Goal: Information Seeking & Learning: Check status

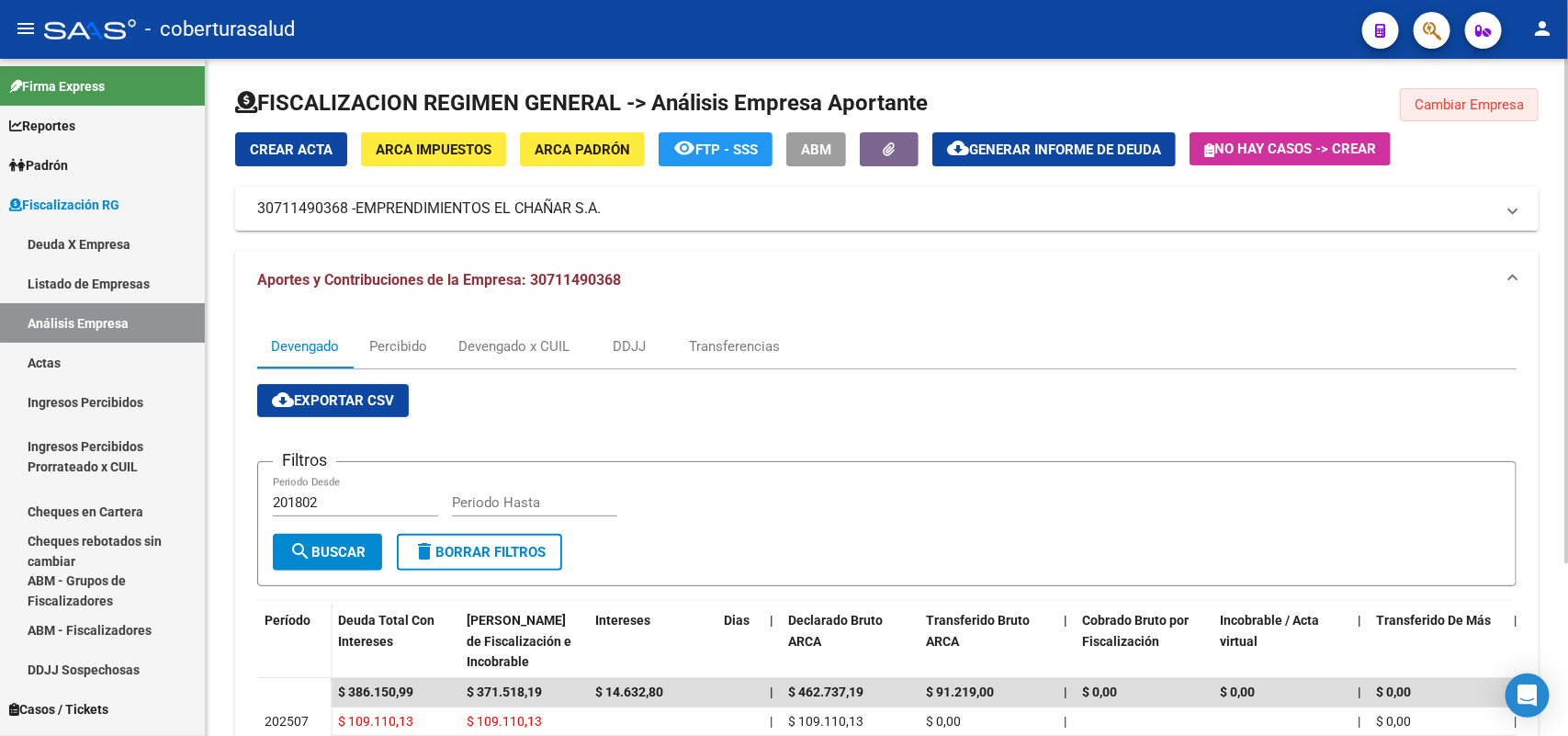
click at [1460, 99] on span "Cambiar Empresa" at bounding box center [1468, 104] width 109 height 16
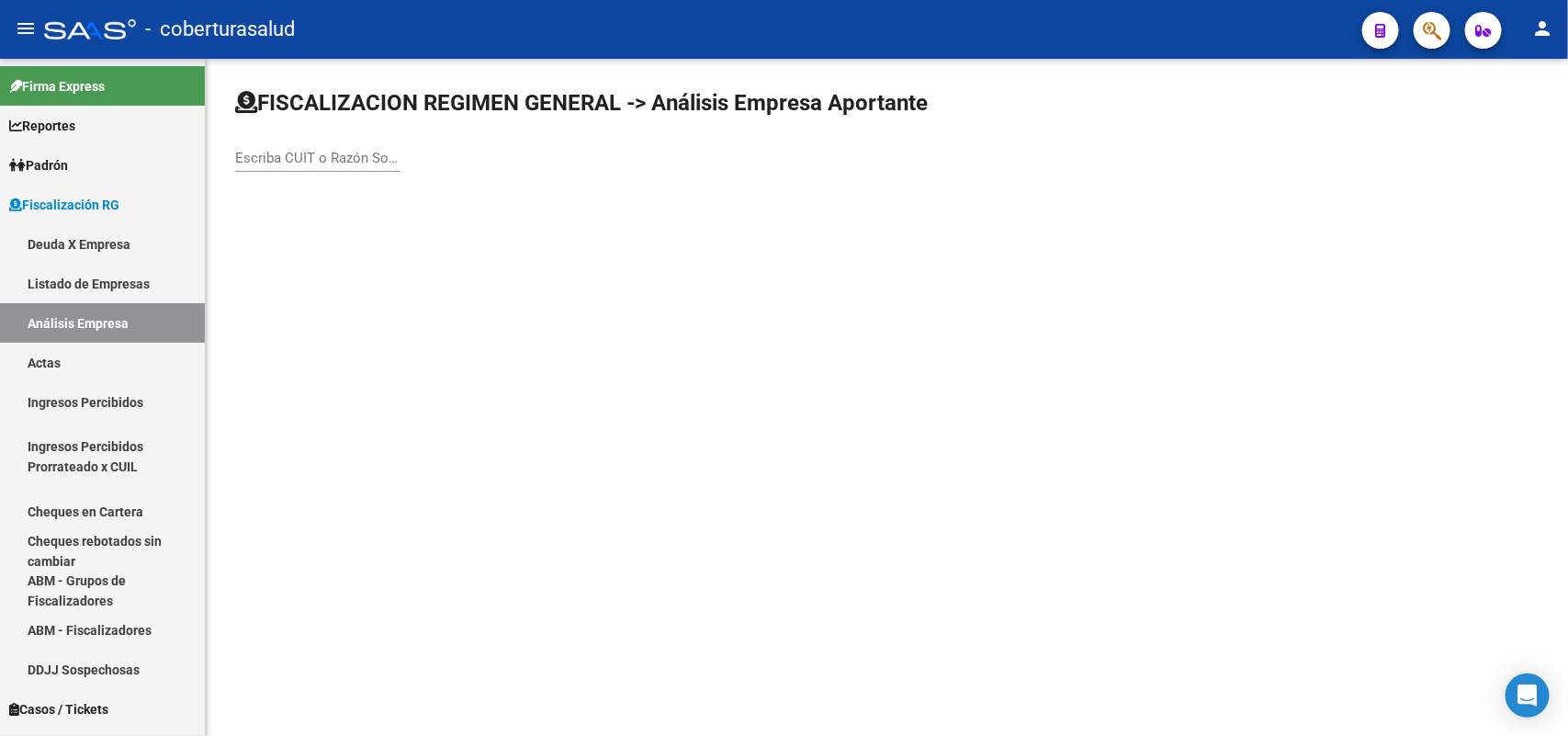
click at [361, 155] on input "Escriba CUIT o Razón Social para buscar" at bounding box center [318, 158] width 165 height 16
paste input "30711620458"
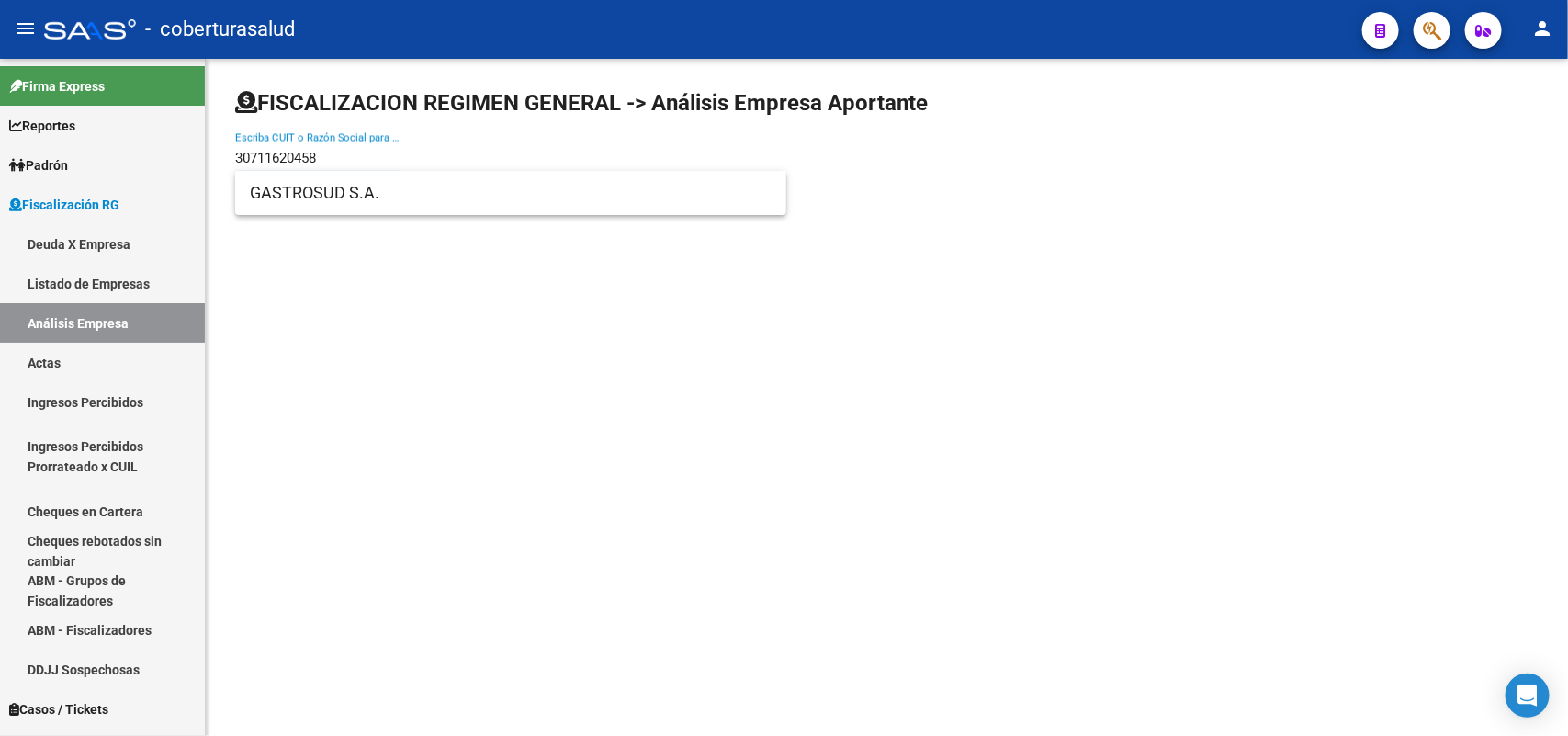
type input "30711620458"
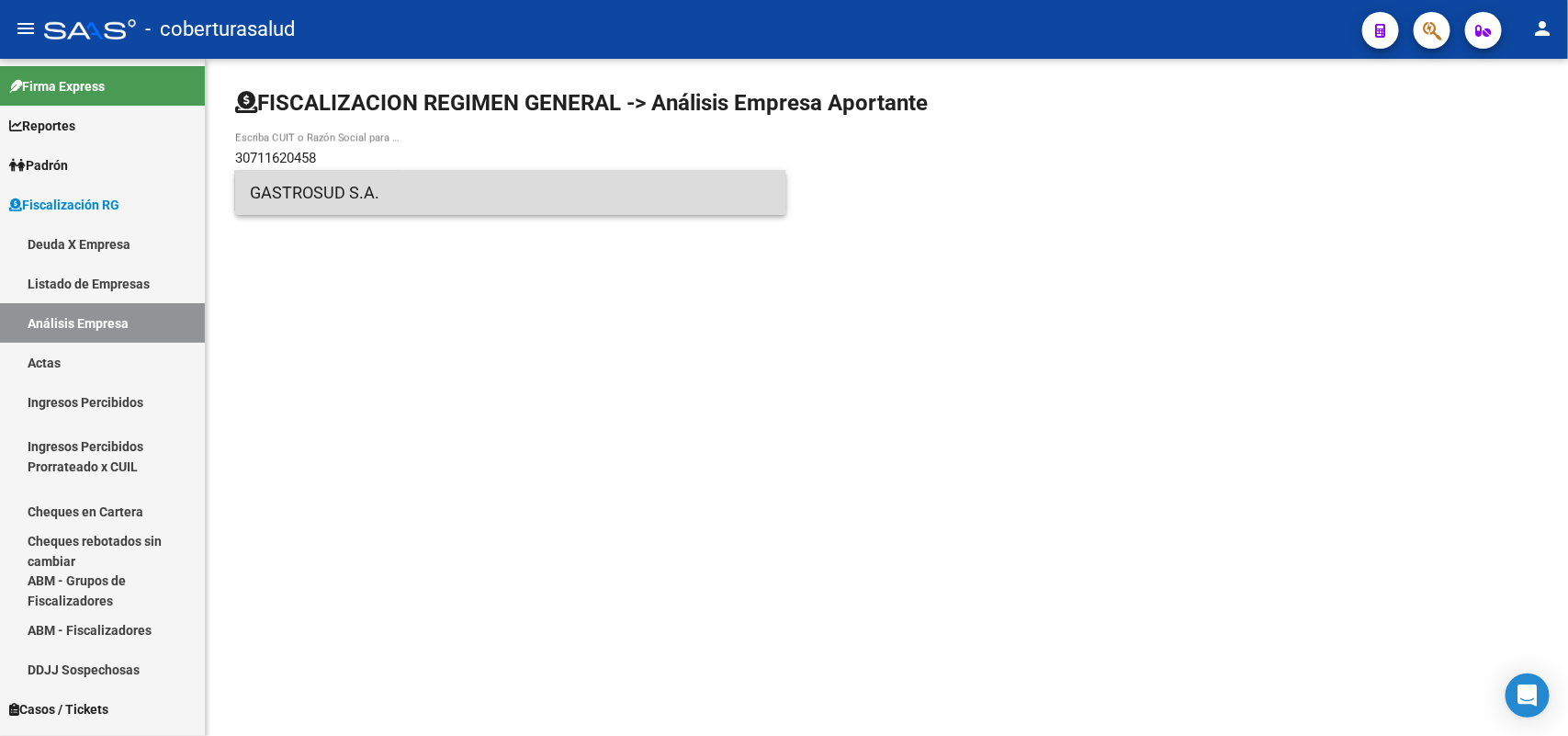
click at [327, 202] on span "GASTROSUD S.A." at bounding box center [511, 193] width 522 height 44
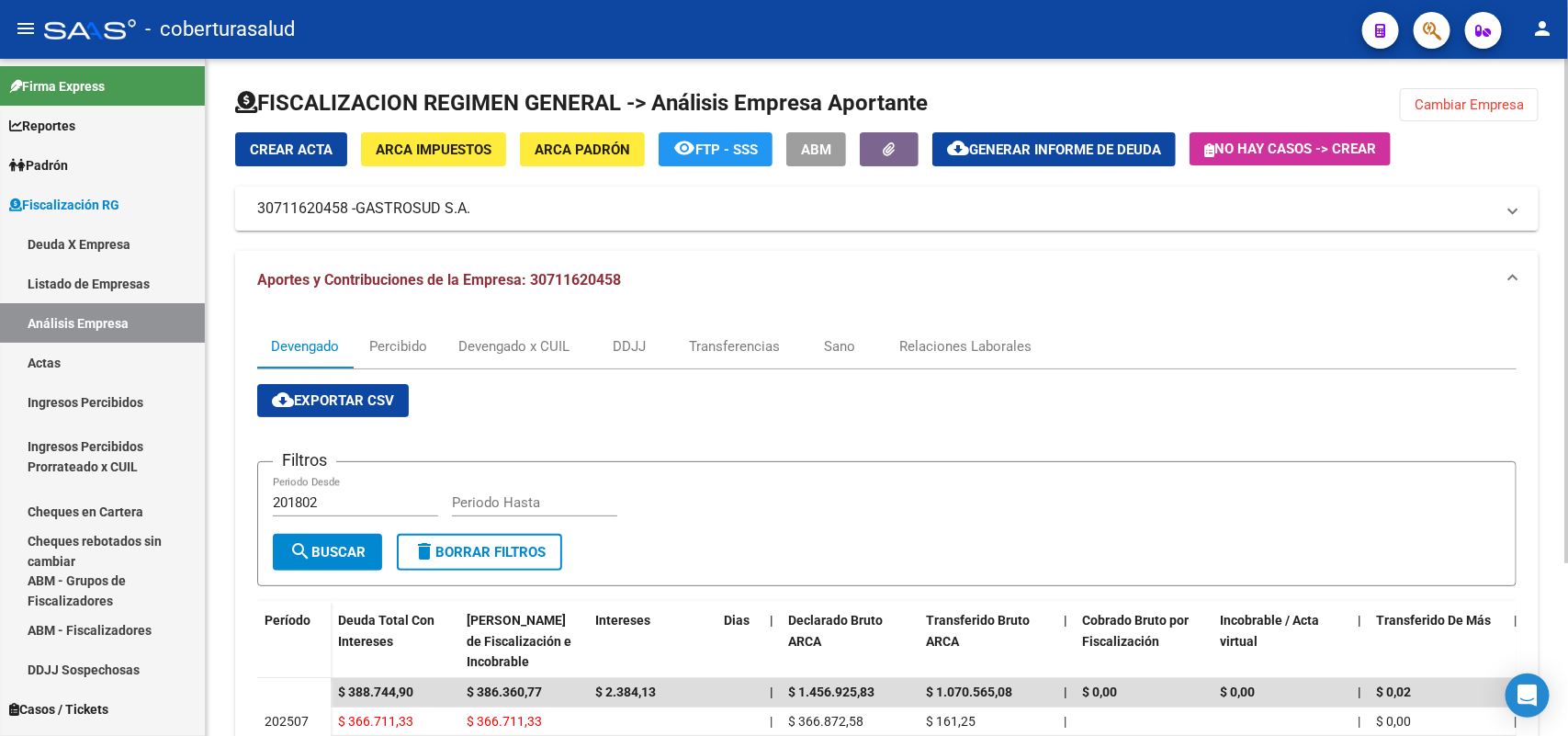
scroll to position [231, 0]
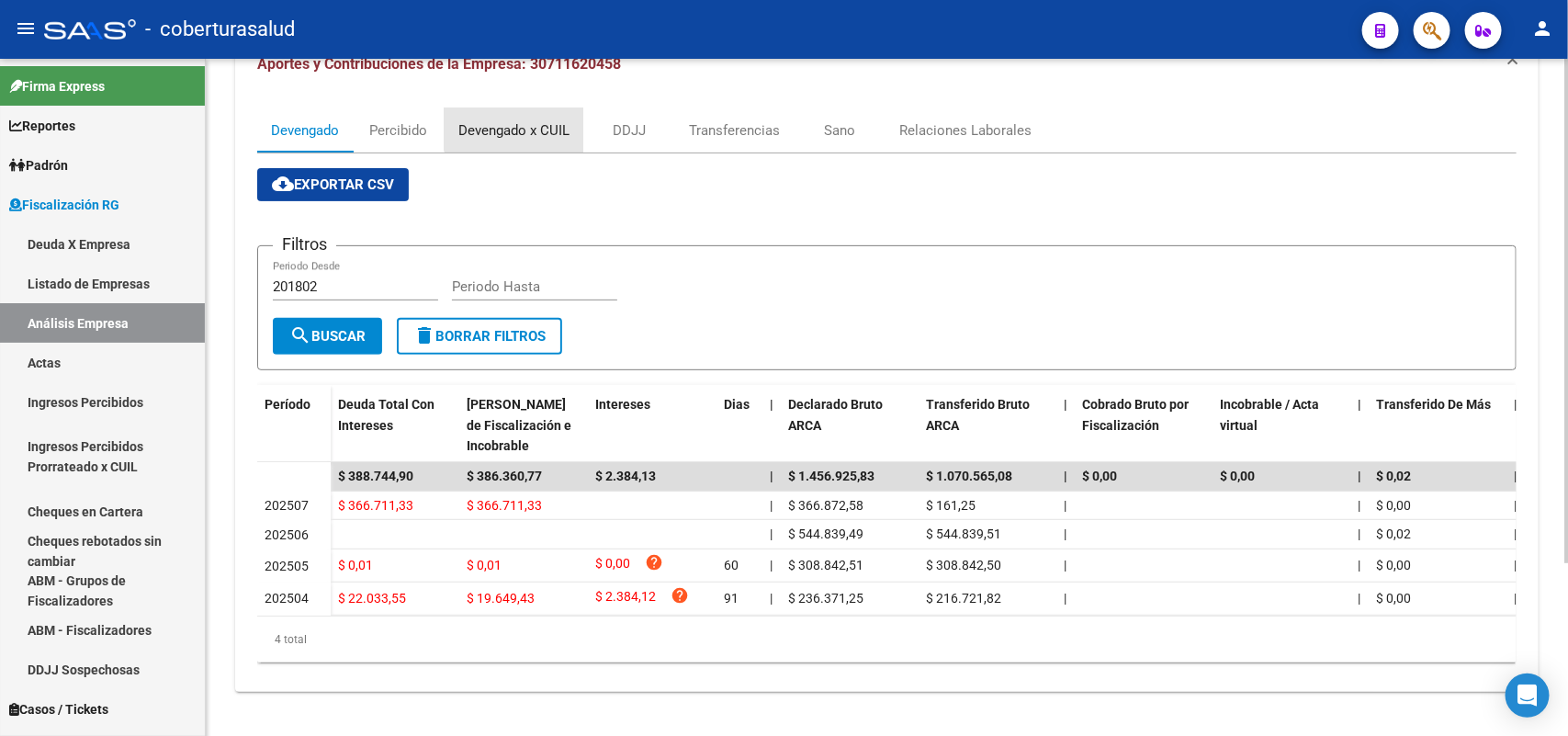
click at [517, 121] on div "Devengado x CUIL" at bounding box center [513, 130] width 111 height 20
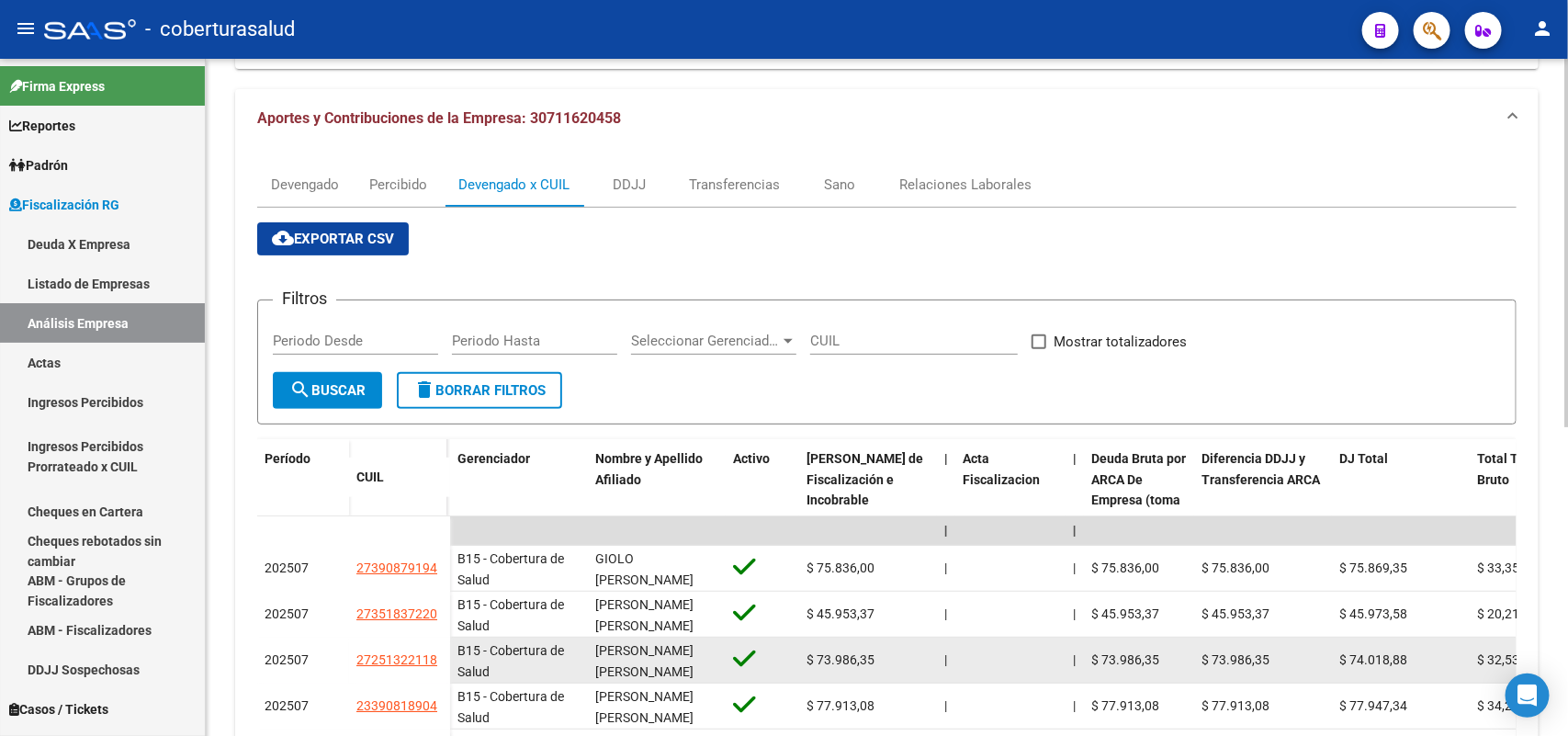
scroll to position [230, 0]
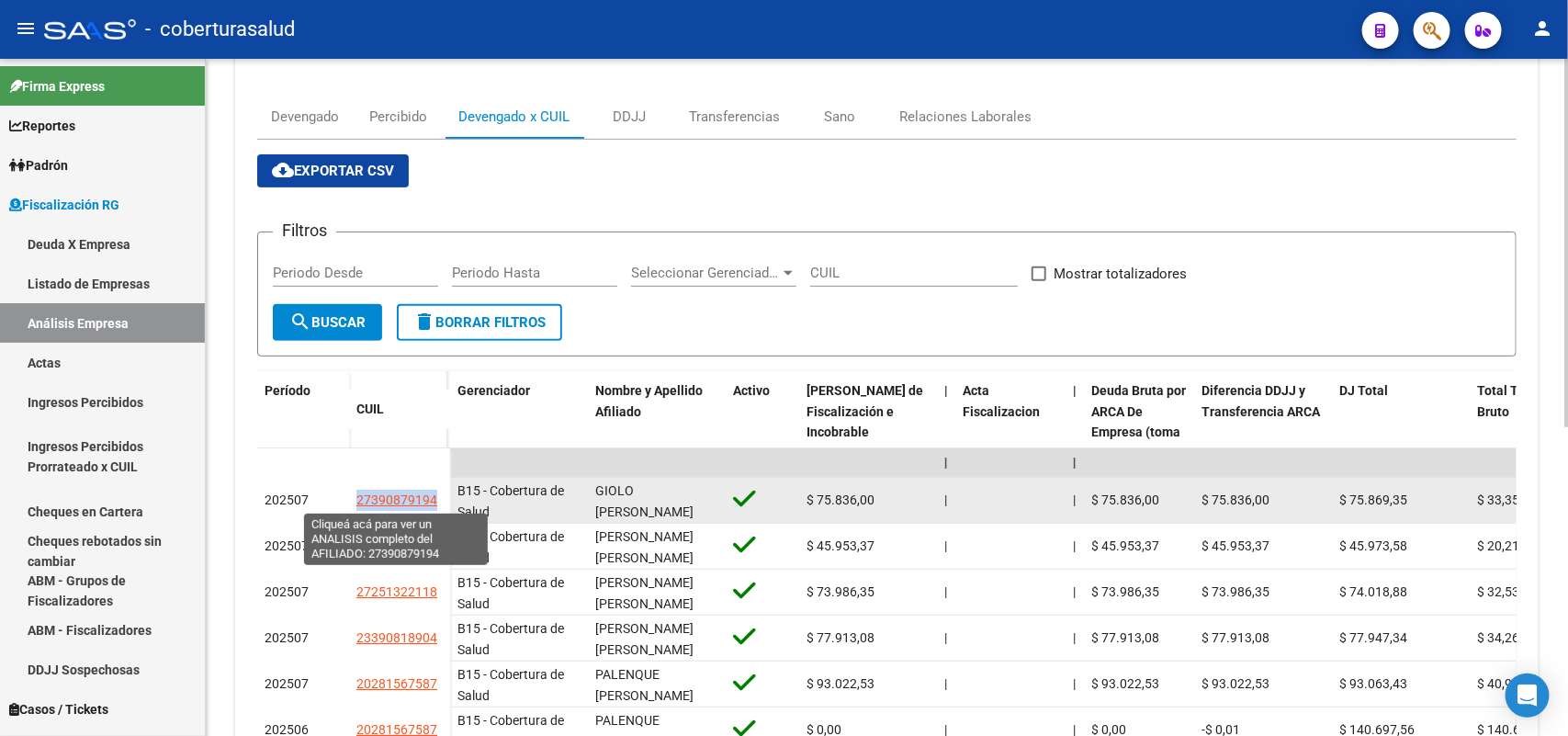
drag, startPoint x: 355, startPoint y: 499, endPoint x: 435, endPoint y: 505, distance: 80.2
click at [435, 505] on span "27390879194" at bounding box center [396, 500] width 81 height 14
copy span "27390879194"
type textarea "27390879194"
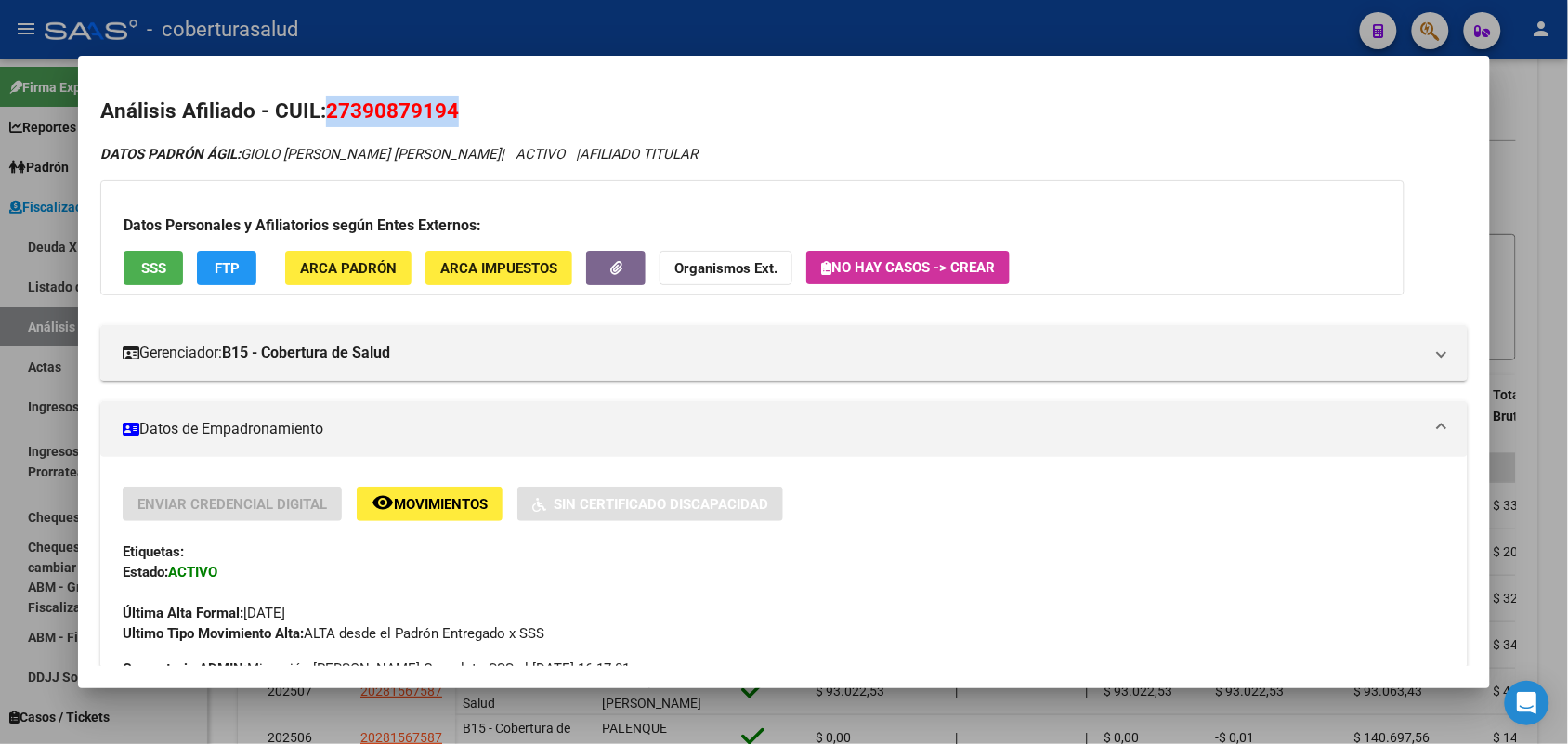
drag, startPoint x: 319, startPoint y: 107, endPoint x: 468, endPoint y: 116, distance: 149.3
click at [468, 116] on h2 "Análisis Afiliado - CUIL: 27390879194" at bounding box center [783, 111] width 1366 height 32
copy span "27390879194"
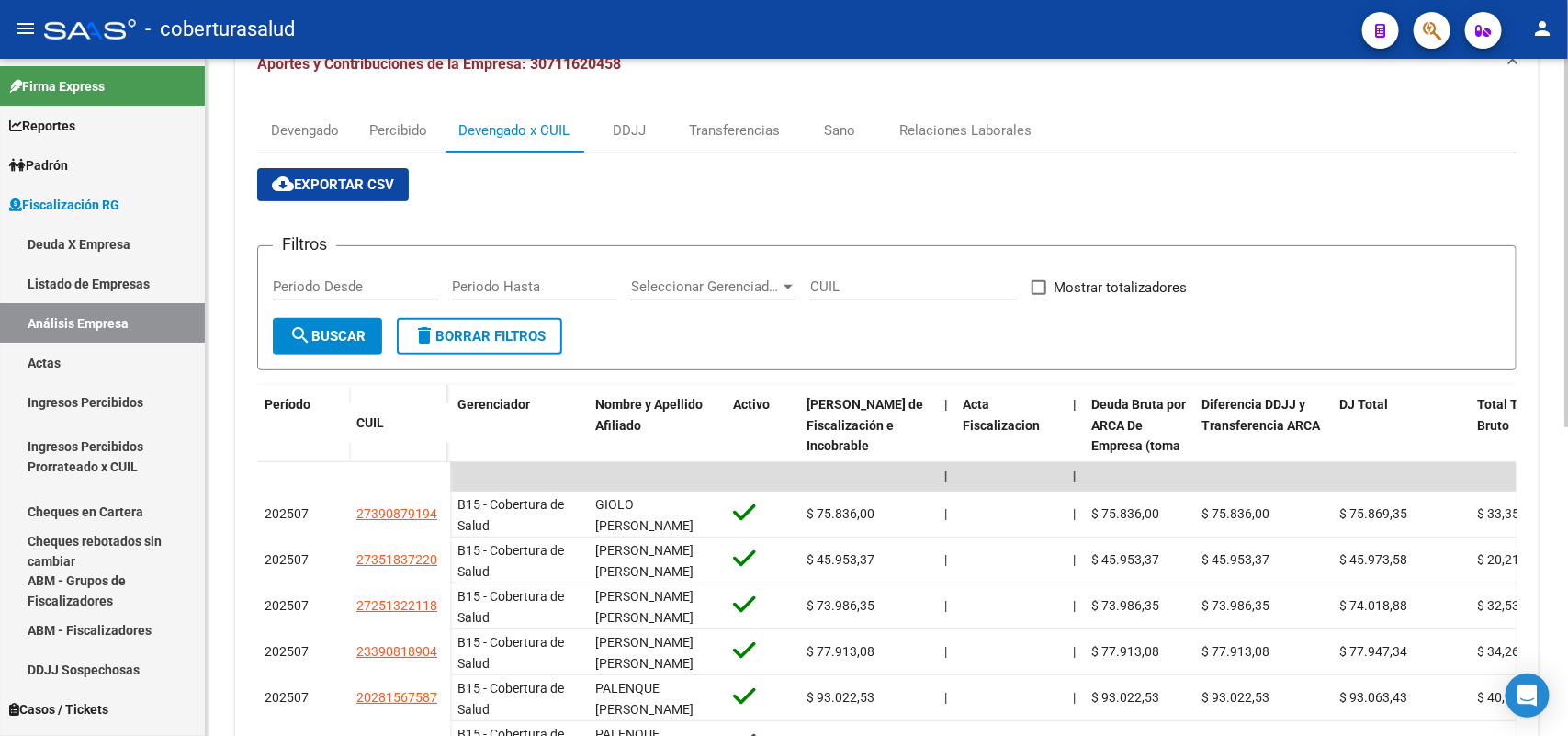
scroll to position [0, 0]
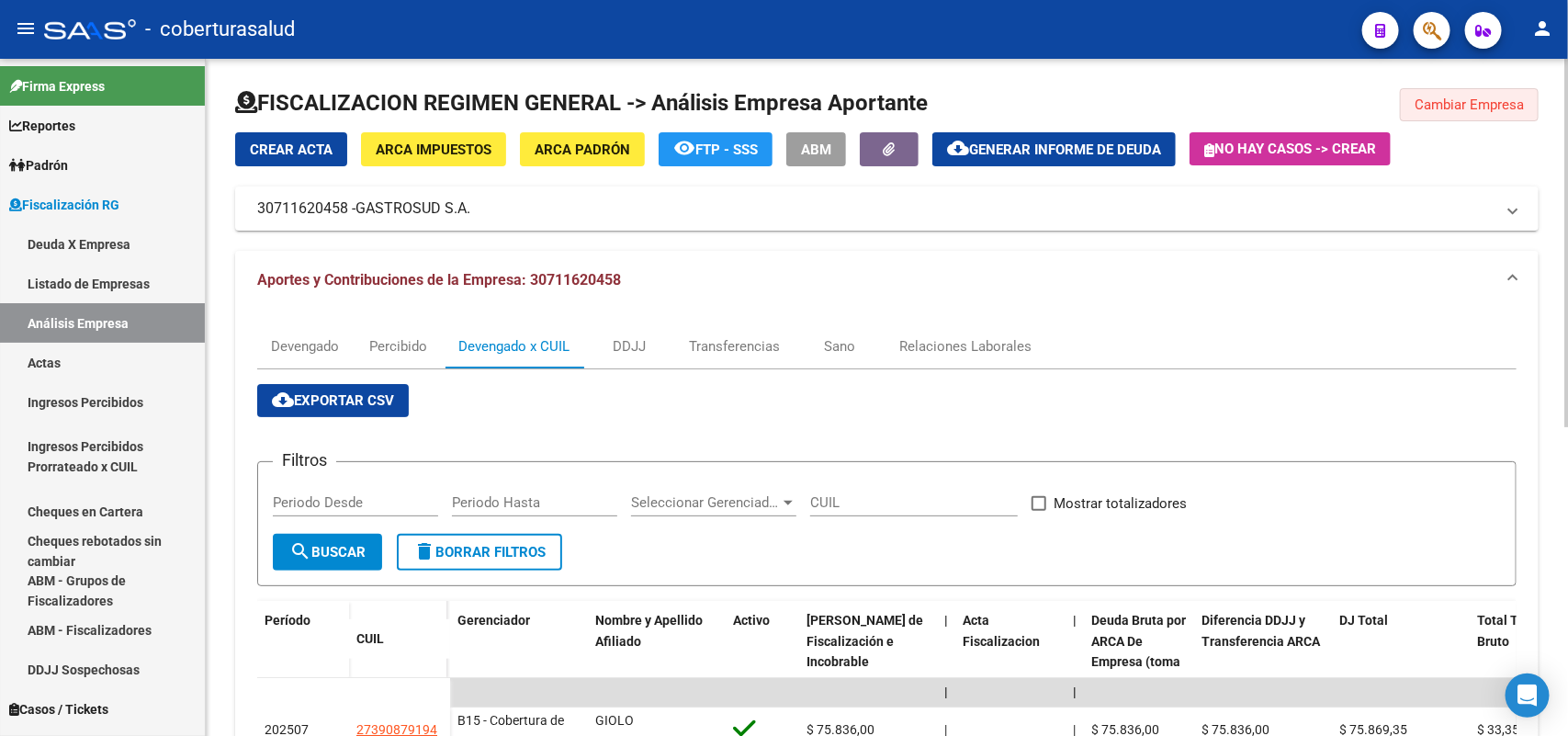
click at [1458, 104] on span "Cambiar Empresa" at bounding box center [1468, 104] width 109 height 16
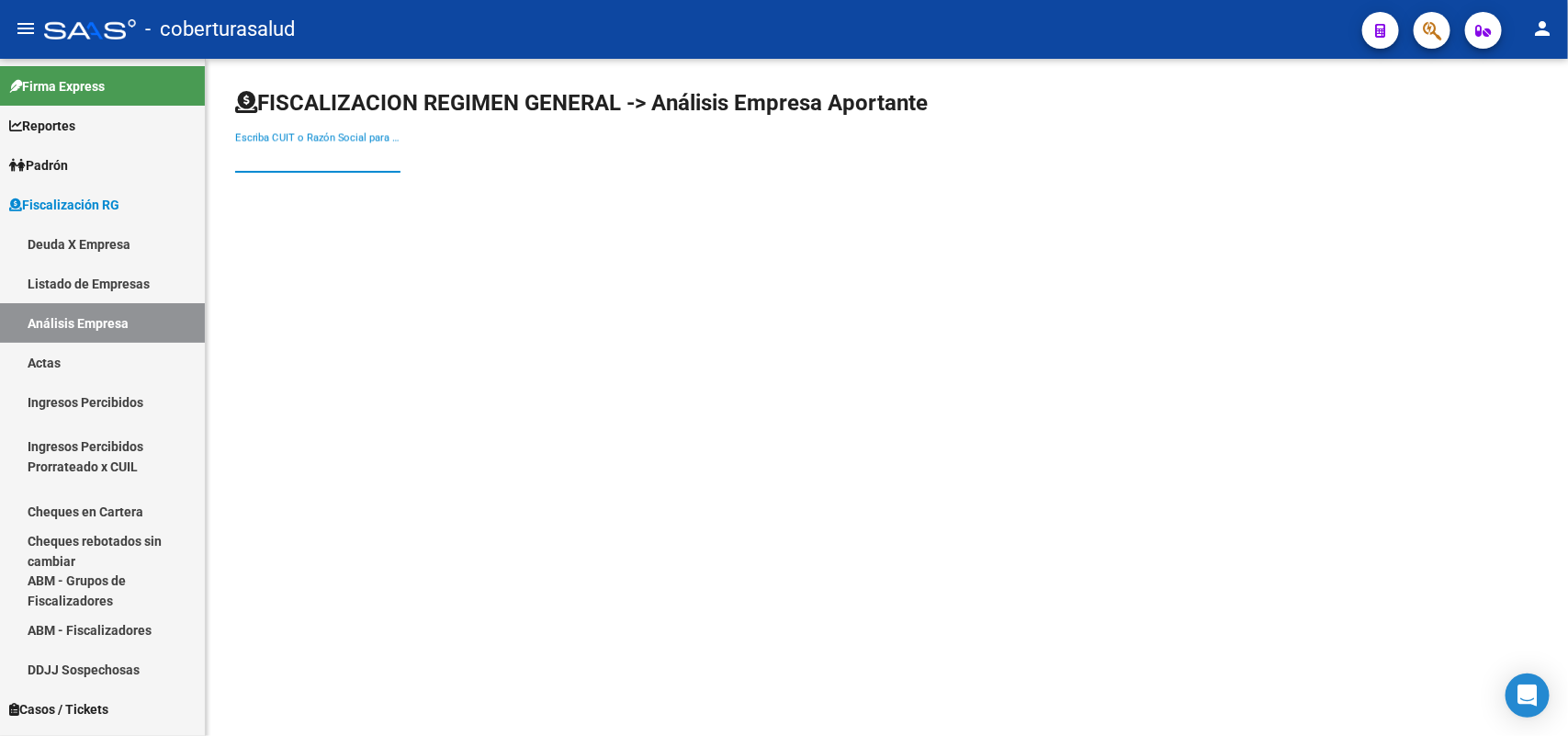
click at [295, 159] on input "Escriba CUIT o Razón Social para buscar" at bounding box center [318, 158] width 165 height 16
paste input "30711660476"
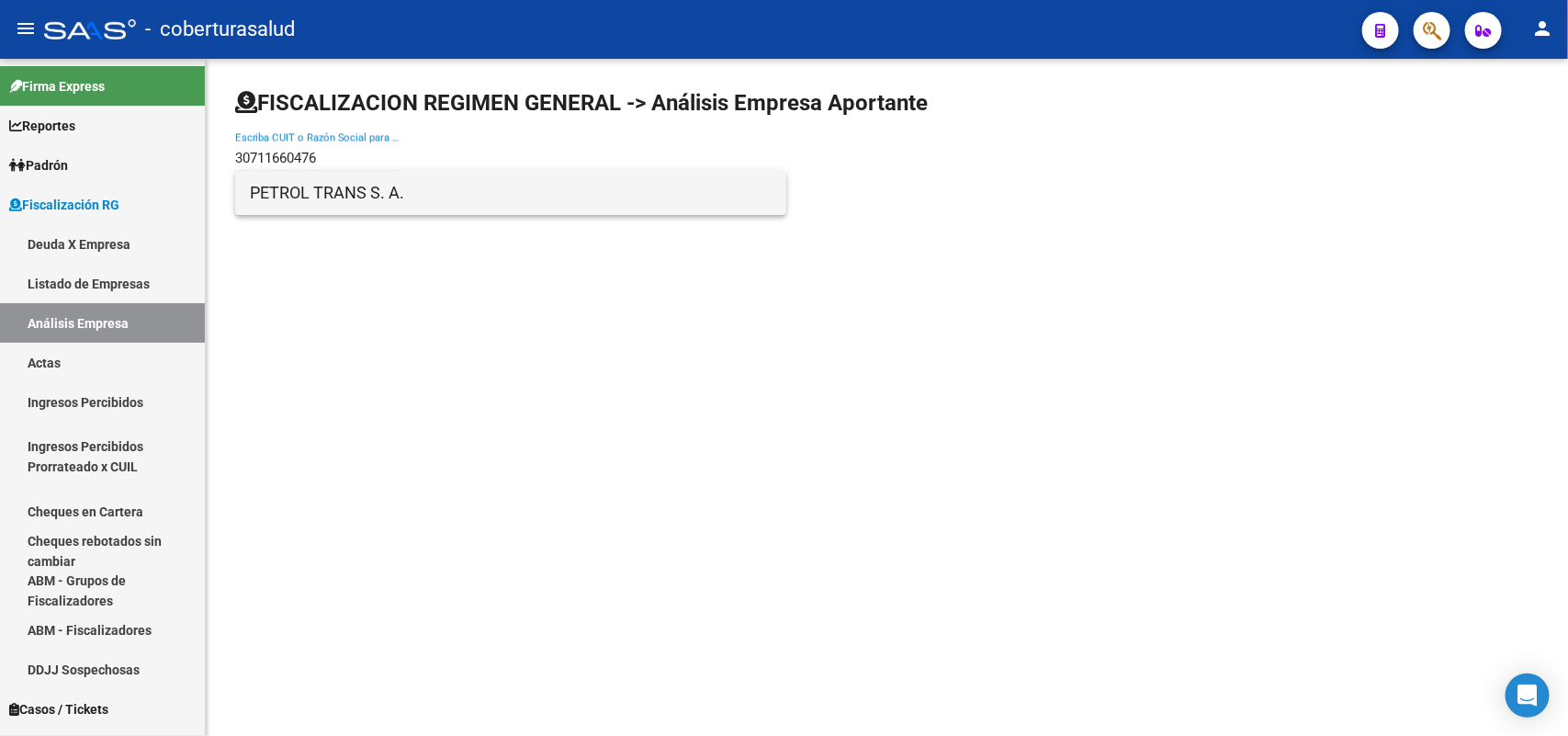
type input "30711660476"
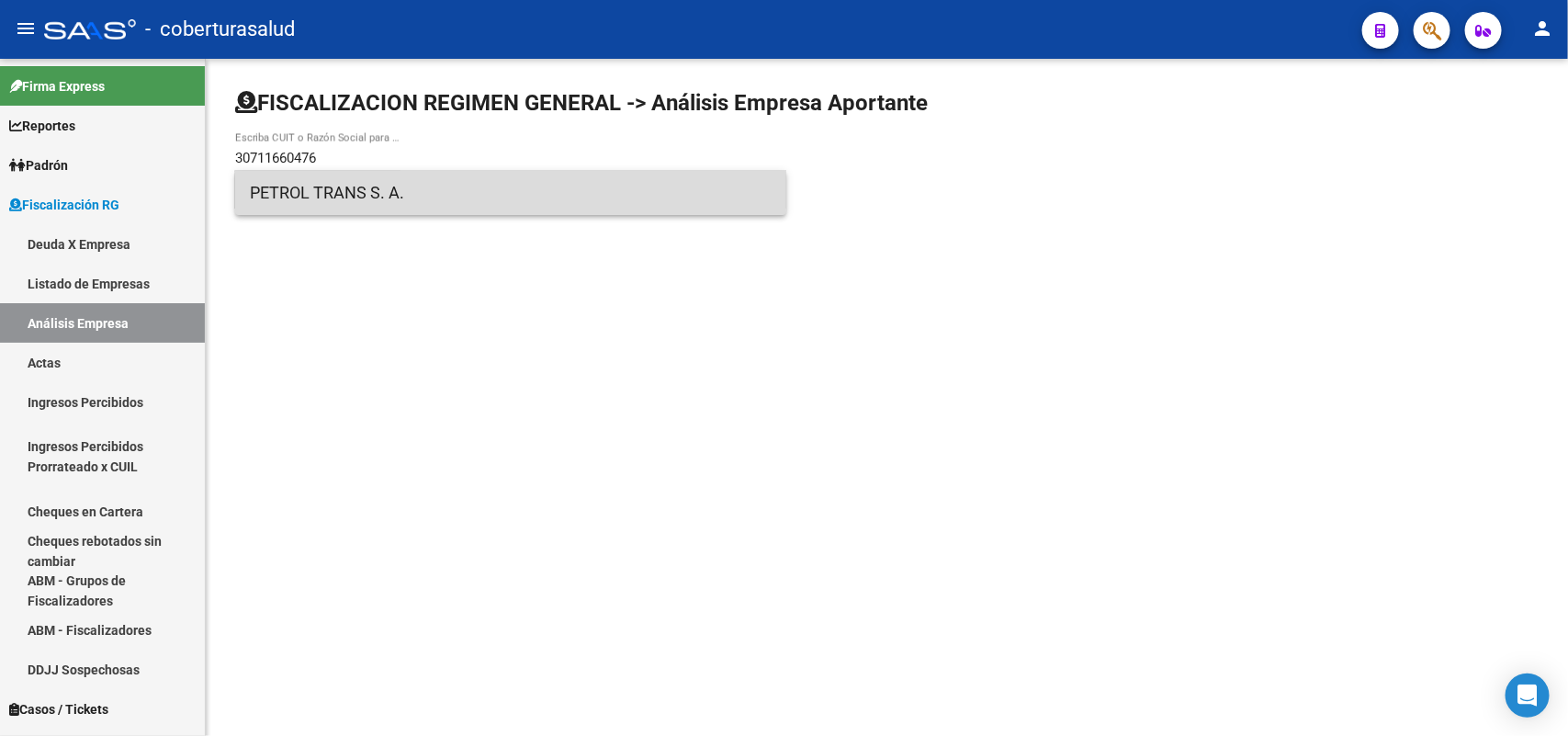
click at [323, 207] on span "PETROL TRANS S. A." at bounding box center [511, 193] width 522 height 44
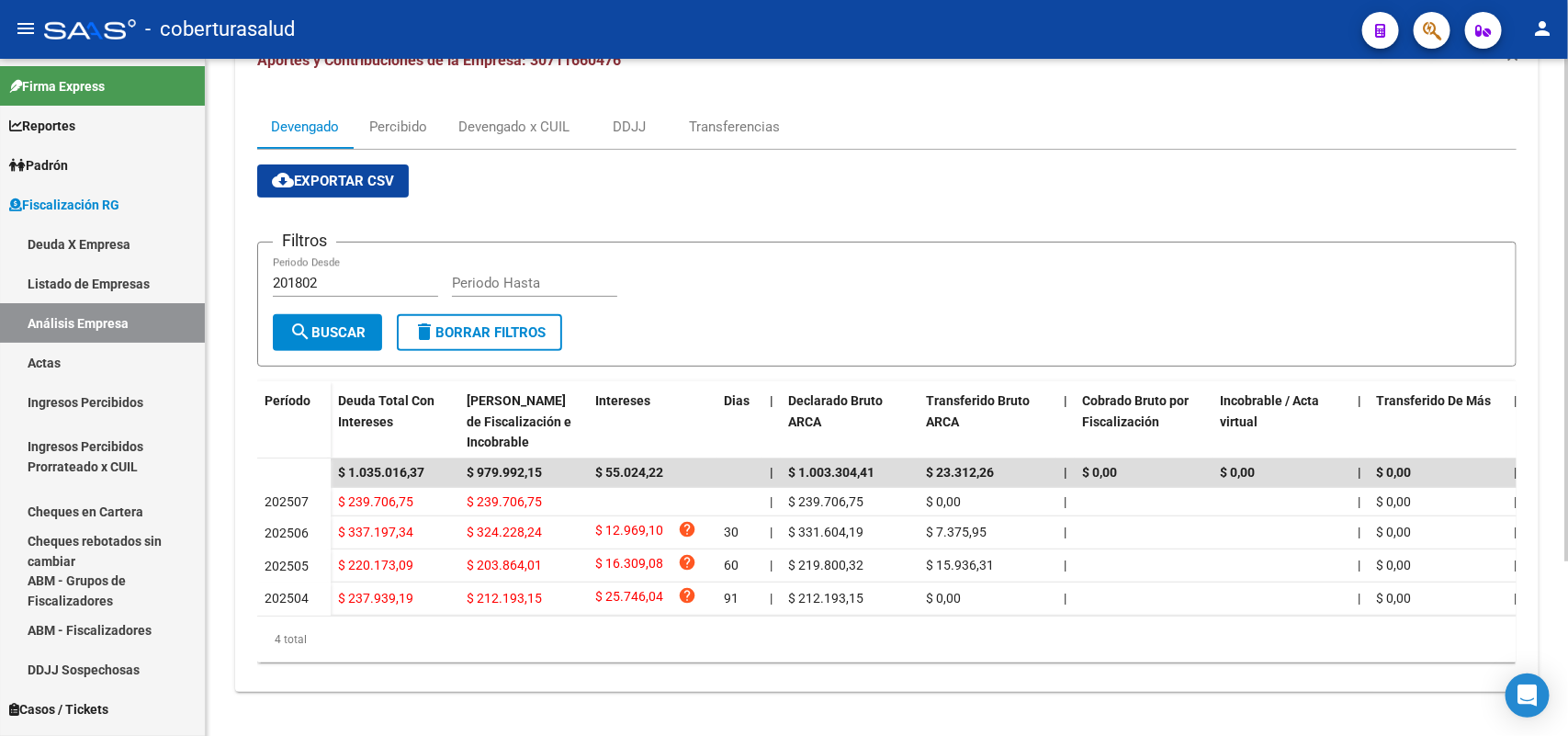
scroll to position [235, 0]
click at [497, 121] on div "Devengado x CUIL" at bounding box center [513, 126] width 139 height 44
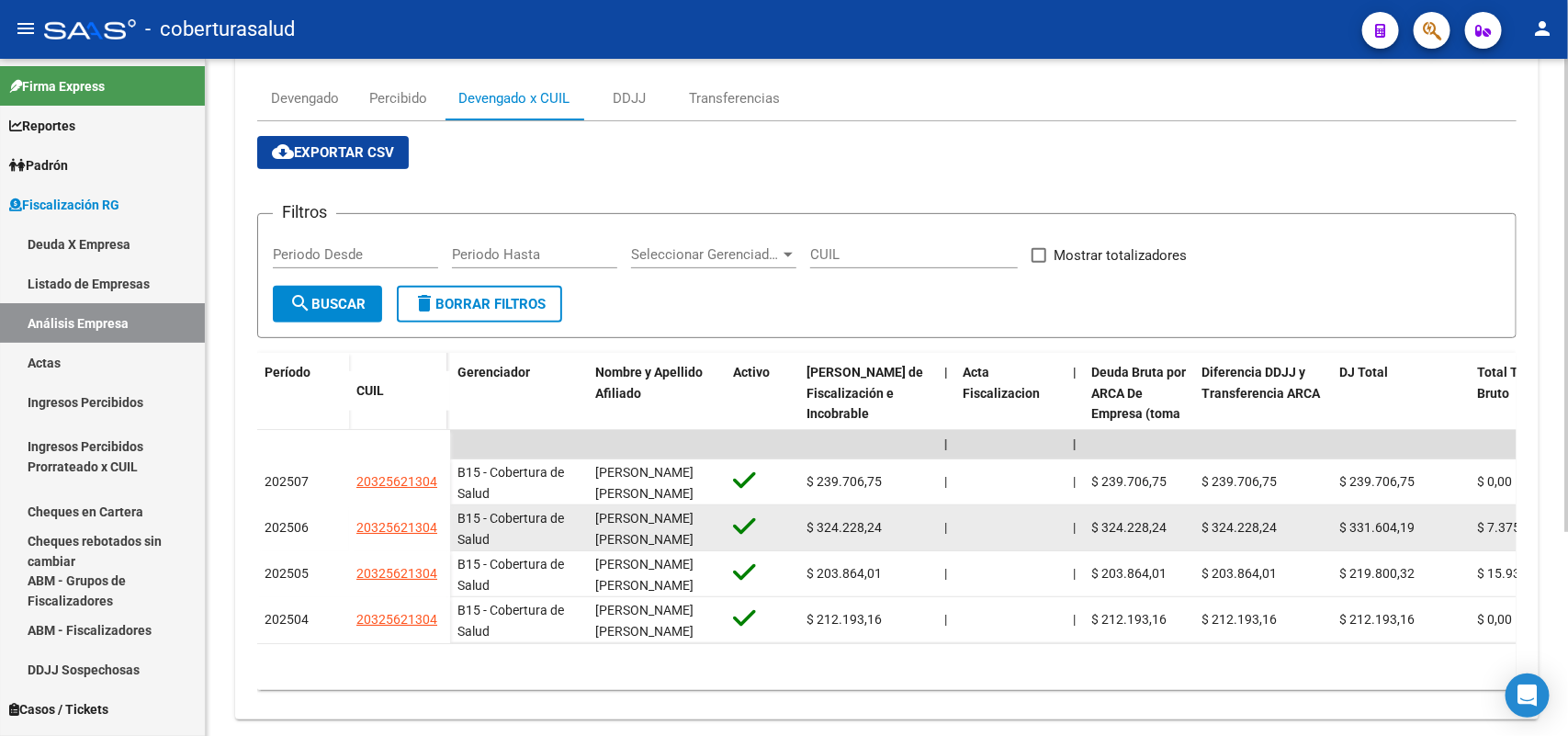
scroll to position [291, 0]
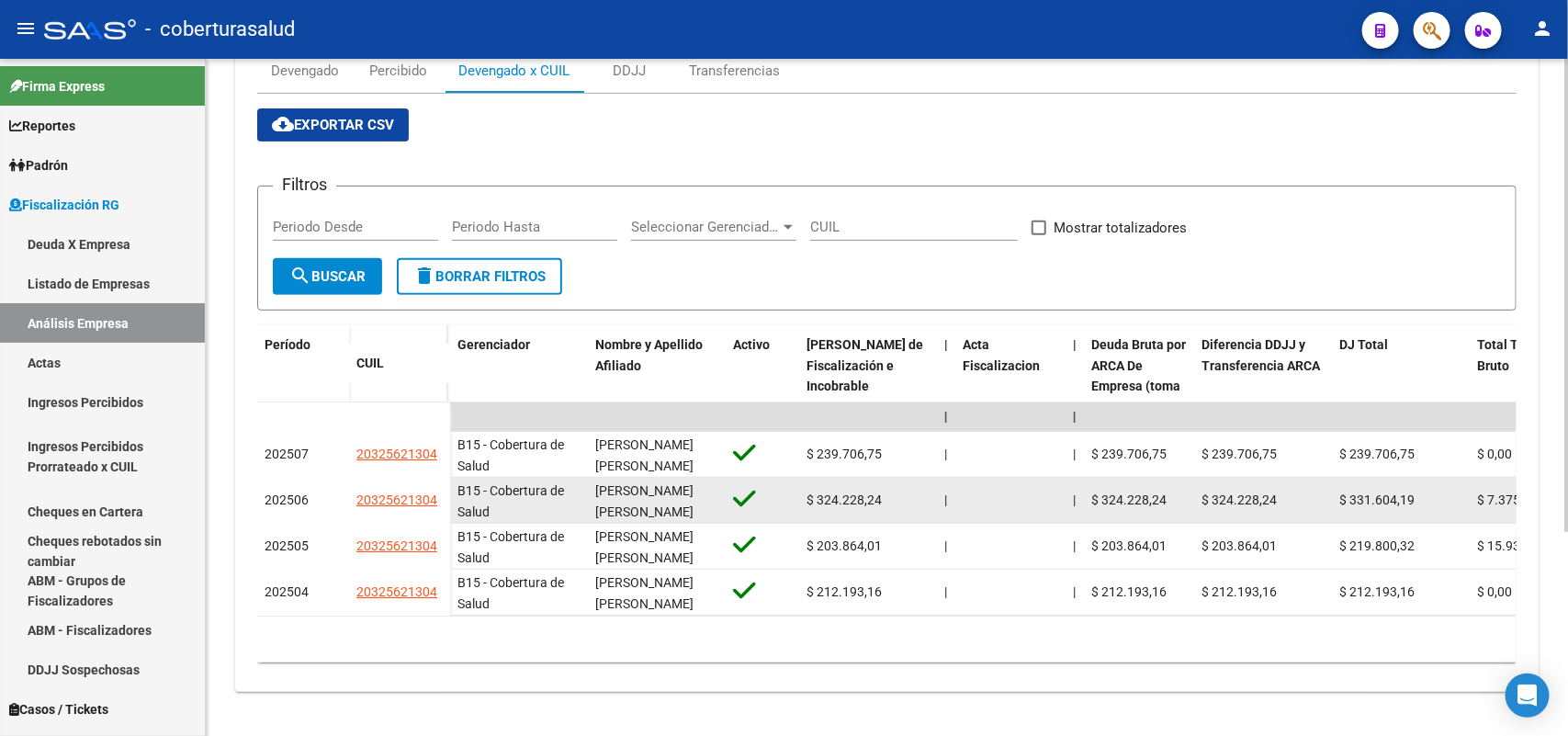
drag, startPoint x: 355, startPoint y: 487, endPoint x: 438, endPoint y: 489, distance: 83.0
click at [438, 490] on div "20325621304" at bounding box center [399, 500] width 86 height 21
copy span "20325621304"
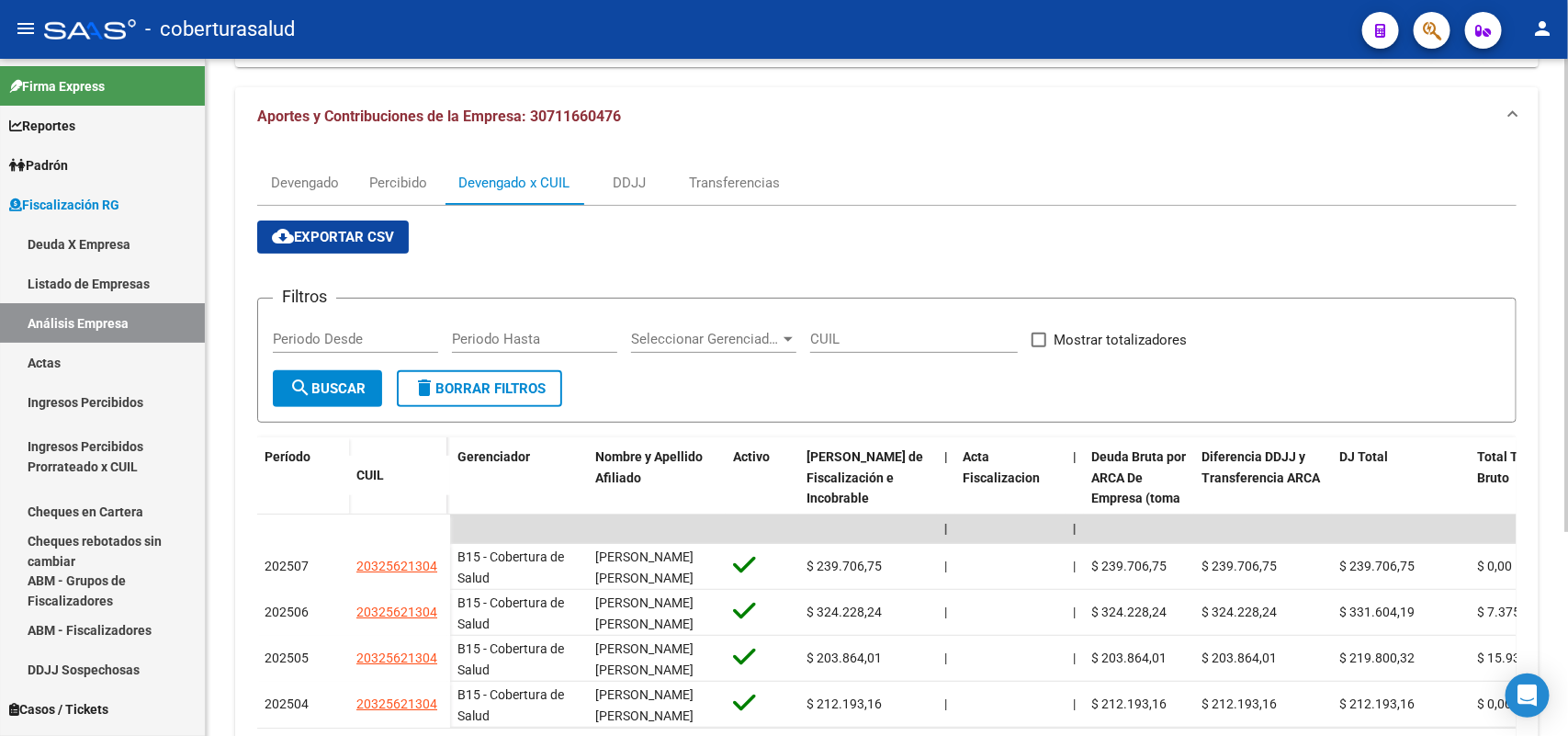
scroll to position [0, 0]
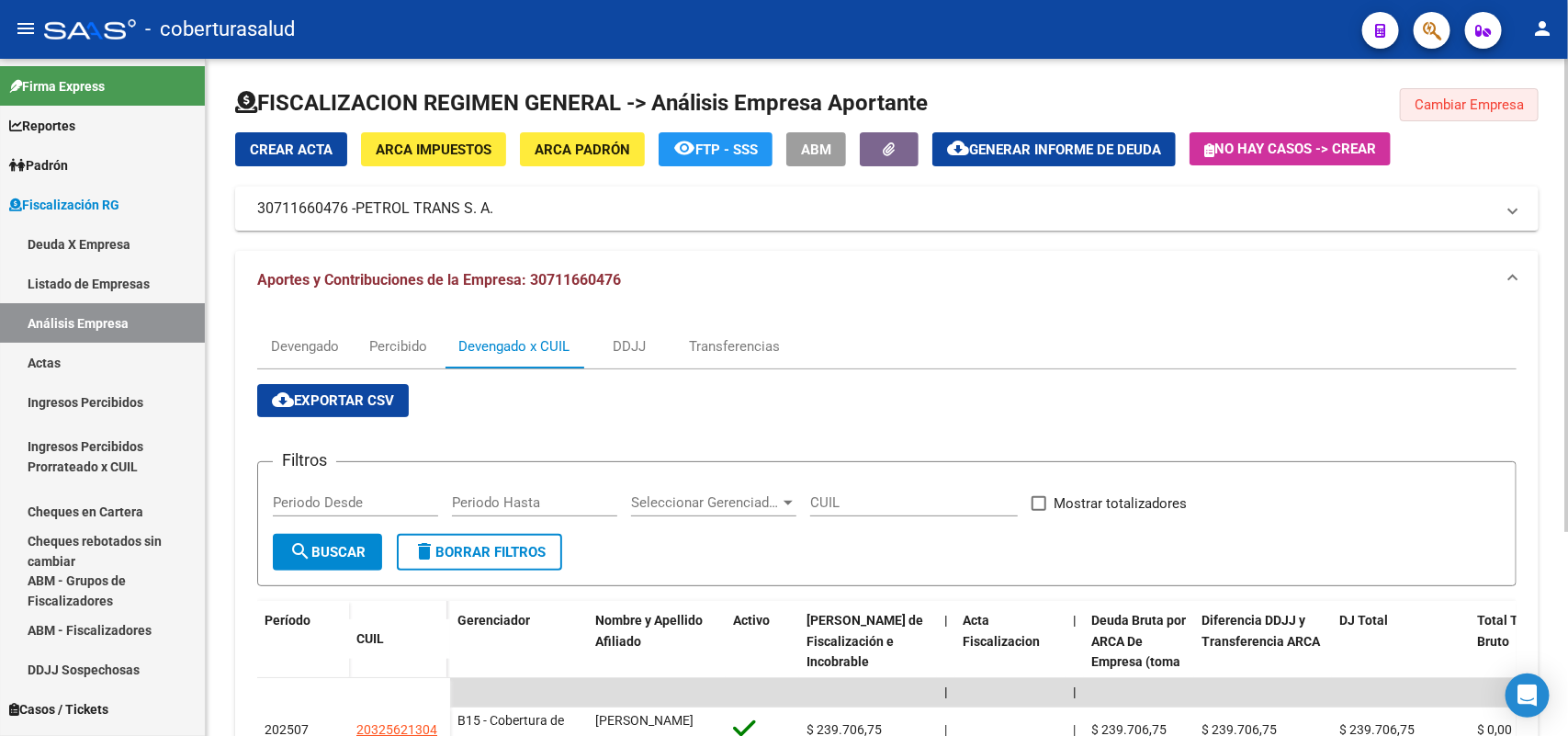
drag, startPoint x: 1427, startPoint y: 105, endPoint x: 1350, endPoint y: 127, distance: 80.1
click at [1426, 105] on span "Cambiar Empresa" at bounding box center [1468, 104] width 109 height 16
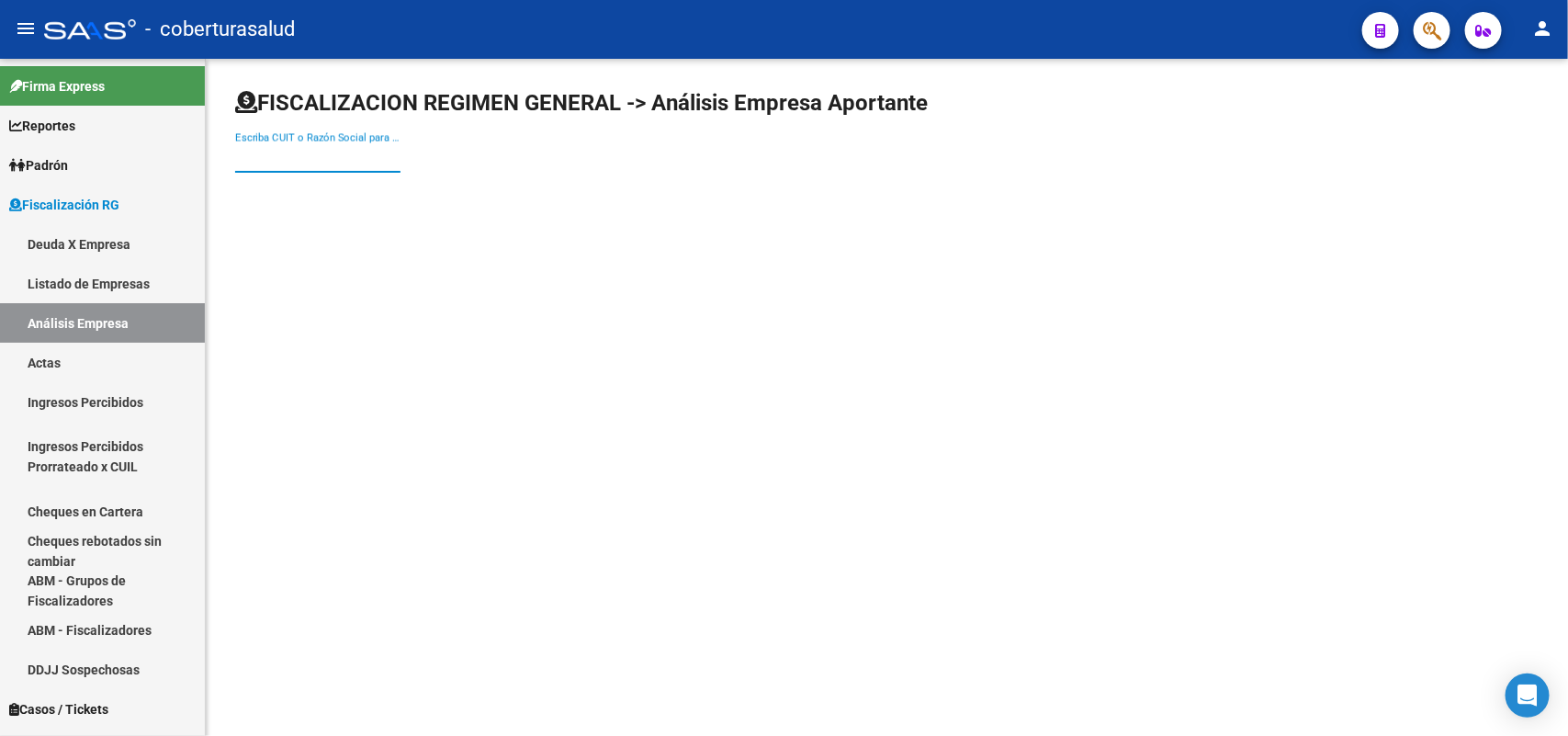
click at [310, 156] on input "Escriba CUIT o Razón Social para buscar" at bounding box center [318, 158] width 165 height 16
paste input "30711710562"
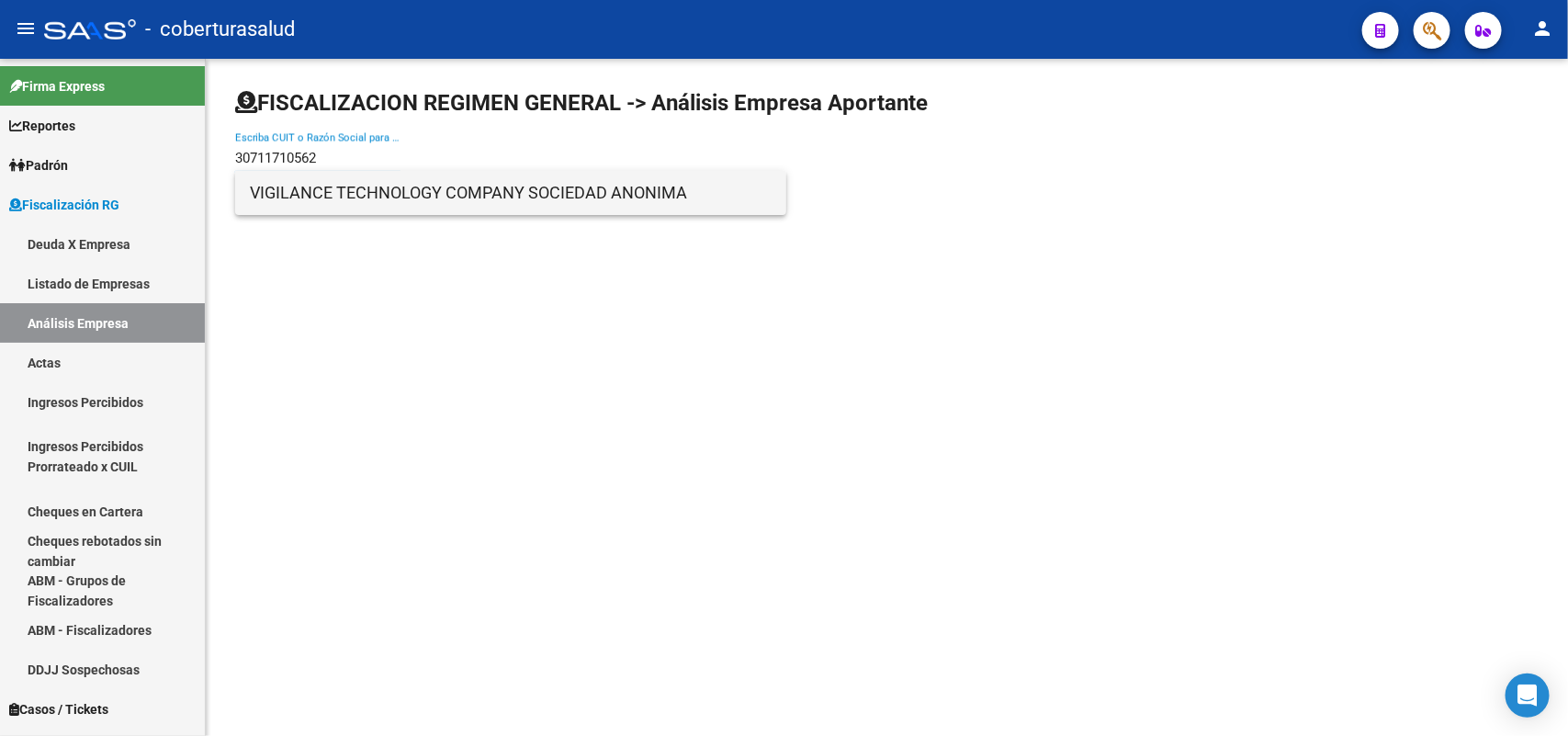
type input "30711710562"
click at [335, 212] on span "VIGILANCE TECHNOLOGY COMPANY SOCIEDAD ANONIMA" at bounding box center [511, 193] width 522 height 44
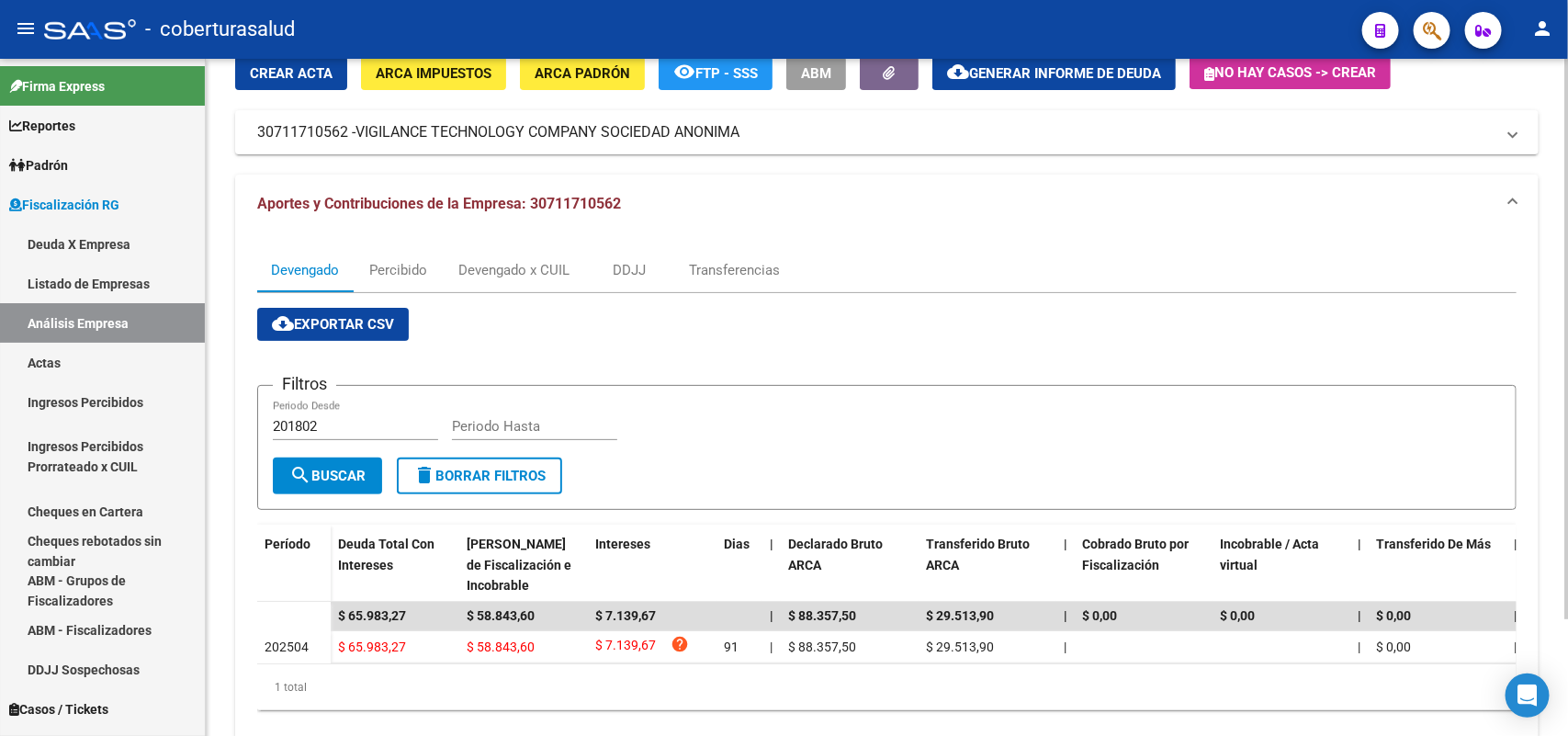
scroll to position [140, 0]
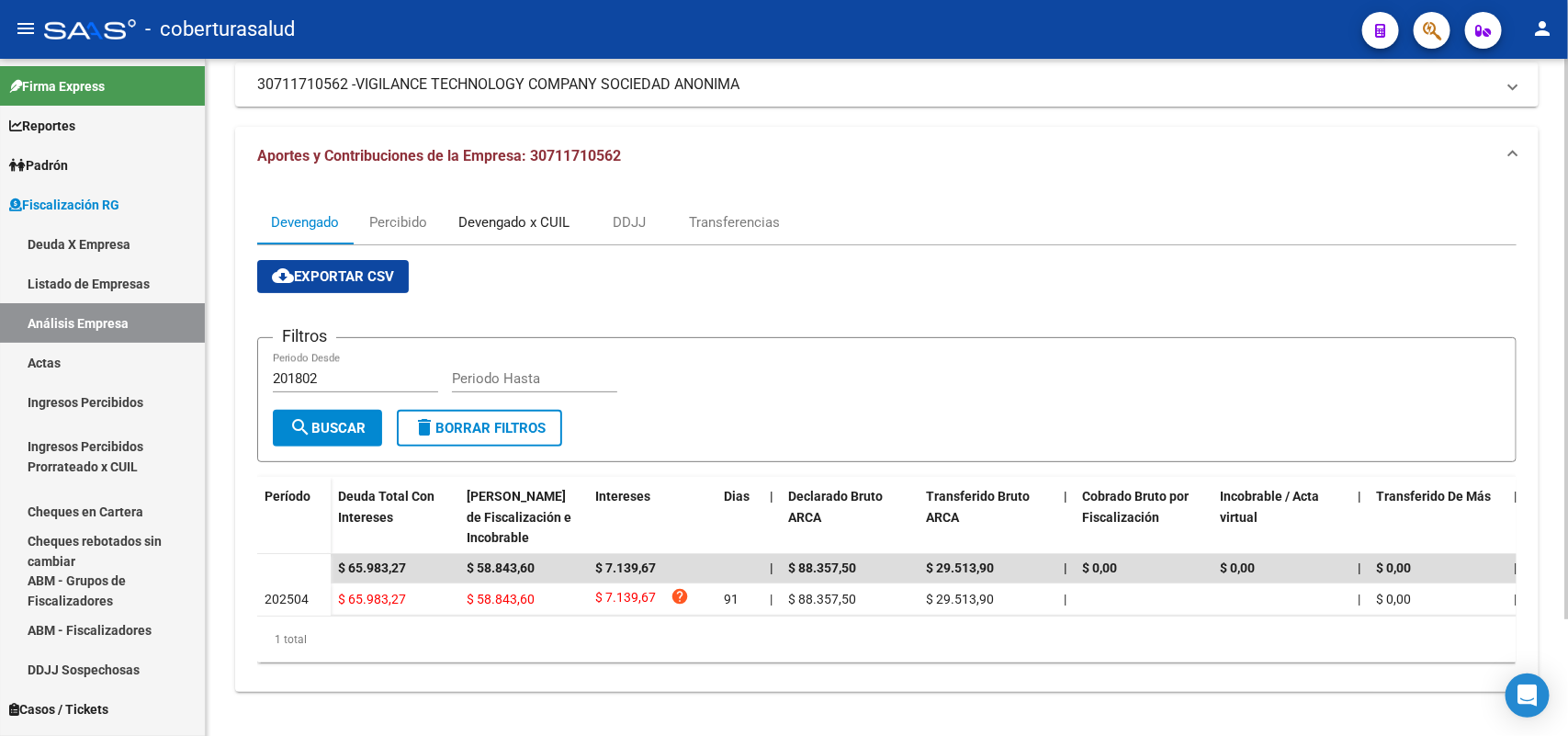
click at [547, 213] on div "Devengado x CUIL" at bounding box center [513, 222] width 111 height 20
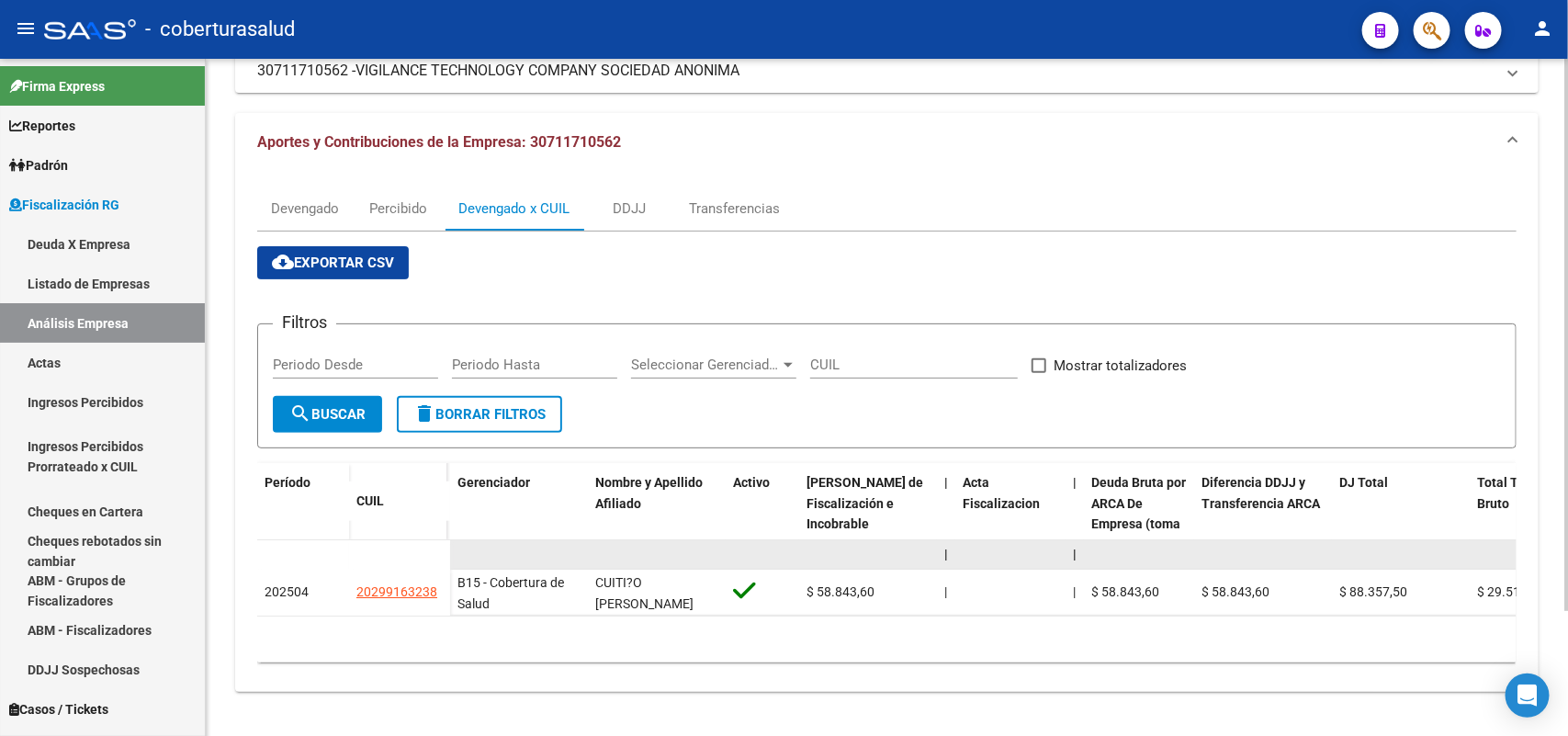
scroll to position [153, 0]
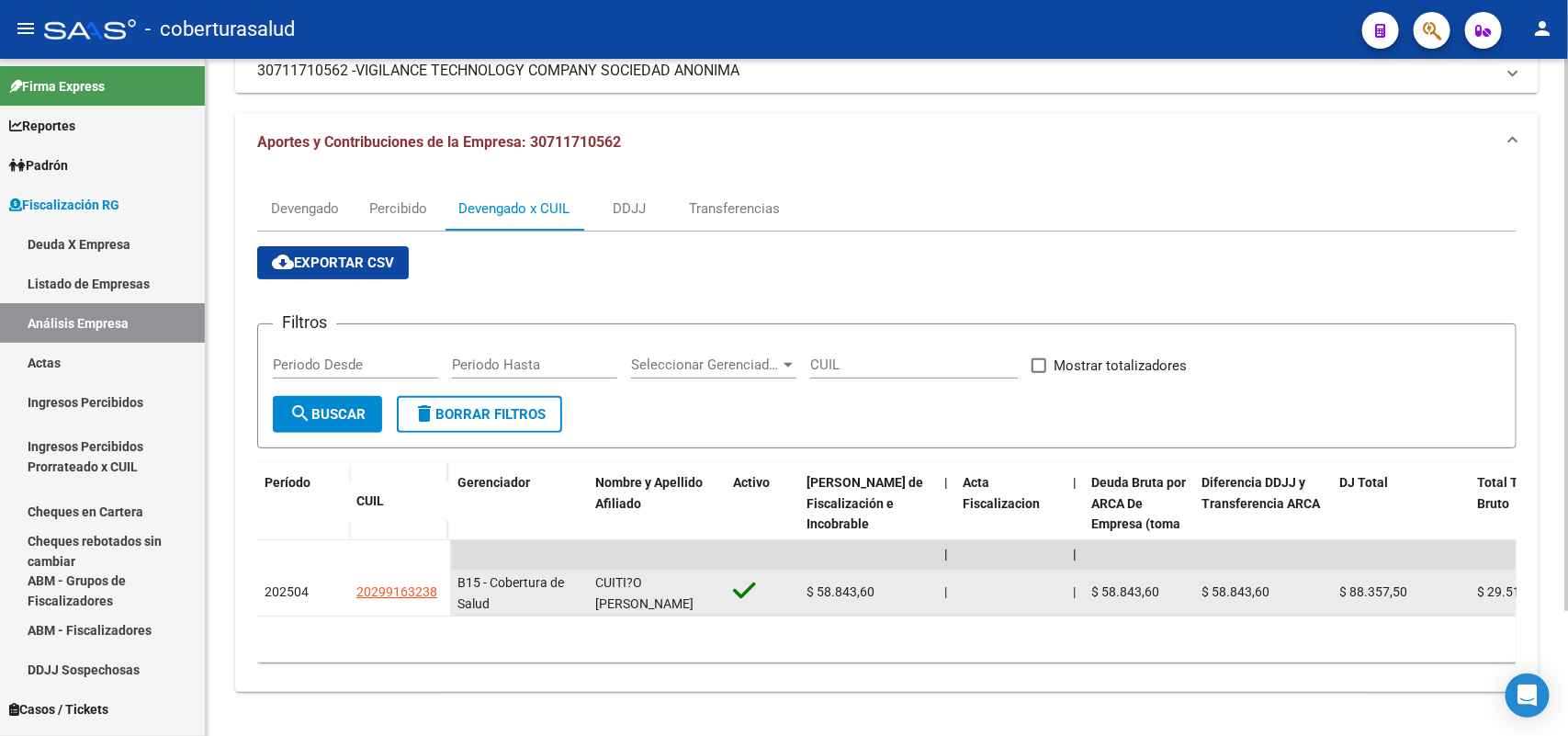
drag, startPoint x: 355, startPoint y: 577, endPoint x: 437, endPoint y: 580, distance: 82.1
click at [437, 581] on div "20299163238" at bounding box center [399, 592] width 86 height 21
copy span "20299163238"
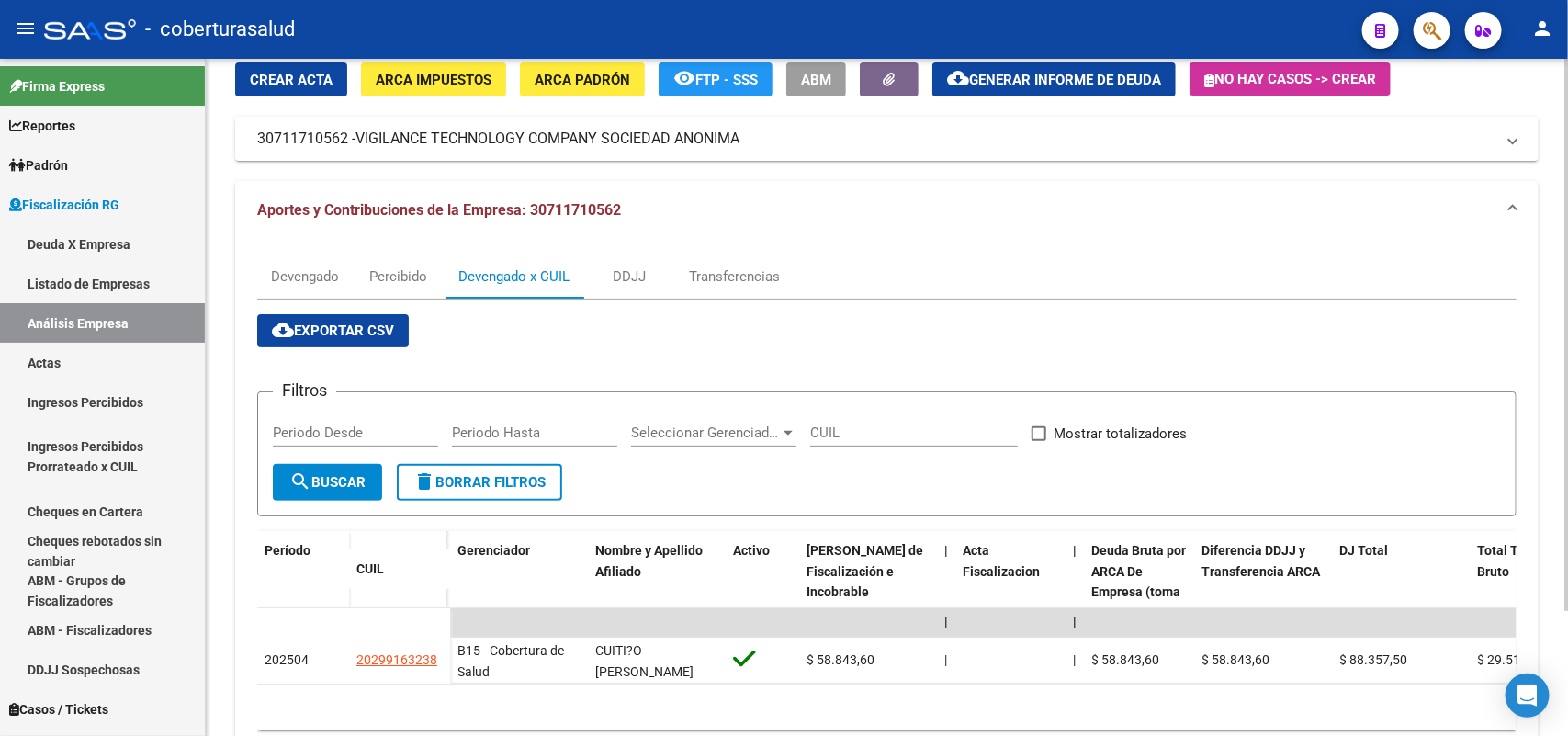
scroll to position [0, 0]
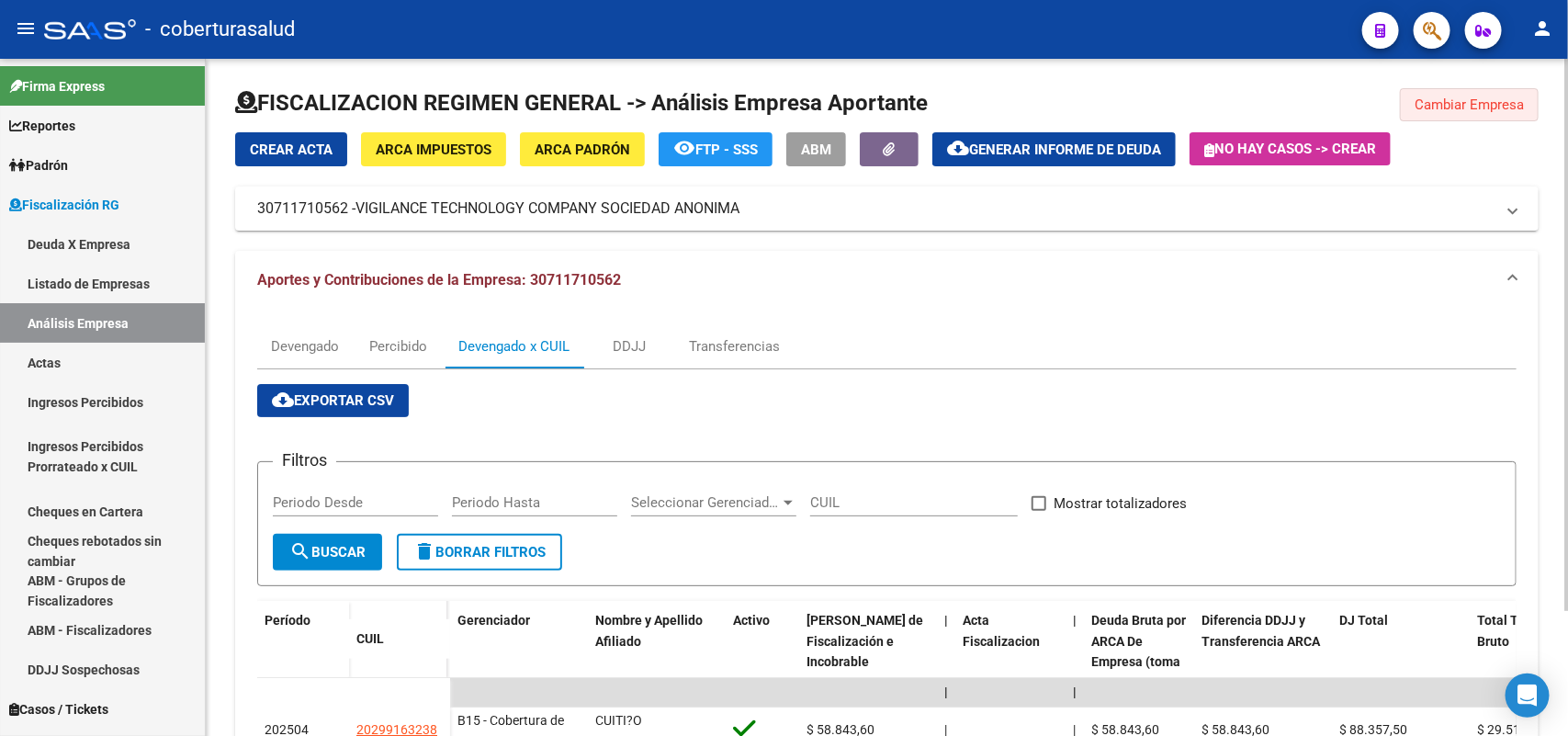
click at [1422, 106] on span "Cambiar Empresa" at bounding box center [1468, 104] width 109 height 16
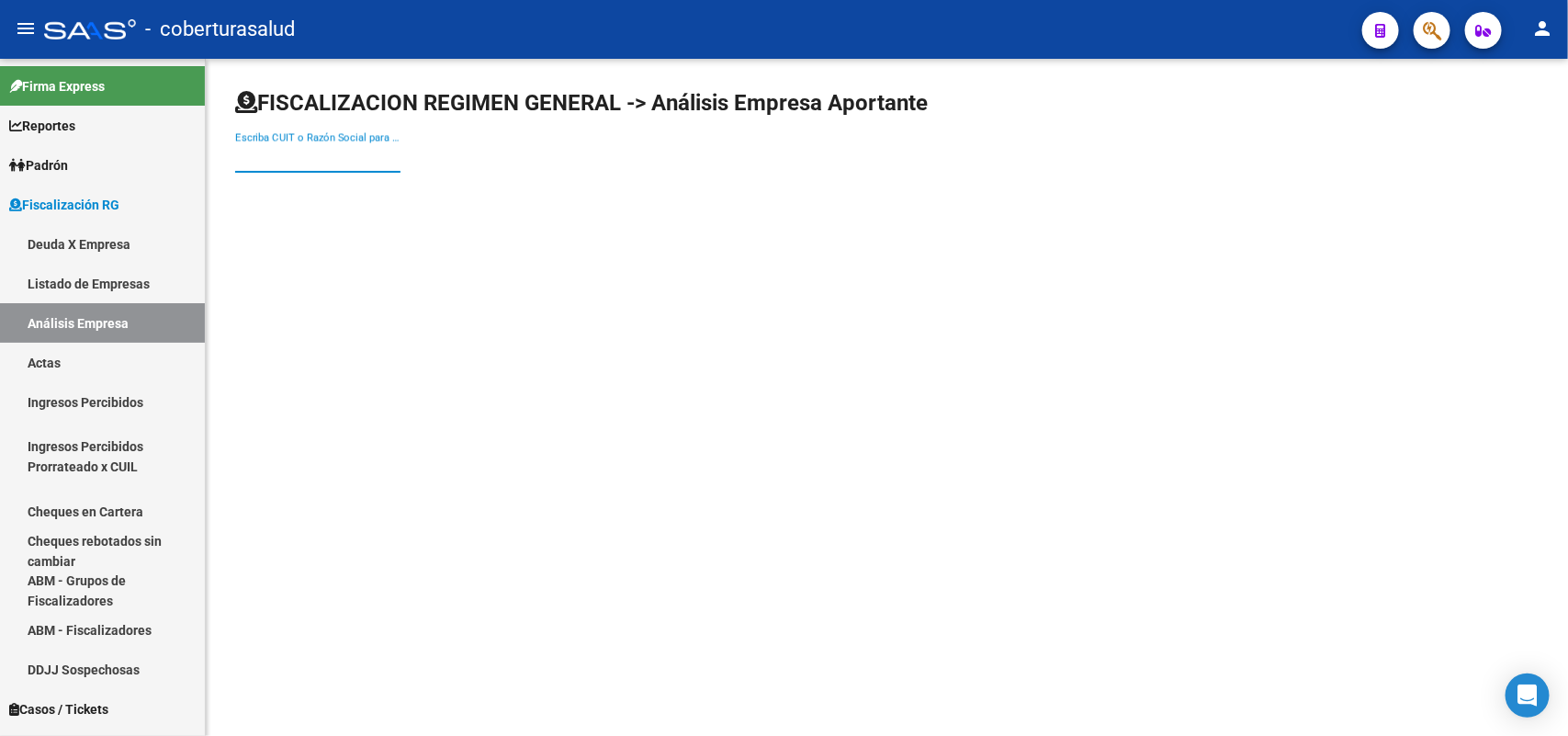
drag, startPoint x: 336, startPoint y: 159, endPoint x: 335, endPoint y: 168, distance: 9.1
click at [335, 165] on input "Escriba CUIT o Razón Social para buscar" at bounding box center [318, 158] width 165 height 16
paste input "30712167986"
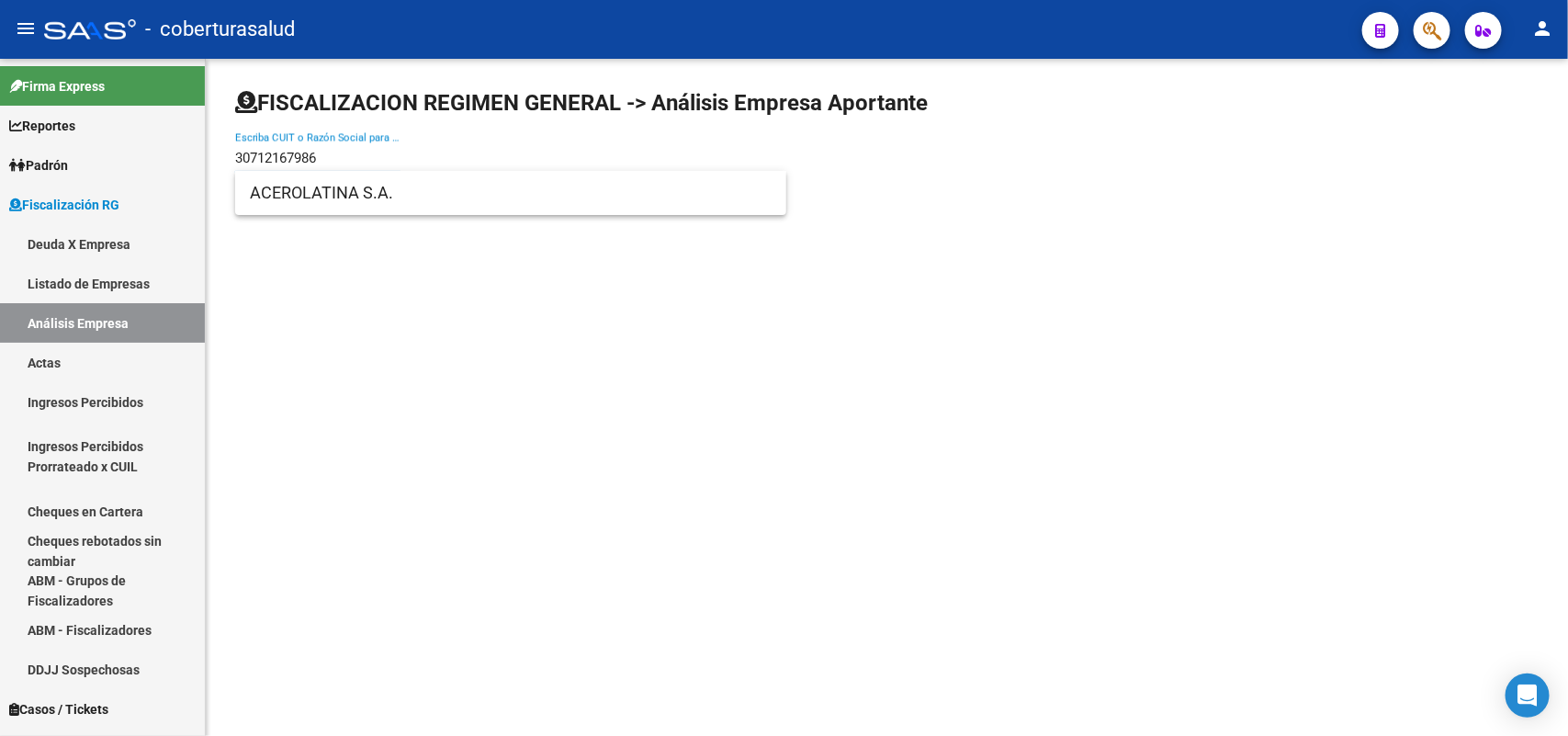
type input "30712167986"
click at [341, 186] on span "ACEROLATINA S.A." at bounding box center [511, 193] width 522 height 44
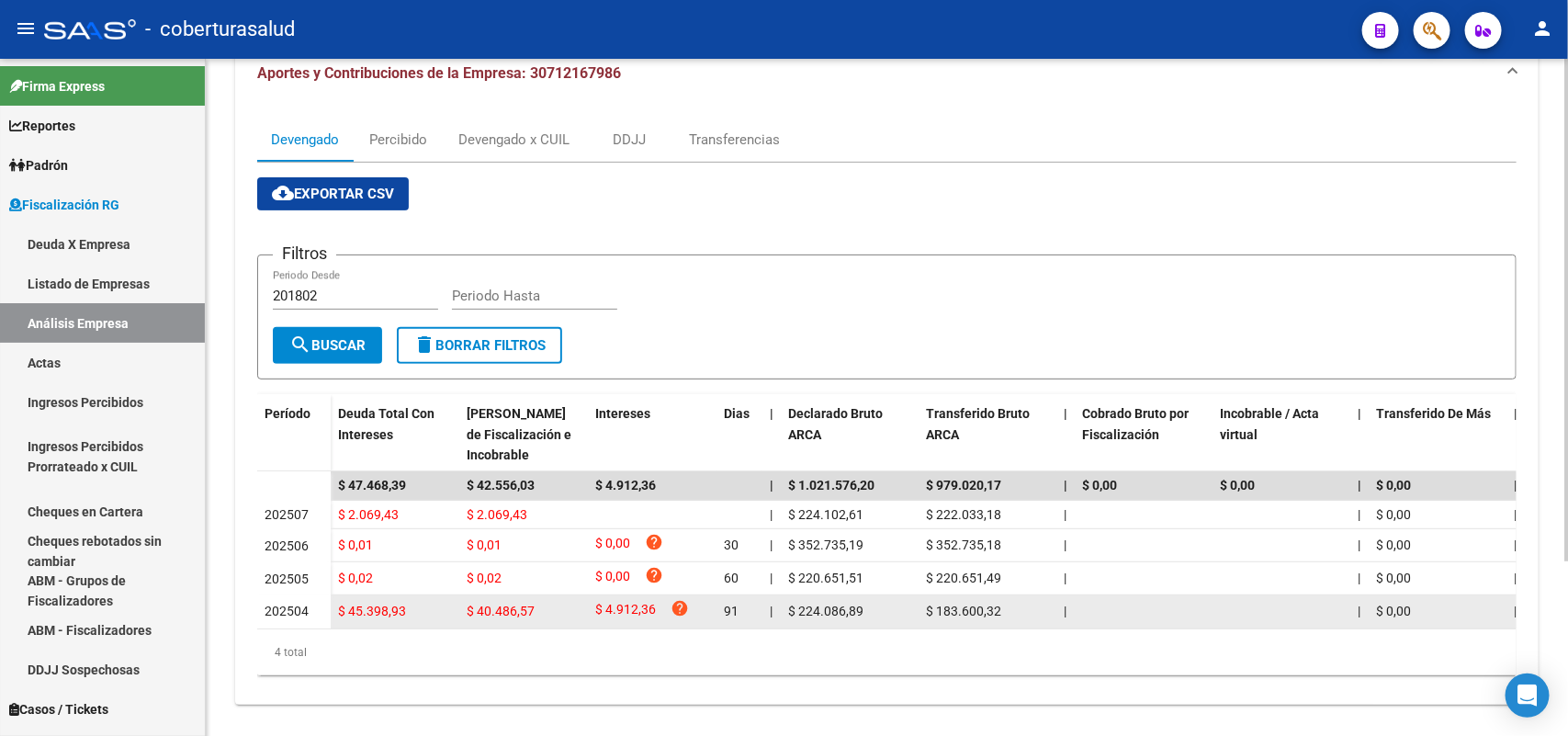
scroll to position [235, 0]
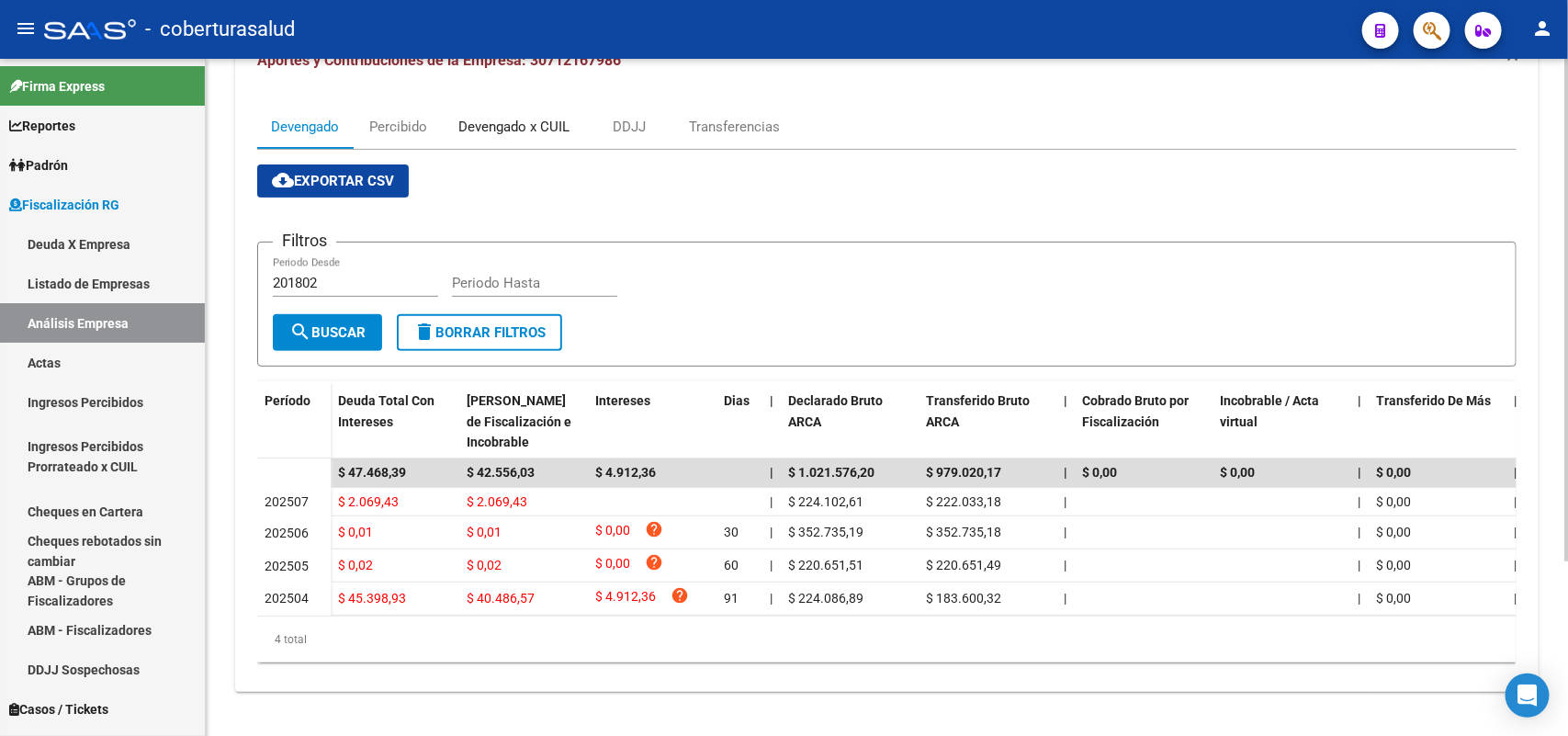
drag, startPoint x: 487, startPoint y: 104, endPoint x: 493, endPoint y: 113, distance: 10.8
click at [489, 117] on div "Devengado x CUIL" at bounding box center [513, 126] width 111 height 20
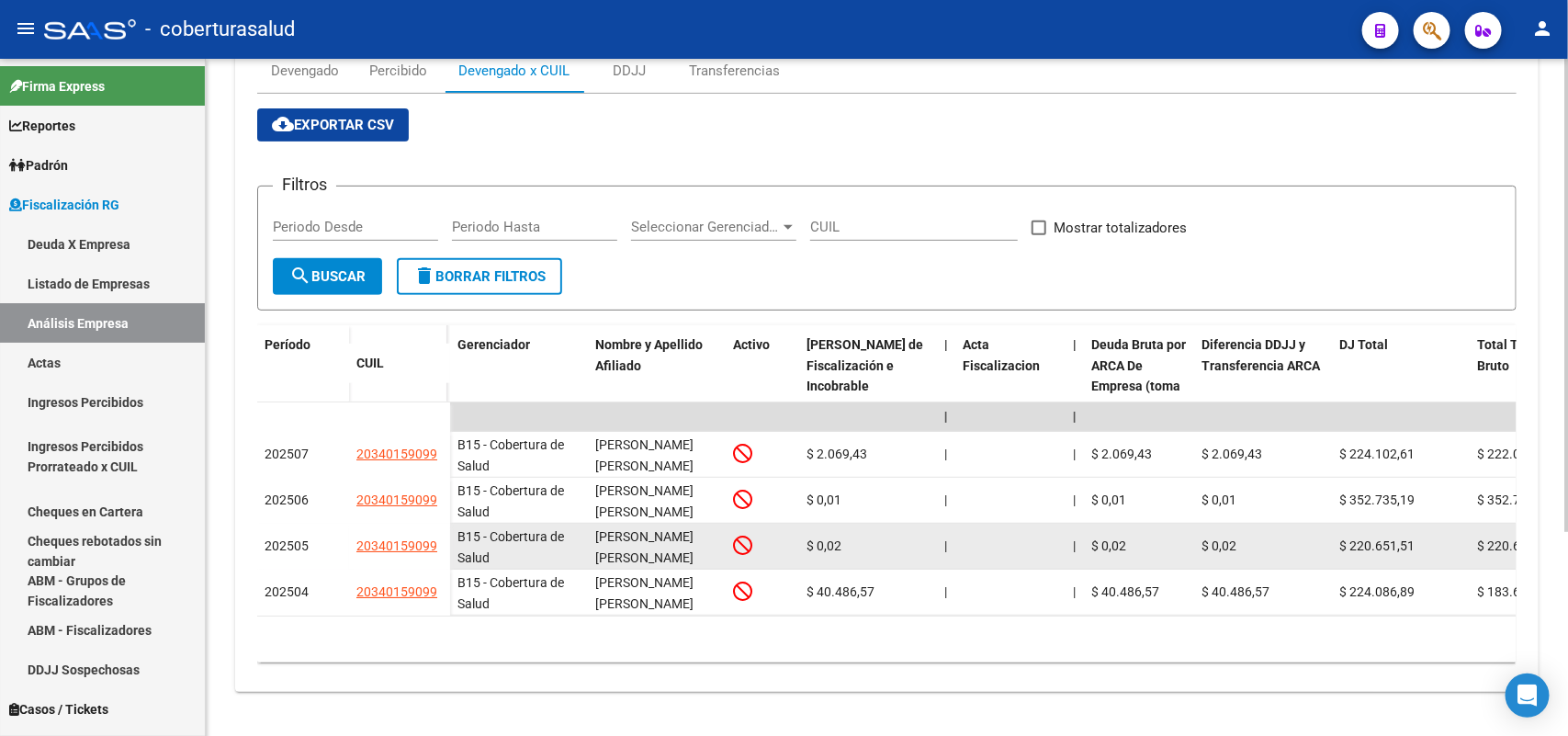
scroll to position [291, 0]
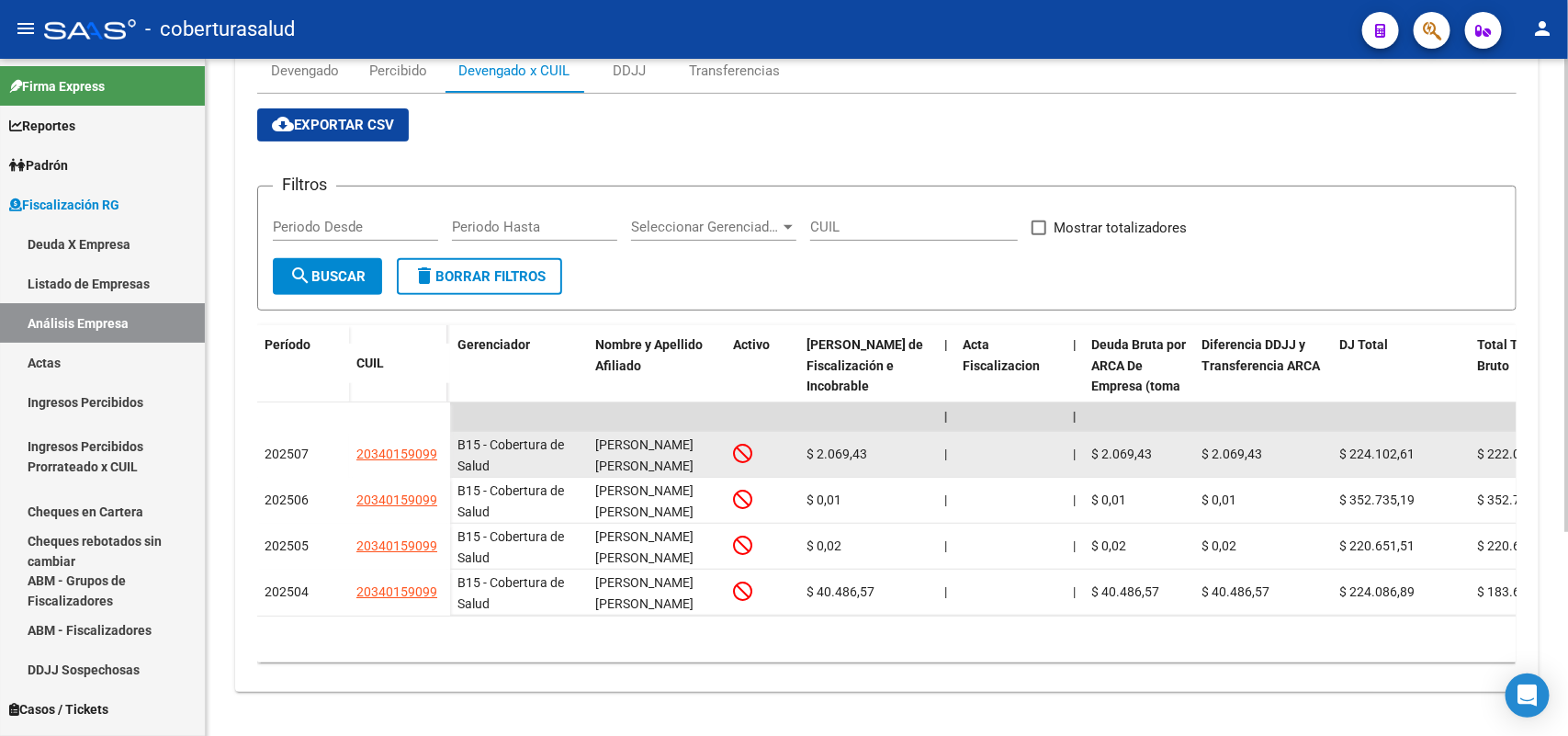
drag, startPoint x: 388, startPoint y: 443, endPoint x: 441, endPoint y: 446, distance: 53.1
click at [441, 446] on div "20340159099" at bounding box center [399, 454] width 86 height 21
copy span "20340159099"
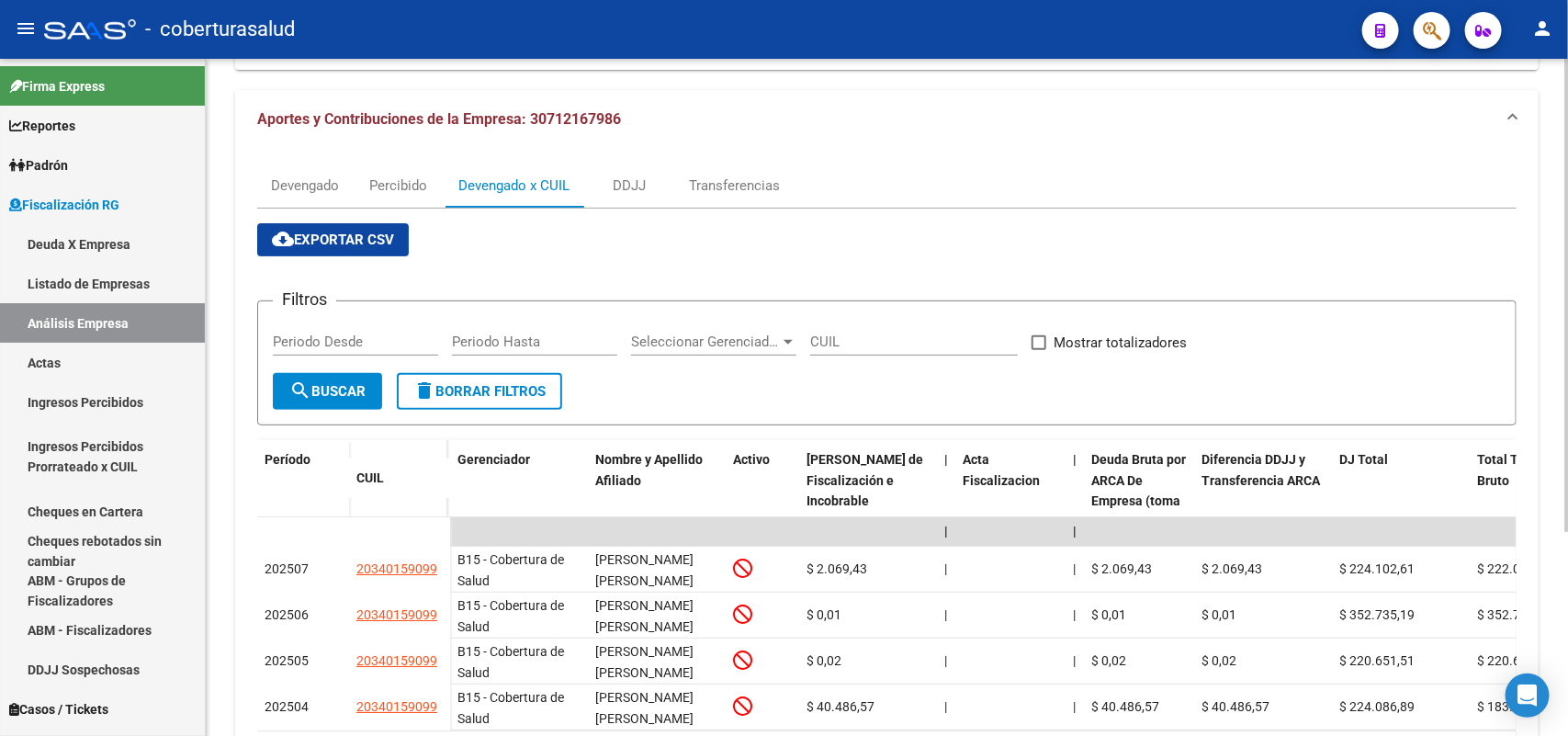
scroll to position [0, 0]
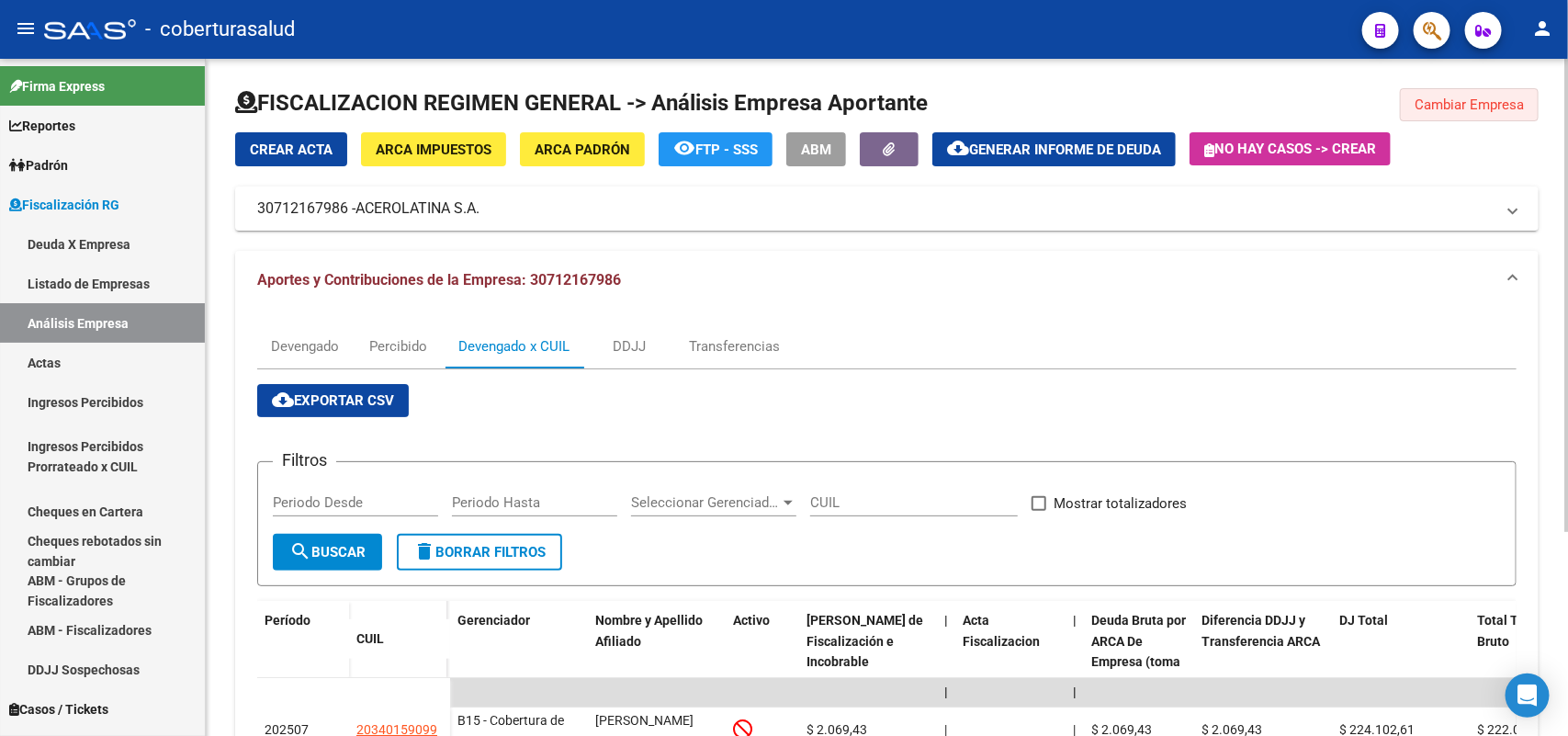
click at [1447, 107] on span "Cambiar Empresa" at bounding box center [1468, 104] width 109 height 16
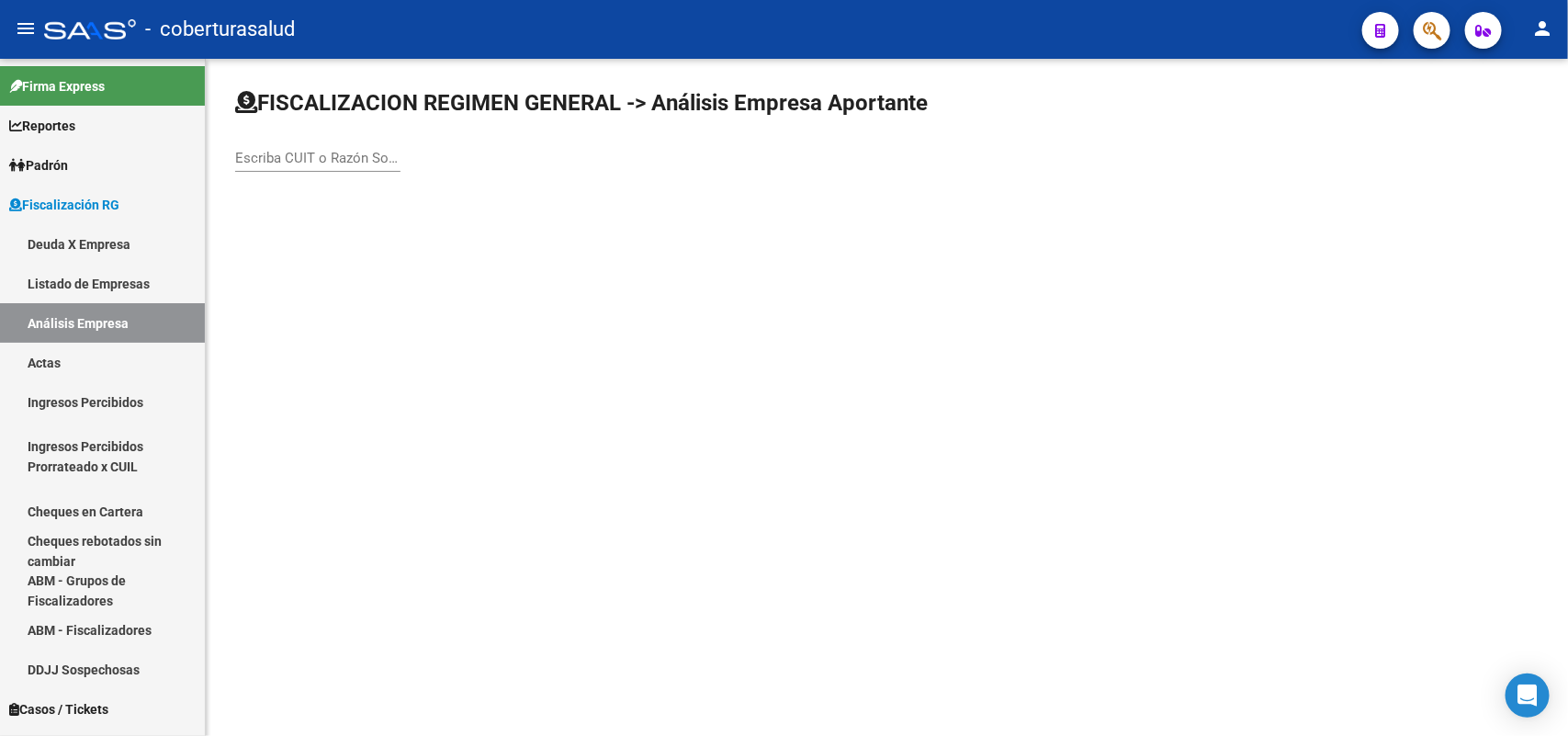
click at [358, 145] on div "Escriba CUIT o Razón Social para buscar" at bounding box center [318, 152] width 165 height 40
paste input "30714580910"
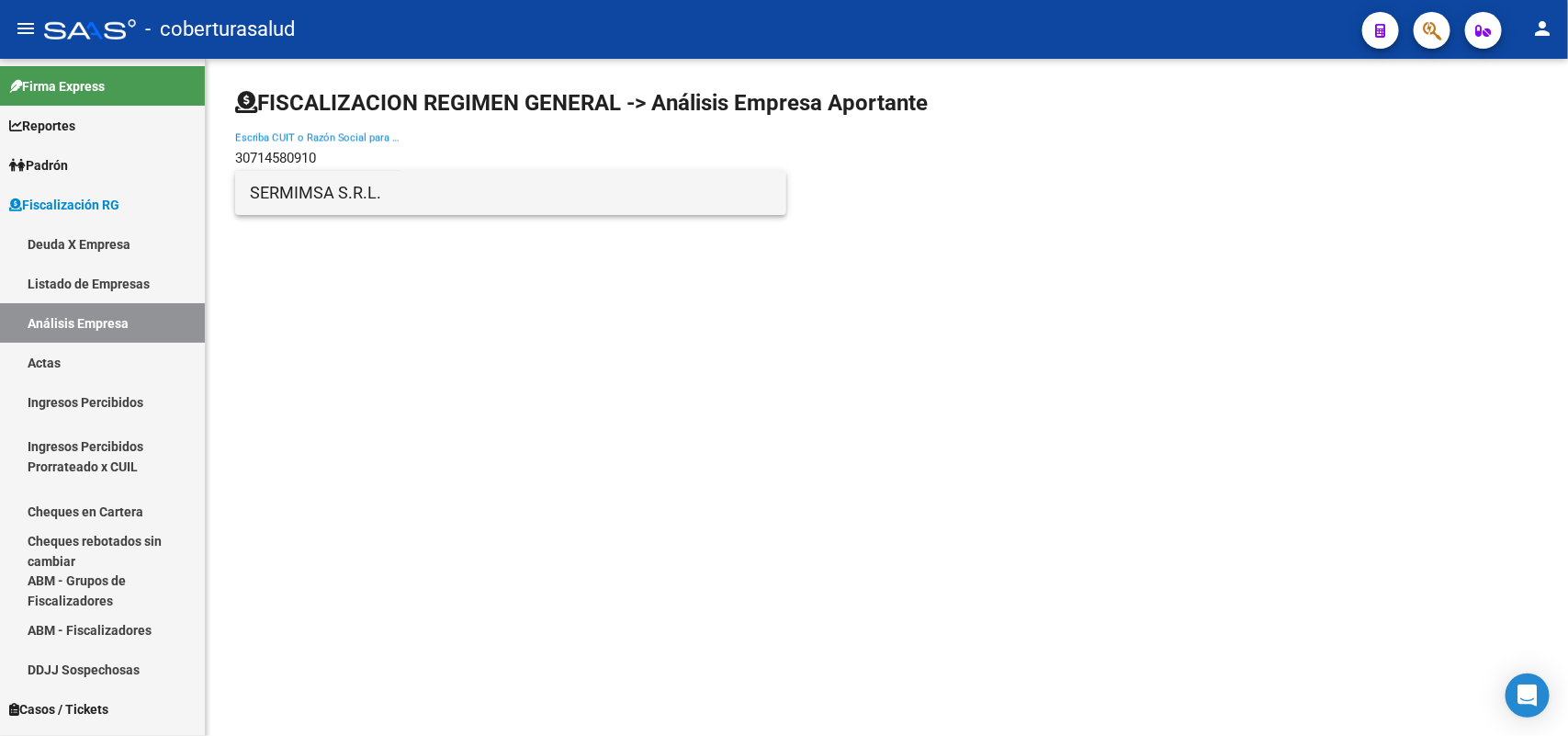
type input "30714580910"
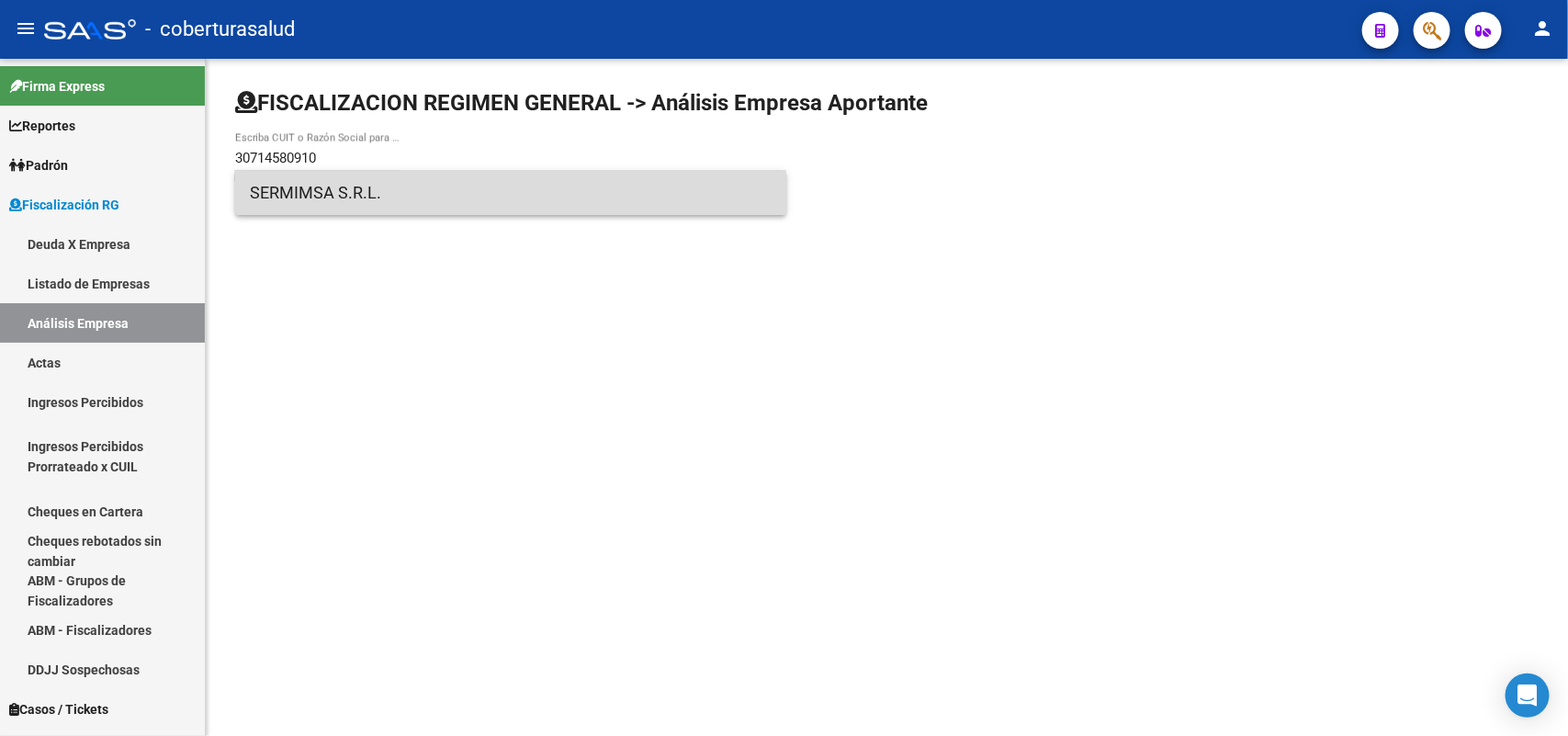
click at [309, 191] on span "SERMIMSA S.R.L." at bounding box center [511, 193] width 522 height 44
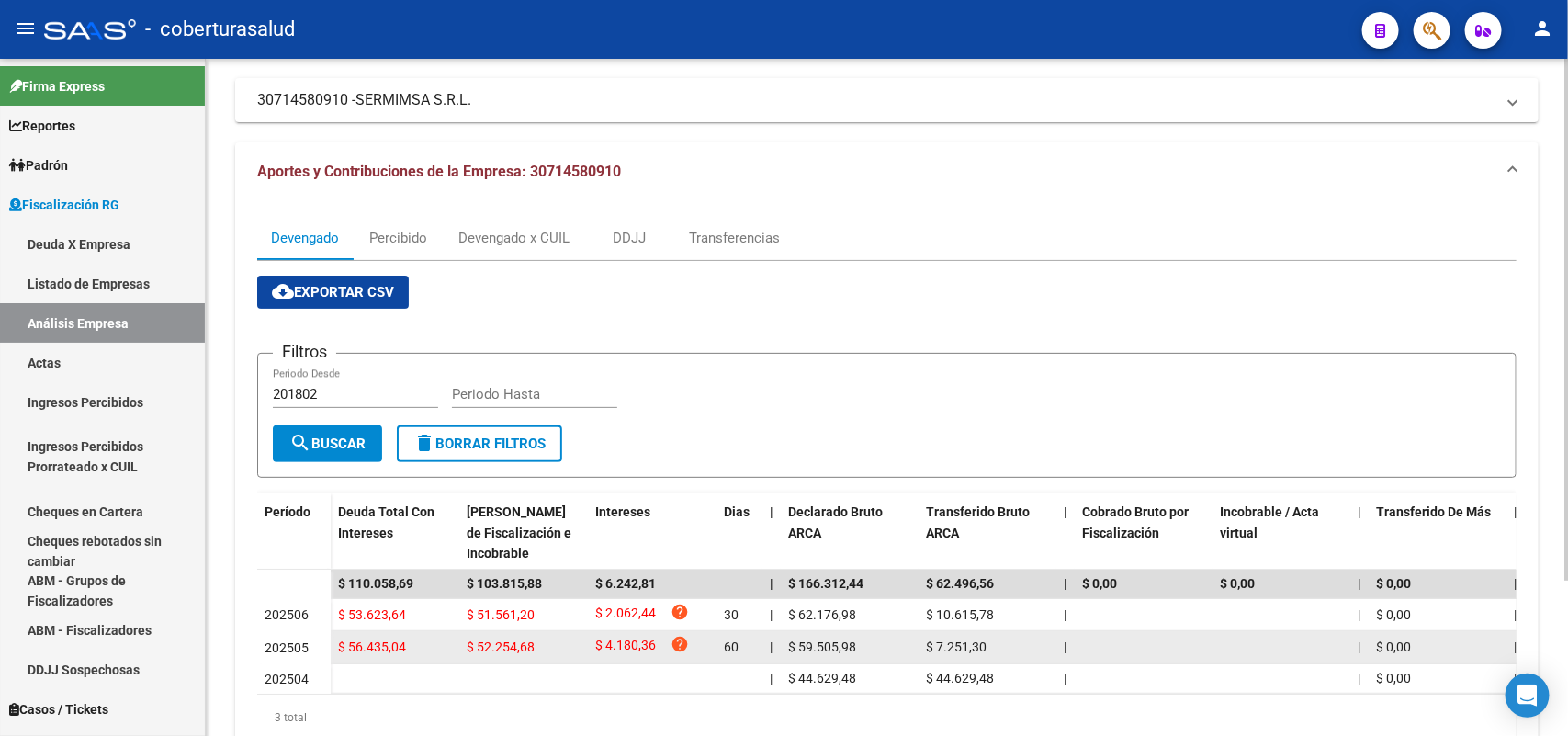
scroll to position [202, 0]
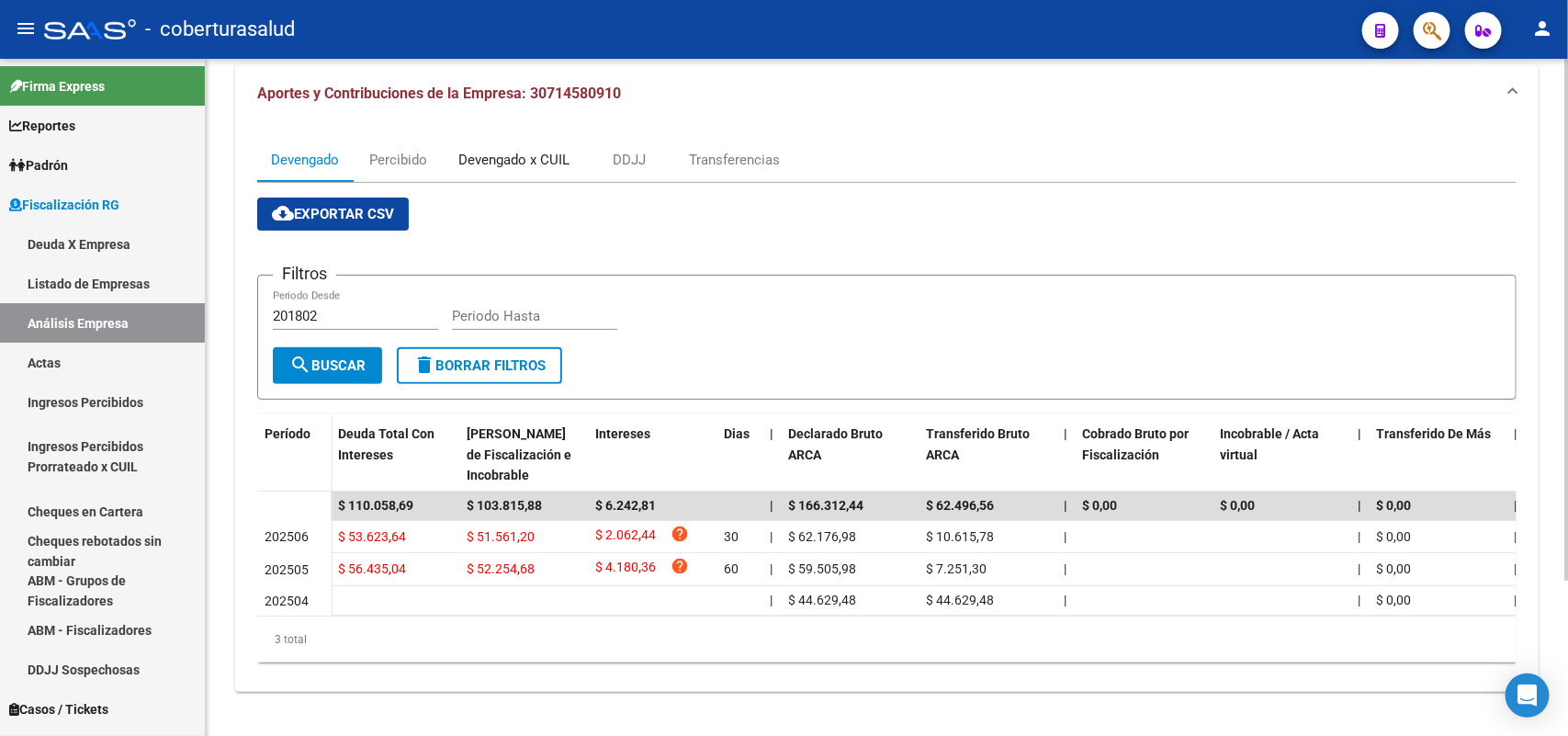
drag, startPoint x: 531, startPoint y: 145, endPoint x: 592, endPoint y: 159, distance: 62.6
click at [534, 150] on div "Devengado x CUIL" at bounding box center [513, 160] width 111 height 20
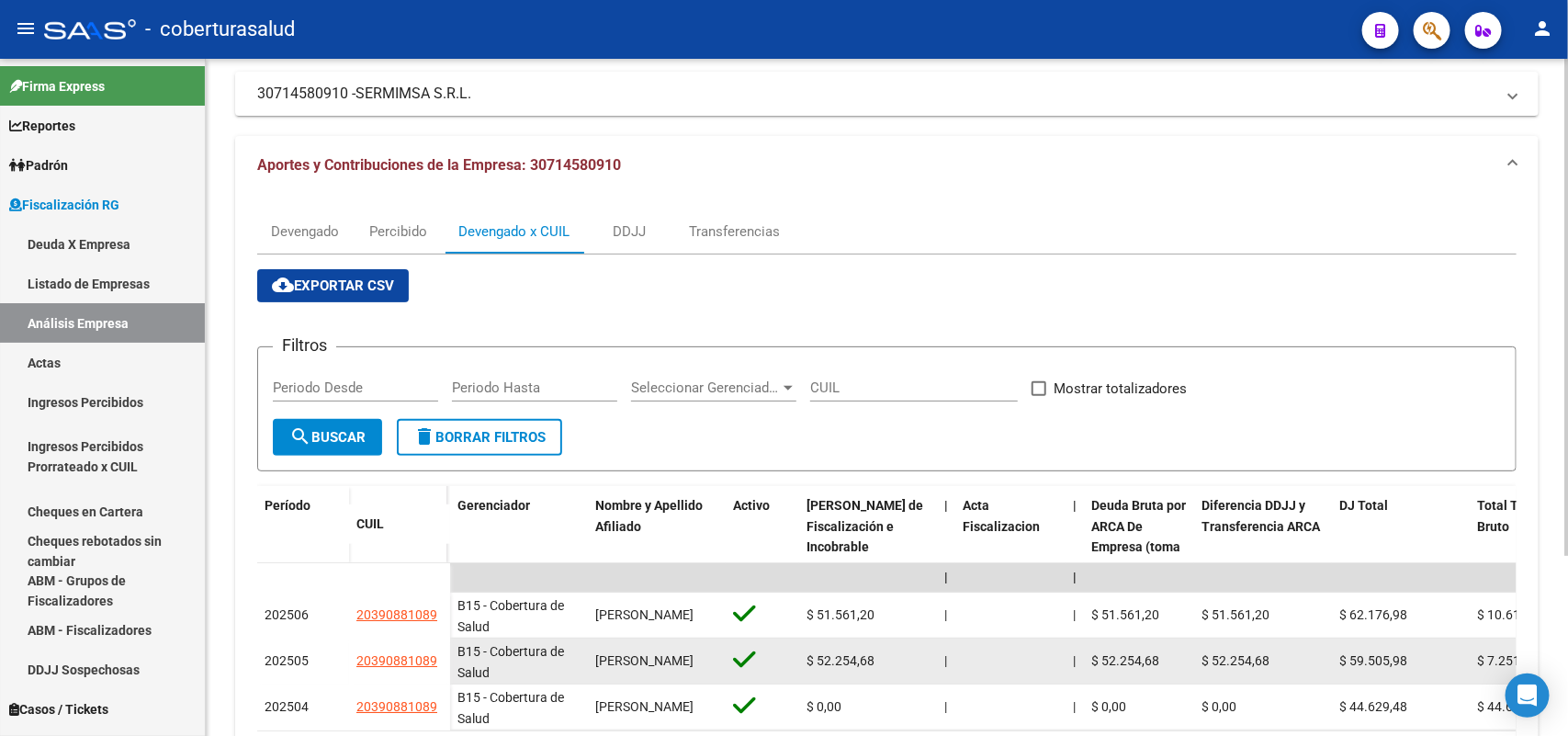
scroll to position [244, 0]
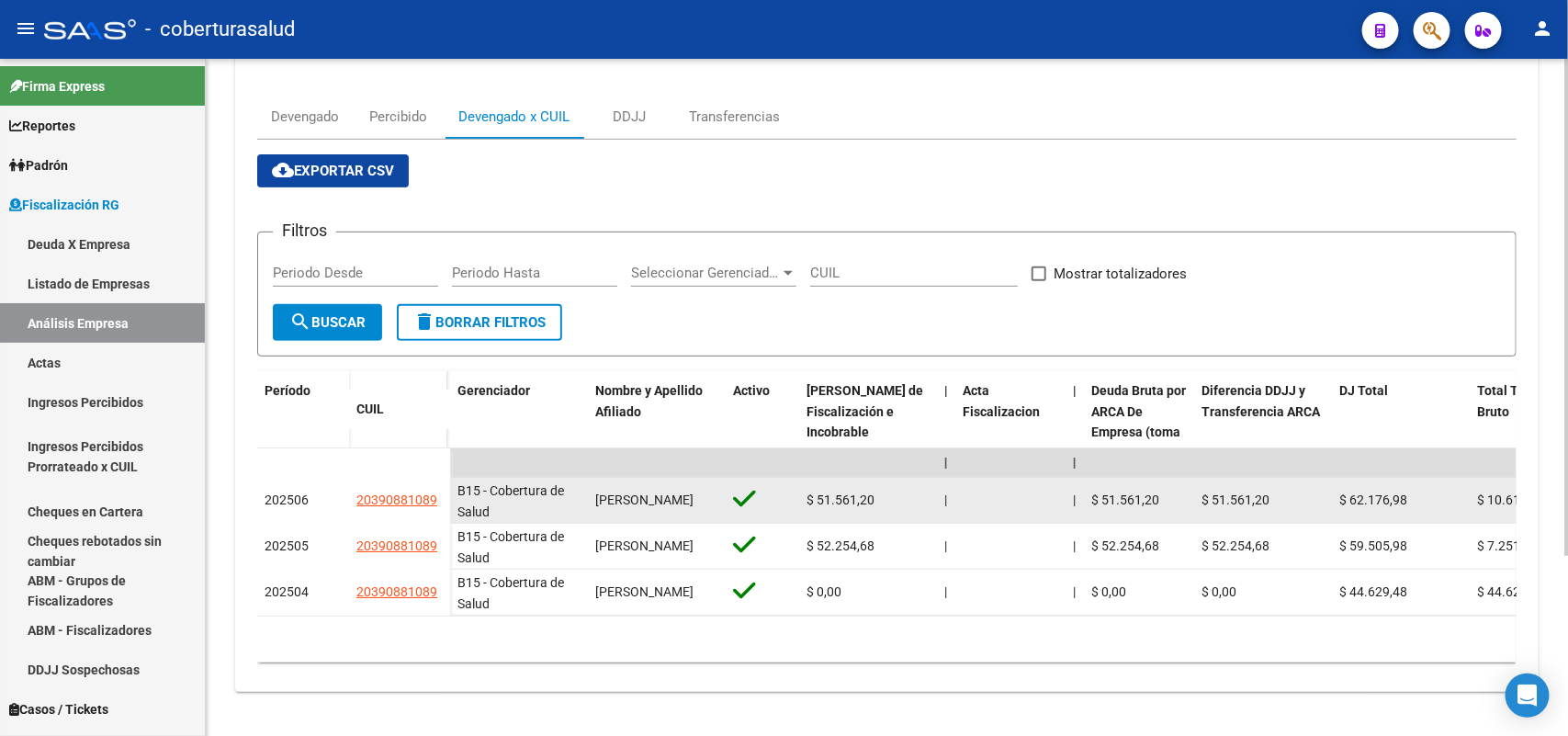
drag, startPoint x: 354, startPoint y: 481, endPoint x: 409, endPoint y: 490, distance: 55.7
click at [437, 490] on datatable-body-cell "20390881089" at bounding box center [400, 500] width 101 height 46
copy span "20390881089"
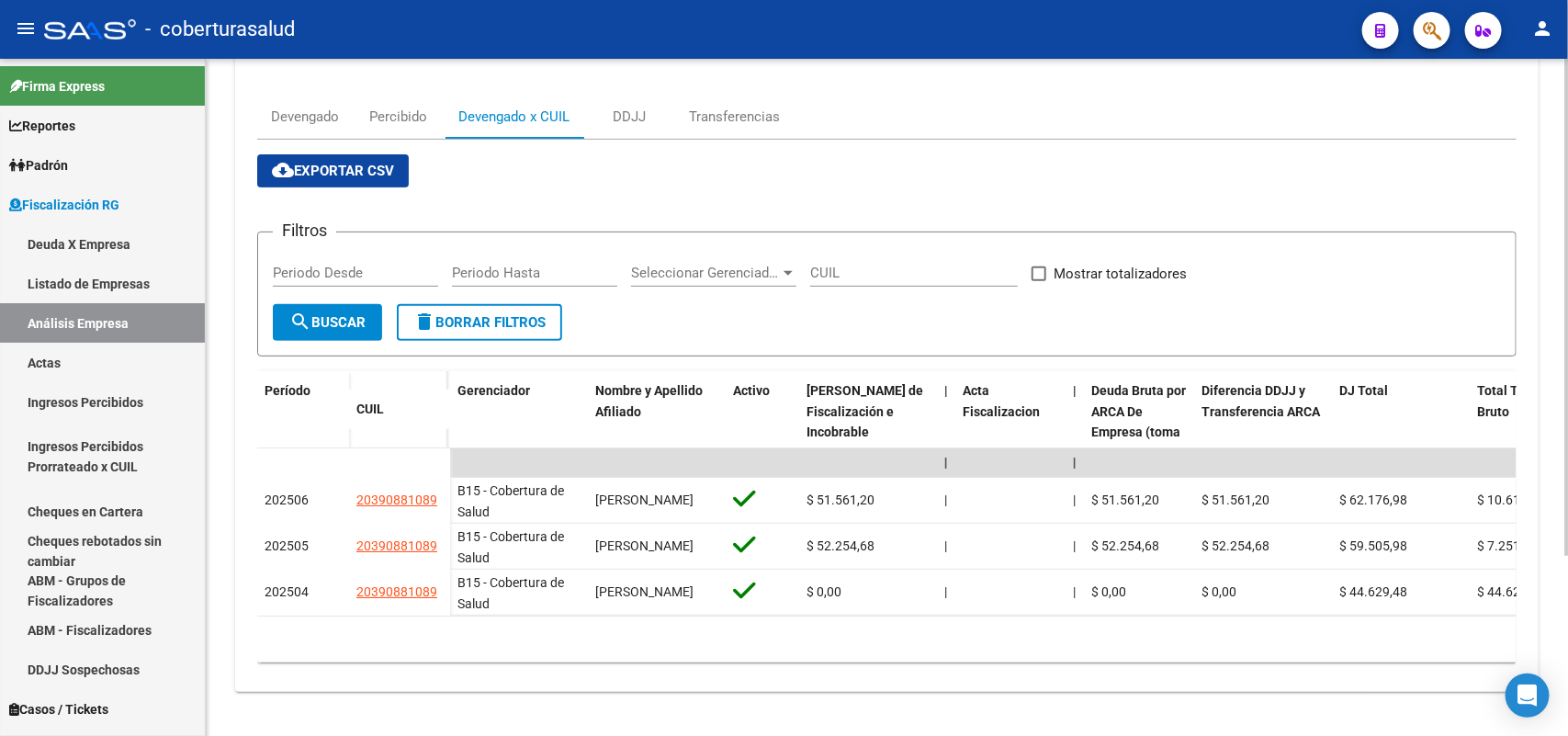
scroll to position [0, 0]
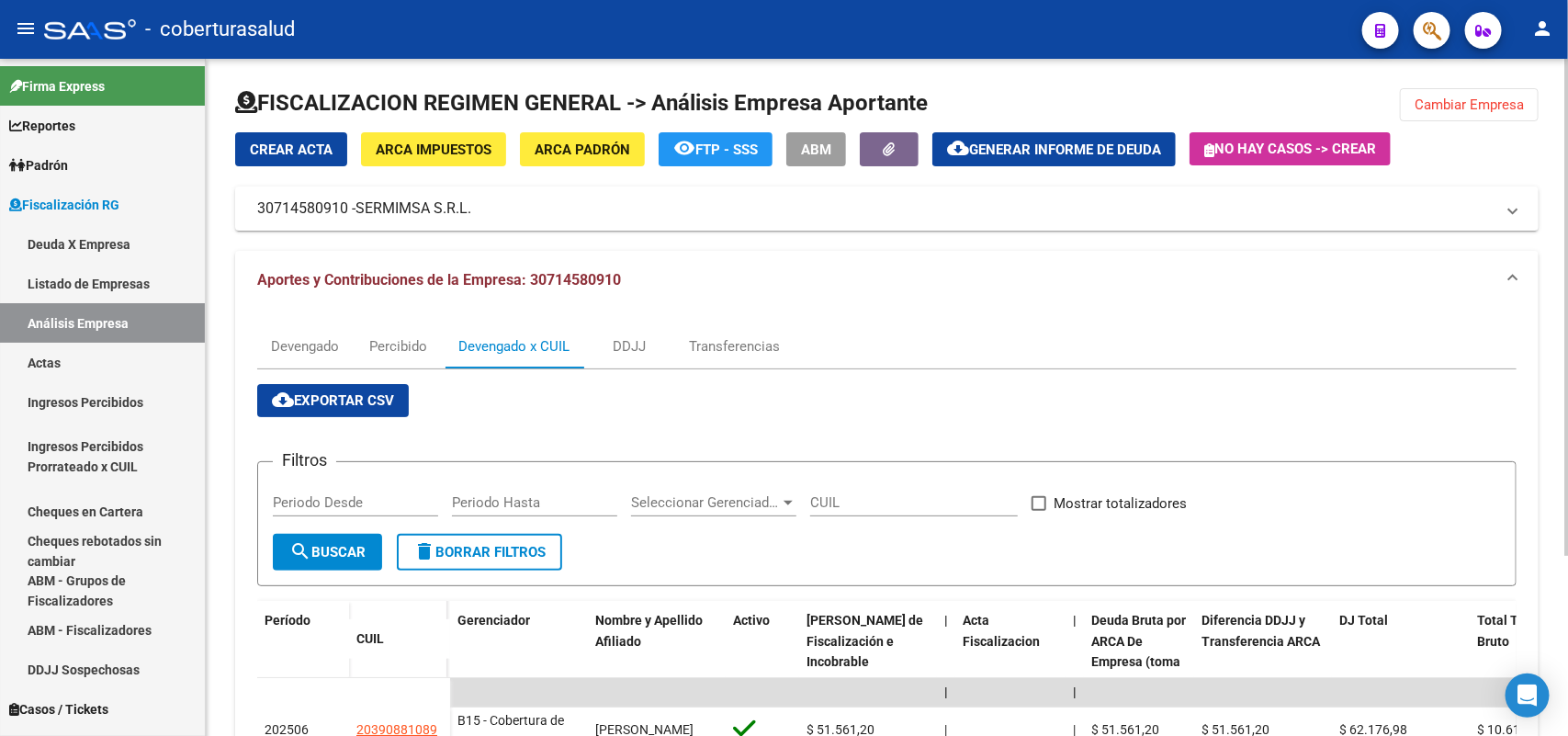
drag, startPoint x: 1438, startPoint y: 89, endPoint x: 1201, endPoint y: 150, distance: 244.7
click at [1437, 95] on button "Cambiar Empresa" at bounding box center [1469, 104] width 139 height 33
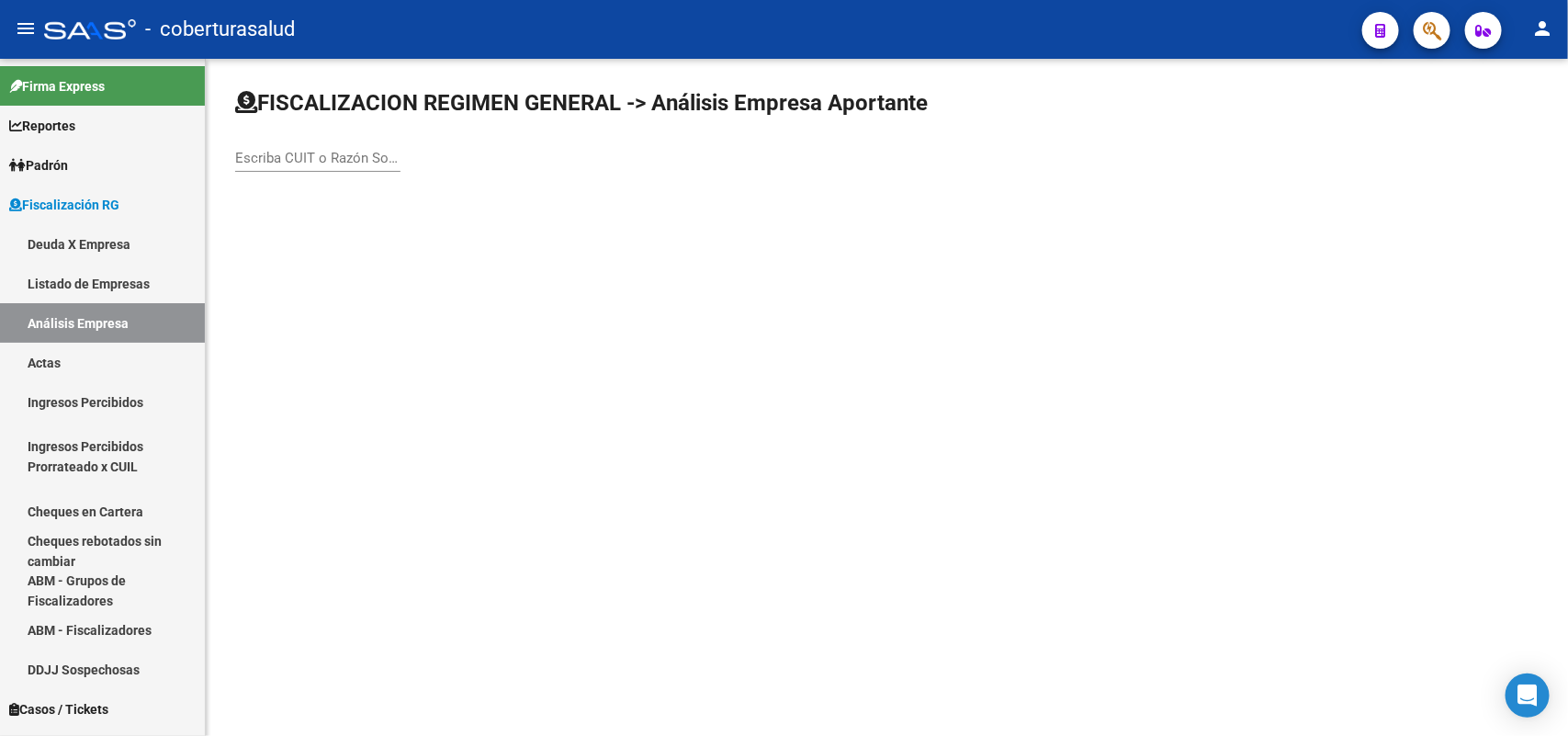
click at [351, 155] on input "Escriba CUIT o Razón Social para buscar" at bounding box center [318, 158] width 165 height 16
paste input "30714867616"
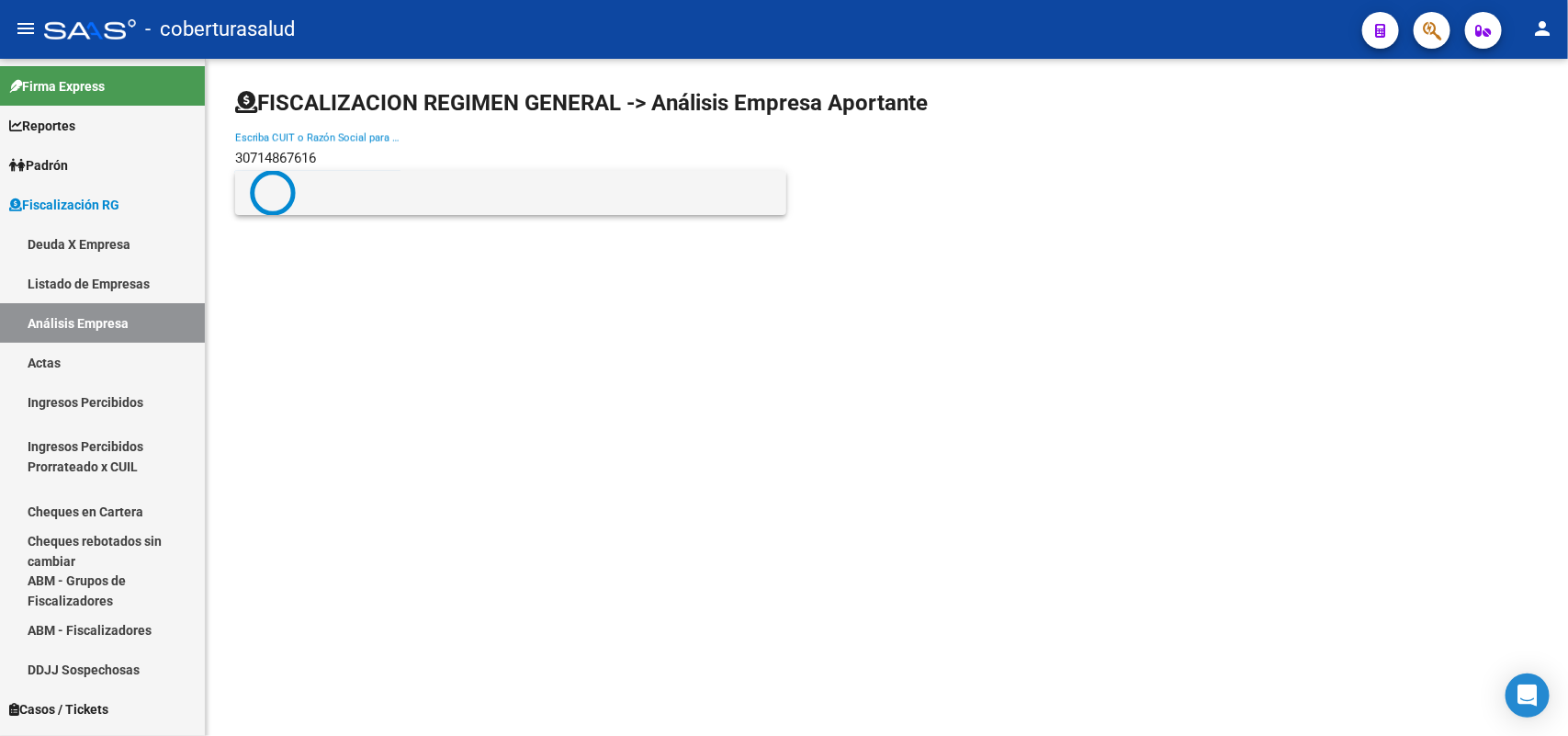
type input "30714867616"
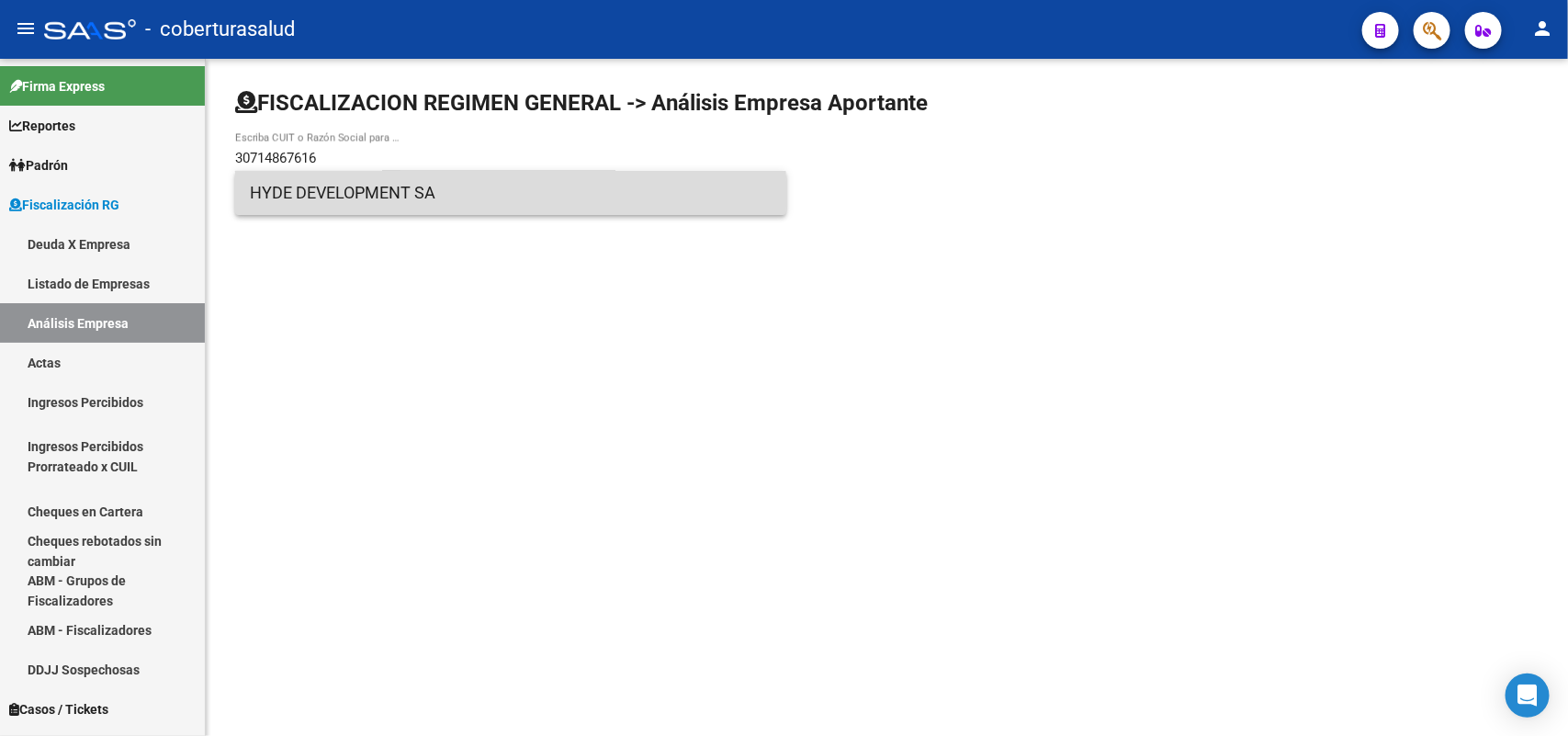
click at [351, 198] on span "HYDE DEVELOPMENT SA" at bounding box center [511, 193] width 522 height 44
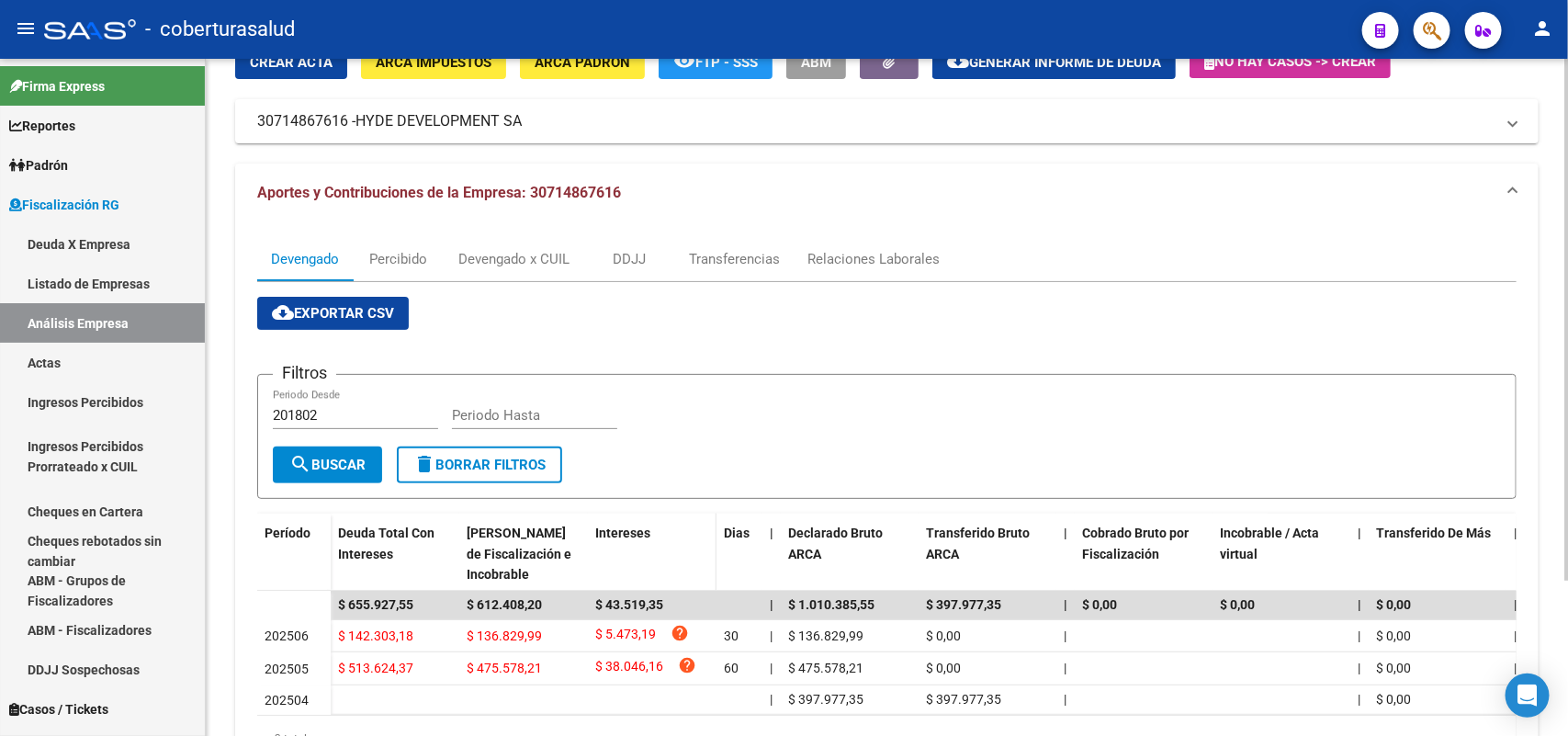
scroll to position [202, 0]
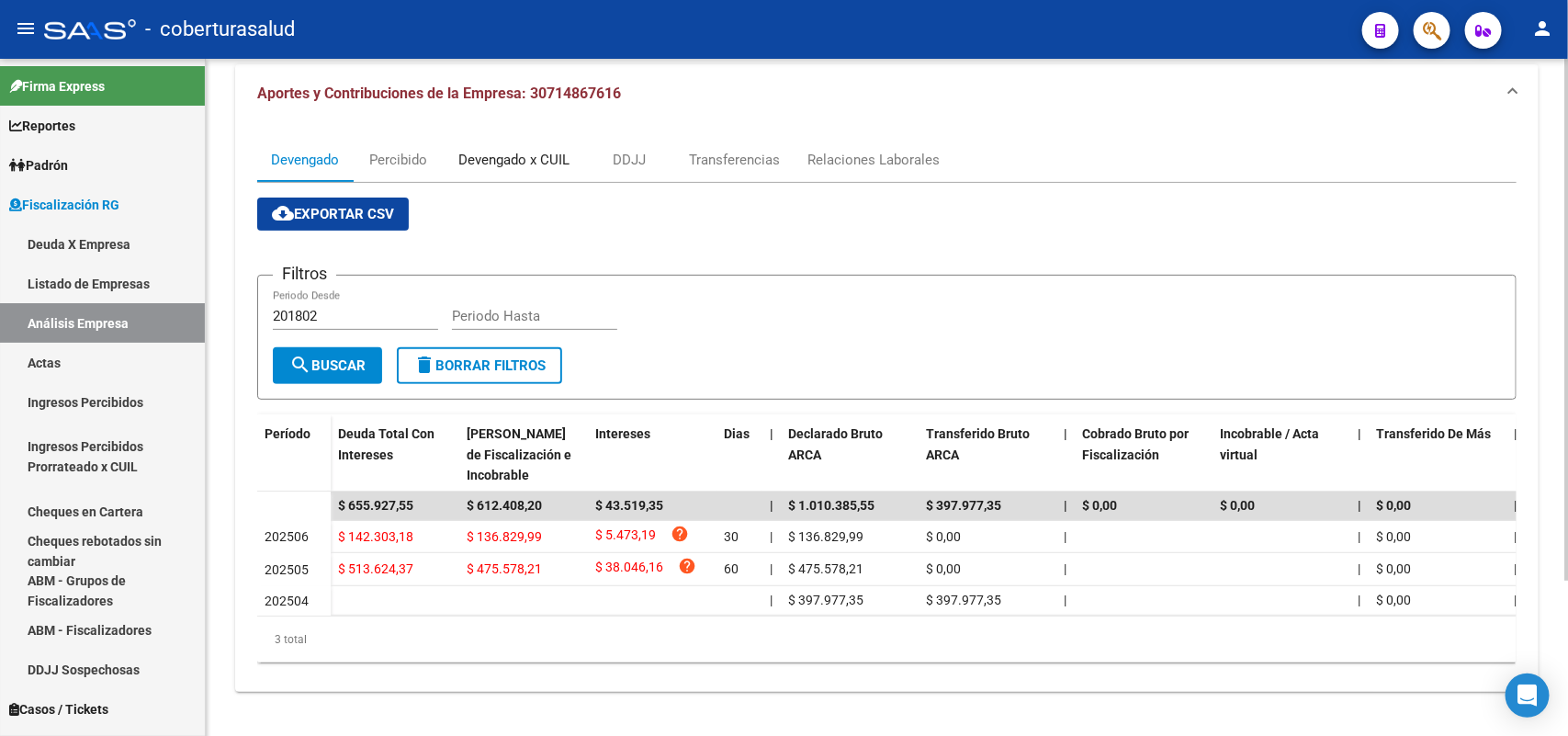
drag, startPoint x: 474, startPoint y: 133, endPoint x: 524, endPoint y: 143, distance: 51.0
click at [479, 150] on div "Devengado x CUIL" at bounding box center [513, 160] width 111 height 20
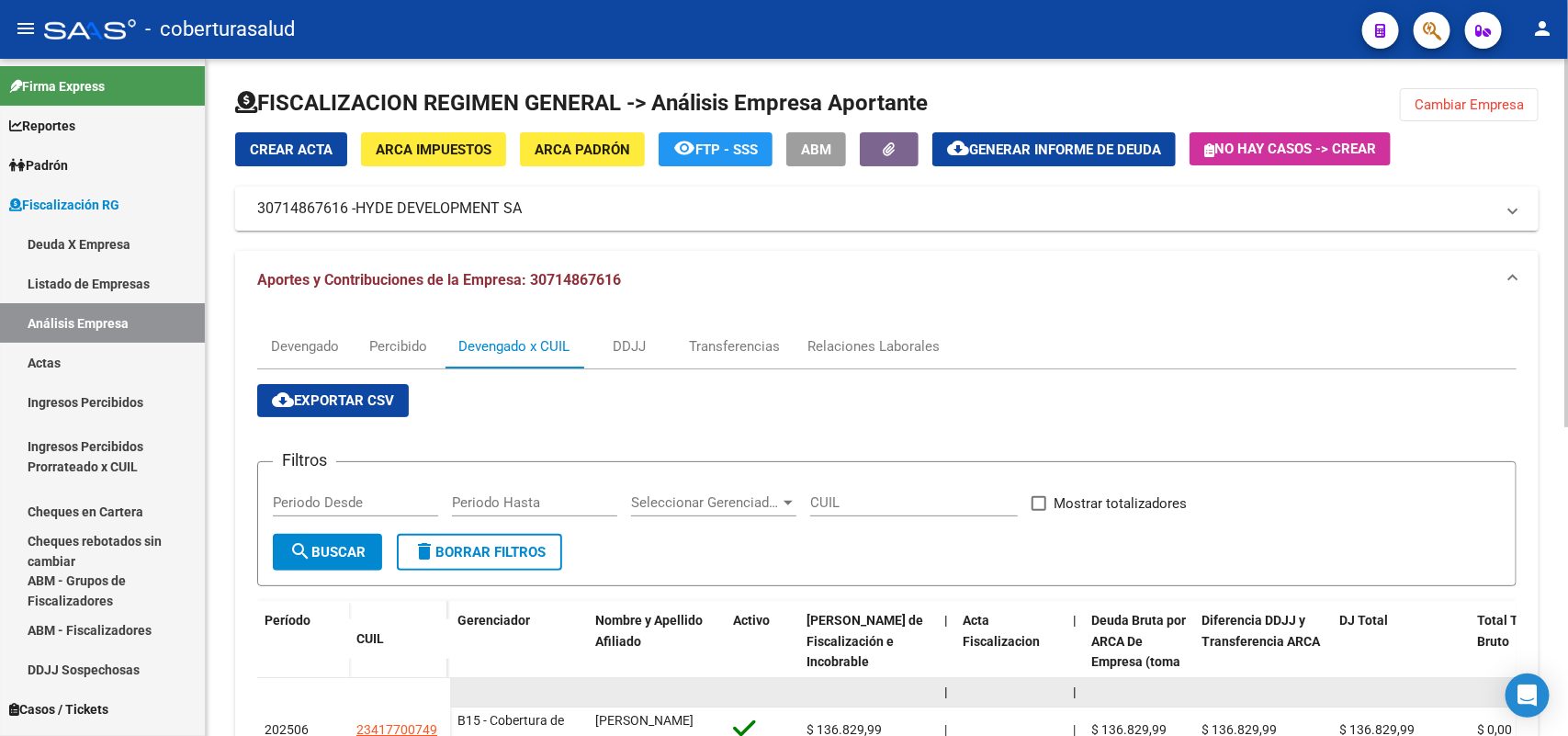
scroll to position [460, 0]
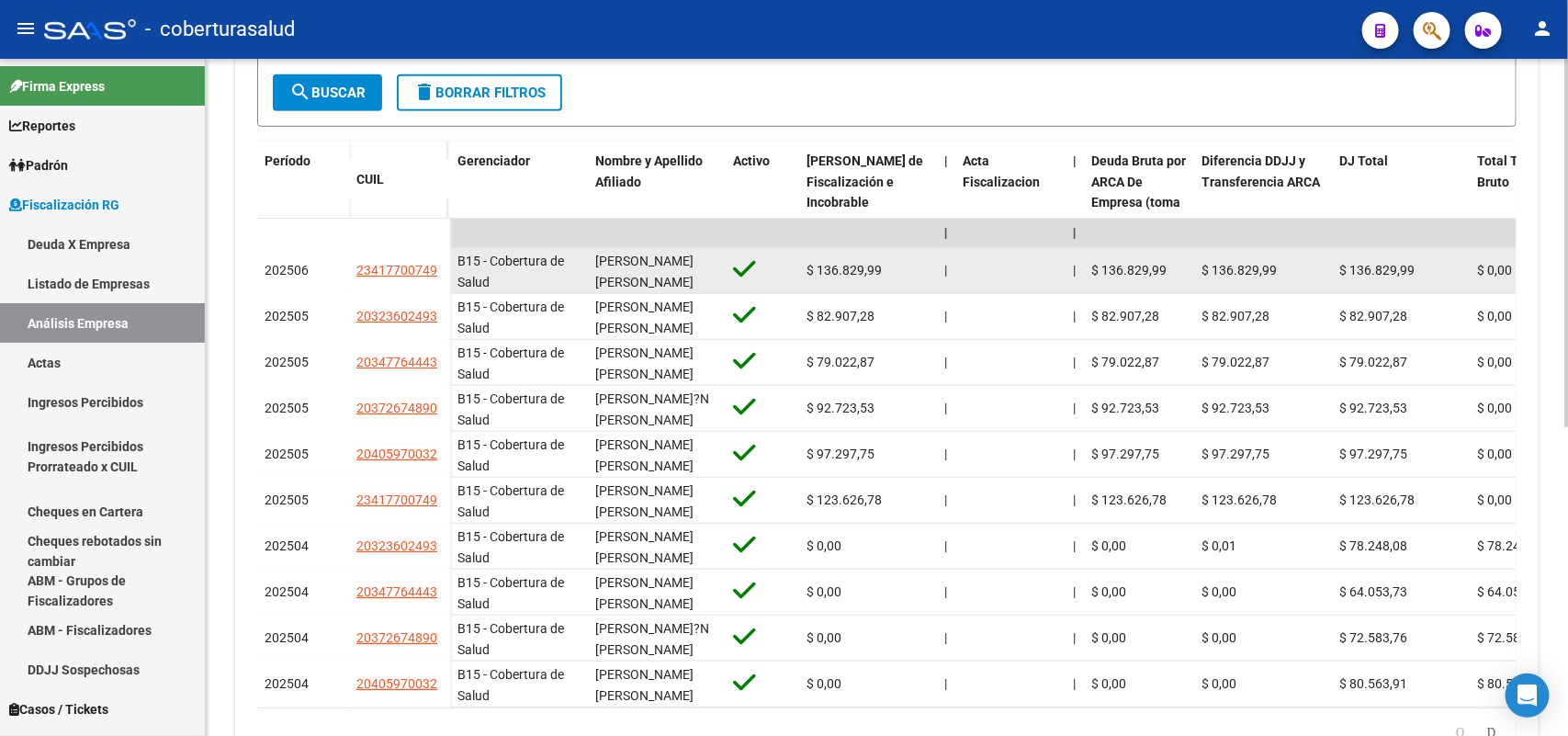
drag, startPoint x: 364, startPoint y: 269, endPoint x: 439, endPoint y: 272, distance: 75.1
click at [440, 272] on datatable-body-cell "23417700749" at bounding box center [400, 271] width 101 height 46
copy span "23417700749"
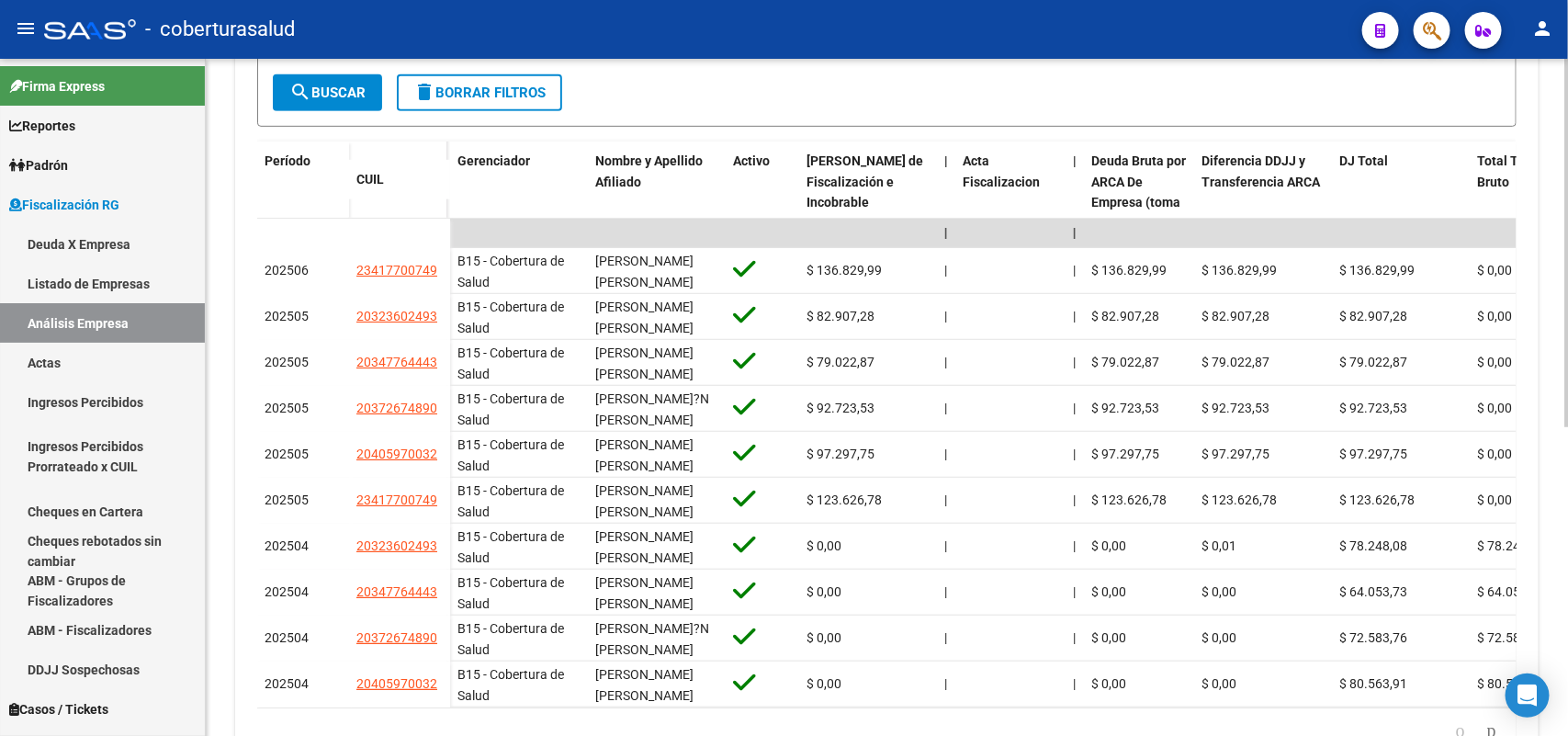
scroll to position [0, 0]
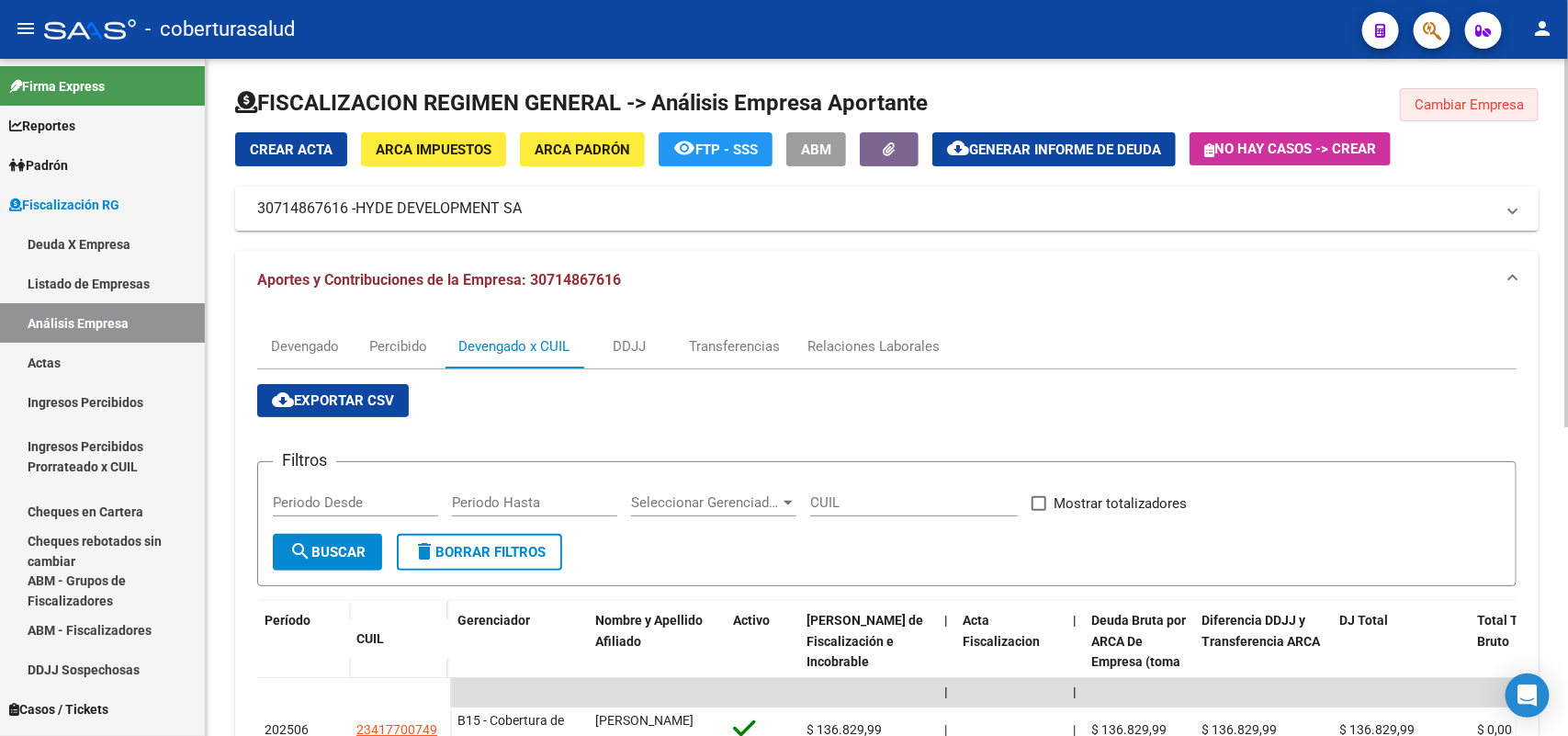
click at [1479, 98] on span "Cambiar Empresa" at bounding box center [1468, 104] width 109 height 16
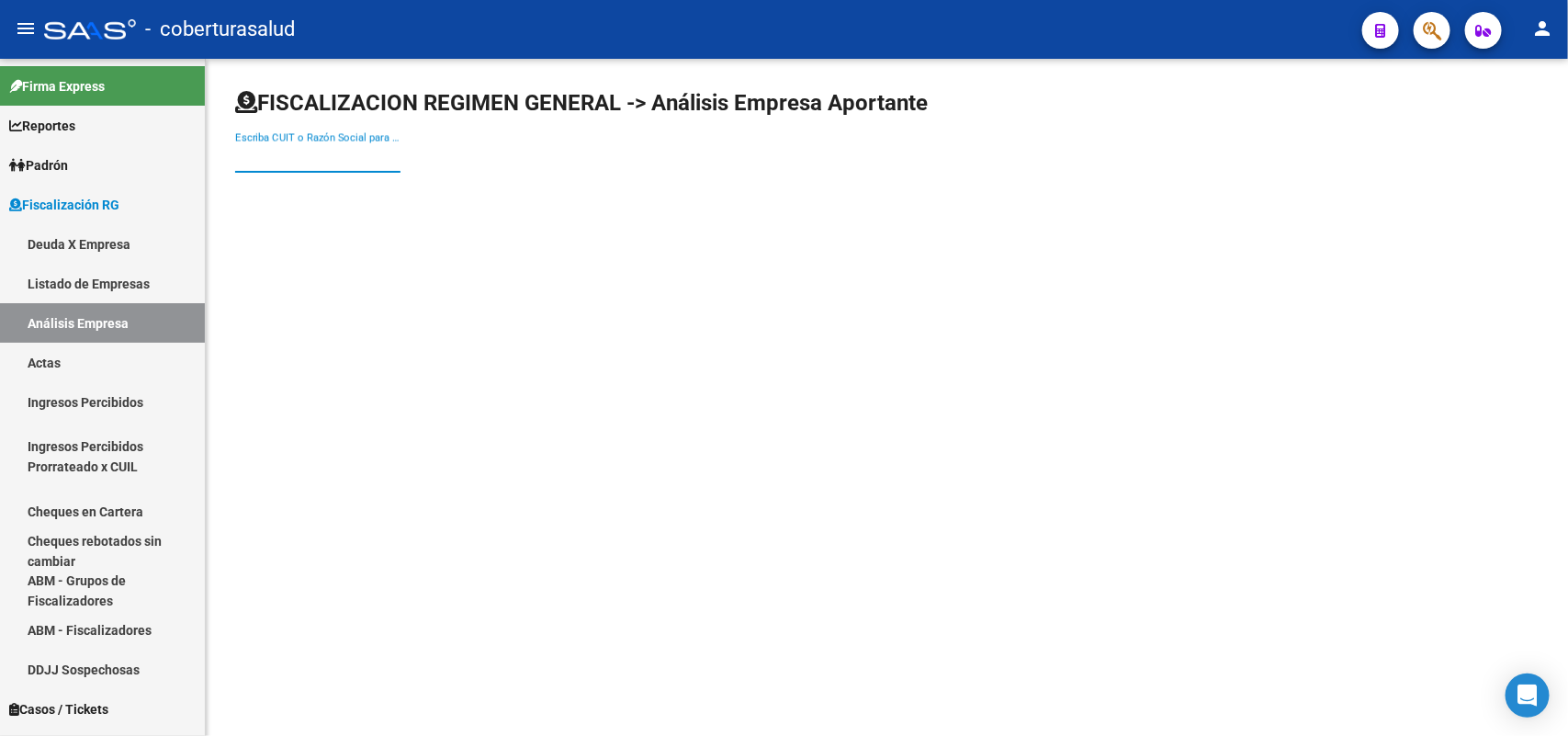
click at [283, 162] on input "Escriba CUIT o Razón Social para buscar" at bounding box center [318, 158] width 165 height 16
paste input "30715277278"
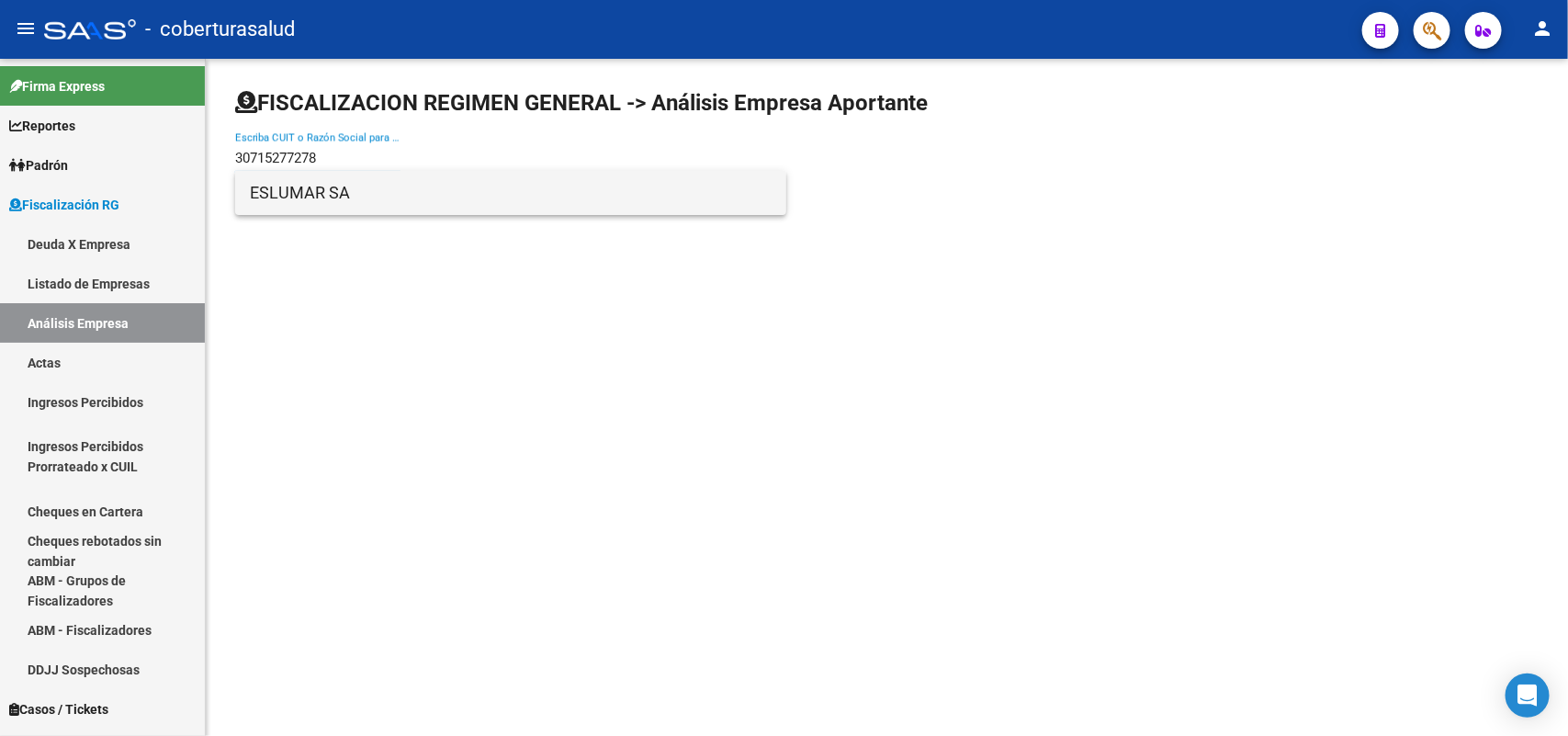
type input "30715277278"
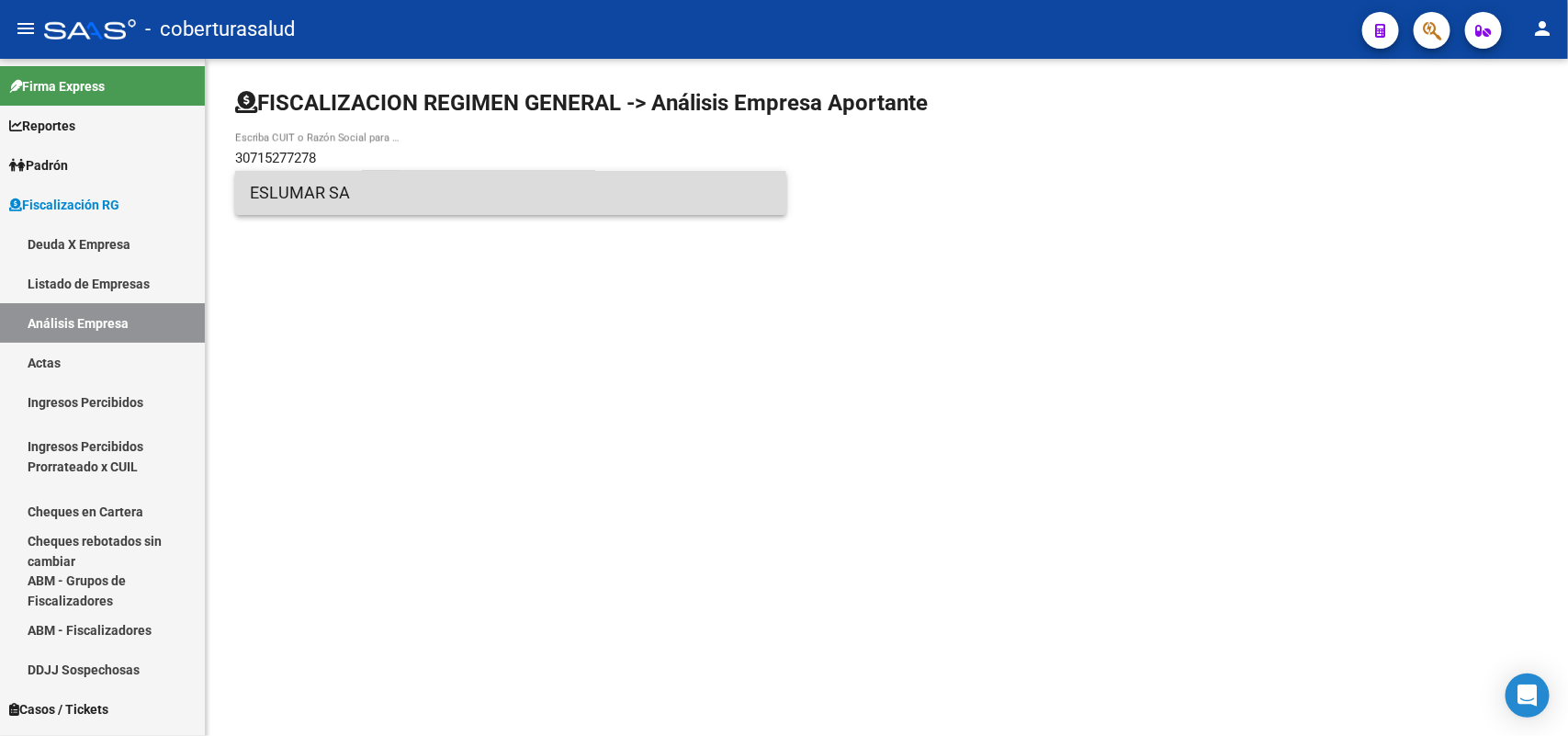
click at [341, 198] on span "ESLUMAR SA" at bounding box center [511, 193] width 522 height 44
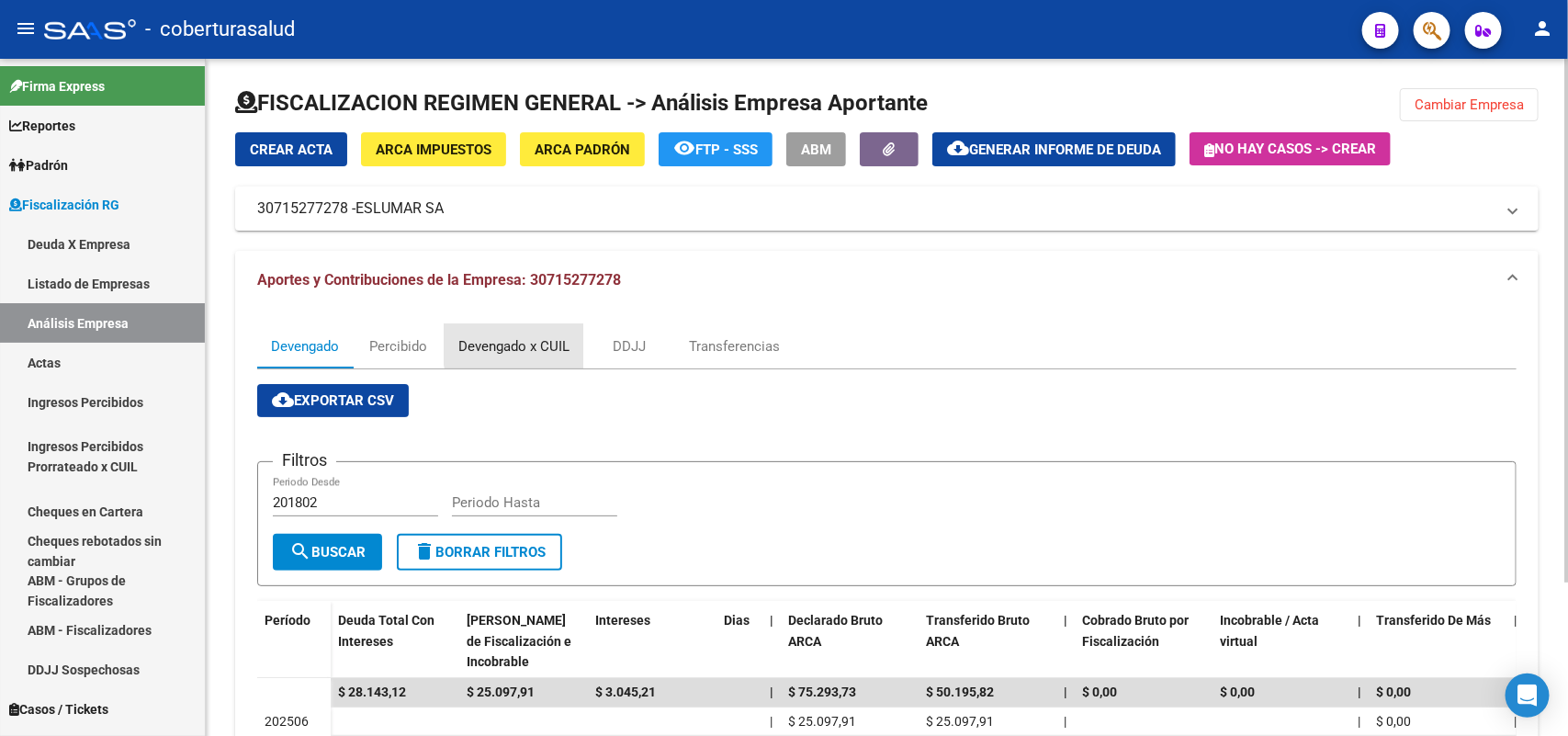
click at [542, 342] on div "Devengado x CUIL" at bounding box center [513, 346] width 111 height 20
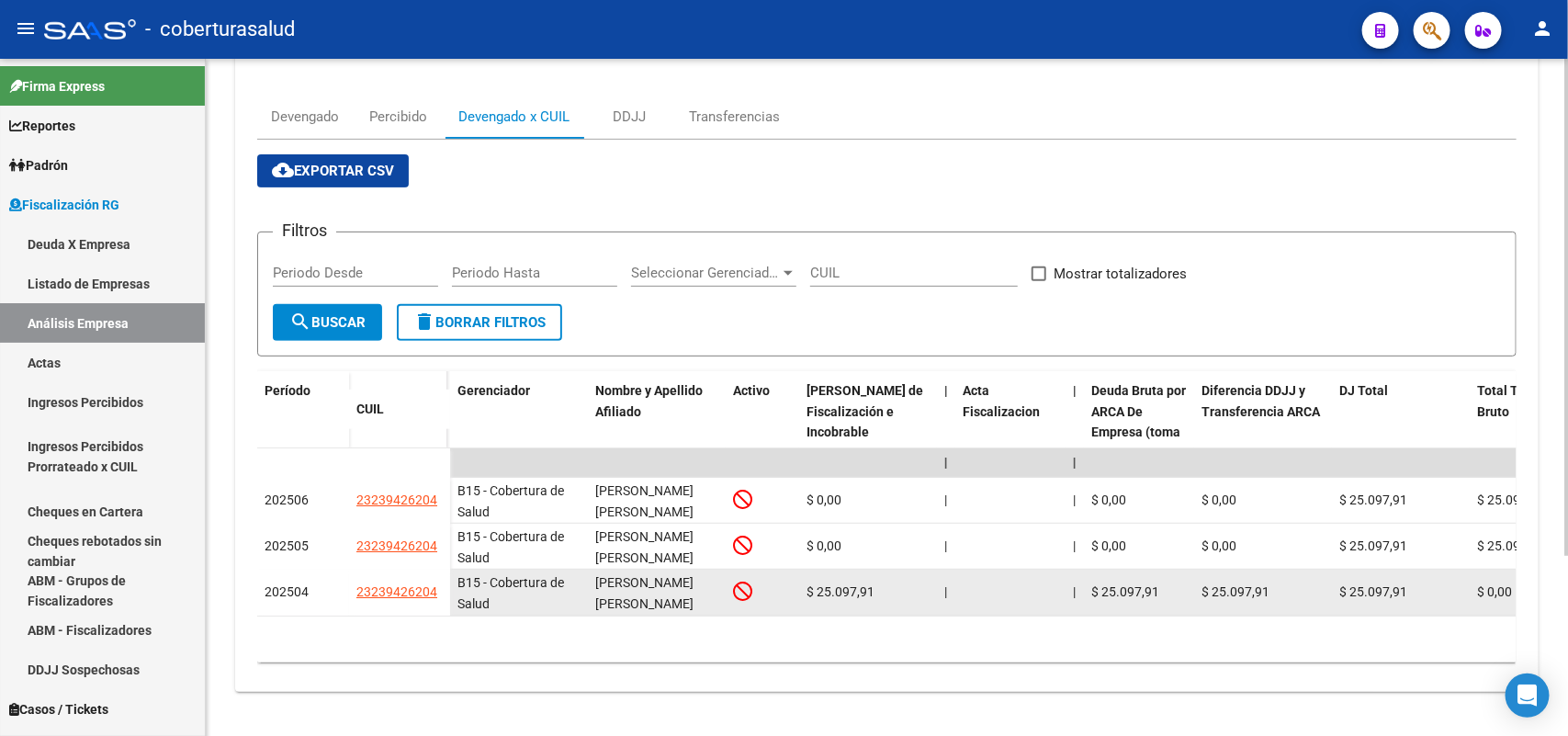
scroll to position [244, 0]
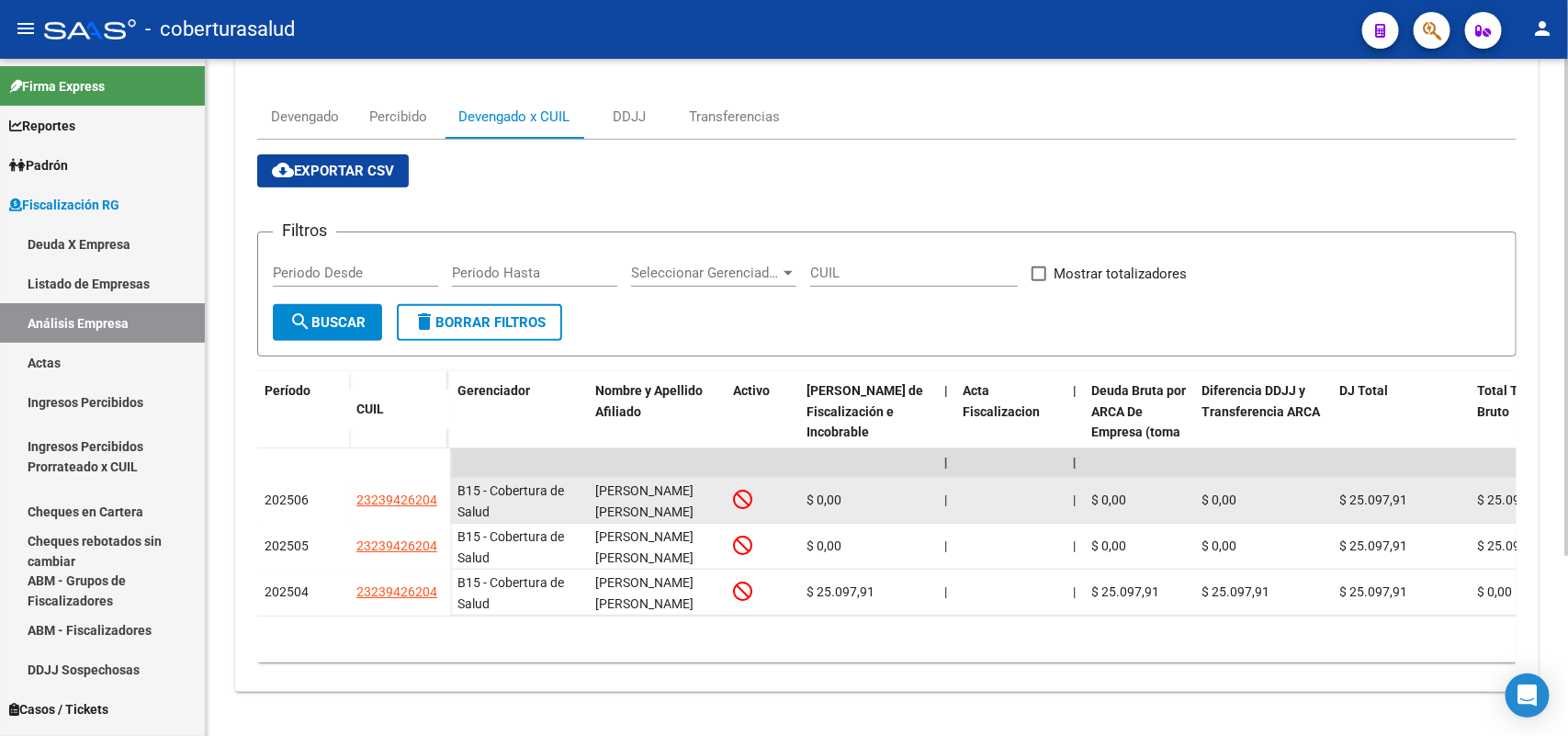
drag, startPoint x: 354, startPoint y: 482, endPoint x: 438, endPoint y: 485, distance: 84.1
click at [438, 485] on datatable-body-cell "23239426204" at bounding box center [400, 500] width 101 height 46
copy span "23239426204"
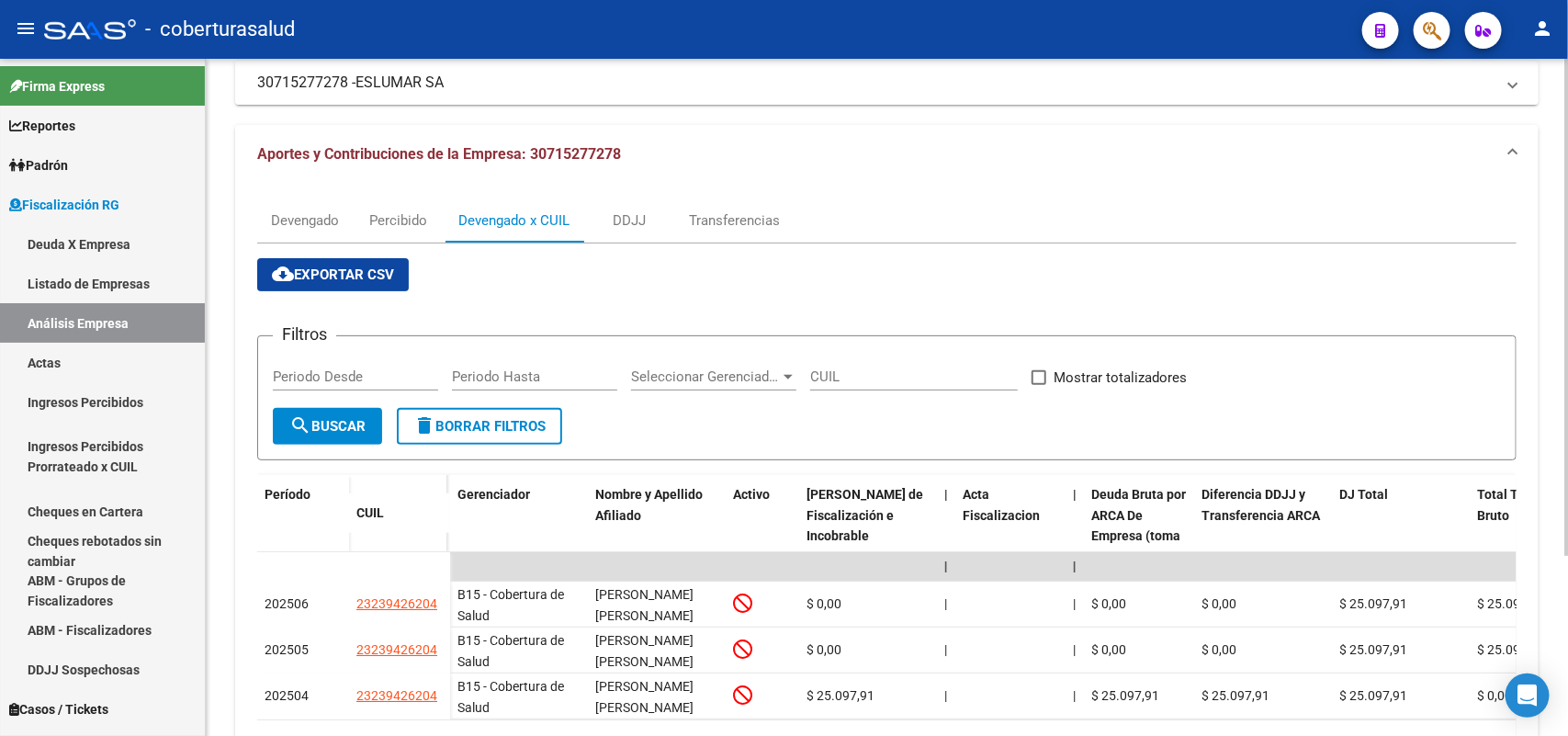
scroll to position [0, 0]
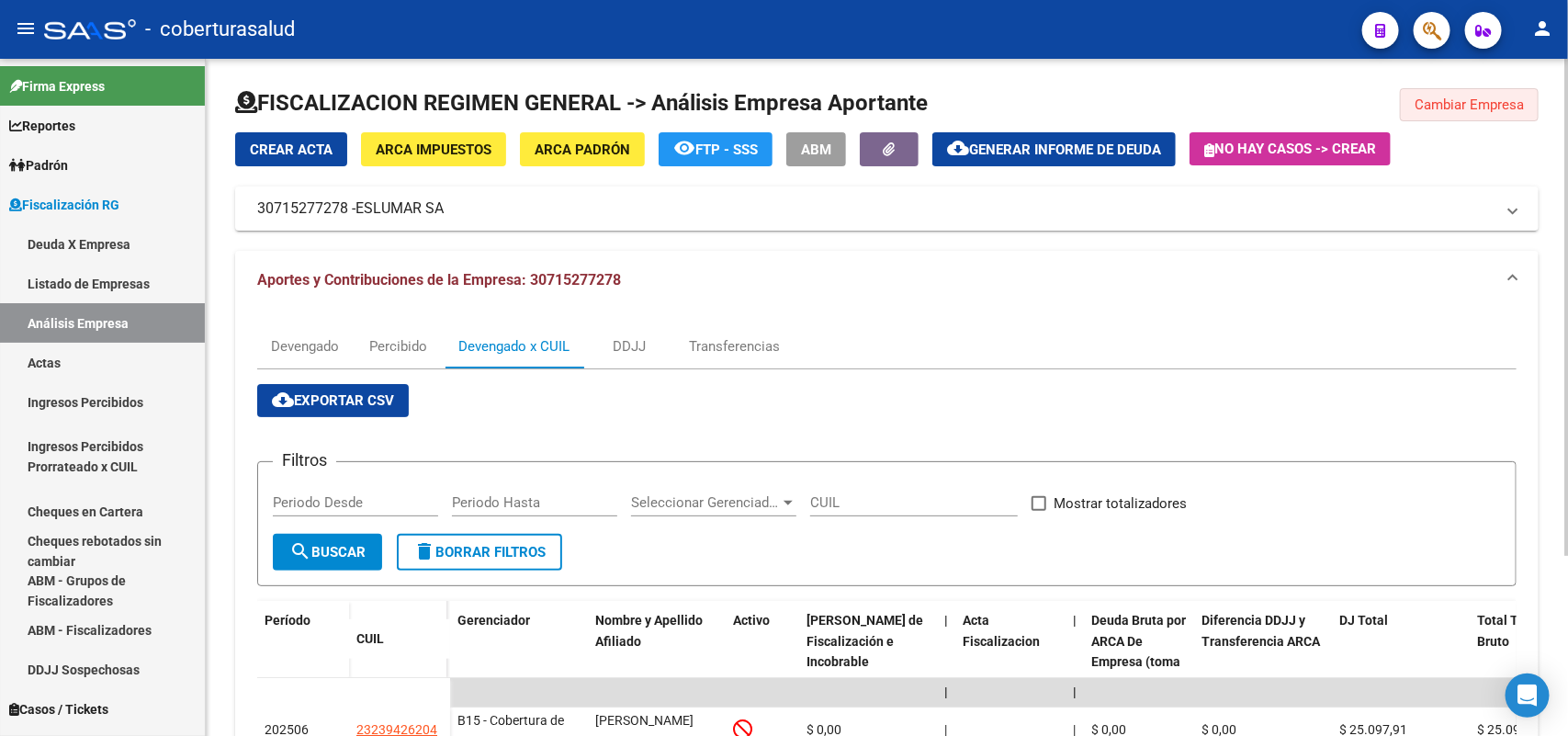
click at [1477, 106] on span "Cambiar Empresa" at bounding box center [1468, 104] width 109 height 16
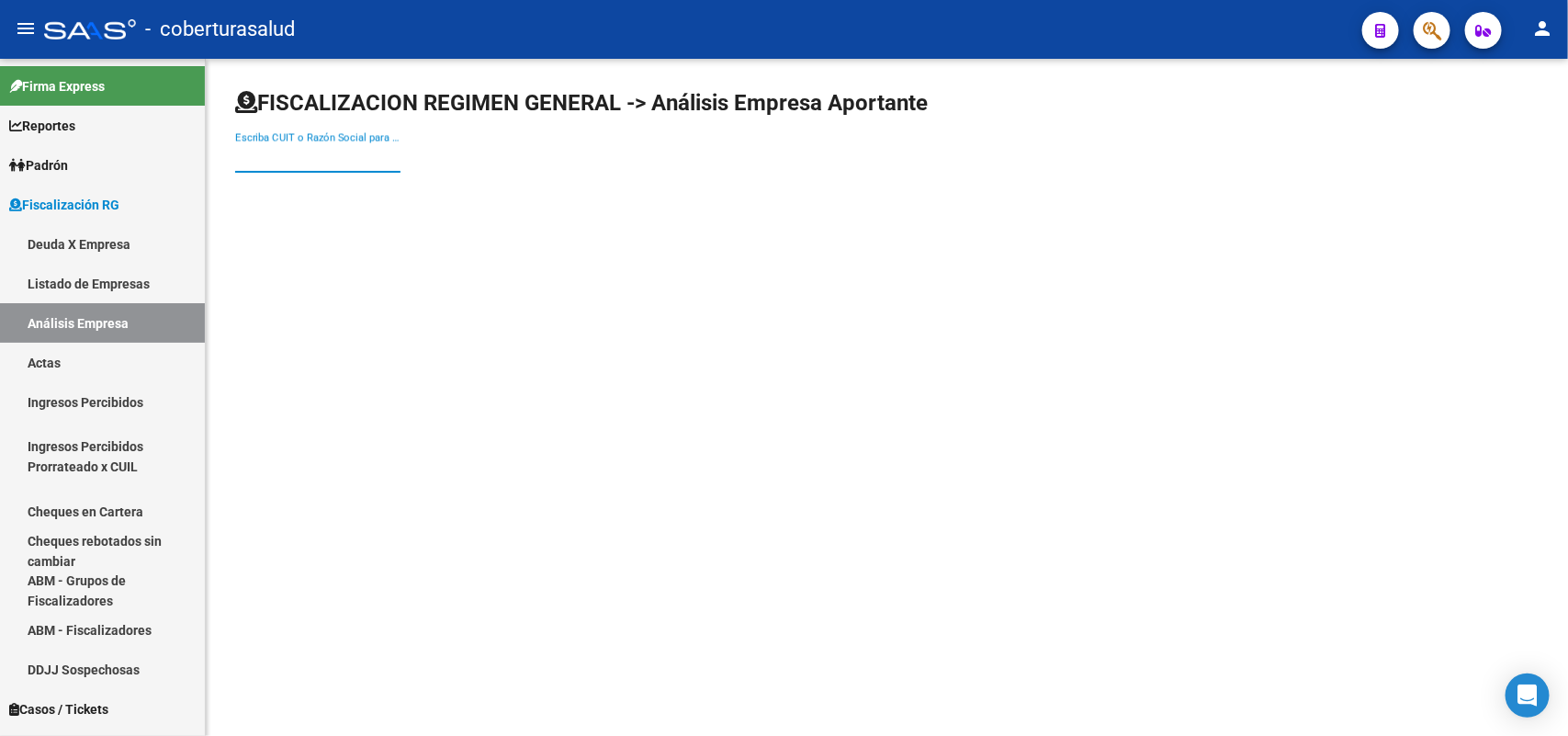
click at [342, 157] on input "Escriba CUIT o Razón Social para buscar" at bounding box center [318, 158] width 165 height 16
paste input "30715551647"
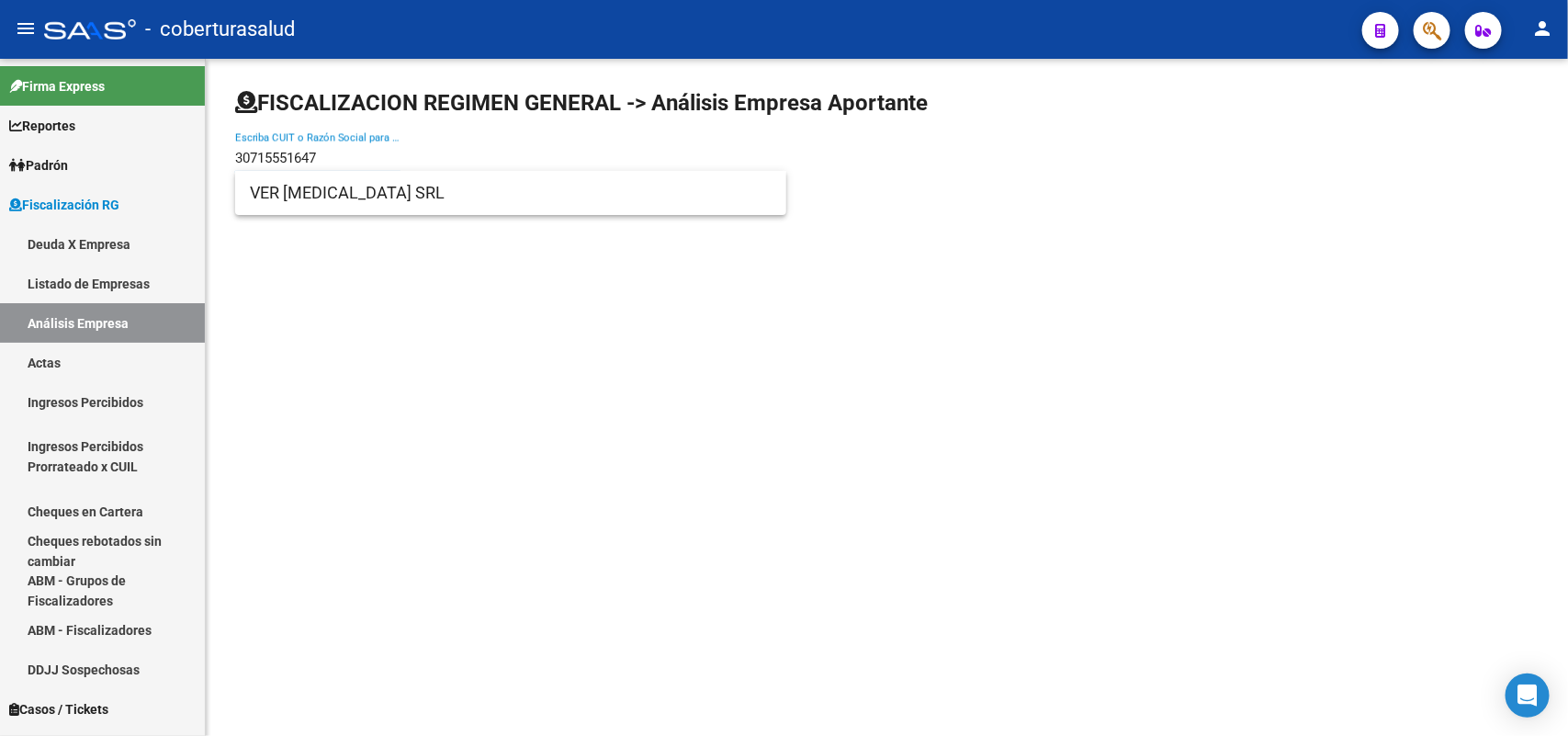
type input "30715551647"
click at [323, 195] on span "VER [MEDICAL_DATA] SRL" at bounding box center [511, 193] width 522 height 44
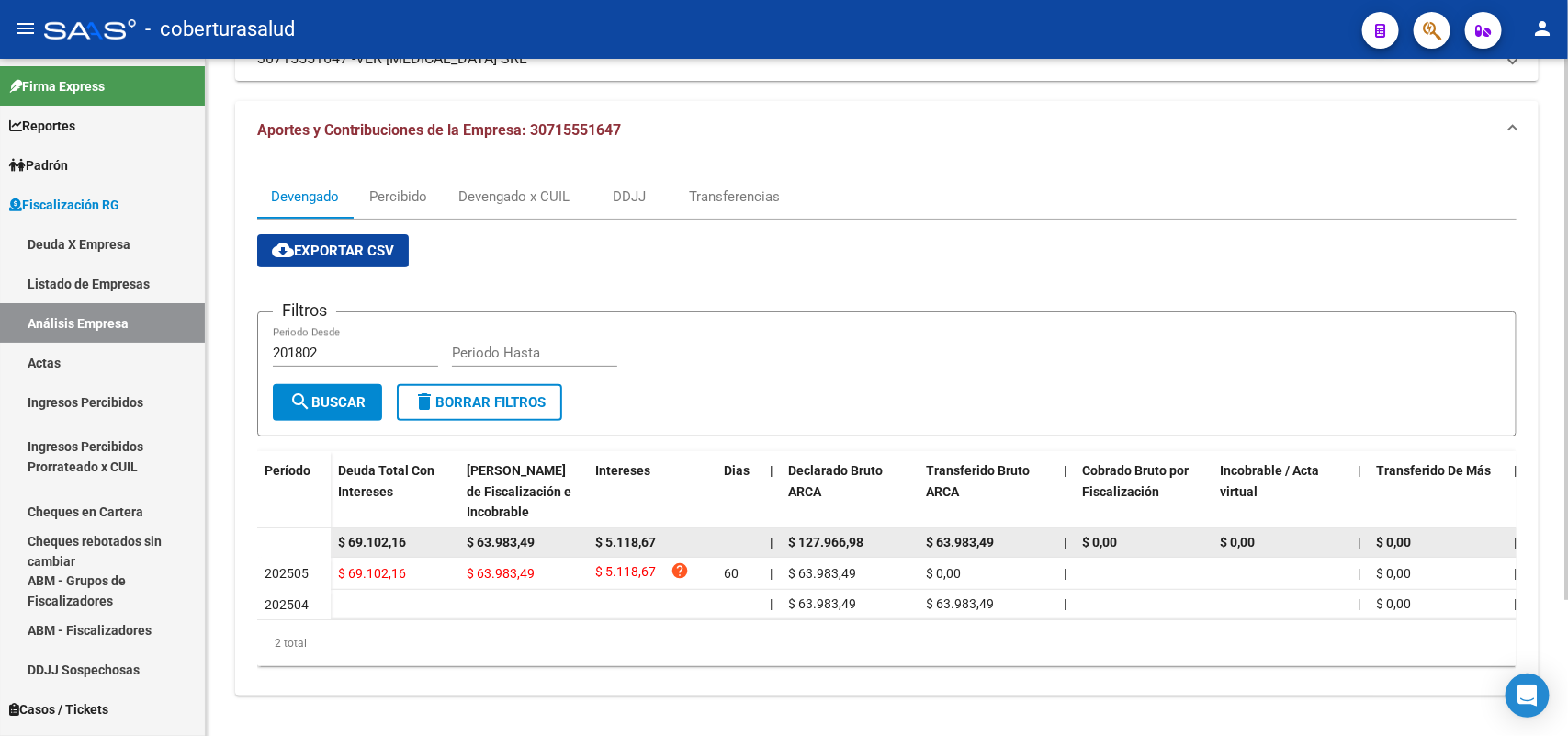
scroll to position [168, 0]
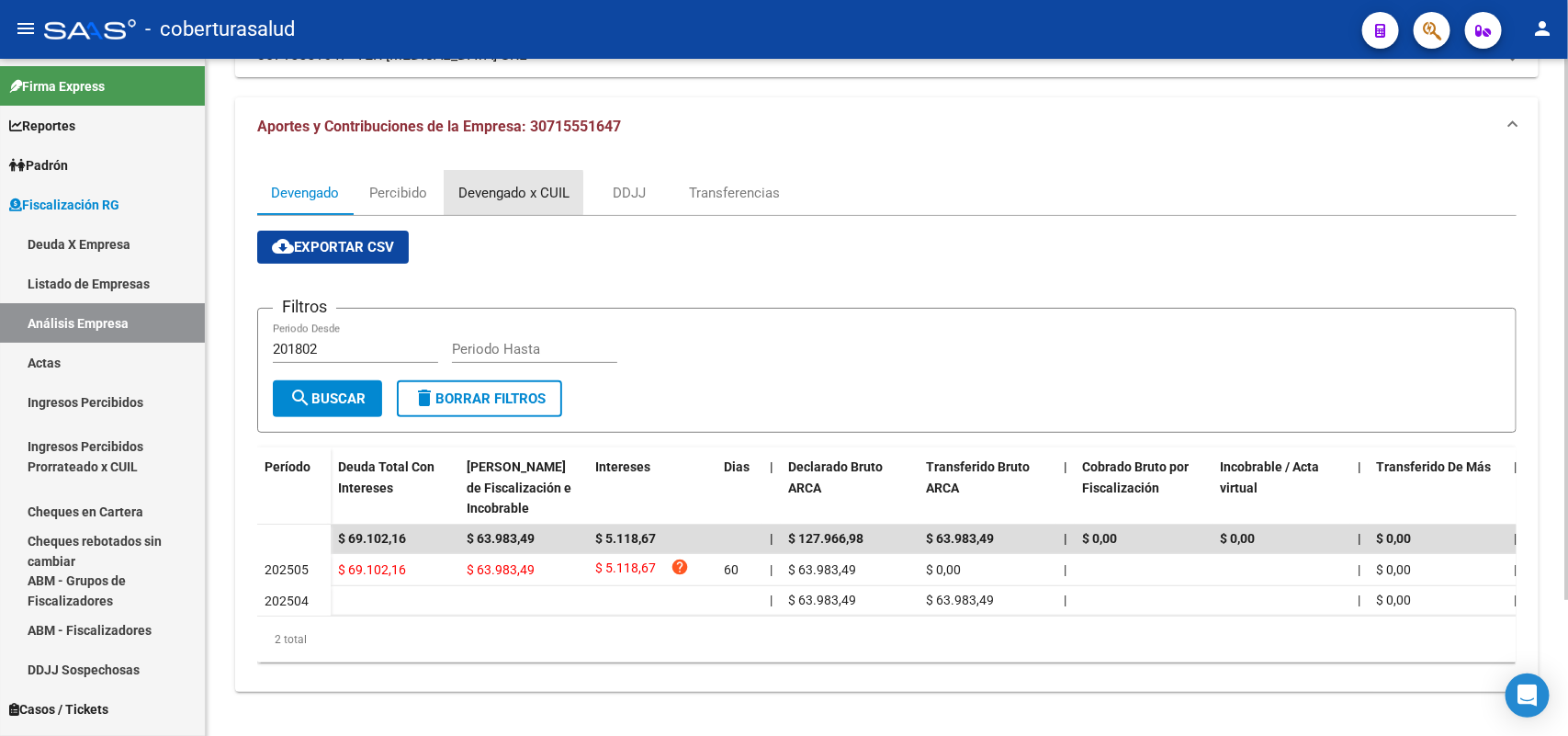
click at [459, 183] on div "Devengado x CUIL" at bounding box center [513, 193] width 111 height 20
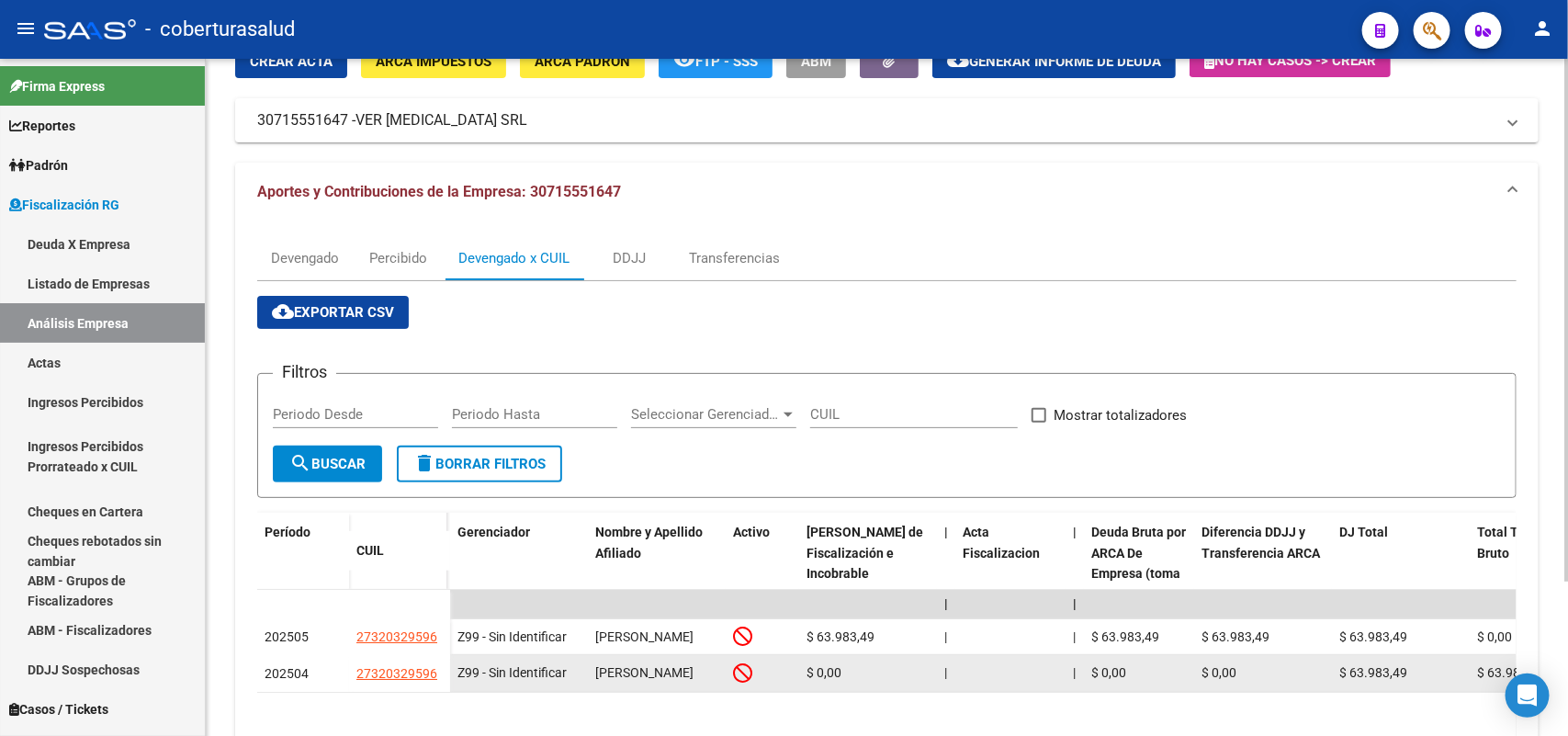
scroll to position [198, 0]
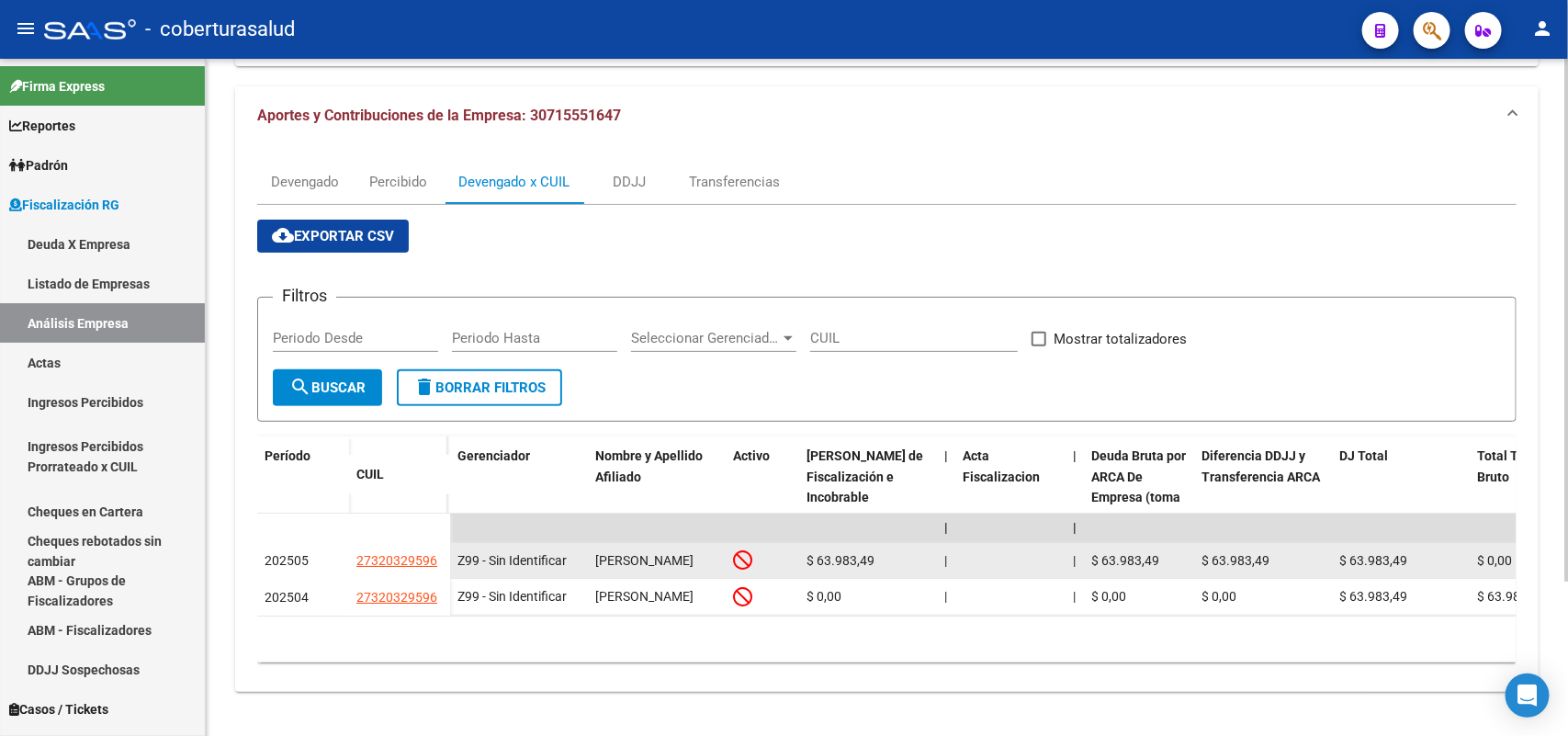
drag, startPoint x: 356, startPoint y: 533, endPoint x: 439, endPoint y: 528, distance: 83.2
click at [439, 551] on div "27320329596" at bounding box center [399, 561] width 86 height 21
copy span "27320329596"
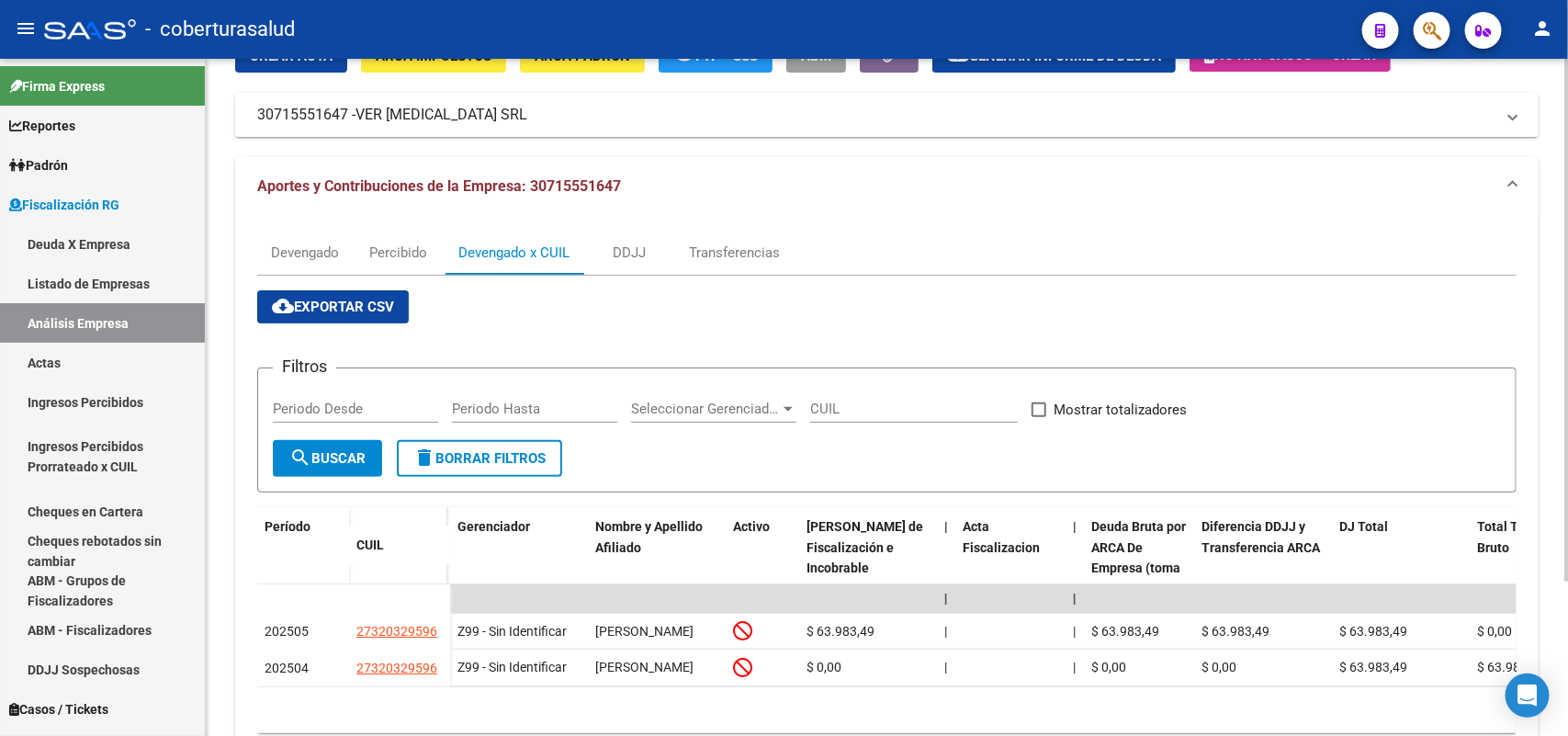
scroll to position [0, 0]
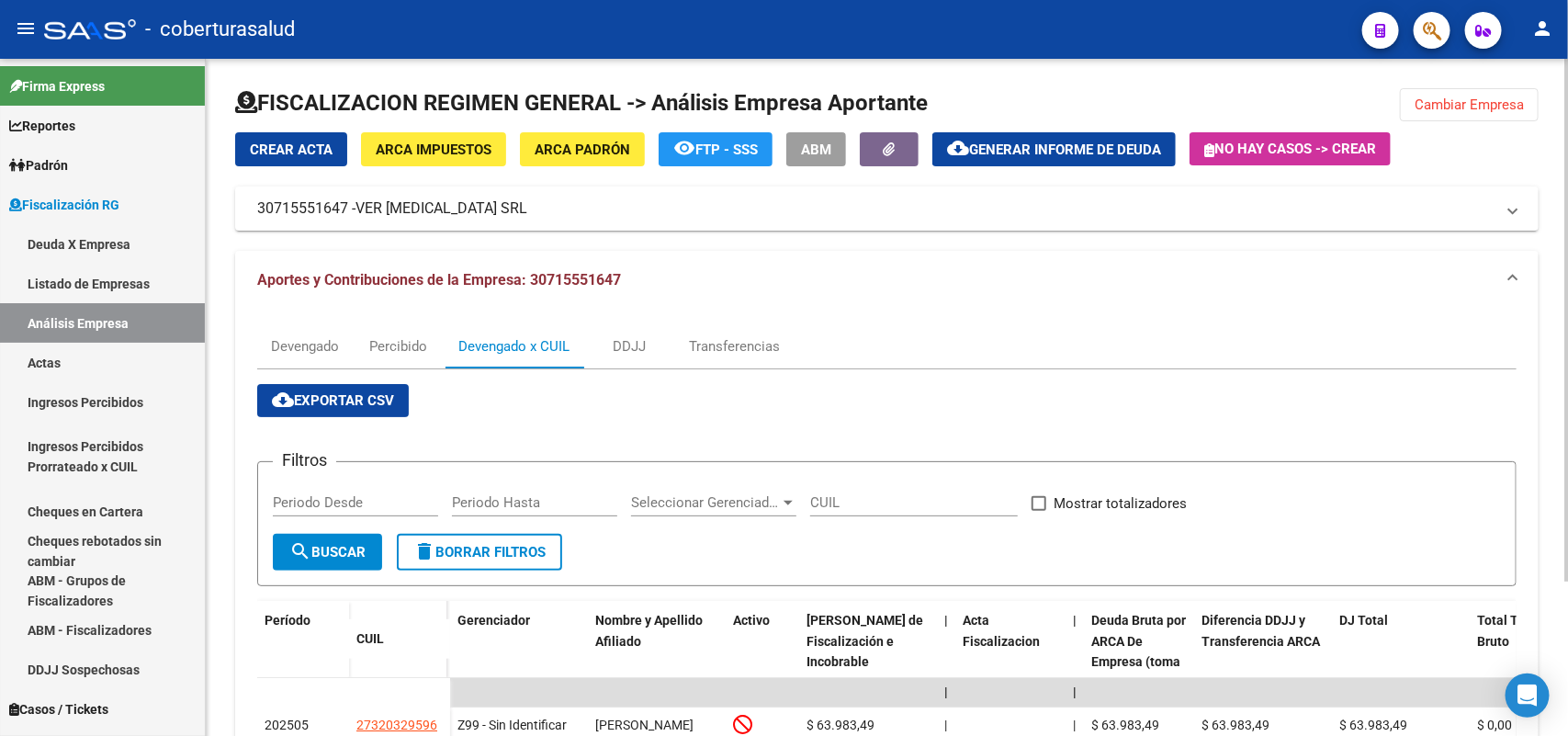
click at [1480, 92] on button "Cambiar Empresa" at bounding box center [1469, 104] width 139 height 33
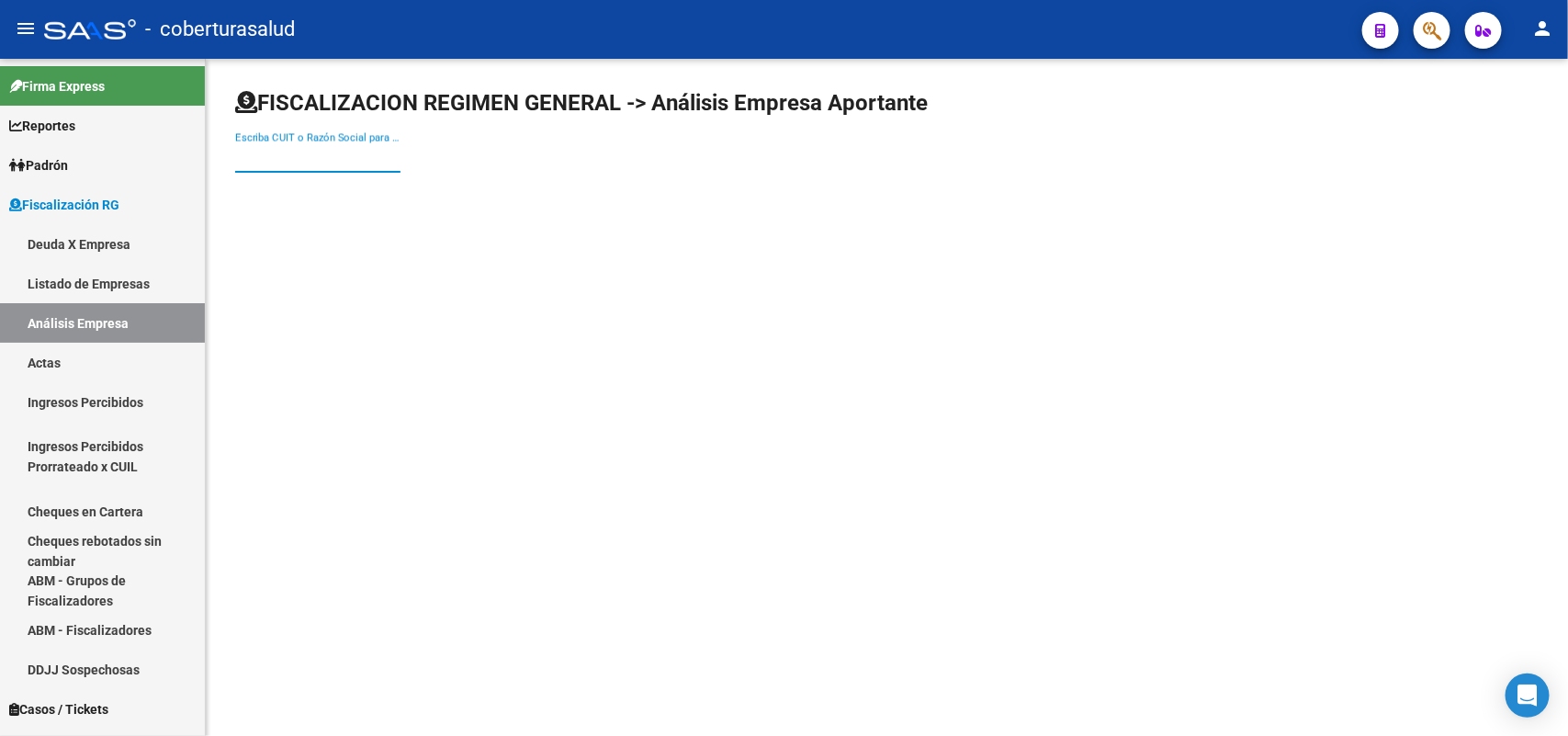
click at [333, 152] on input "Escriba CUIT o Razón Social para buscar" at bounding box center [318, 158] width 165 height 16
paste input "30715612964"
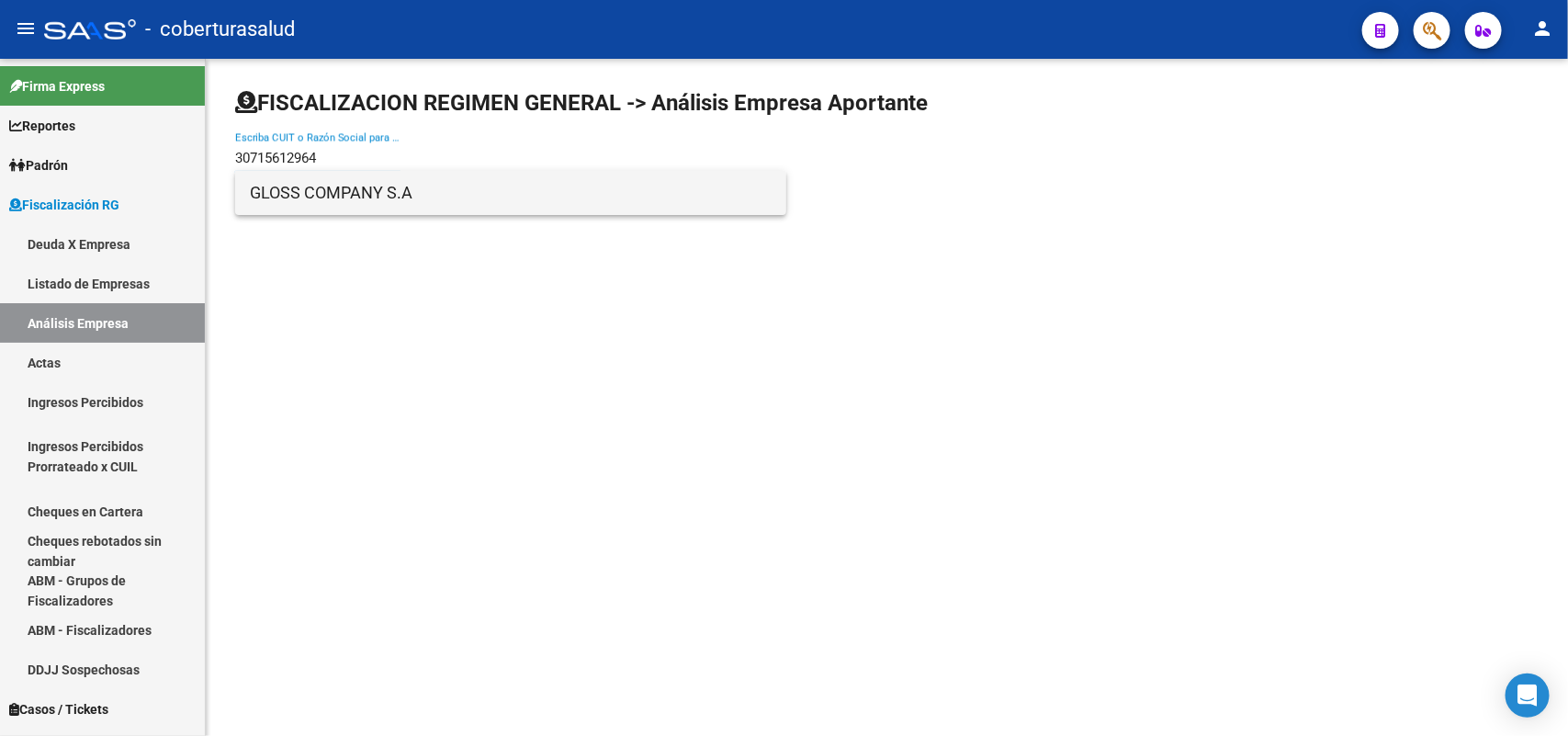
type input "30715612964"
click at [310, 205] on span "GLOSS COMPANY S.A" at bounding box center [511, 193] width 522 height 44
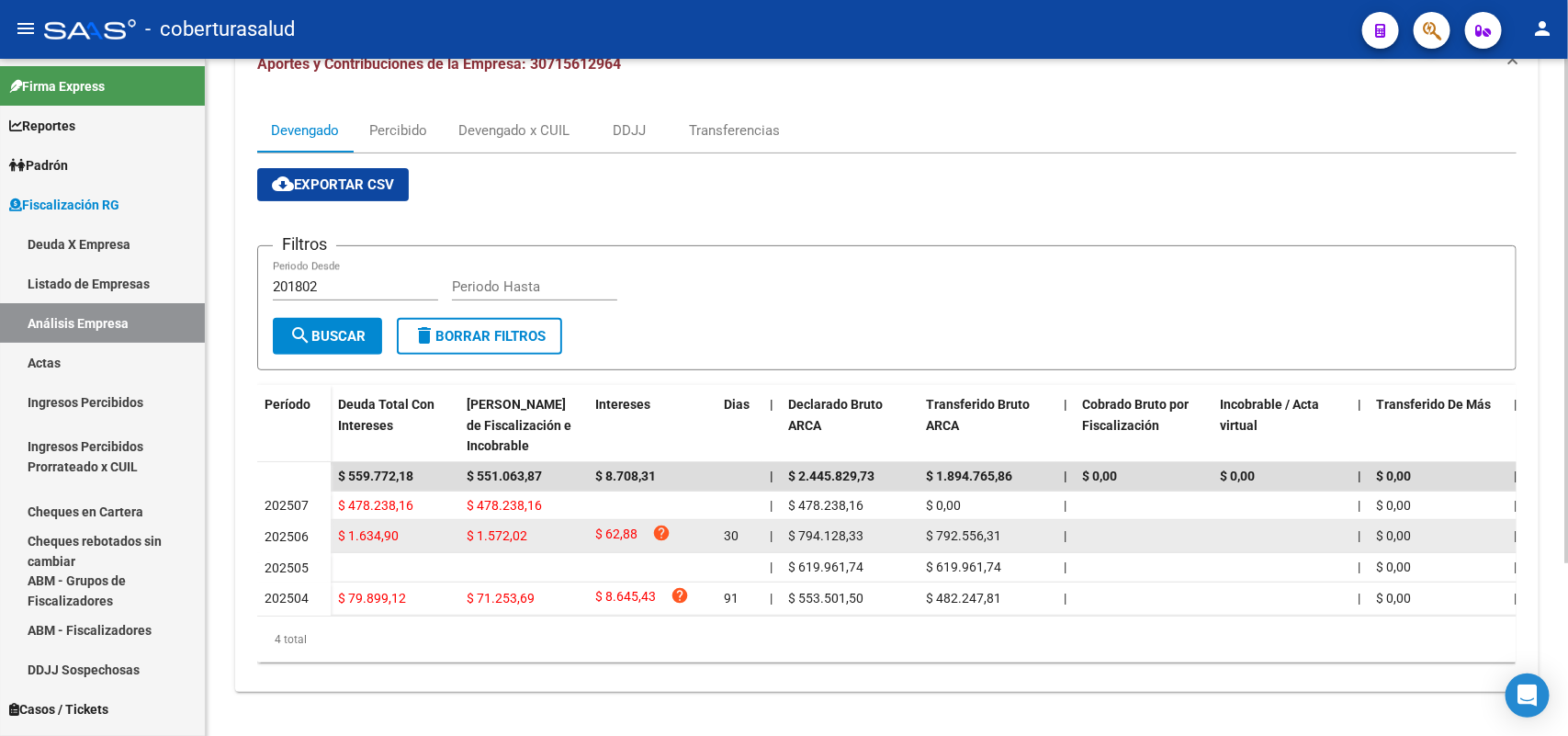
scroll to position [231, 0]
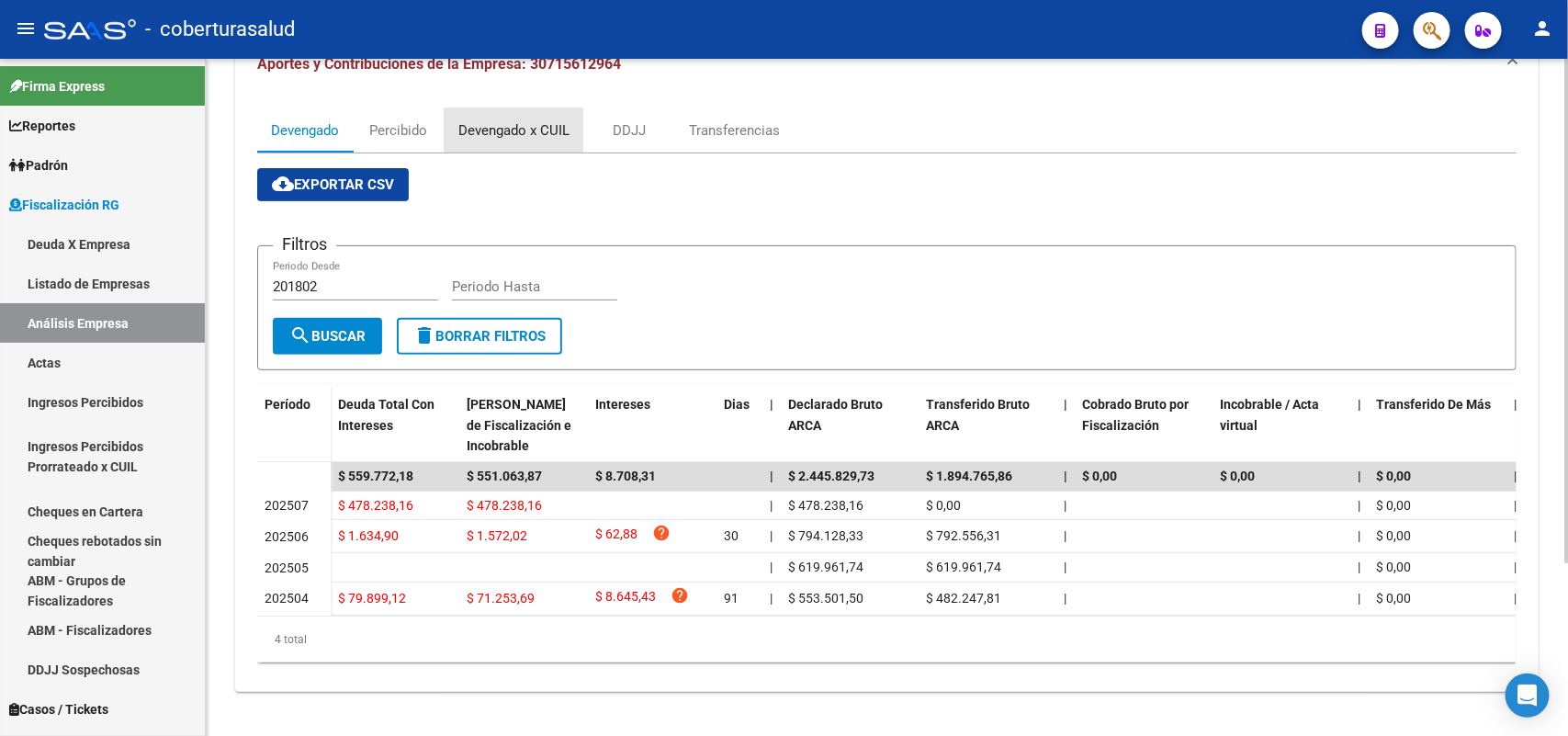
click at [489, 121] on div "Devengado x CUIL" at bounding box center [513, 130] width 111 height 20
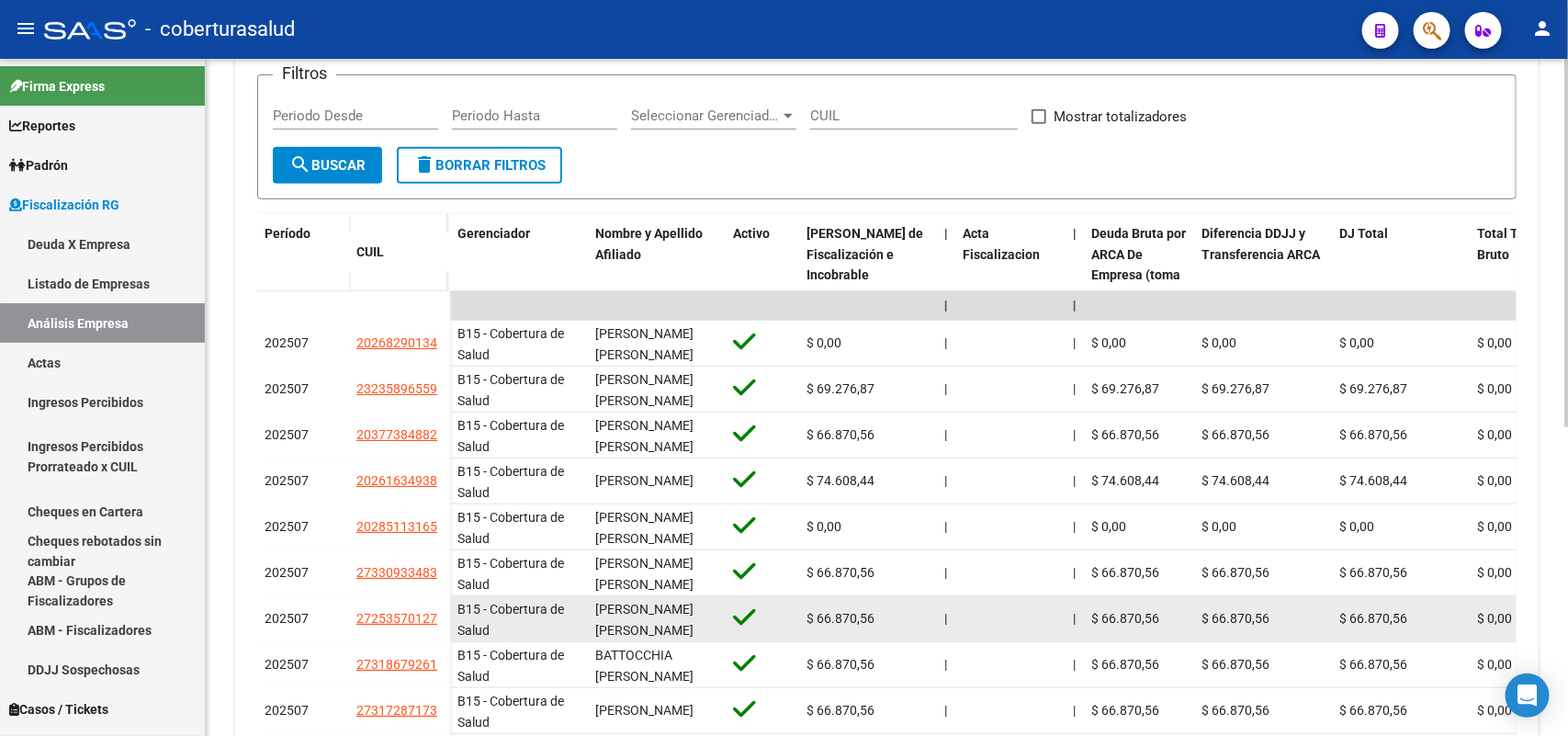
scroll to position [460, 0]
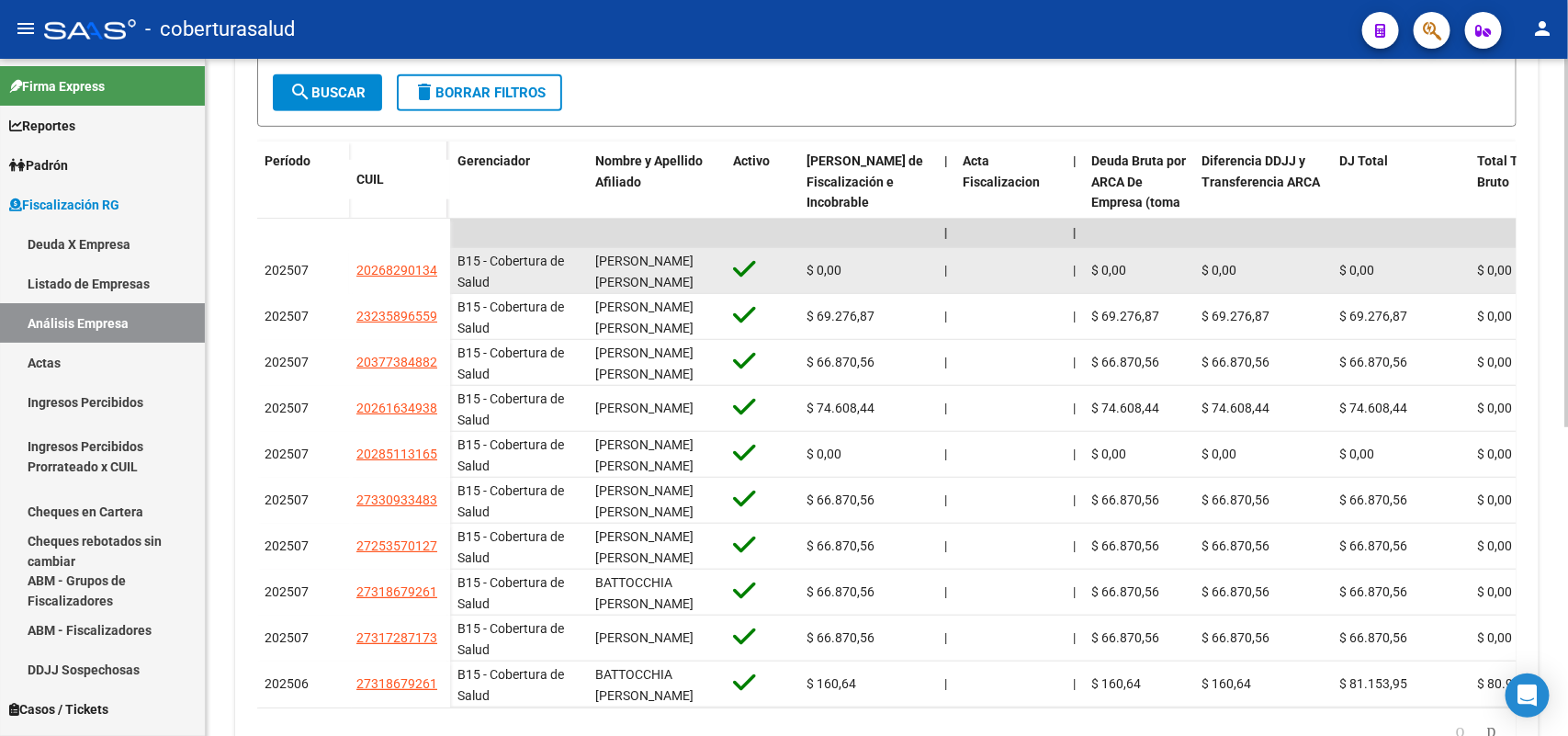
drag, startPoint x: 356, startPoint y: 271, endPoint x: 440, endPoint y: 269, distance: 84.0
click at [440, 269] on div "20268290134" at bounding box center [399, 271] width 86 height 21
copy span "20268290134"
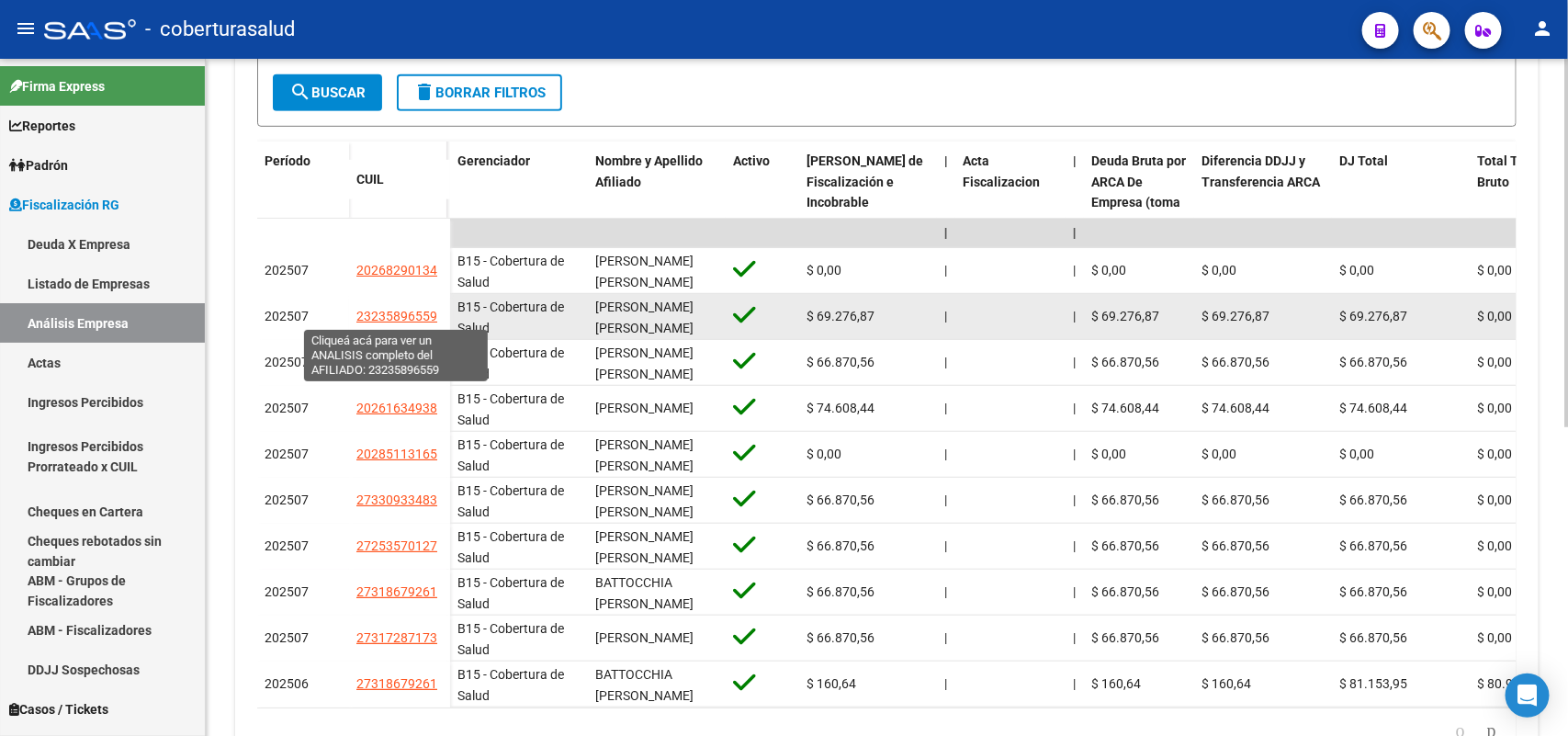
drag, startPoint x: 358, startPoint y: 317, endPoint x: 434, endPoint y: 320, distance: 76.1
click at [434, 320] on span "23235896559" at bounding box center [396, 315] width 81 height 14
type textarea "23235896559"
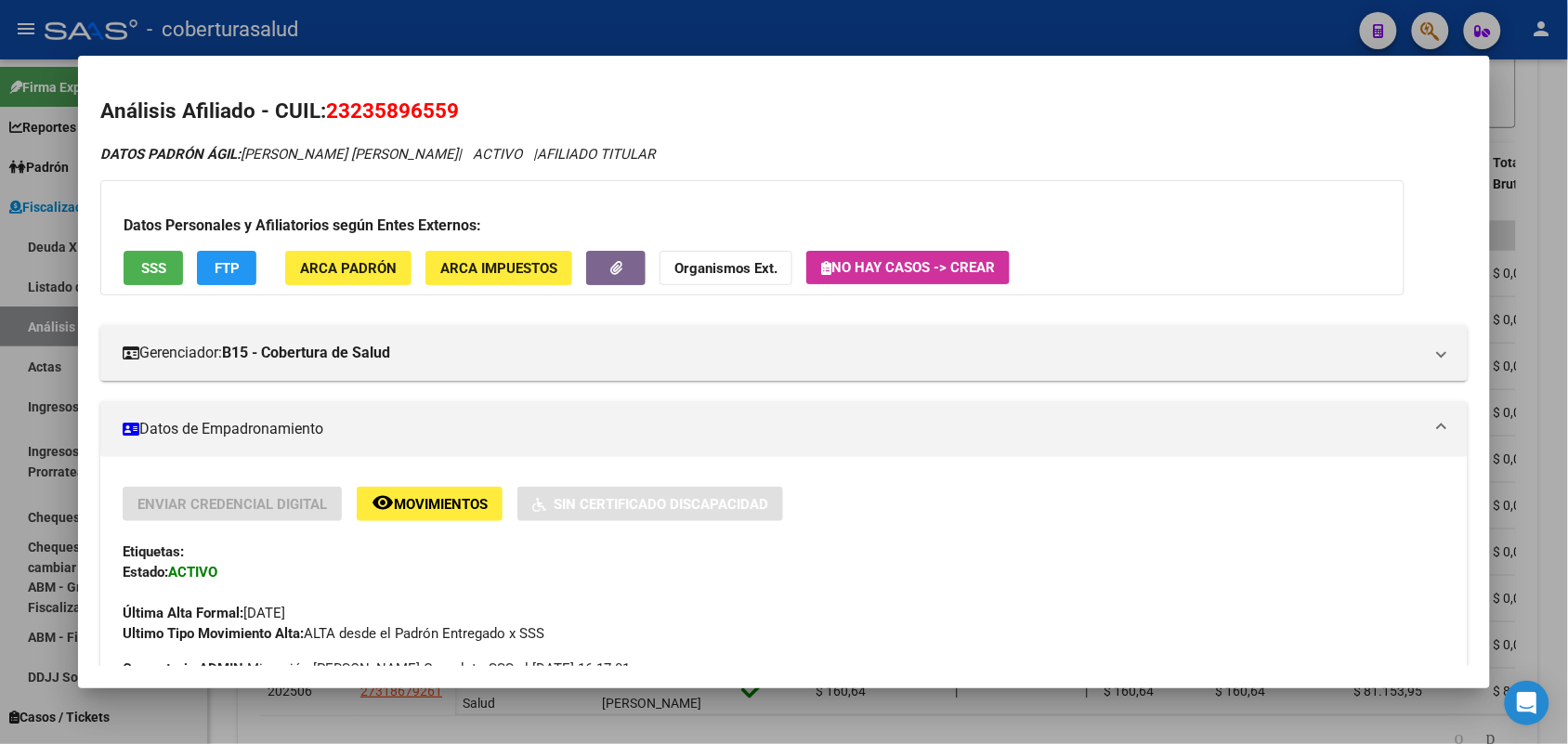
drag, startPoint x: 326, startPoint y: 112, endPoint x: 473, endPoint y: 117, distance: 147.1
click at [548, 113] on h2 "Análisis Afiliado - CUIL: 23235896559" at bounding box center [783, 111] width 1366 height 32
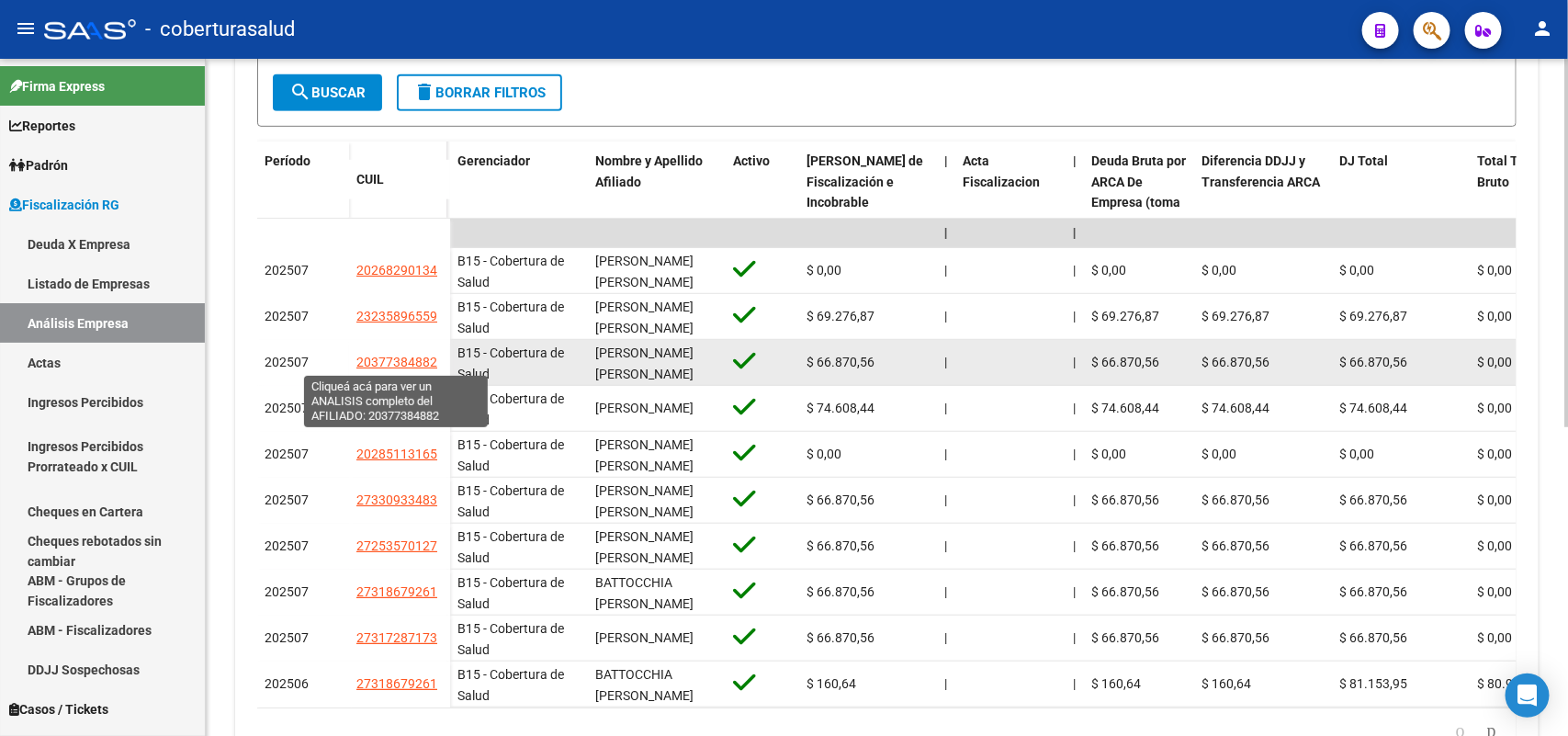
drag, startPoint x: 354, startPoint y: 361, endPoint x: 434, endPoint y: 365, distance: 80.1
click at [434, 366] on datatable-body-cell "20377384882" at bounding box center [400, 363] width 101 height 46
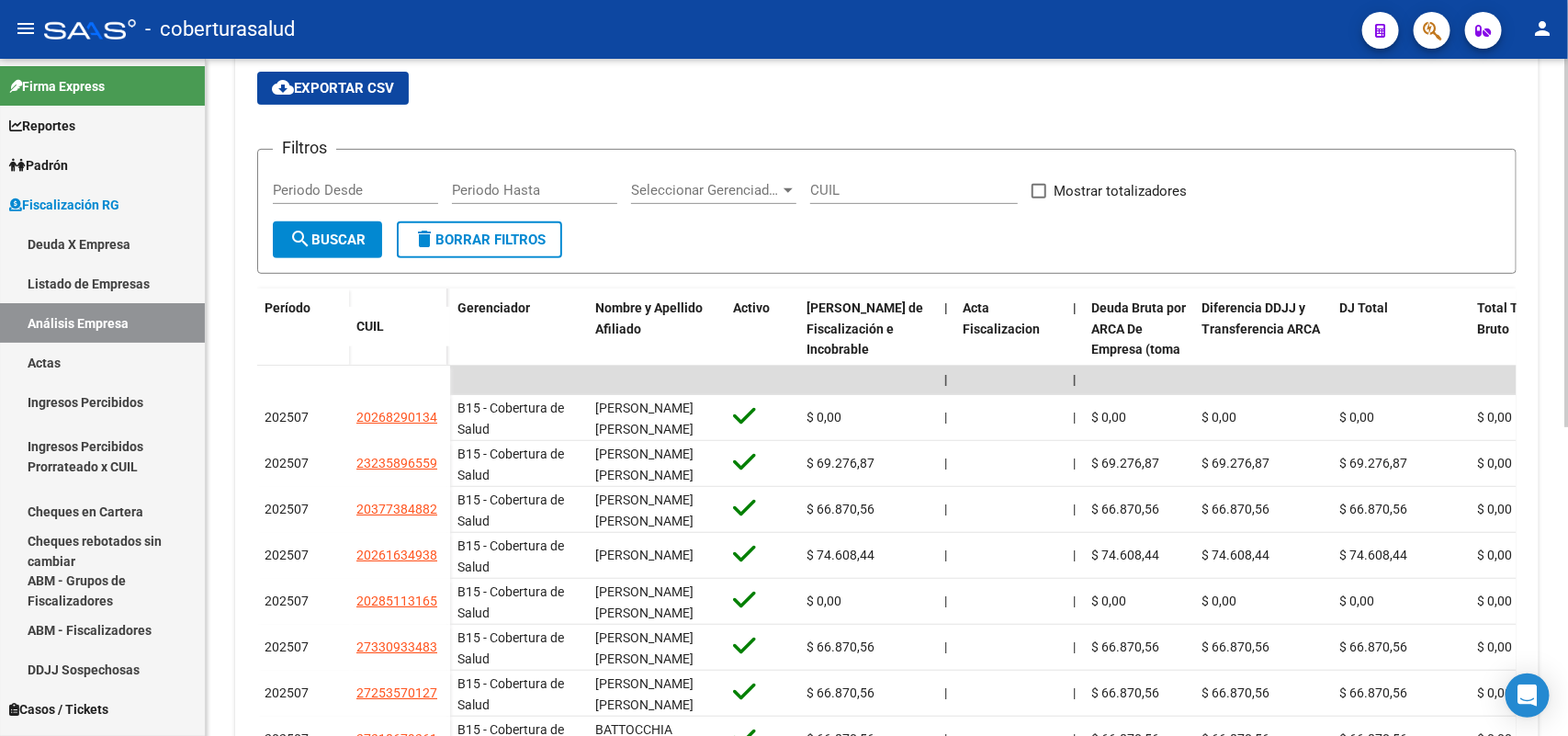
scroll to position [0, 0]
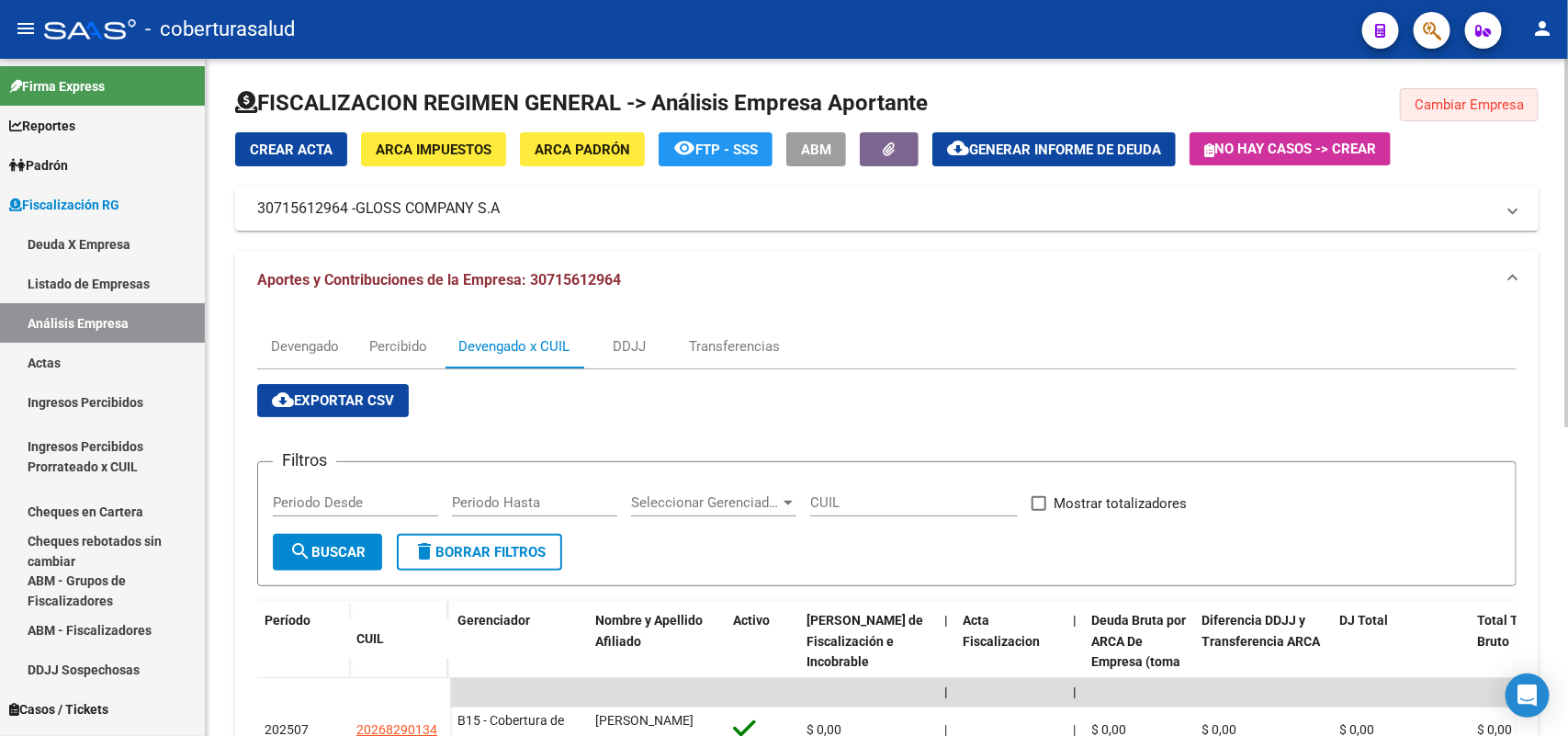
drag, startPoint x: 1432, startPoint y: 106, endPoint x: 1341, endPoint y: 185, distance: 120.5
click at [1432, 110] on span "Cambiar Empresa" at bounding box center [1468, 104] width 109 height 16
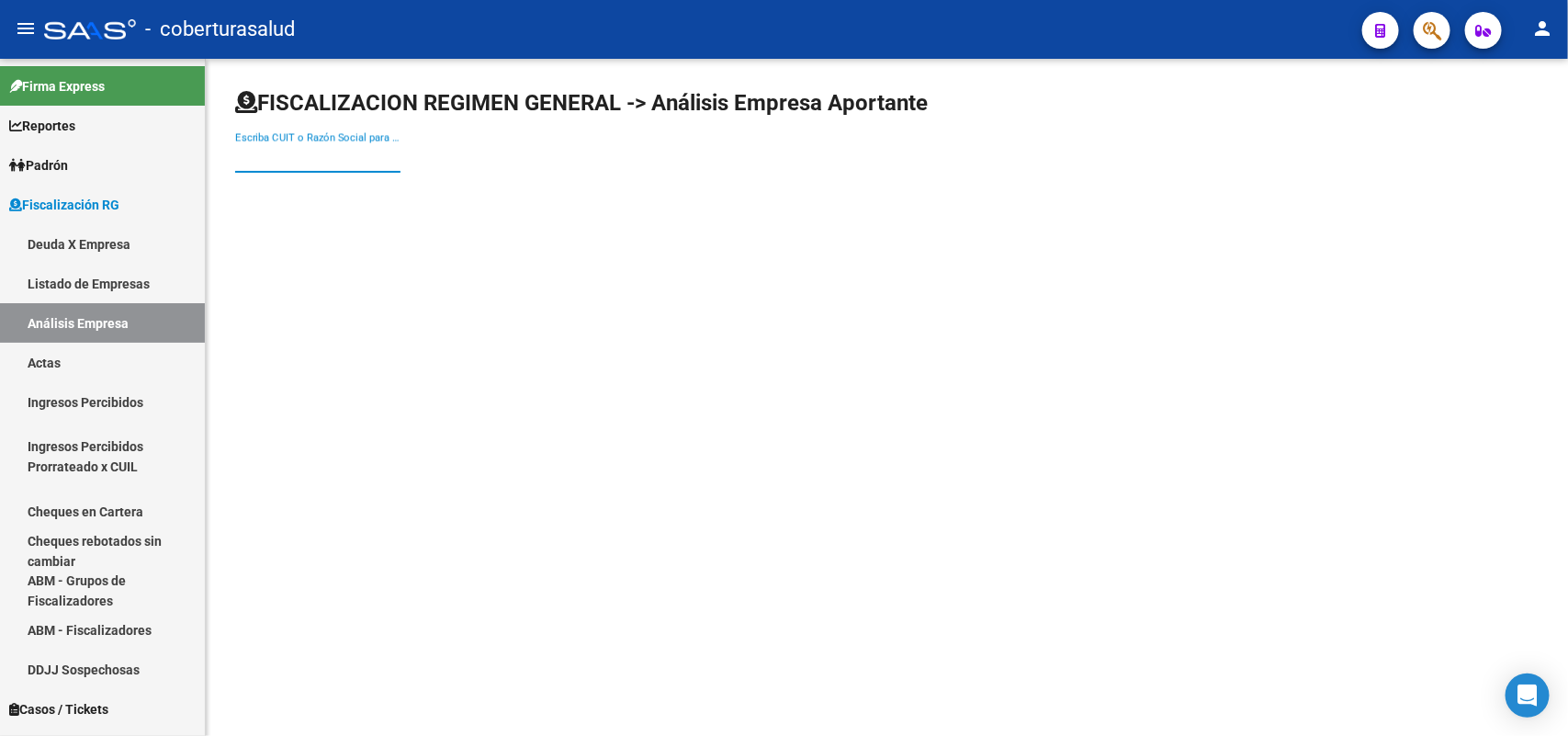
paste input "30715977814"
drag, startPoint x: 367, startPoint y: 150, endPoint x: 364, endPoint y: 161, distance: 11.4
click at [364, 152] on input "Escriba CUIT o Razón Social para buscar" at bounding box center [318, 158] width 165 height 16
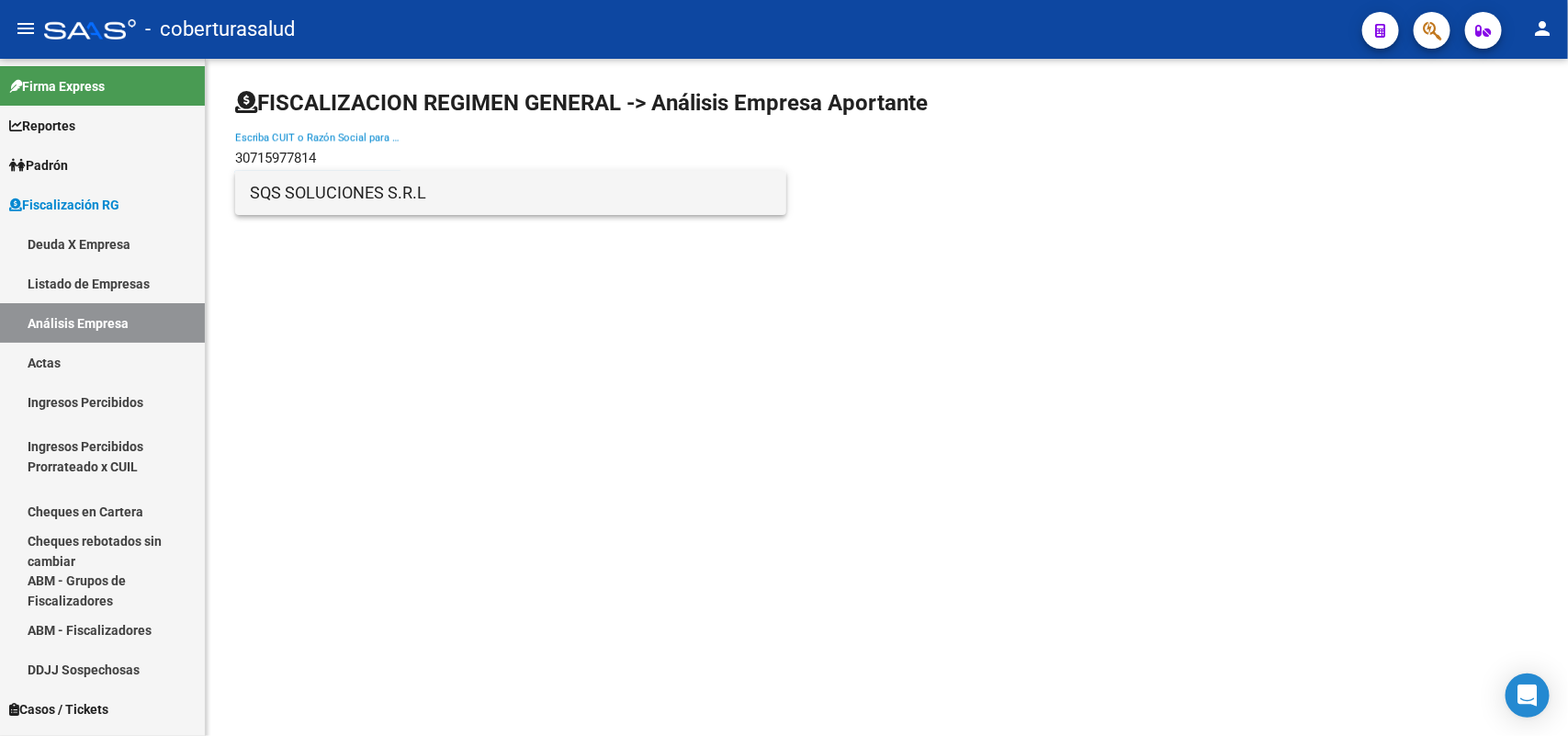
type input "30715977814"
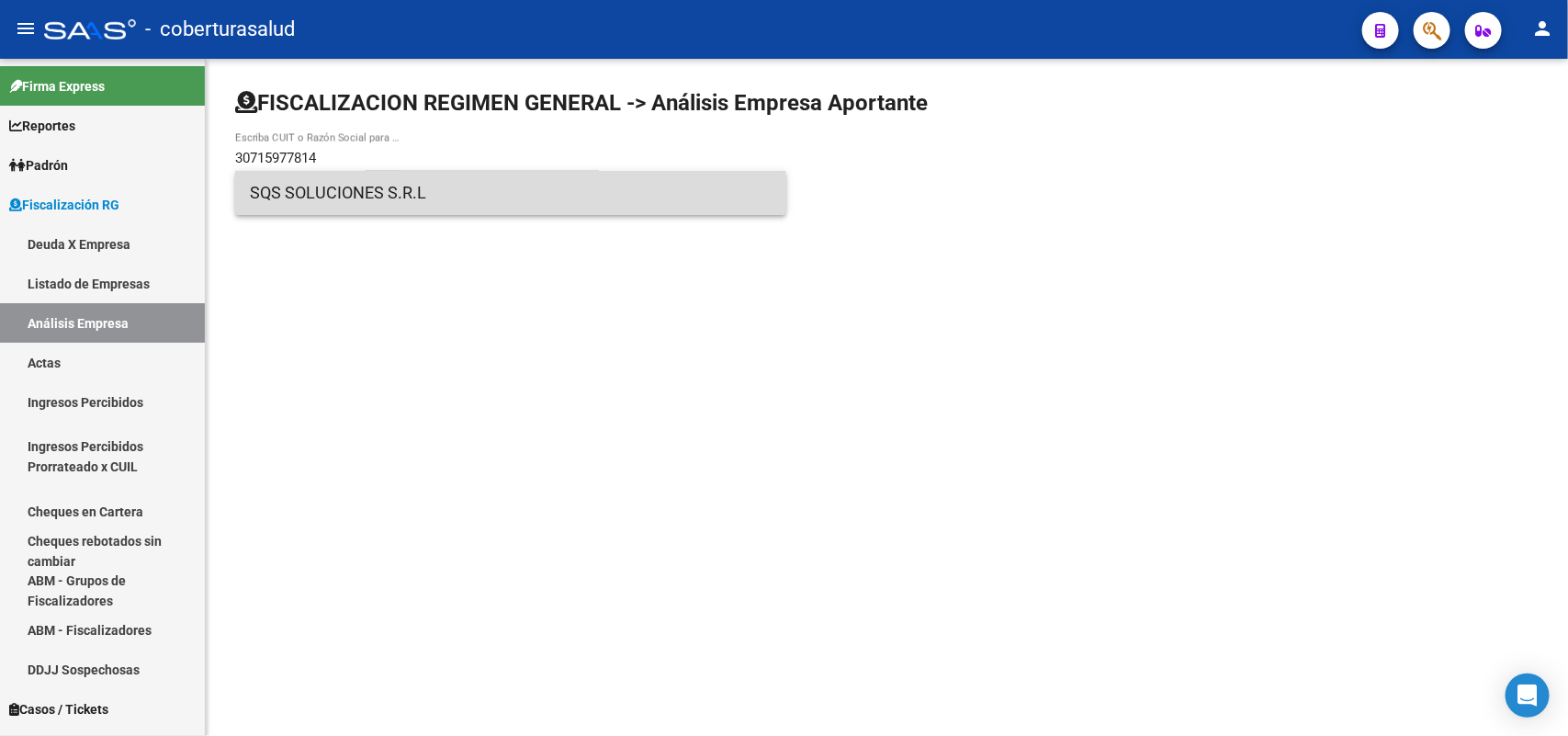
click at [343, 198] on span "SQS SOLUCIONES S.R.L" at bounding box center [511, 193] width 522 height 44
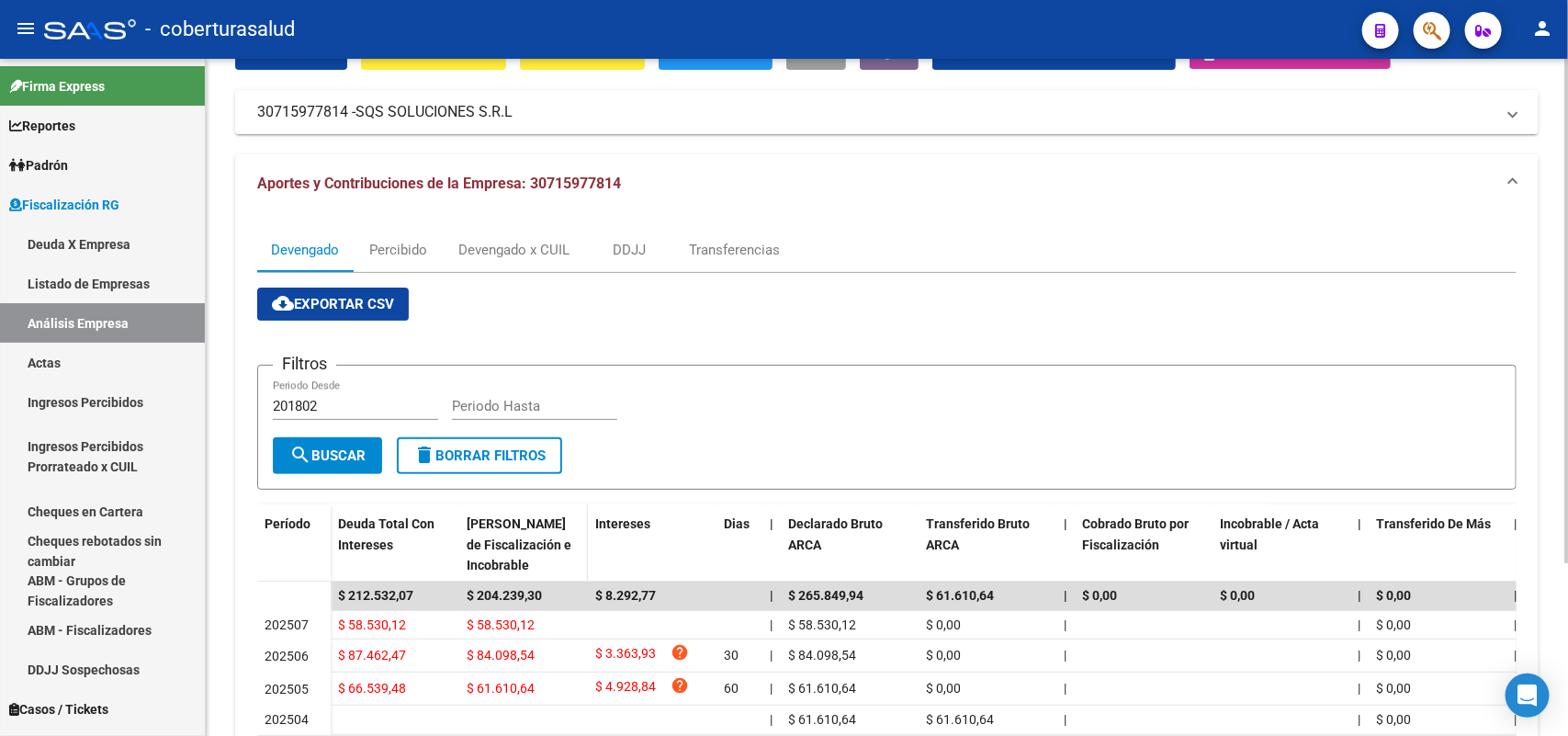
scroll to position [231, 0]
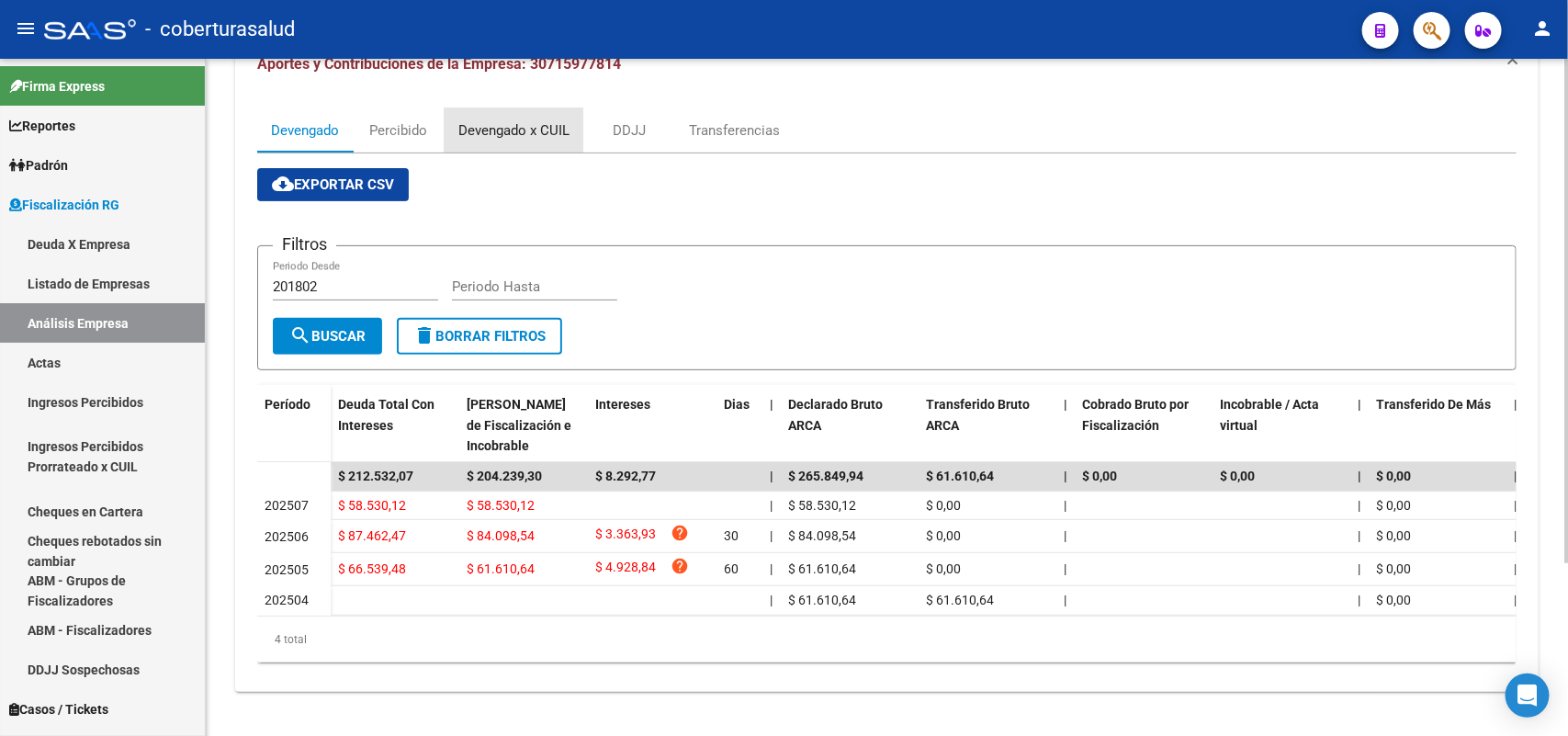
click at [503, 121] on div "Devengado x CUIL" at bounding box center [513, 130] width 111 height 20
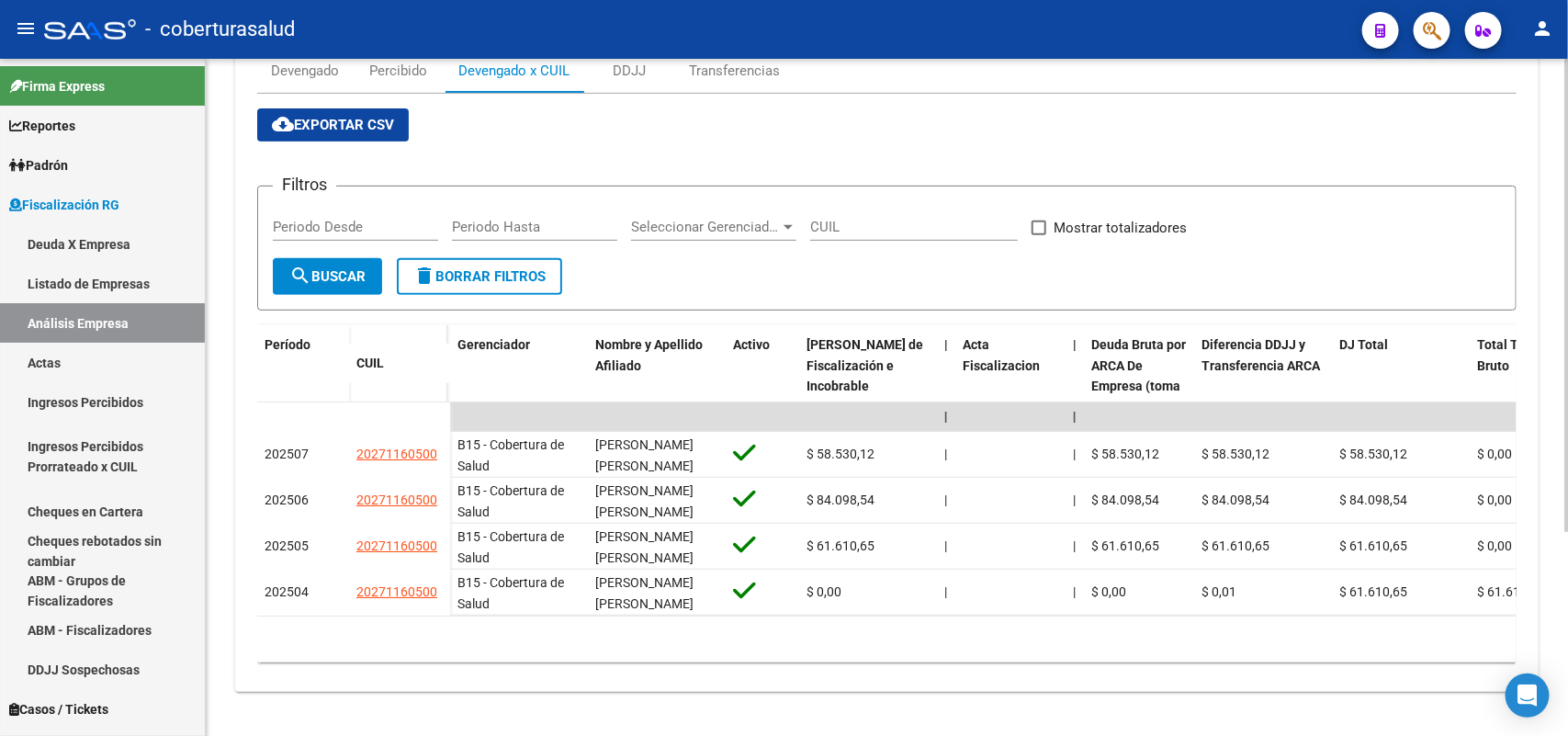
scroll to position [291, 0]
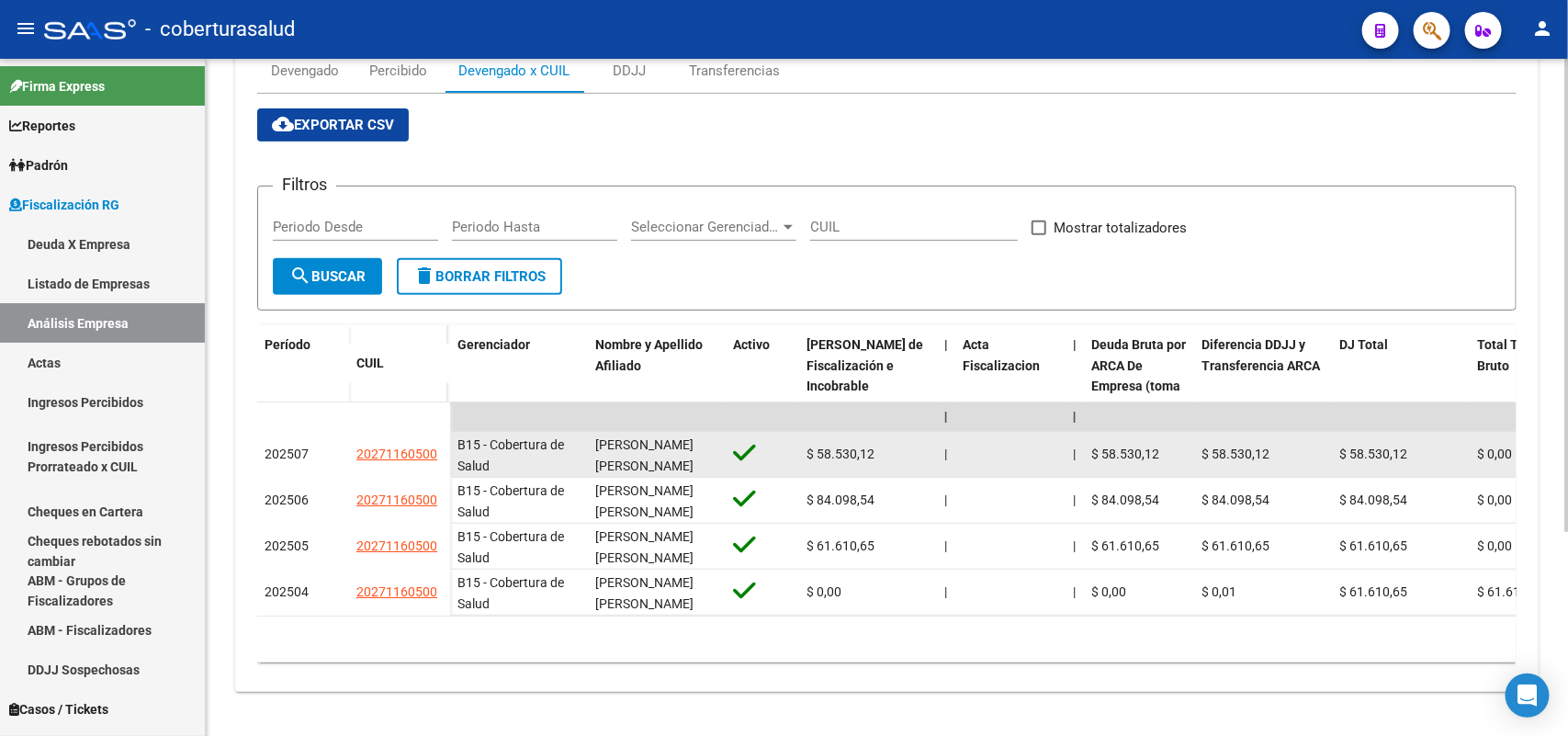
drag, startPoint x: 355, startPoint y: 434, endPoint x: 439, endPoint y: 442, distance: 84.4
click at [439, 443] on div "20271160500" at bounding box center [399, 454] width 86 height 21
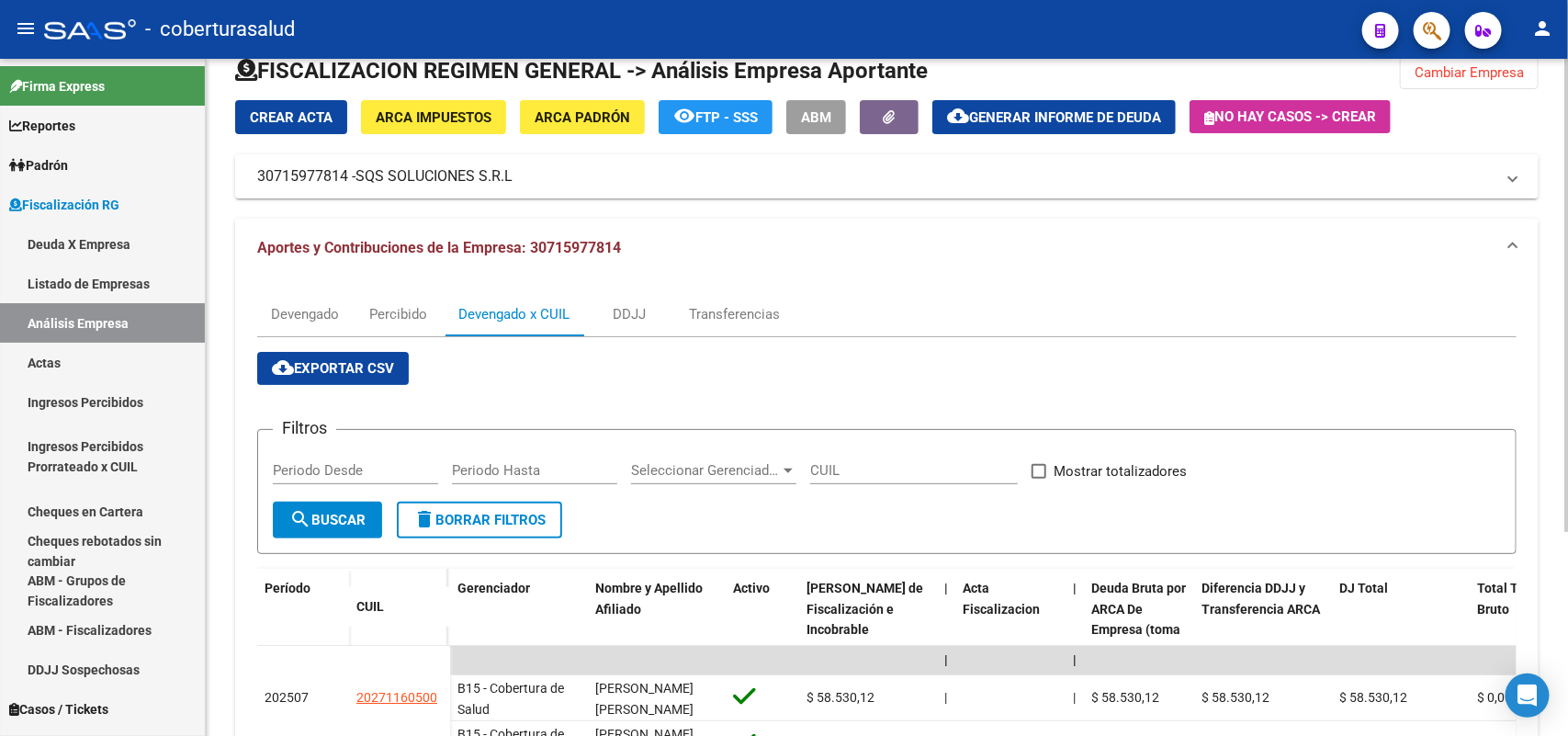
scroll to position [0, 0]
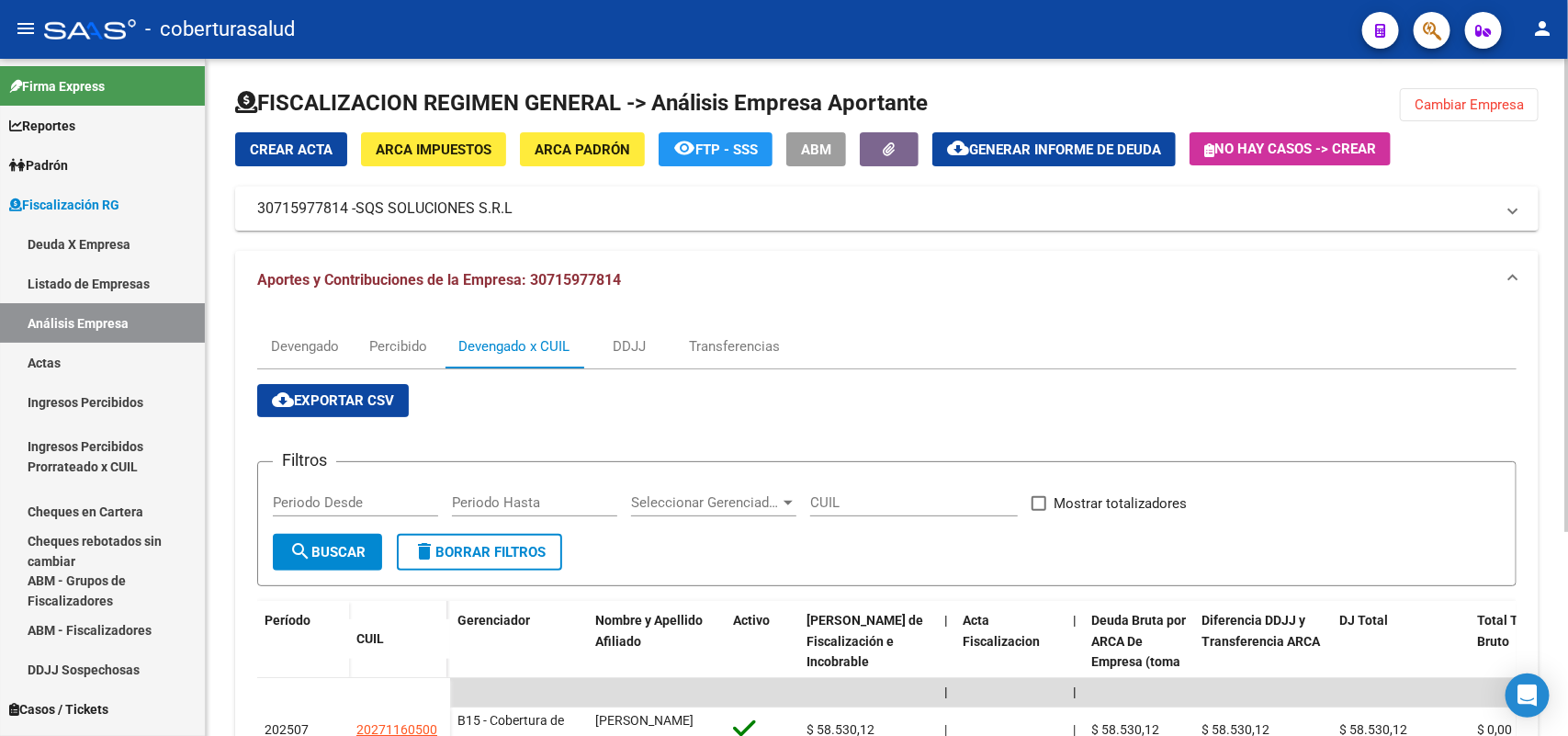
click at [1476, 99] on span "Cambiar Empresa" at bounding box center [1468, 104] width 109 height 16
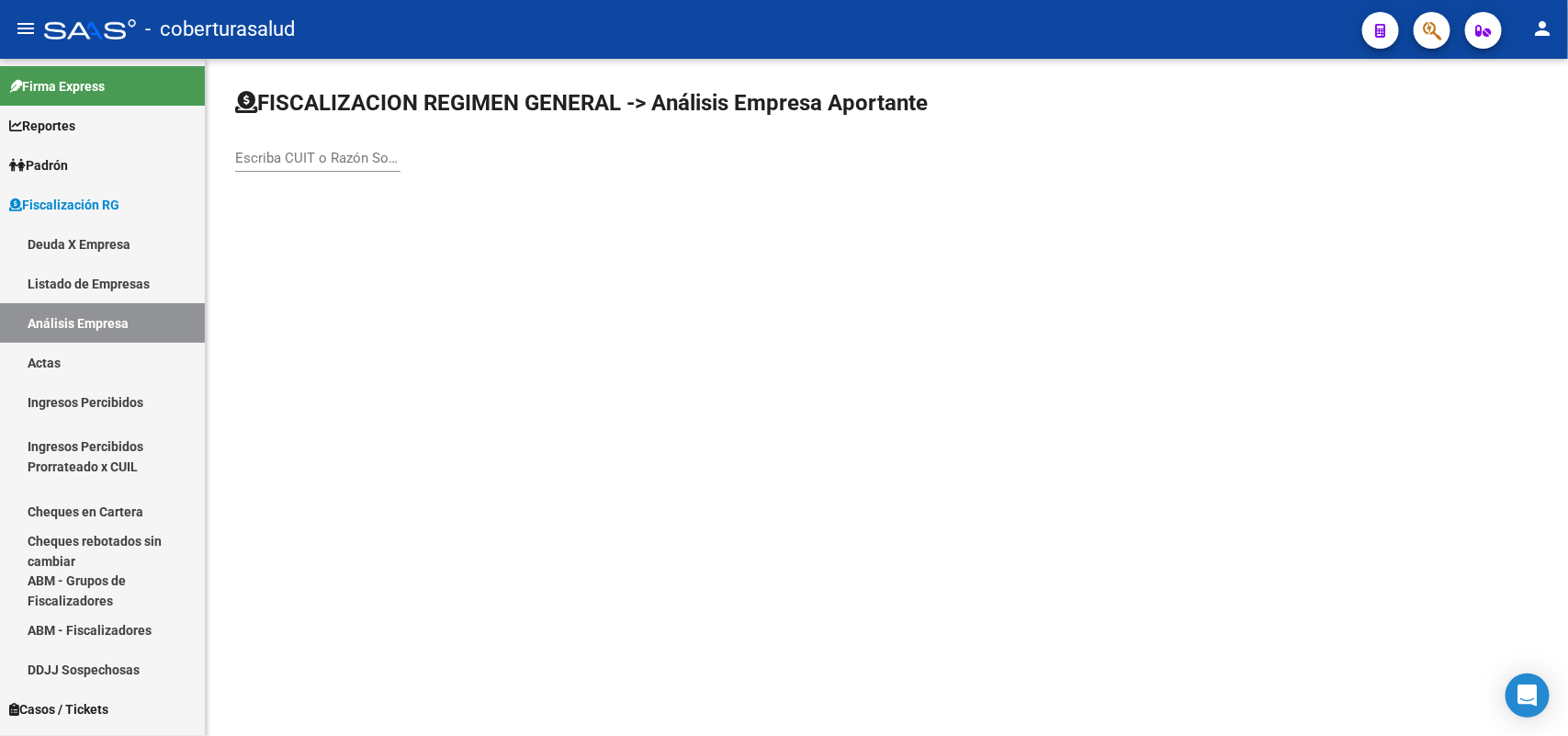
click at [373, 167] on div "Escriba CUIT o Razón Social para buscar" at bounding box center [318, 152] width 165 height 40
click at [370, 162] on input "Escriba CUIT o Razón Social para buscar" at bounding box center [318, 158] width 165 height 16
paste input "30716003872"
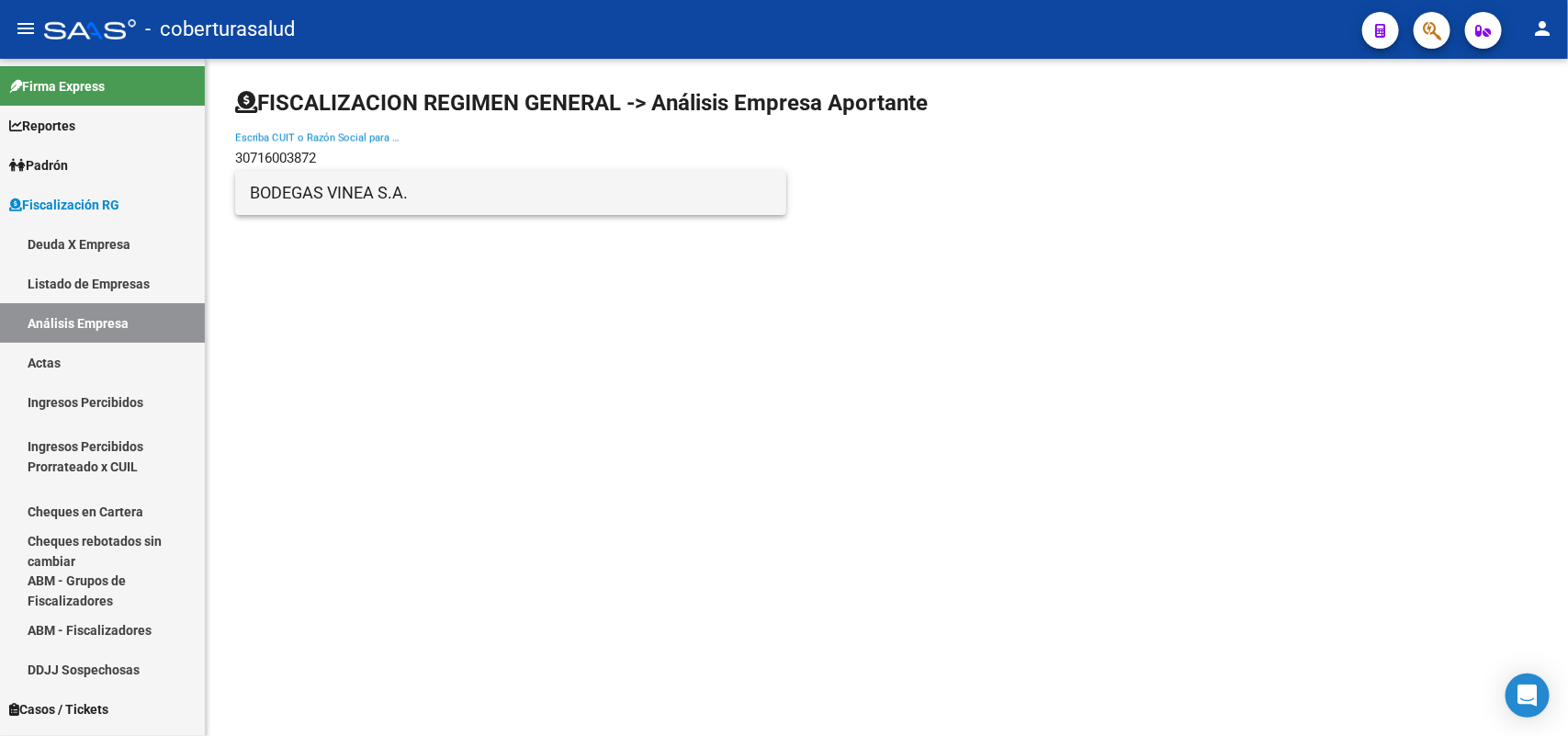
type input "30716003872"
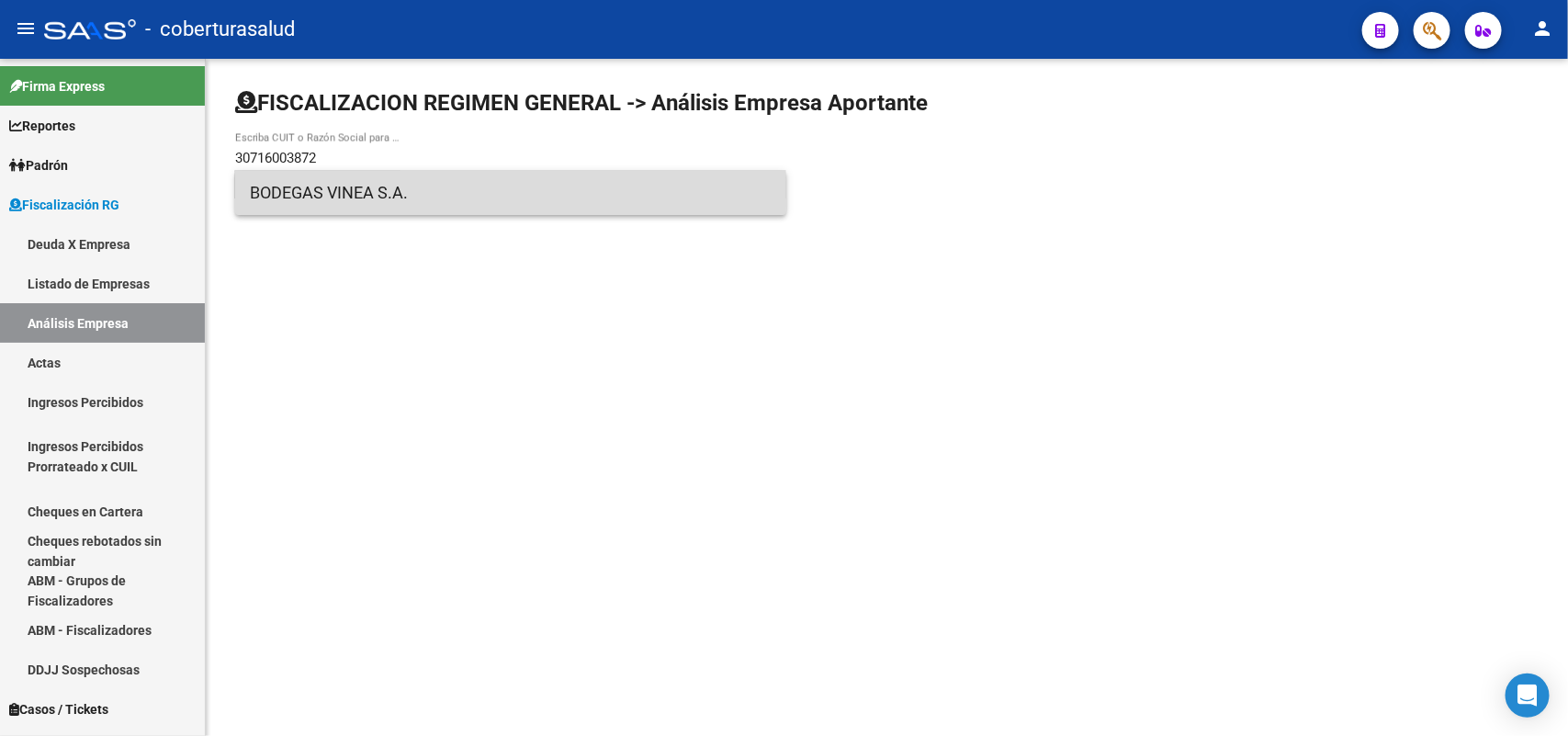
click at [320, 203] on span "BODEGAS VINEA S.A." at bounding box center [511, 193] width 522 height 44
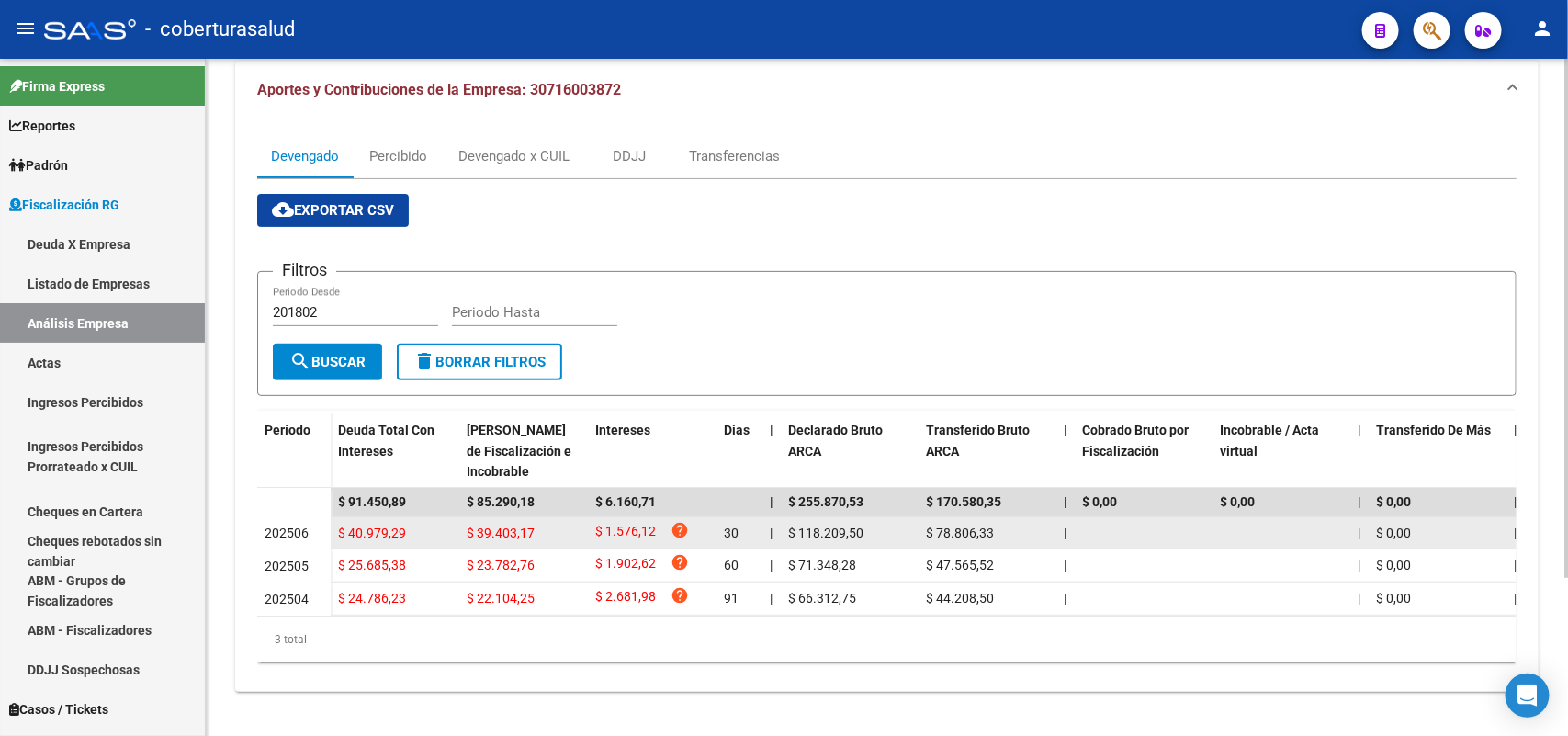
scroll to position [205, 0]
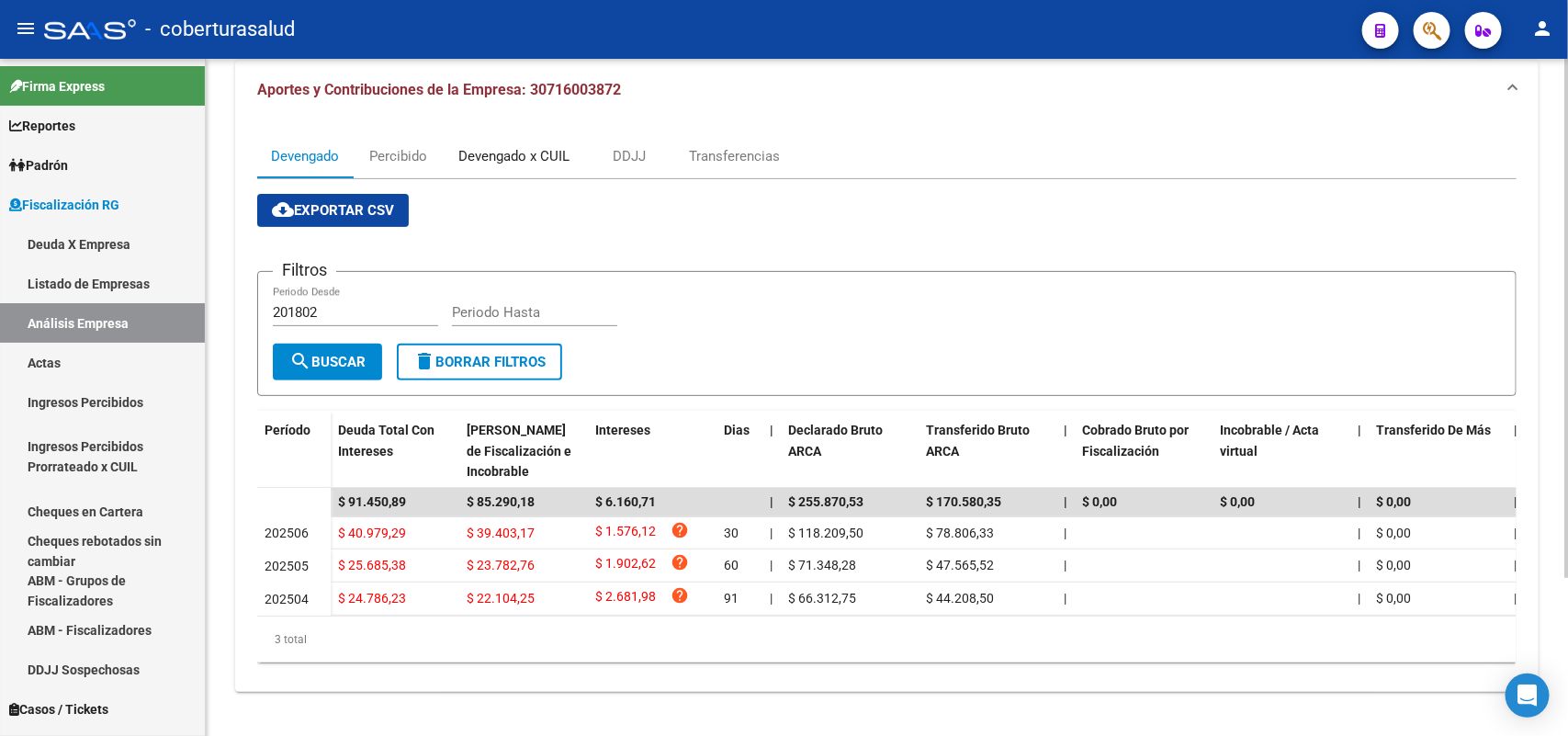
click at [519, 146] on div "Devengado x CUIL" at bounding box center [513, 156] width 111 height 20
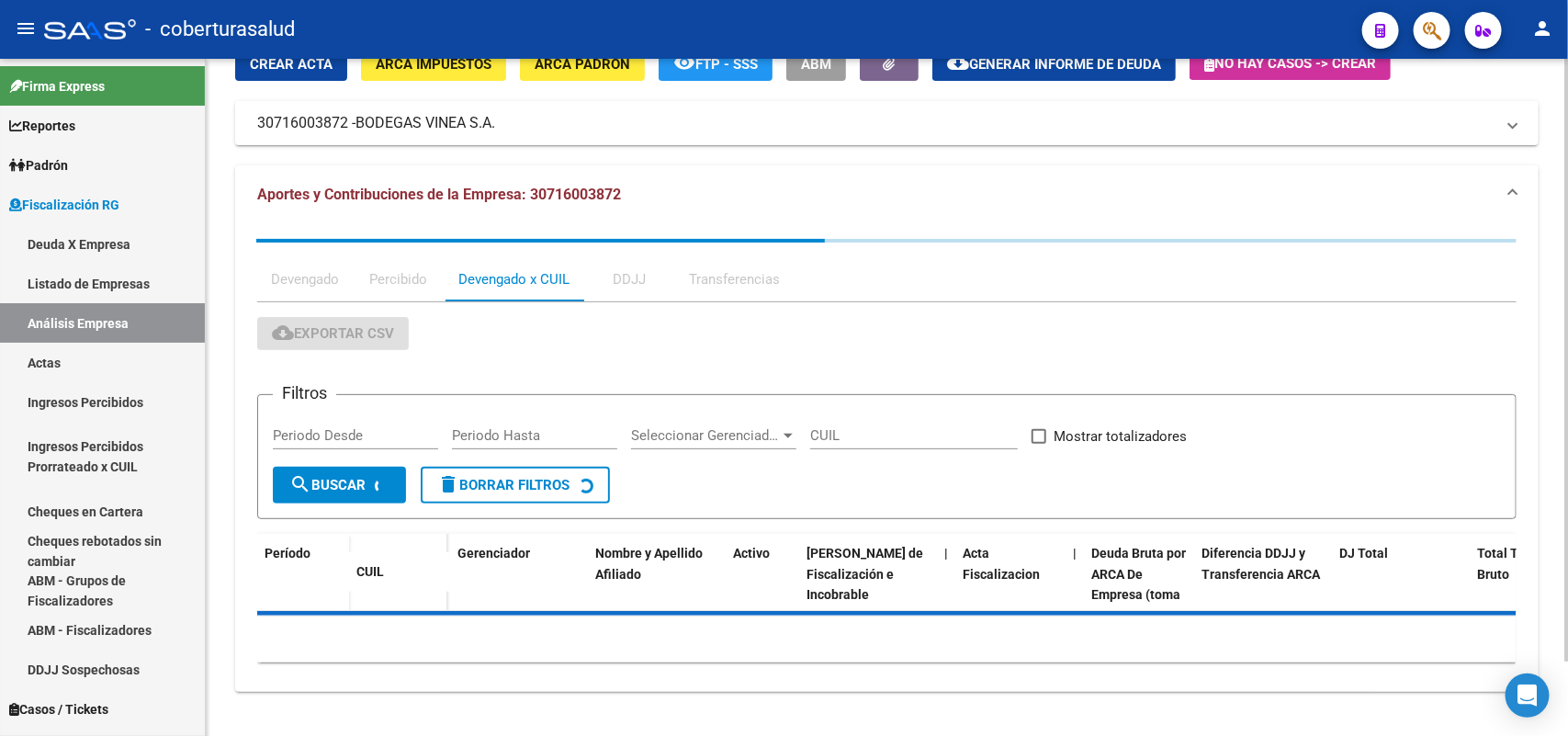
scroll to position [0, 0]
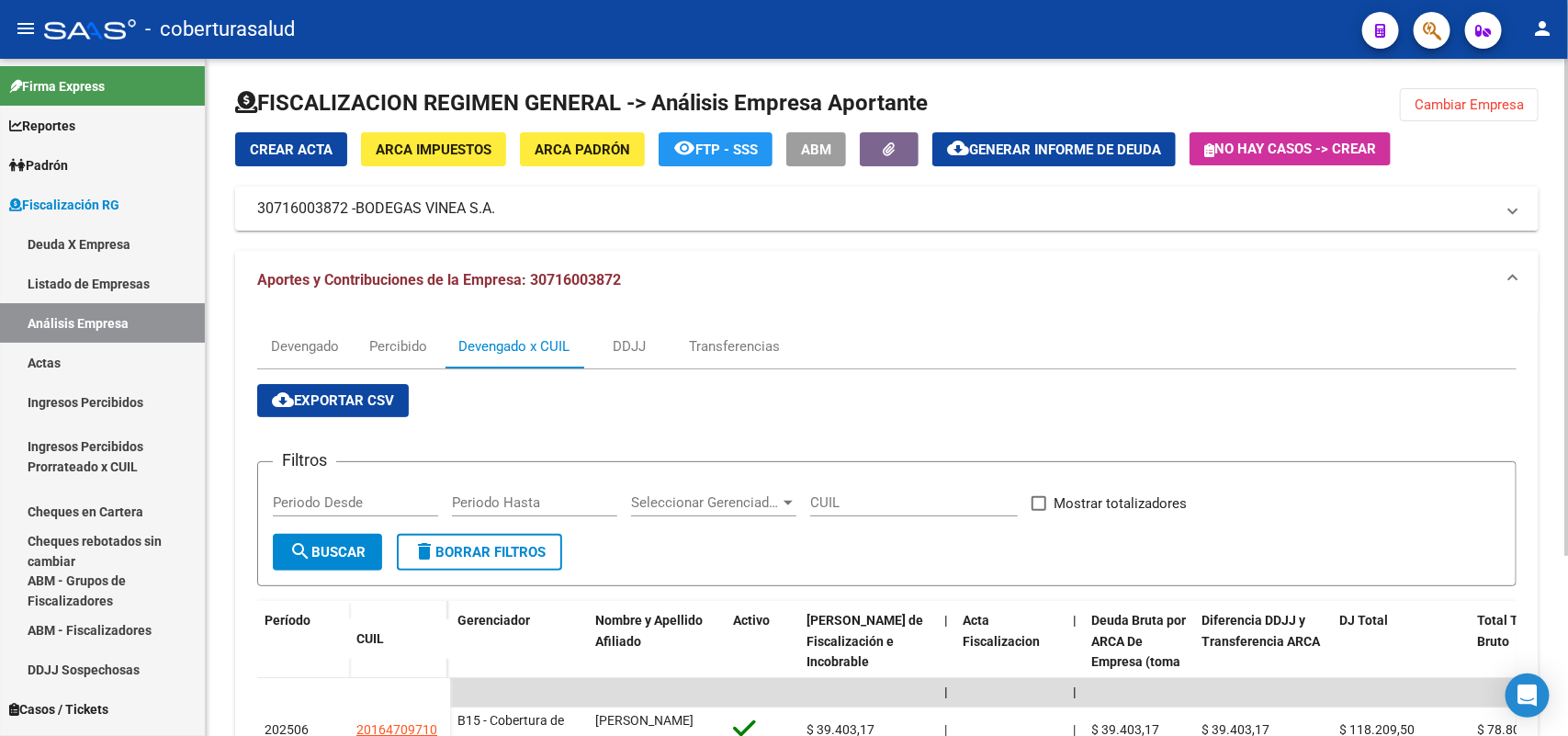
drag, startPoint x: 552, startPoint y: 276, endPoint x: 649, endPoint y: 355, distance: 125.1
click at [621, 281] on span "Aportes y Contribuciones de la Empresa: 30716003872" at bounding box center [439, 279] width 364 height 17
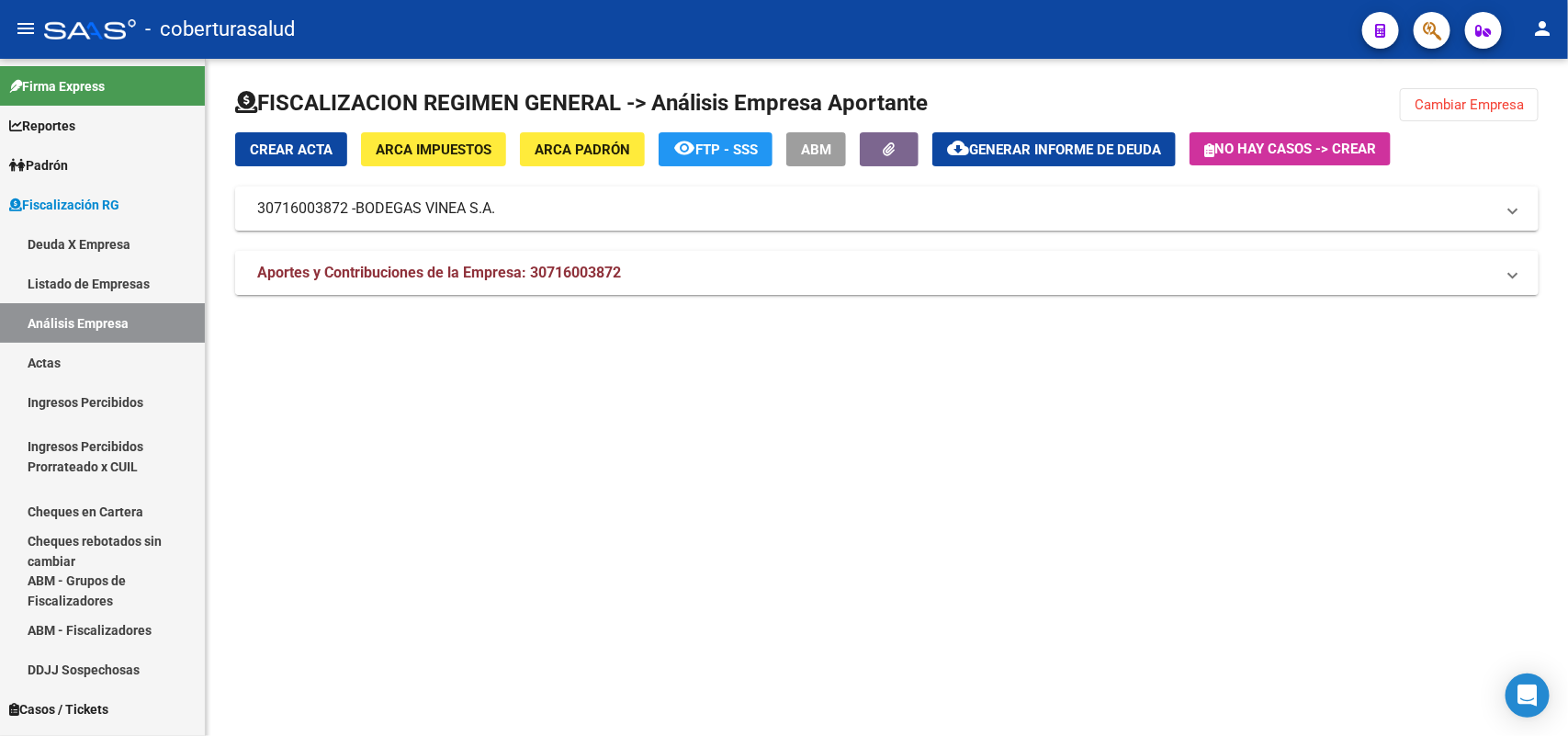
click at [560, 265] on span "Aportes y Contribuciones de la Empresa: 30716003872" at bounding box center [439, 273] width 364 height 17
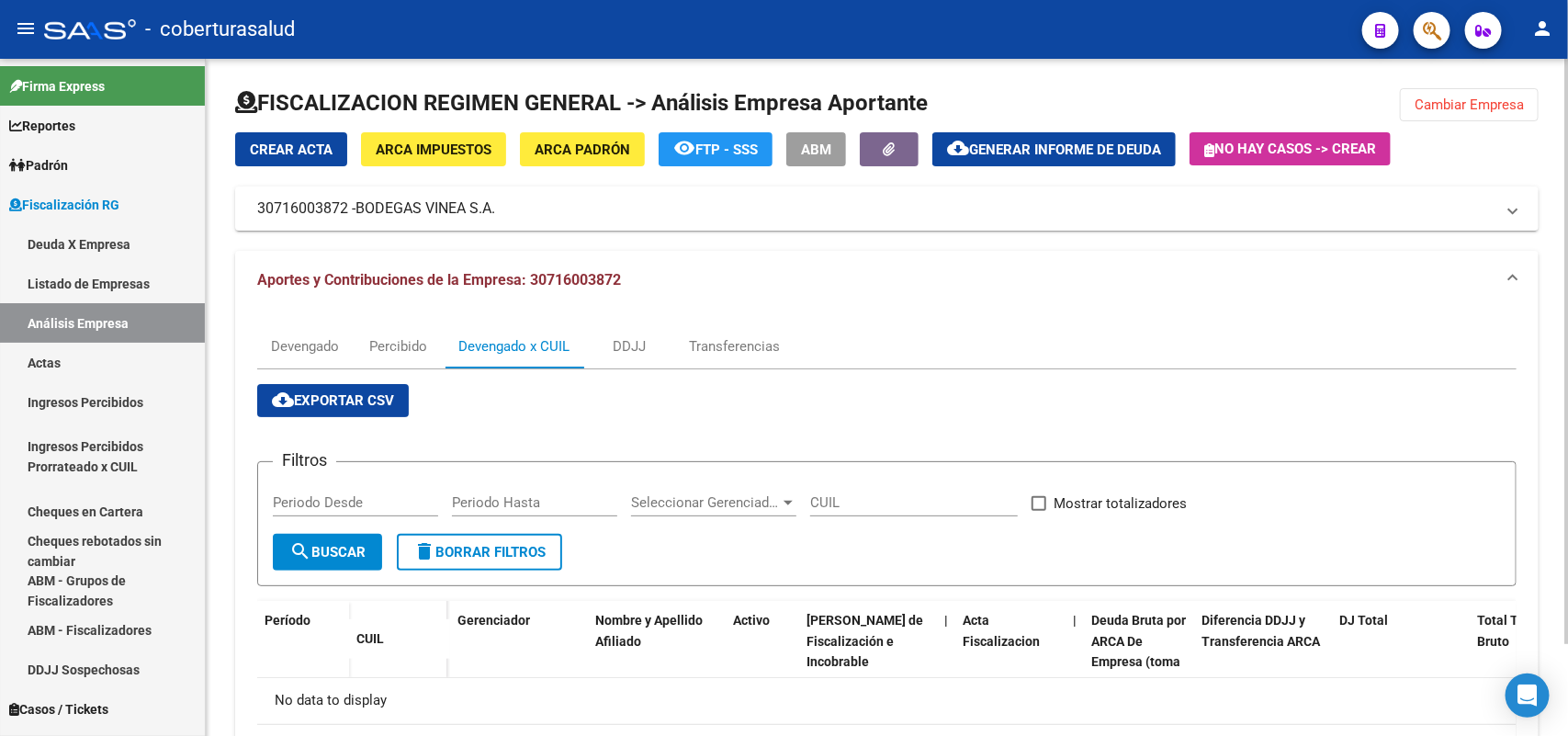
click at [493, 359] on div "Devengado x CUIL" at bounding box center [513, 347] width 139 height 44
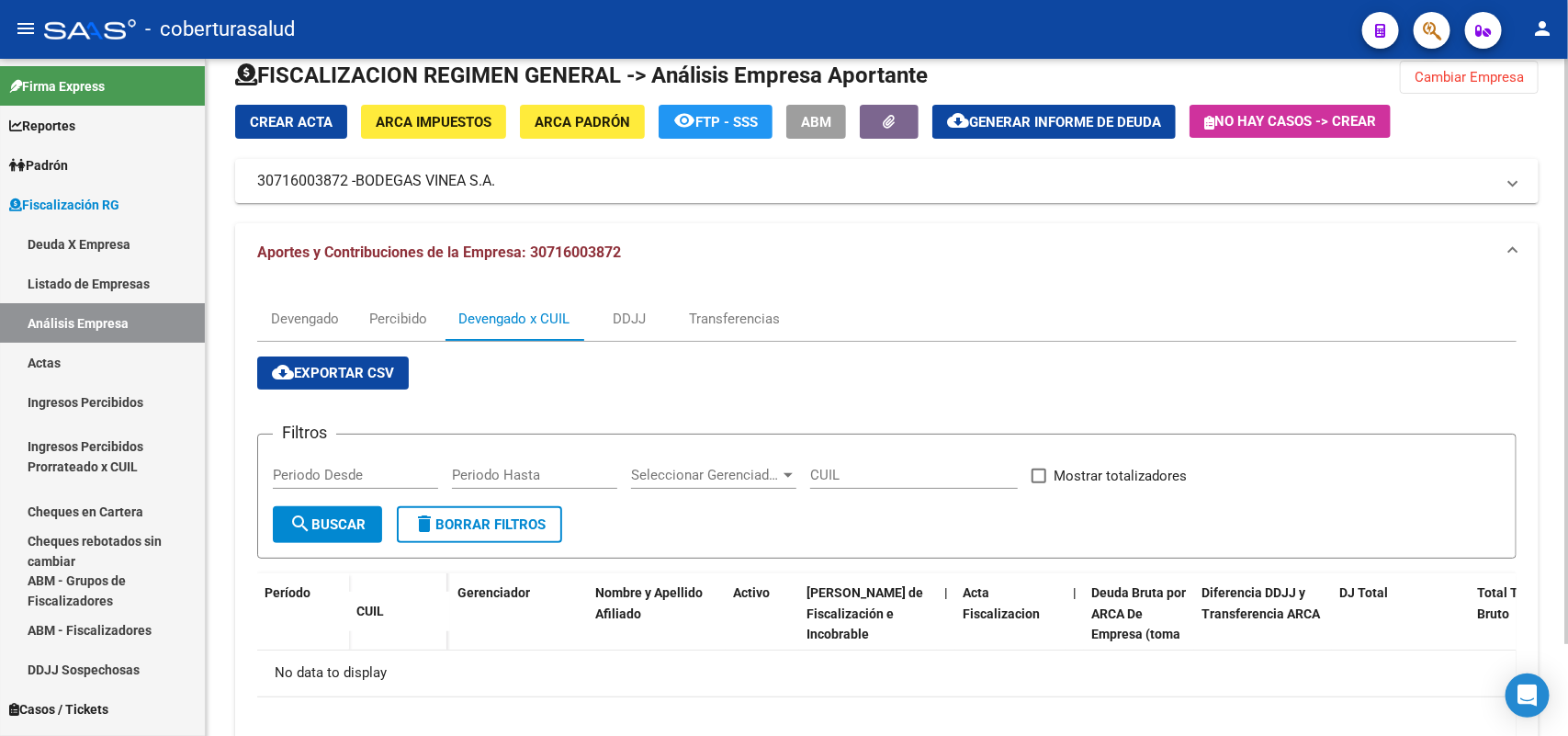
scroll to position [105, 0]
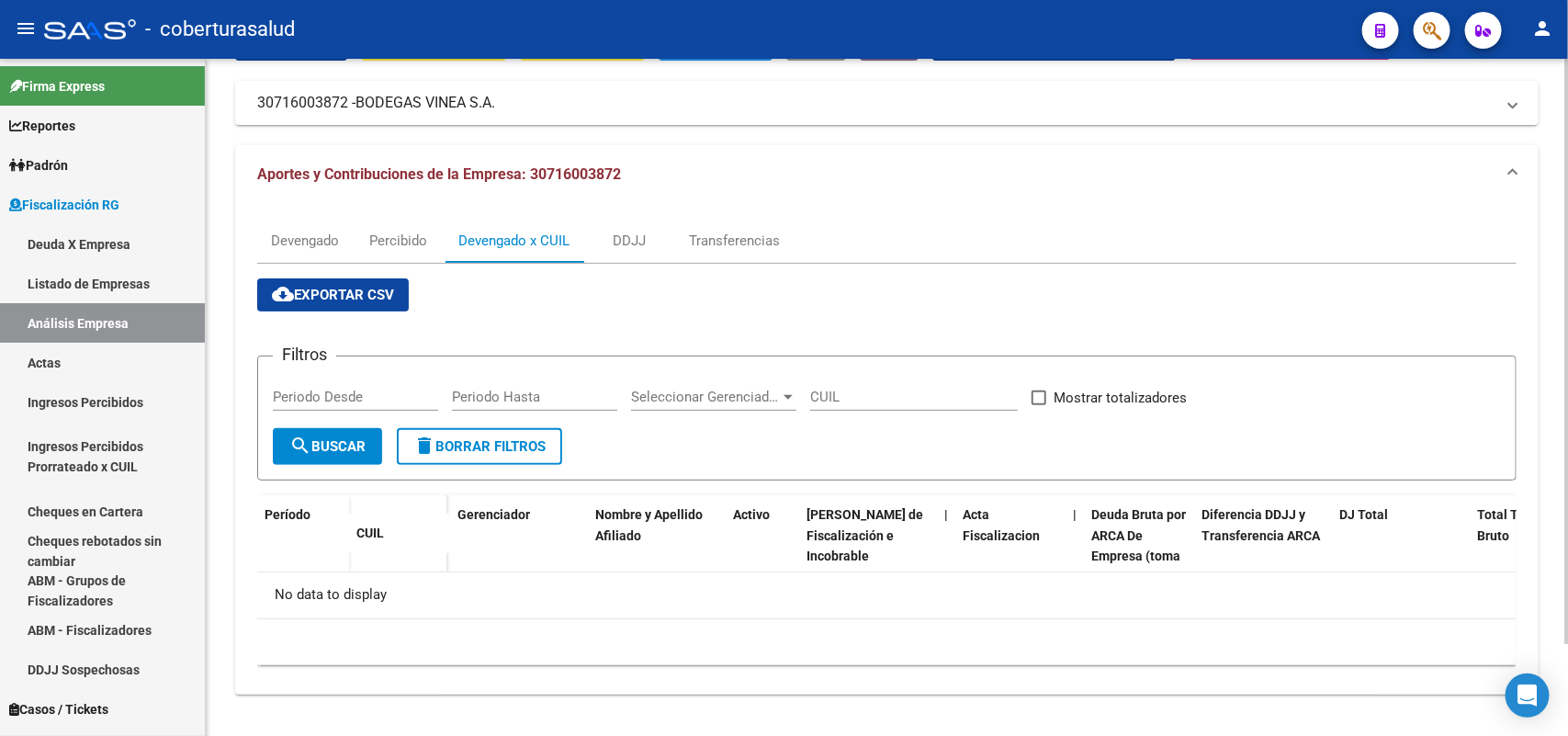
drag, startPoint x: 521, startPoint y: 228, endPoint x: 482, endPoint y: 236, distance: 39.8
click at [522, 228] on div "Devengado x CUIL" at bounding box center [513, 240] width 139 height 44
click at [314, 240] on div "Devengado" at bounding box center [305, 240] width 68 height 20
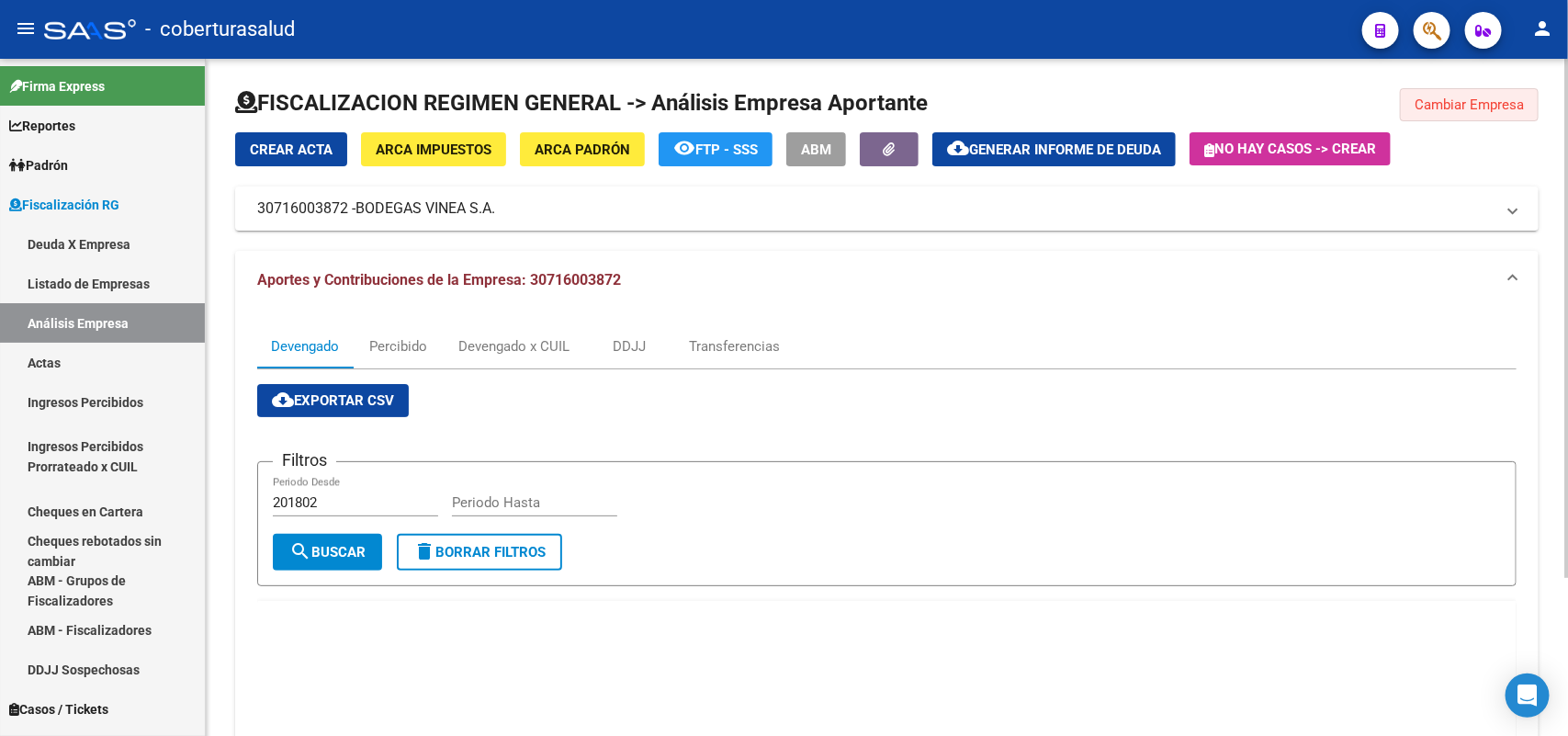
click at [1484, 94] on button "Cambiar Empresa" at bounding box center [1469, 104] width 139 height 33
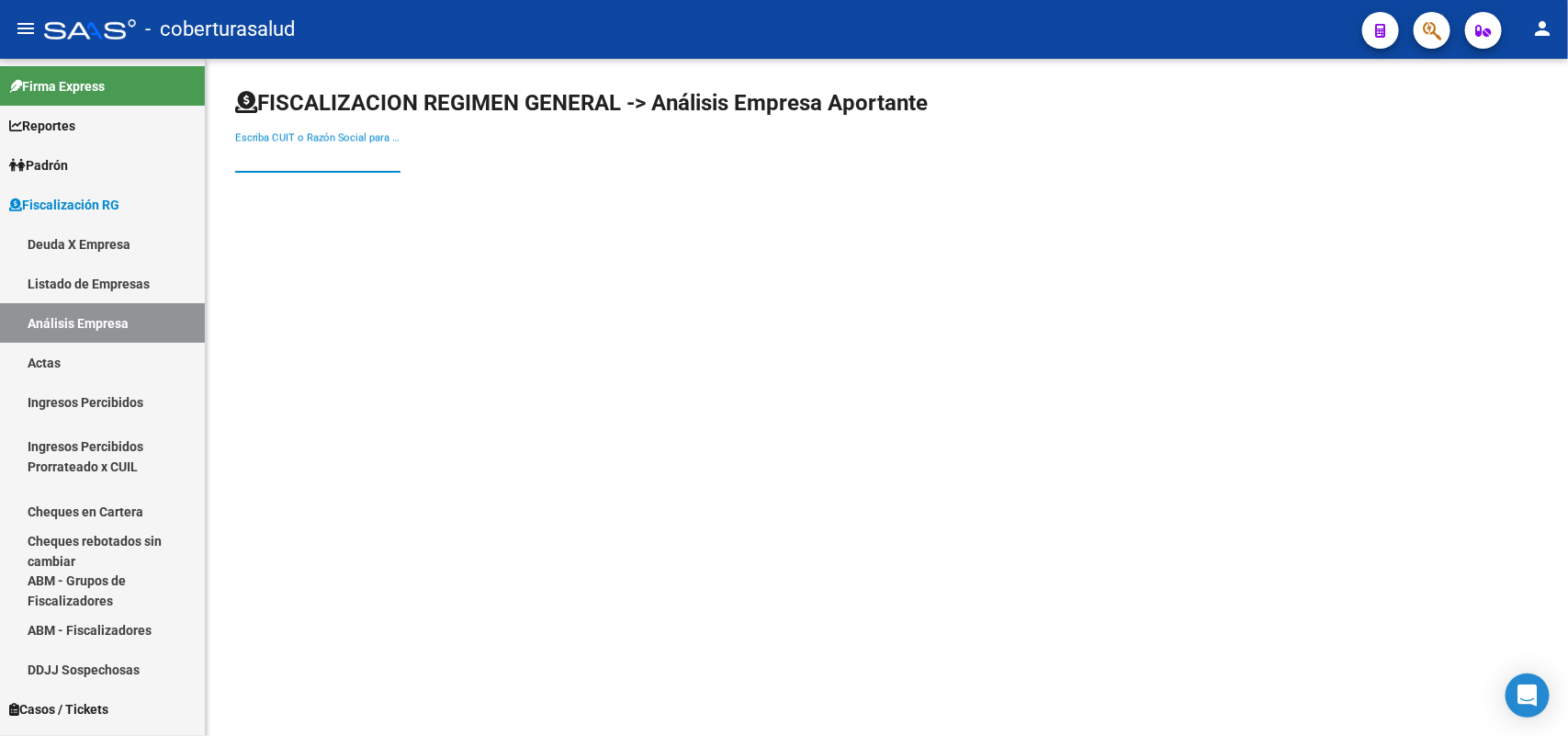
paste input "30716003872"
click at [333, 165] on input "Escriba CUIT o Razón Social para buscar" at bounding box center [318, 158] width 165 height 16
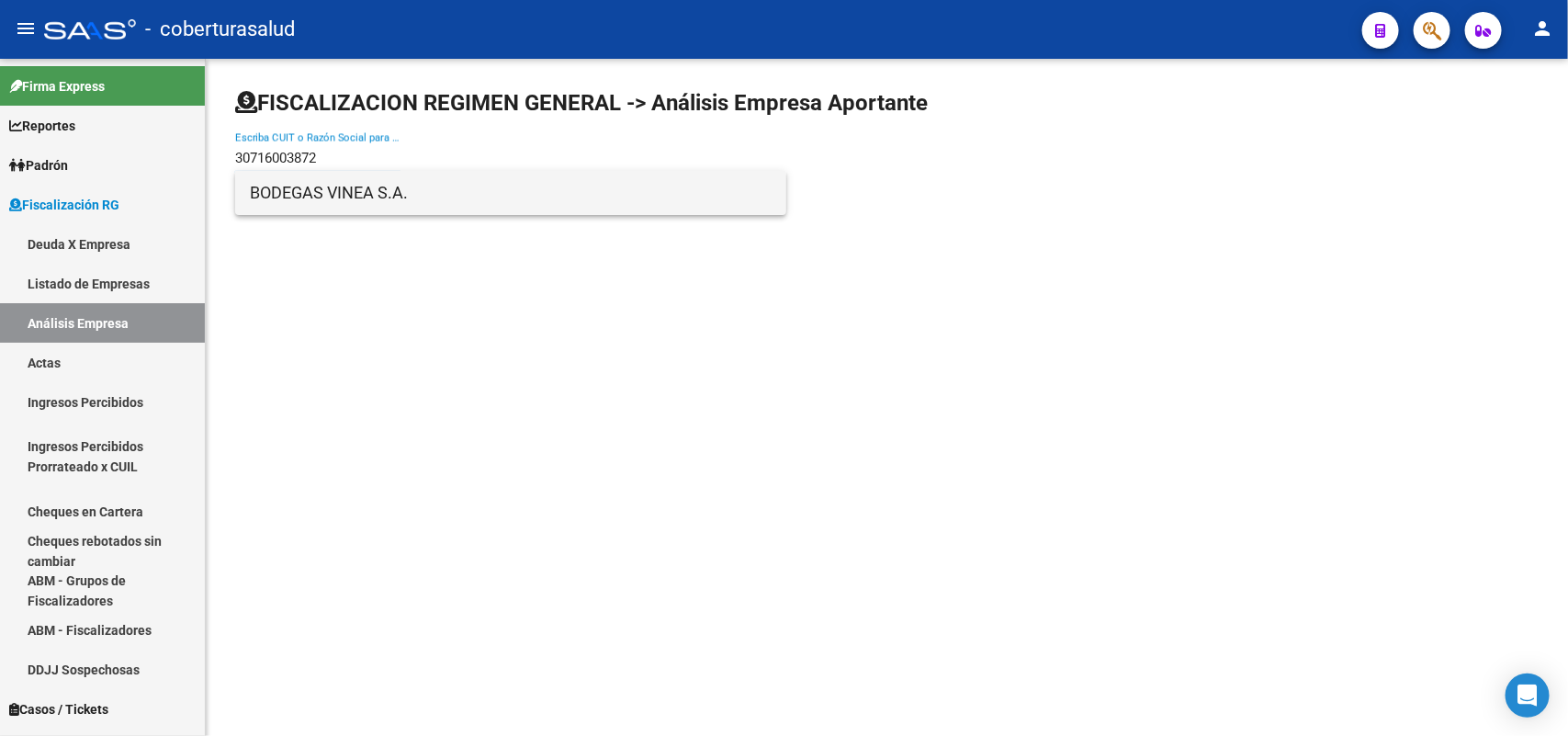
type input "30716003872"
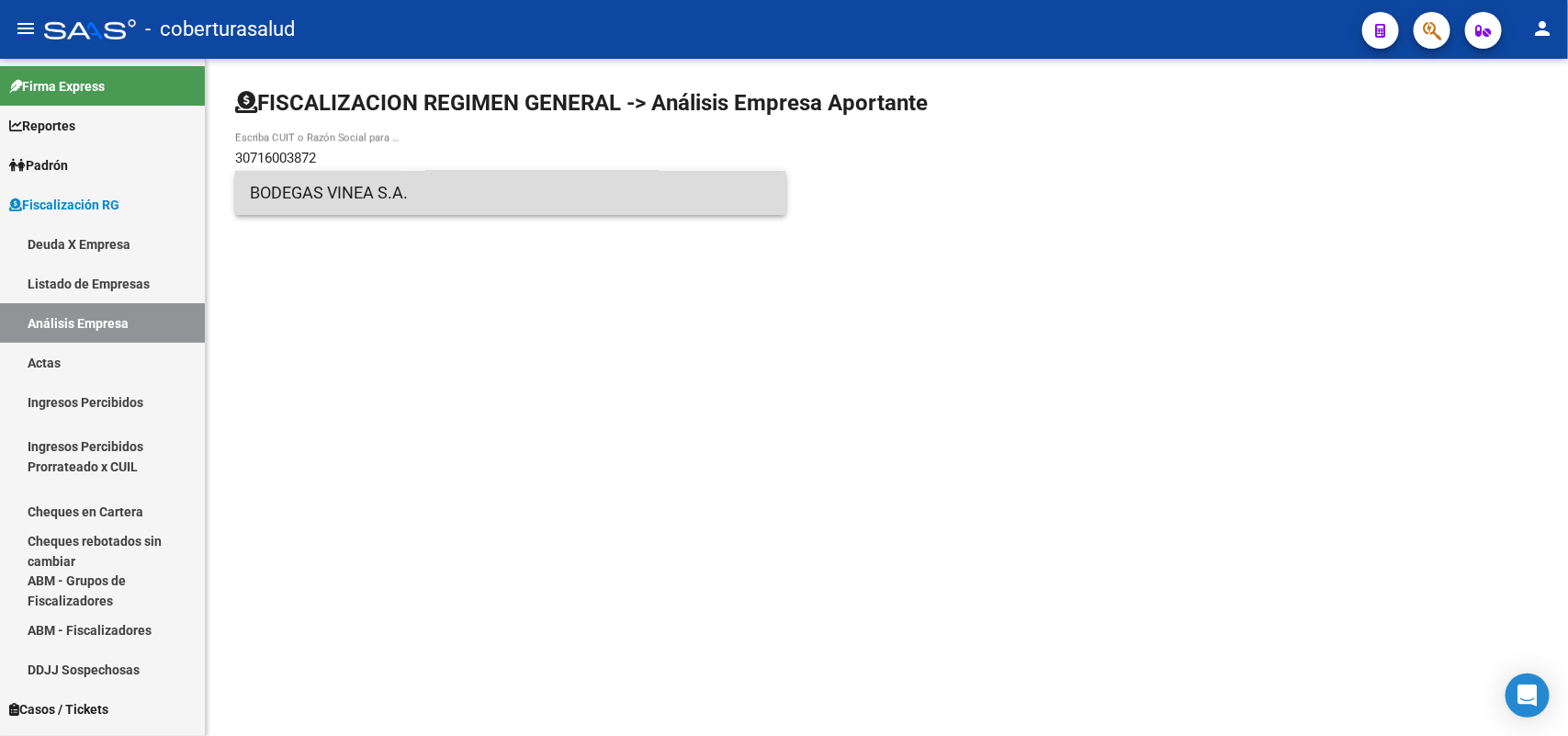
click at [373, 208] on span "BODEGAS VINEA S.A." at bounding box center [511, 193] width 522 height 44
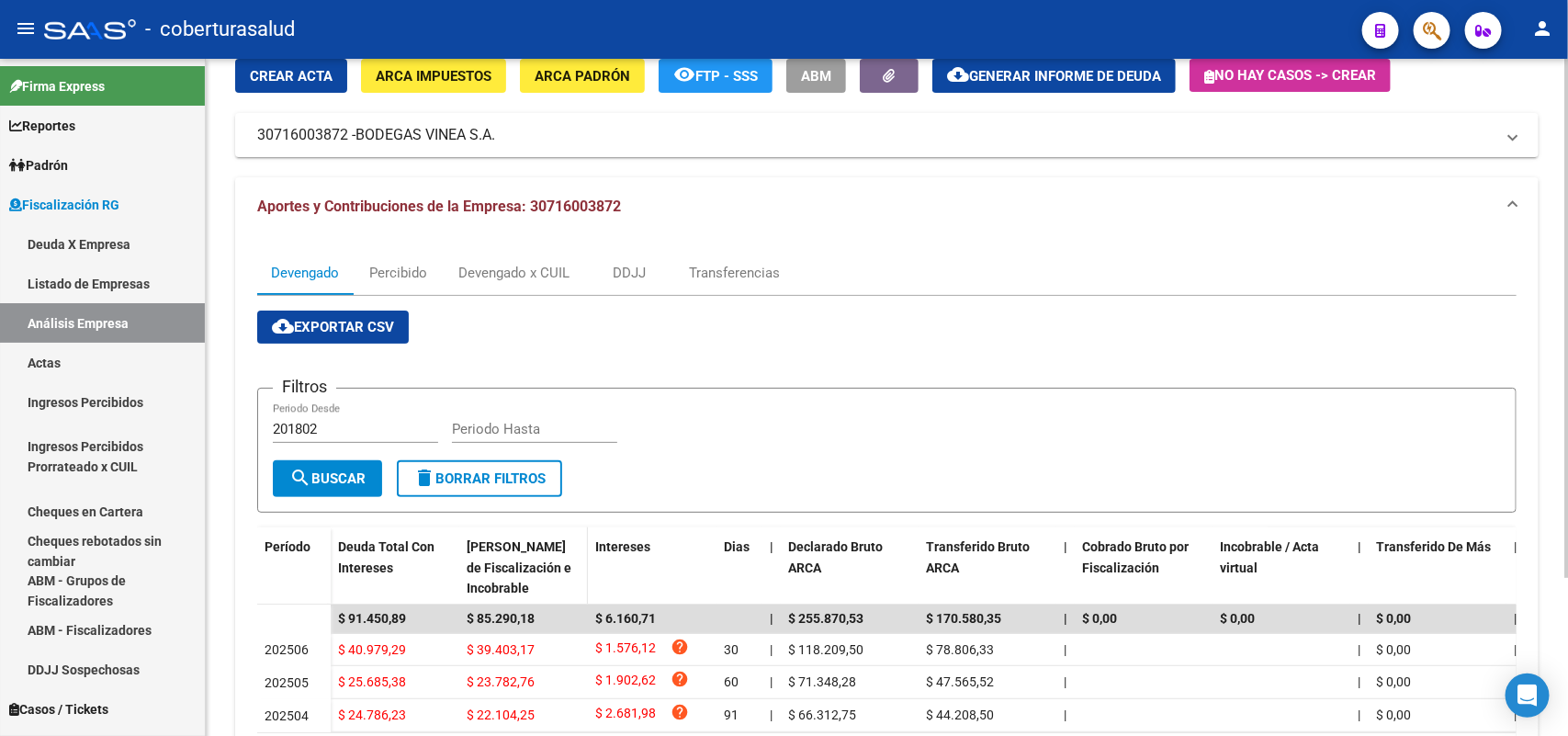
scroll to position [205, 0]
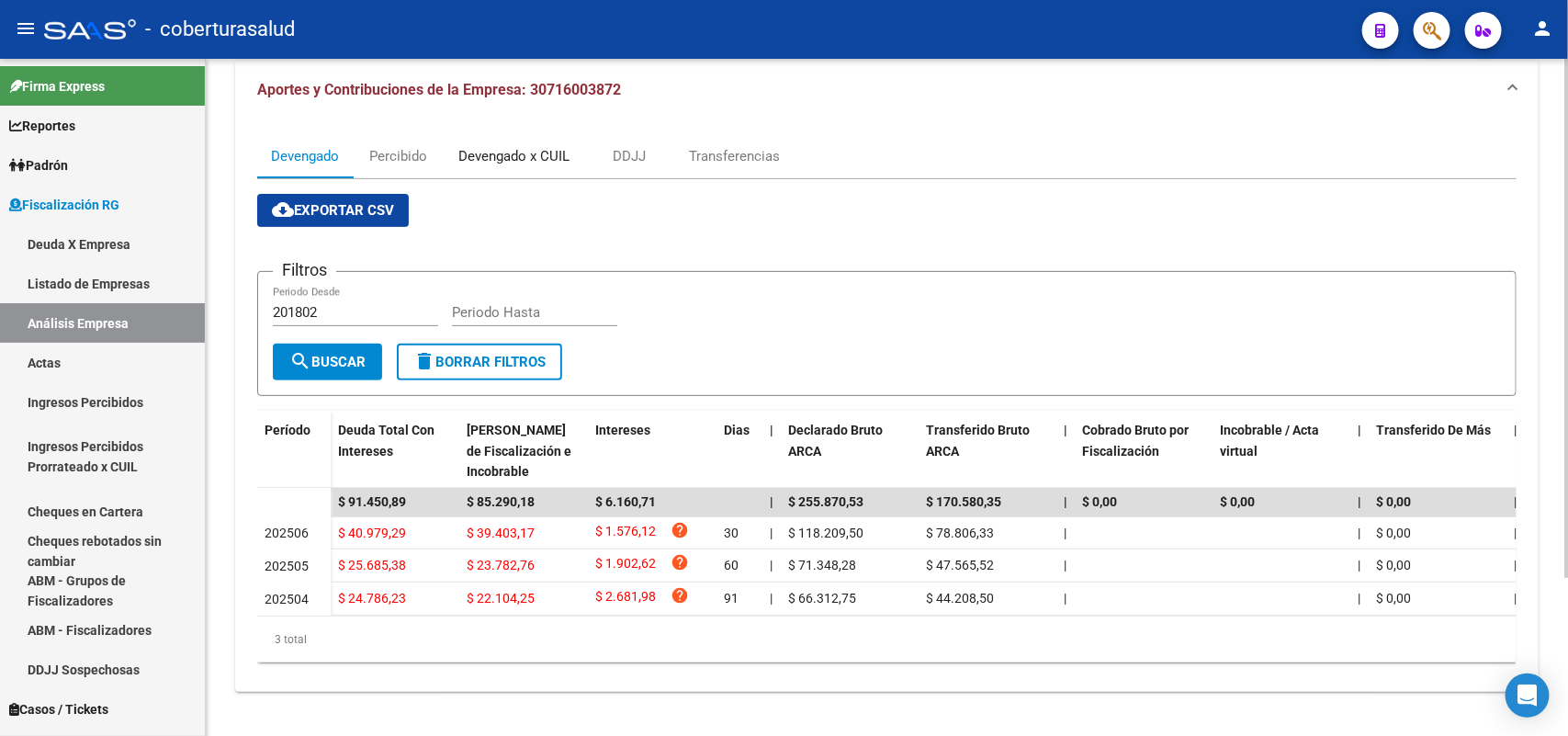
click at [501, 134] on div "Devengado x CUIL" at bounding box center [513, 156] width 139 height 44
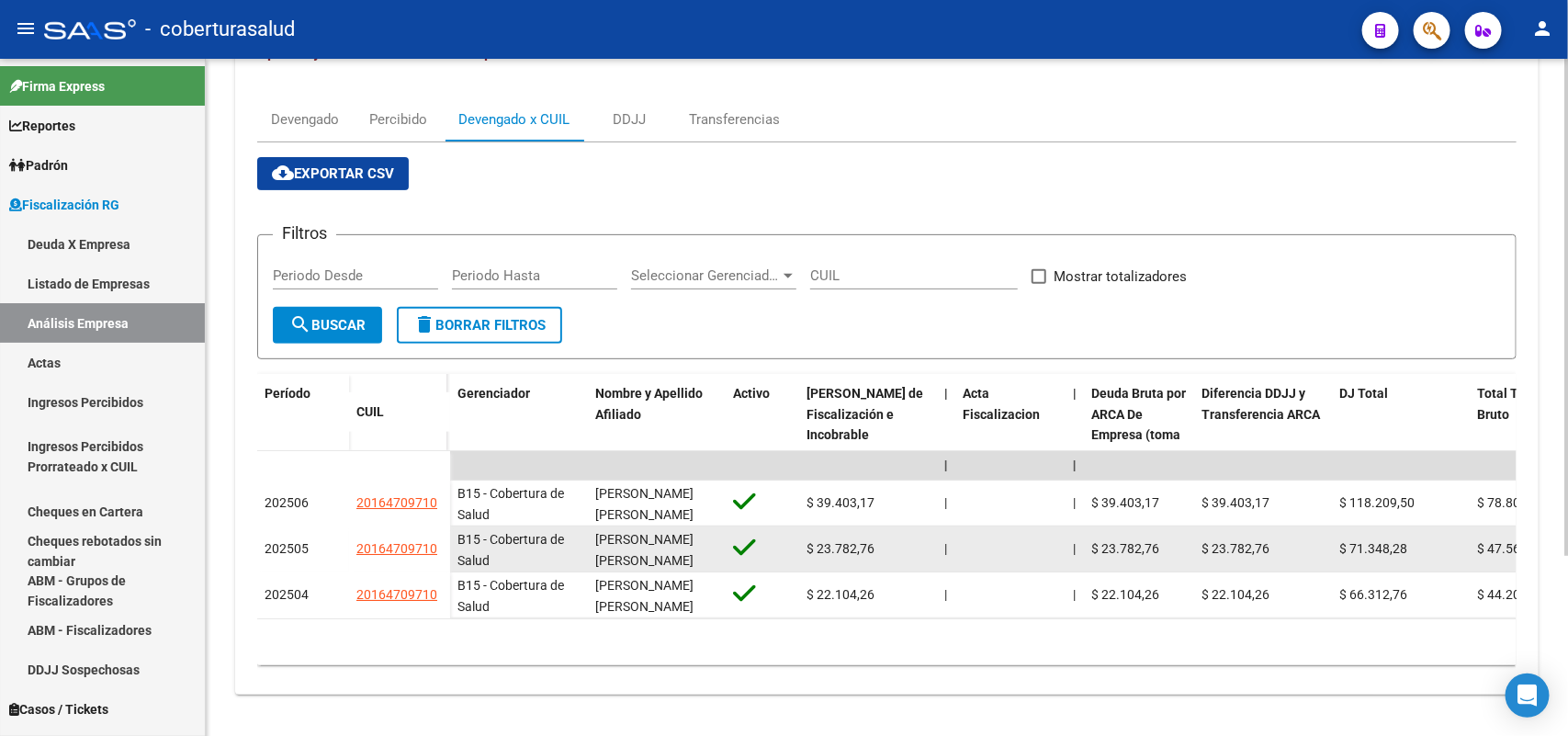
scroll to position [244, 0]
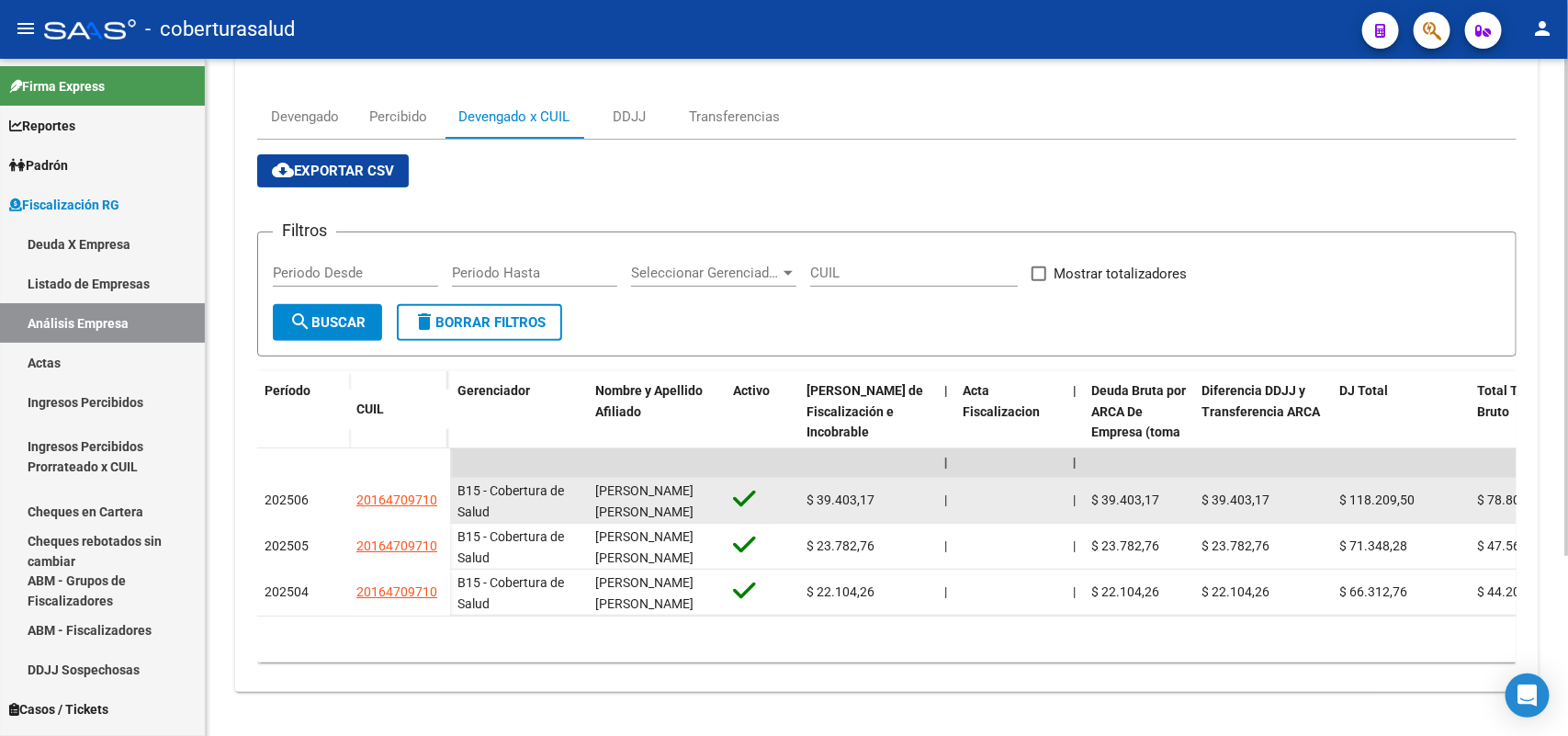
drag, startPoint x: 360, startPoint y: 484, endPoint x: 438, endPoint y: 485, distance: 78.0
click at [438, 490] on div "20164709710" at bounding box center [399, 500] width 86 height 21
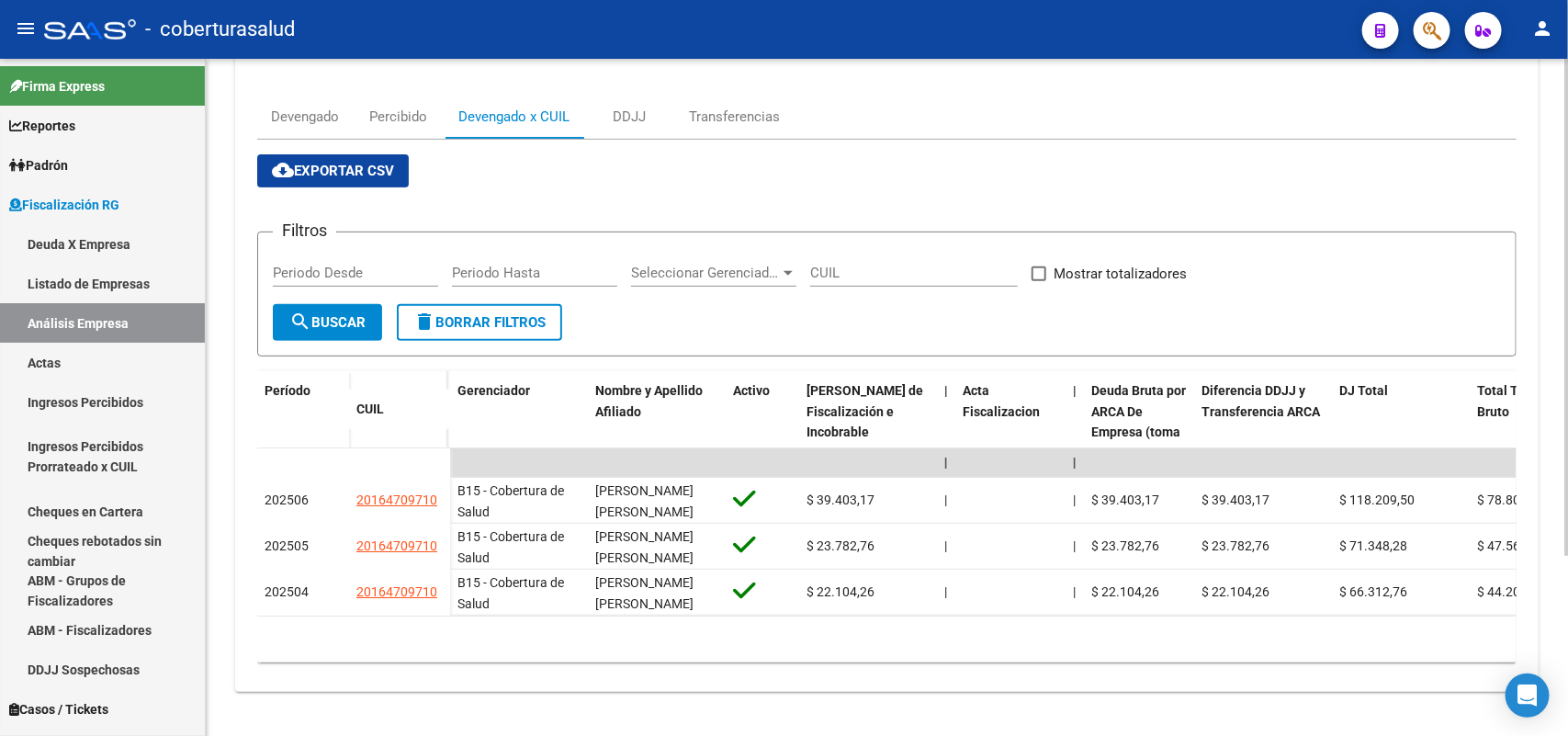
scroll to position [0, 0]
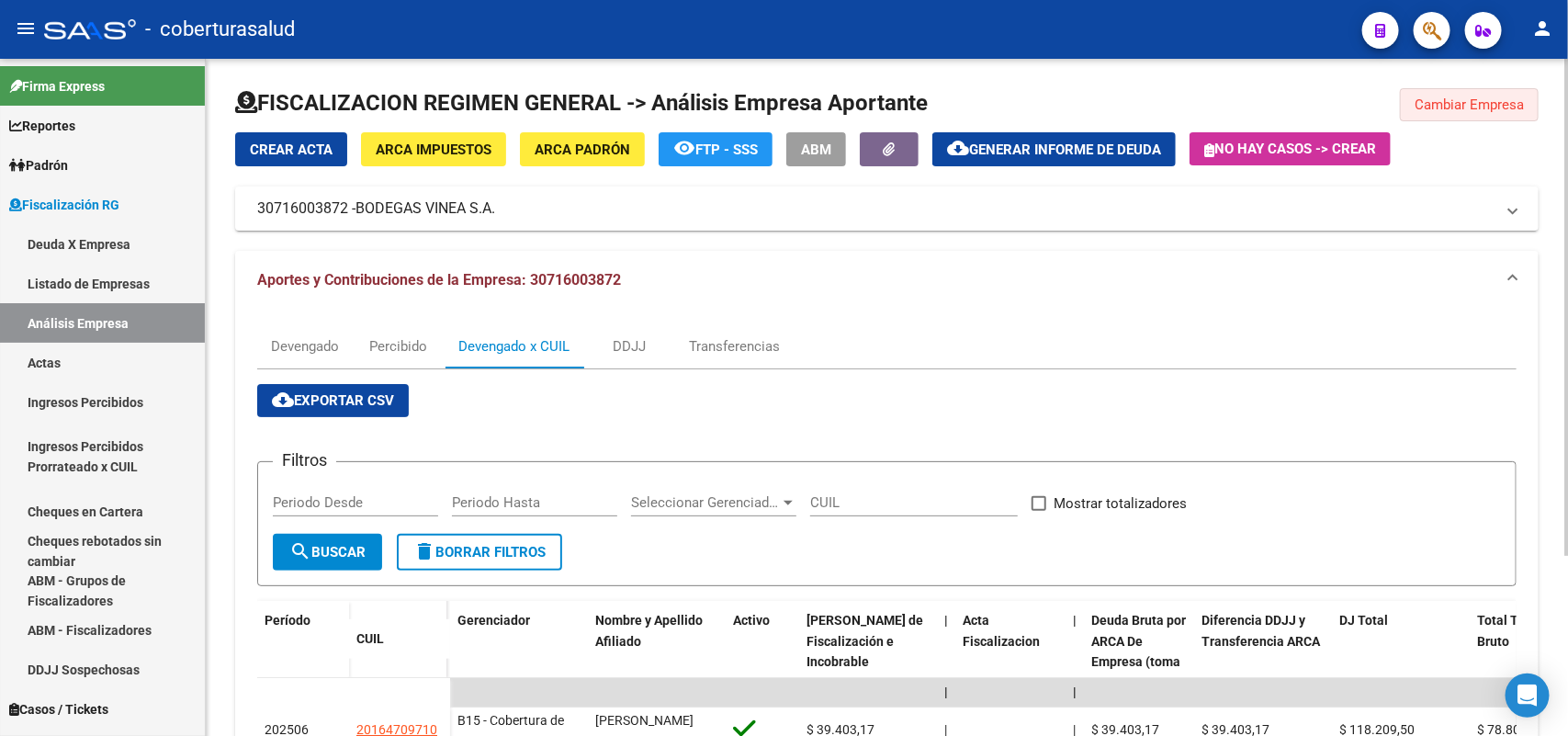
drag, startPoint x: 1479, startPoint y: 97, endPoint x: 1458, endPoint y: 104, distance: 22.1
click at [1479, 98] on span "Cambiar Empresa" at bounding box center [1468, 104] width 109 height 16
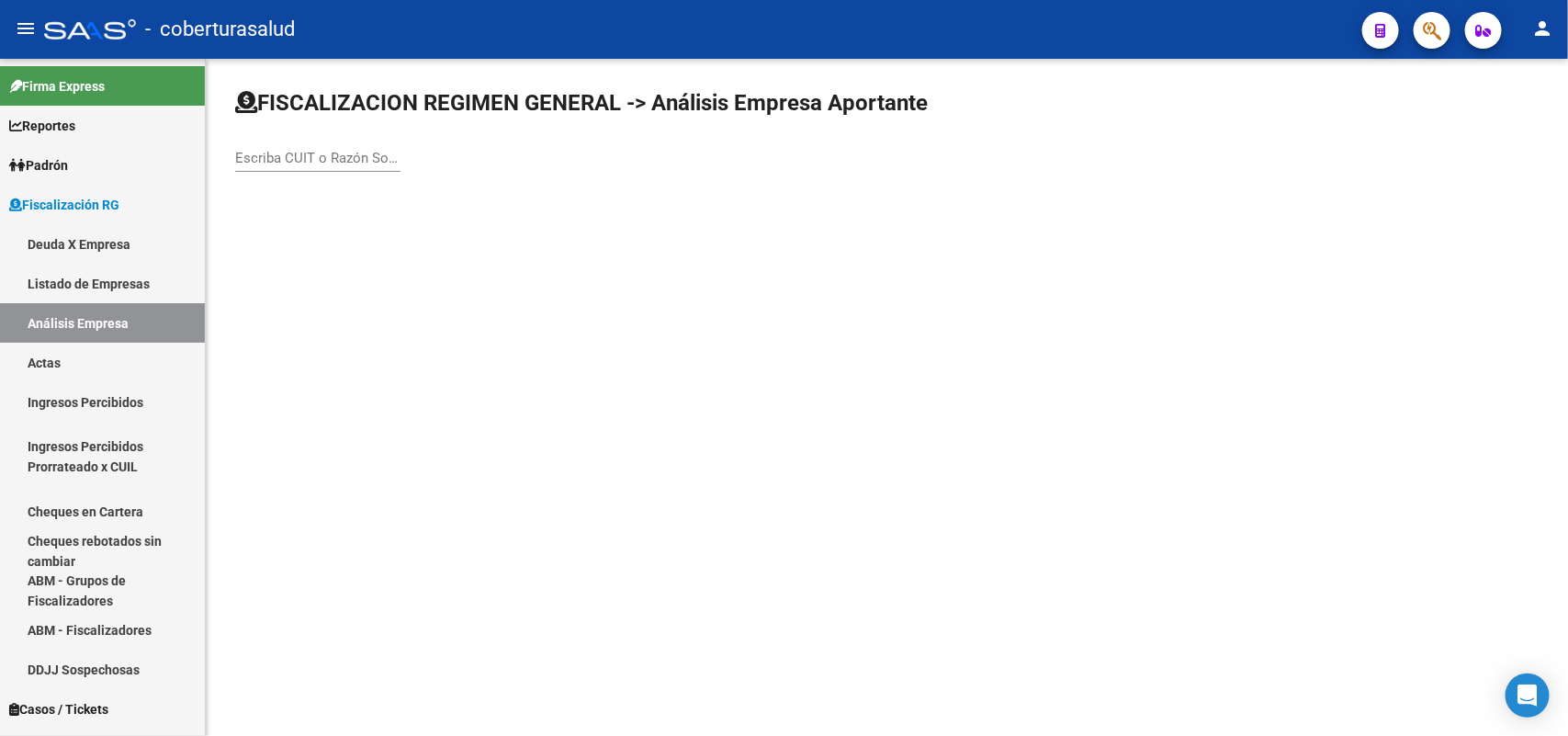
drag, startPoint x: 351, startPoint y: 142, endPoint x: 351, endPoint y: 156, distance: 14.0
click at [354, 147] on div "Escriba CUIT o Razón Social para buscar" at bounding box center [318, 152] width 165 height 40
click at [351, 156] on input "Escriba CUIT o Razón Social para buscar" at bounding box center [318, 158] width 165 height 16
paste input "30716091968"
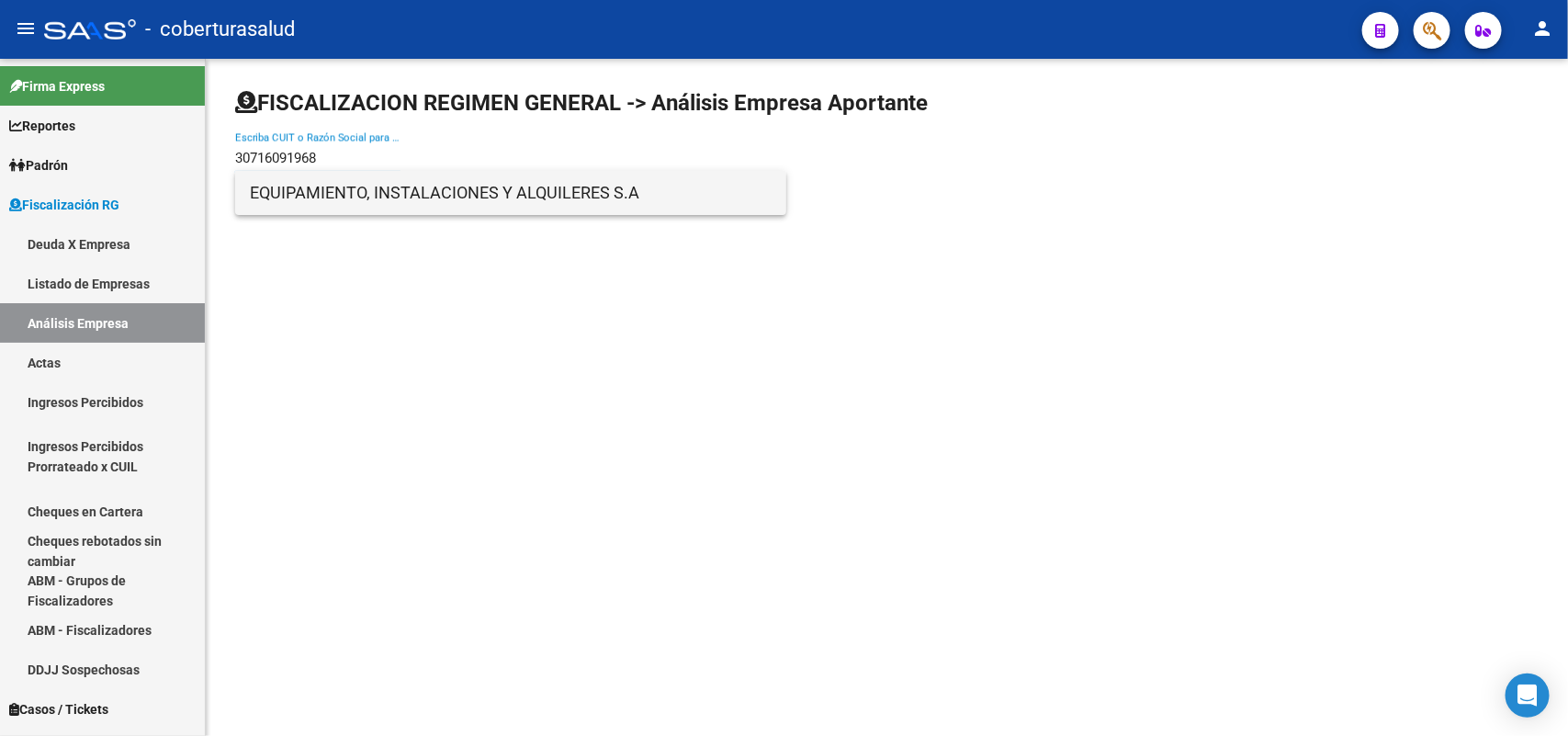
type input "30716091968"
click at [327, 195] on span "EQUIPAMIENTO, INSTALACIONES Y ALQUILERES S.A" at bounding box center [511, 193] width 522 height 44
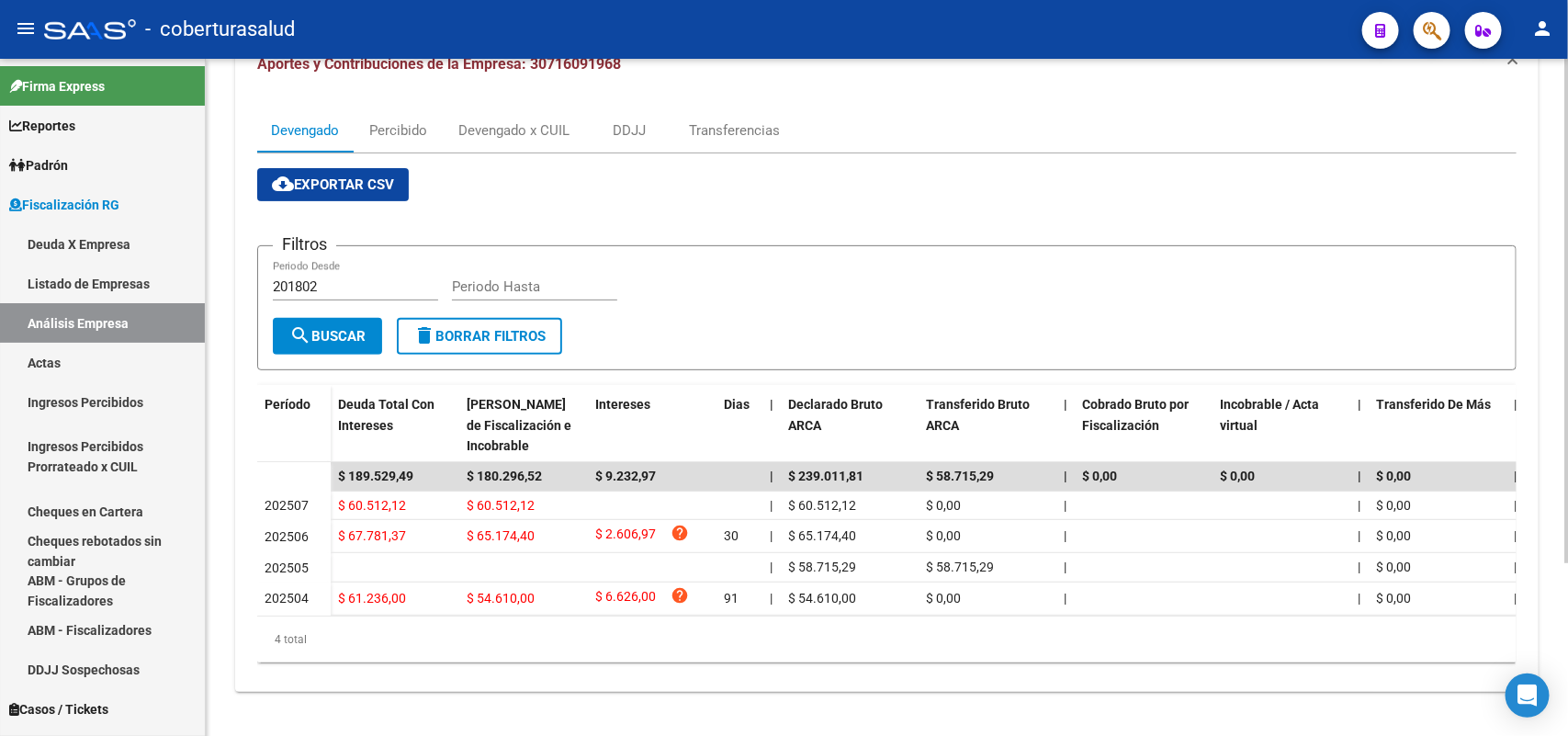
scroll to position [230, 0]
click at [540, 121] on div "Devengado x CUIL" at bounding box center [513, 130] width 111 height 20
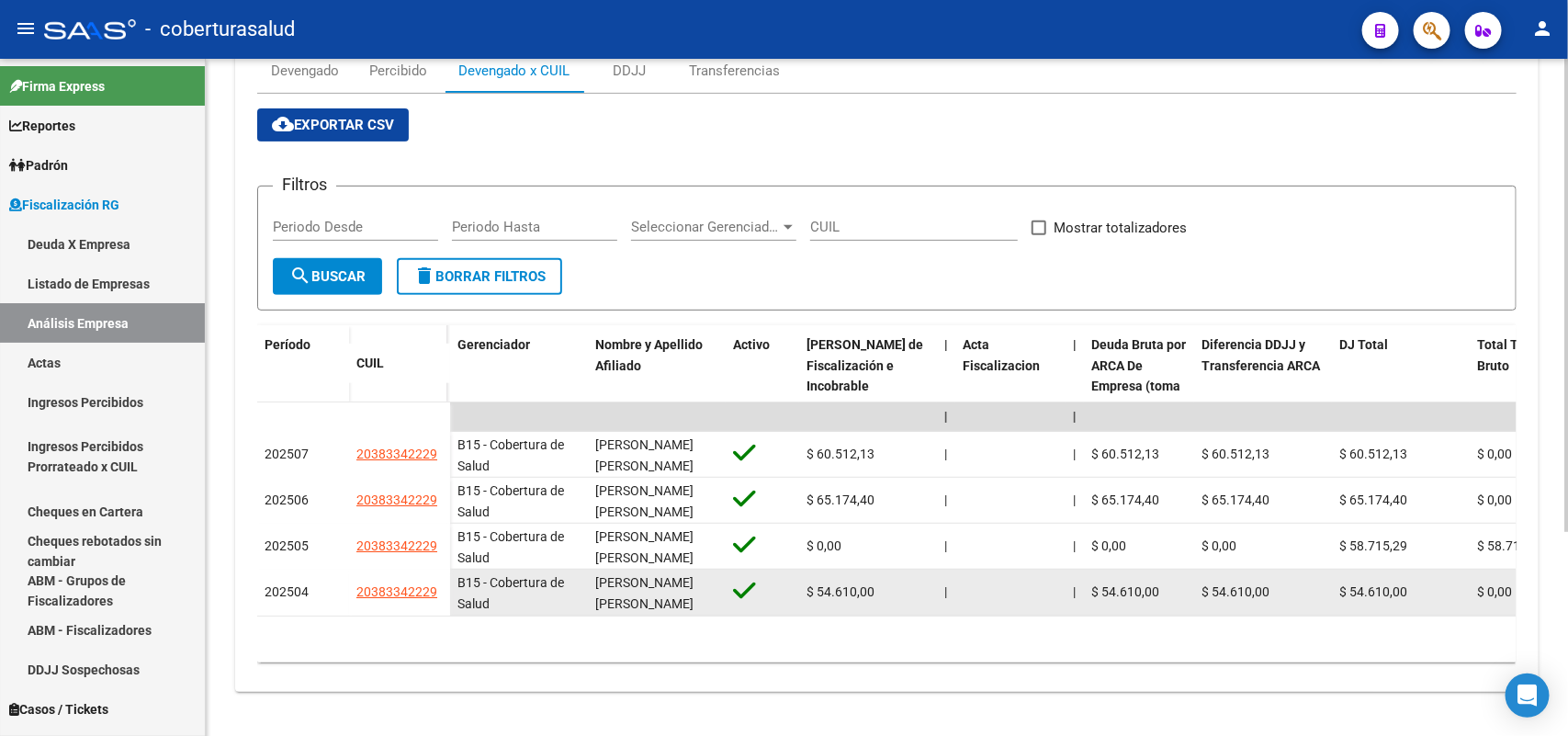
scroll to position [291, 0]
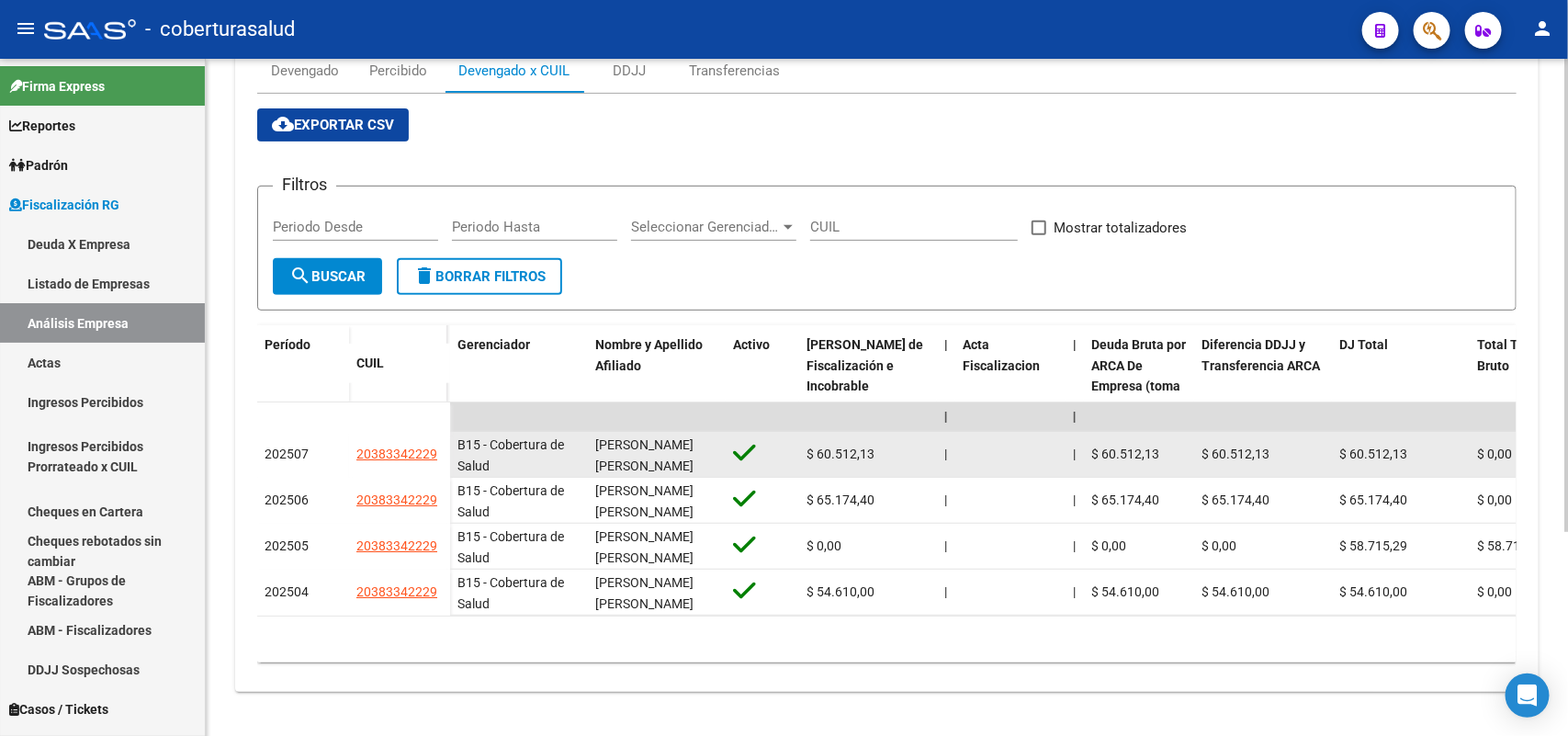
drag, startPoint x: 354, startPoint y: 437, endPoint x: 440, endPoint y: 441, distance: 86.1
click at [439, 442] on datatable-body-cell "20383342229" at bounding box center [400, 455] width 101 height 46
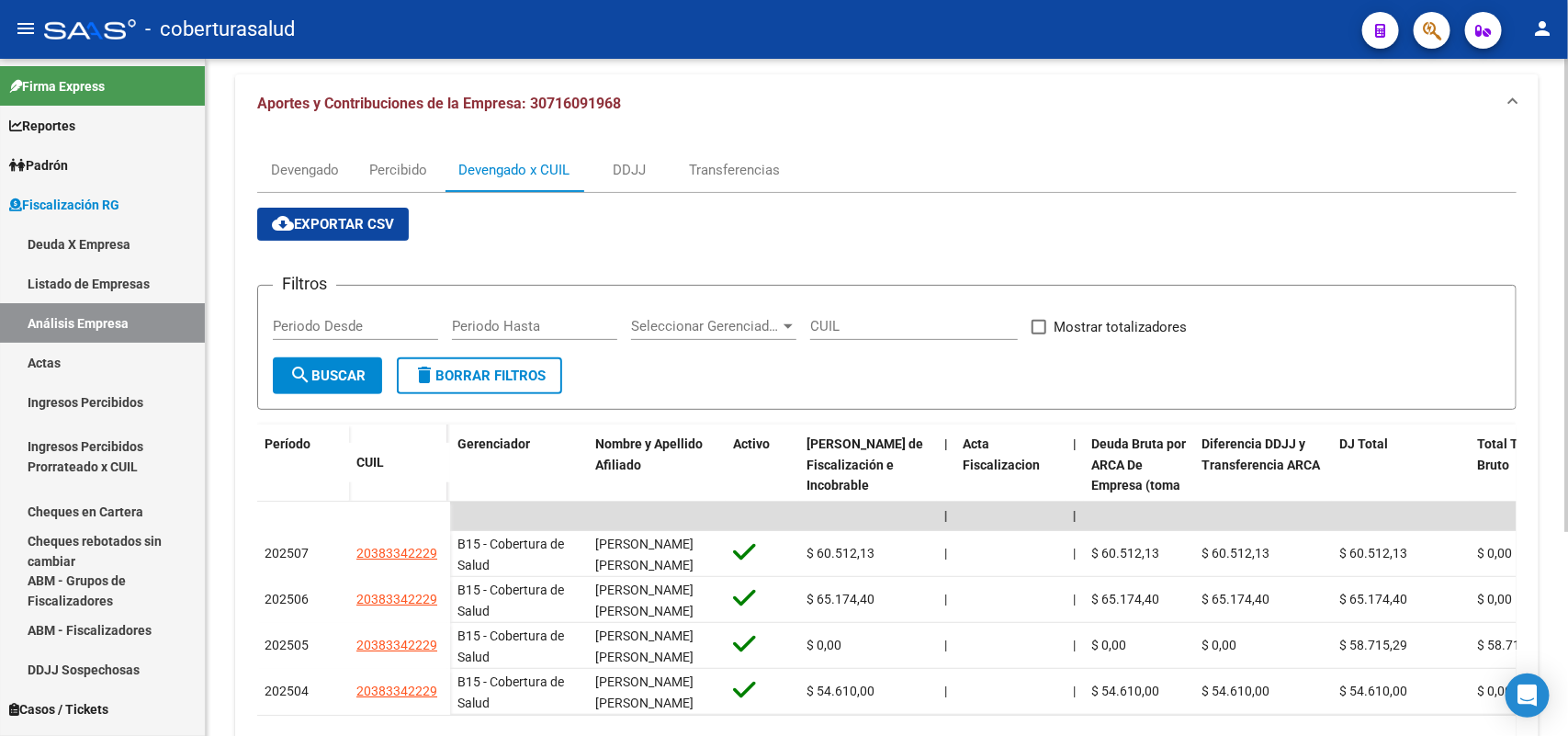
scroll to position [0, 0]
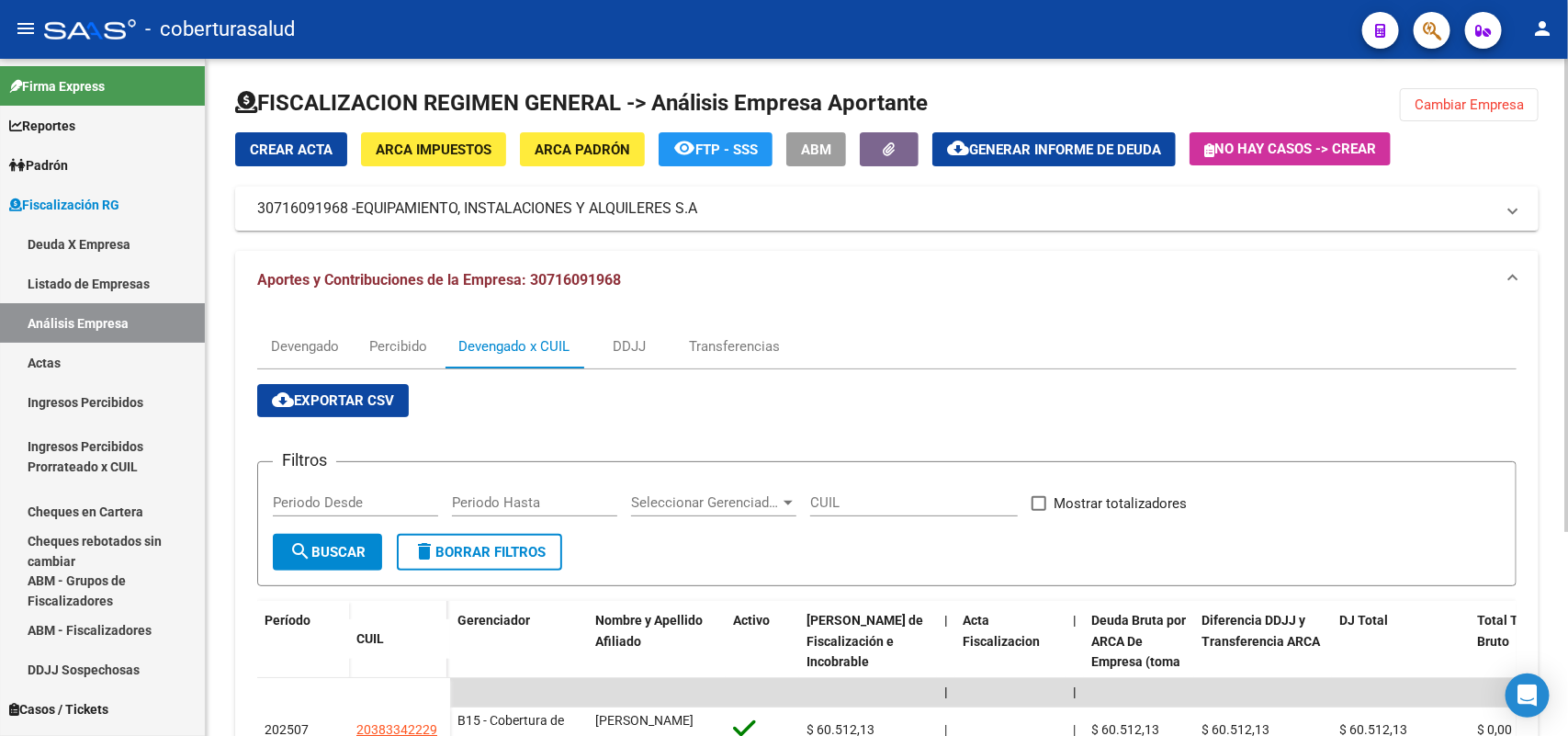
click at [1472, 107] on span "Cambiar Empresa" at bounding box center [1468, 104] width 109 height 16
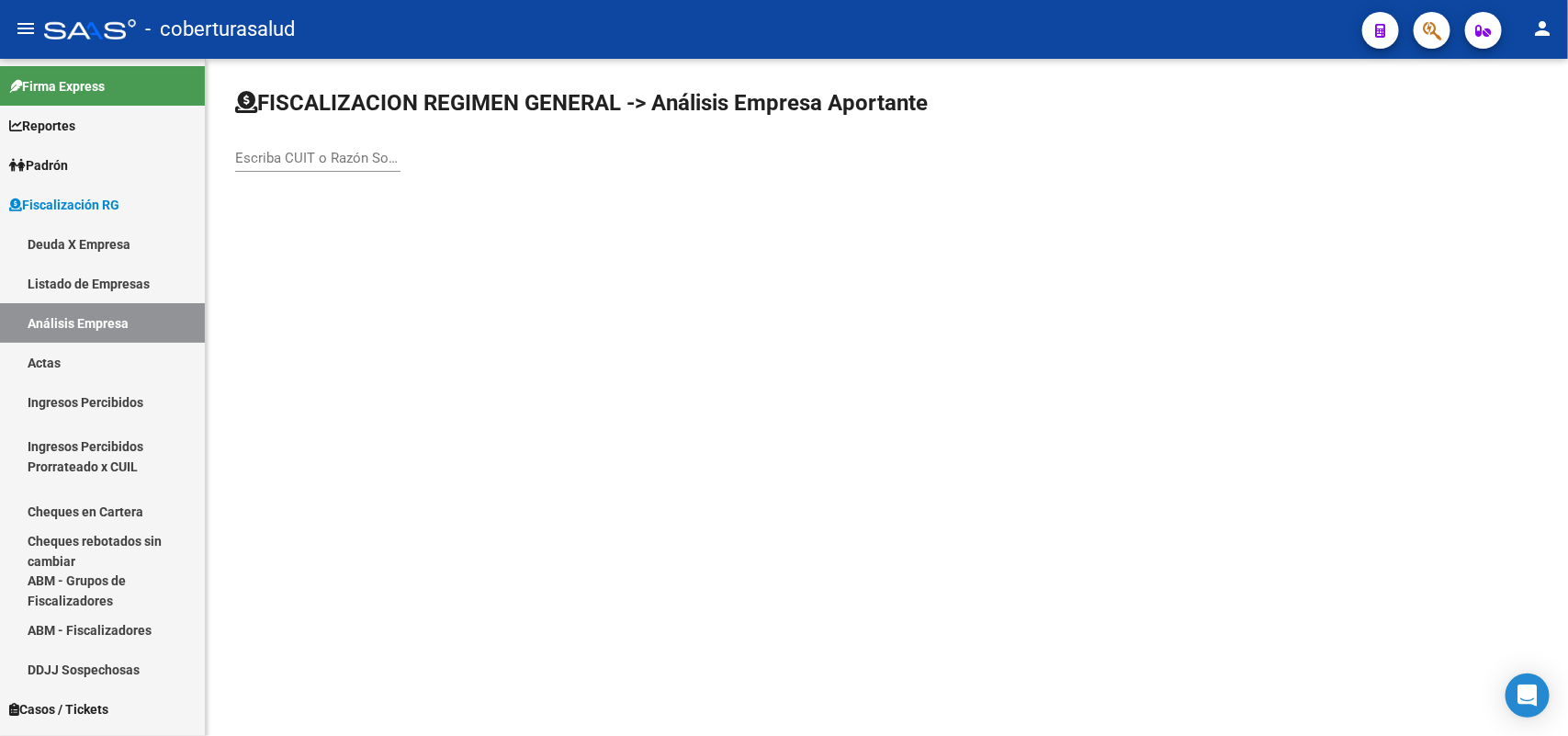
click at [310, 147] on div "Escriba CUIT o Razón Social para buscar" at bounding box center [318, 152] width 165 height 40
click at [317, 156] on input "Escriba CUIT o Razón Social para buscar" at bounding box center [318, 158] width 165 height 16
paste input "30716255154"
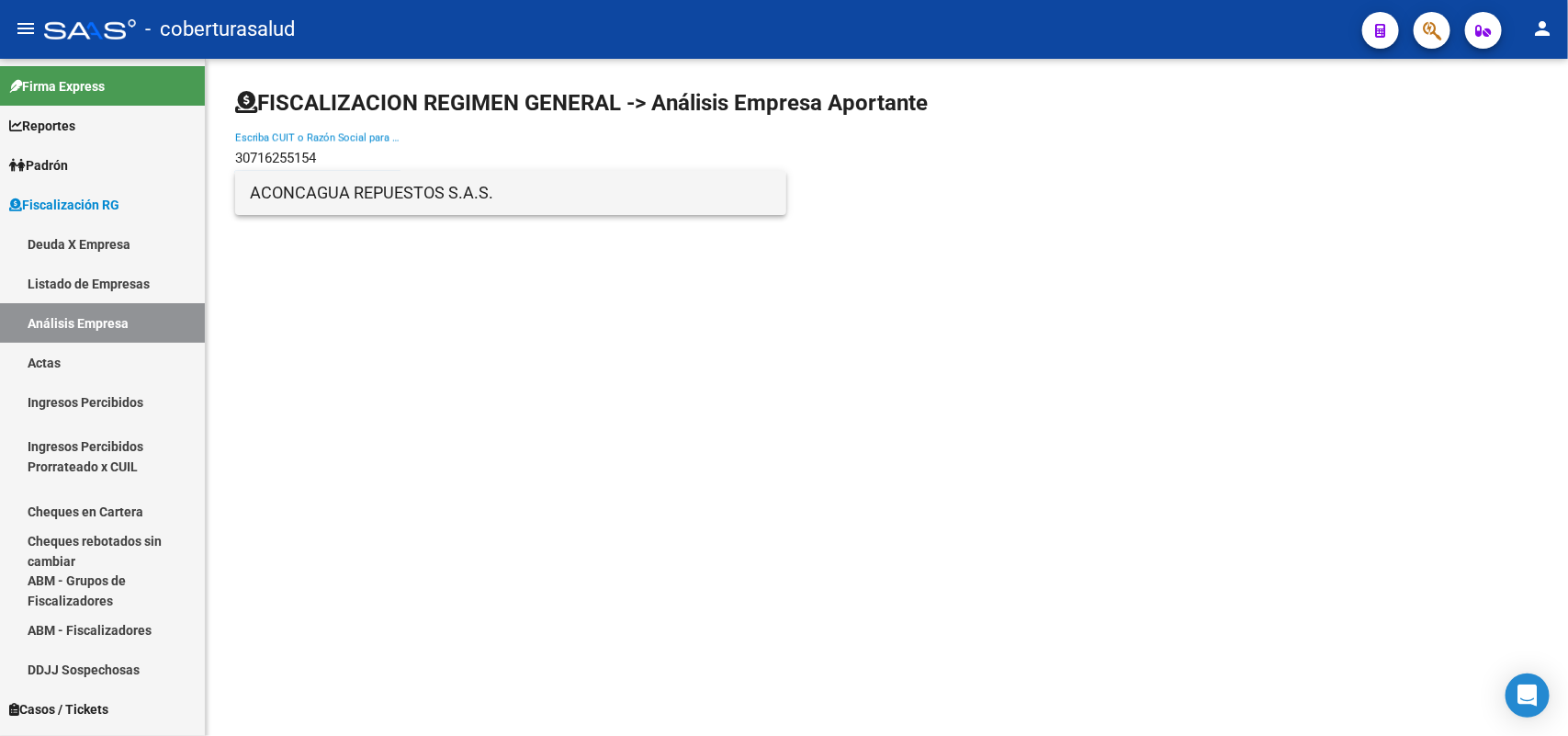
type input "30716255154"
click at [359, 198] on span "ACONCAGUA REPUESTOS S.A.S." at bounding box center [511, 193] width 522 height 44
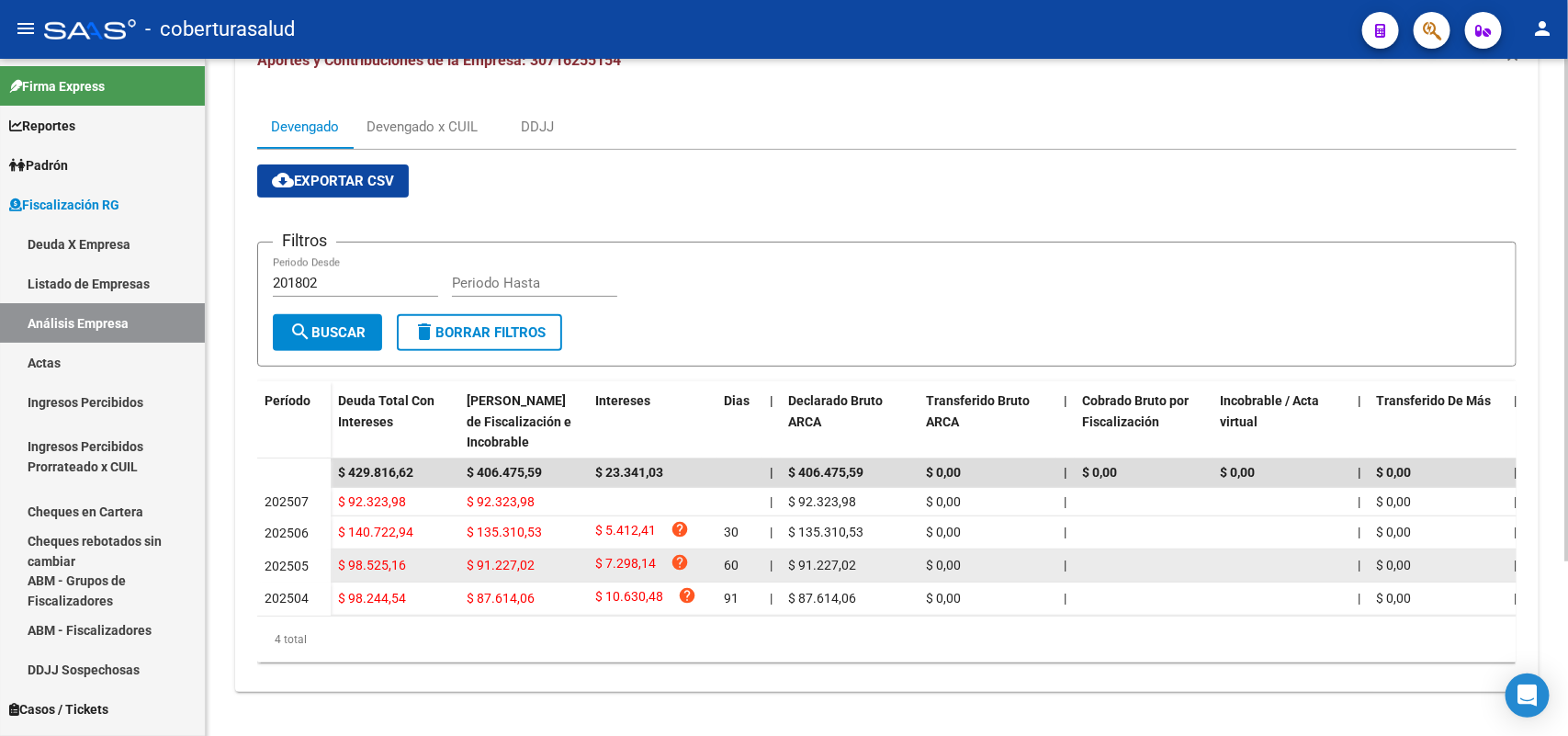
scroll to position [230, 0]
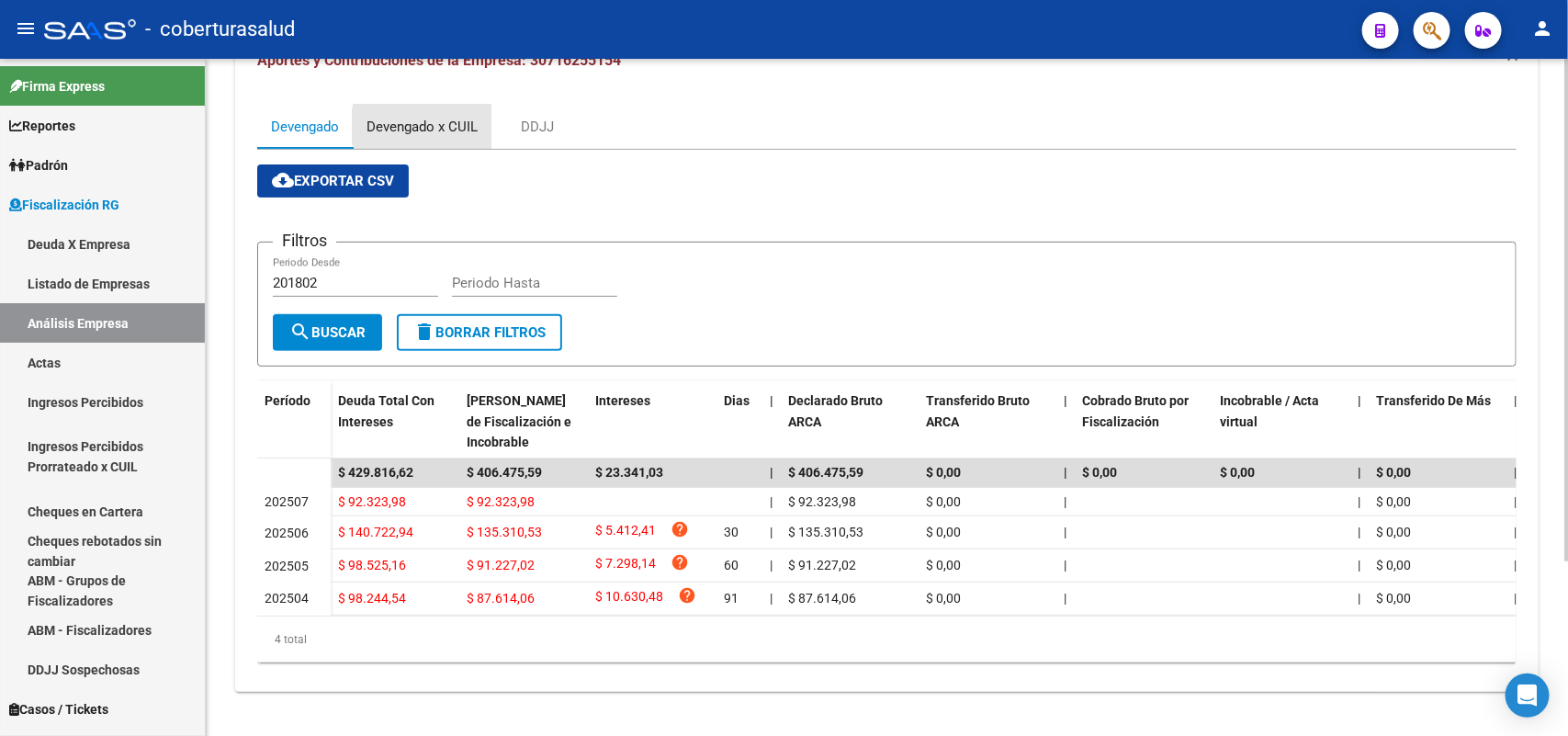
click at [434, 117] on div "Devengado x CUIL" at bounding box center [421, 126] width 111 height 20
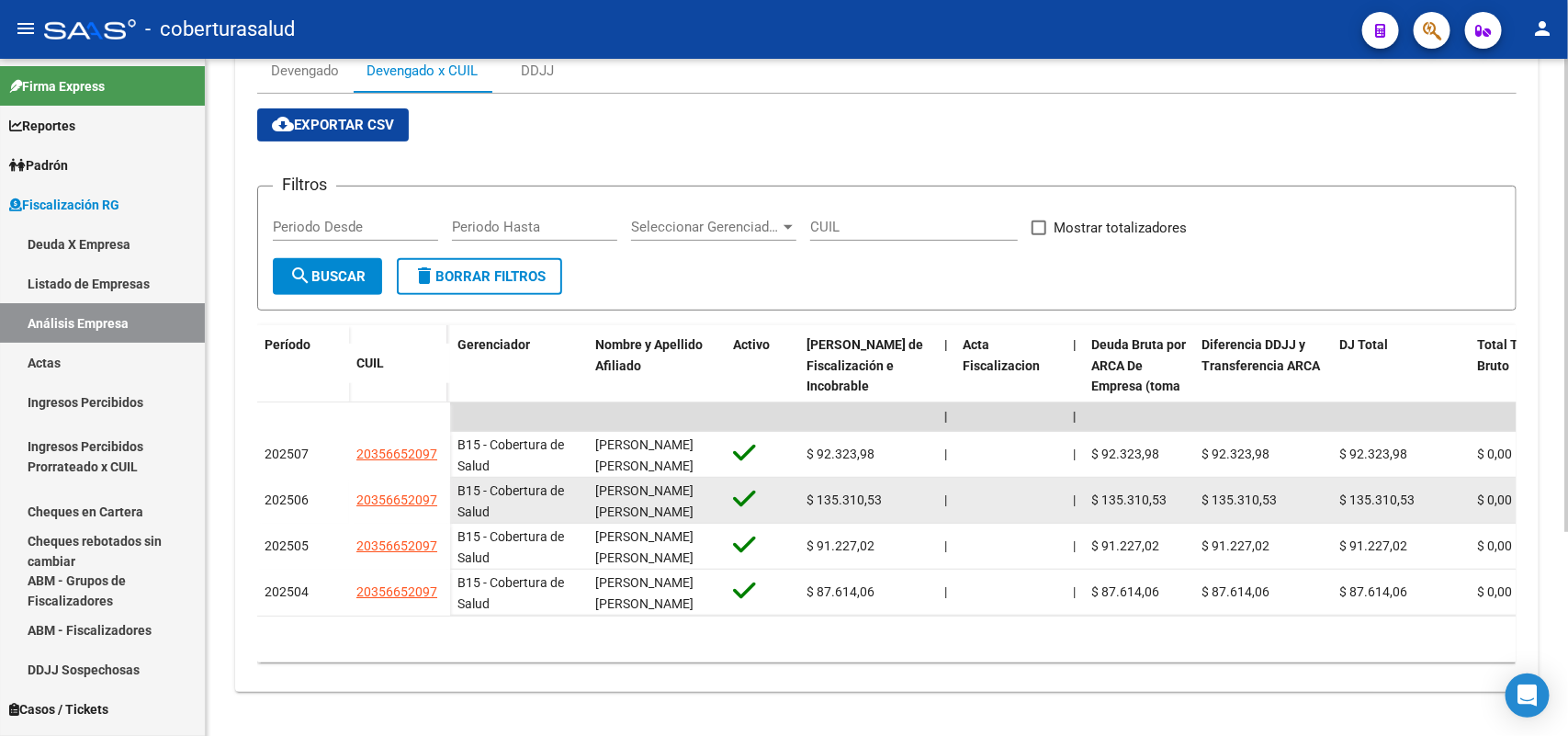
scroll to position [291, 0]
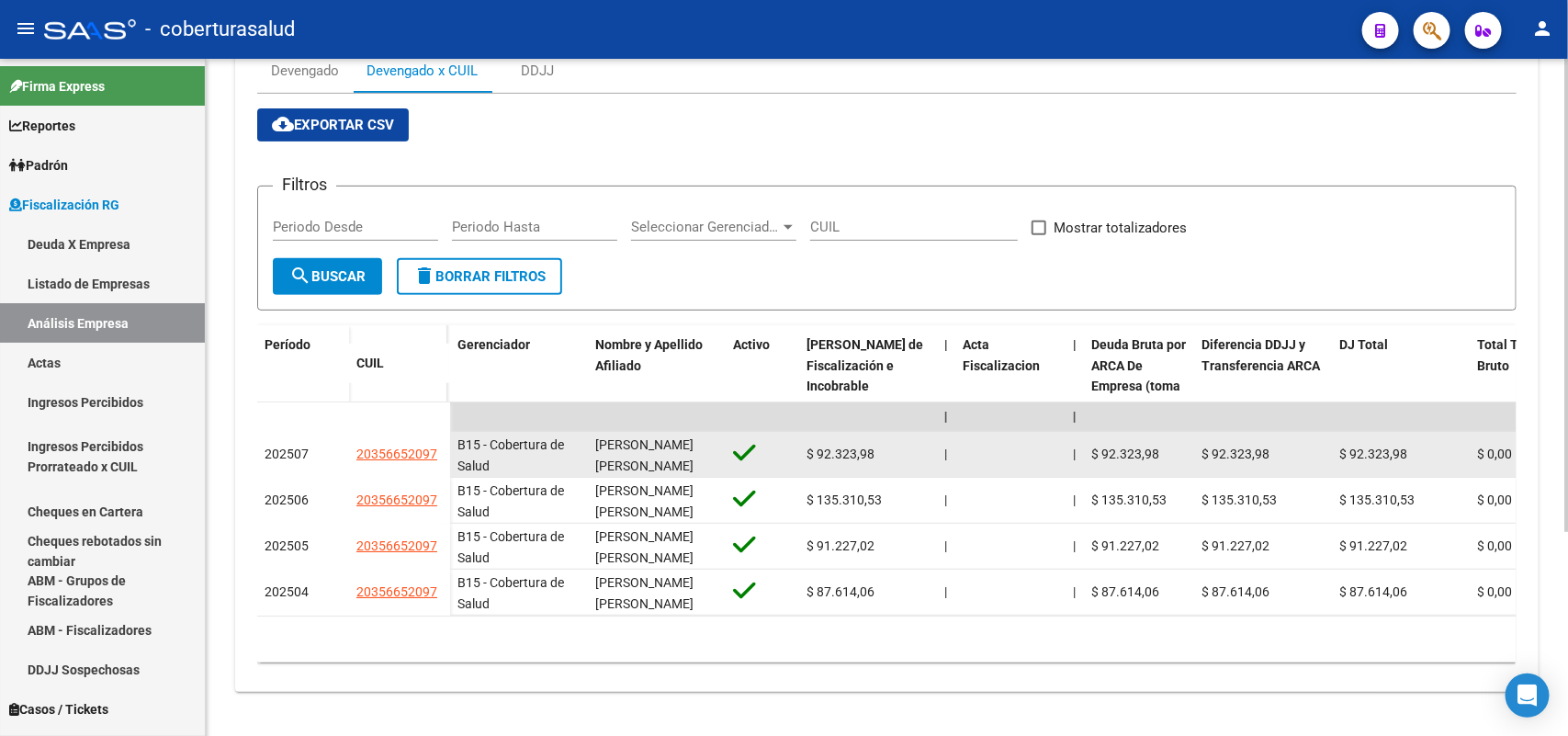
drag, startPoint x: 354, startPoint y: 432, endPoint x: 439, endPoint y: 450, distance: 86.9
click at [438, 447] on datatable-body-cell "20356652097" at bounding box center [400, 455] width 101 height 46
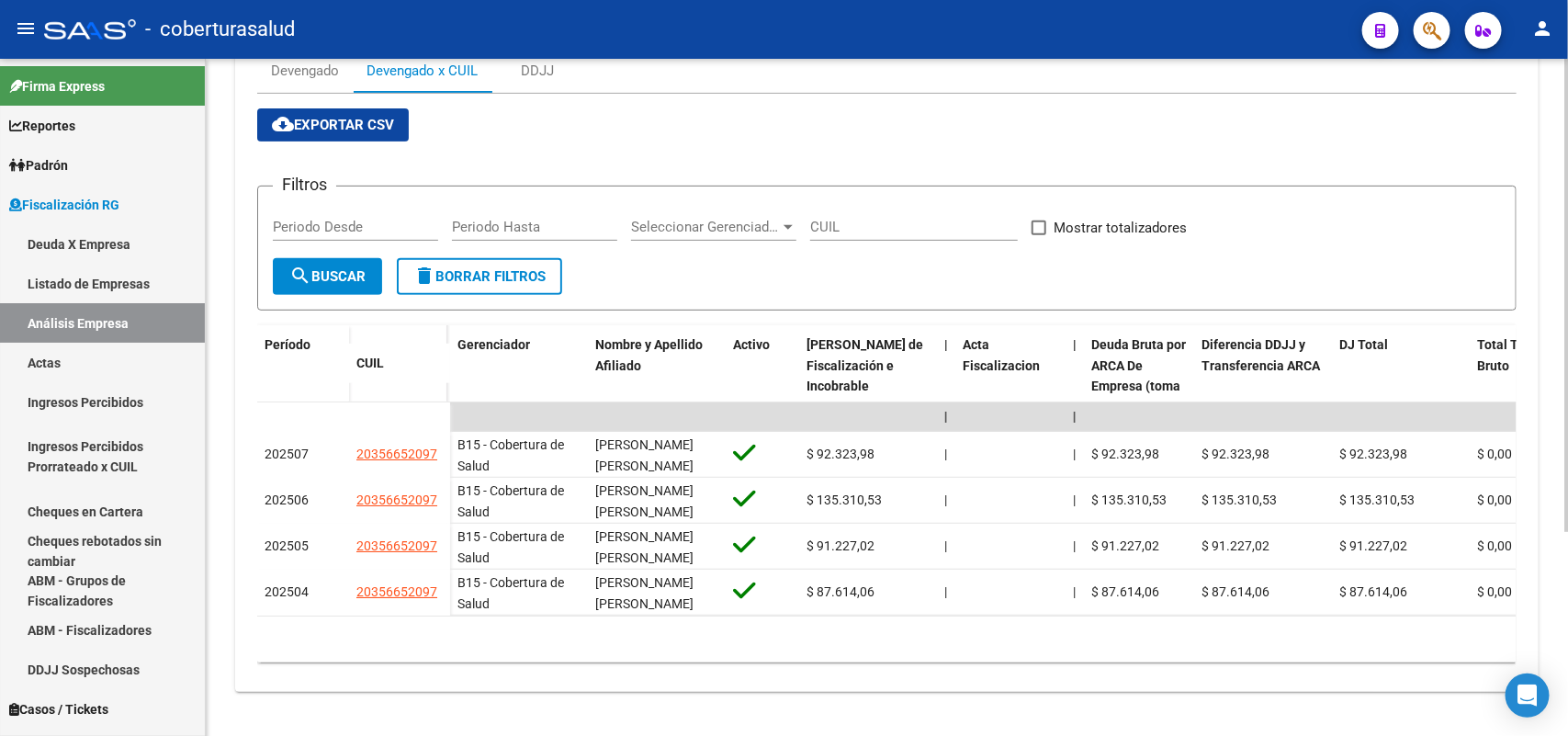
scroll to position [0, 0]
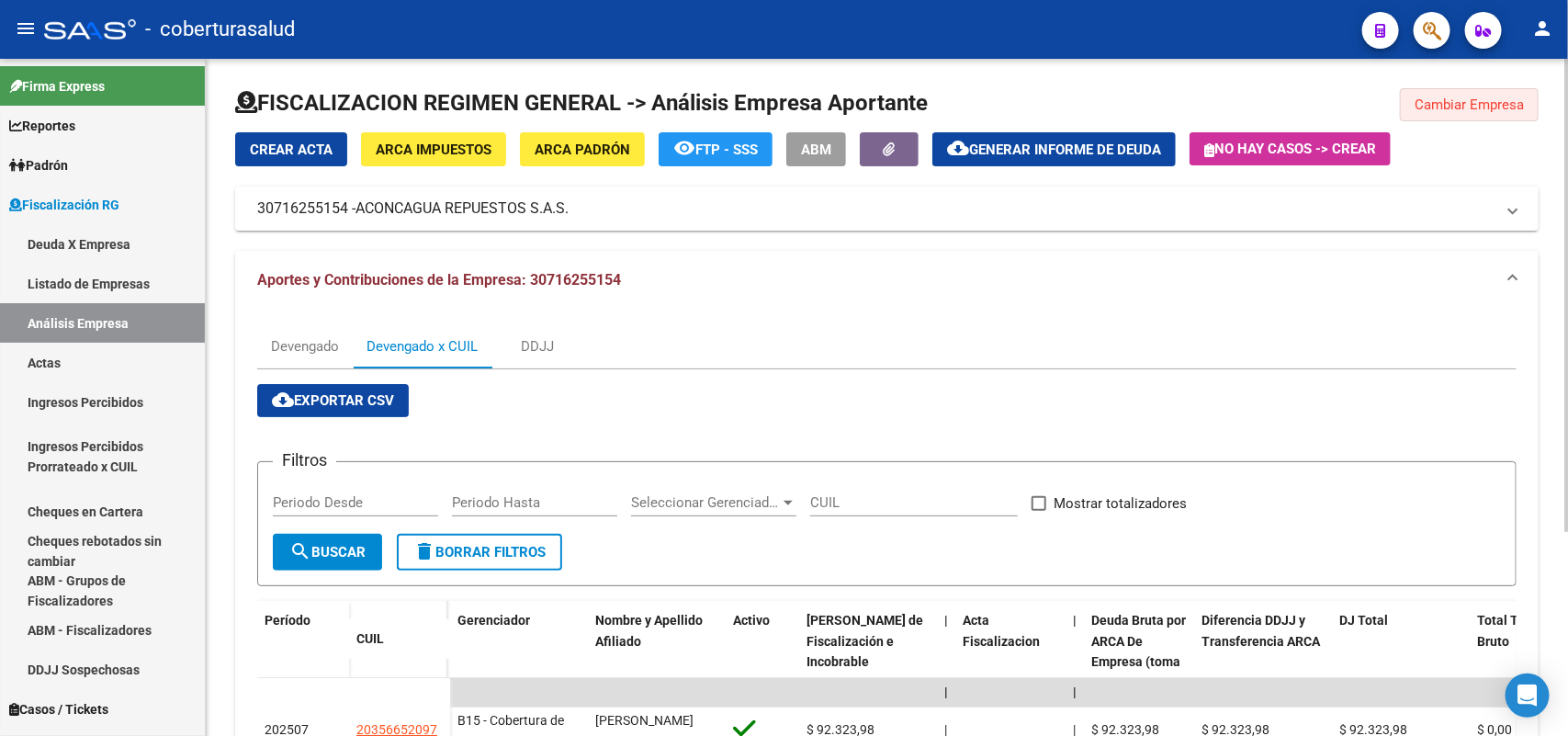
click at [1444, 104] on span "Cambiar Empresa" at bounding box center [1468, 104] width 109 height 16
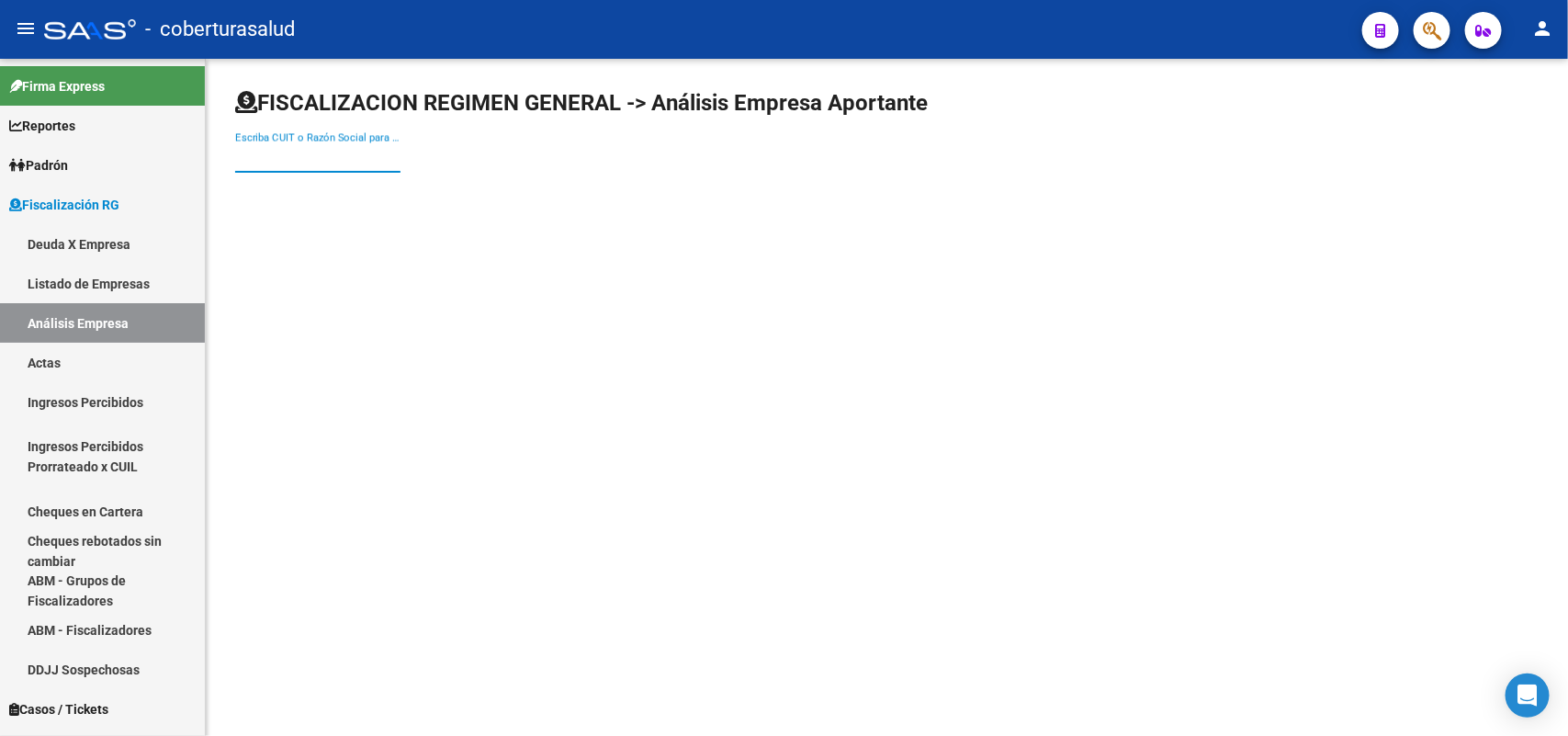
click at [299, 159] on input "Escriba CUIT o Razón Social para buscar" at bounding box center [318, 158] width 165 height 16
paste input "30716278227"
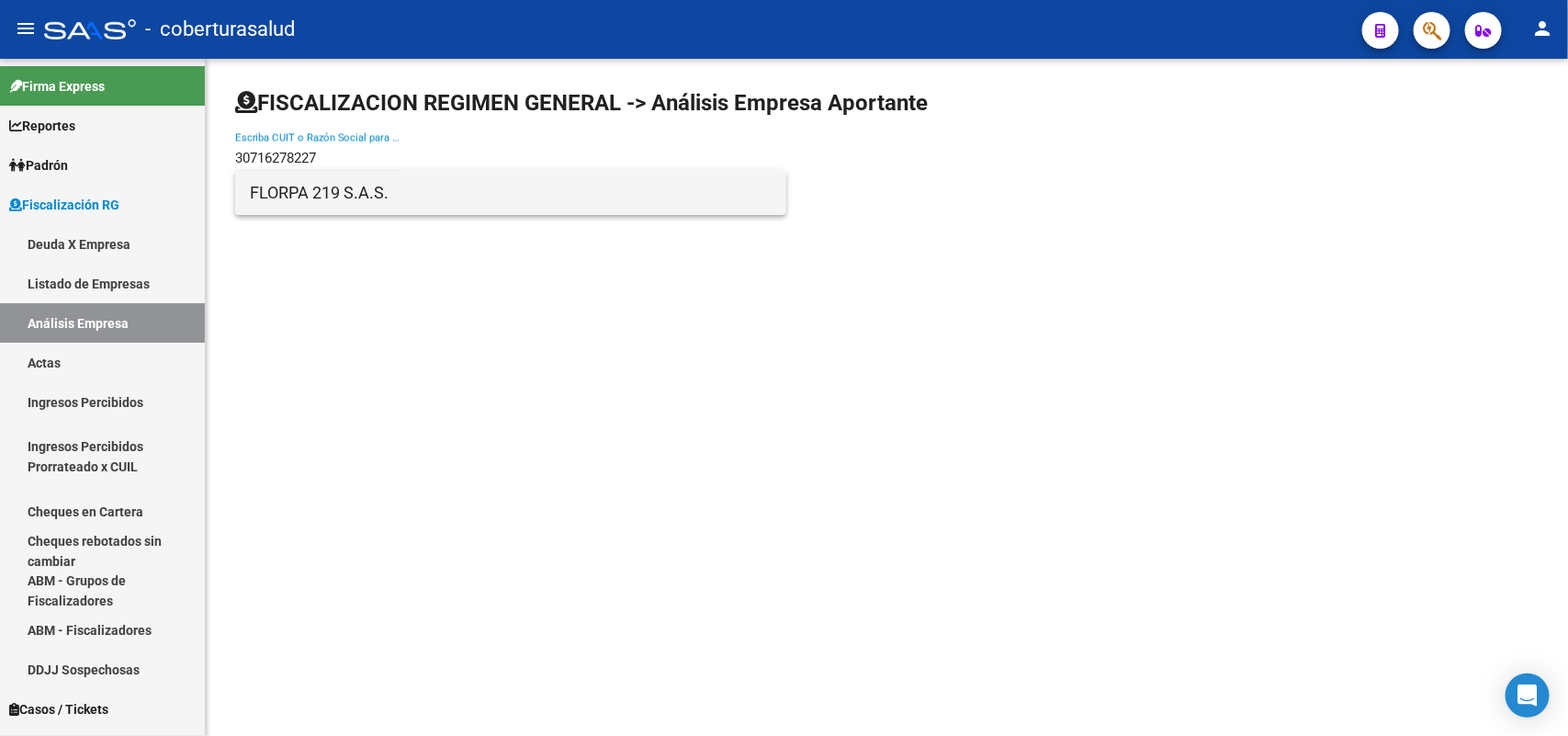
type input "30716278227"
click at [300, 200] on span "FLORPA 219 S.A.S." at bounding box center [511, 193] width 522 height 44
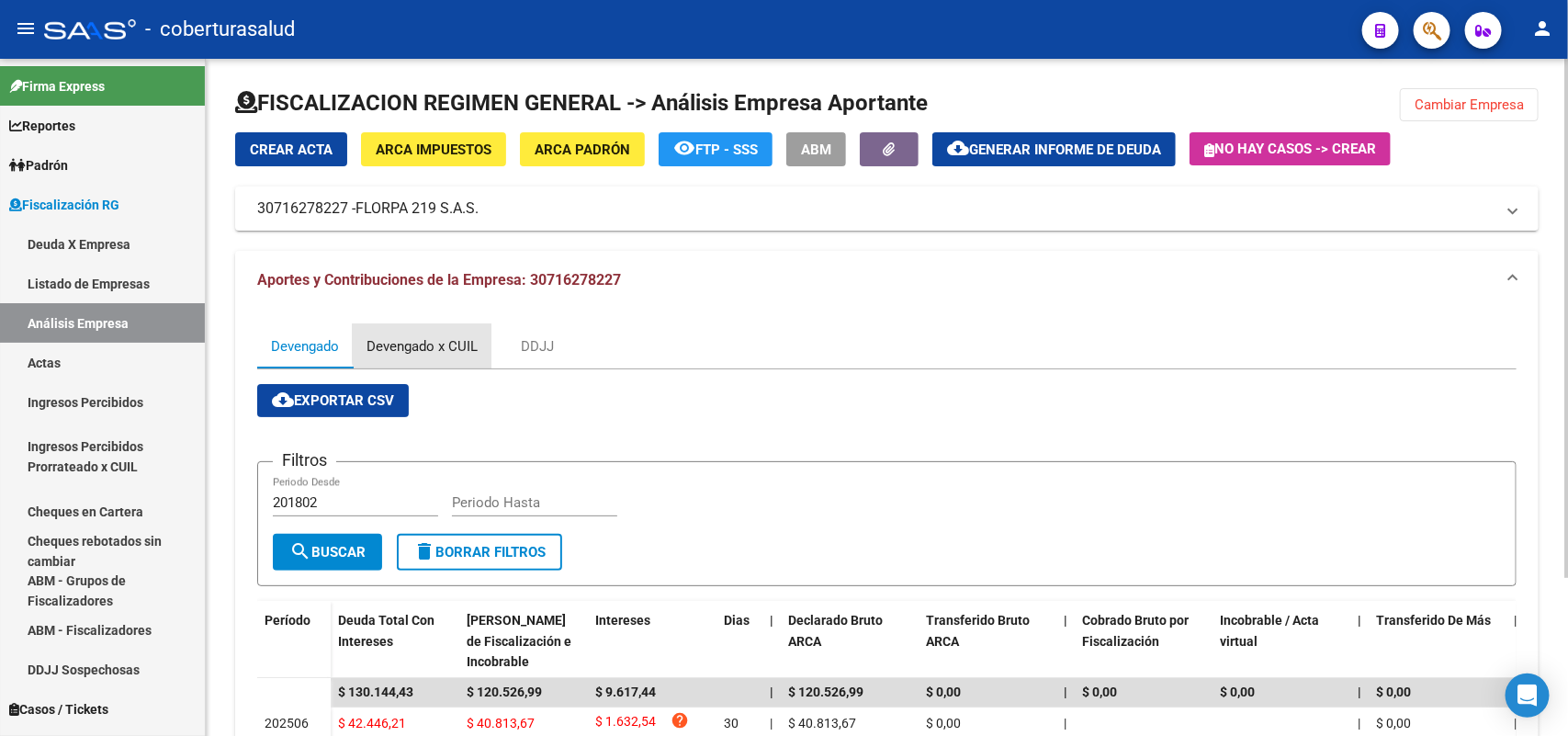
drag, startPoint x: 457, startPoint y: 343, endPoint x: 487, endPoint y: 330, distance: 32.7
click at [457, 342] on div "Devengado x CUIL" at bounding box center [421, 346] width 111 height 20
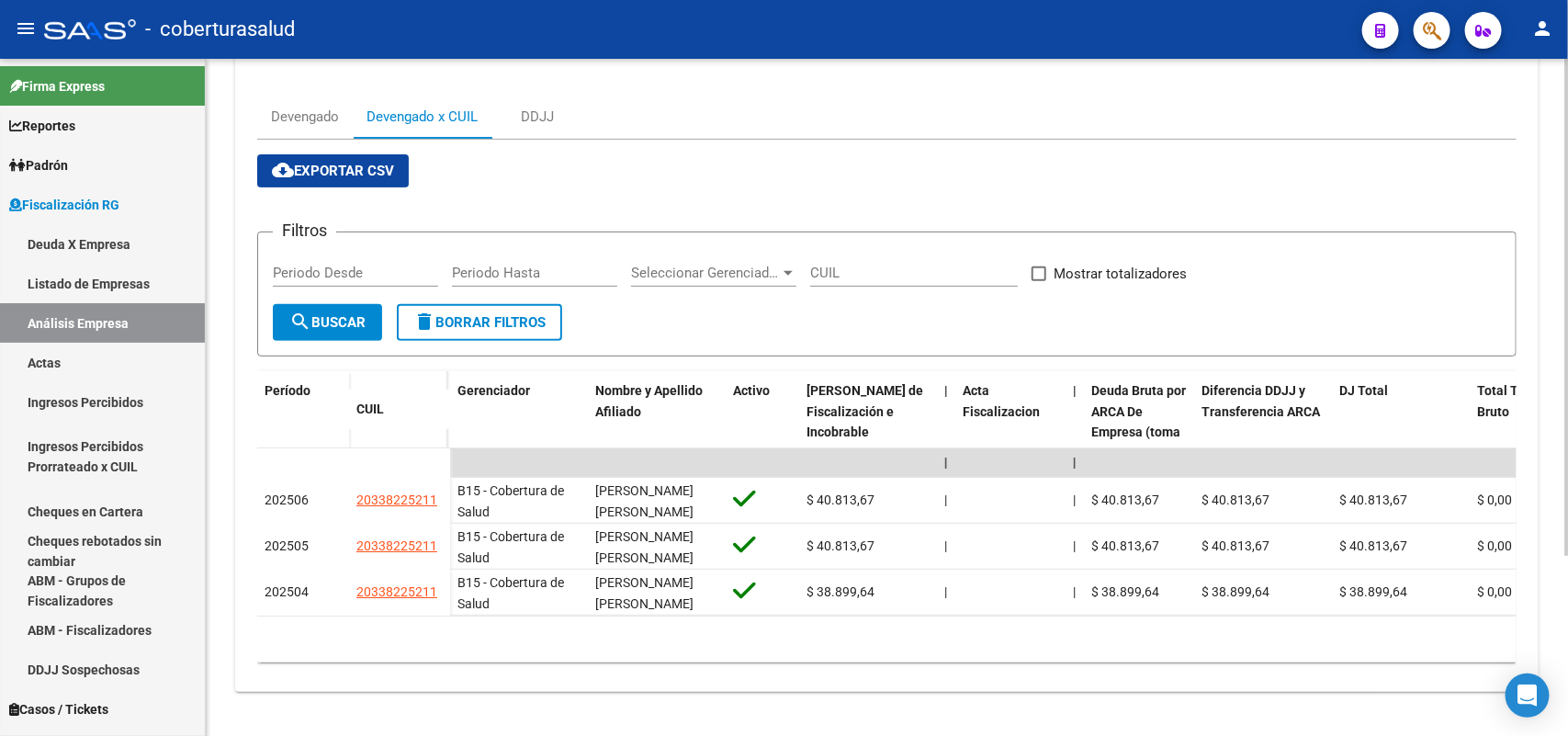
scroll to position [244, 0]
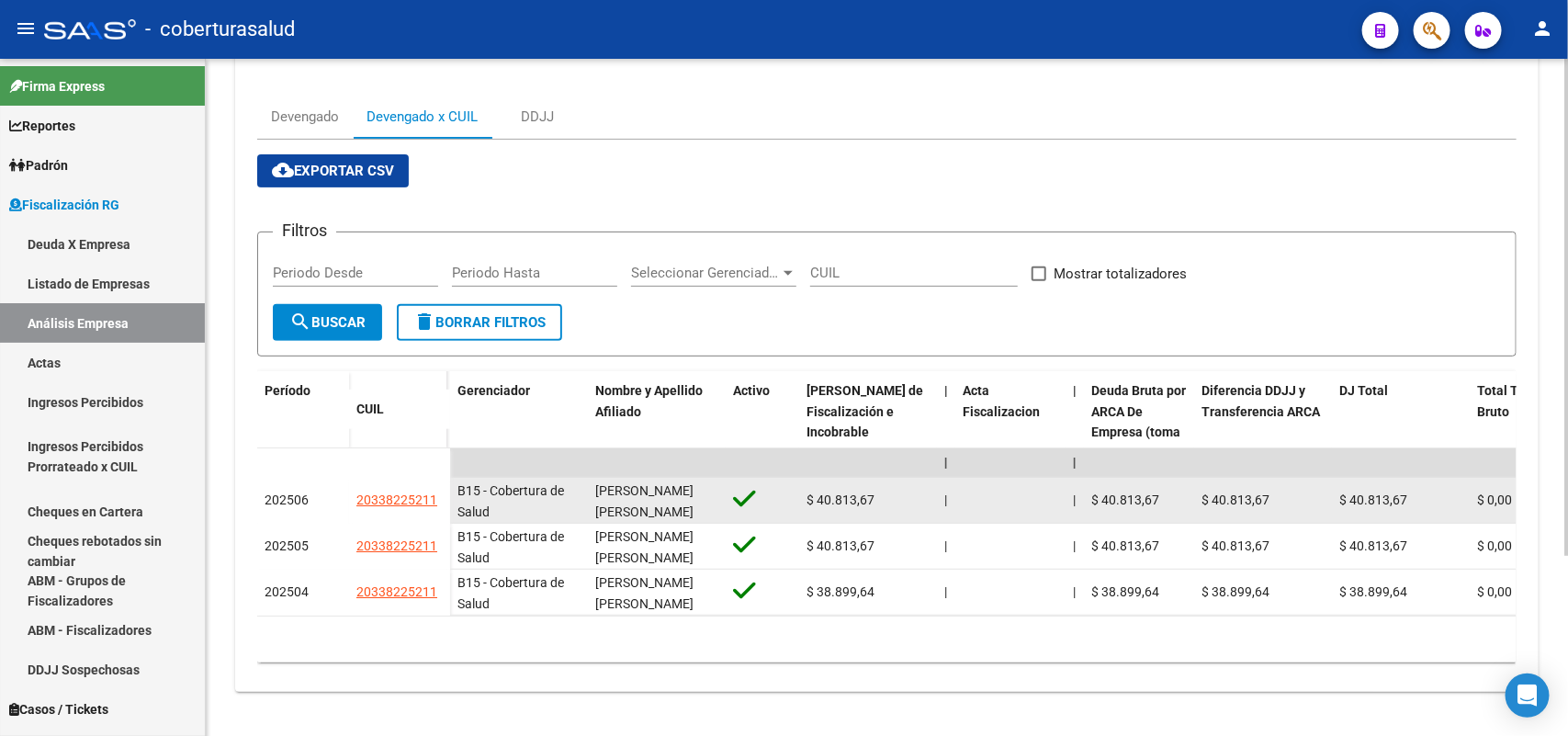
drag, startPoint x: 354, startPoint y: 482, endPoint x: 415, endPoint y: 483, distance: 61.0
click at [433, 485] on datatable-body-cell "20338225211" at bounding box center [400, 500] width 101 height 46
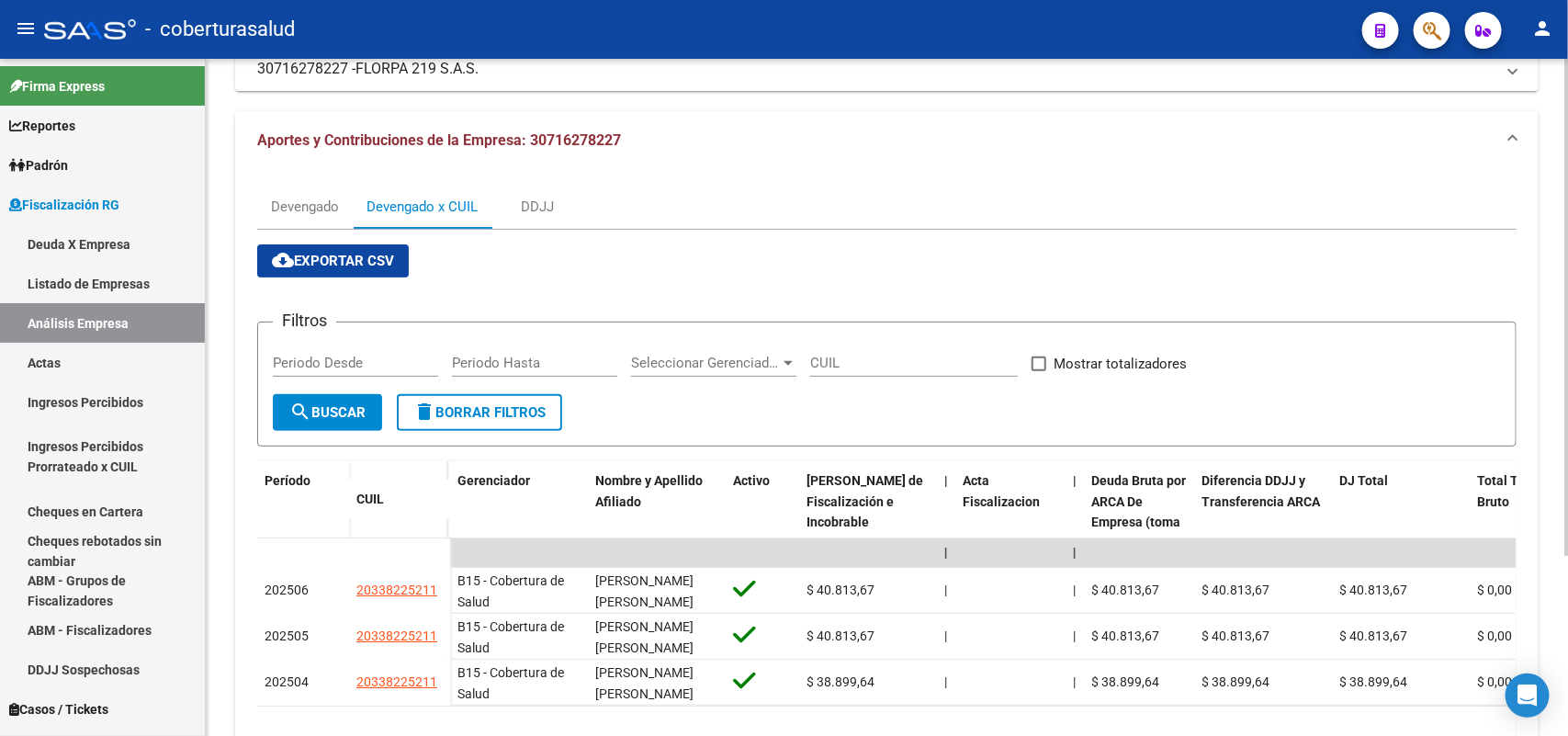
scroll to position [0, 0]
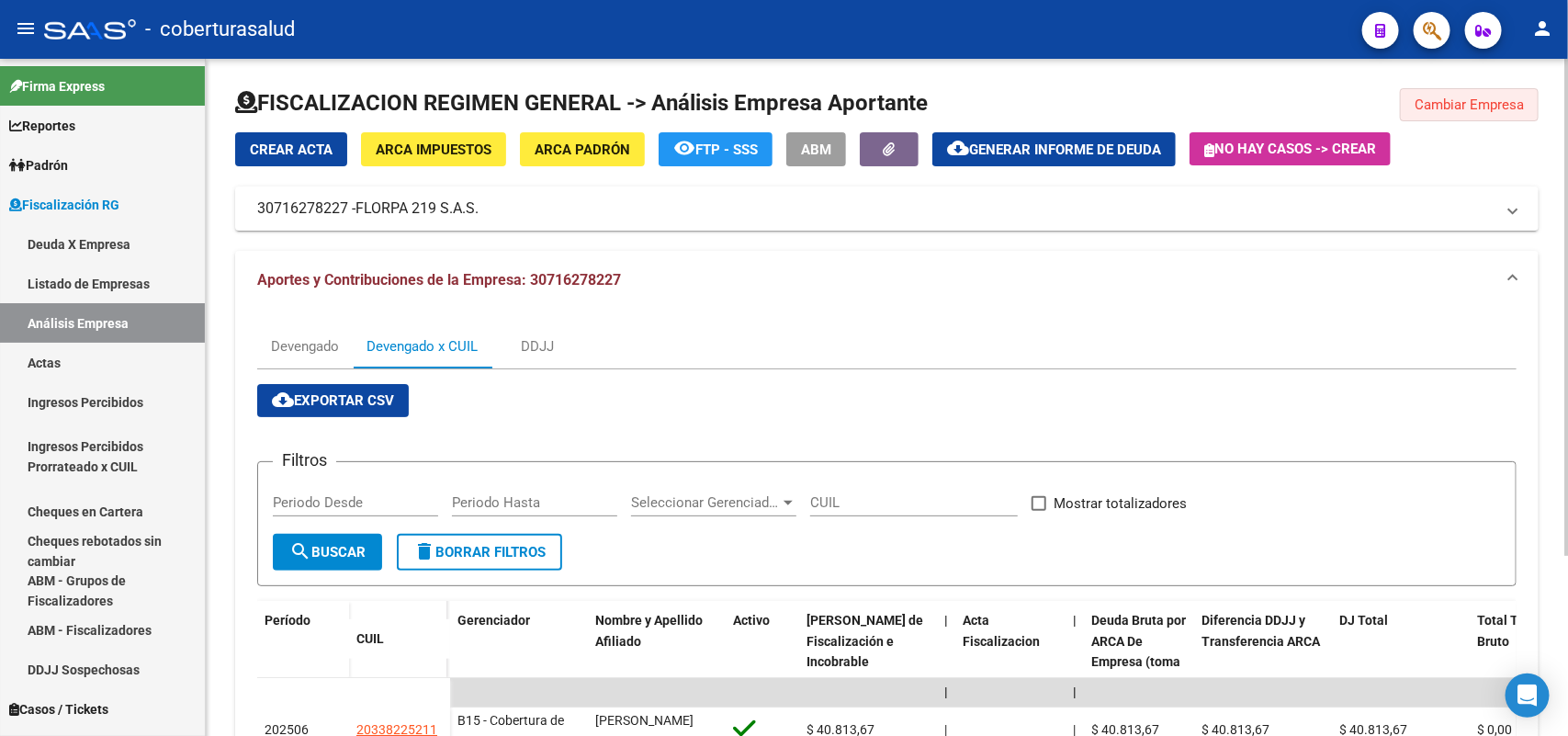
click at [1490, 99] on span "Cambiar Empresa" at bounding box center [1468, 104] width 109 height 16
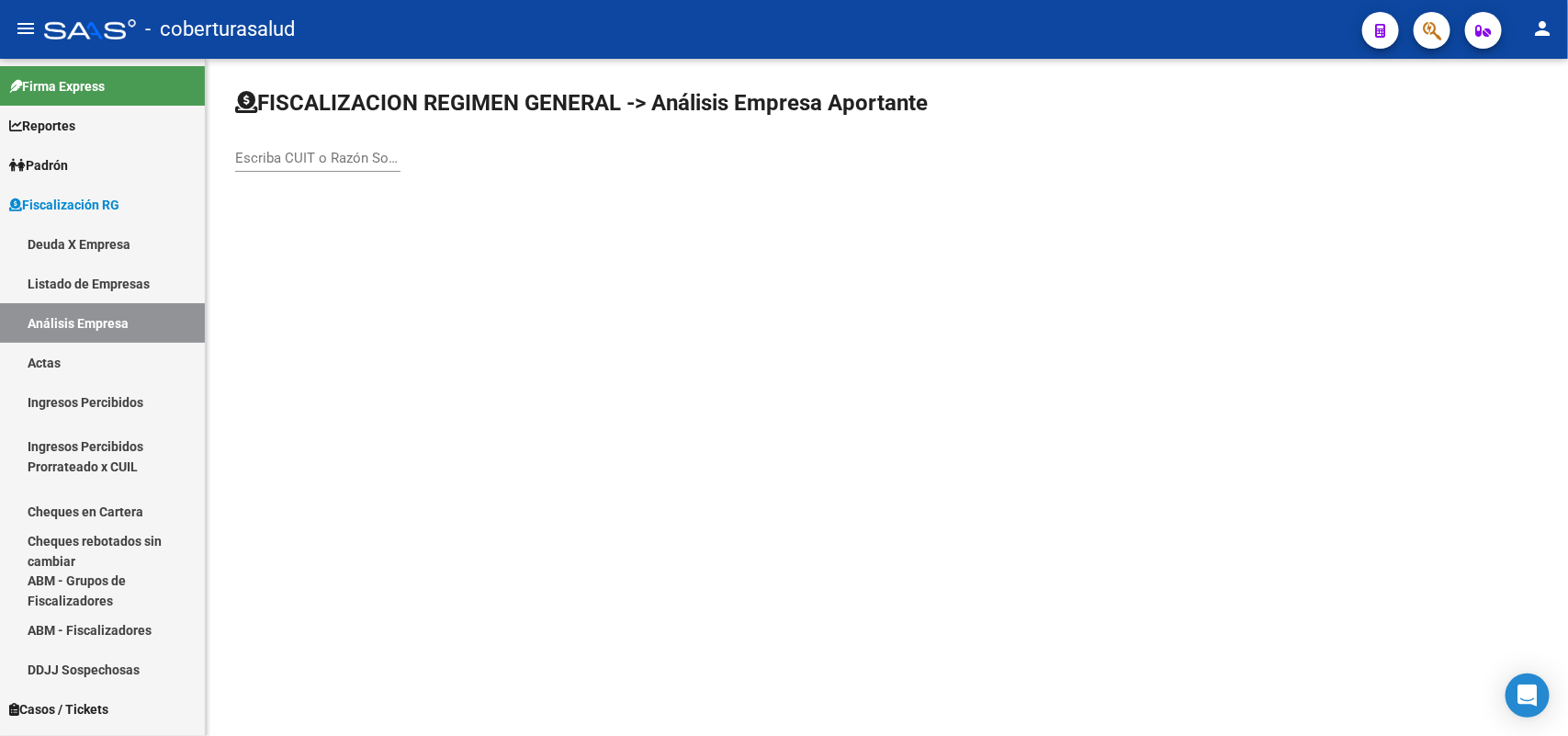
click at [304, 167] on div "Escriba CUIT o Razón Social para buscar" at bounding box center [318, 152] width 165 height 40
paste input "30707458158"
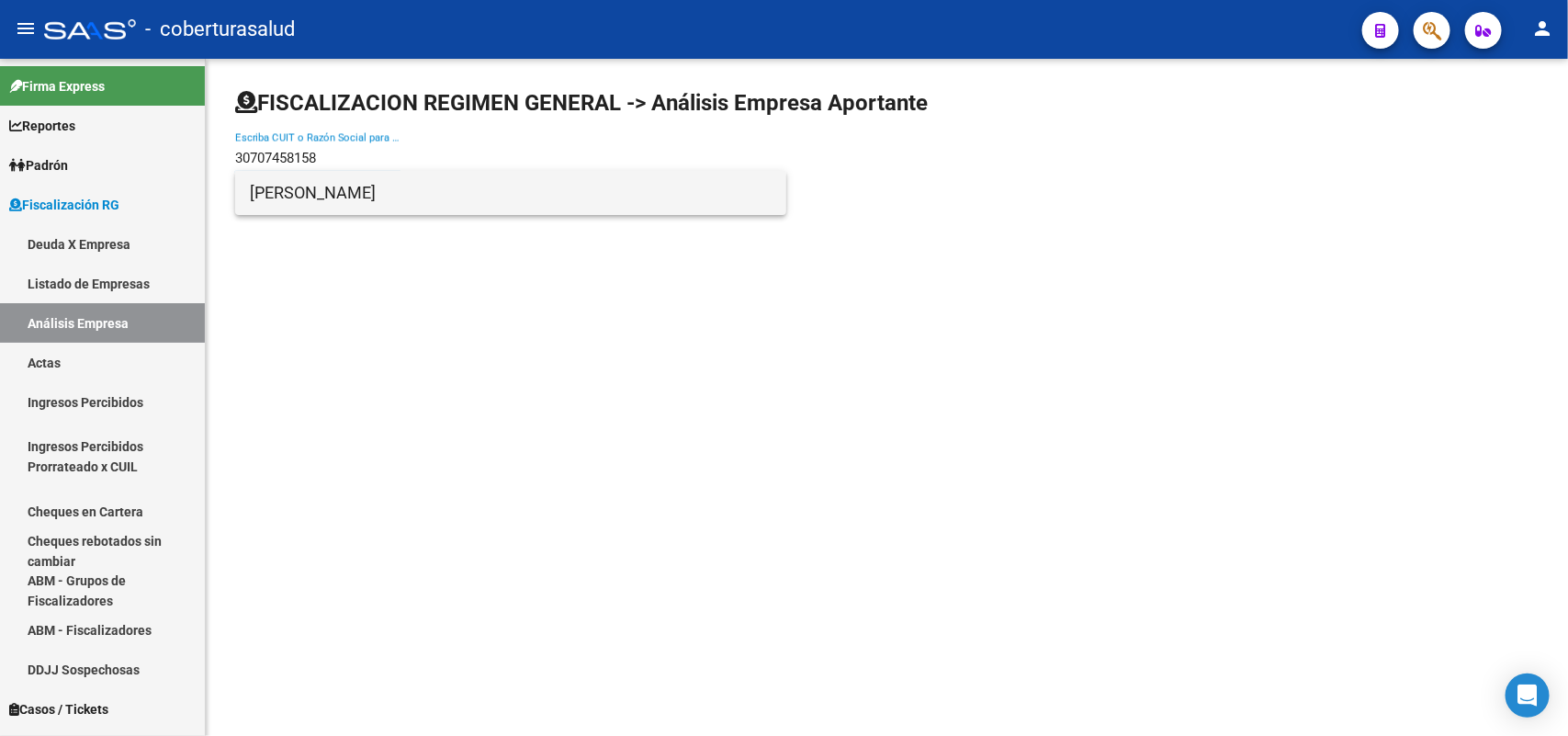
type input "30707458158"
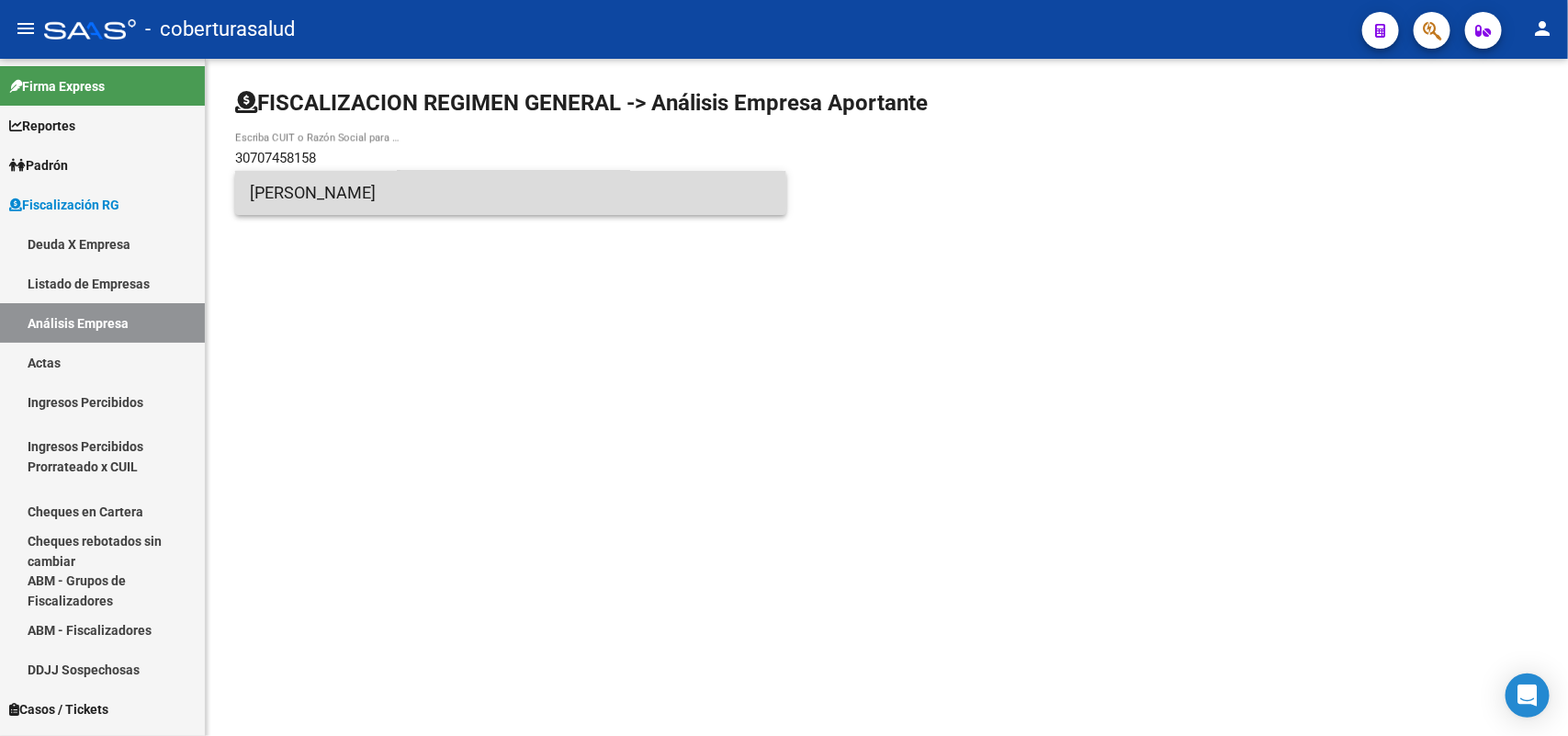
click at [356, 198] on span "[PERSON_NAME]" at bounding box center [511, 193] width 522 height 44
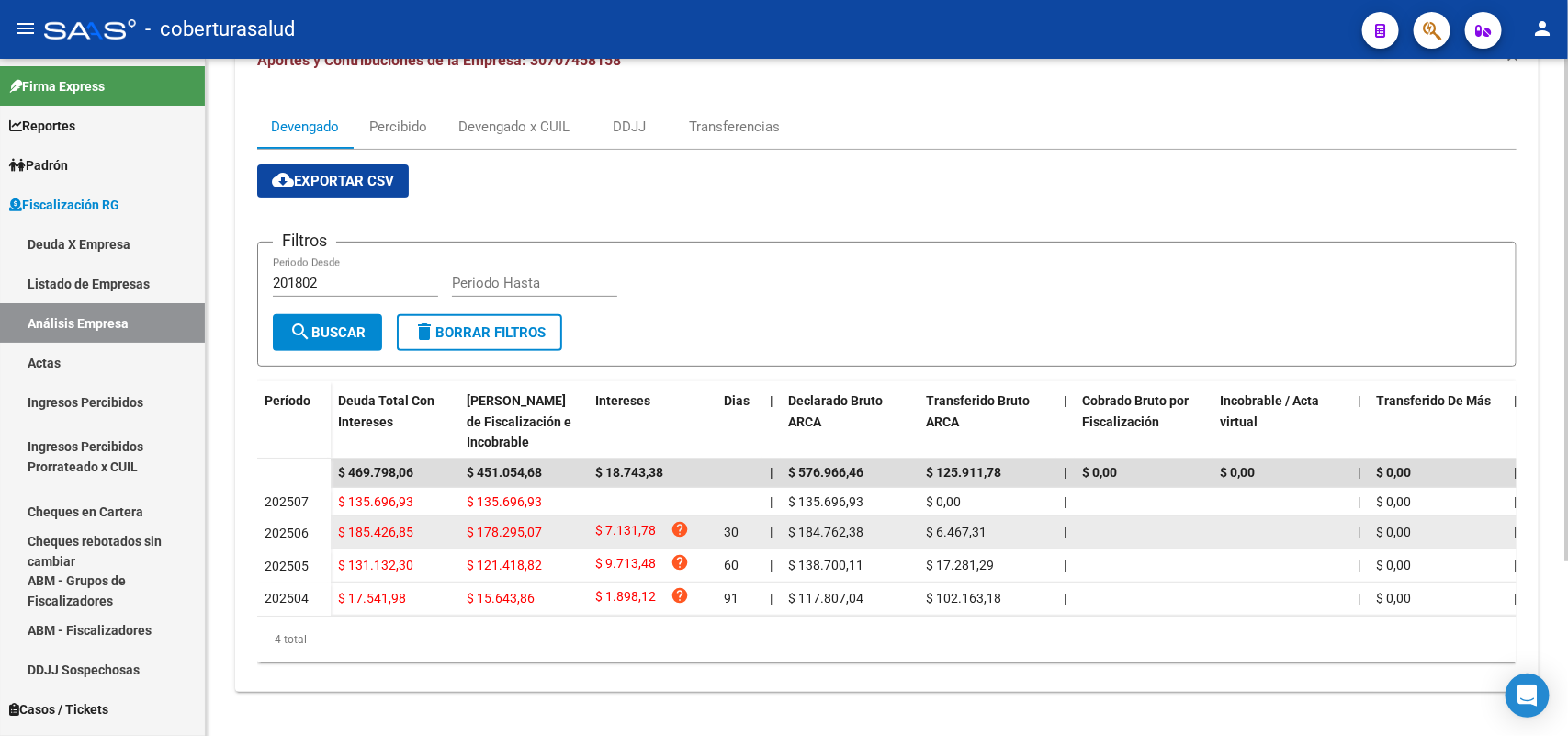
scroll to position [235, 0]
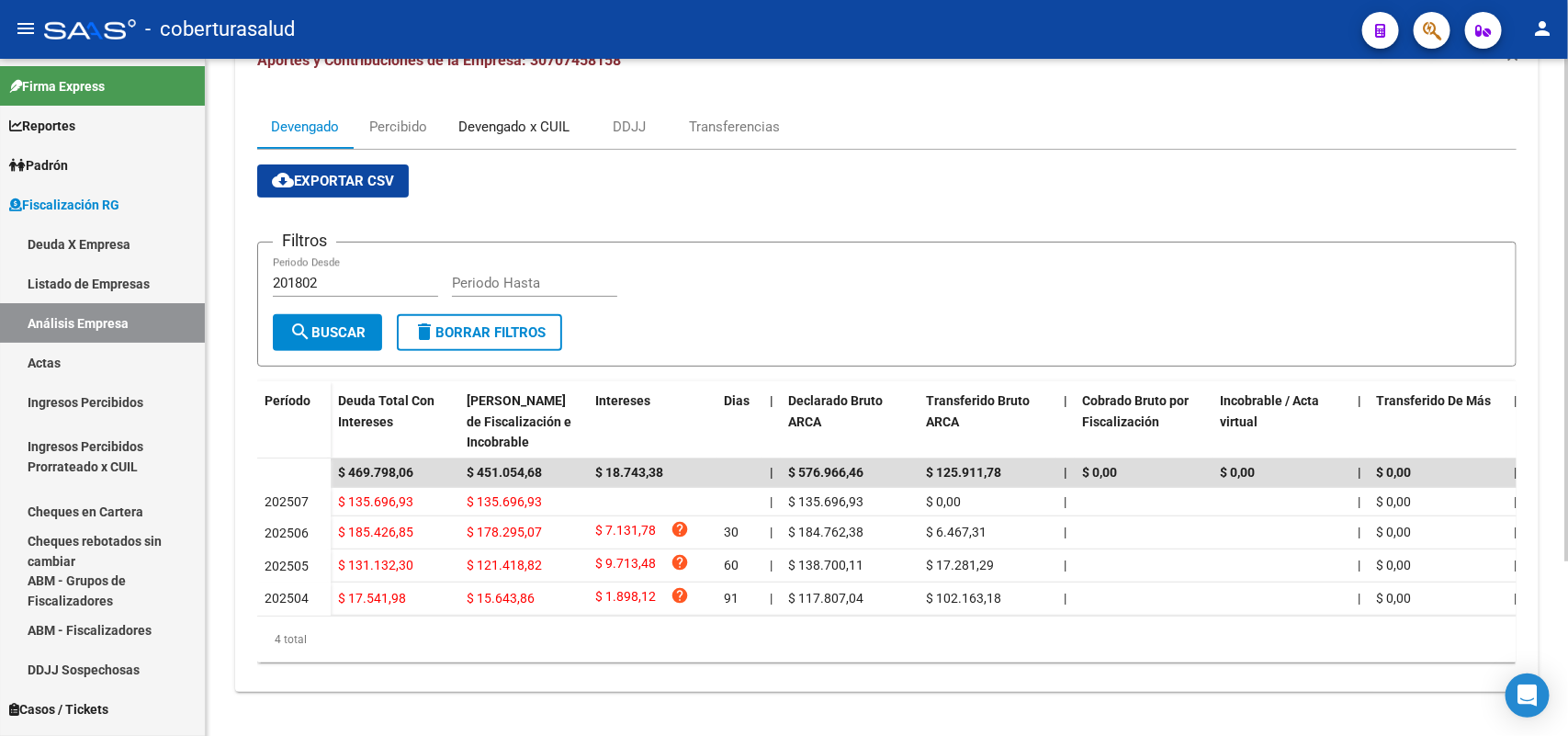
click at [503, 117] on div "Devengado x CUIL" at bounding box center [513, 126] width 111 height 20
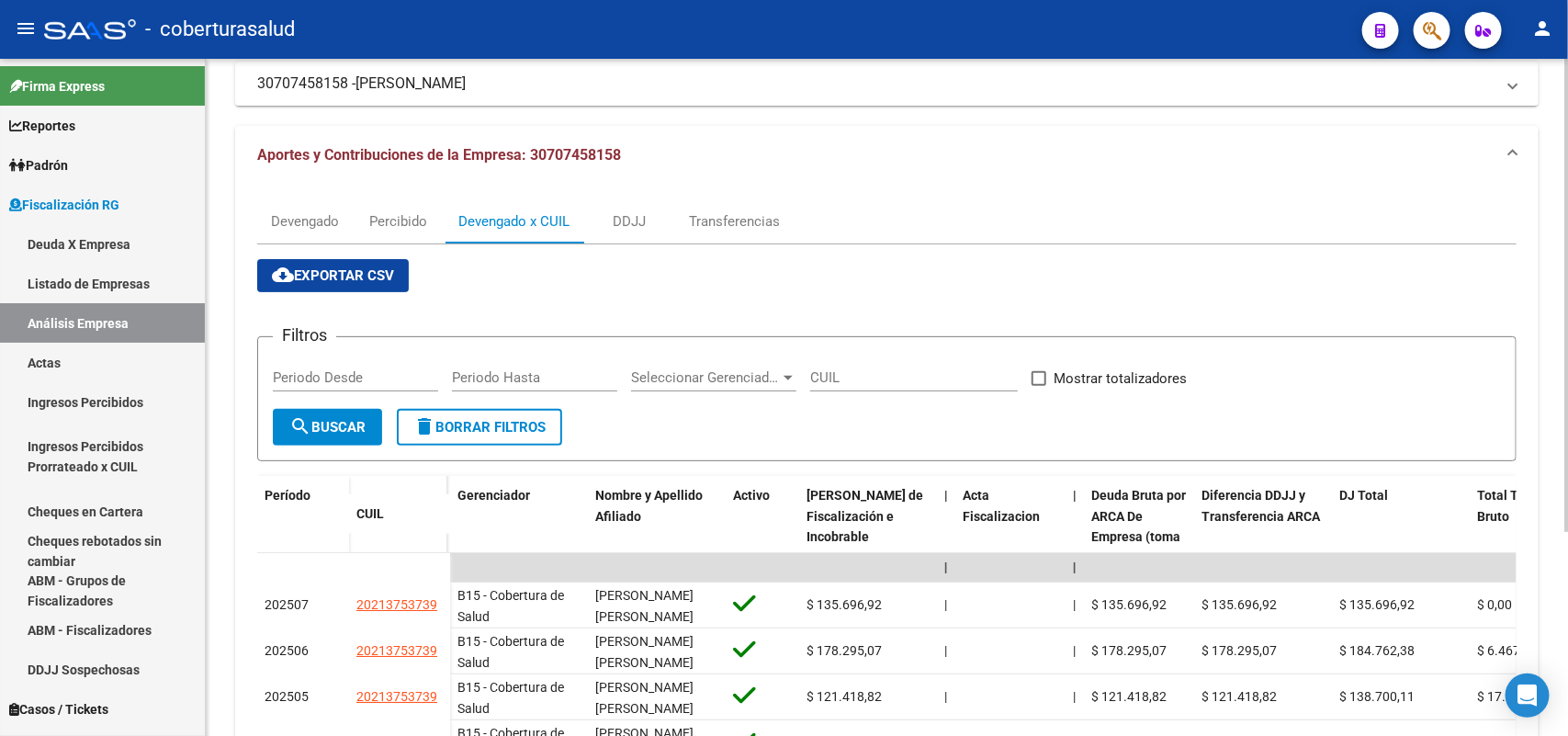
scroll to position [291, 0]
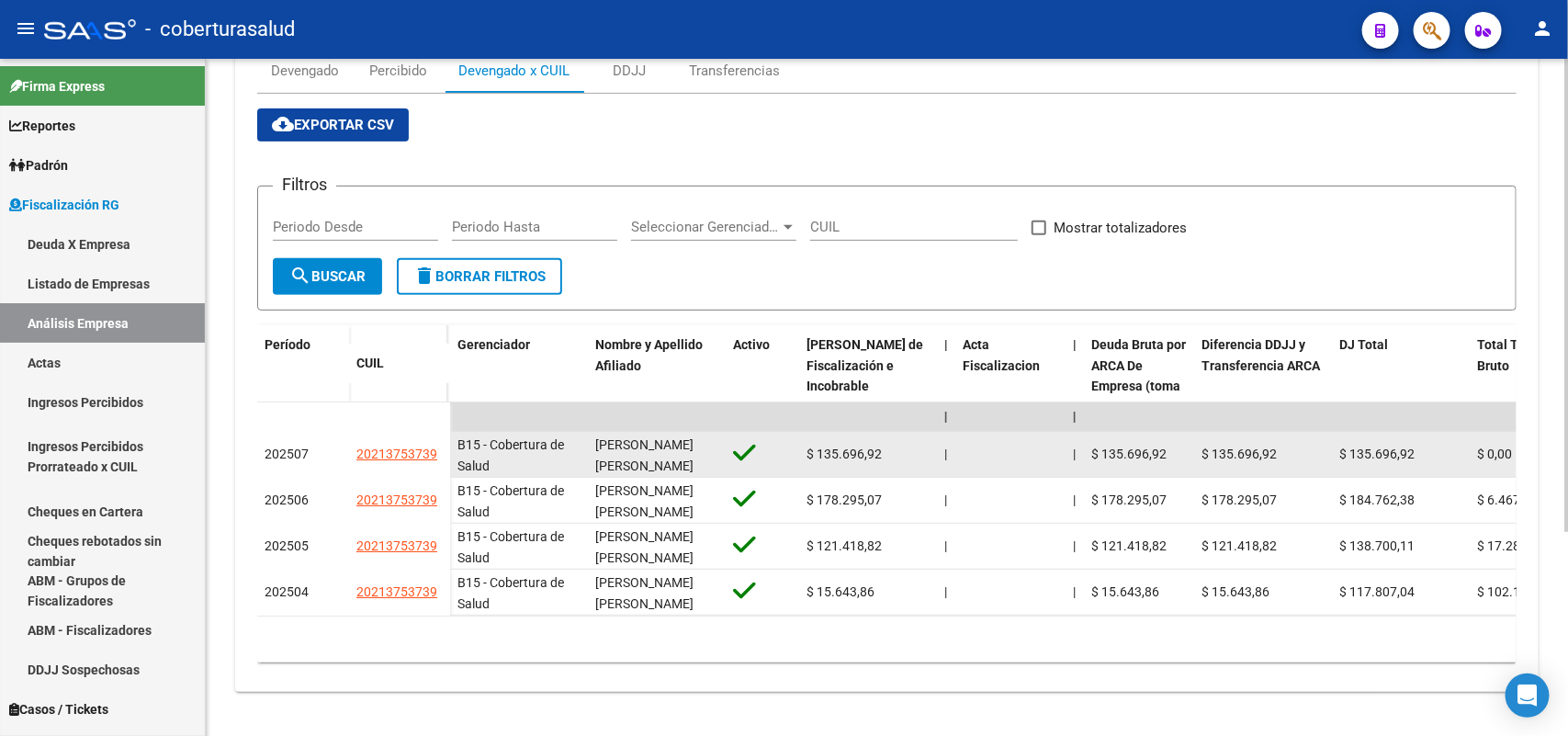
drag, startPoint x: 350, startPoint y: 443, endPoint x: 440, endPoint y: 448, distance: 90.1
click at [440, 448] on datatable-body-cell "20213753739" at bounding box center [400, 455] width 101 height 46
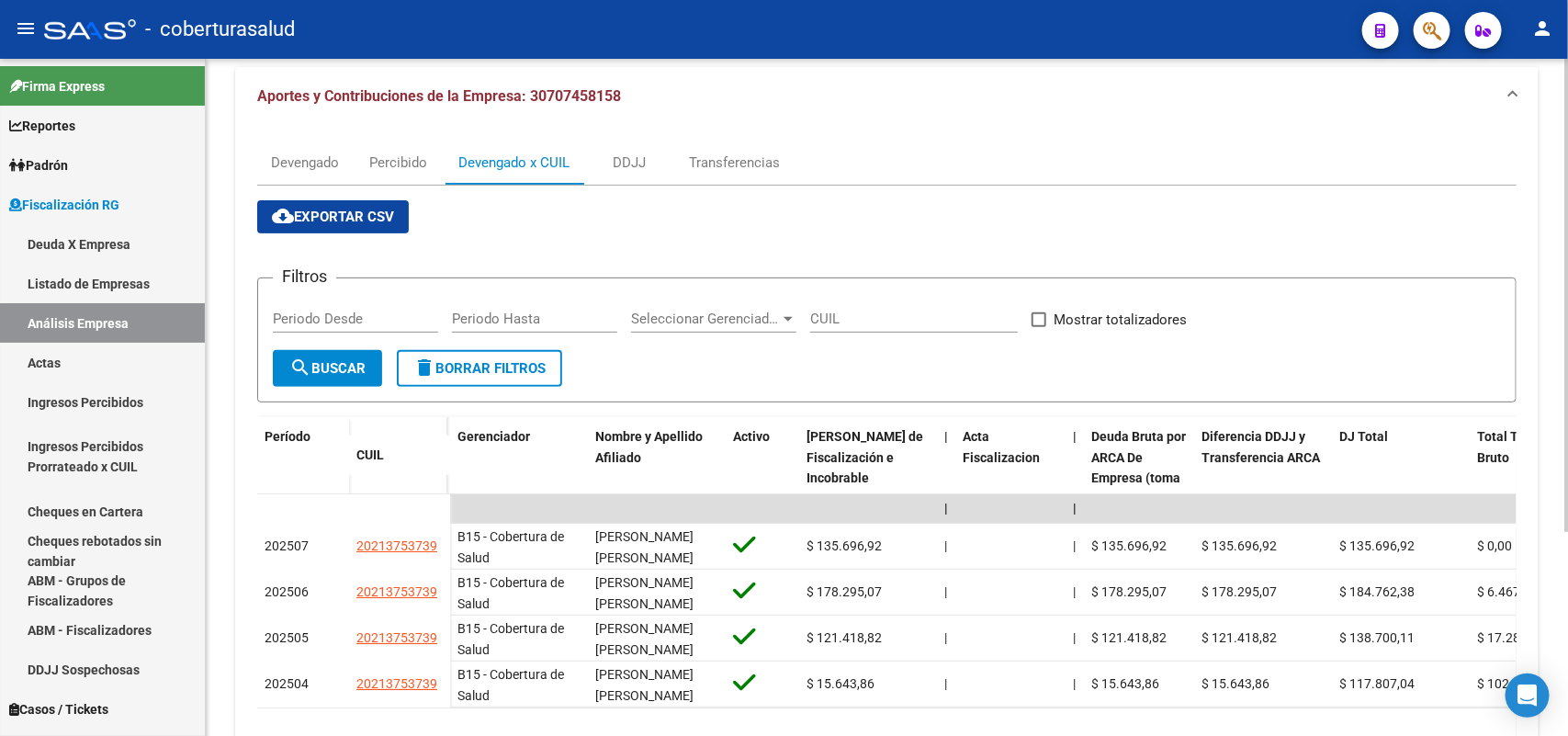
scroll to position [0, 0]
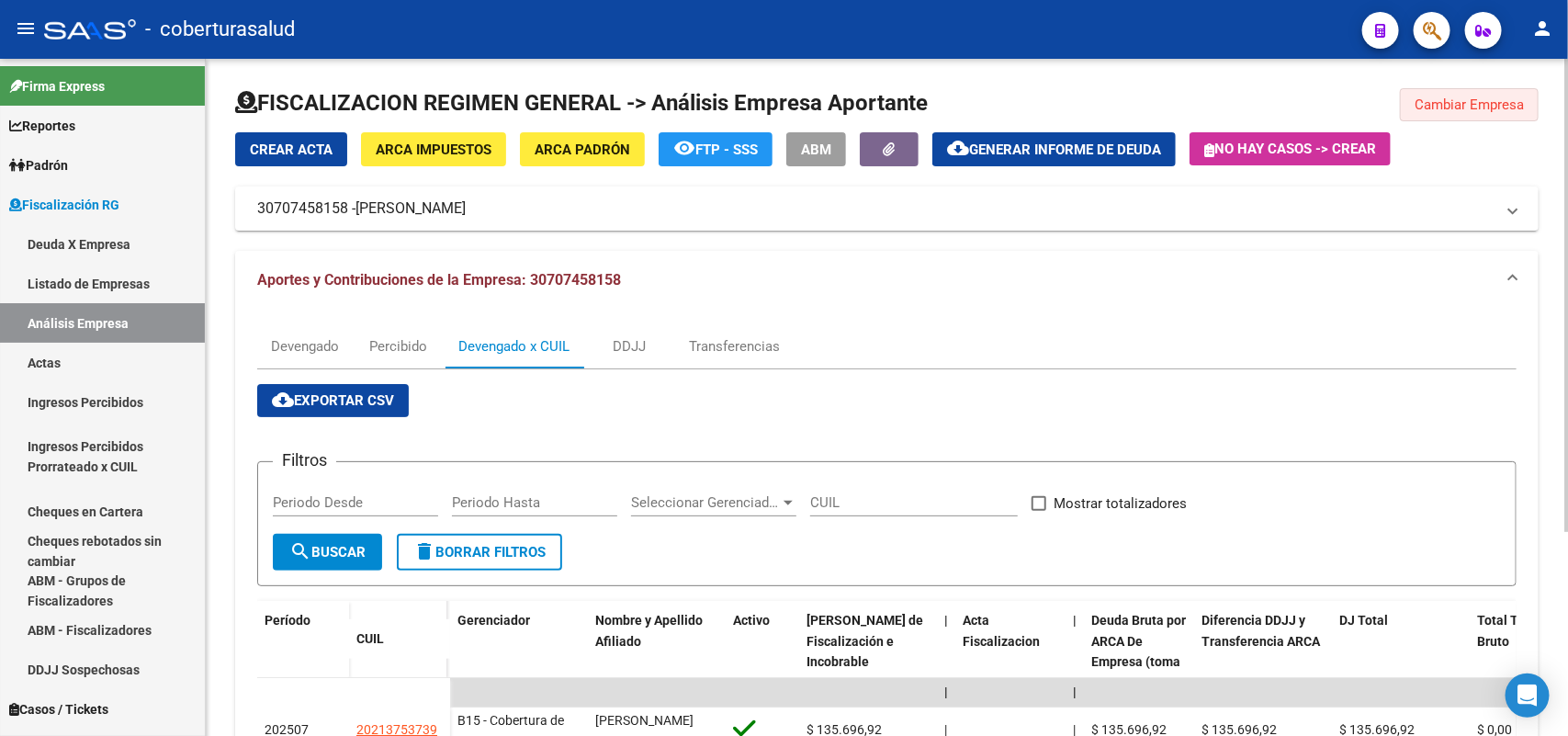
click at [1461, 101] on span "Cambiar Empresa" at bounding box center [1468, 104] width 109 height 16
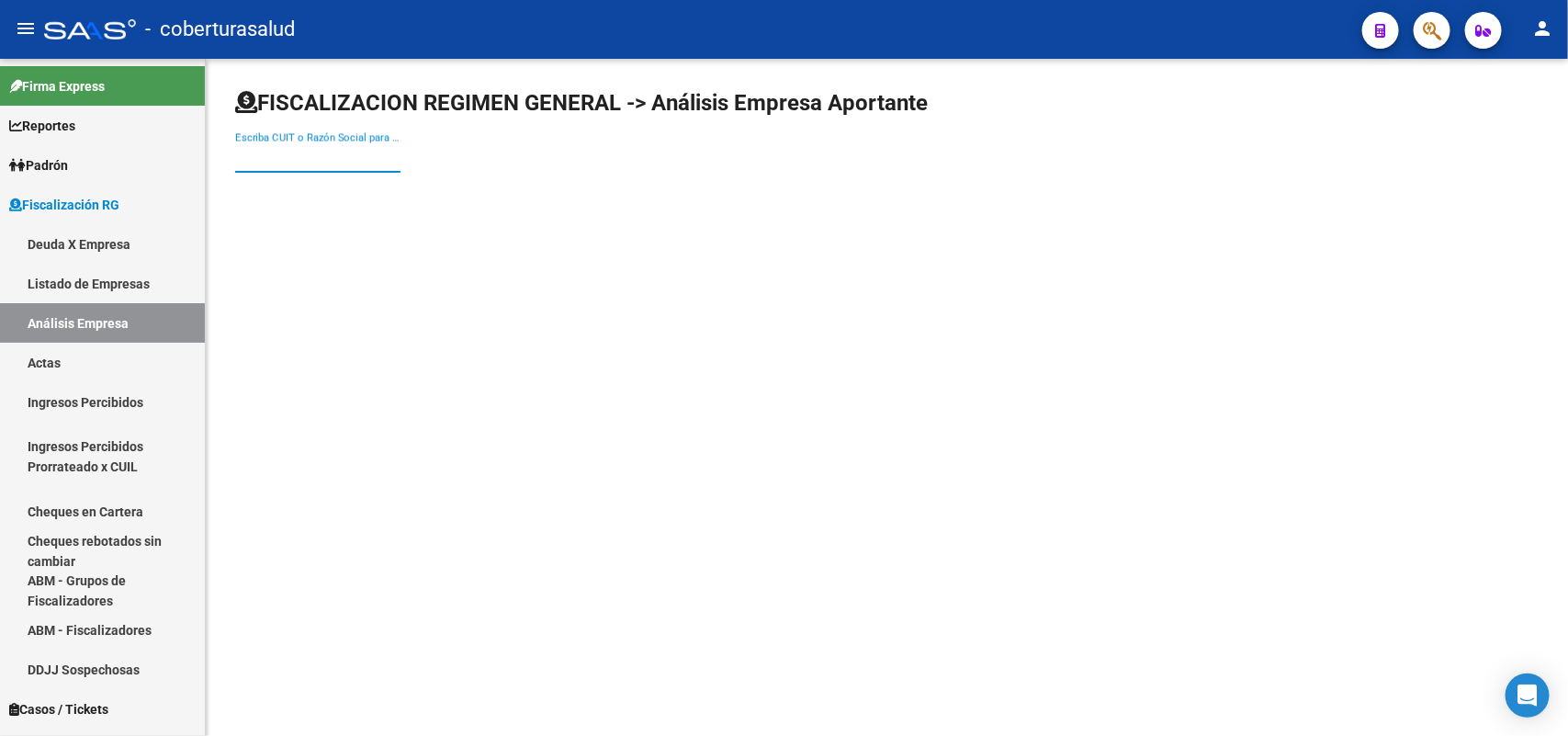
click at [327, 154] on input "Escriba CUIT o Razón Social para buscar" at bounding box center [318, 158] width 165 height 16
paste input "30630902645"
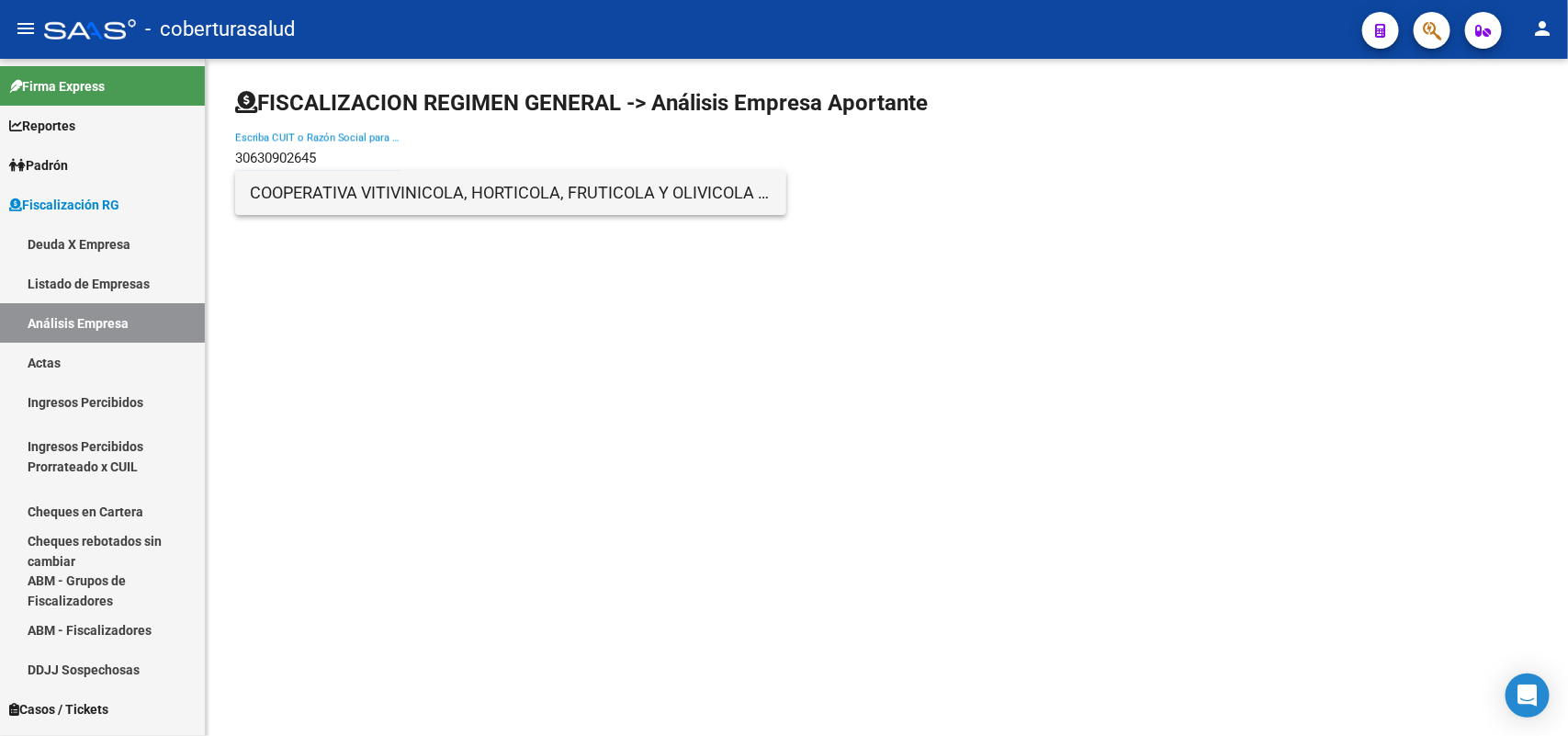
type input "30630902645"
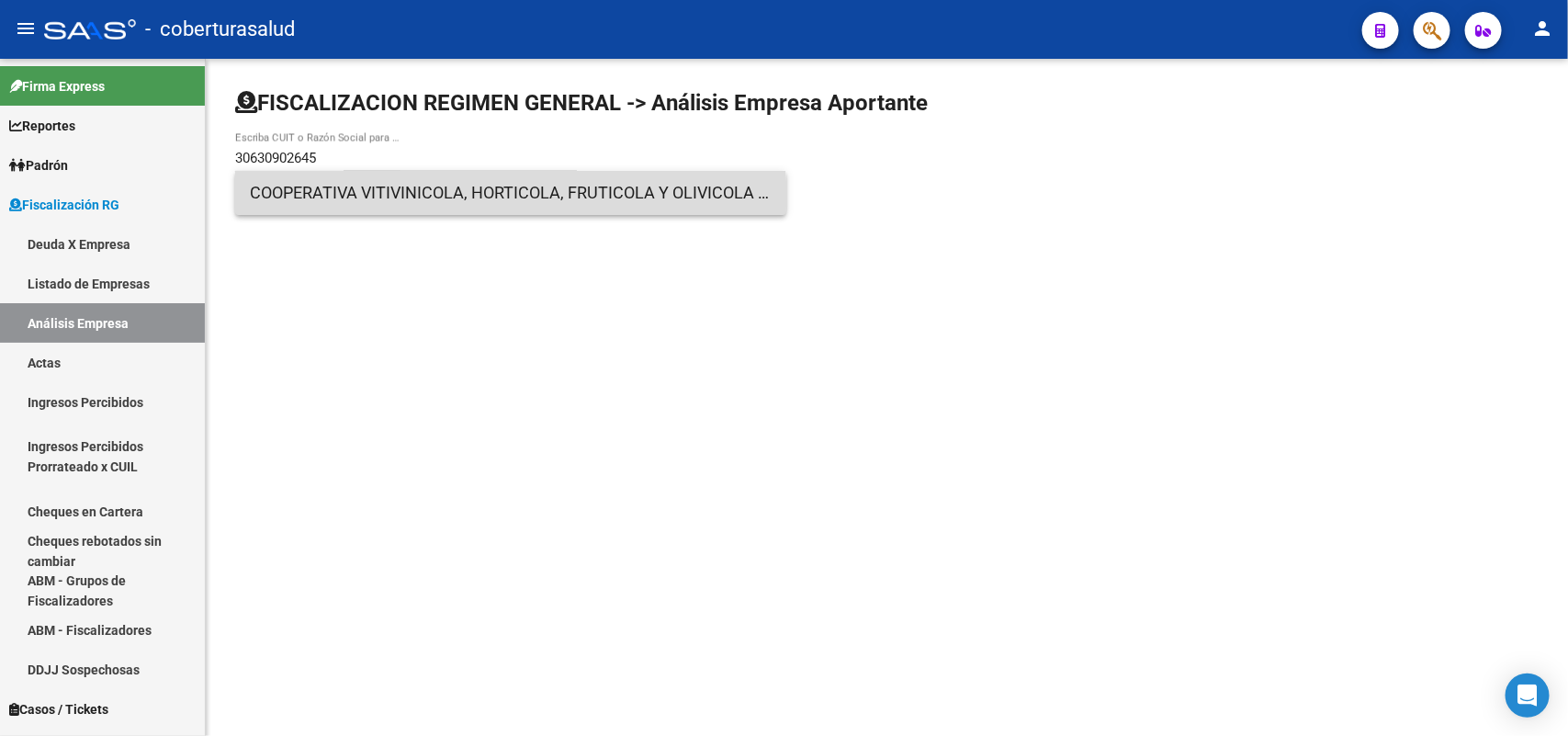
click at [331, 204] on span "COOPERATIVA VITIVINICOLA, HORTICOLA, FRUTICOLA Y OLIVICOLA PAMPANOS MENDOCINOS …" at bounding box center [511, 193] width 522 height 44
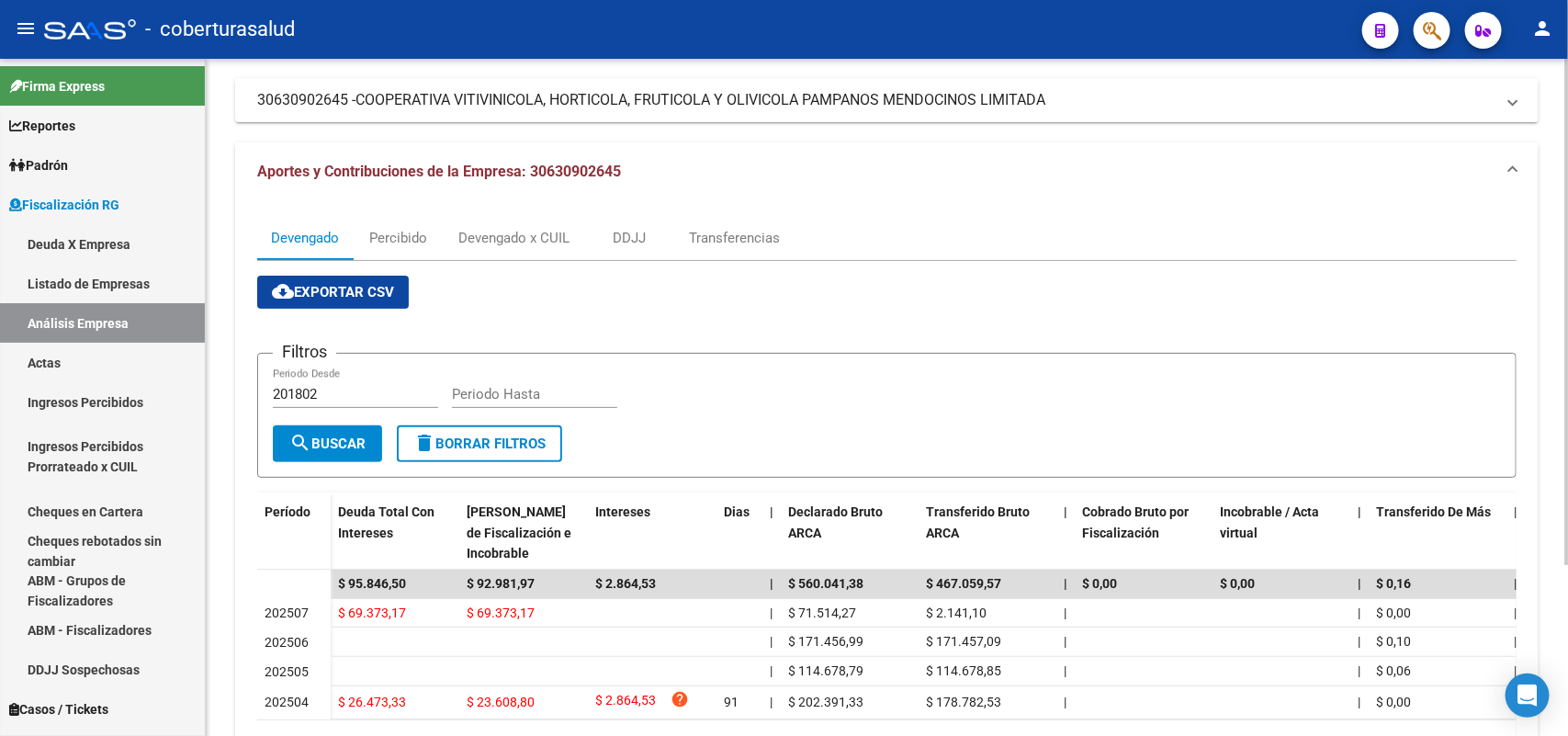
scroll to position [227, 0]
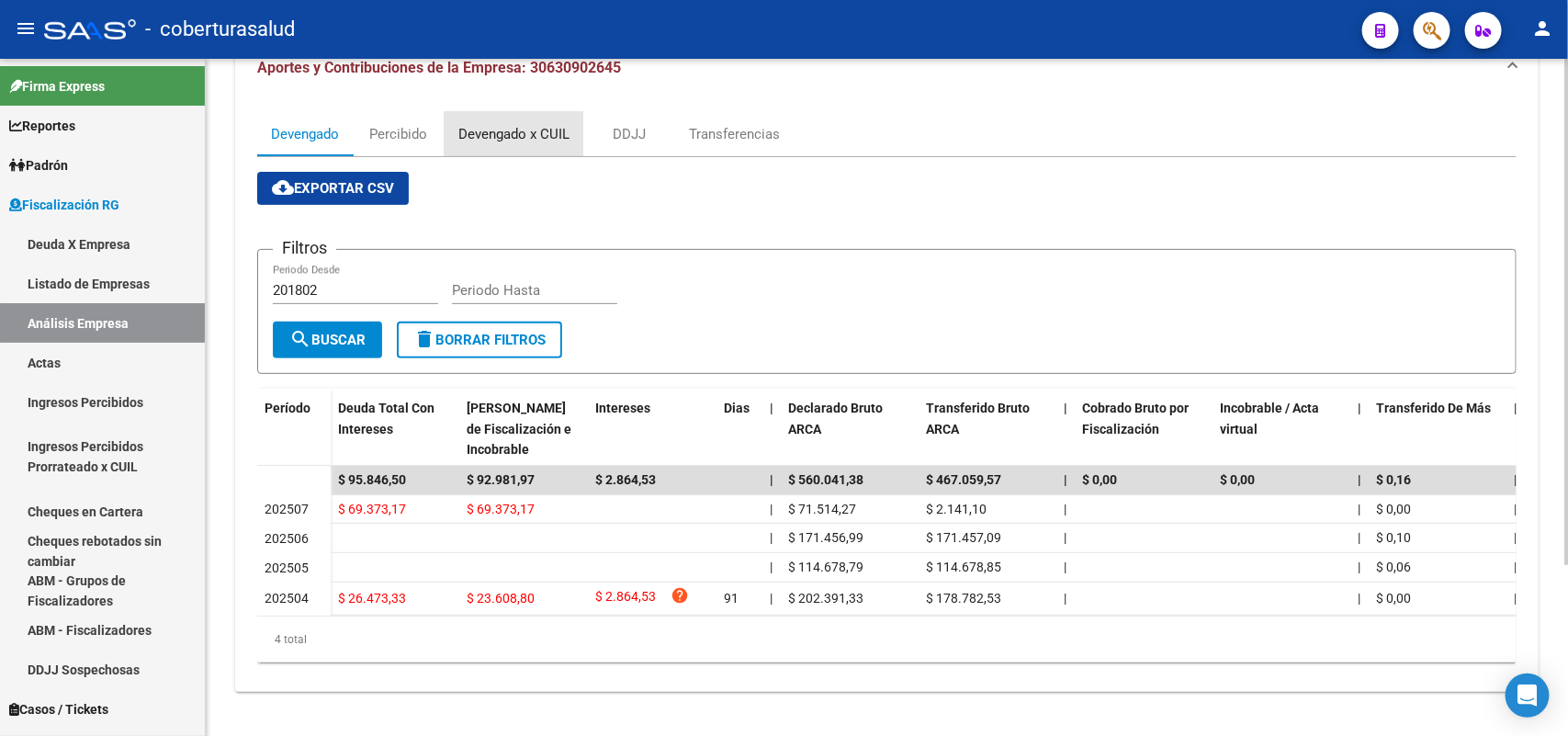
click at [495, 124] on div "Devengado x CUIL" at bounding box center [513, 134] width 111 height 20
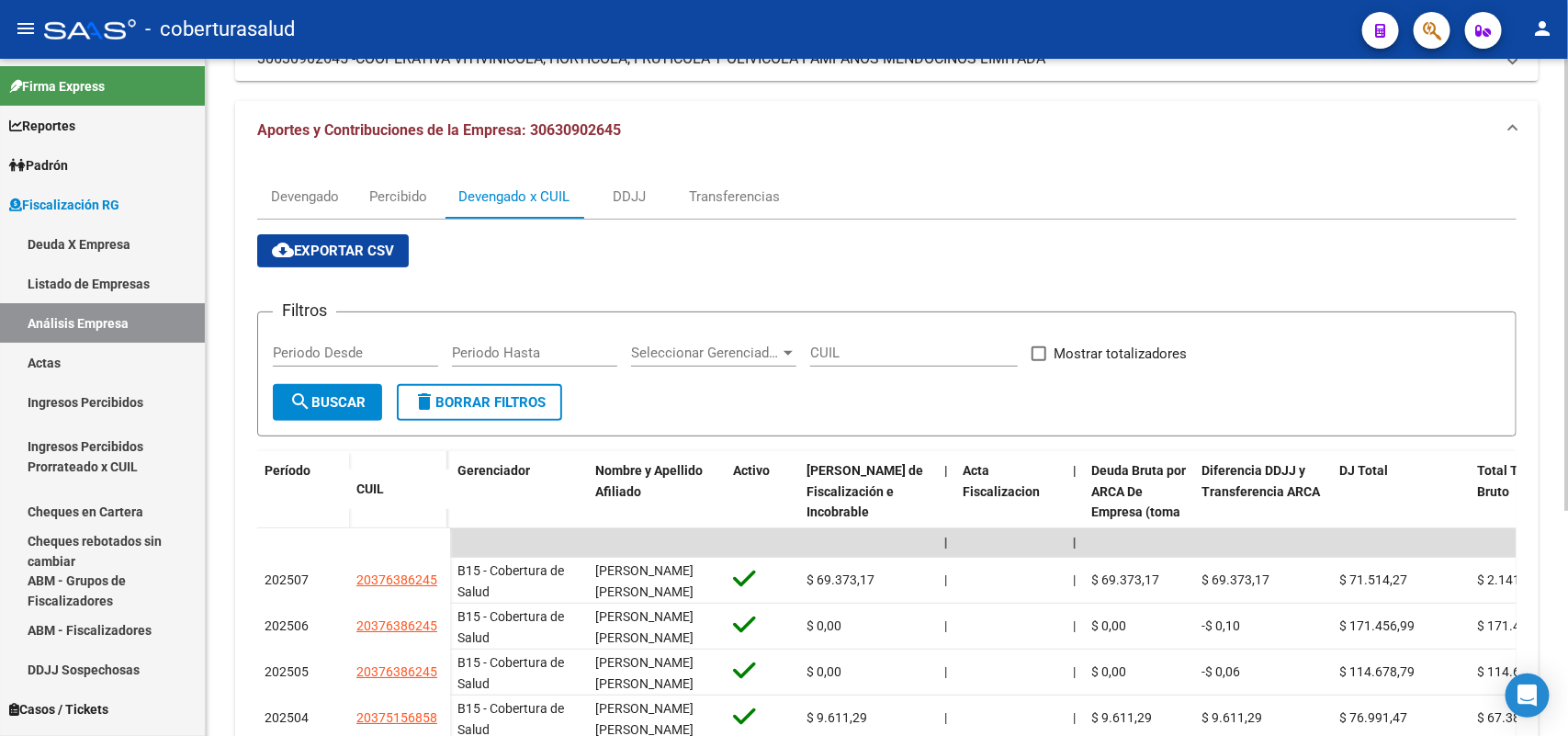
scroll to position [336, 0]
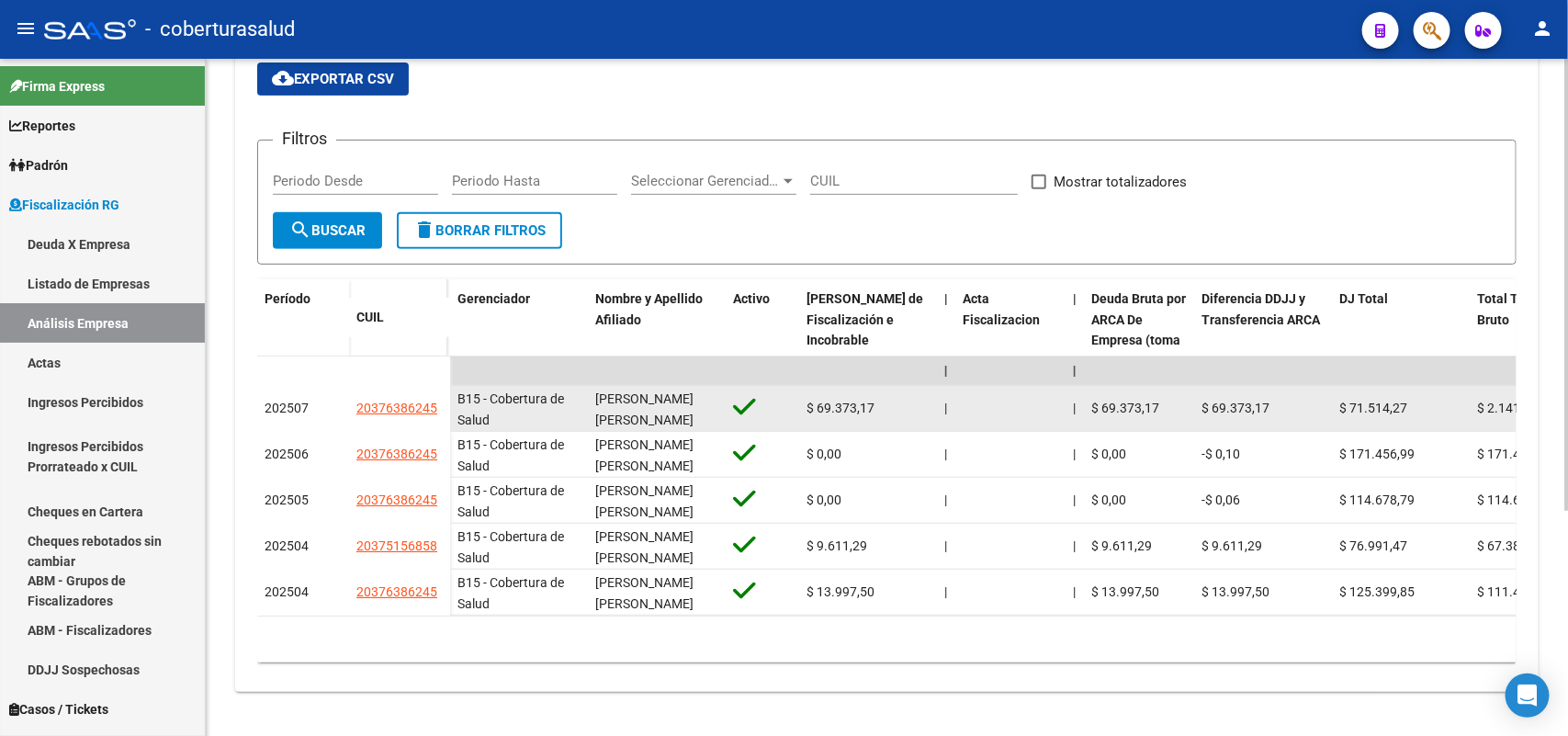
drag, startPoint x: 400, startPoint y: 380, endPoint x: 448, endPoint y: 378, distance: 48.0
click at [448, 386] on datatable-body-cell "20376386245" at bounding box center [400, 408] width 101 height 46
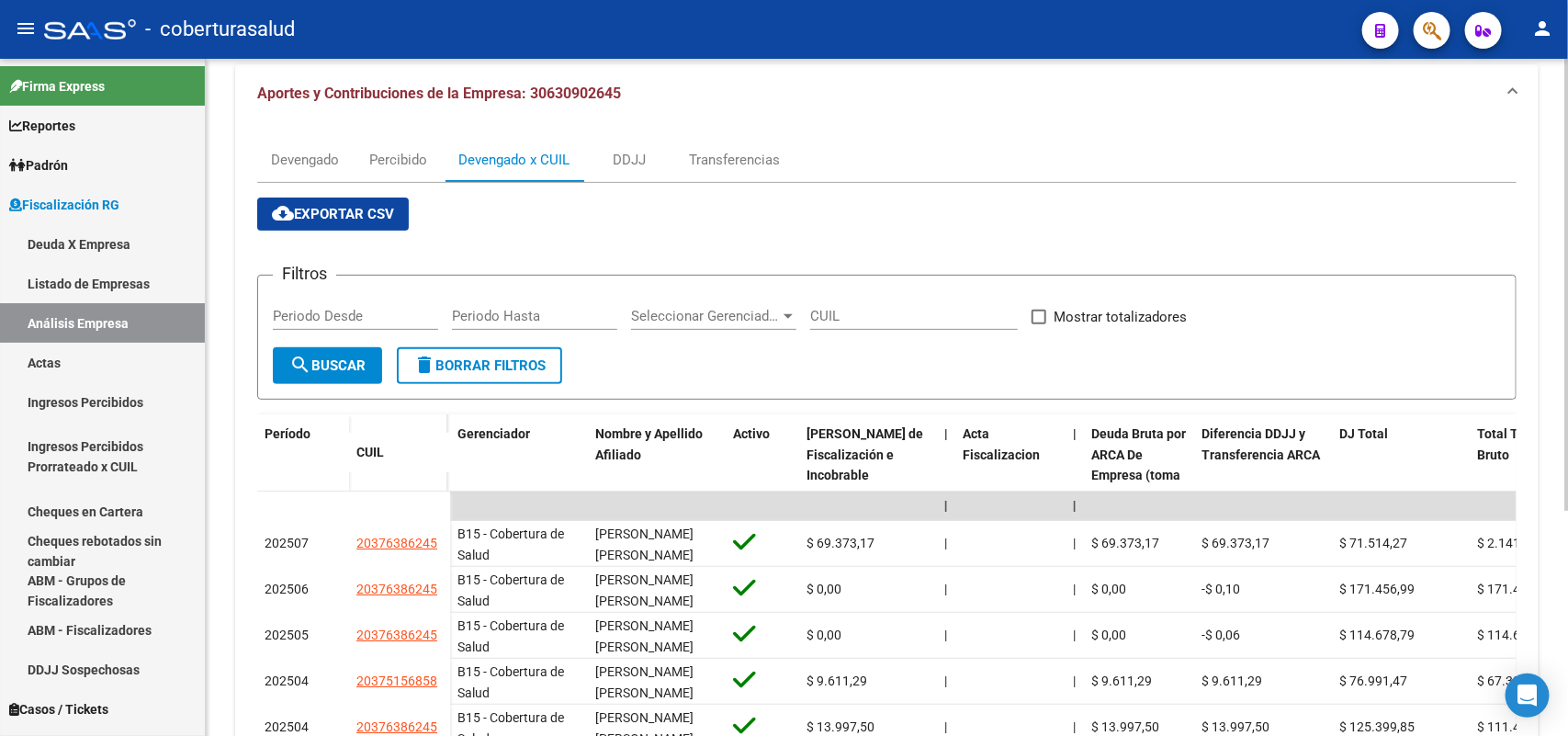
scroll to position [0, 0]
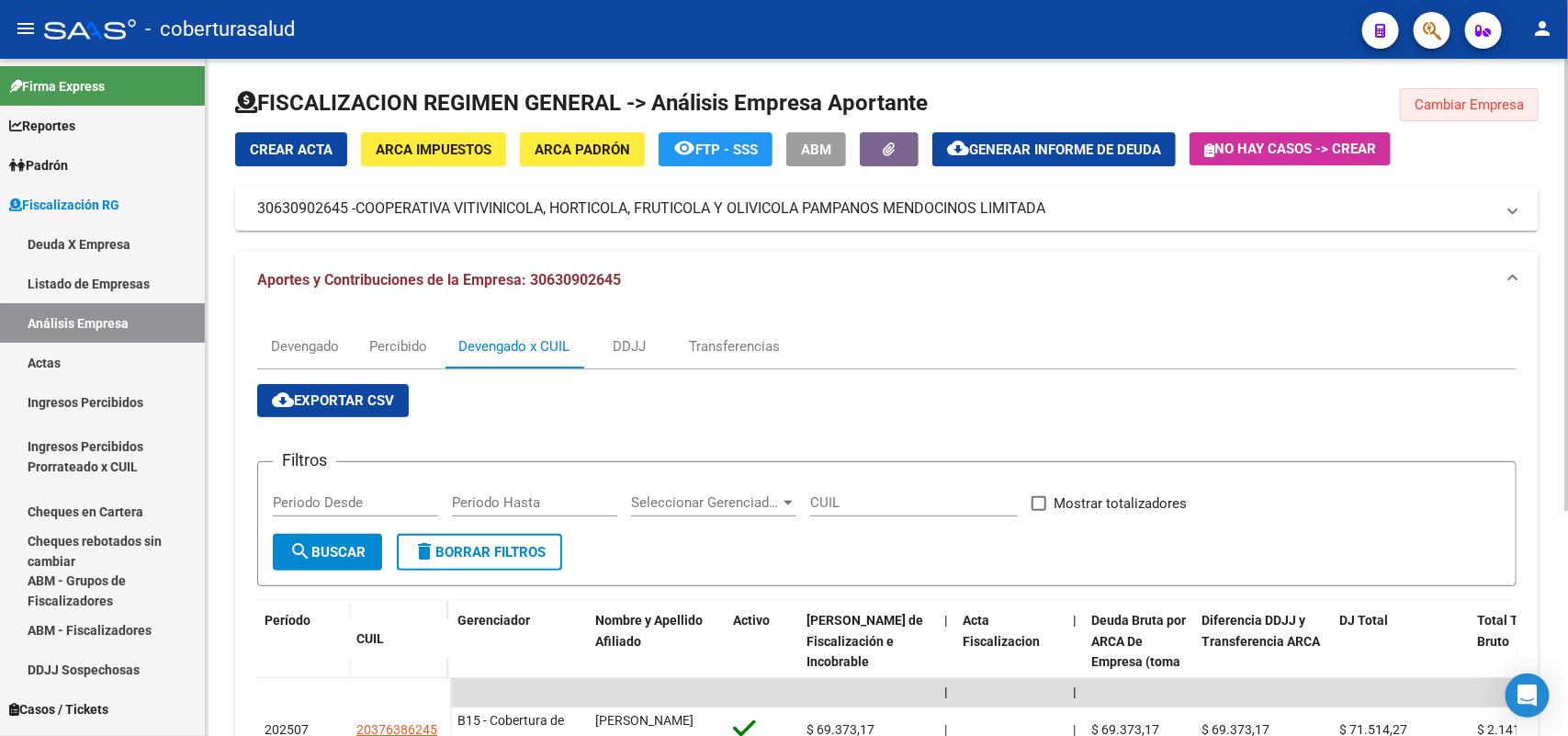
click at [1463, 113] on button "Cambiar Empresa" at bounding box center [1469, 104] width 139 height 33
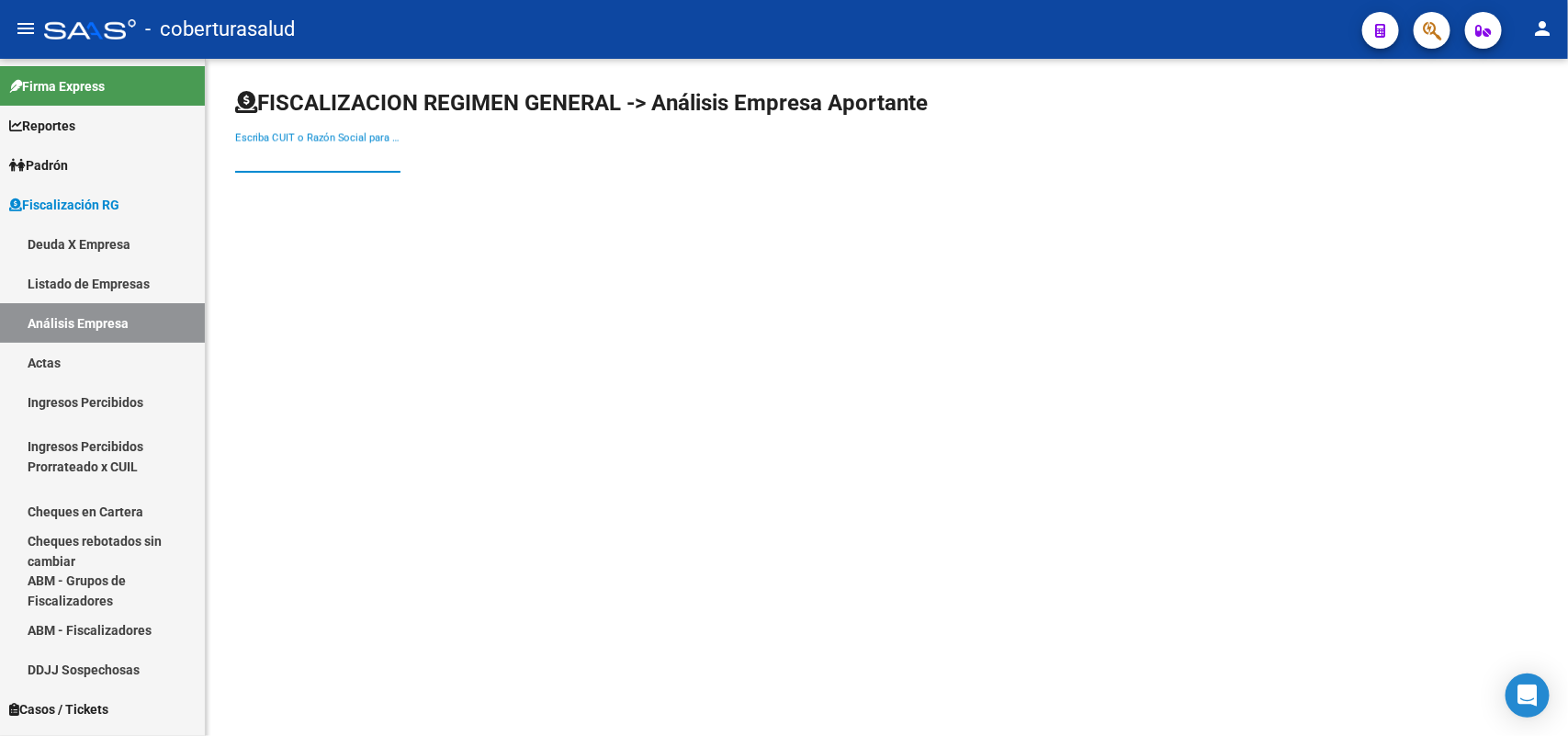
paste input "30716473844"
click at [365, 158] on input "Escriba CUIT o Razón Social para buscar" at bounding box center [318, 158] width 165 height 16
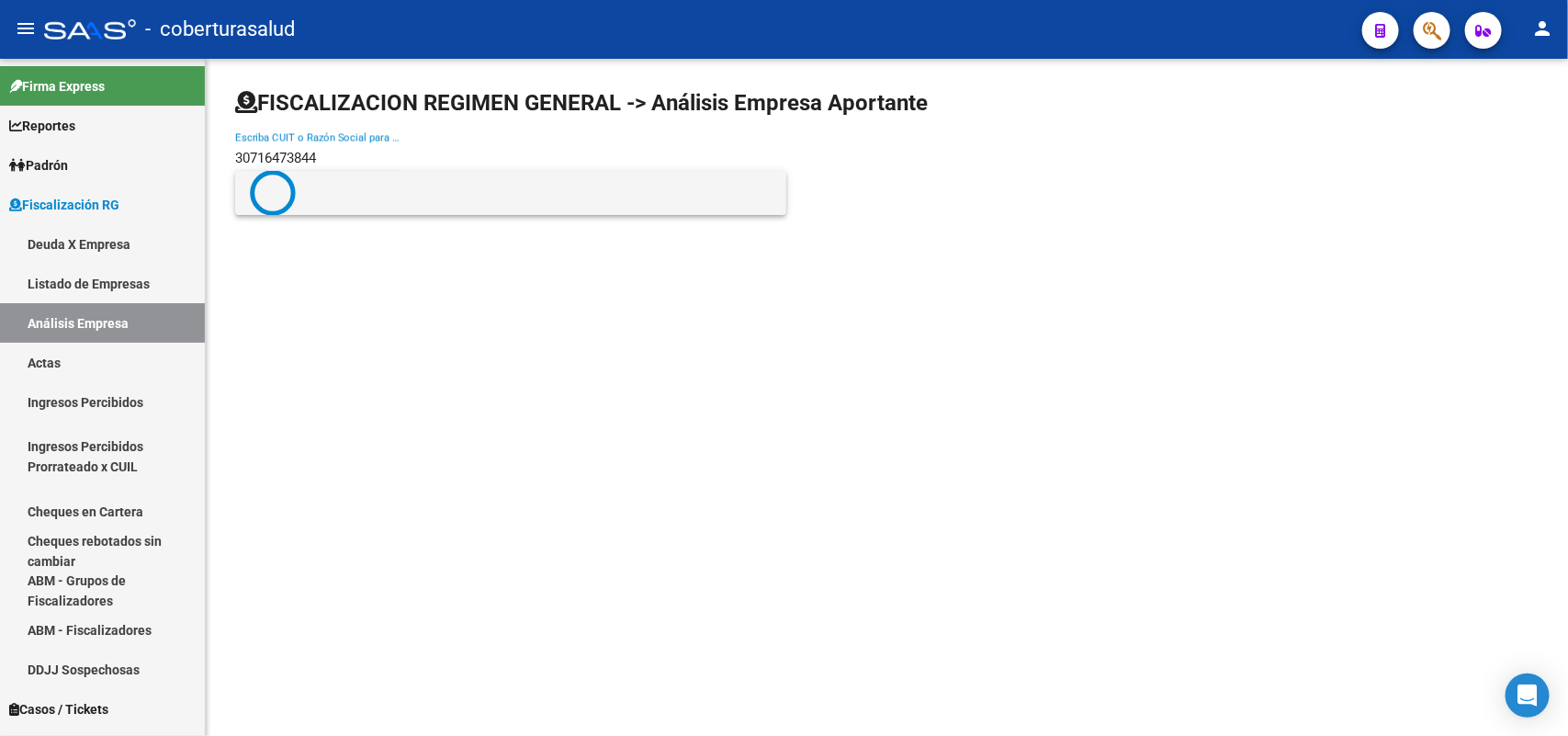
type input "30716473844"
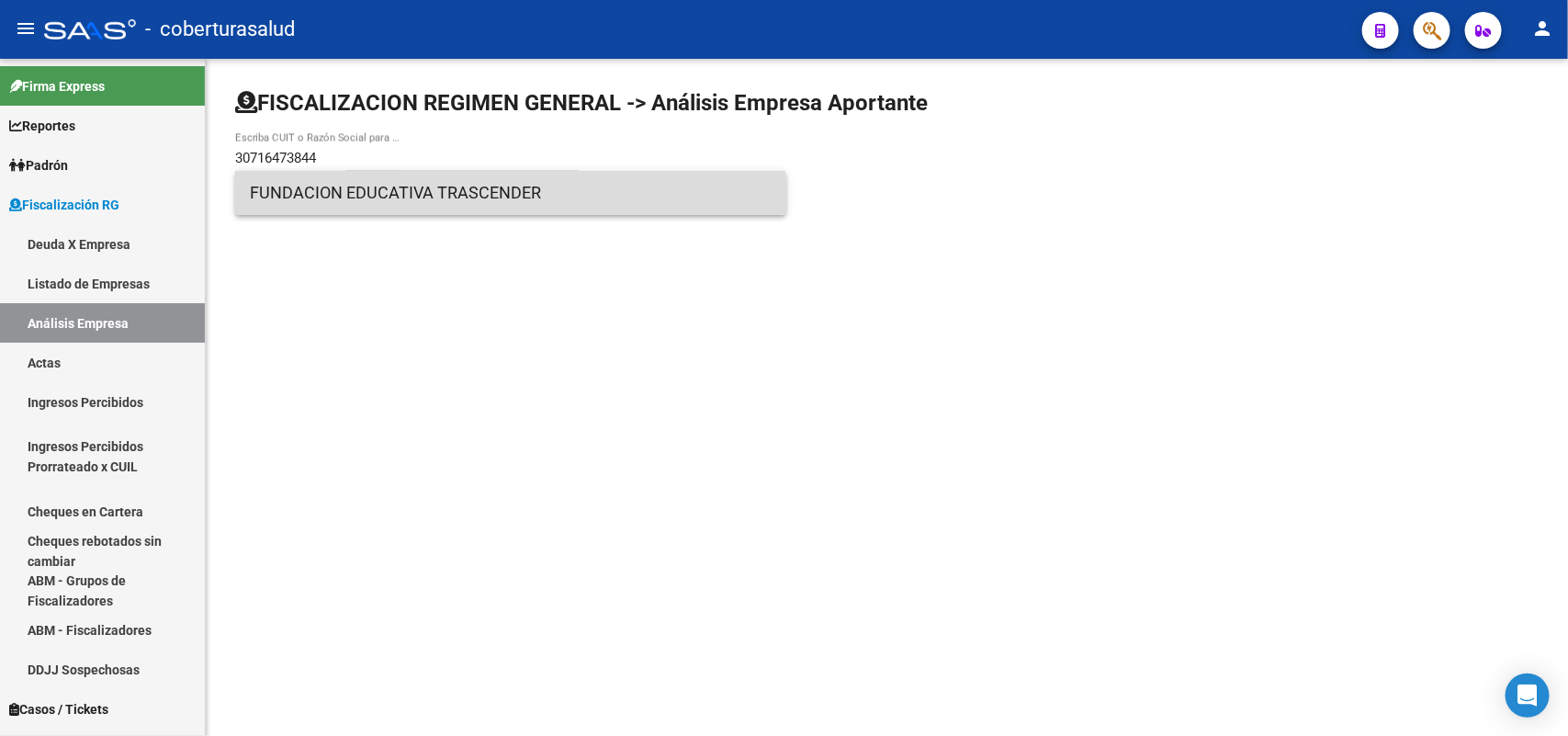
click at [332, 203] on span "FUNDACION EDUCATIVA TRASCENDER" at bounding box center [511, 193] width 522 height 44
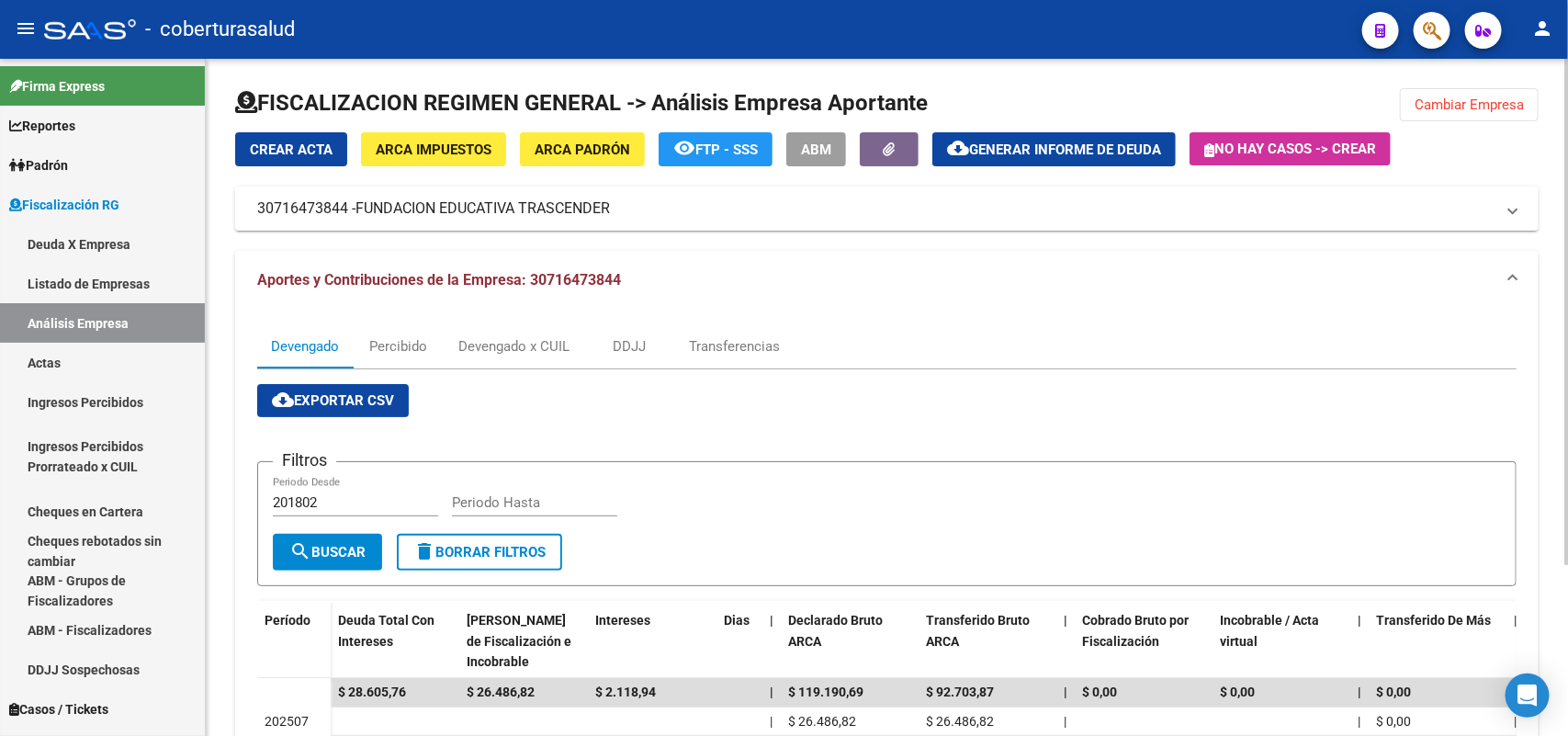
click at [1477, 92] on button "Cambiar Empresa" at bounding box center [1469, 104] width 139 height 33
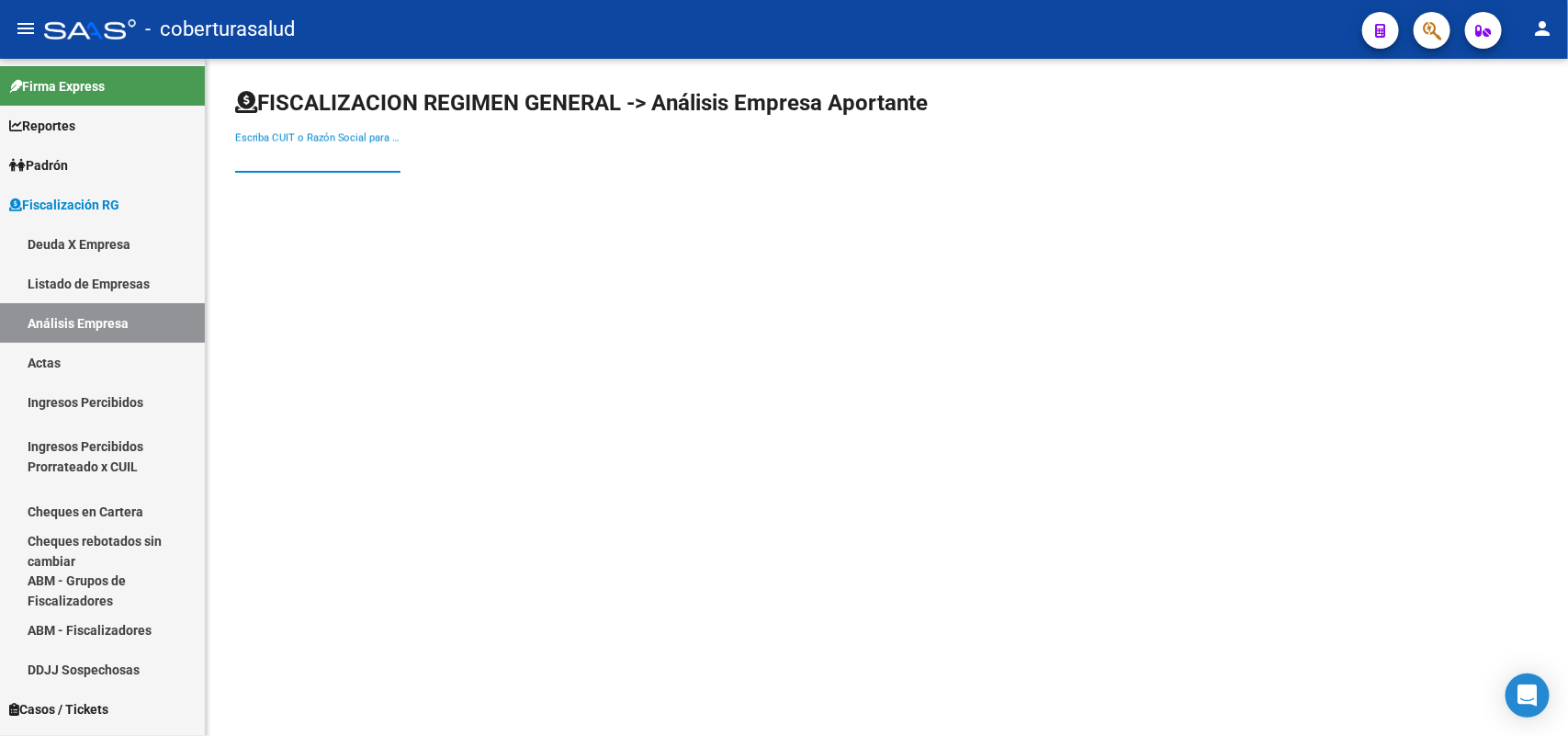
click at [323, 159] on input "Escriba CUIT o Razón Social para buscar" at bounding box center [318, 158] width 165 height 16
paste input "30716935139"
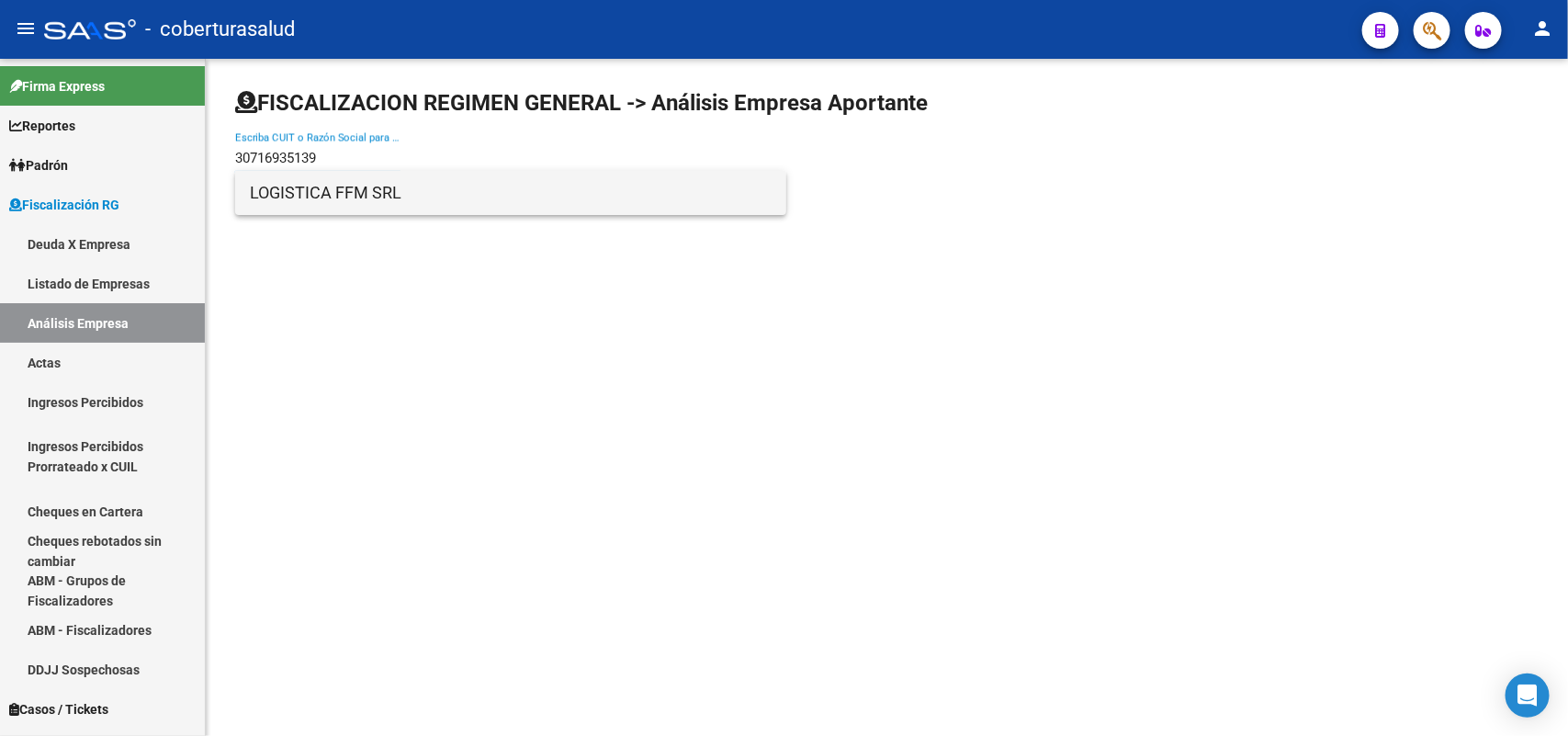
type input "30716935139"
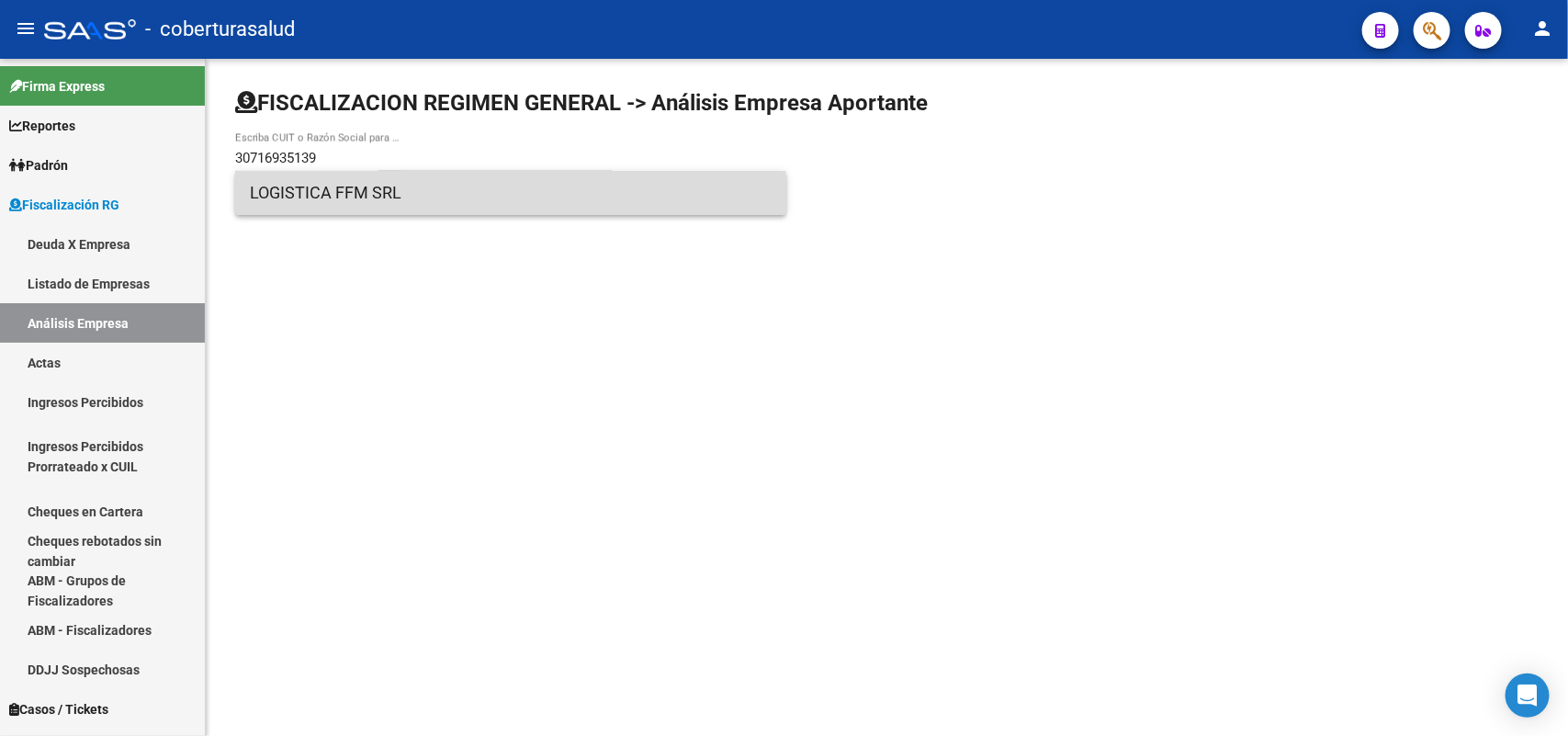
drag, startPoint x: 349, startPoint y: 200, endPoint x: 640, endPoint y: 360, distance: 332.1
click at [350, 200] on span "LOGISTICA FFM SRL" at bounding box center [511, 193] width 522 height 44
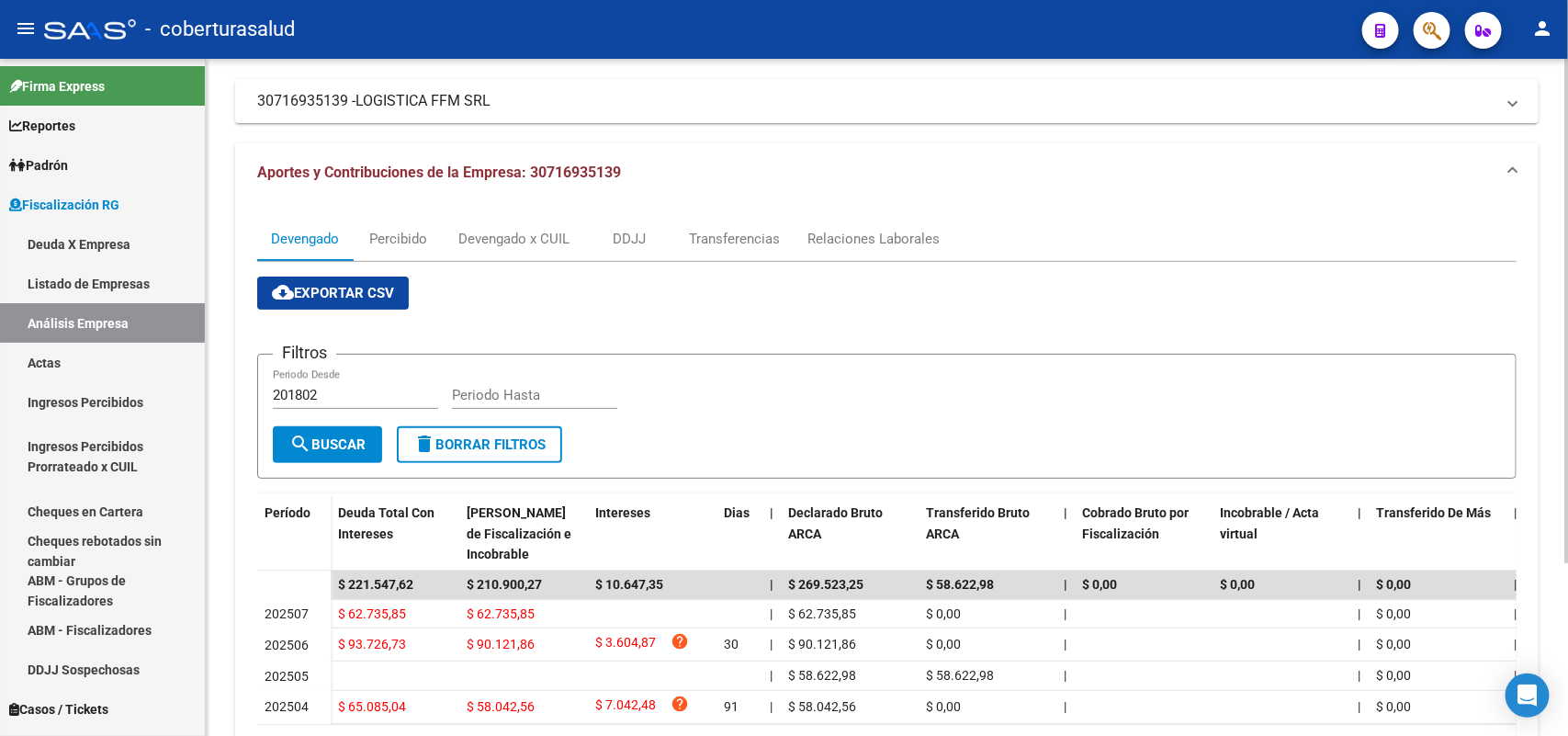
scroll to position [231, 0]
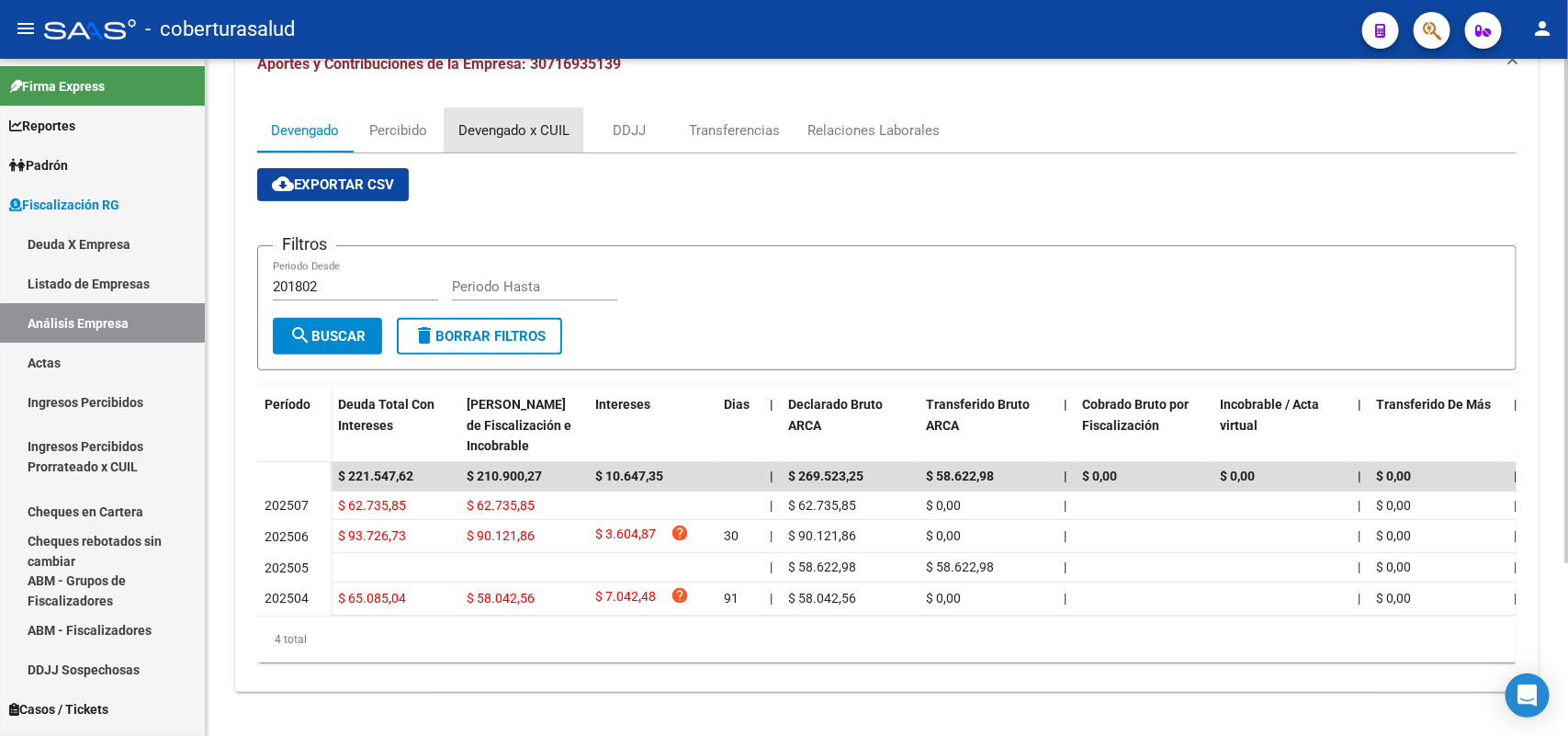
drag, startPoint x: 487, startPoint y: 106, endPoint x: 602, endPoint y: 126, distance: 116.7
click at [494, 121] on div "Devengado x CUIL" at bounding box center [513, 130] width 111 height 20
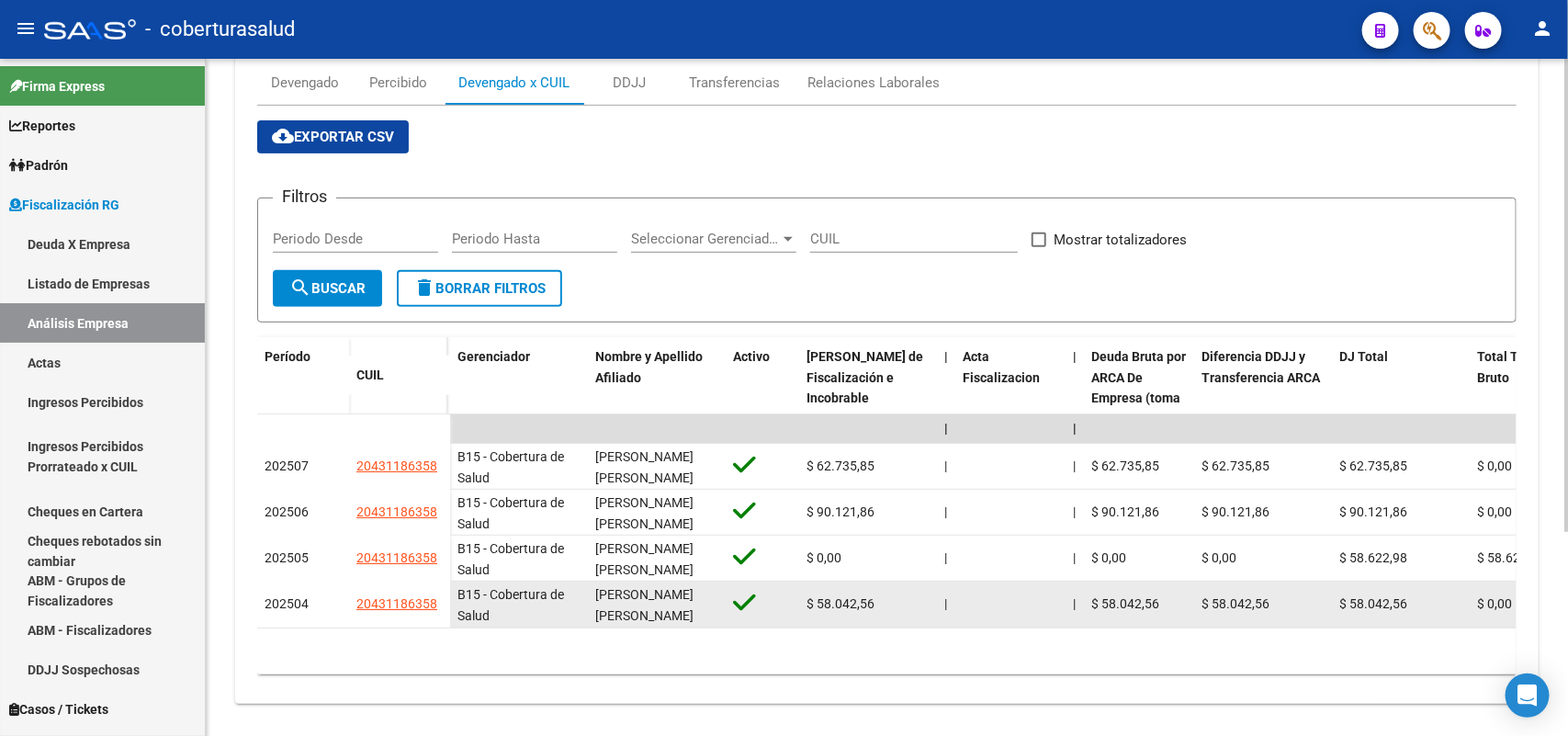
scroll to position [291, 0]
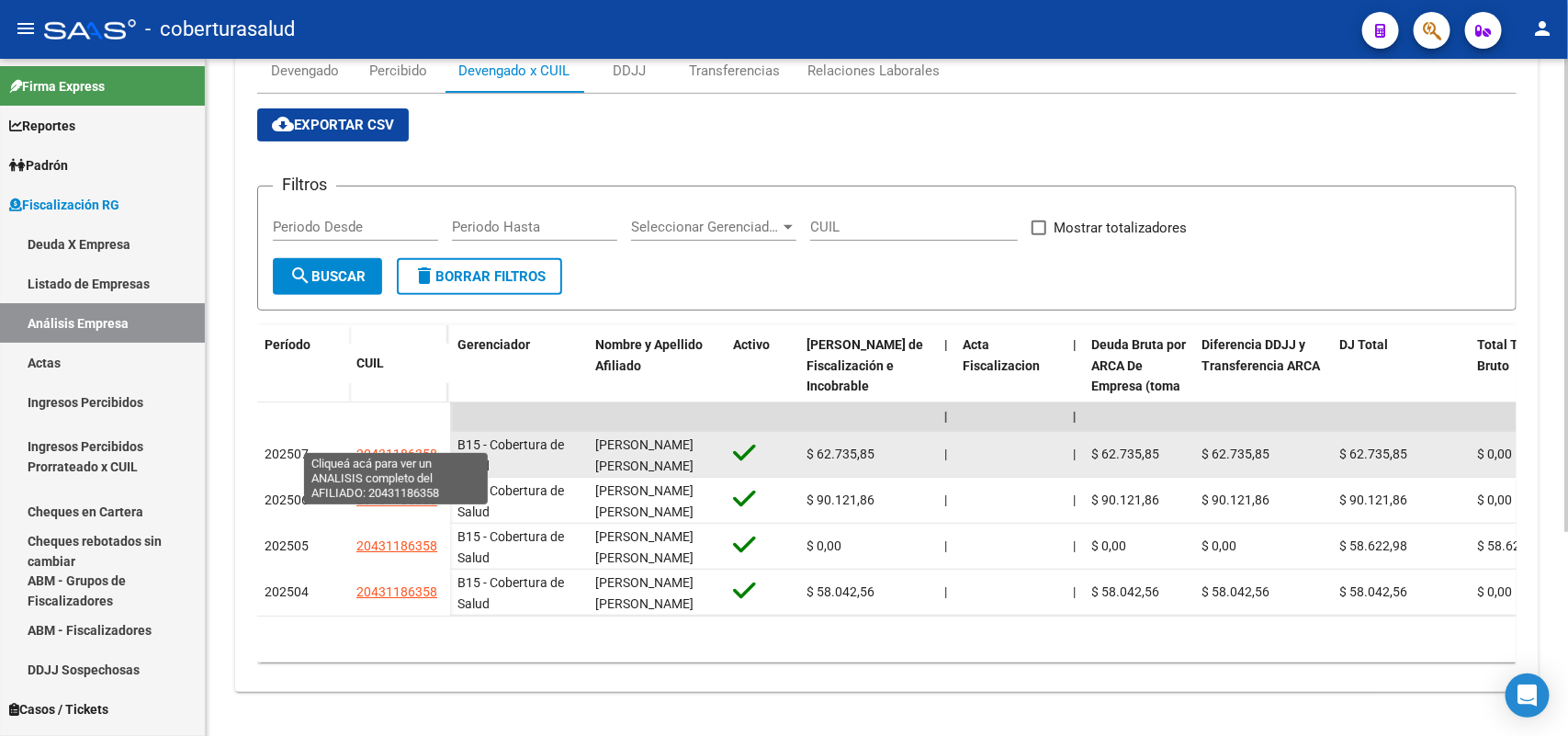
drag, startPoint x: 358, startPoint y: 430, endPoint x: 434, endPoint y: 435, distance: 76.2
click at [434, 446] on span "20431186358" at bounding box center [396, 453] width 81 height 14
type textarea "20431186358"
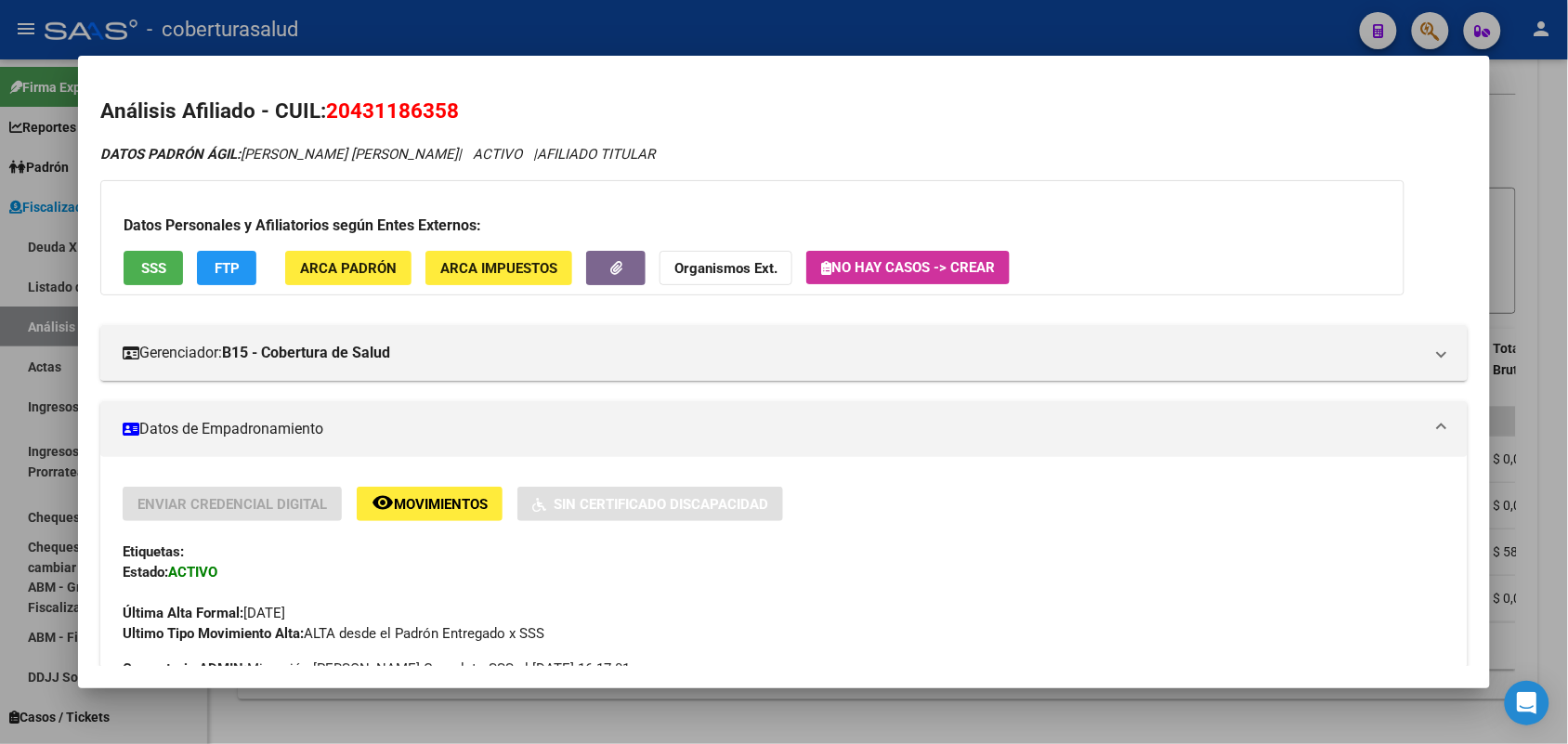
drag, startPoint x: 326, startPoint y: 108, endPoint x: 470, endPoint y: 102, distance: 144.1
click at [466, 108] on h2 "Análisis Afiliado - CUIL: 20431186358" at bounding box center [783, 111] width 1366 height 32
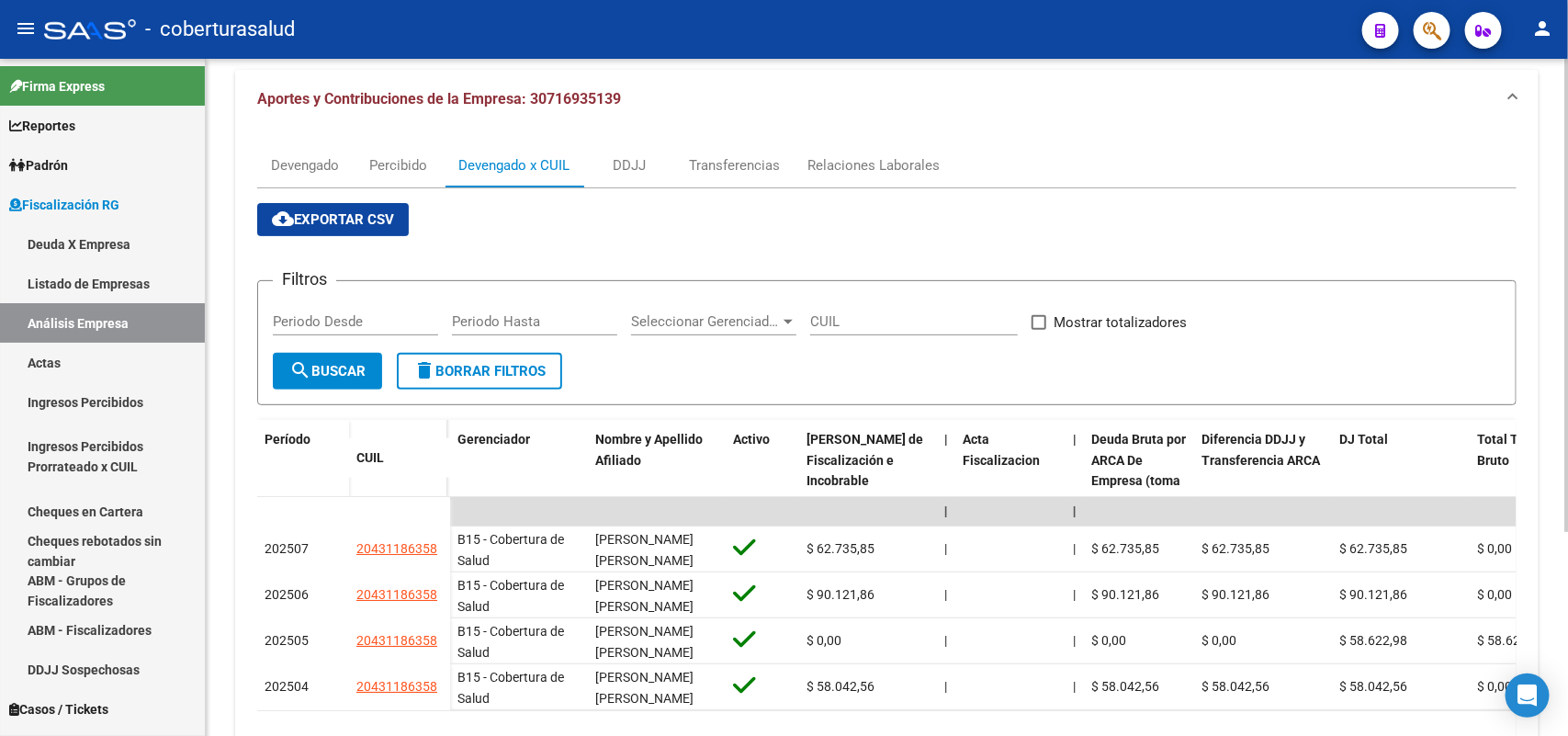
scroll to position [0, 0]
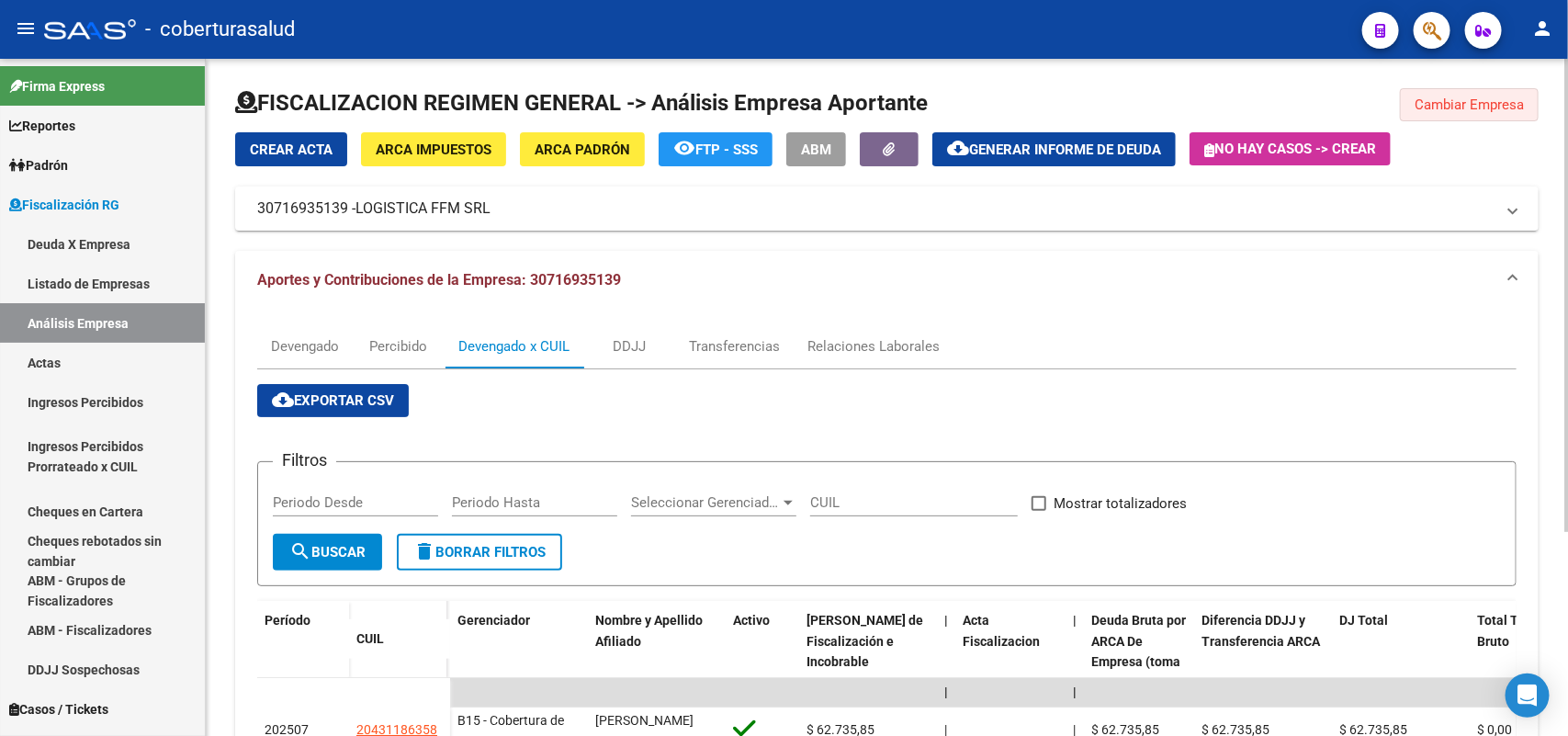
click at [1430, 111] on span "Cambiar Empresa" at bounding box center [1468, 104] width 109 height 16
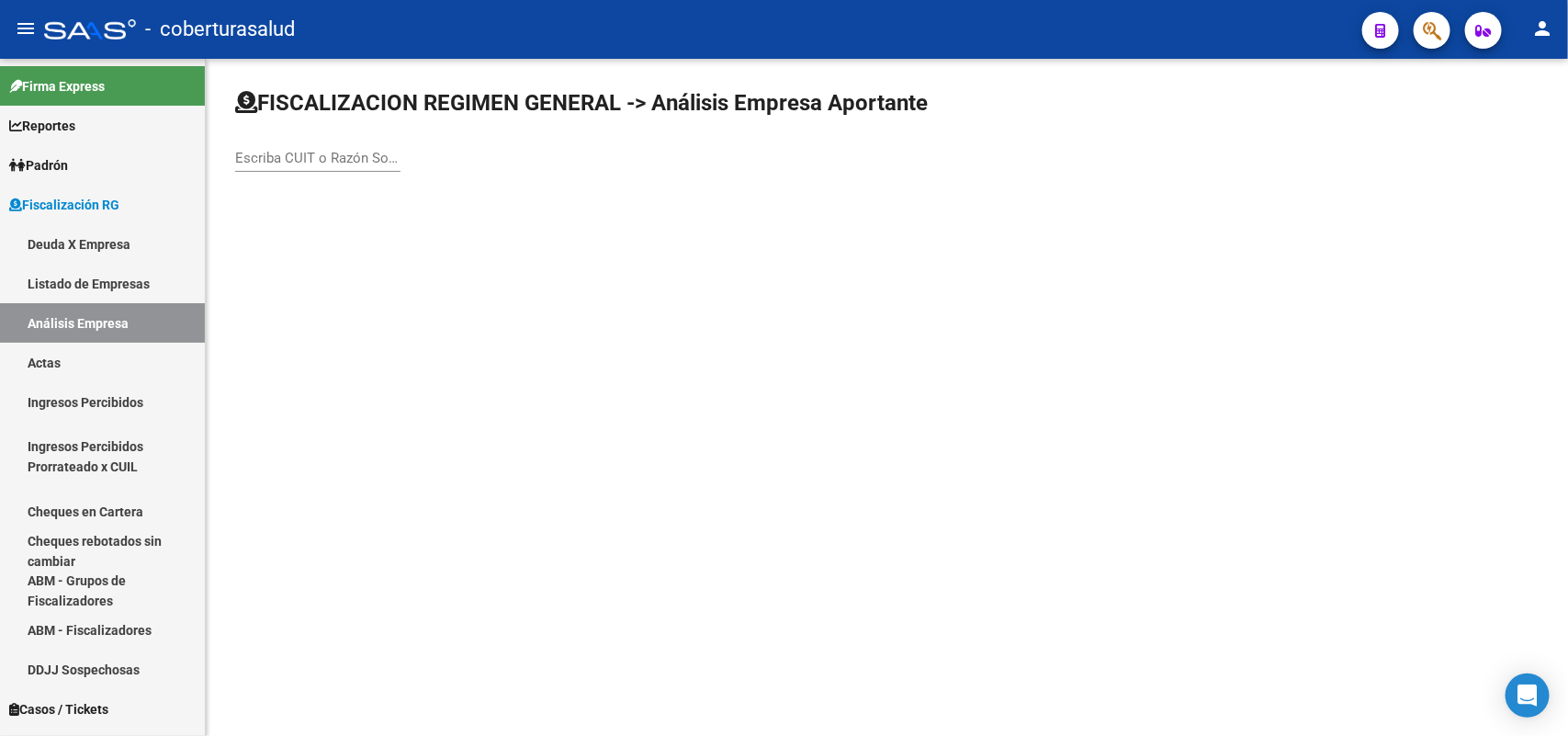
click at [337, 162] on div "Escriba CUIT o Razón Social para buscar" at bounding box center [318, 152] width 165 height 40
paste input "30716935465"
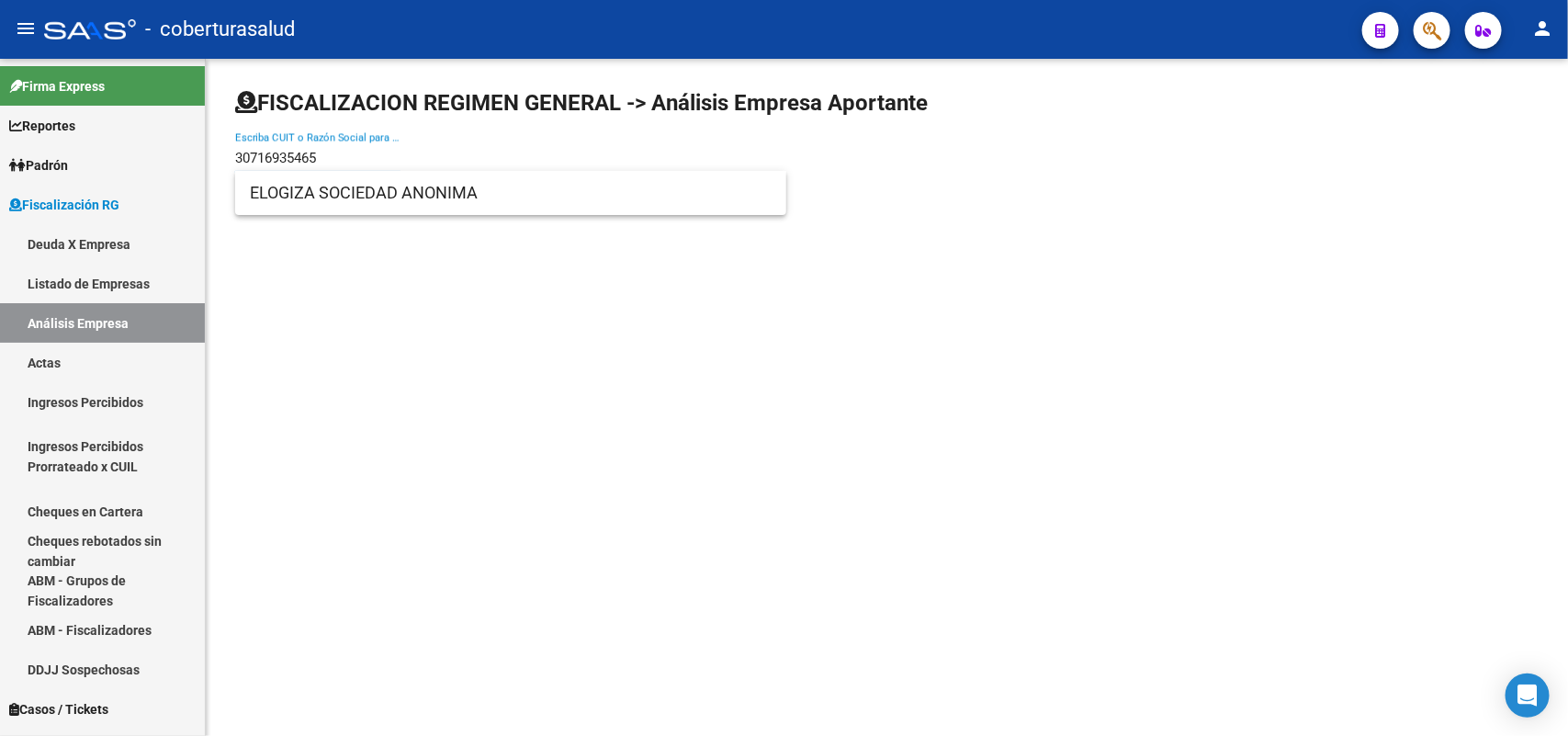
type input "30716935465"
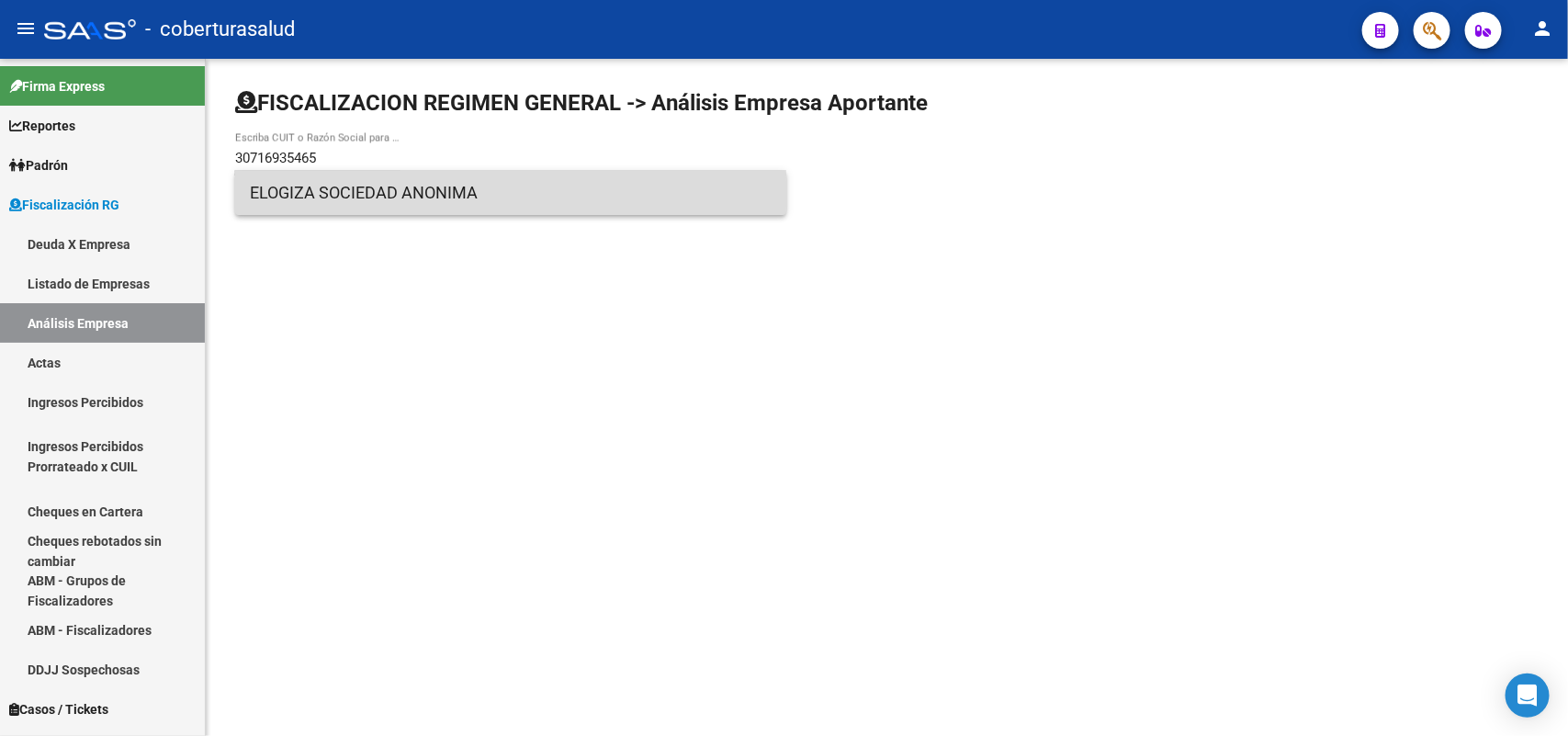
click at [297, 198] on span "ELOGIZA SOCIEDAD ANONIMA" at bounding box center [511, 193] width 522 height 44
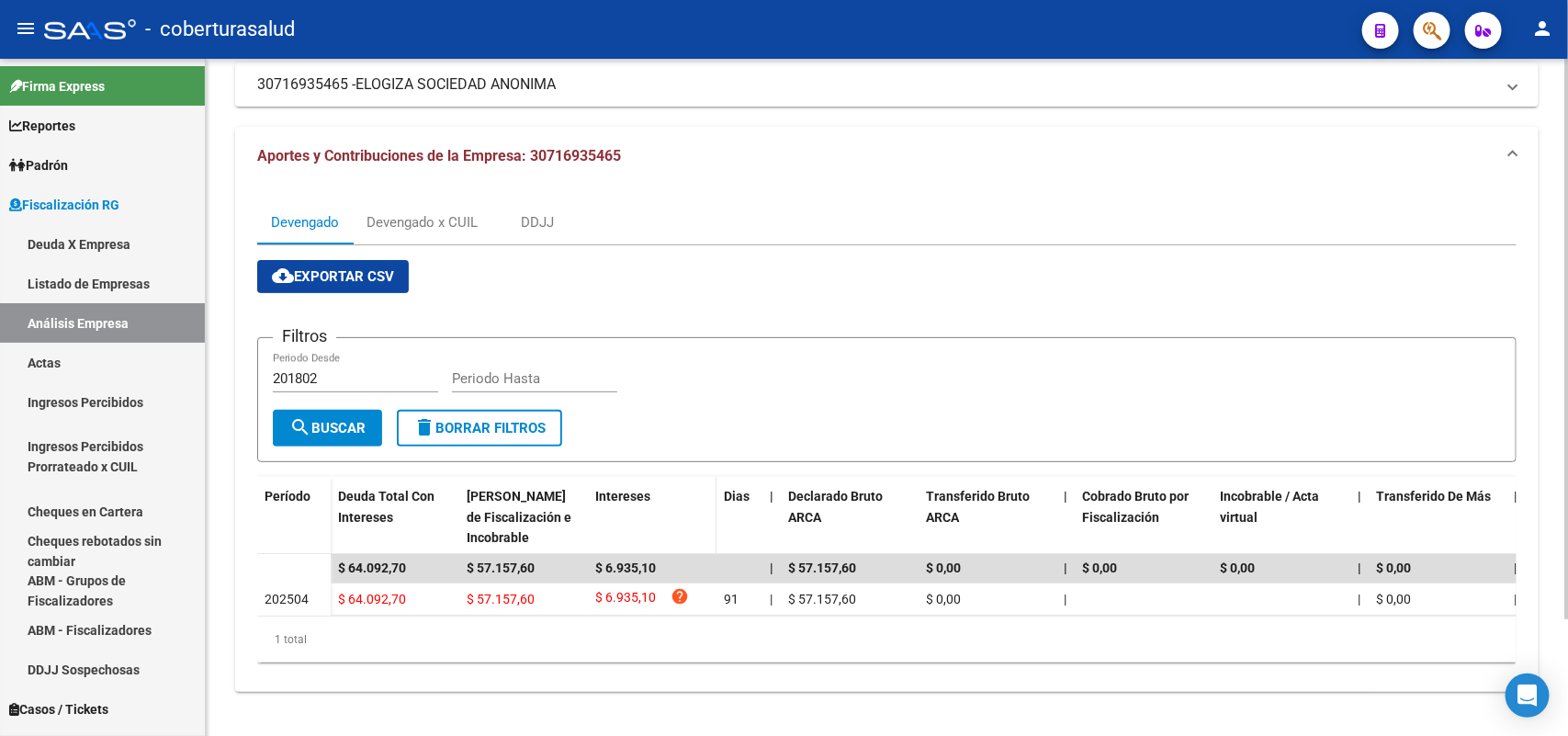
scroll to position [140, 0]
drag, startPoint x: 455, startPoint y: 194, endPoint x: 492, endPoint y: 196, distance: 37.1
click at [457, 200] on div "Devengado x CUIL" at bounding box center [422, 222] width 139 height 44
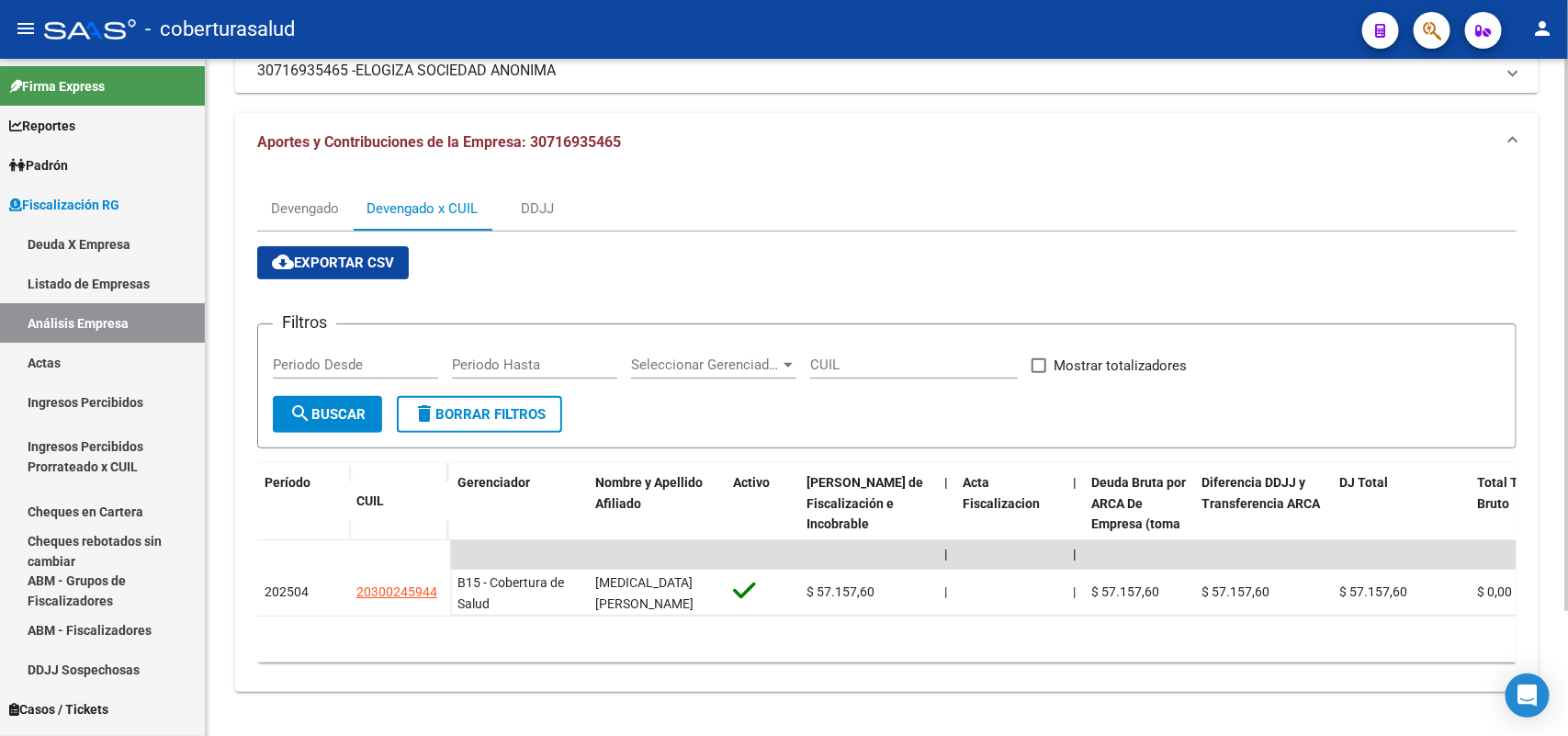
scroll to position [153, 0]
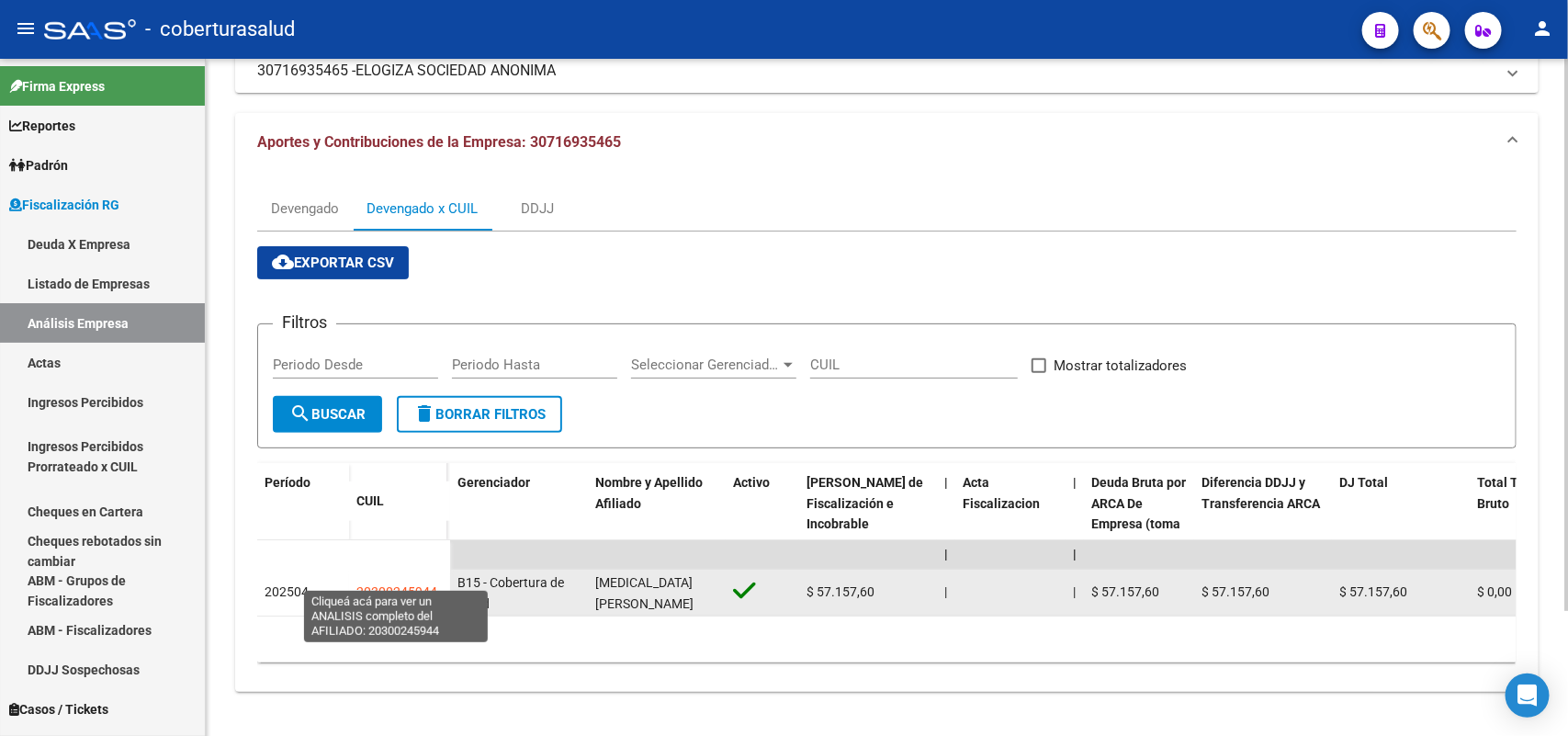
drag, startPoint x: 354, startPoint y: 580, endPoint x: 439, endPoint y: 581, distance: 85.0
click at [435, 581] on datatable-body-cell "20300245944" at bounding box center [400, 593] width 101 height 46
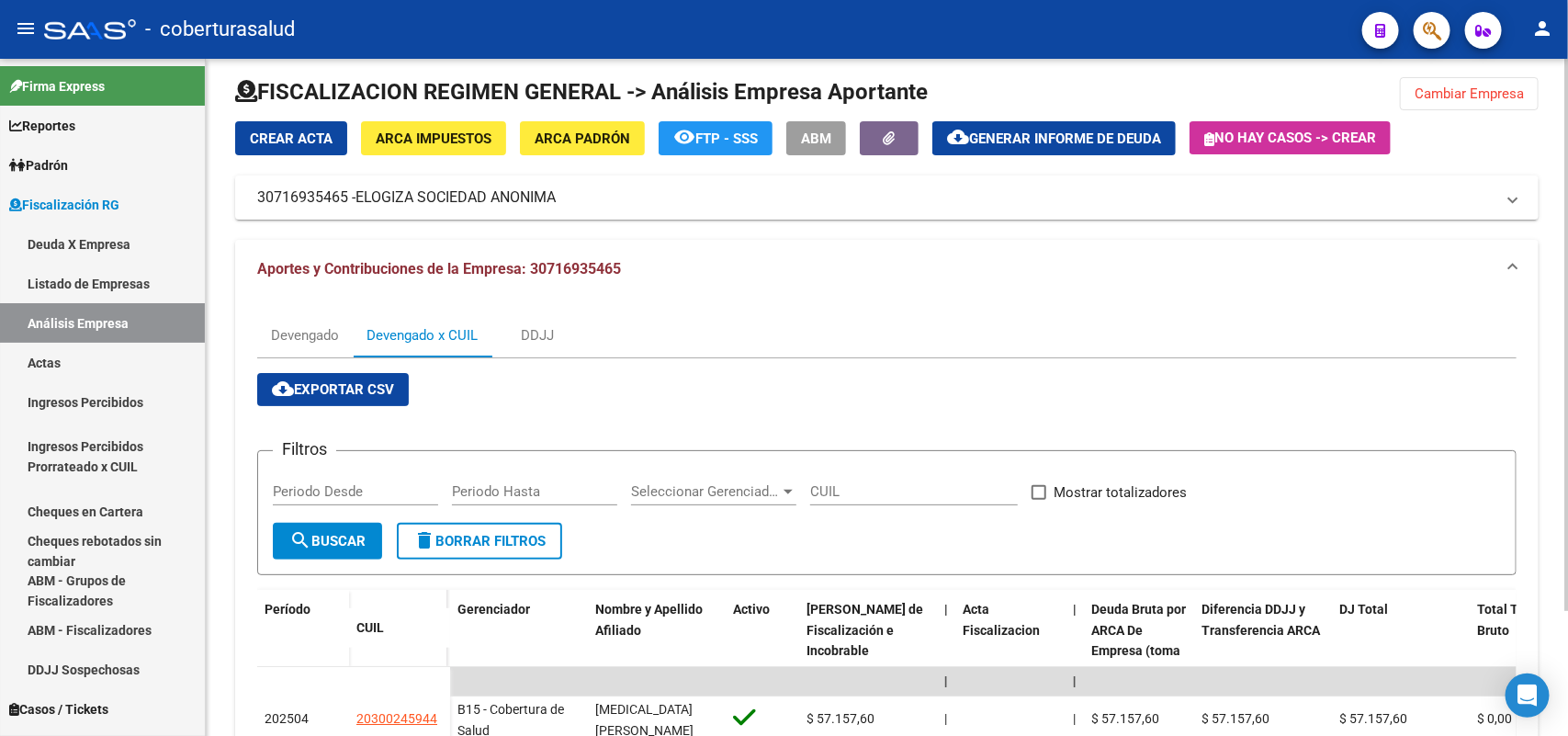
scroll to position [0, 0]
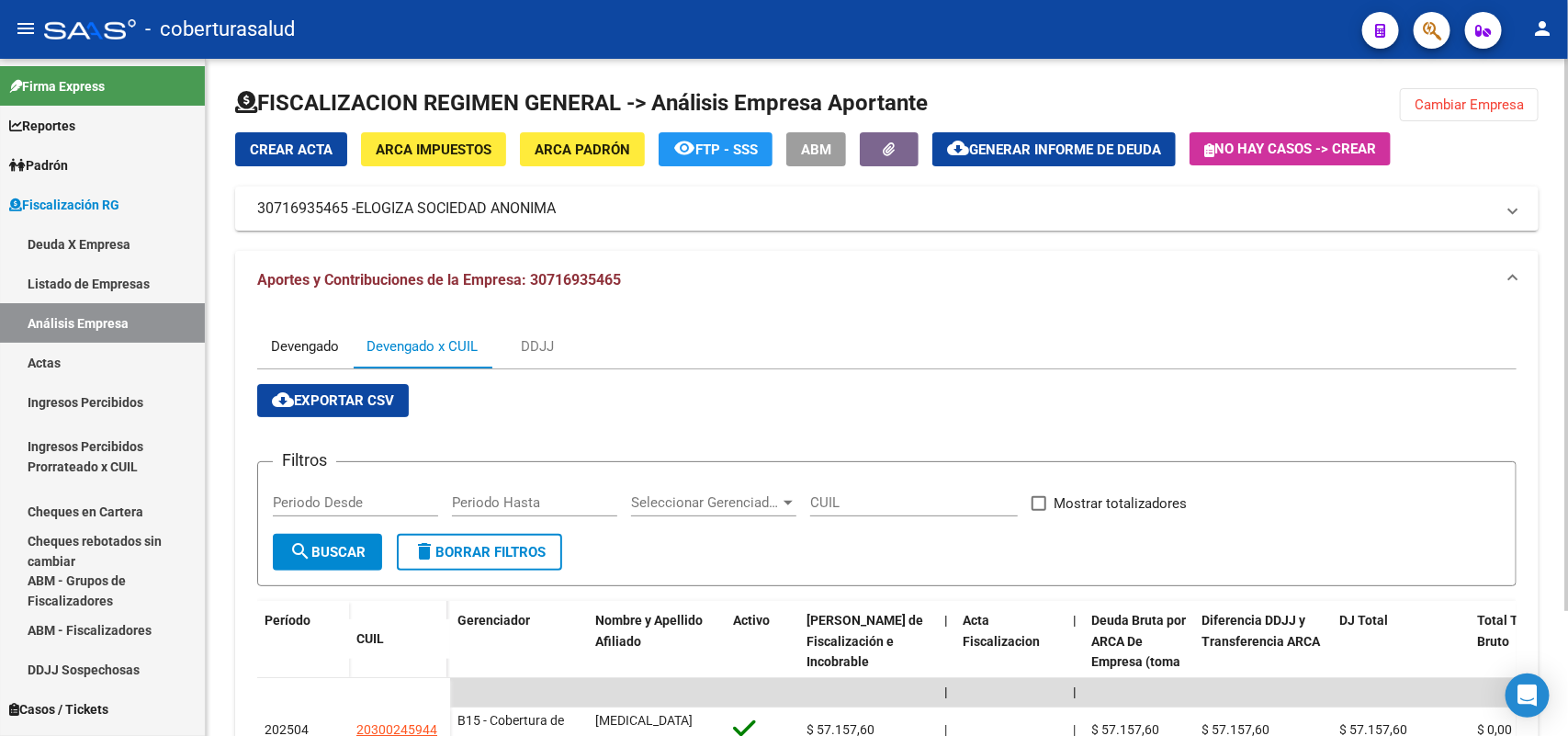
drag, startPoint x: 286, startPoint y: 345, endPoint x: 335, endPoint y: 354, distance: 49.8
click at [296, 348] on div "Devengado" at bounding box center [305, 346] width 68 height 20
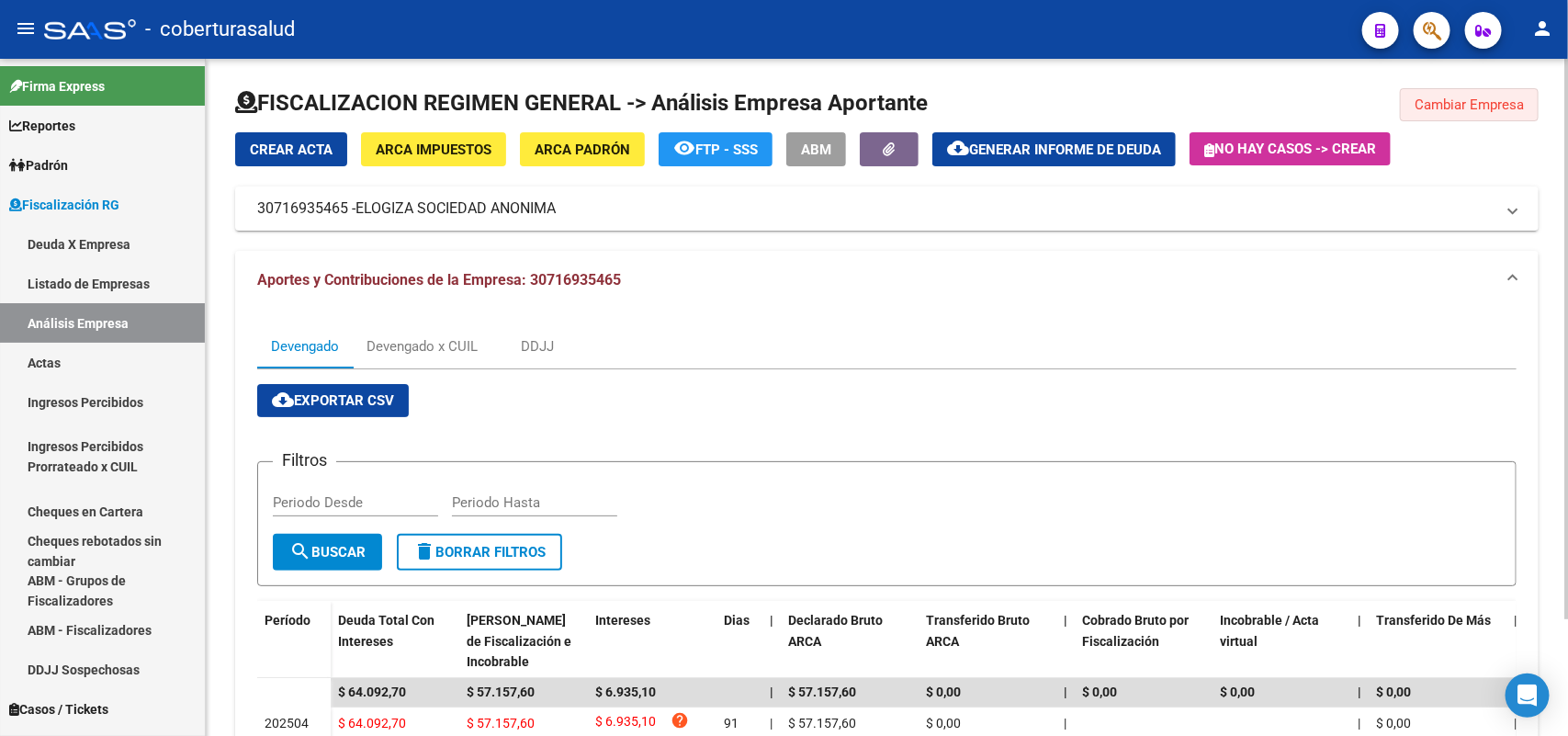
drag, startPoint x: 1421, startPoint y: 106, endPoint x: 1414, endPoint y: 120, distance: 15.7
click at [1422, 107] on span "Cambiar Empresa" at bounding box center [1468, 104] width 109 height 16
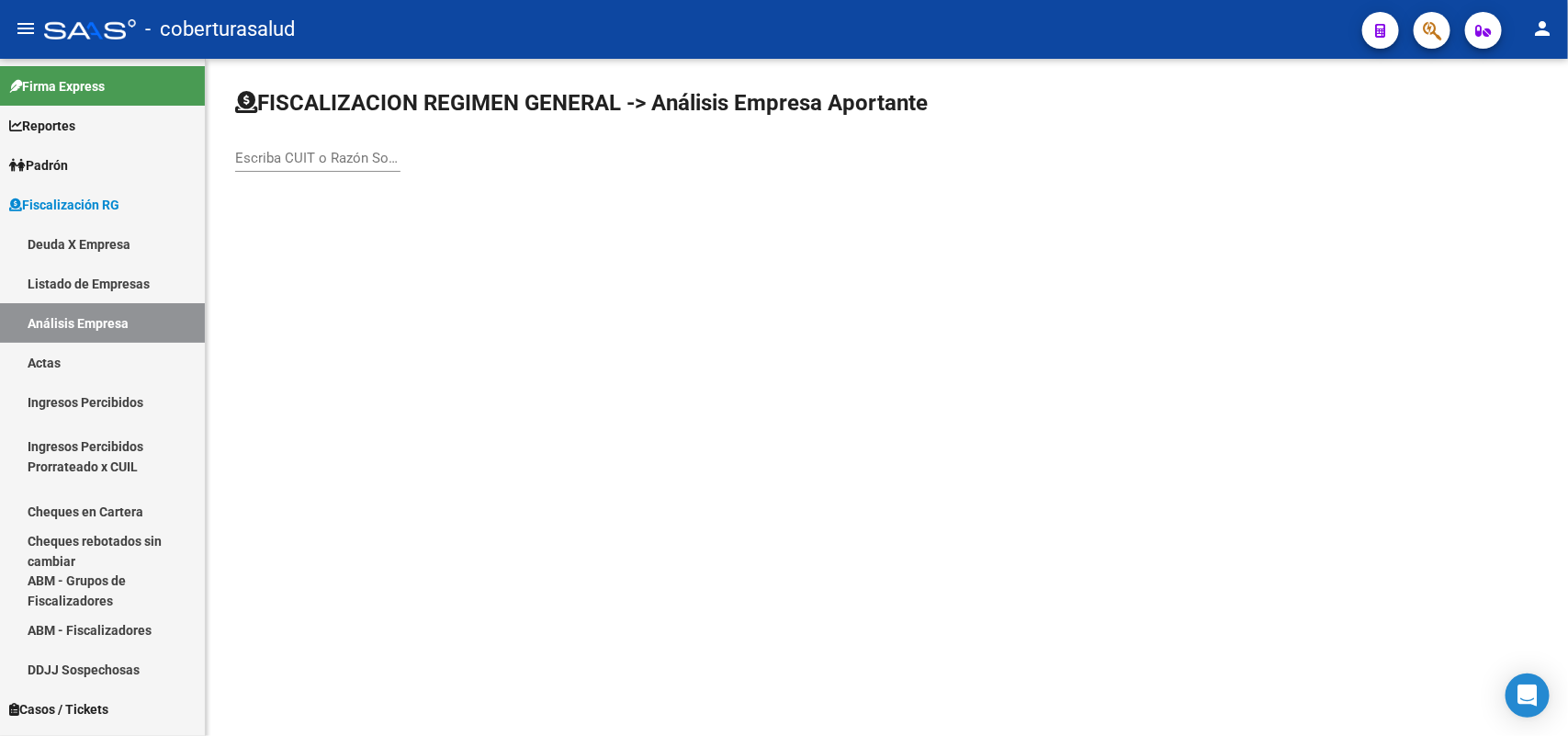
click at [349, 144] on div "Escriba CUIT o Razón Social para buscar" at bounding box center [318, 152] width 165 height 40
click at [346, 154] on input "Escriba CUIT o Razón Social para buscar" at bounding box center [318, 158] width 165 height 16
paste input "30717236897"
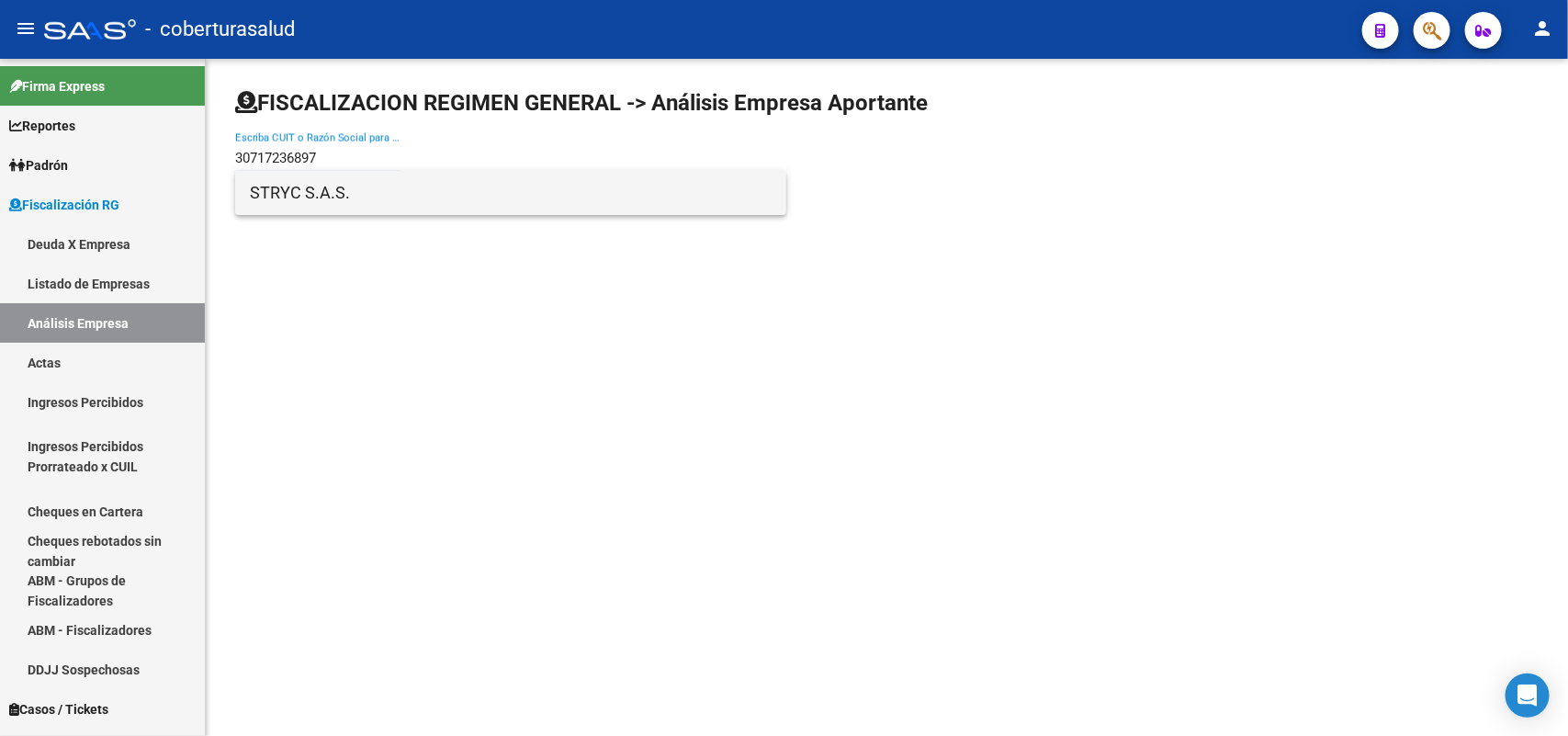
type input "30717236897"
click at [343, 179] on span "STRYC S.A.S." at bounding box center [511, 193] width 522 height 44
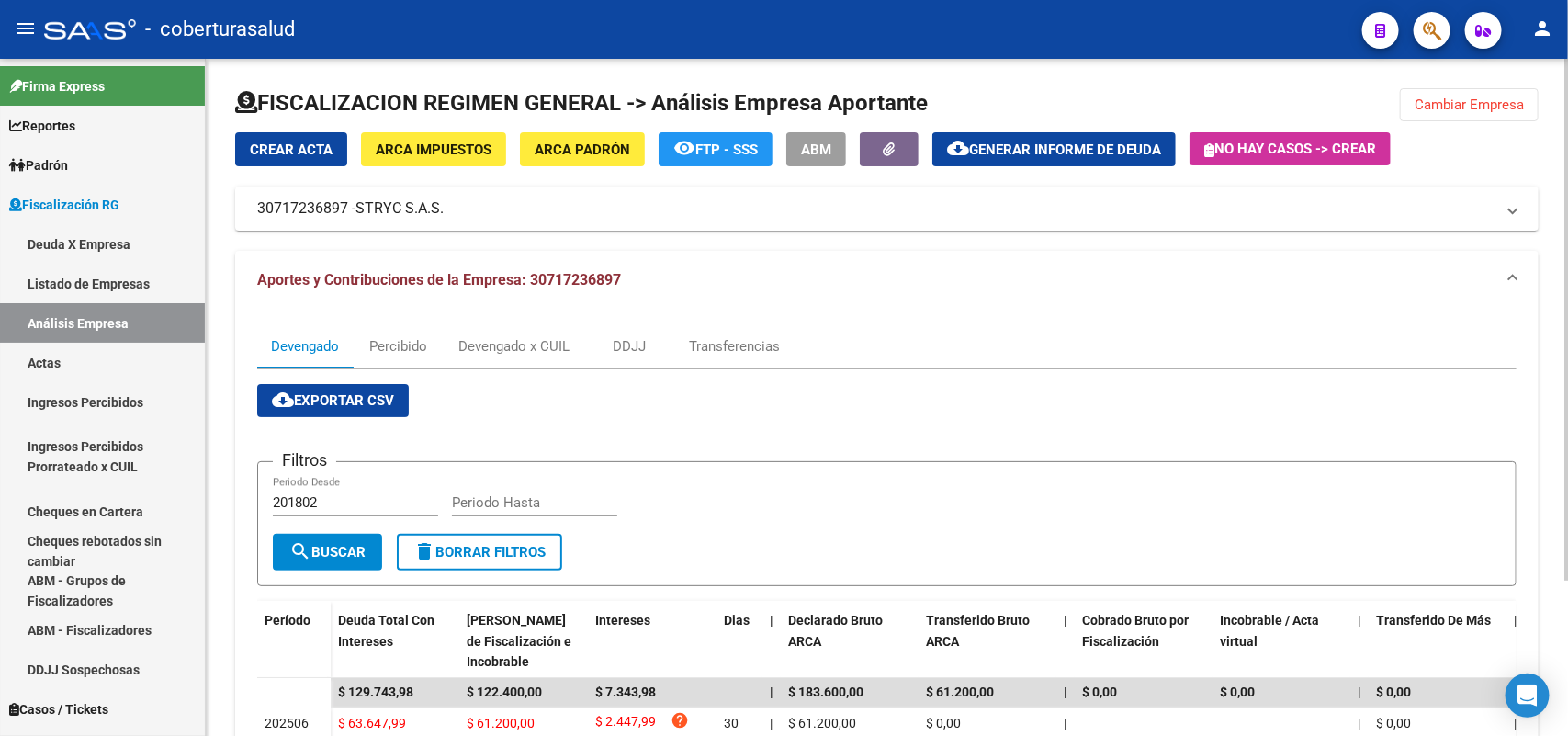
scroll to position [202, 0]
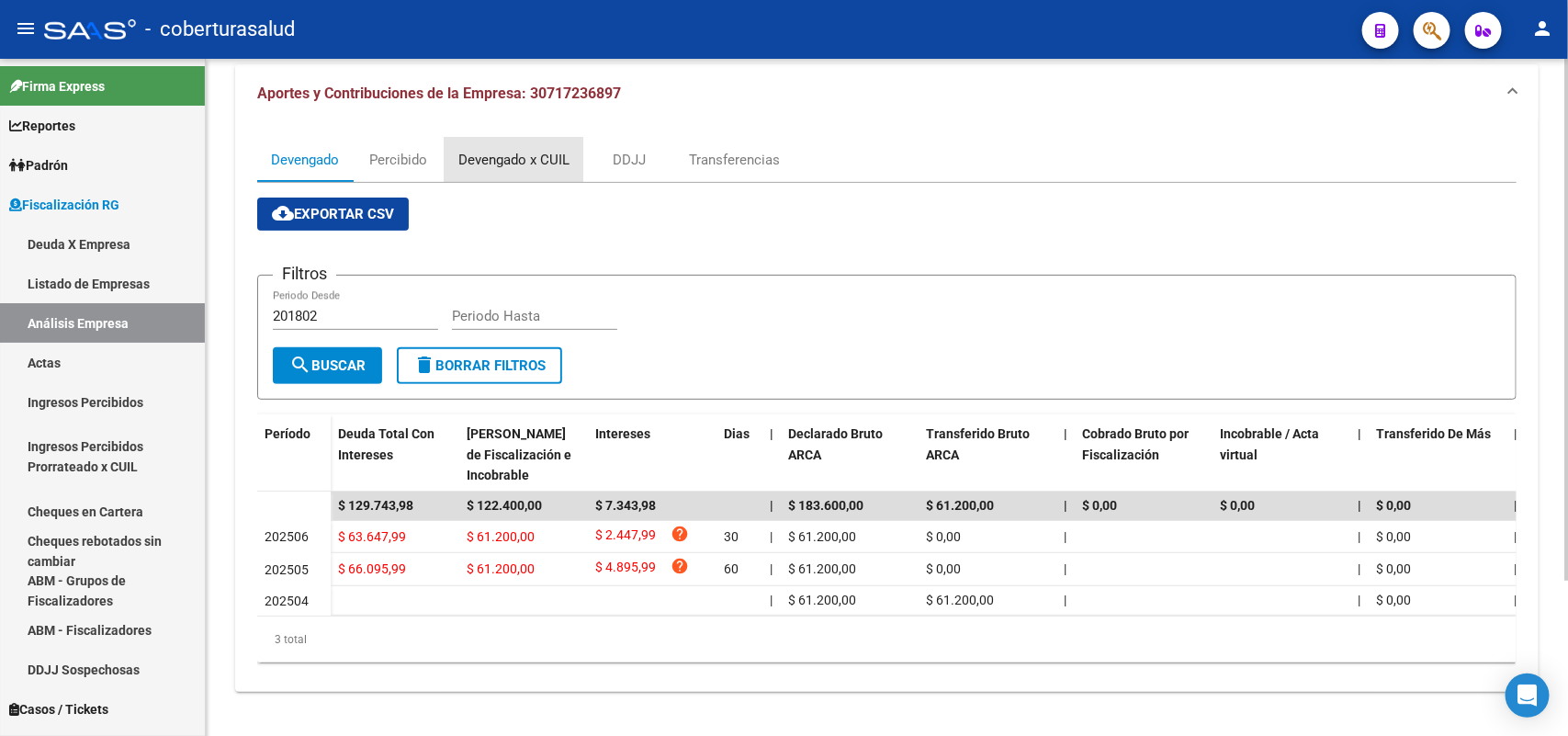
drag, startPoint x: 495, startPoint y: 135, endPoint x: 764, endPoint y: 269, distance: 300.5
click at [505, 150] on div "Devengado x CUIL" at bounding box center [513, 160] width 111 height 20
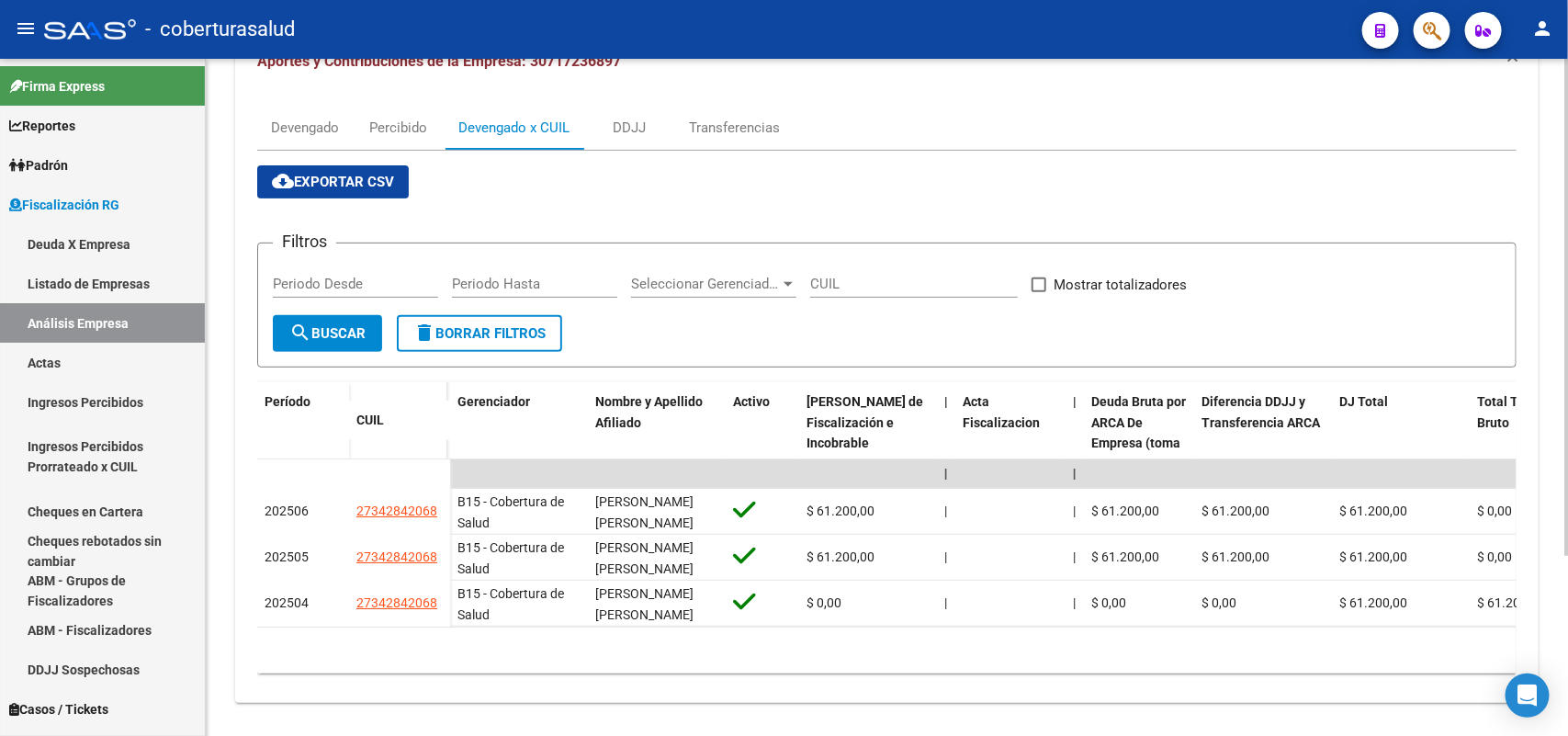
scroll to position [244, 0]
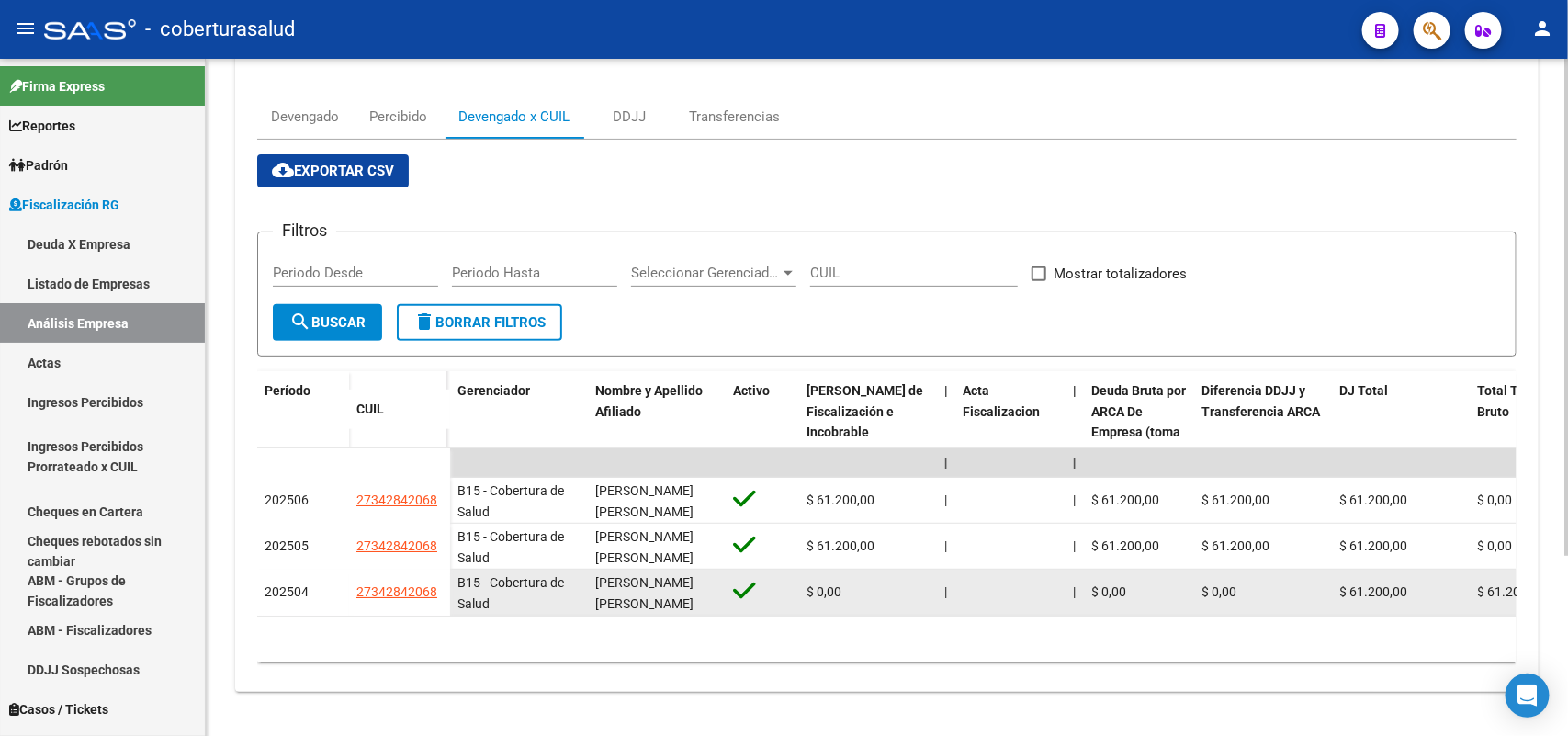
drag, startPoint x: 352, startPoint y: 576, endPoint x: 438, endPoint y: 571, distance: 86.1
click at [446, 576] on datatable-body-cell "27342842068" at bounding box center [400, 593] width 101 height 46
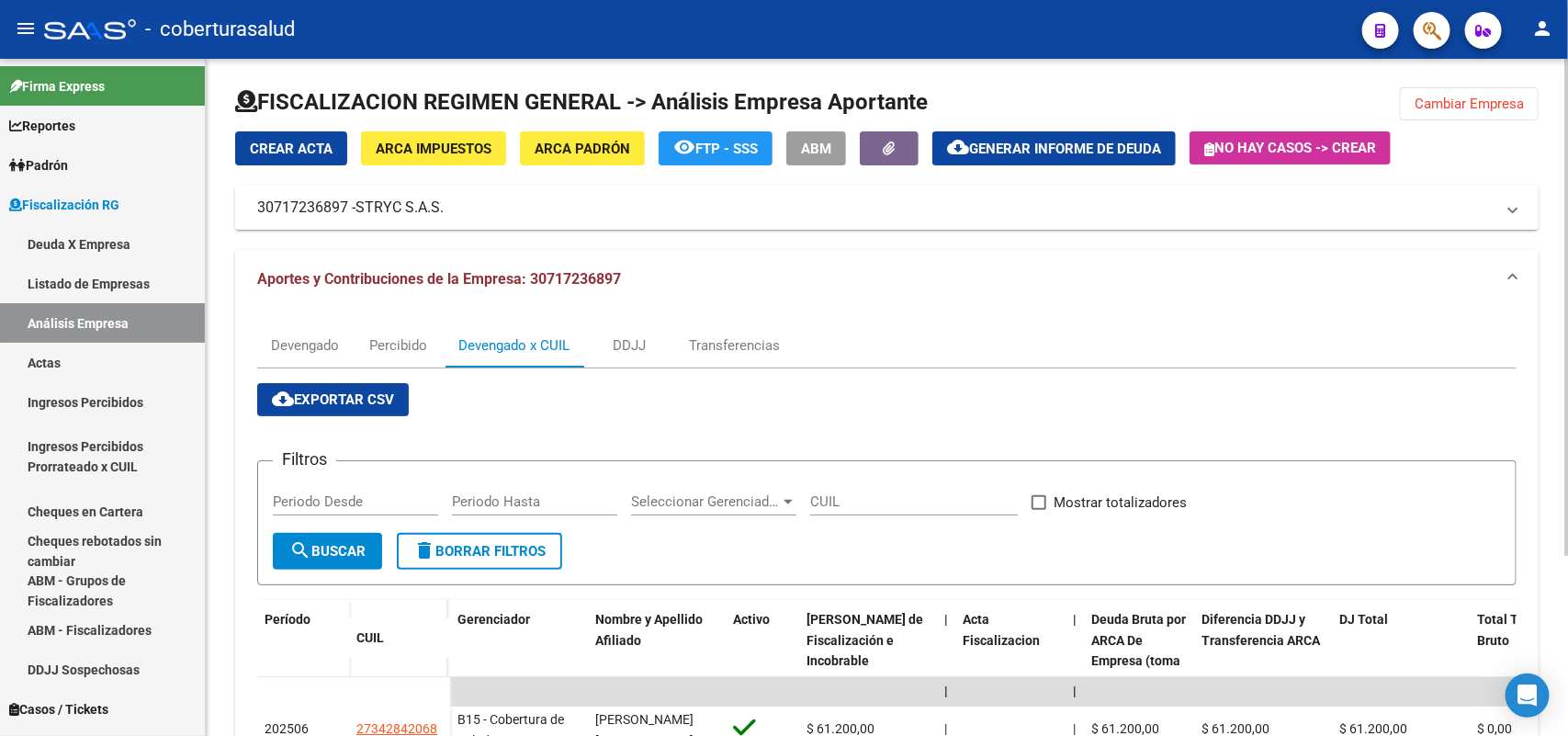
scroll to position [0, 0]
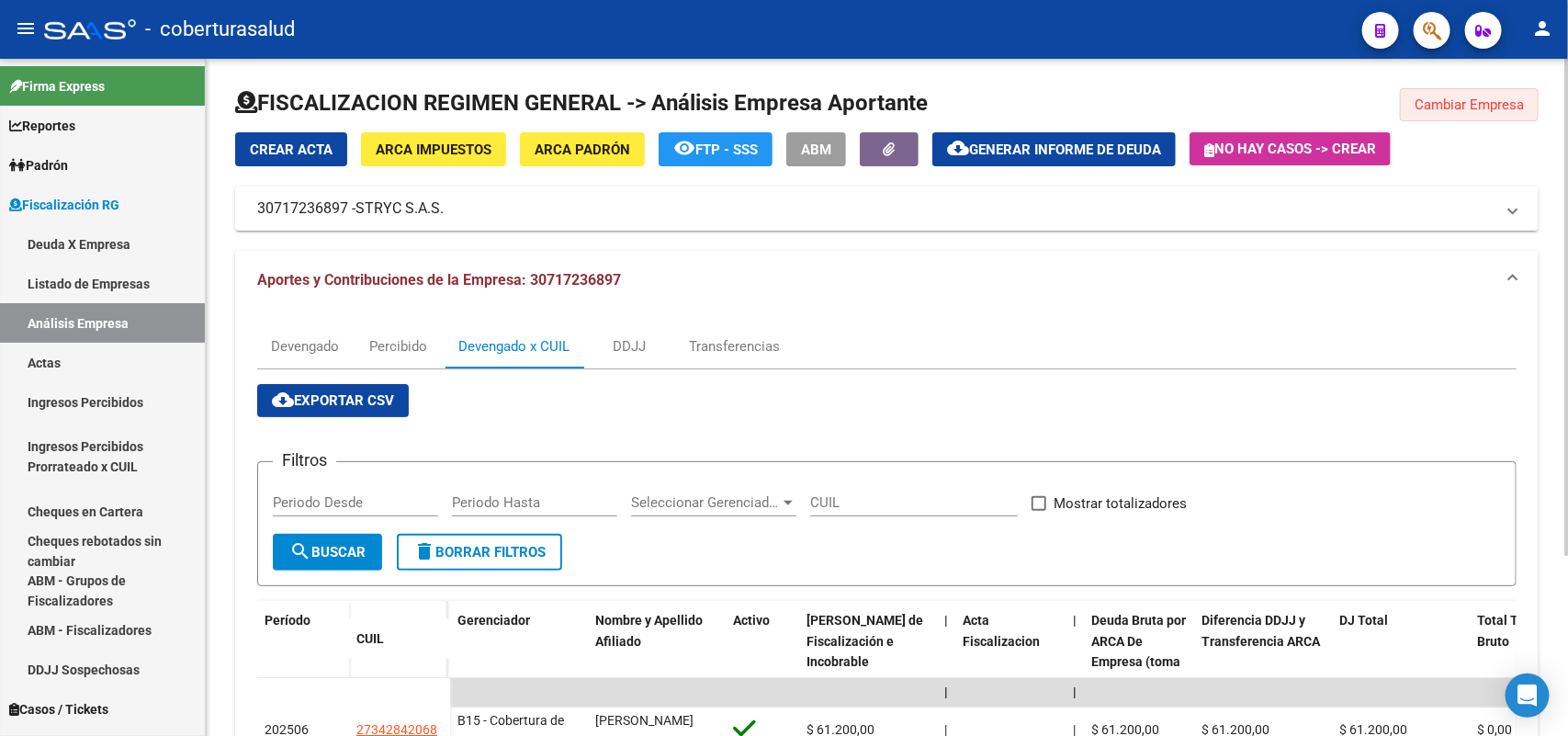
click at [1439, 103] on span "Cambiar Empresa" at bounding box center [1468, 104] width 109 height 16
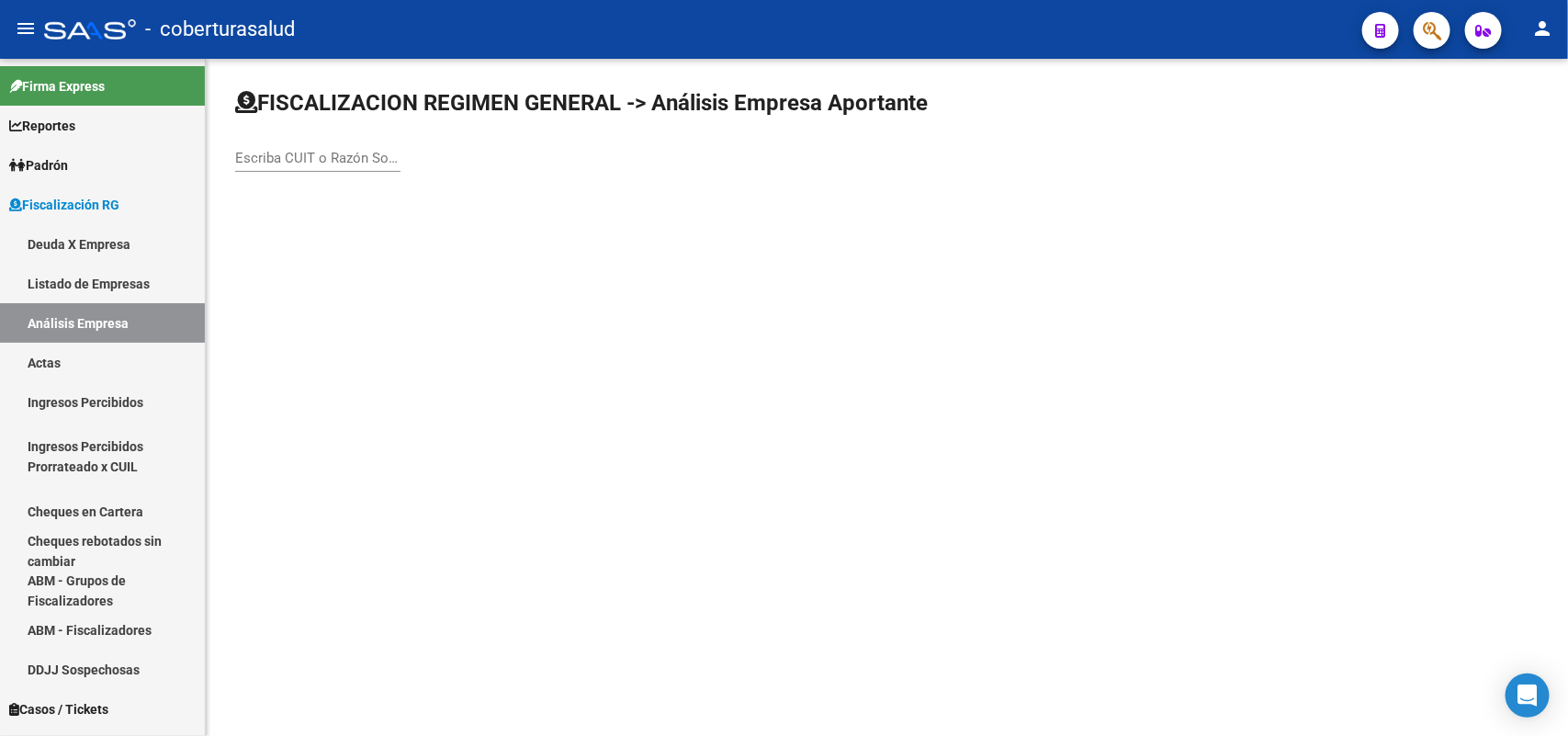
drag, startPoint x: 401, startPoint y: 167, endPoint x: 388, endPoint y: 159, distance: 15.3
click at [398, 167] on div "Escriba CUIT o Razón Social para buscar" at bounding box center [887, 139] width 1303 height 101
click at [355, 158] on input "Escriba CUIT o Razón Social para buscar" at bounding box center [318, 158] width 165 height 16
paste input "30717561488"
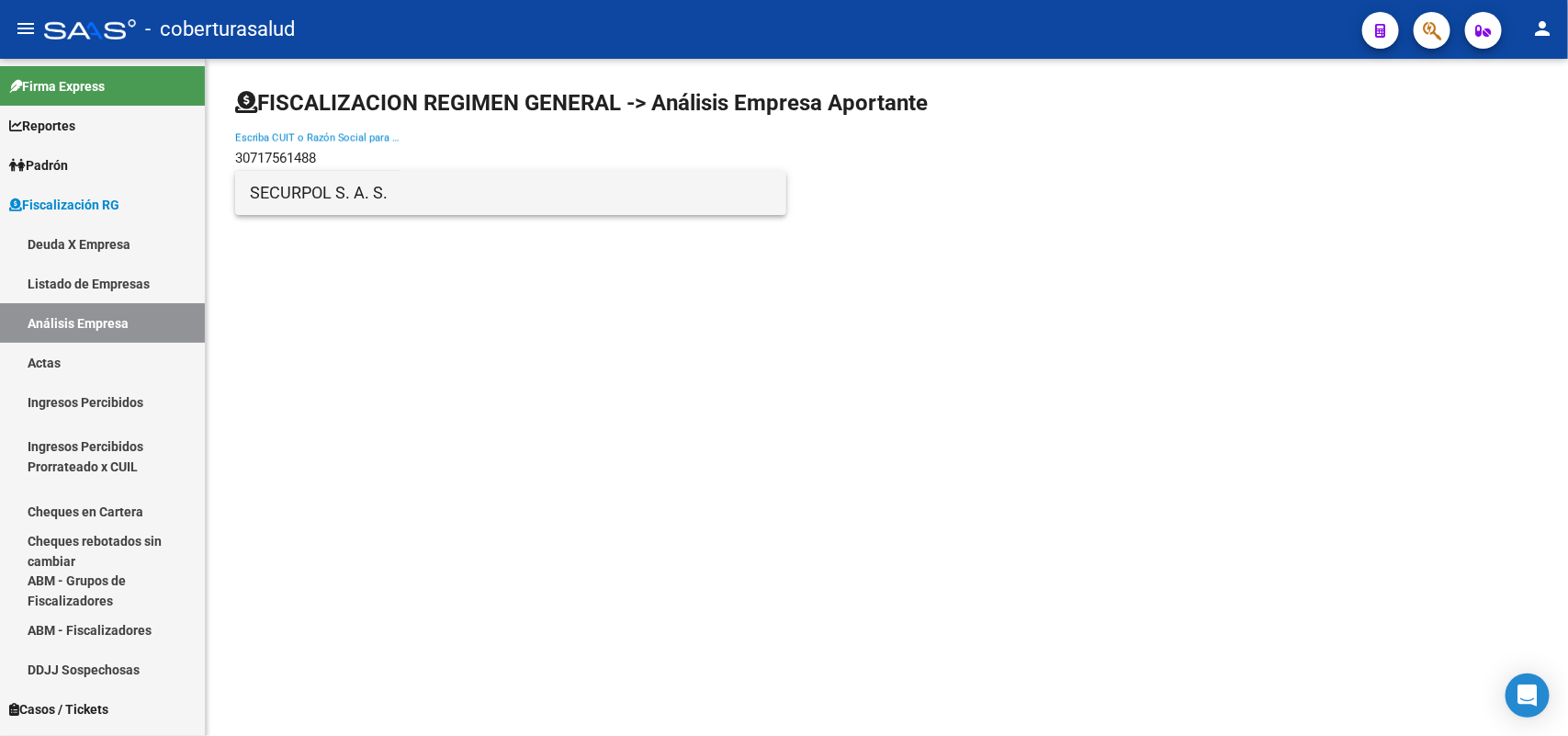
type input "30717561488"
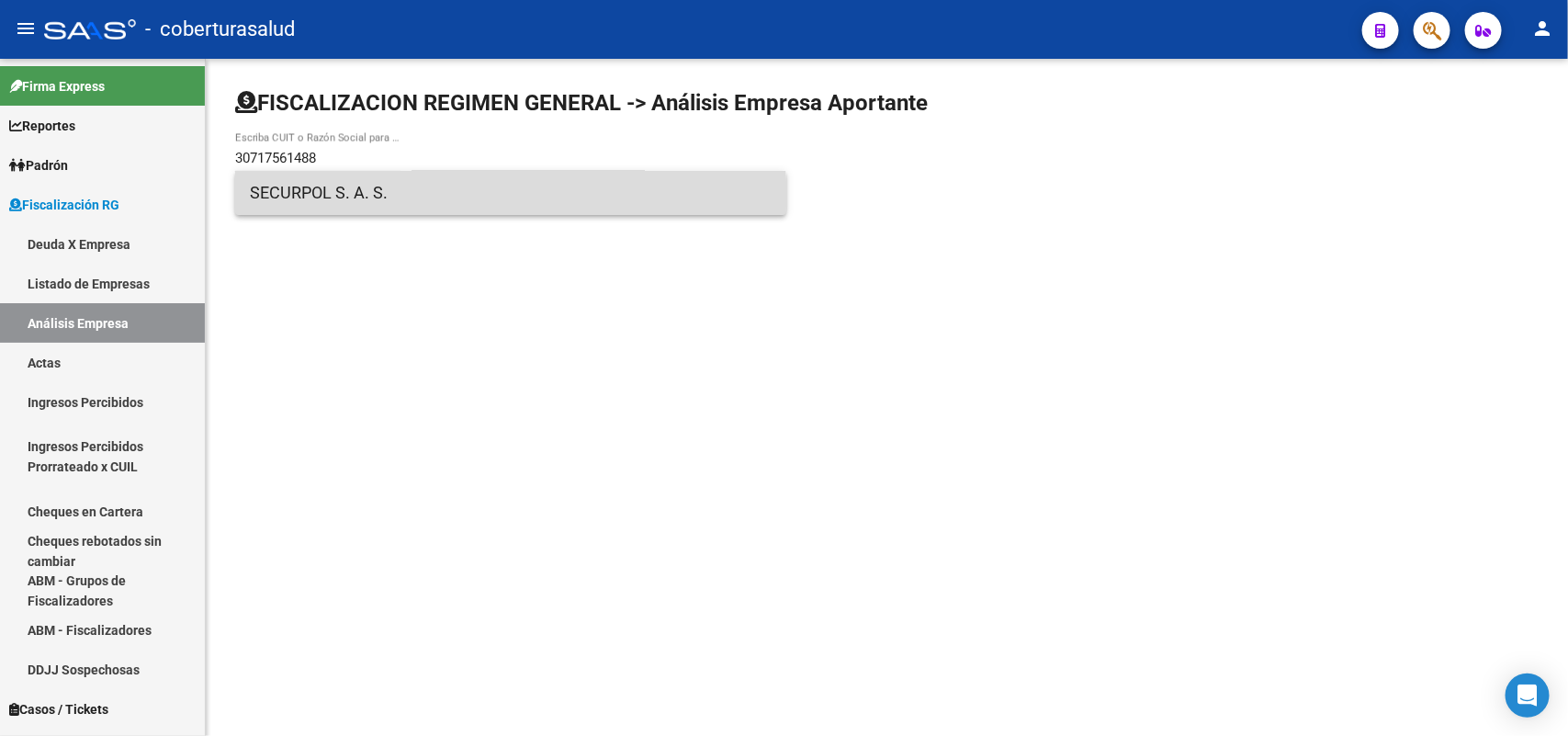
click at [365, 202] on span "SECURPOL S. A. S." at bounding box center [511, 193] width 522 height 44
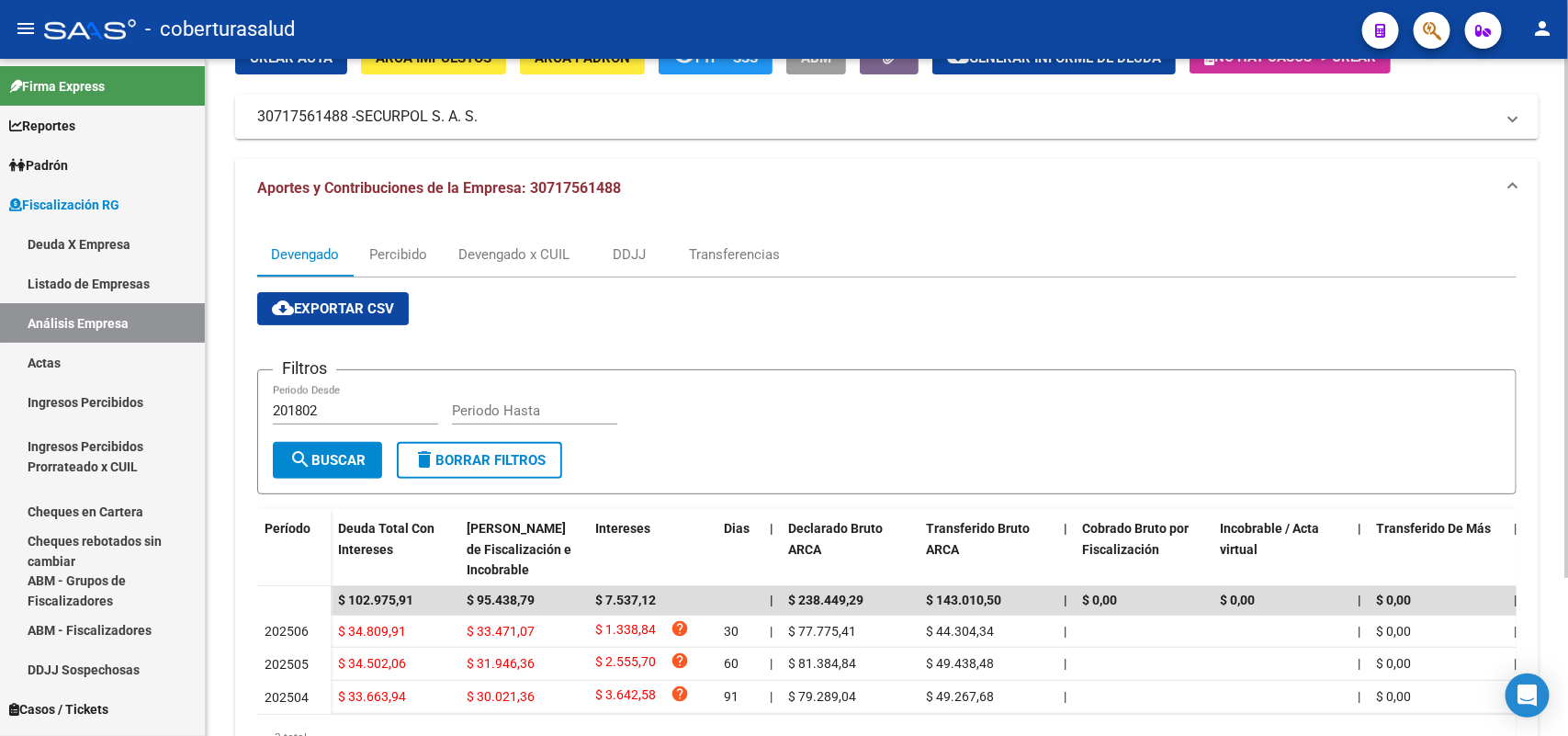
scroll to position [205, 0]
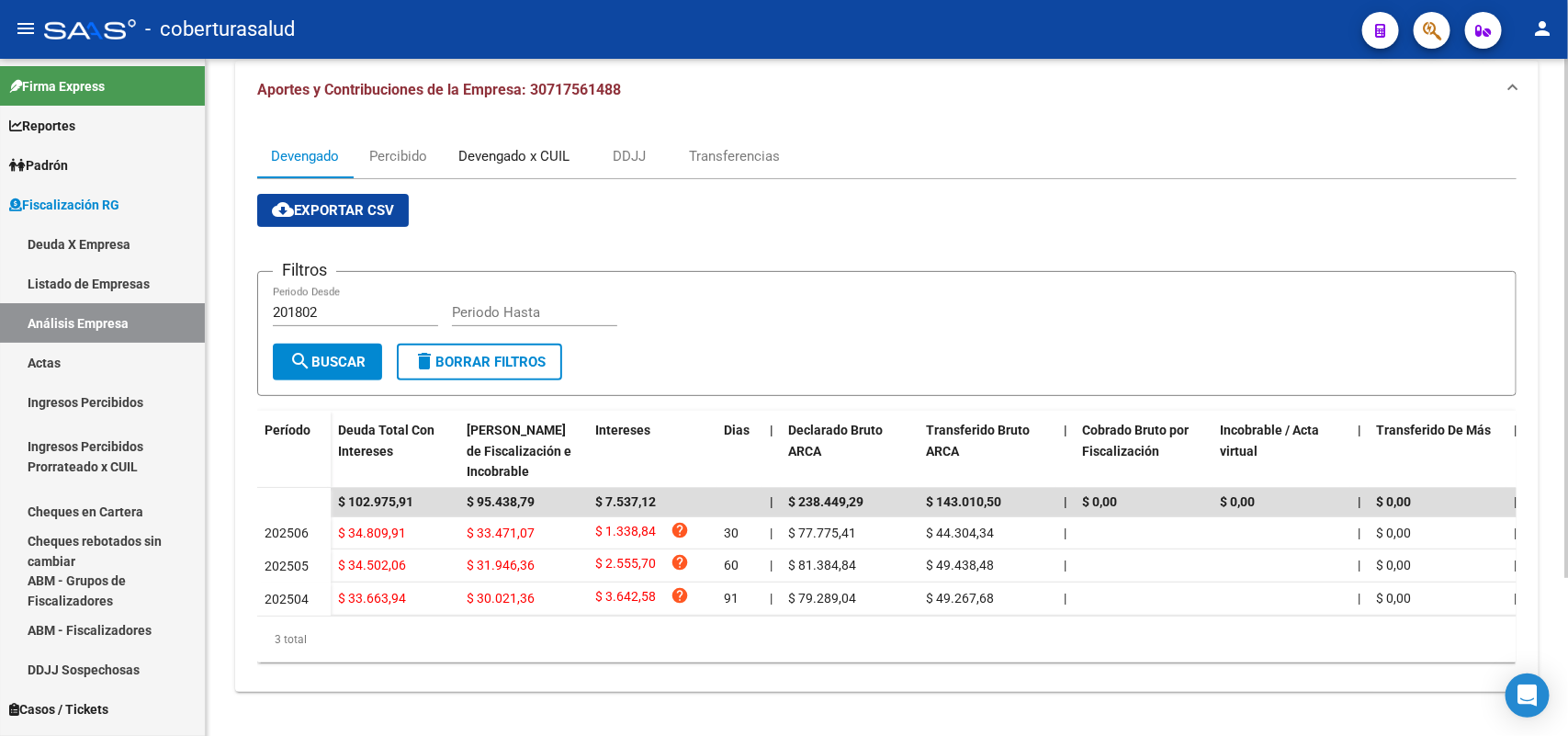
click at [516, 147] on div "Devengado x CUIL" at bounding box center [513, 156] width 111 height 20
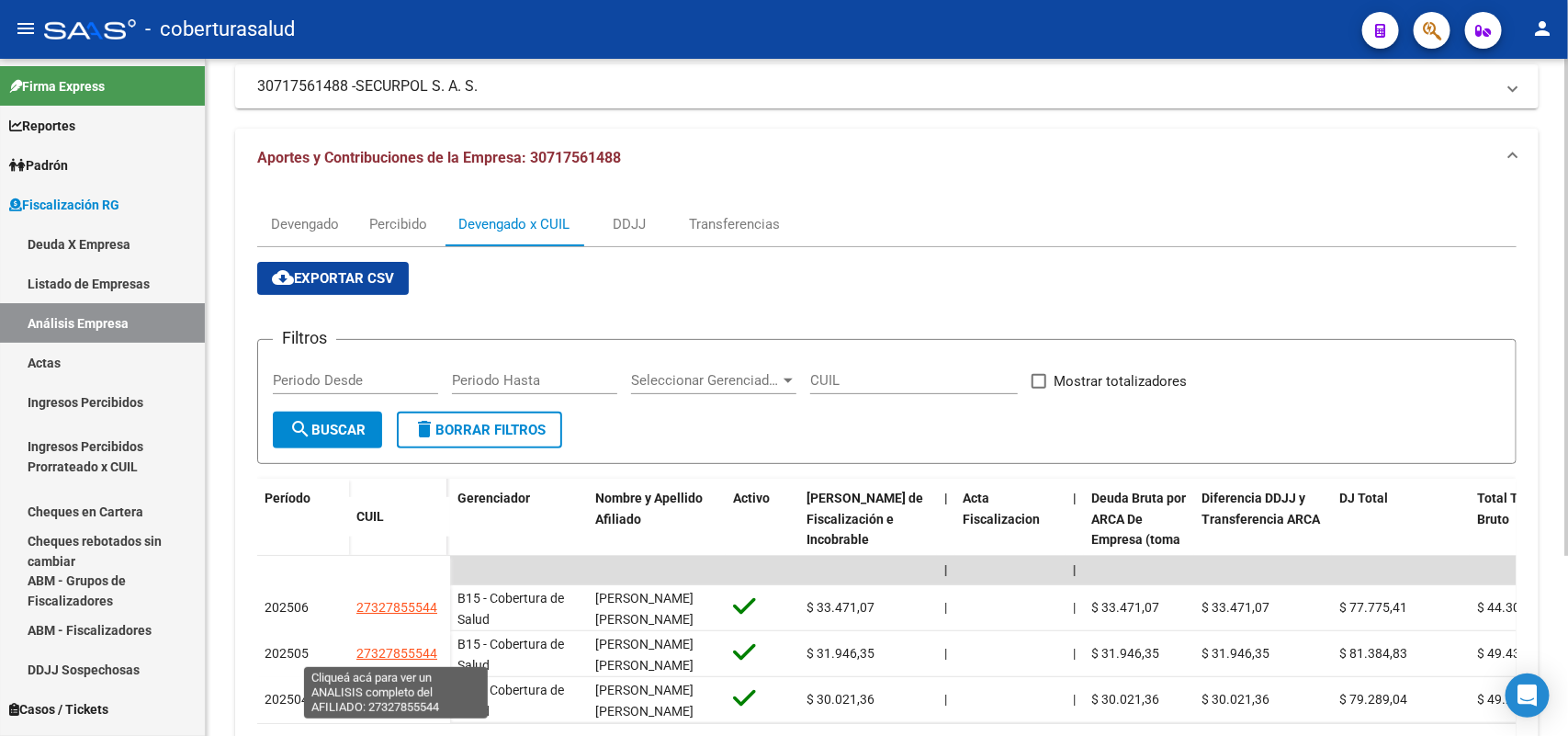
scroll to position [244, 0]
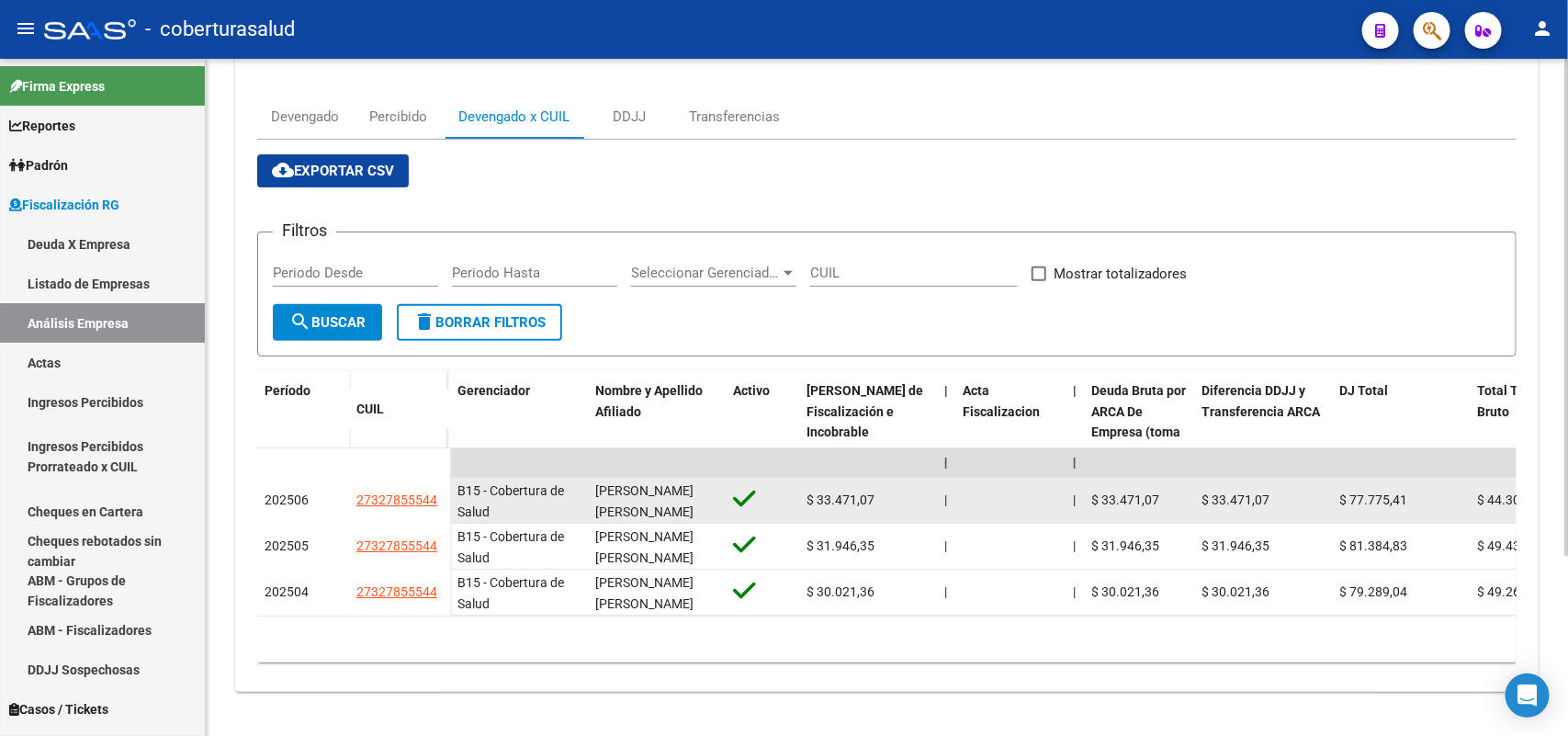
drag, startPoint x: 354, startPoint y: 483, endPoint x: 443, endPoint y: 483, distance: 89.0
click at [445, 483] on datatable-body-cell "27327855544" at bounding box center [400, 500] width 101 height 46
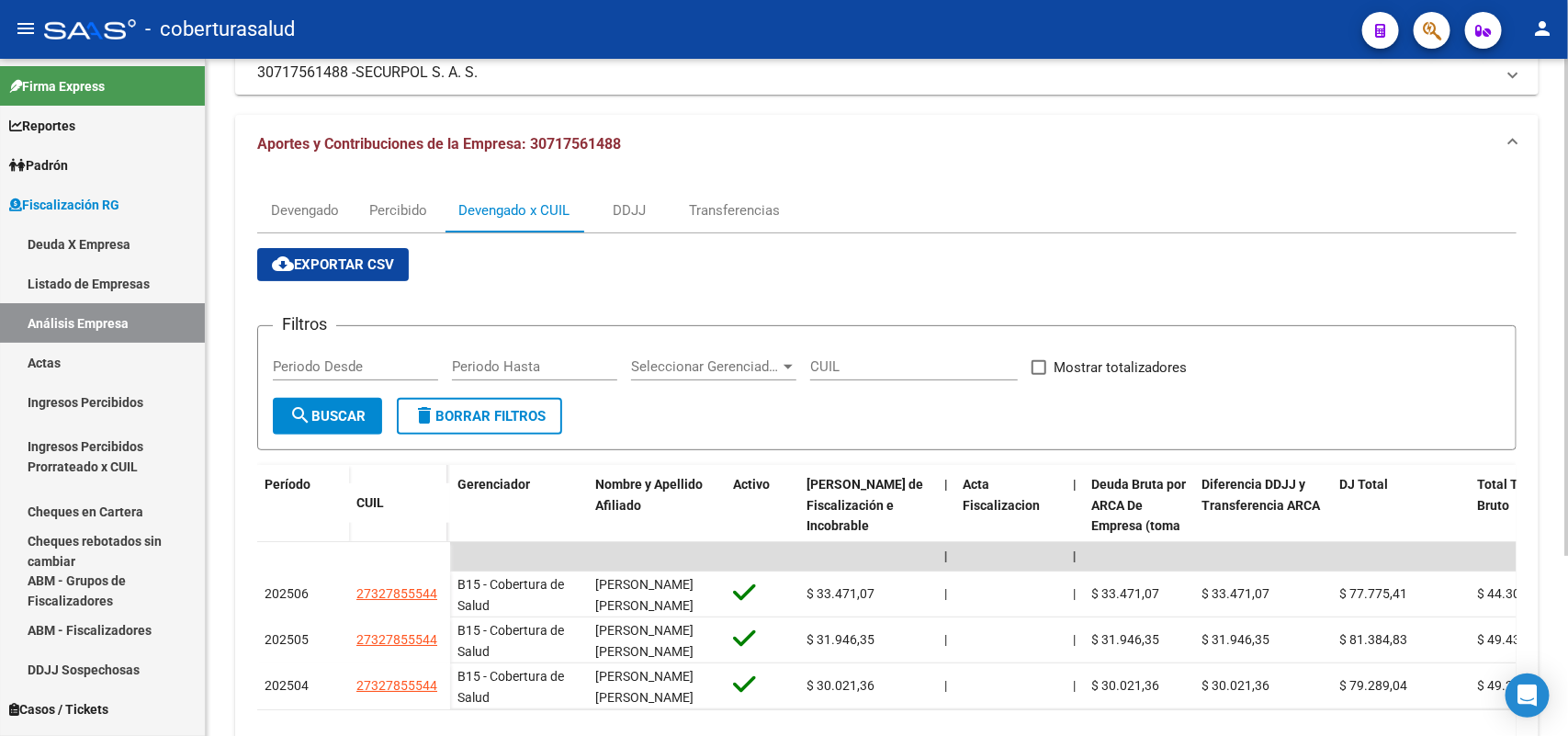
scroll to position [0, 0]
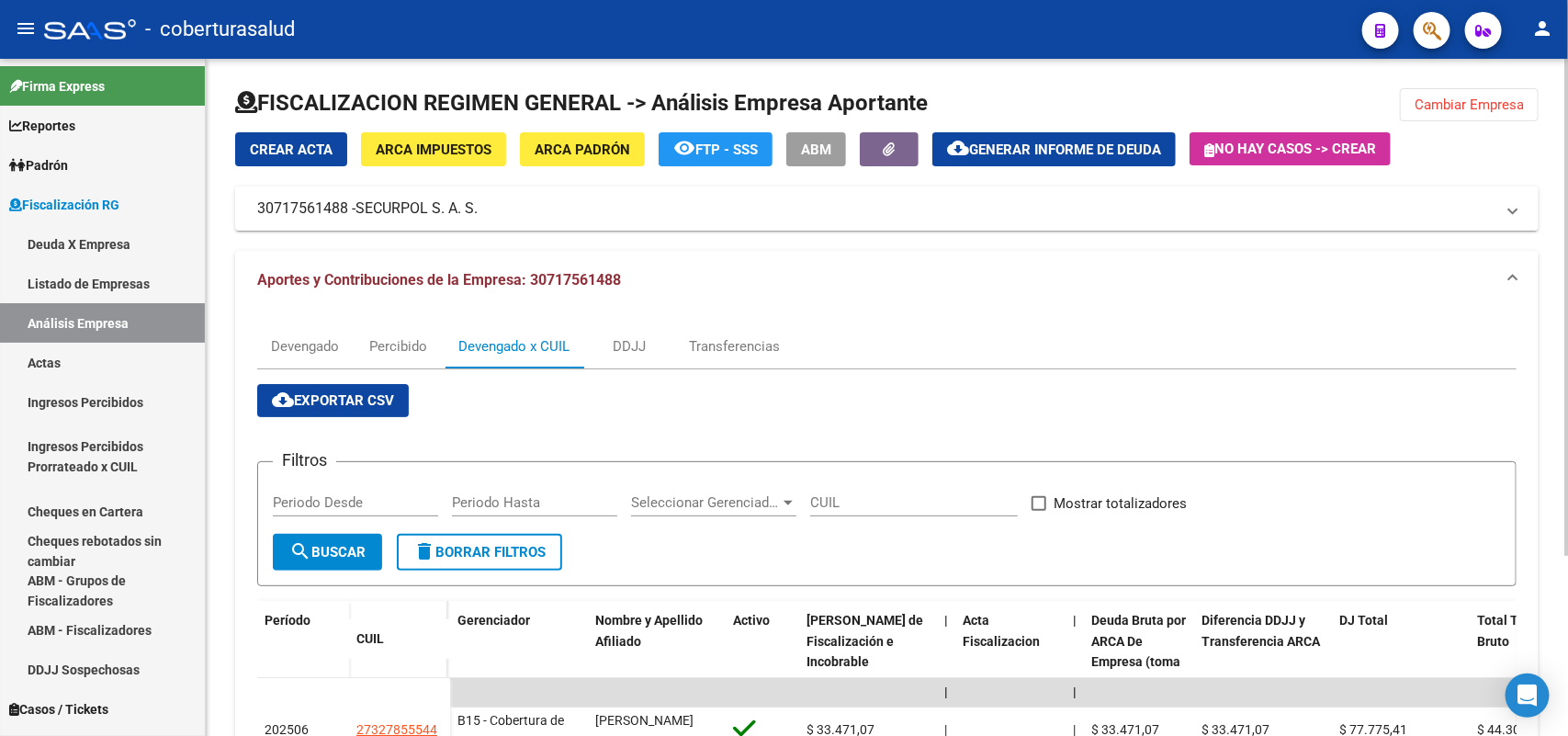
drag, startPoint x: 1457, startPoint y: 102, endPoint x: 1412, endPoint y: 130, distance: 53.0
click at [1453, 108] on span "Cambiar Empresa" at bounding box center [1468, 104] width 109 height 16
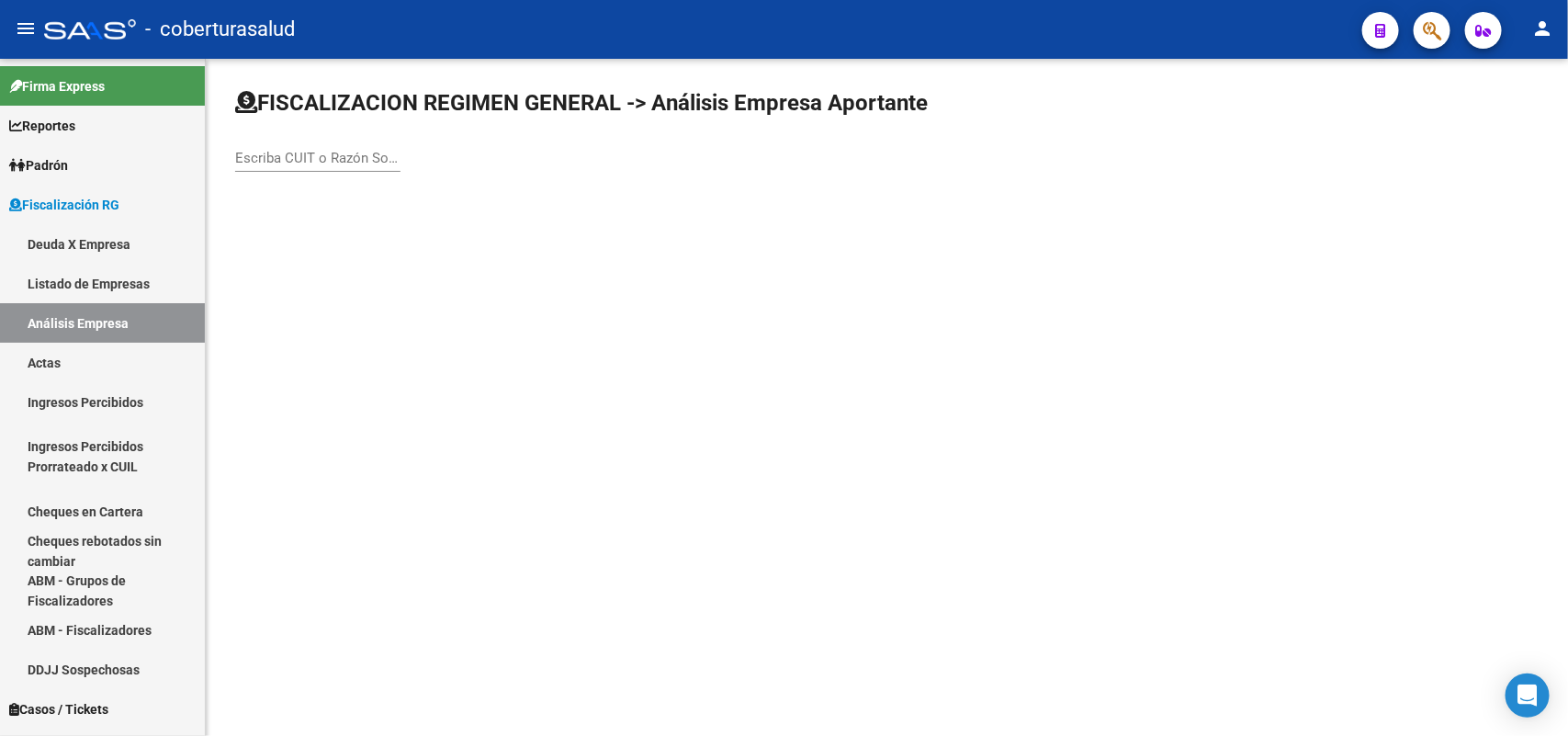
click at [361, 142] on div "Escriba CUIT o Razón Social para buscar" at bounding box center [318, 152] width 165 height 40
drag, startPoint x: 375, startPoint y: 152, endPoint x: 407, endPoint y: 170, distance: 36.7
click at [377, 152] on input "Escriba CUIT o Razón Social para buscar" at bounding box center [318, 158] width 165 height 16
paste input "30717942686"
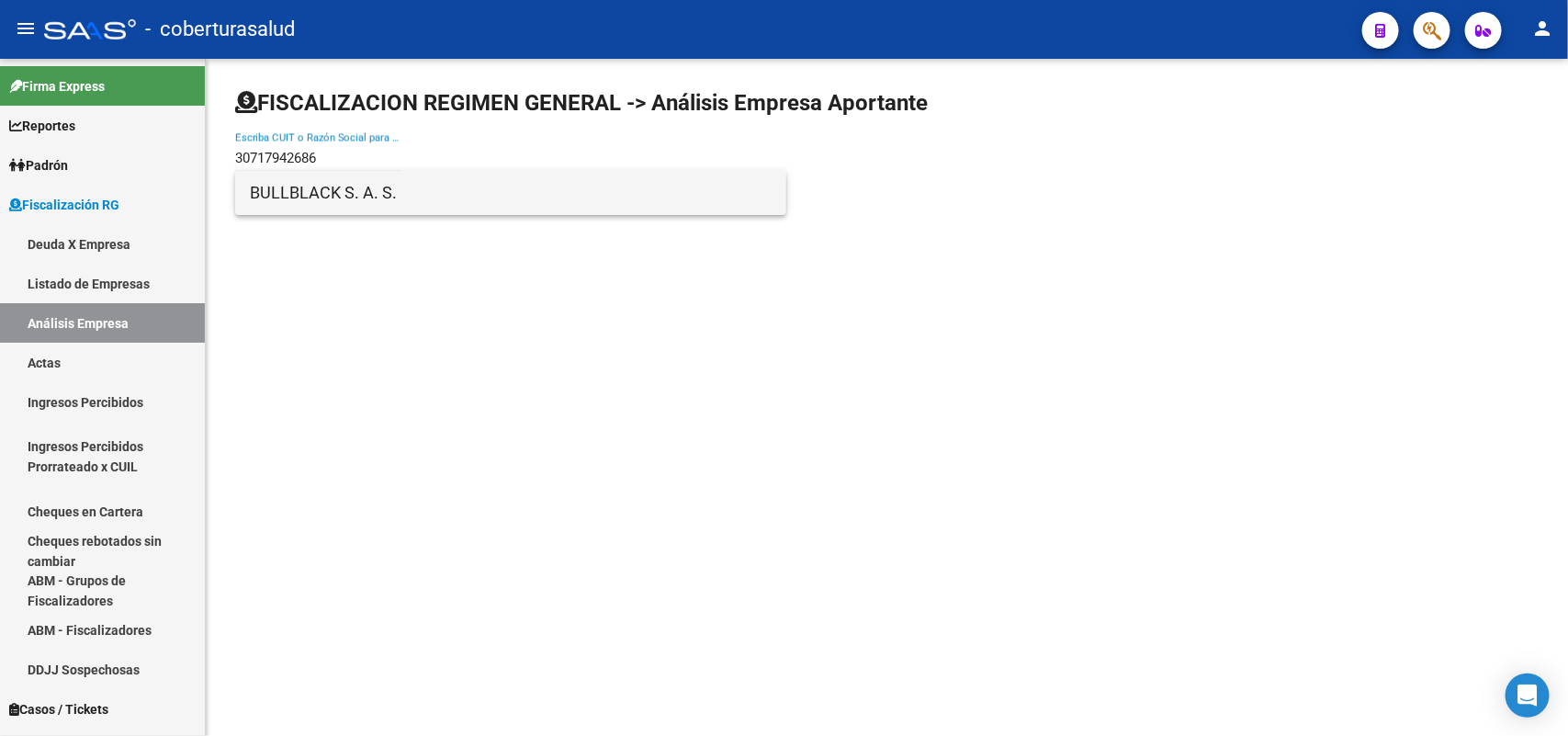
type input "30717942686"
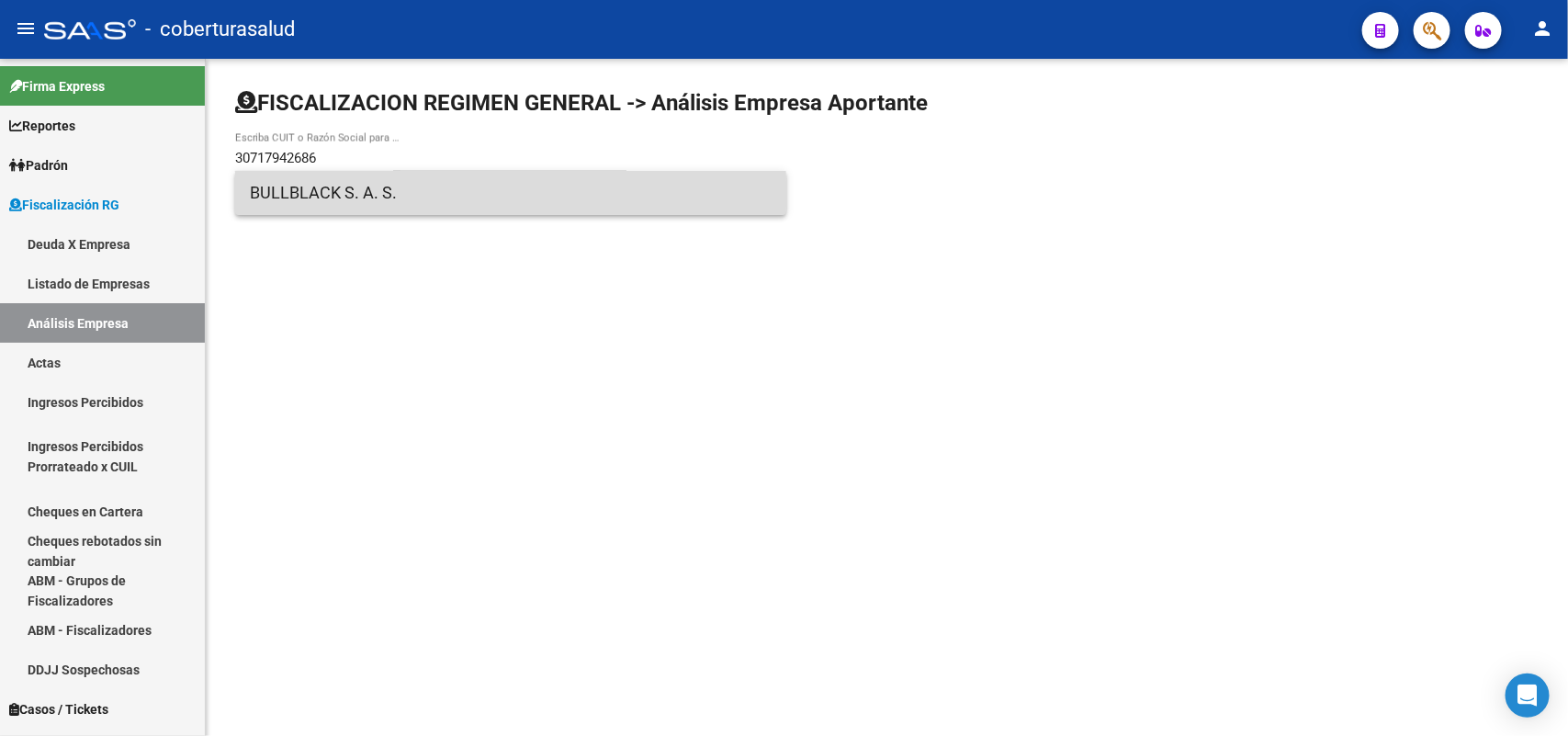
click at [356, 196] on span "BULLBLACK S. A. S." at bounding box center [511, 193] width 522 height 44
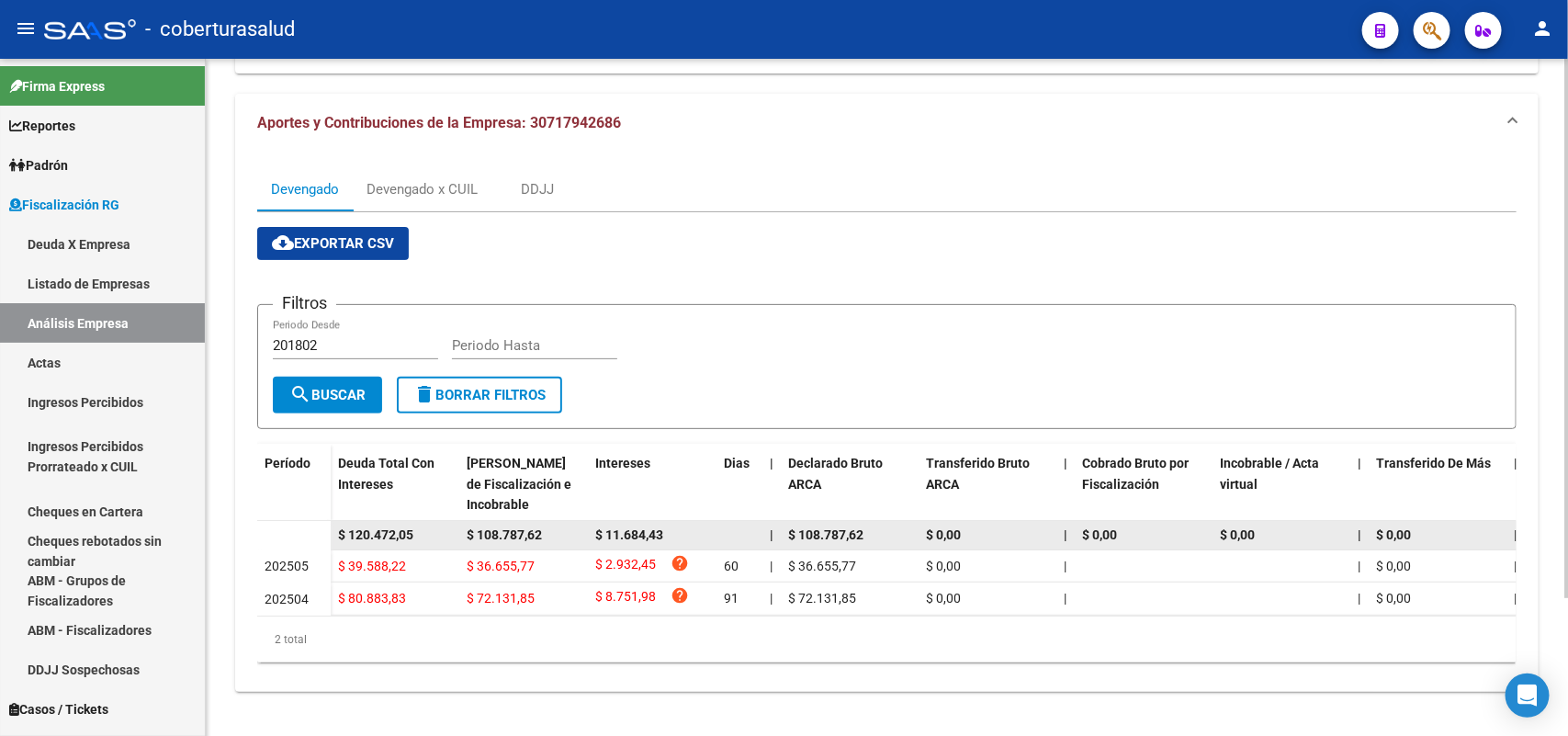
scroll to position [172, 0]
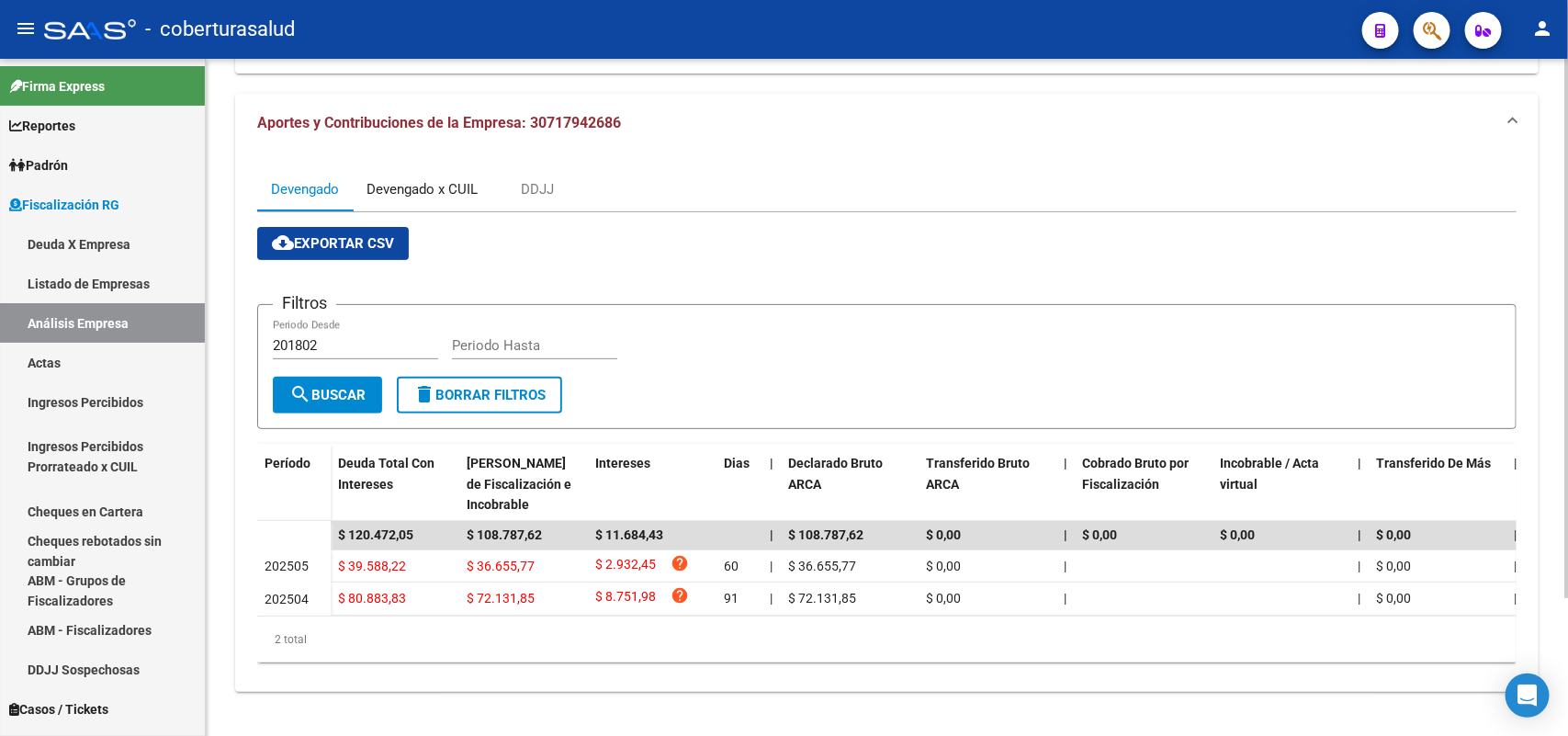
drag, startPoint x: 430, startPoint y: 161, endPoint x: 451, endPoint y: 170, distance: 22.8
click at [430, 167] on div "Devengado x CUIL" at bounding box center [422, 189] width 139 height 44
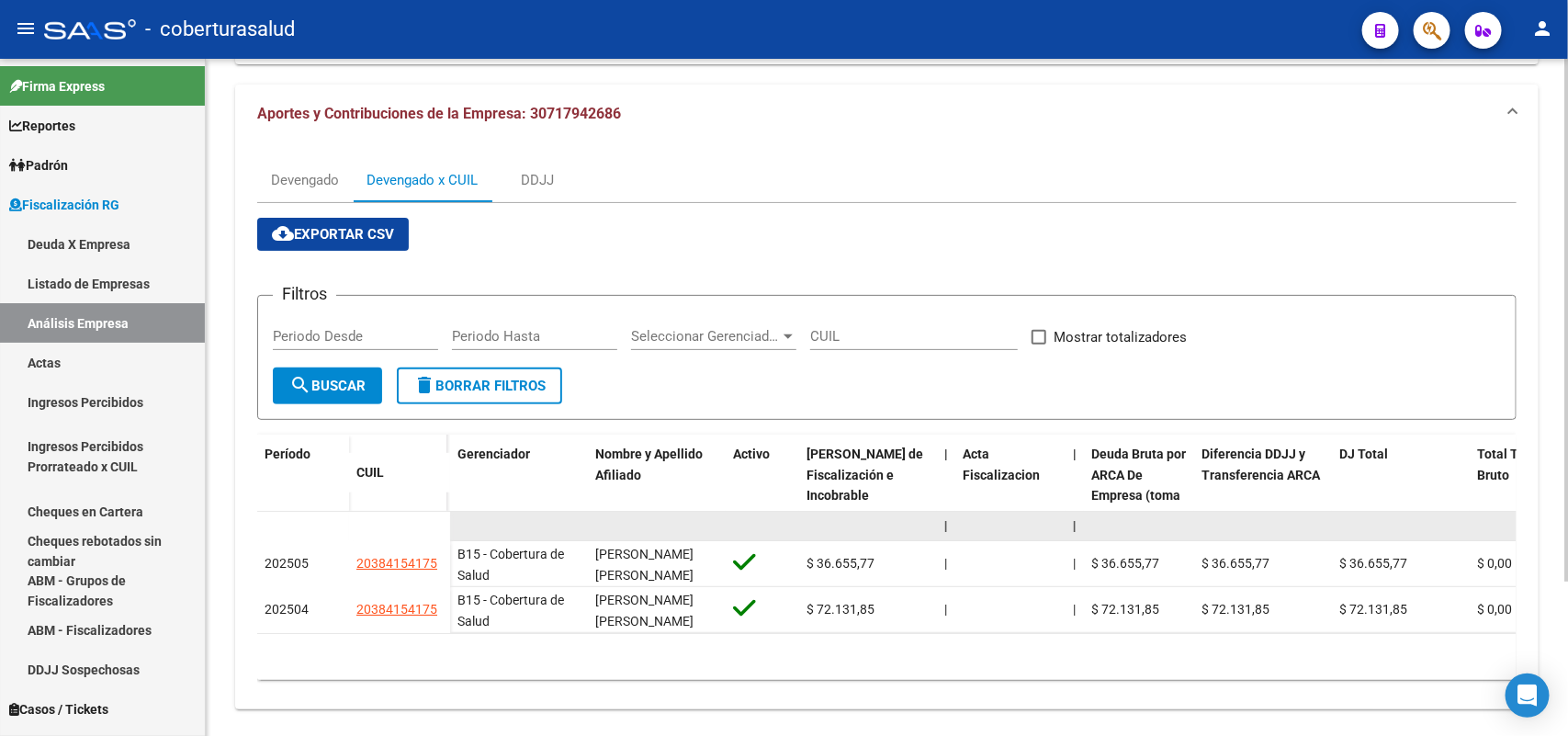
scroll to position [198, 0]
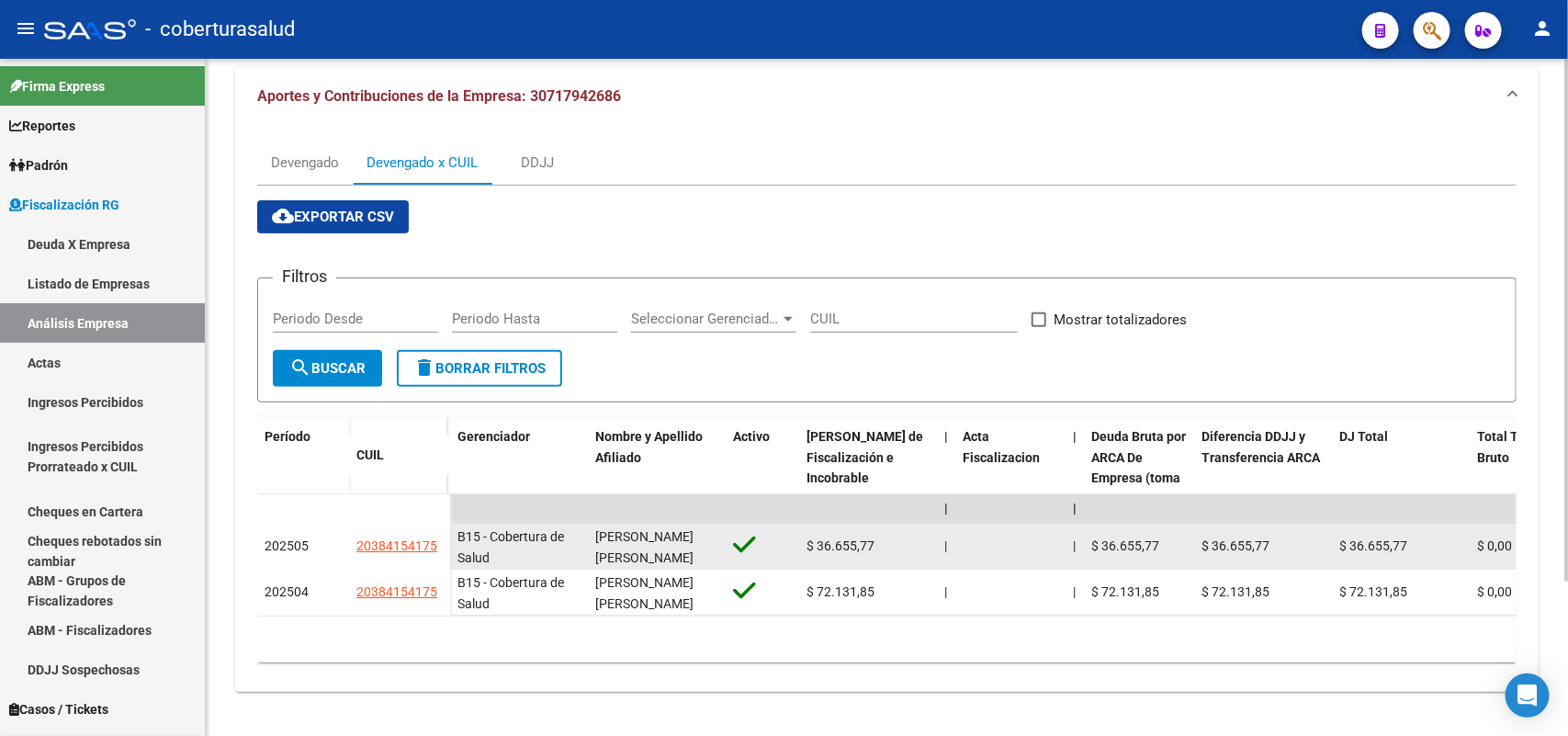
drag, startPoint x: 354, startPoint y: 531, endPoint x: 437, endPoint y: 530, distance: 83.0
click at [437, 530] on datatable-body-cell "20384154175" at bounding box center [400, 547] width 101 height 46
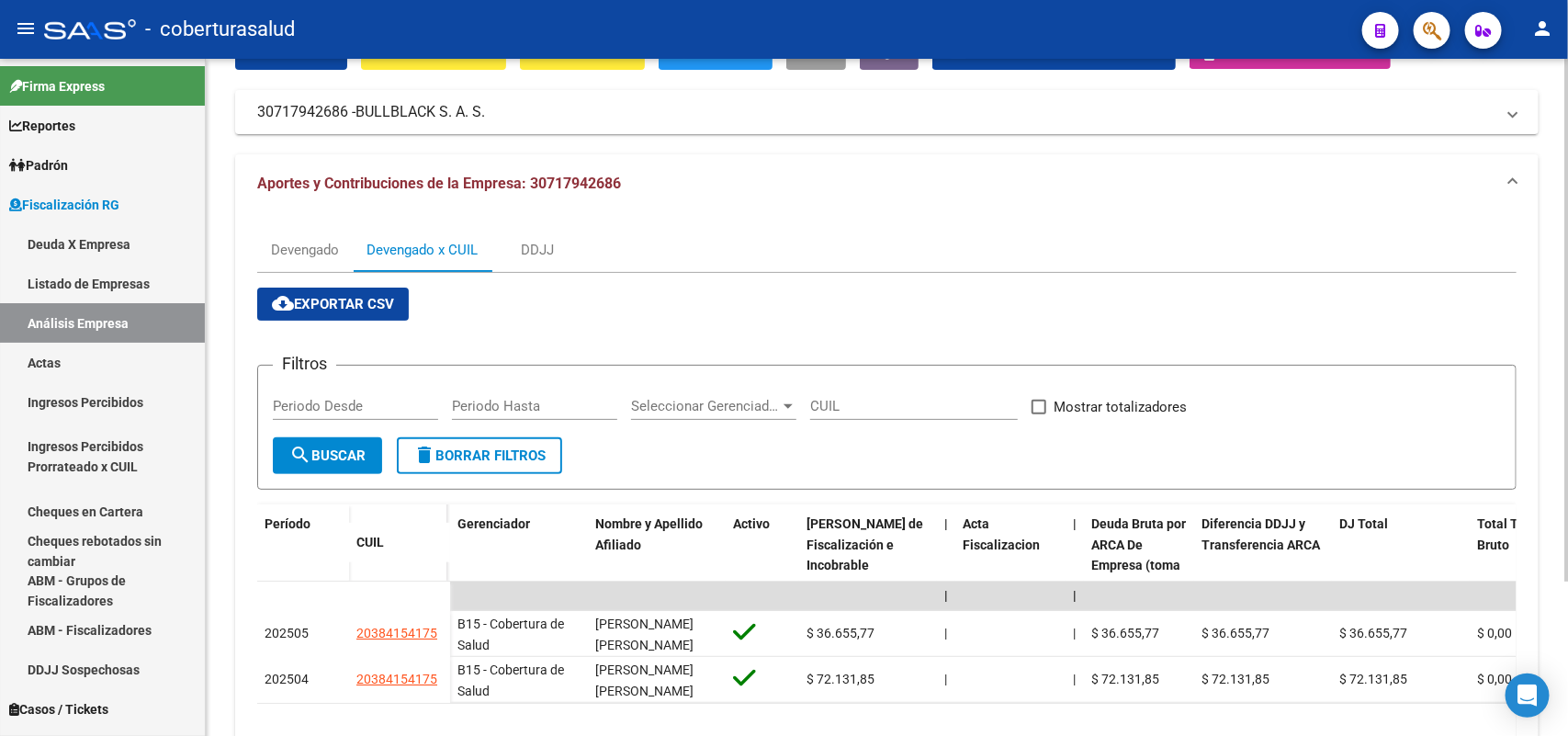
scroll to position [0, 0]
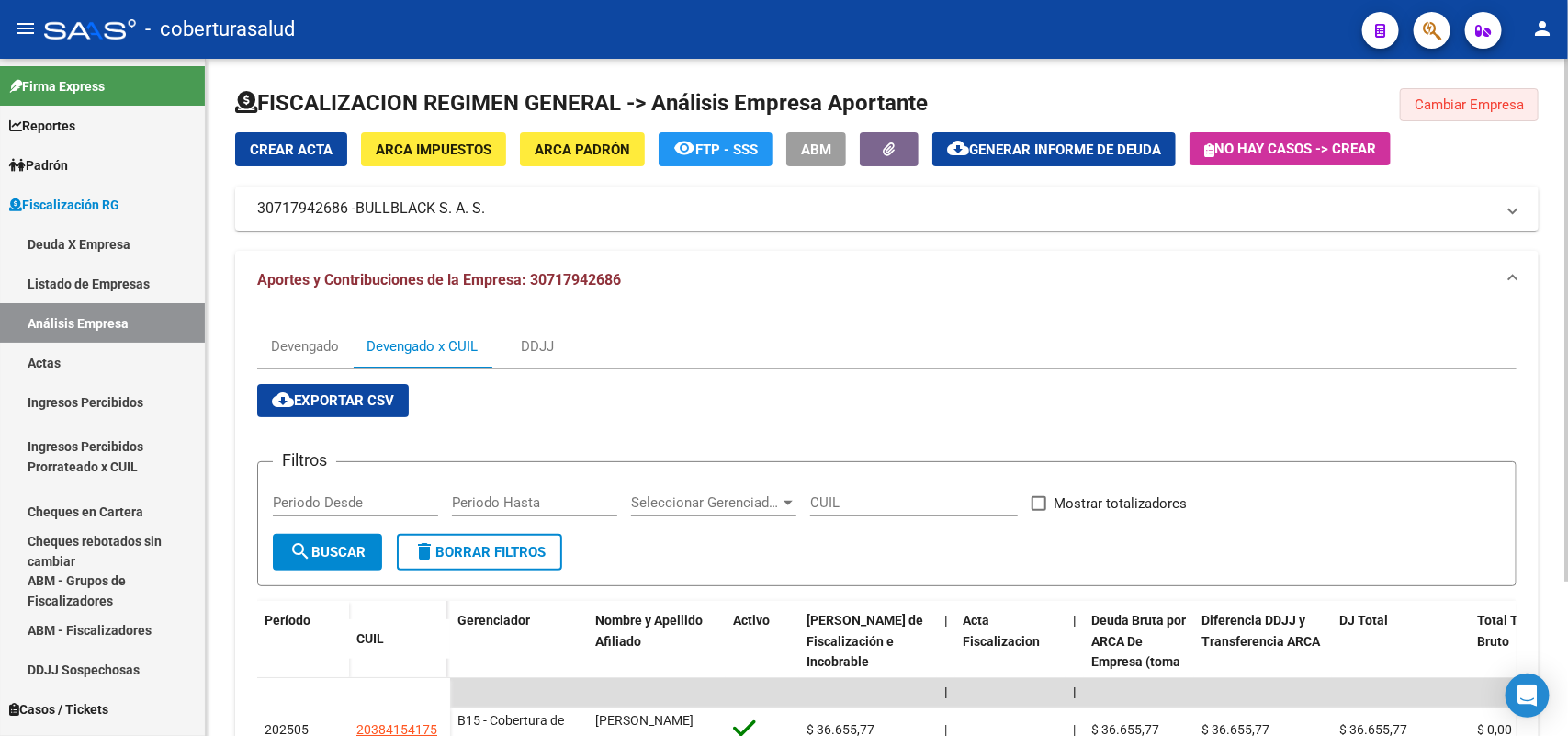
drag, startPoint x: 1494, startPoint y: 103, endPoint x: 1474, endPoint y: 104, distance: 20.0
click at [1493, 105] on span "Cambiar Empresa" at bounding box center [1468, 104] width 109 height 16
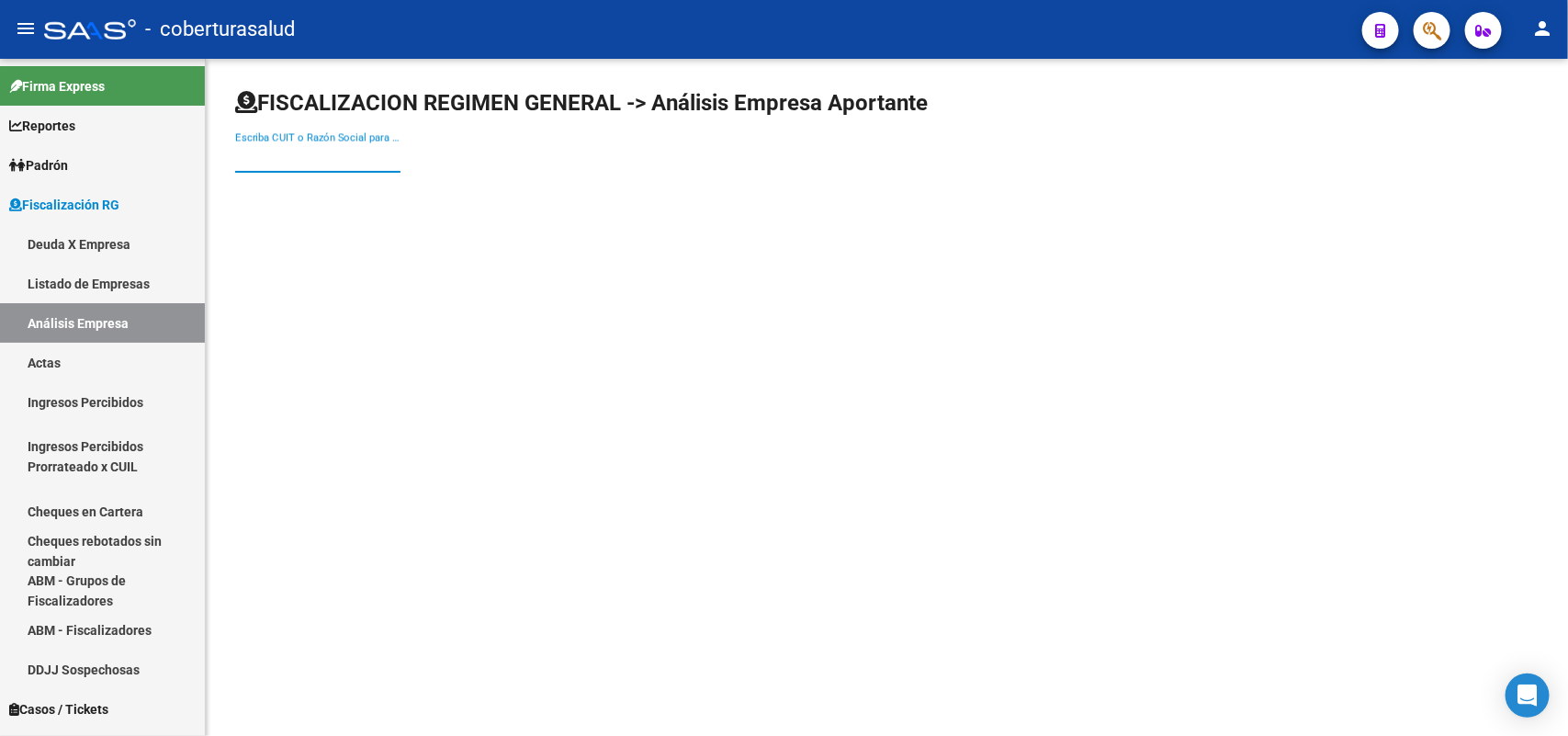
paste input "30718332563"
click at [310, 163] on input "30718332563" at bounding box center [318, 158] width 165 height 16
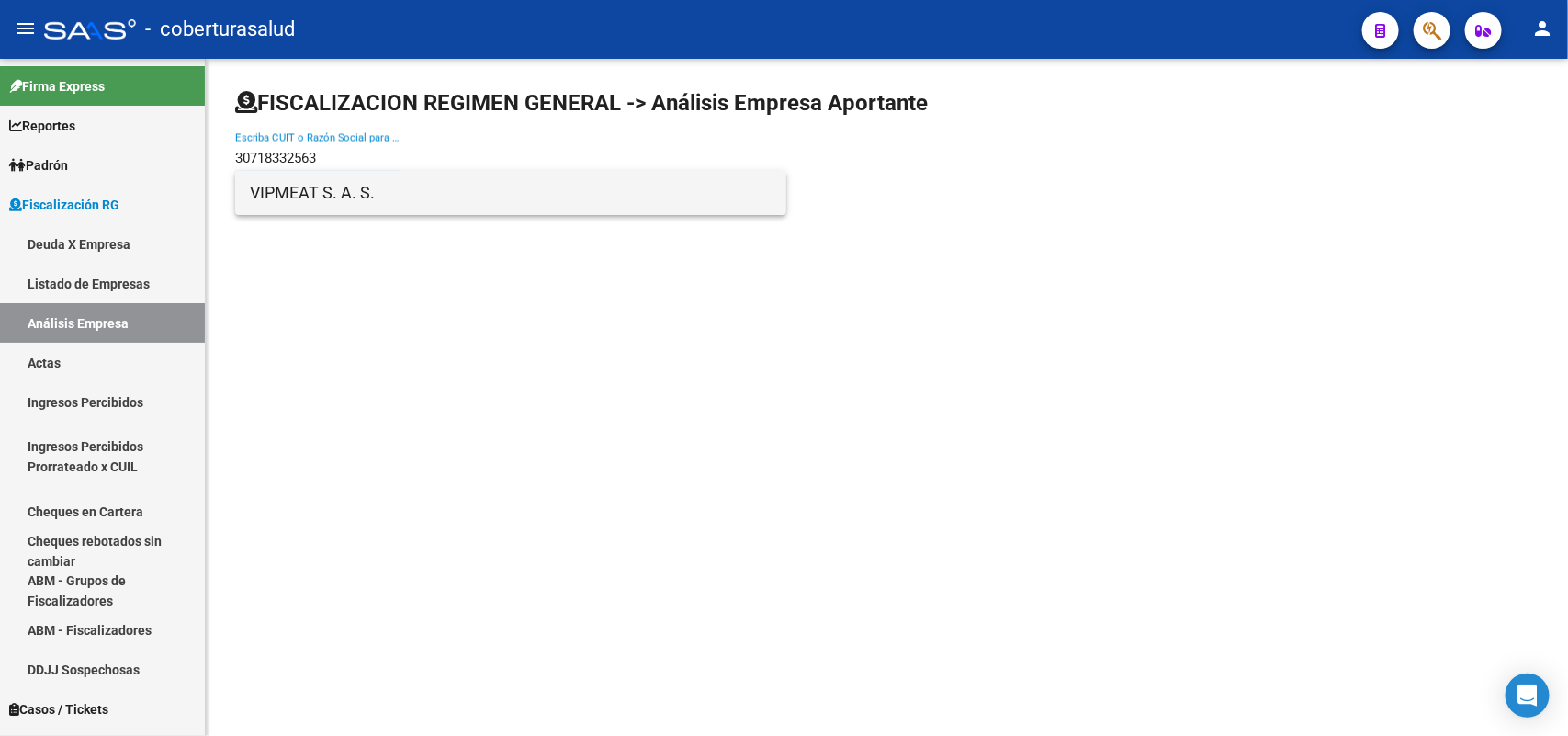
type input "30718332563"
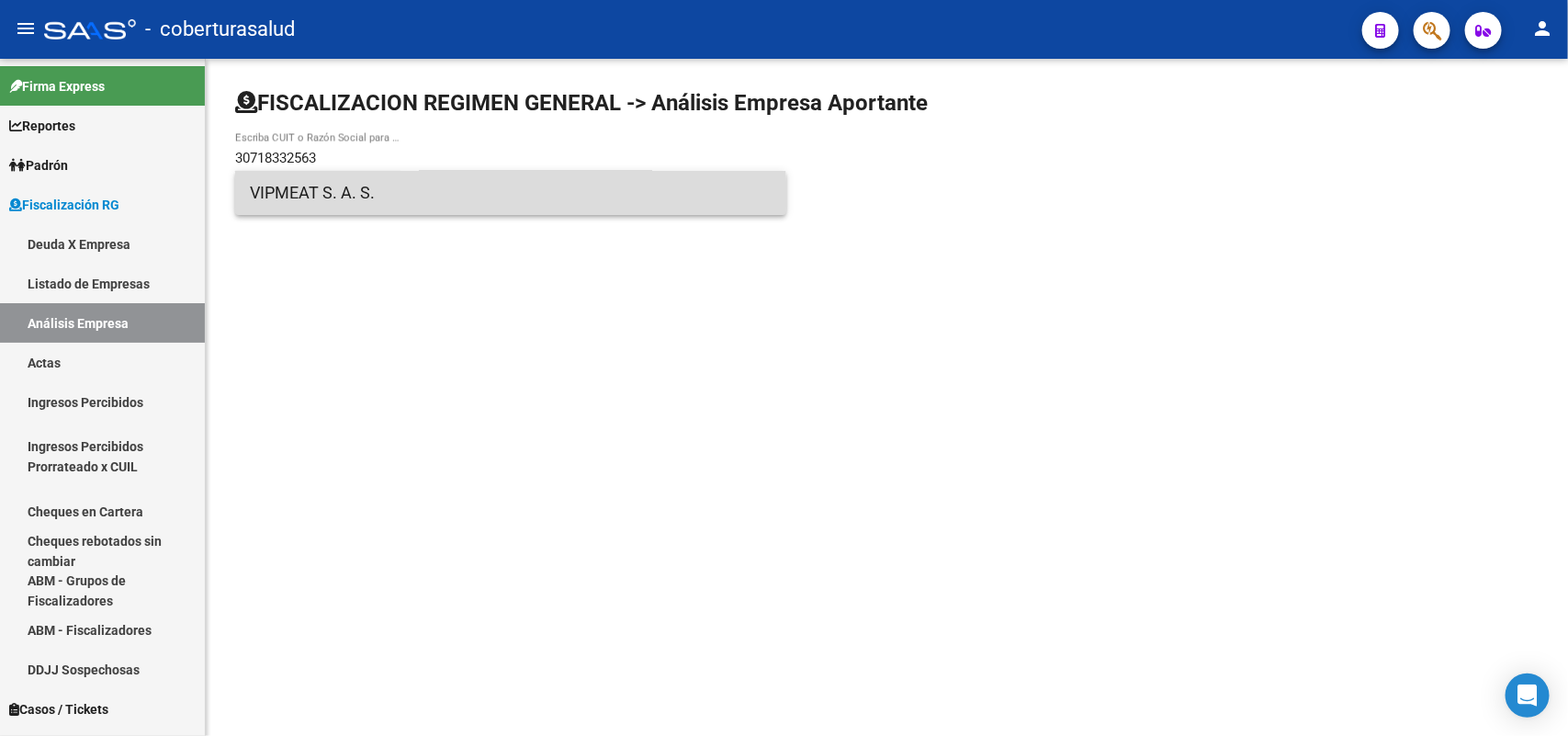
drag, startPoint x: 369, startPoint y: 202, endPoint x: 828, endPoint y: 563, distance: 584.0
click at [370, 202] on span "VIPMEAT S. A. S." at bounding box center [511, 193] width 522 height 44
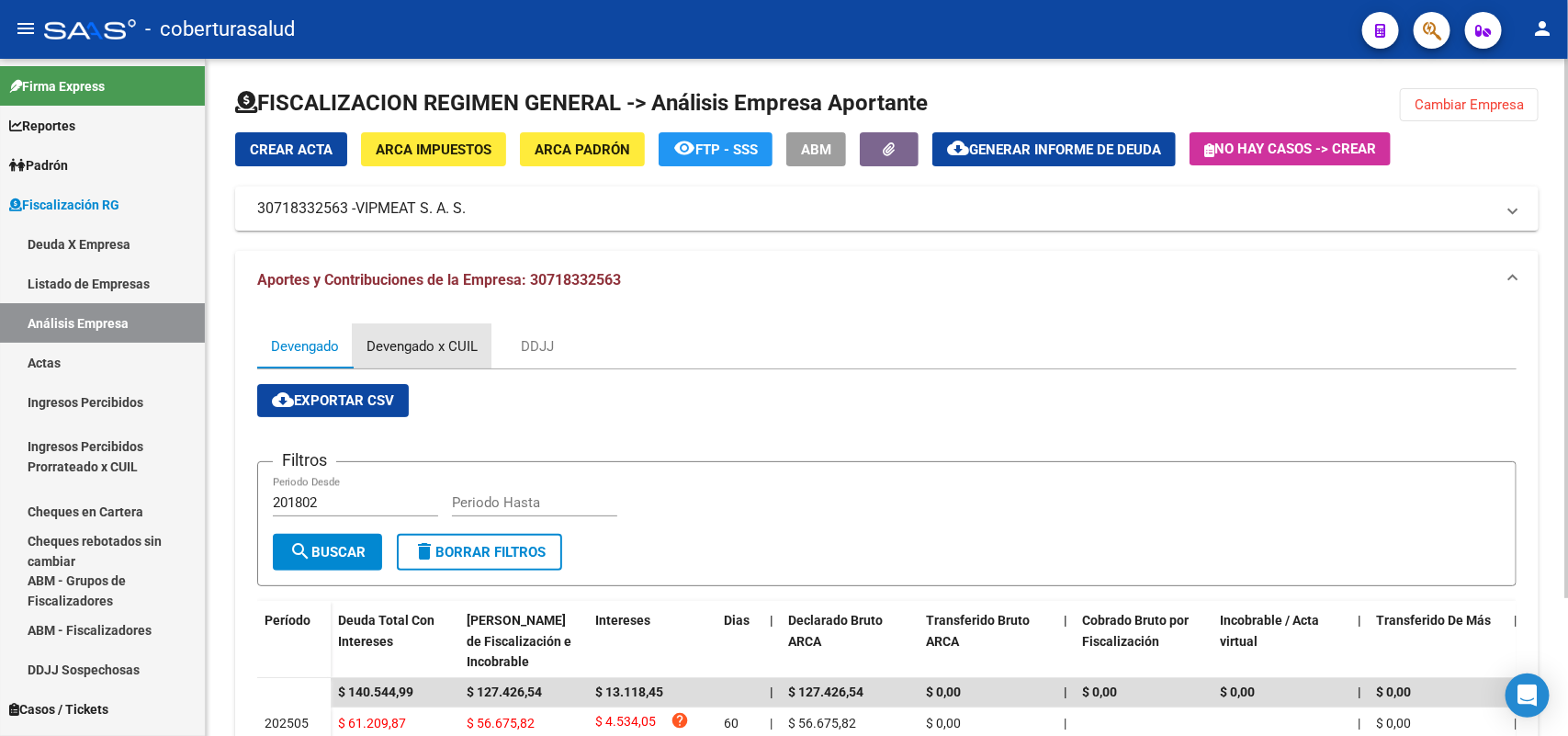
click at [387, 340] on div "Devengado x CUIL" at bounding box center [421, 346] width 111 height 20
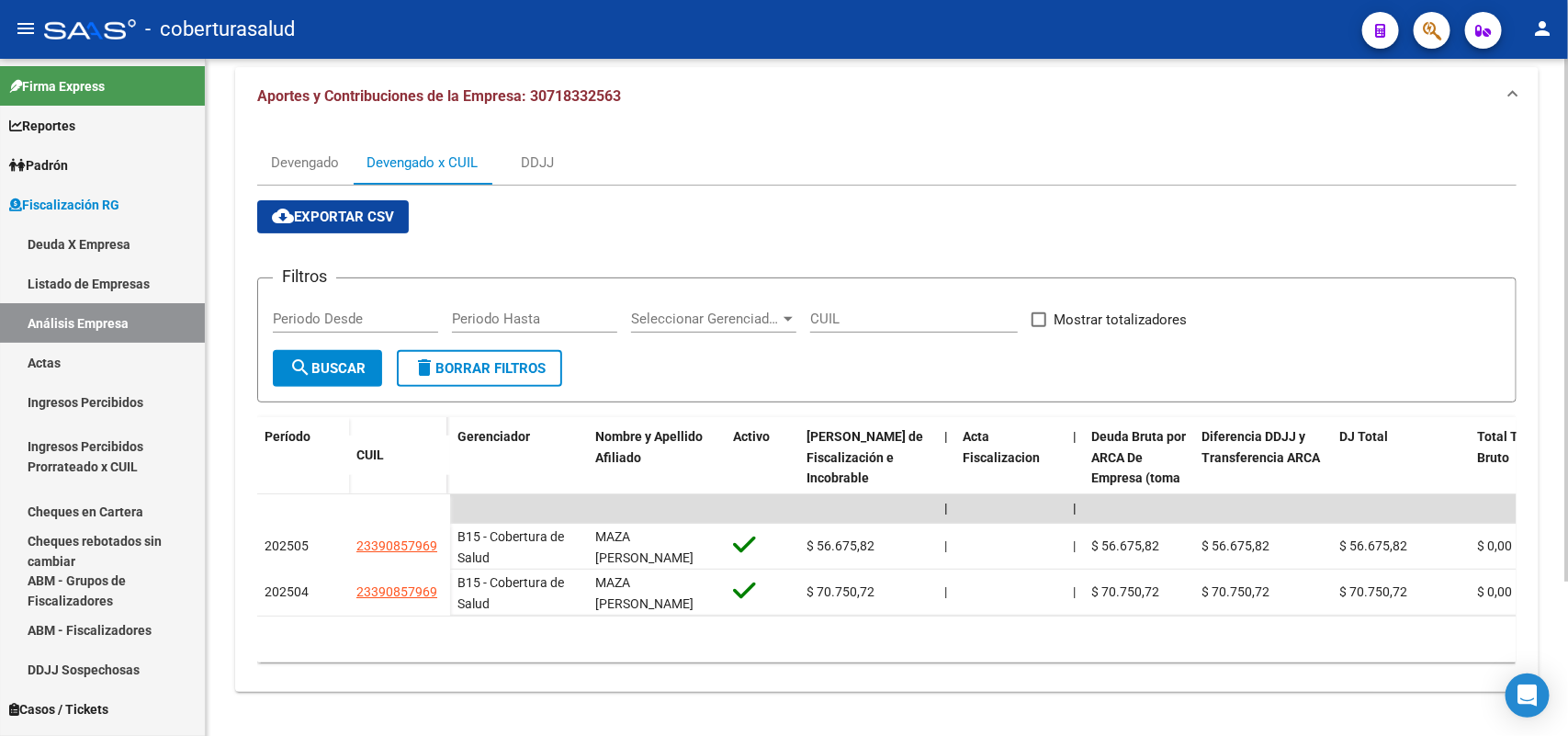
scroll to position [198, 0]
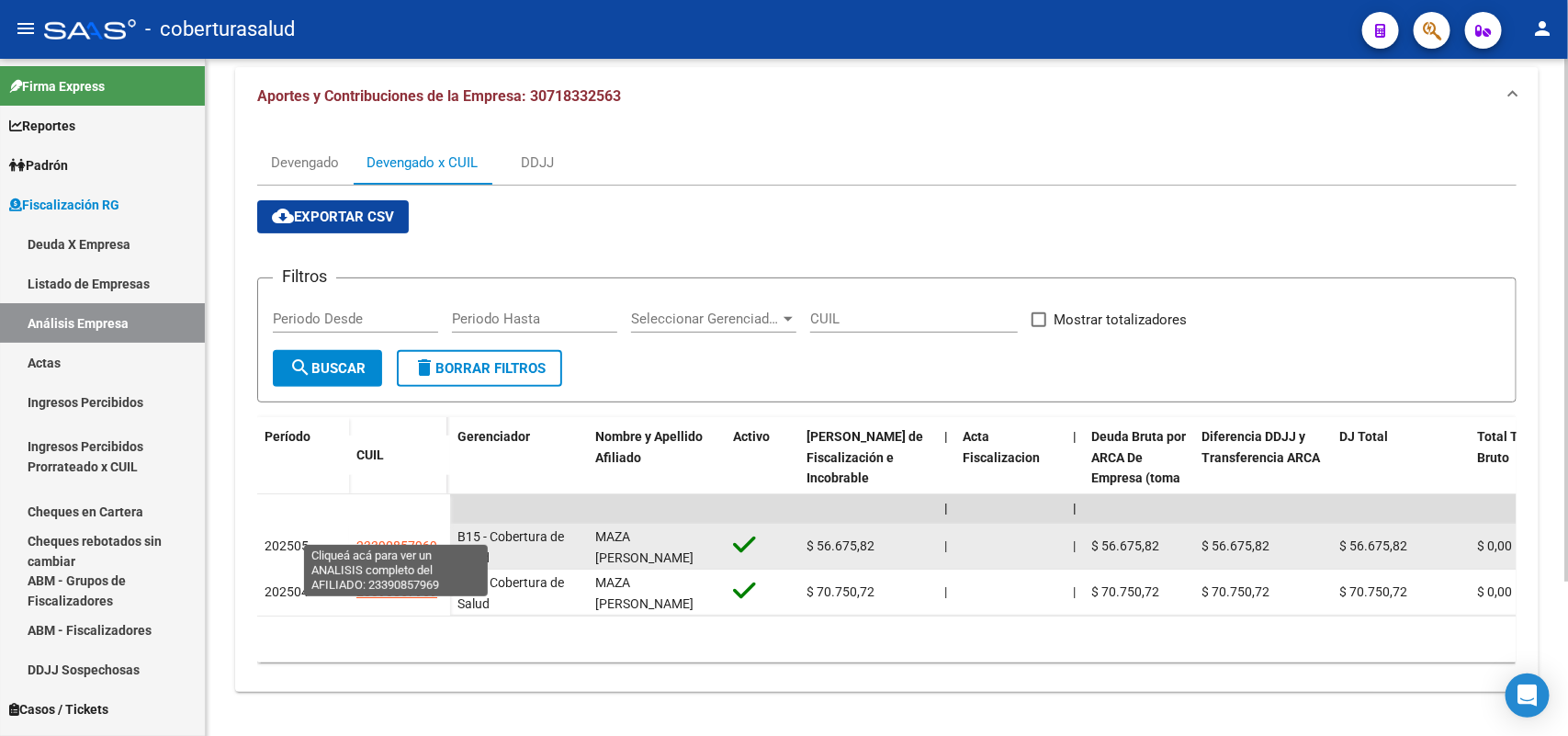
drag, startPoint x: 355, startPoint y: 525, endPoint x: 435, endPoint y: 520, distance: 80.2
click at [435, 538] on span "23390857969" at bounding box center [396, 545] width 81 height 14
type textarea "23390857969"
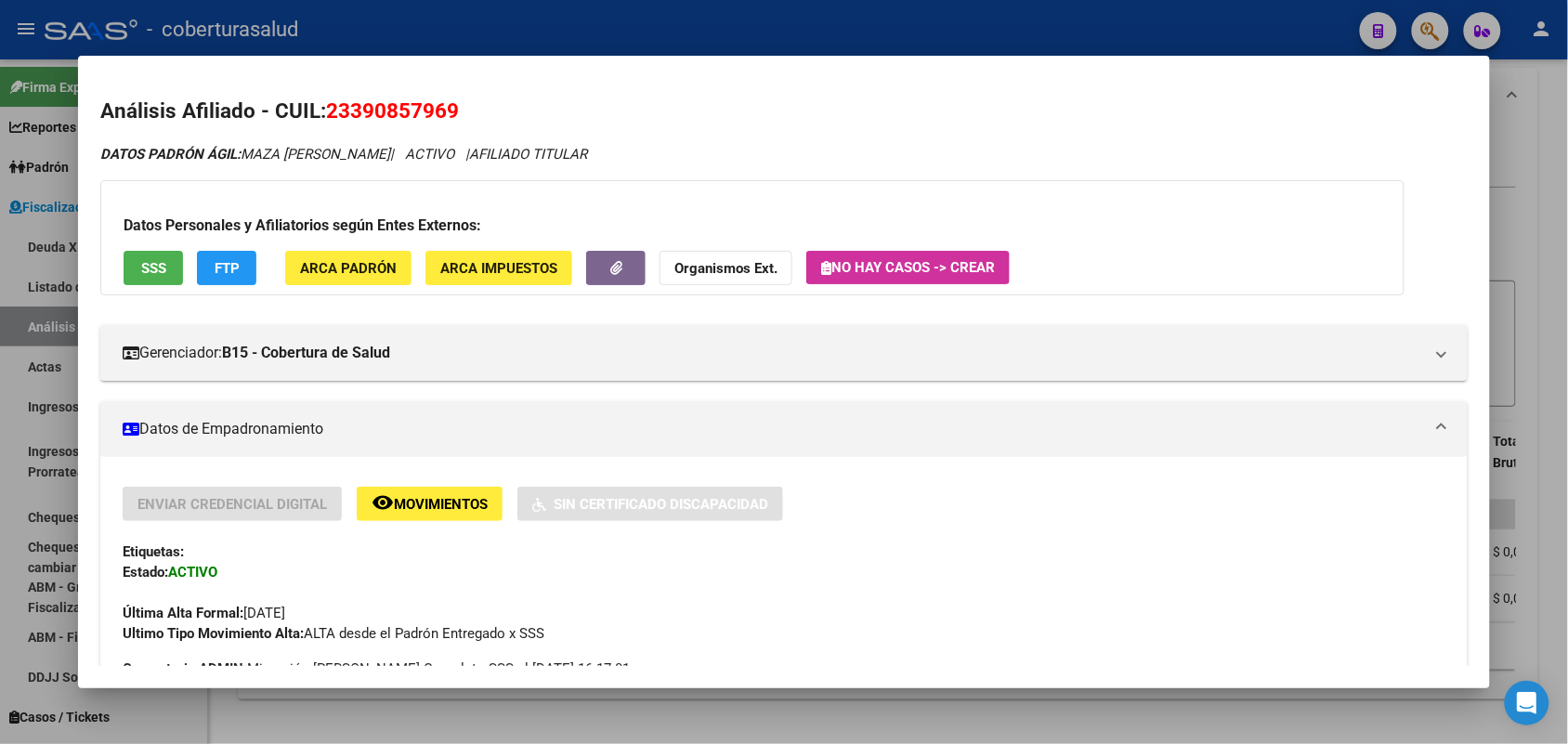
drag, startPoint x: 318, startPoint y: 108, endPoint x: 468, endPoint y: 111, distance: 150.0
click at [498, 109] on h2 "Análisis Afiliado - CUIL: 23390857969" at bounding box center [783, 111] width 1366 height 32
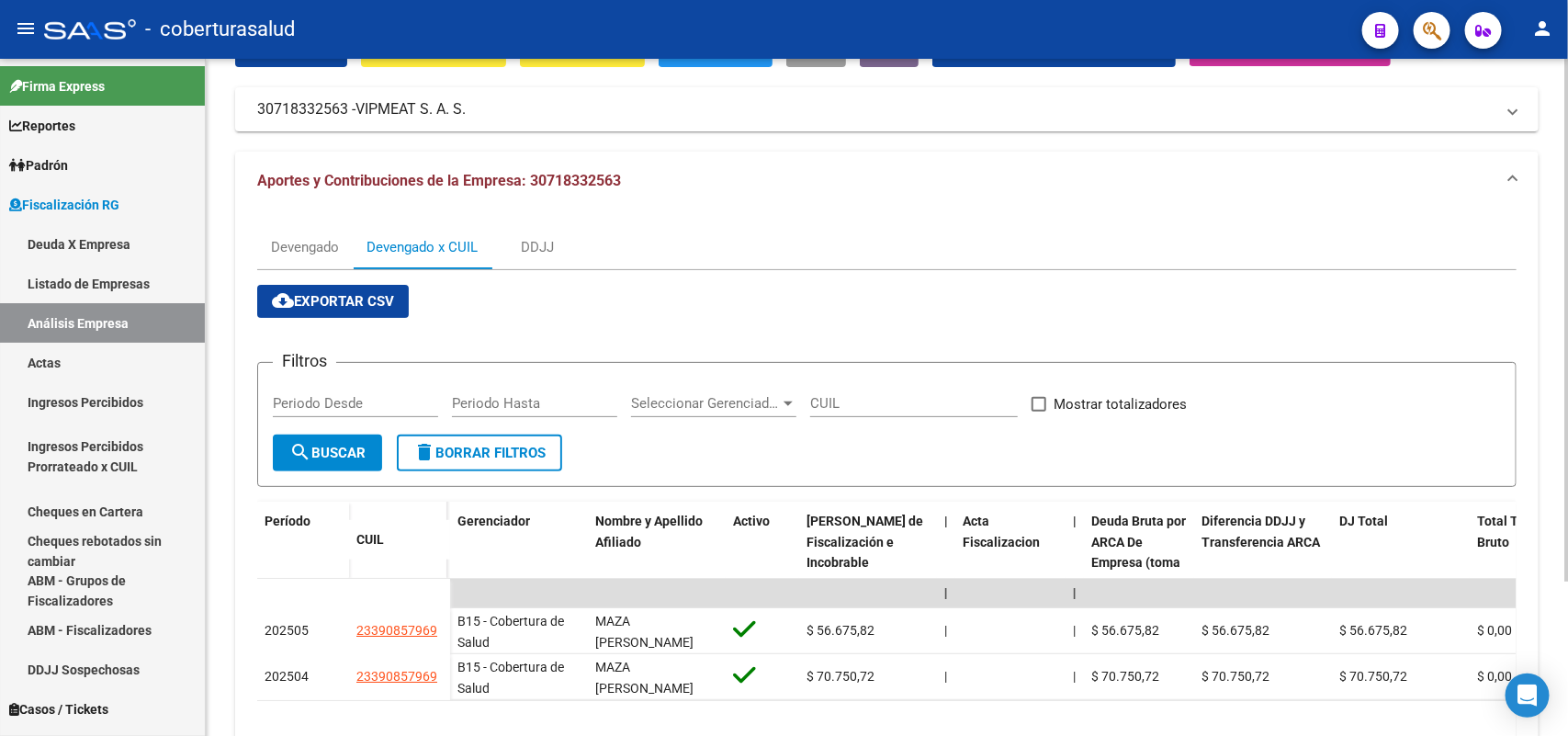
scroll to position [0, 0]
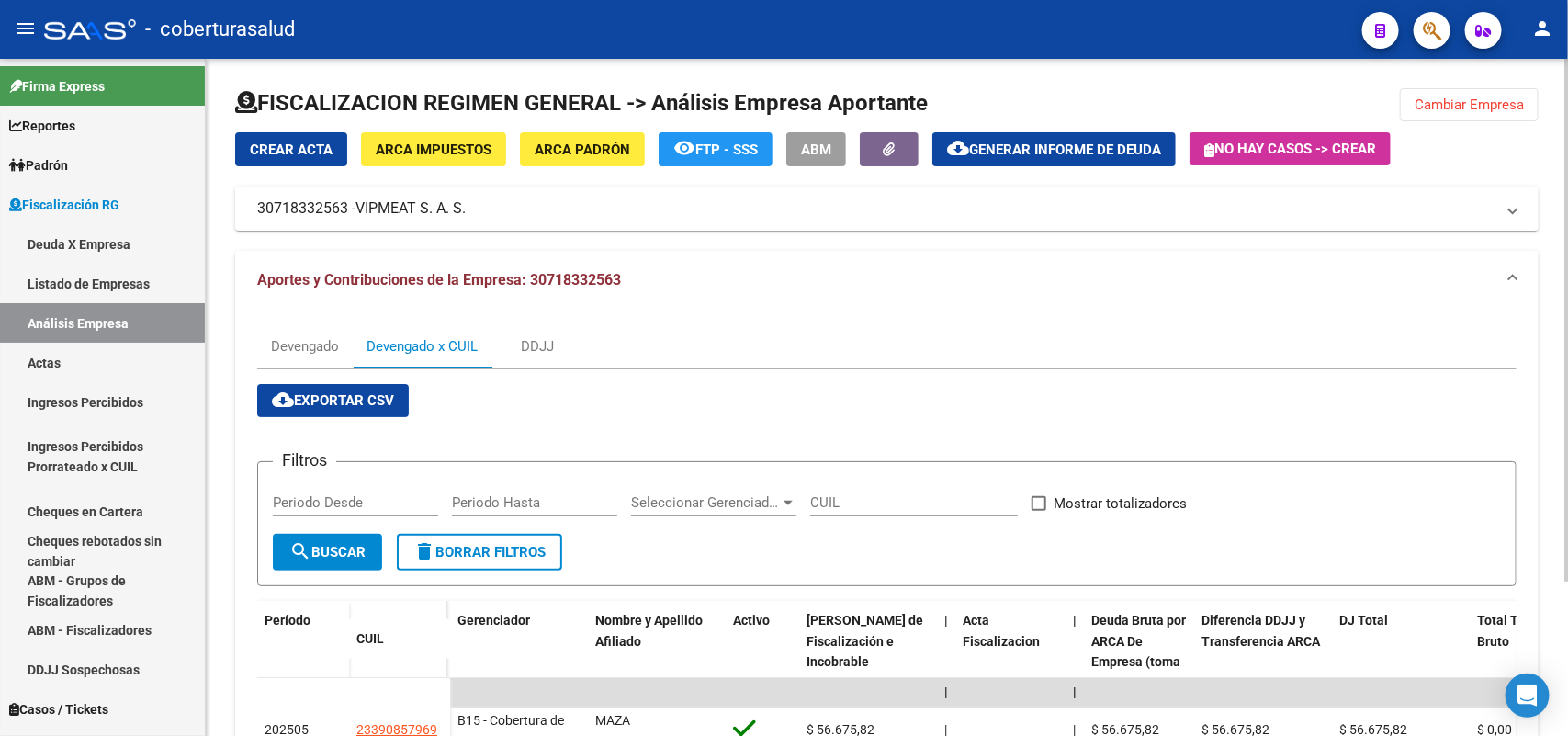
drag, startPoint x: 1424, startPoint y: 97, endPoint x: 1417, endPoint y: 130, distance: 33.7
click at [1426, 102] on span "Cambiar Empresa" at bounding box center [1468, 104] width 109 height 16
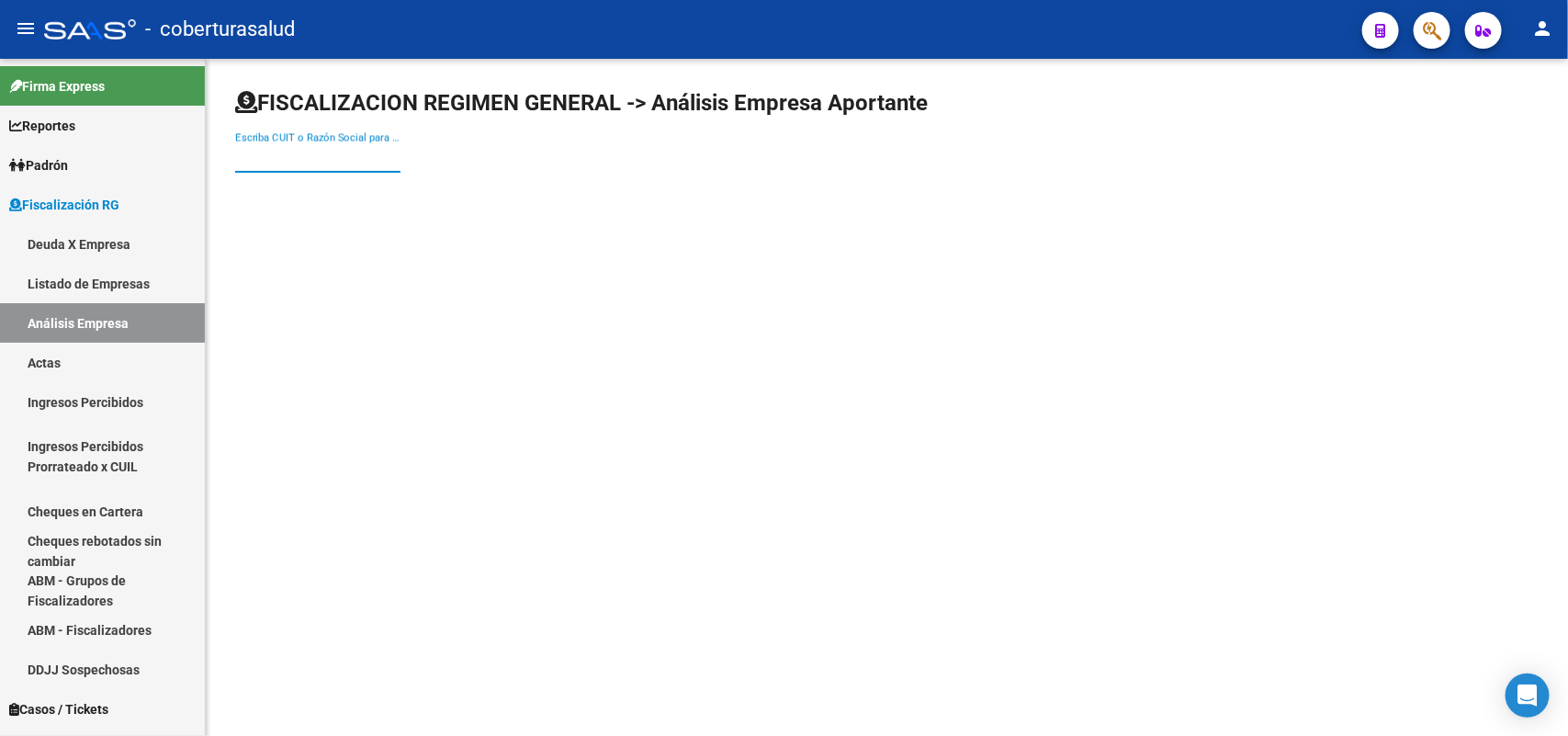
paste input "30718422317"
click at [349, 165] on input "30718422317" at bounding box center [318, 158] width 165 height 16
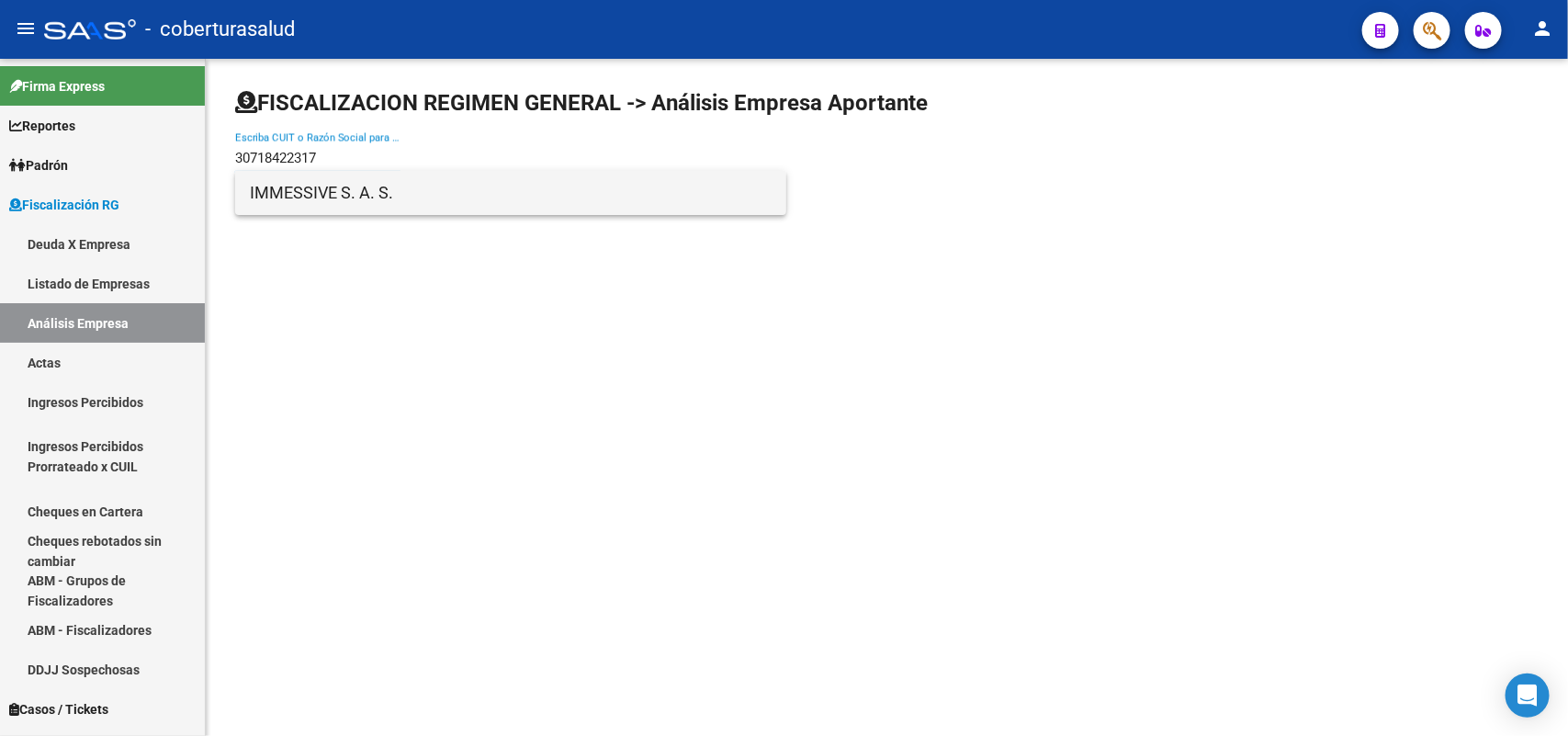
type input "30718422317"
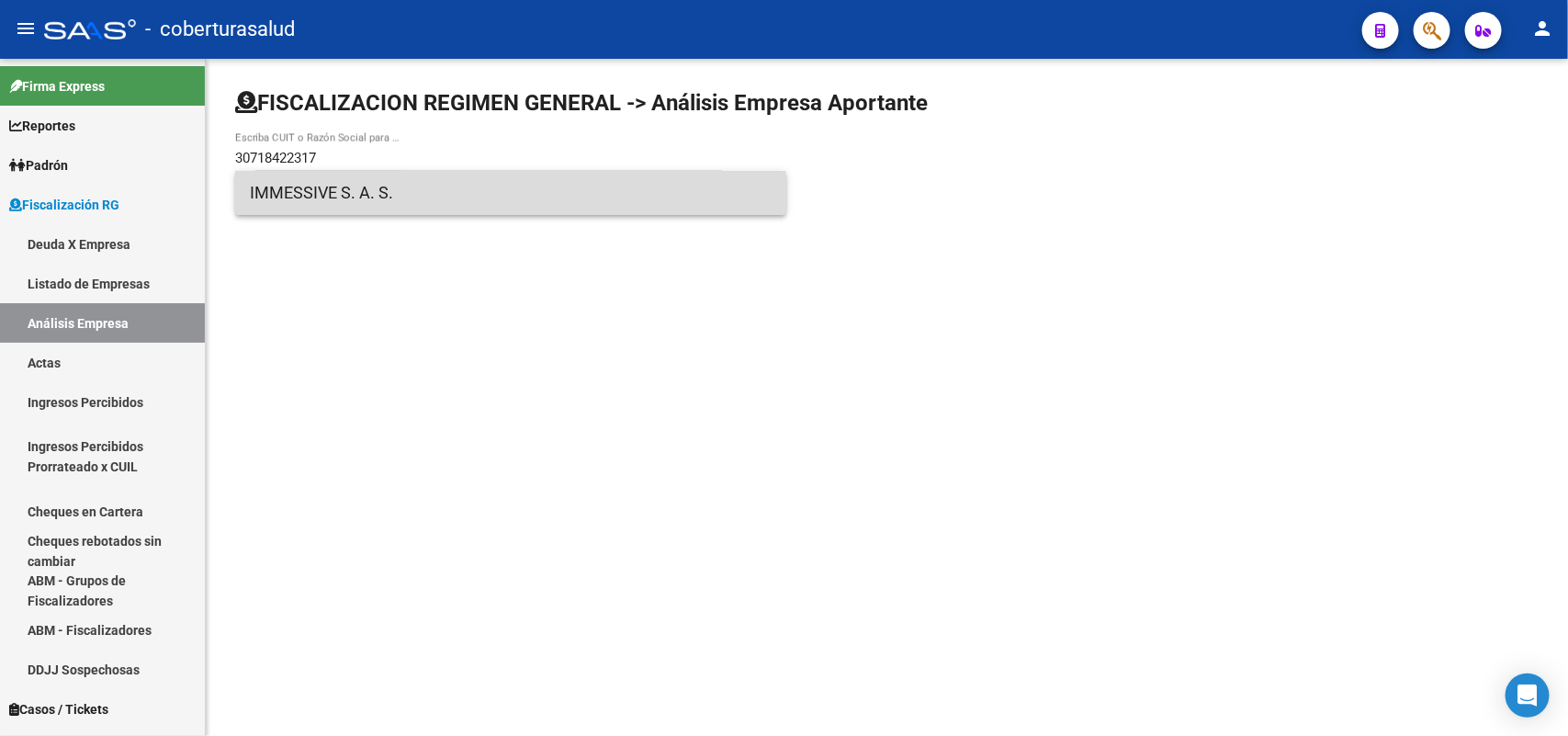
click at [404, 194] on span "IMMESSIVE S. A. S." at bounding box center [511, 193] width 522 height 44
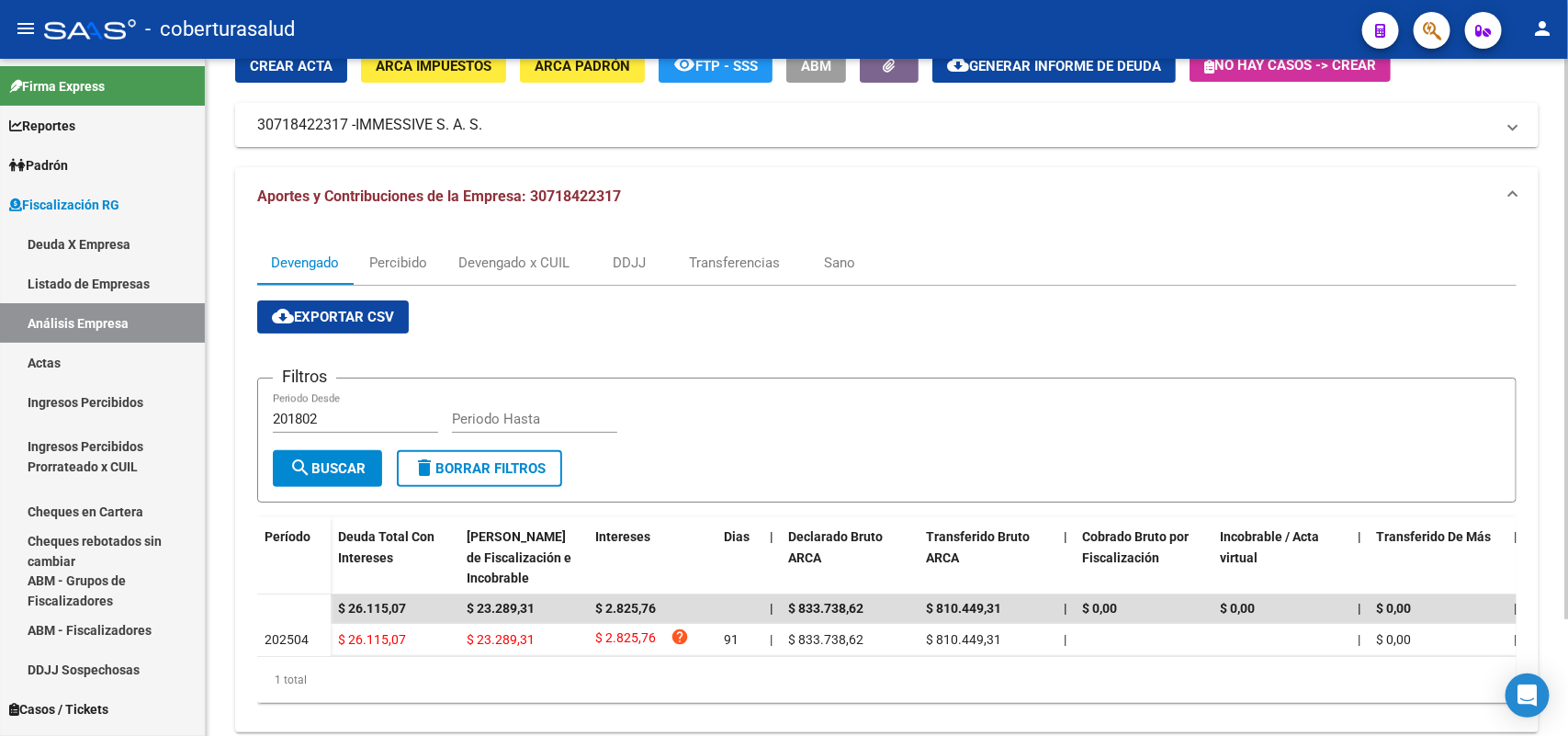
scroll to position [140, 0]
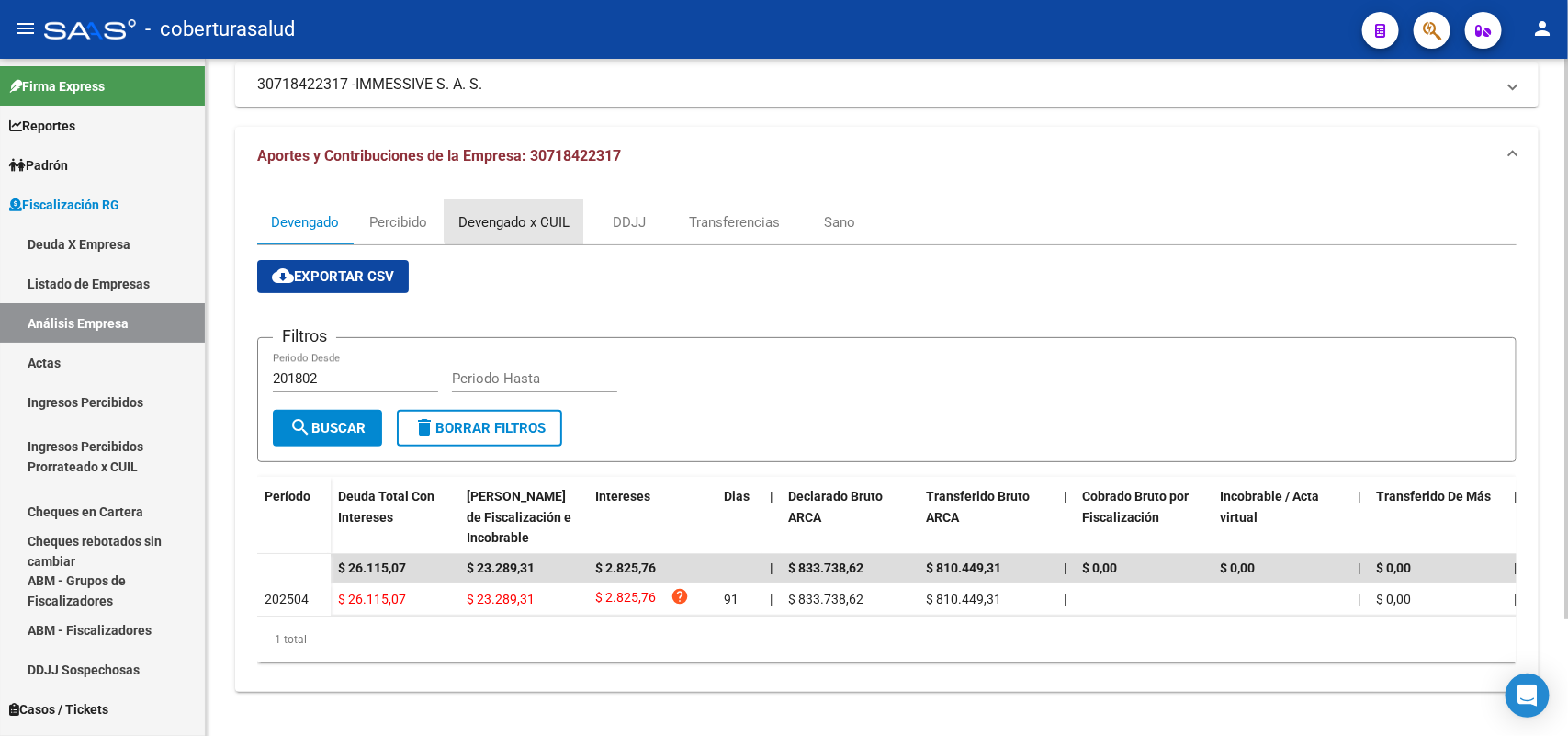
drag, startPoint x: 520, startPoint y: 198, endPoint x: 767, endPoint y: 327, distance: 278.7
click at [521, 213] on div "Devengado x CUIL" at bounding box center [513, 222] width 111 height 20
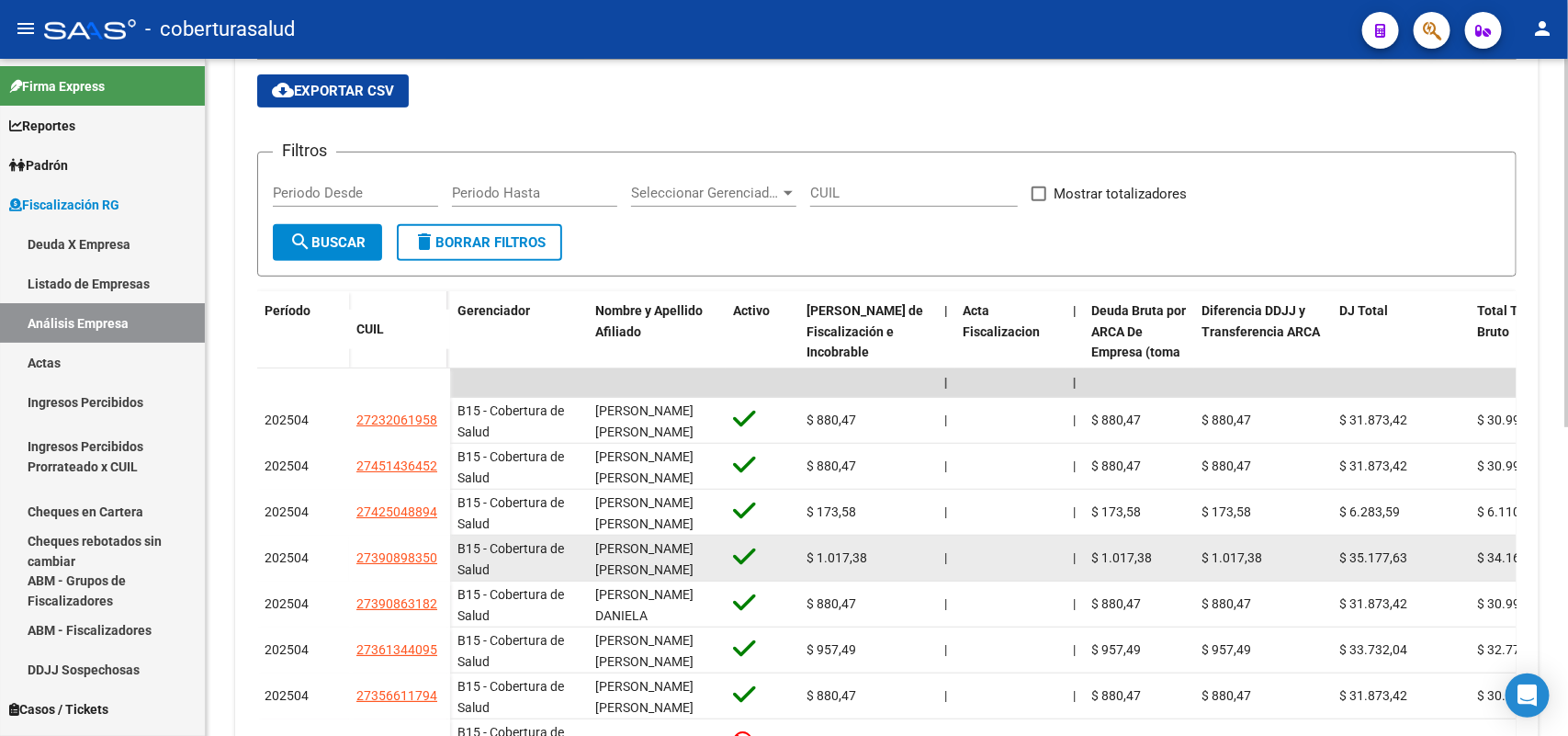
scroll to position [313, 0]
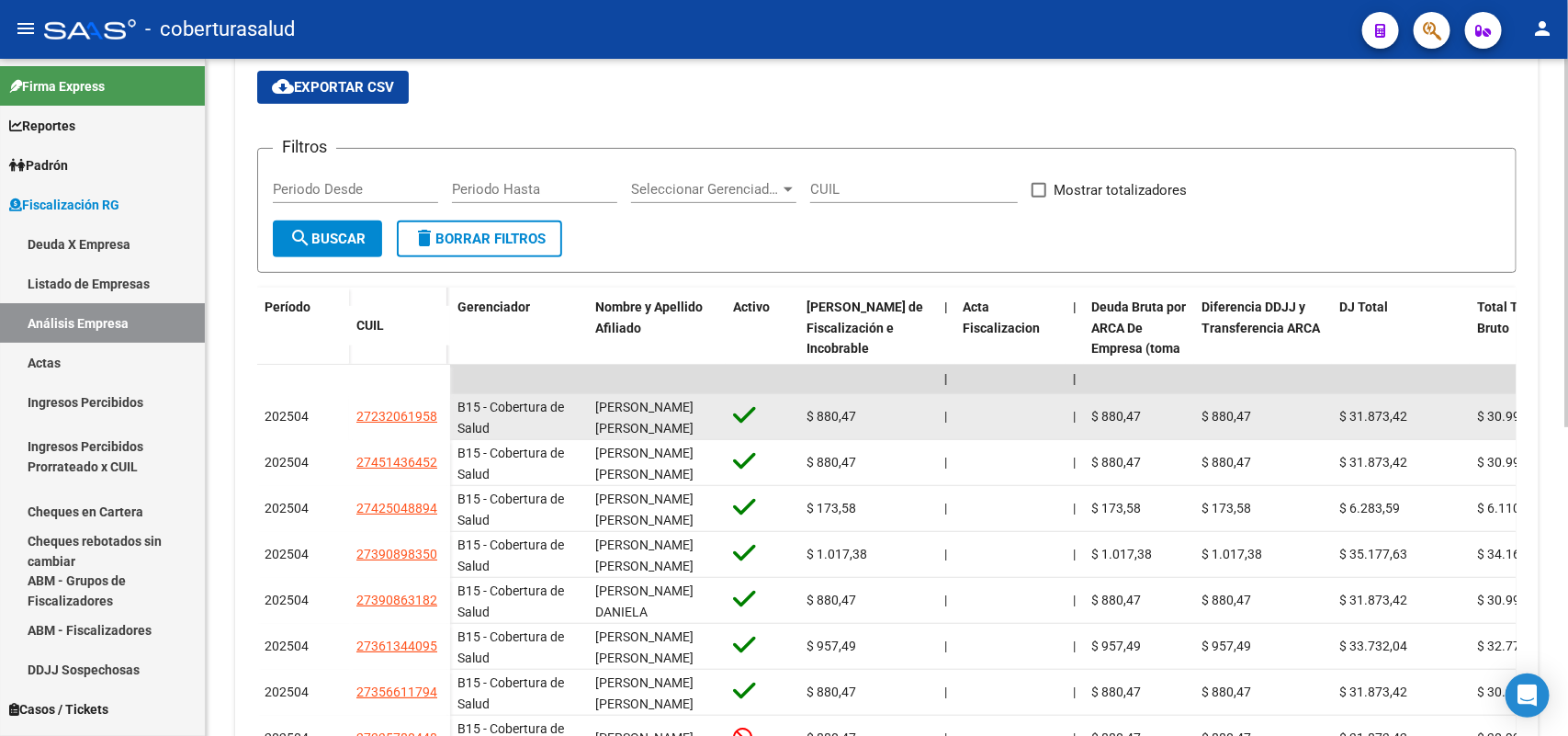
drag, startPoint x: 359, startPoint y: 416, endPoint x: 445, endPoint y: 424, distance: 86.4
click at [441, 424] on div "27232061958" at bounding box center [399, 417] width 86 height 21
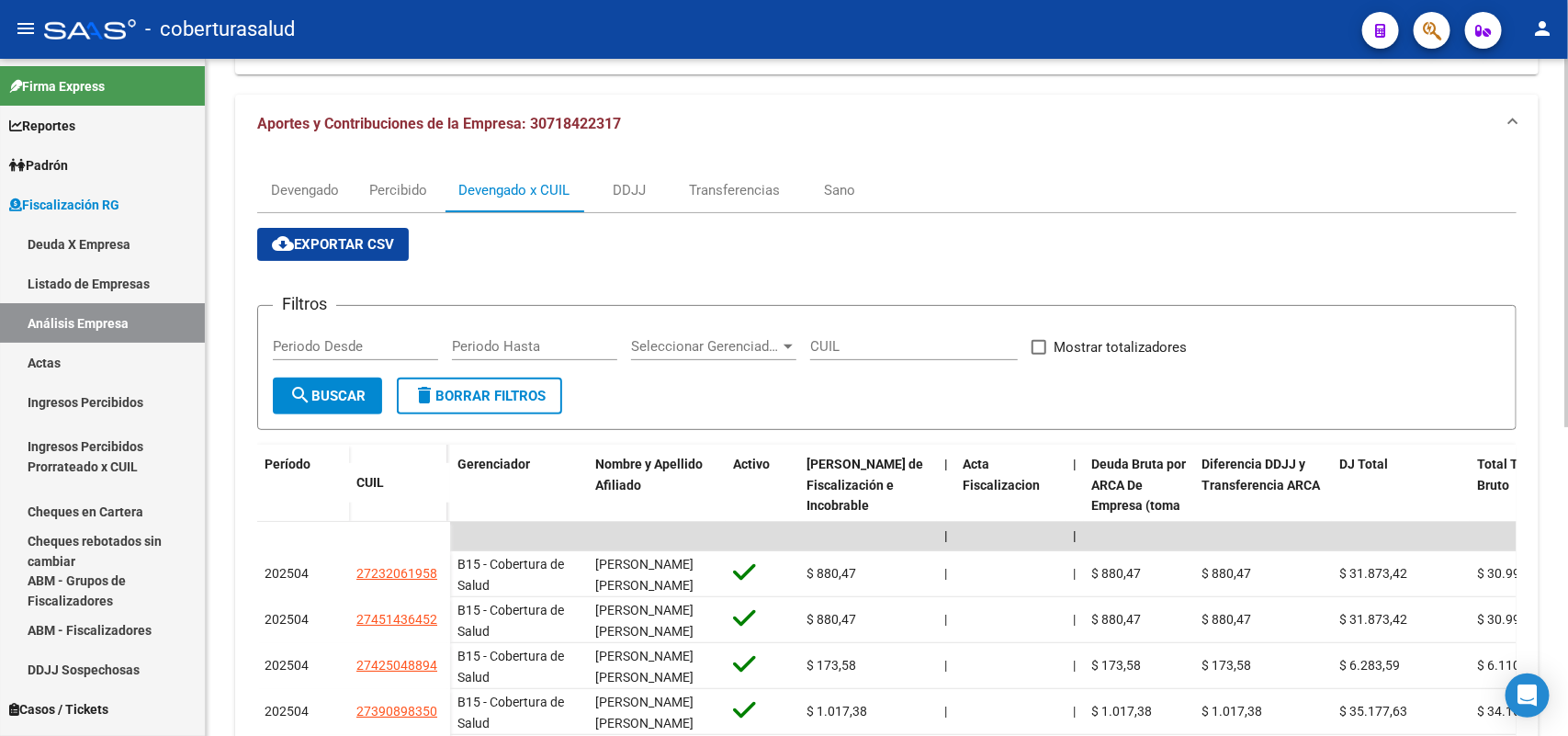
scroll to position [0, 0]
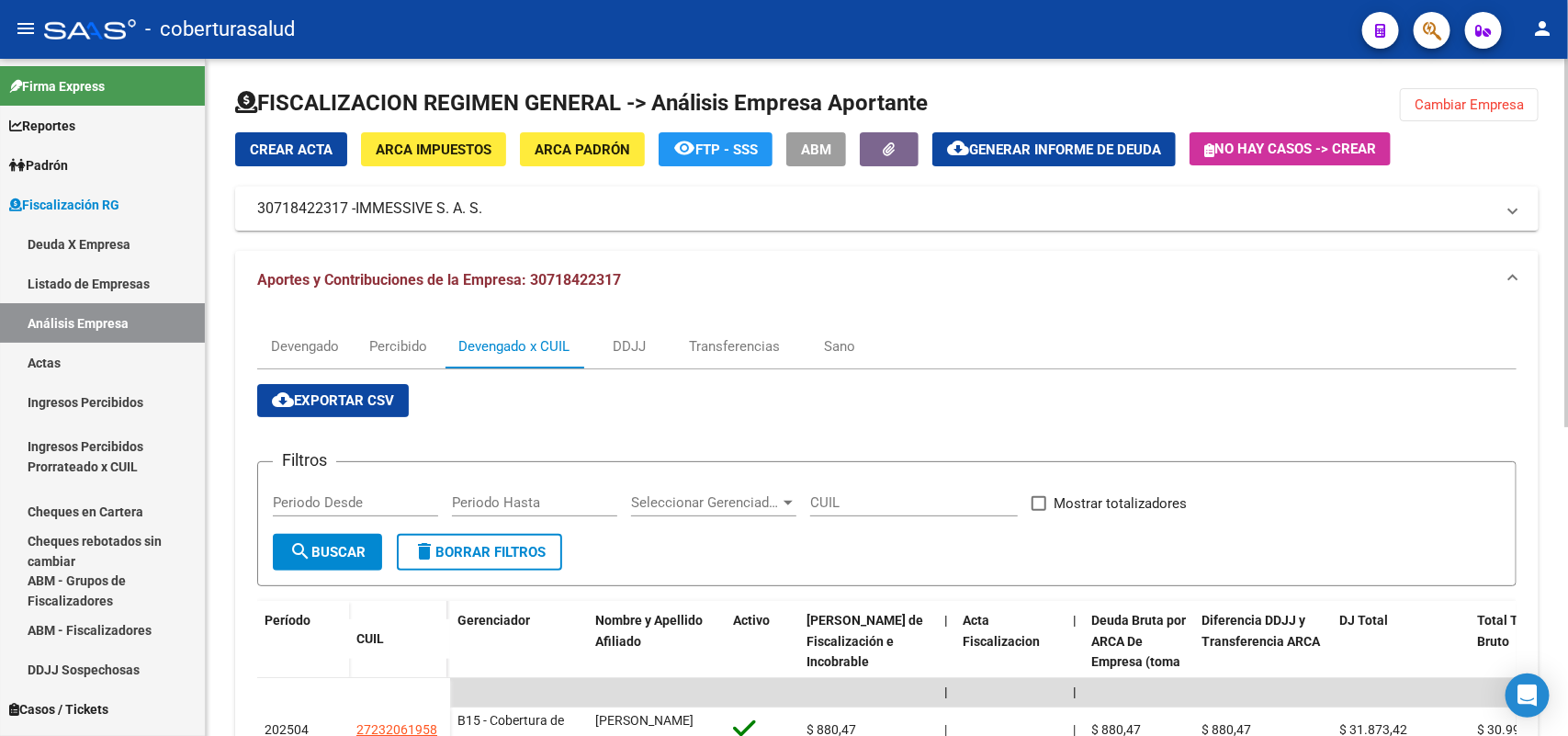
drag, startPoint x: 1506, startPoint y: 98, endPoint x: 1387, endPoint y: 113, distance: 119.9
click at [1499, 104] on span "Cambiar Empresa" at bounding box center [1468, 104] width 109 height 16
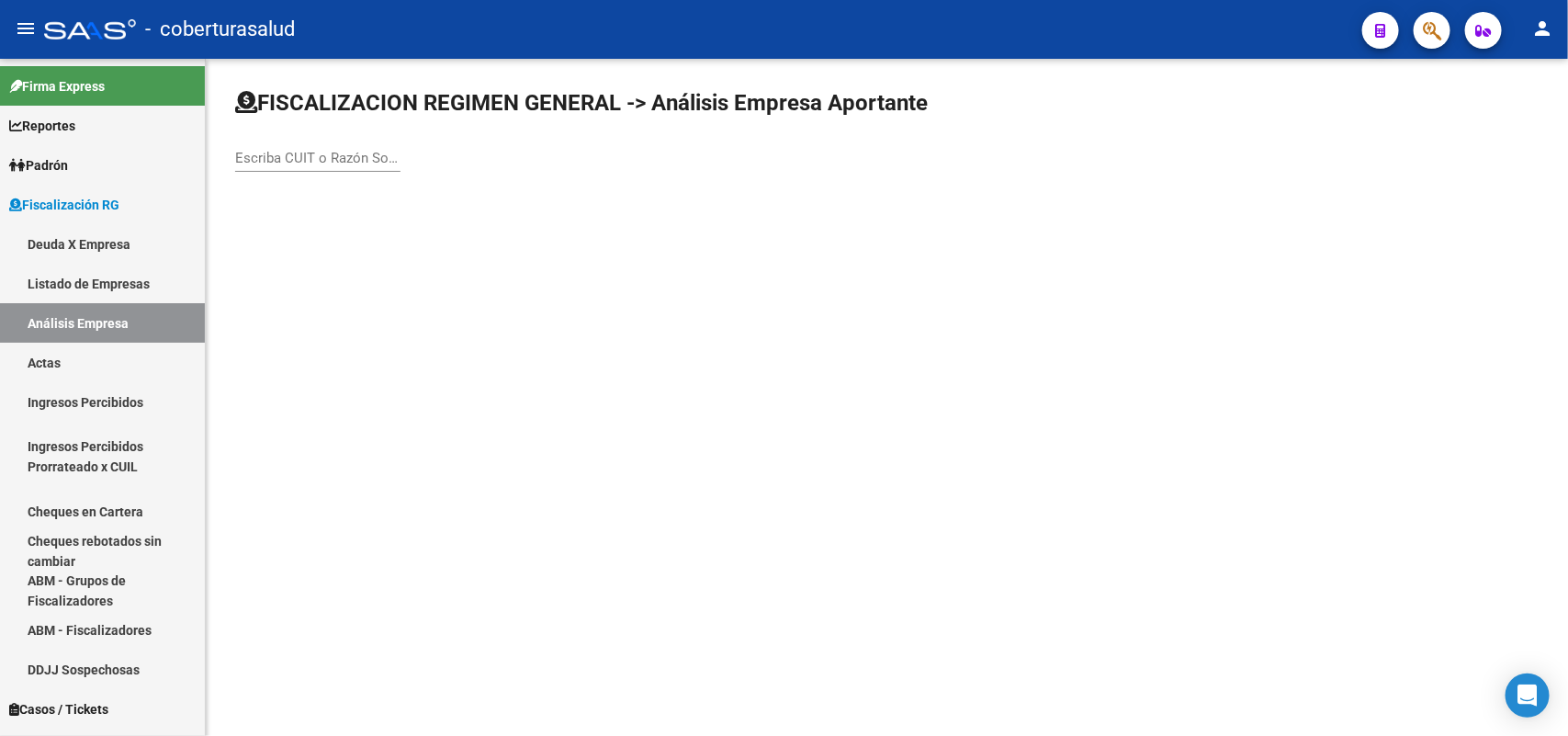
paste input "30718555104"
click at [355, 170] on div "30718555104 Escriba CUIT o Razón Social para buscar" at bounding box center [318, 152] width 165 height 40
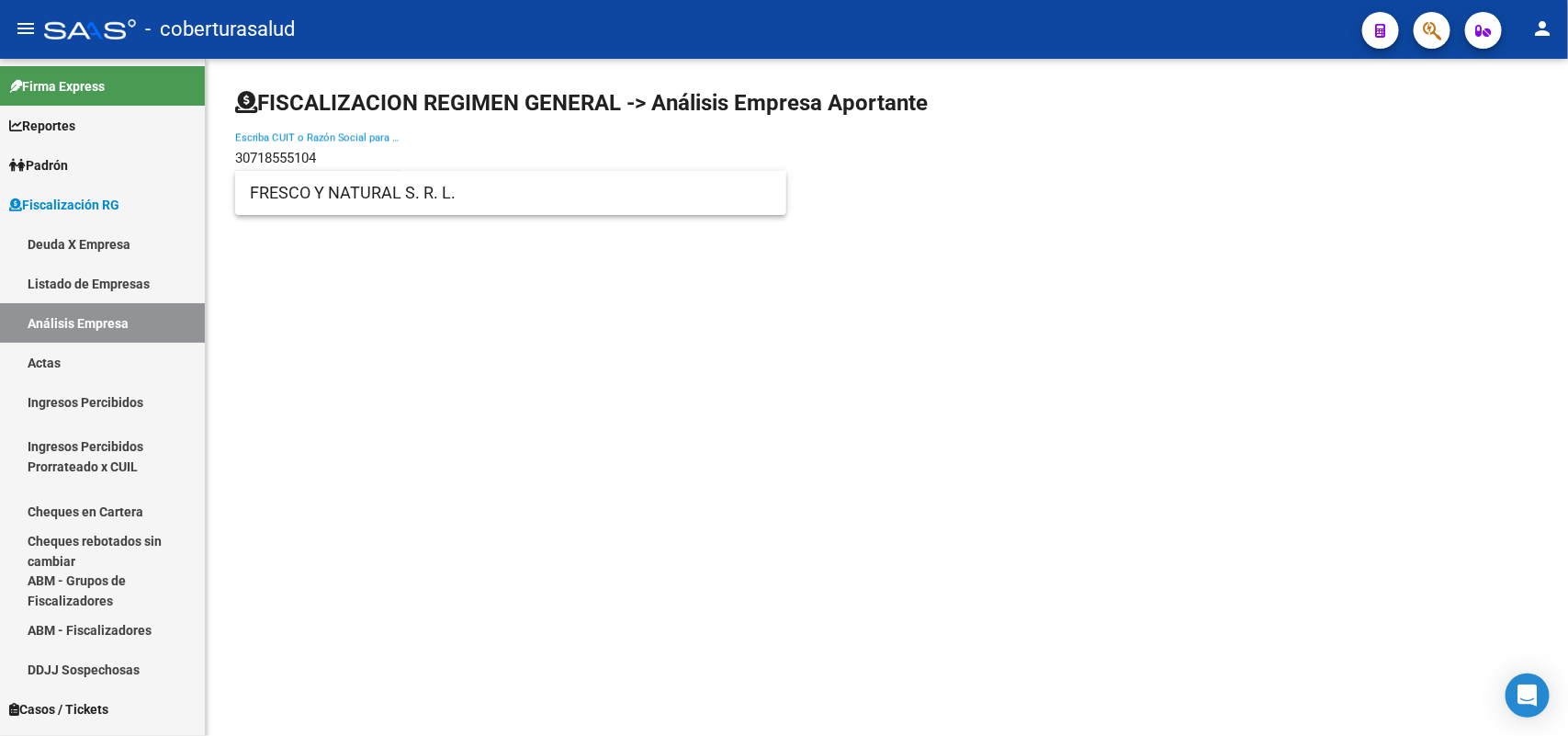
type input "30718555104"
click at [338, 209] on span "FRESCO Y NATURAL S. R. L." at bounding box center [511, 193] width 522 height 44
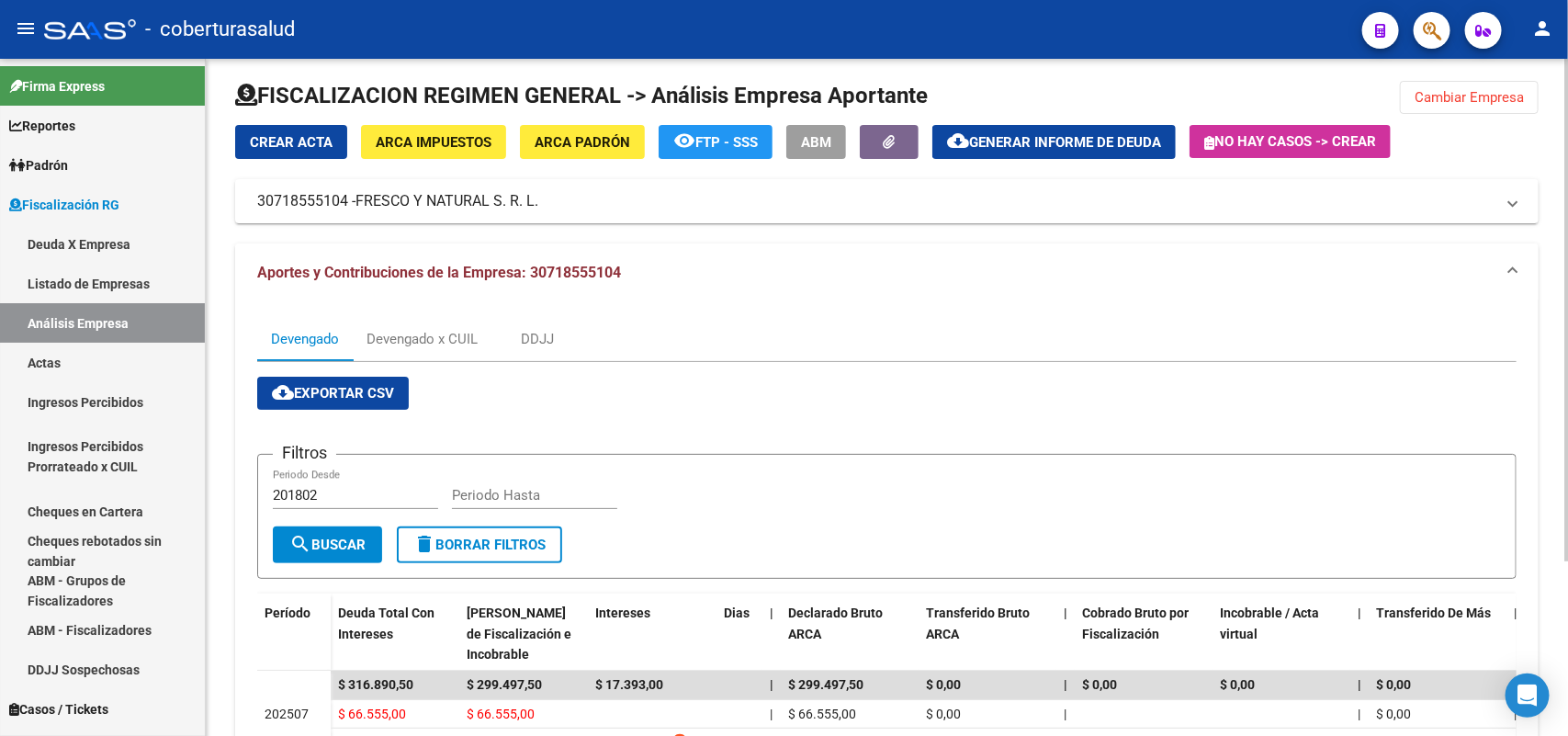
scroll to position [5, 0]
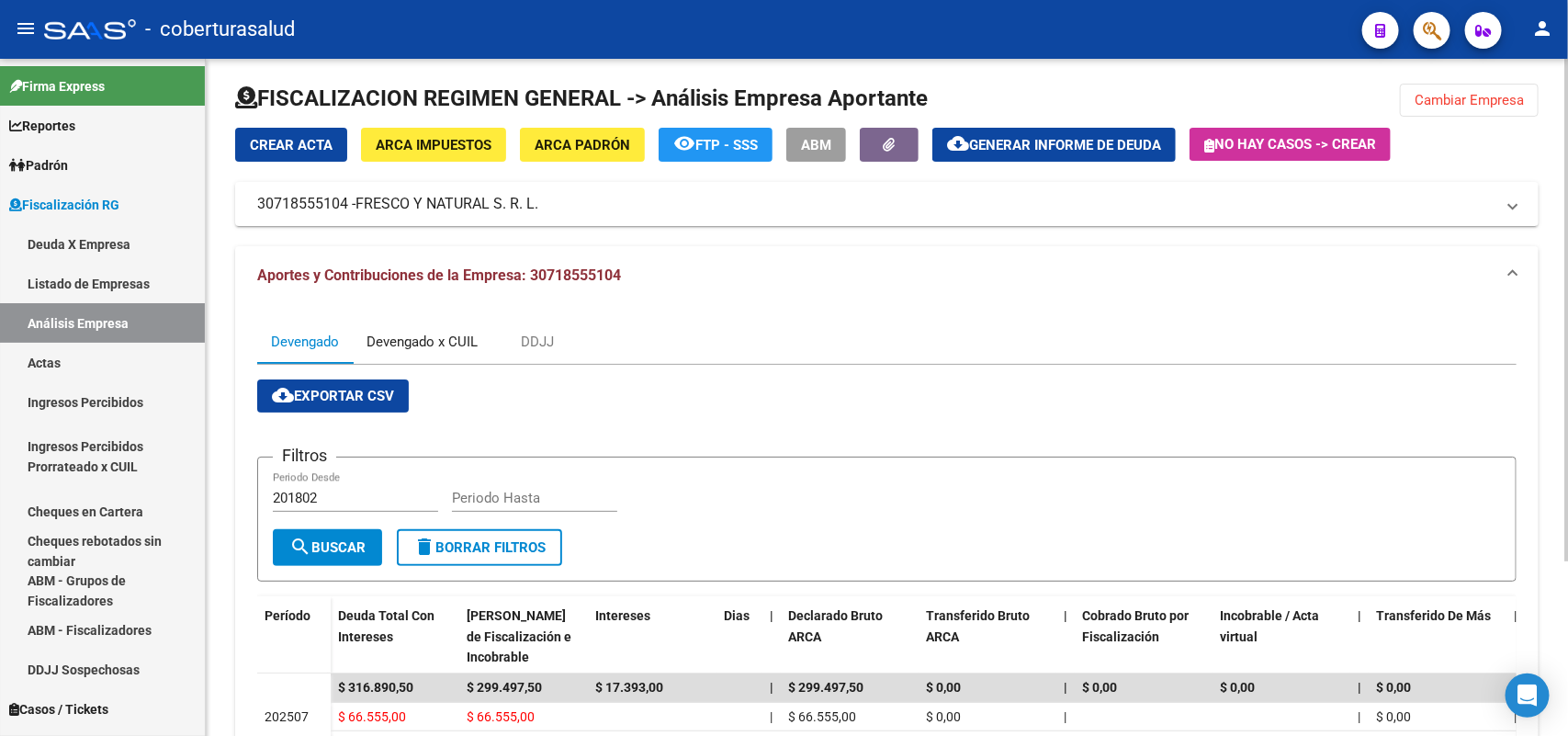
drag, startPoint x: 439, startPoint y: 332, endPoint x: 665, endPoint y: 365, distance: 228.4
click at [442, 331] on div "Devengado x CUIL" at bounding box center [421, 341] width 111 height 20
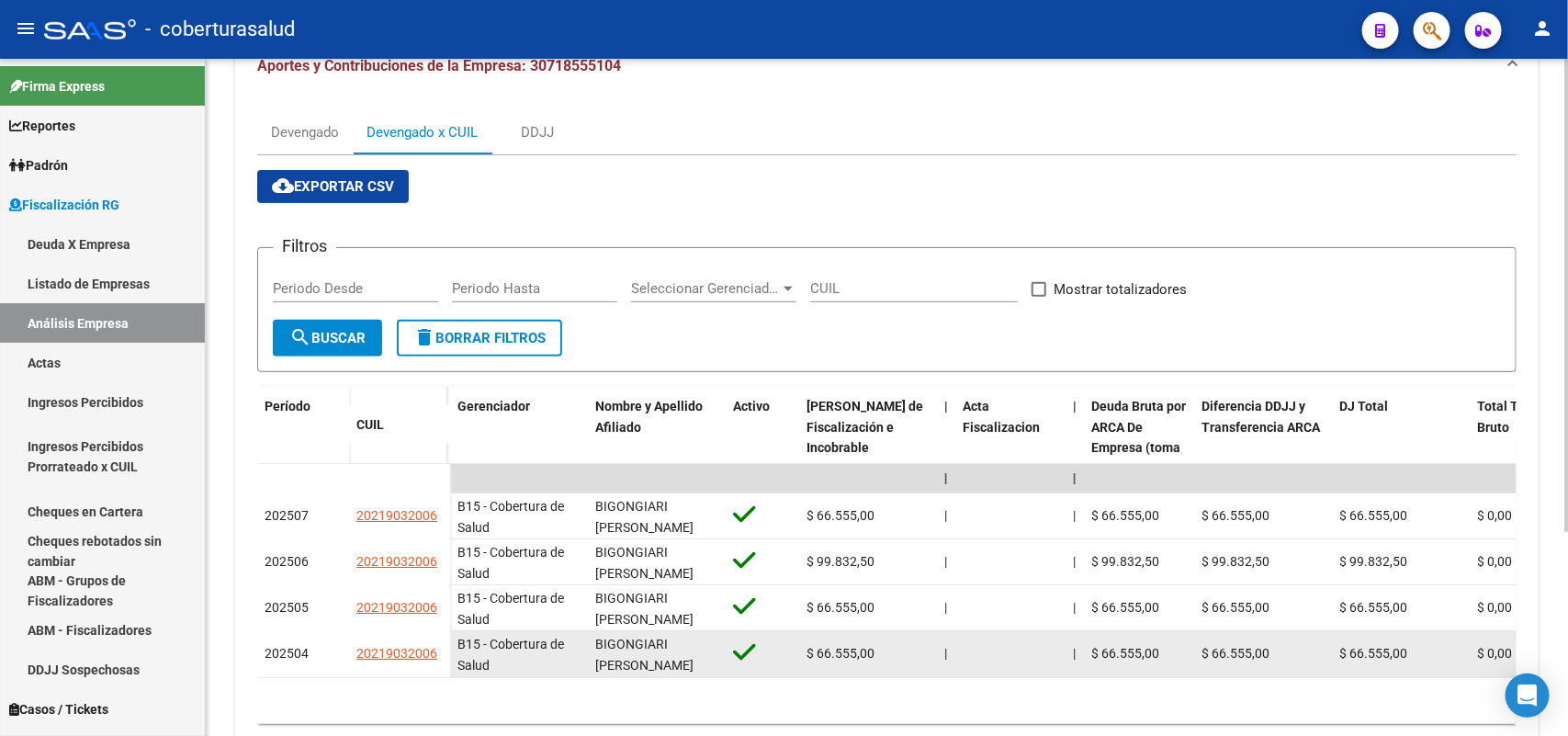
scroll to position [291, 0]
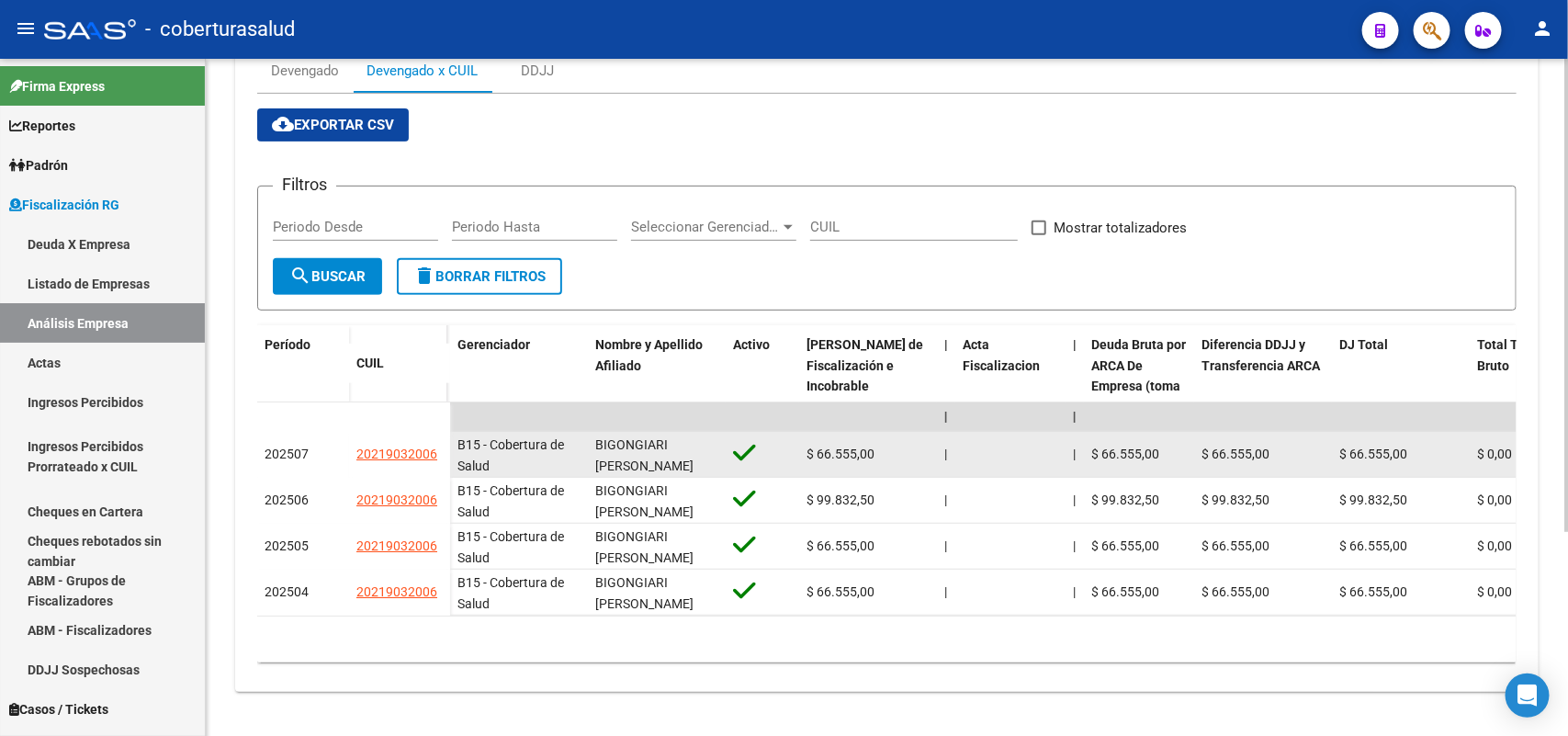
drag, startPoint x: 396, startPoint y: 435, endPoint x: 440, endPoint y: 435, distance: 44.0
click at [441, 435] on datatable-body-cell "20219032006" at bounding box center [400, 455] width 101 height 46
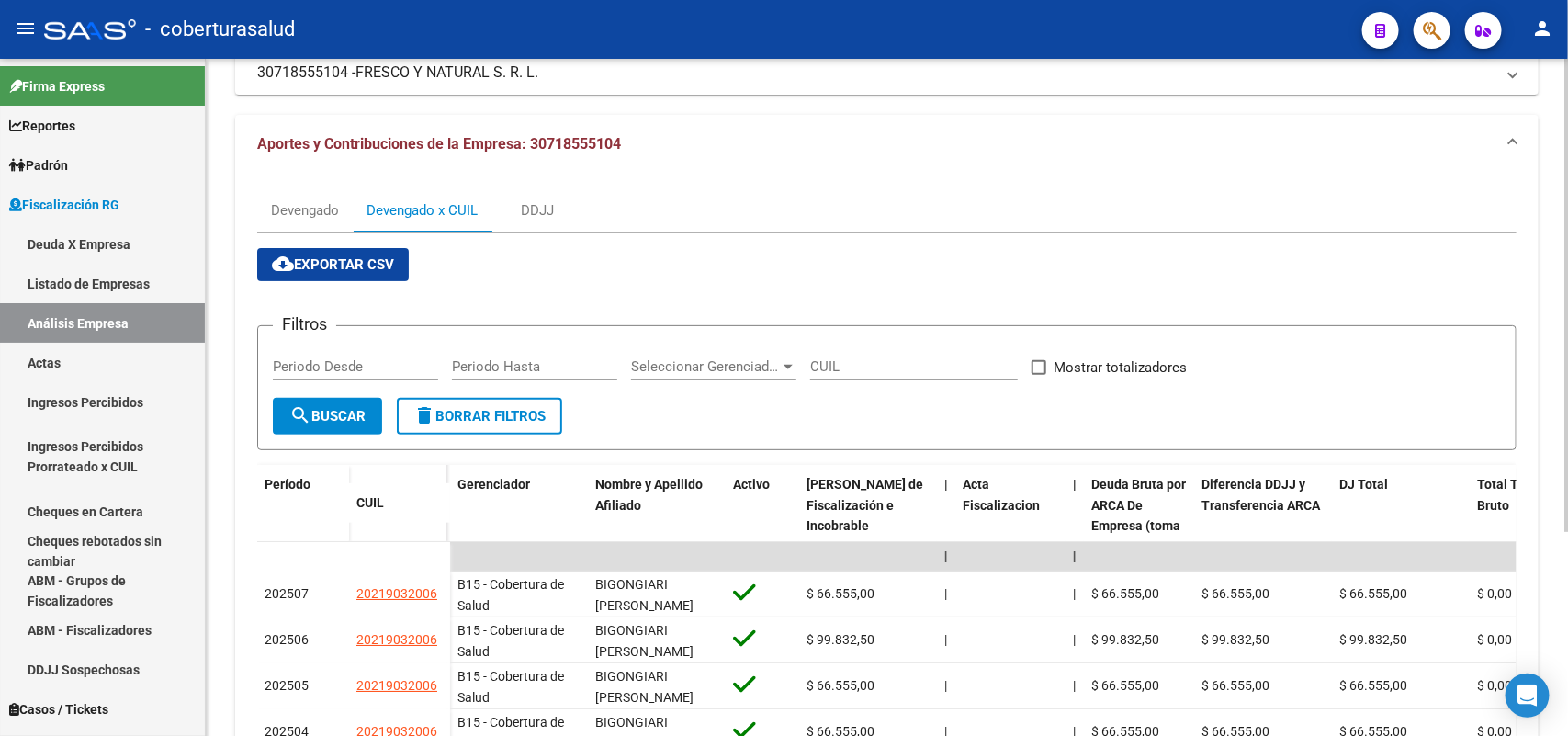
scroll to position [0, 0]
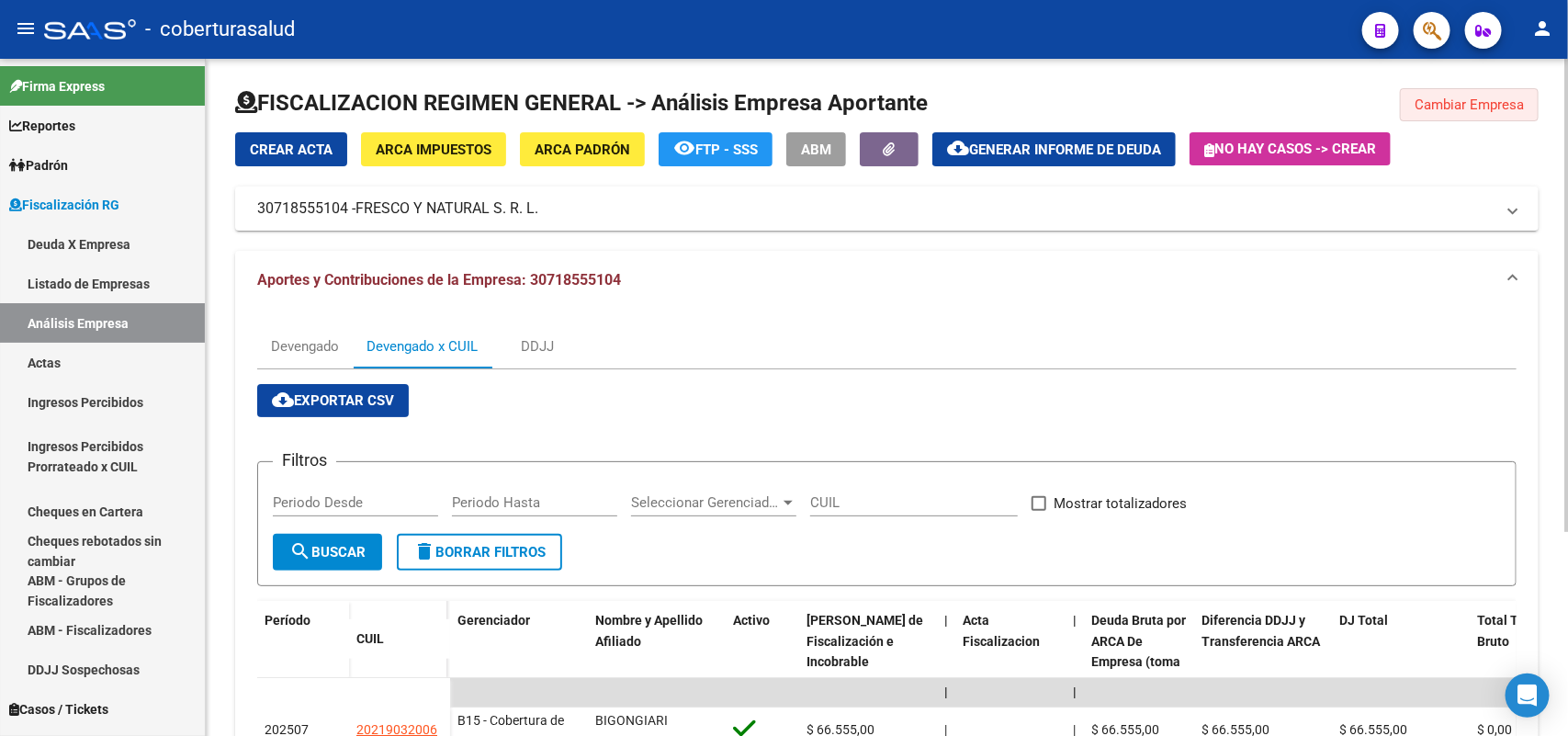
drag, startPoint x: 1480, startPoint y: 108, endPoint x: 1282, endPoint y: 193, distance: 215.5
click at [1460, 124] on div "FISCALIZACION REGIMEN GENERAL -> Análisis Empresa Aportante Cambiar Empresa Cre…" at bounding box center [887, 528] width 1303 height 879
click at [1465, 104] on span "Cambiar Empresa" at bounding box center [1468, 104] width 109 height 16
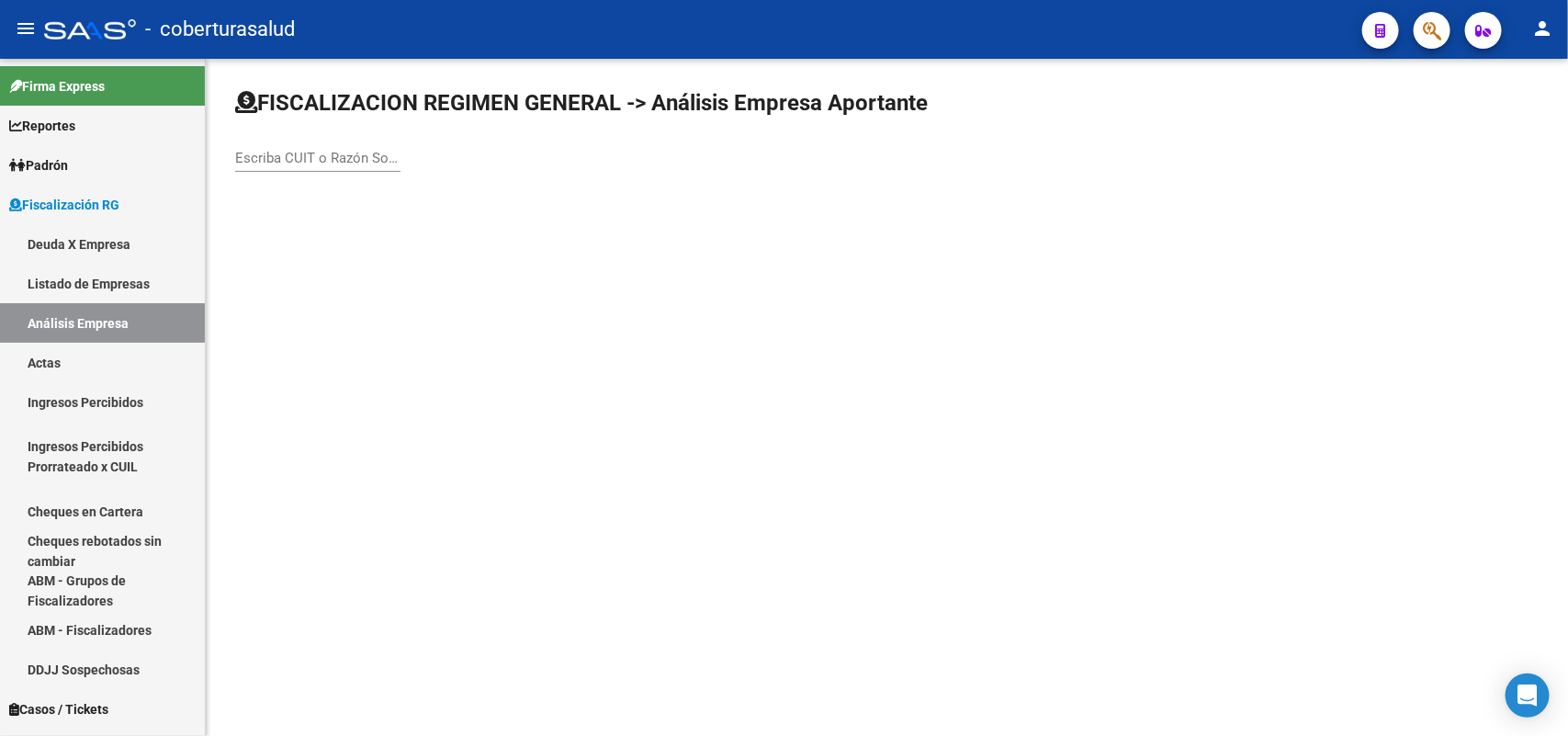
drag, startPoint x: 260, startPoint y: 138, endPoint x: 271, endPoint y: 145, distance: 13.0
click at [264, 148] on div "Escriba CUIT o Razón Social para buscar" at bounding box center [318, 152] width 165 height 40
click at [277, 145] on div "Escriba CUIT o Razón Social para buscar" at bounding box center [318, 152] width 165 height 40
paste input "33695766349"
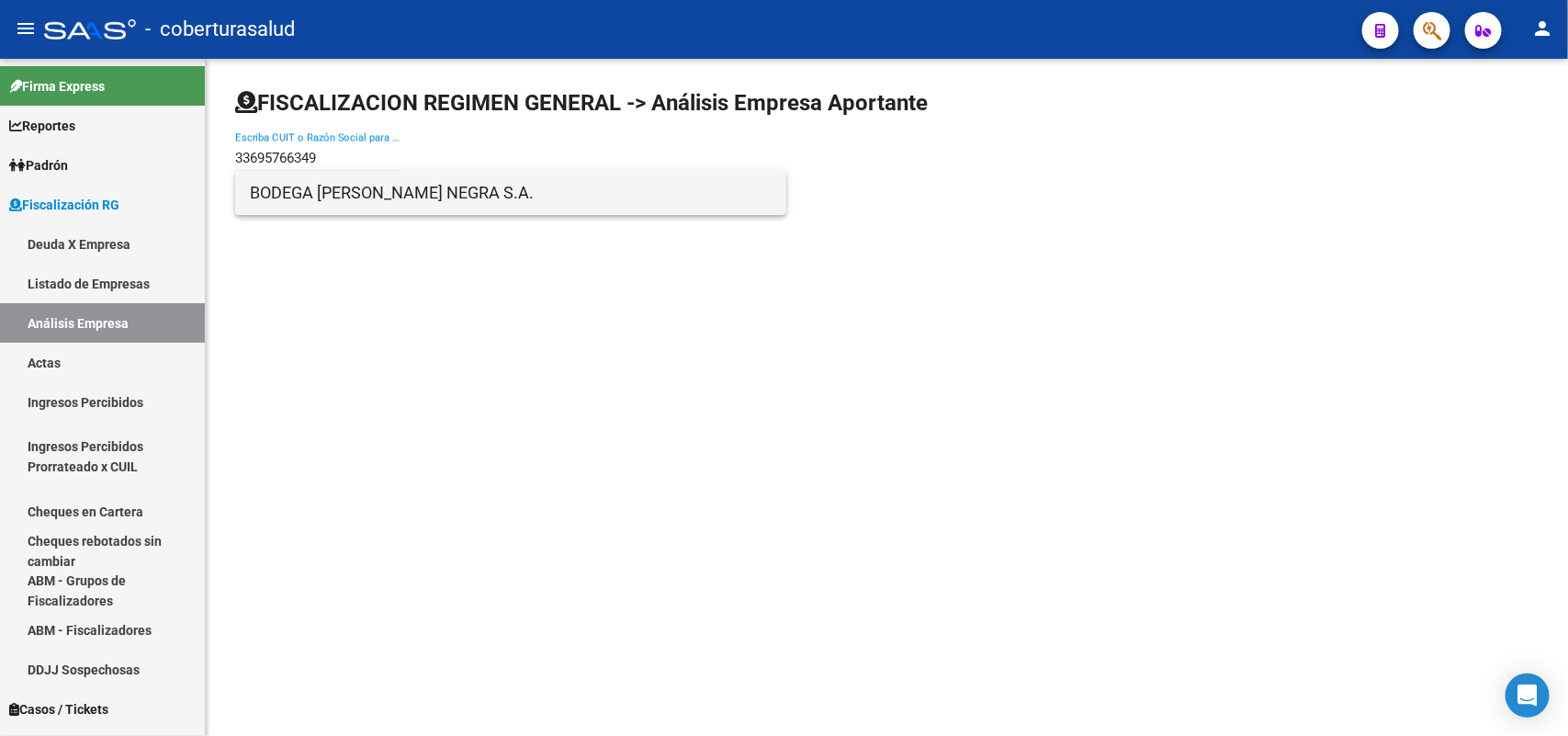
type input "33695766349"
click at [332, 196] on span "BODEGA [PERSON_NAME] NEGRA S.A." at bounding box center [511, 193] width 522 height 44
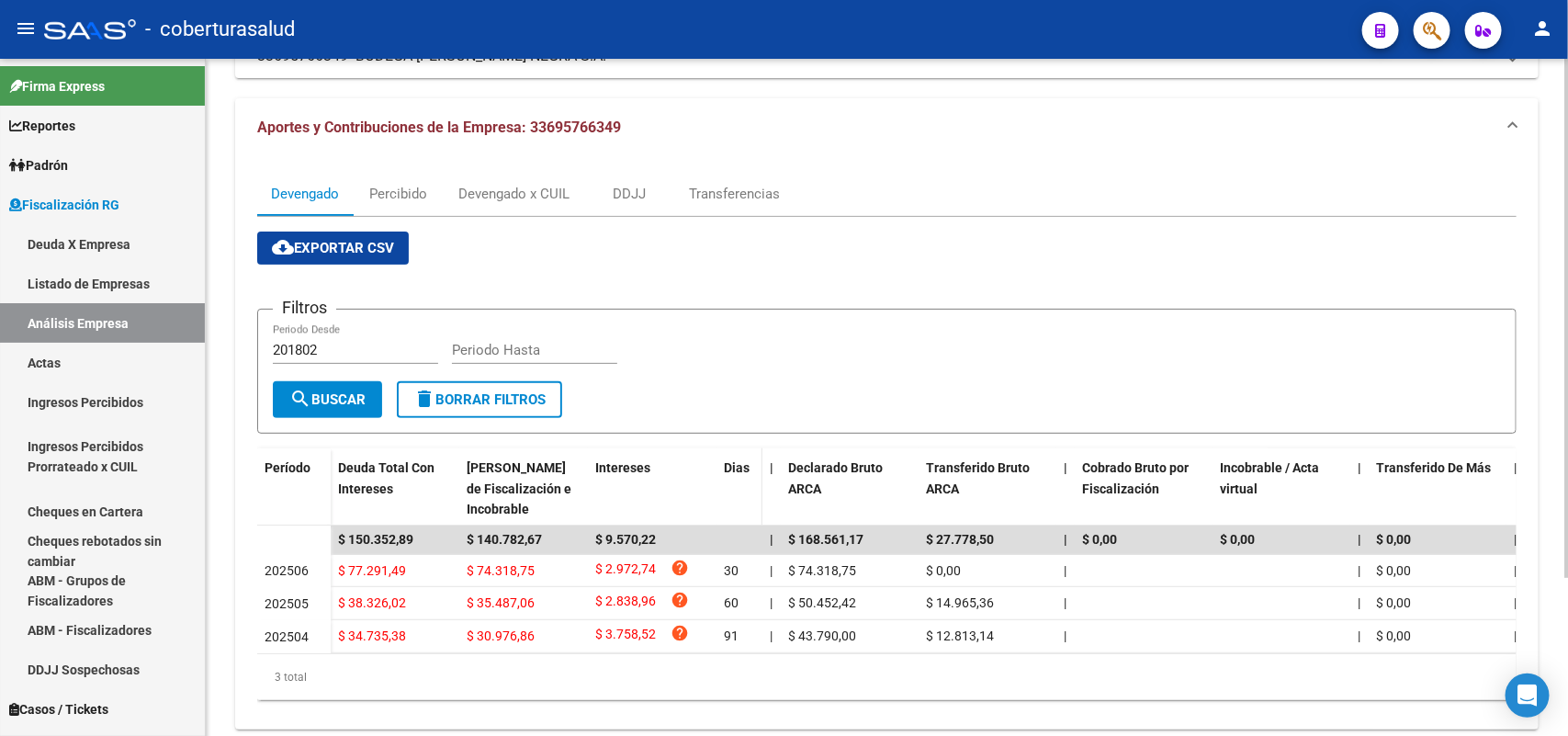
scroll to position [205, 0]
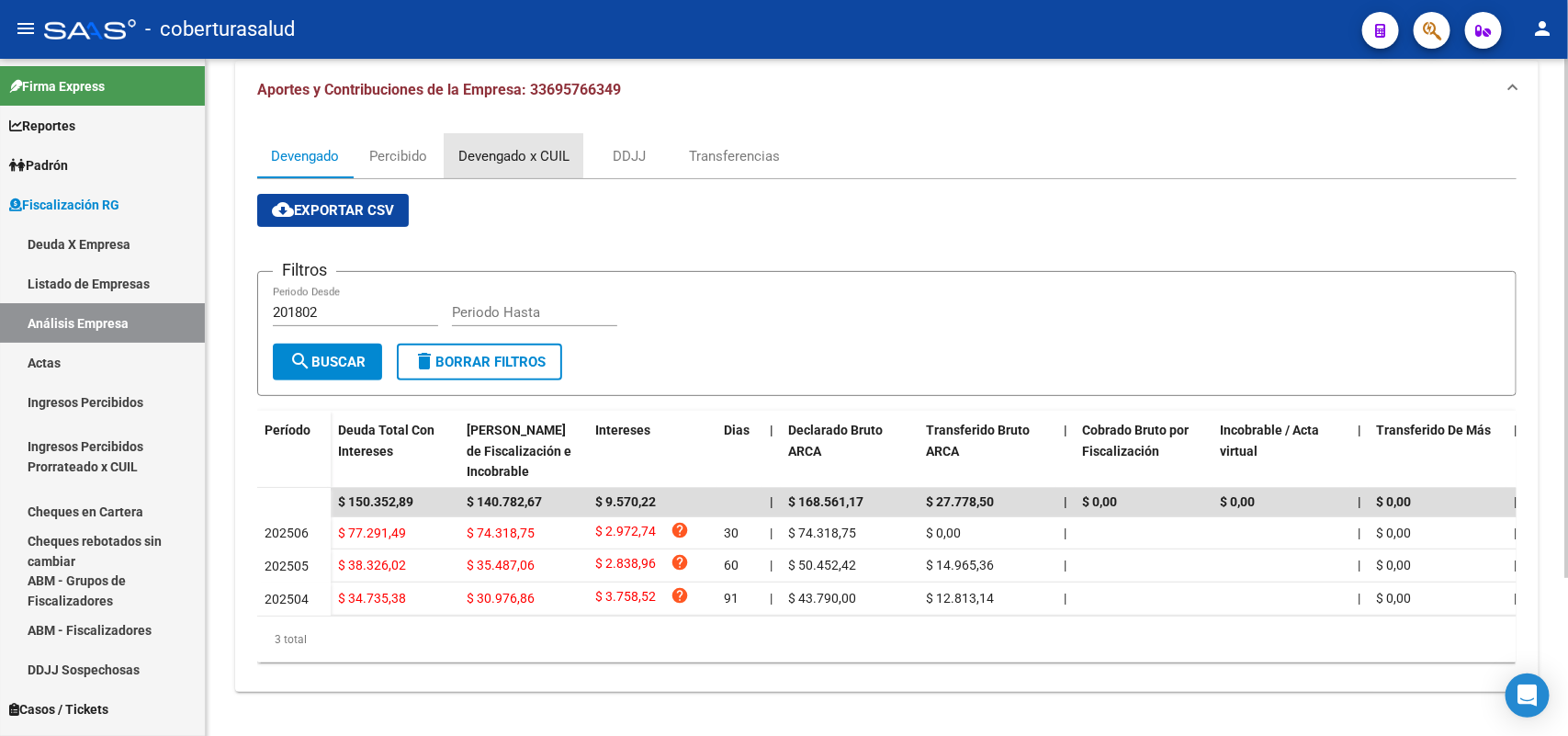
drag, startPoint x: 498, startPoint y: 134, endPoint x: 581, endPoint y: 180, distance: 94.9
click at [503, 146] on div "Devengado x CUIL" at bounding box center [513, 156] width 111 height 20
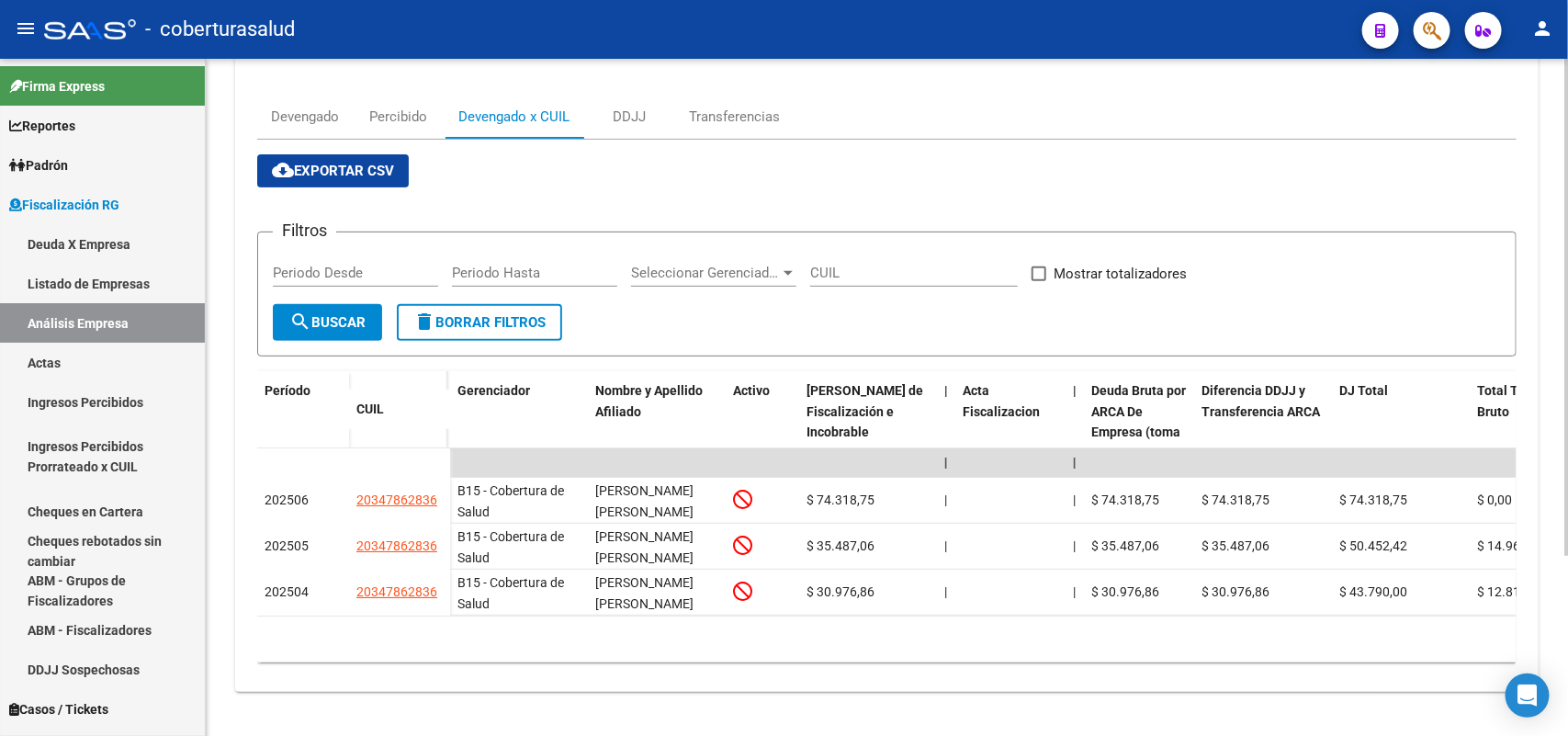
scroll to position [244, 0]
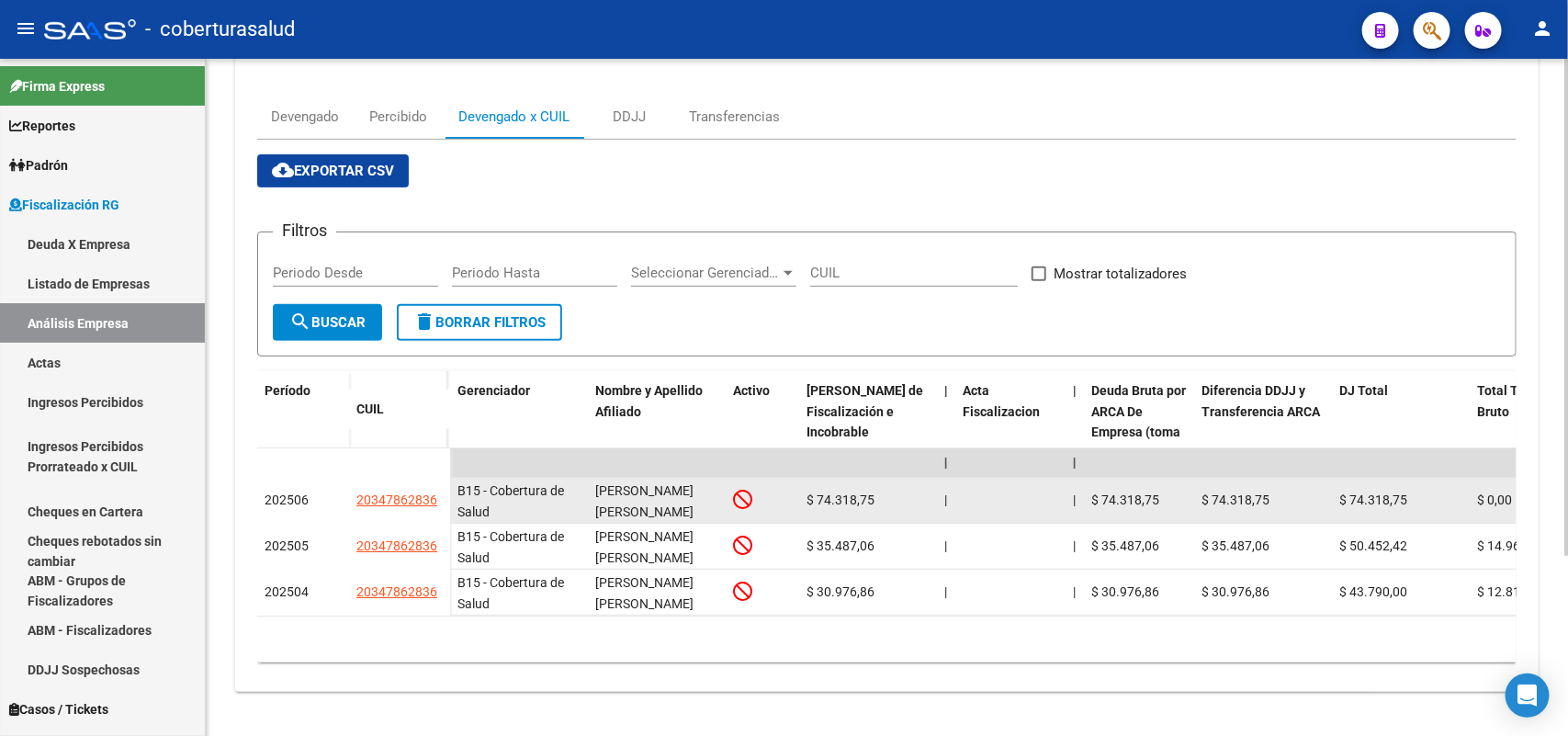
drag, startPoint x: 355, startPoint y: 483, endPoint x: 428, endPoint y: 493, distance: 73.7
click at [434, 494] on app-link-go-to "20347862836" at bounding box center [396, 500] width 81 height 21
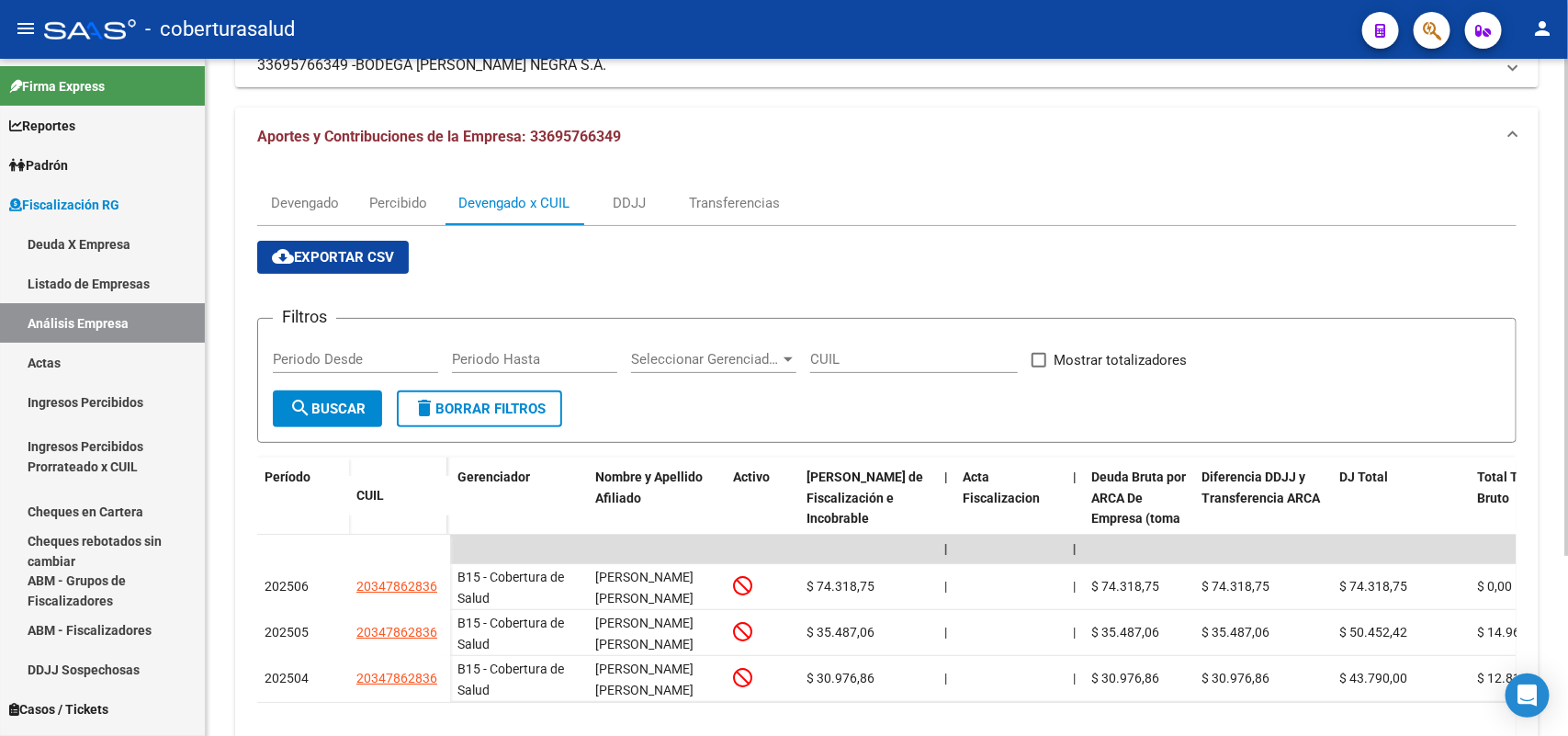
scroll to position [0, 0]
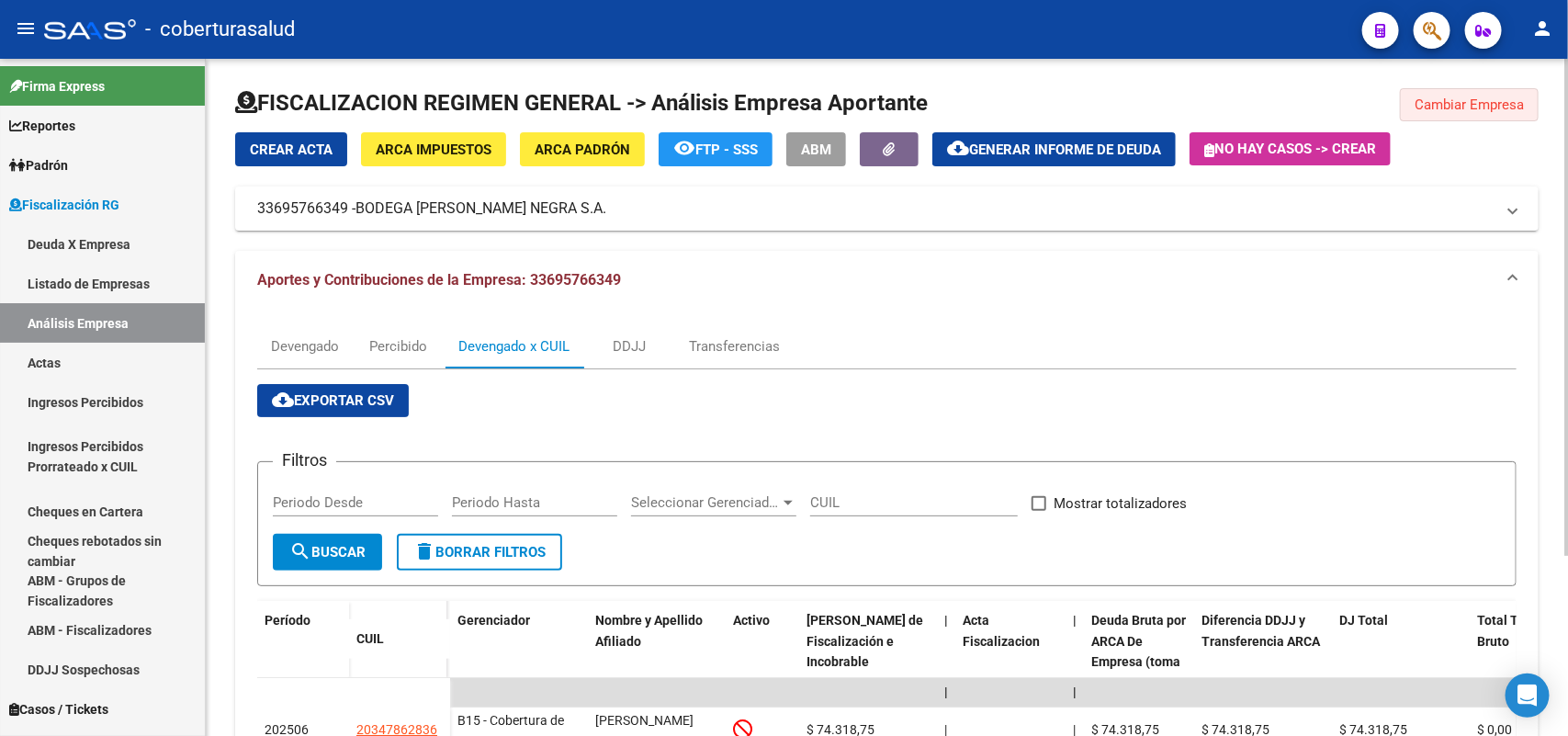
drag, startPoint x: 1474, startPoint y: 102, endPoint x: 1322, endPoint y: 217, distance: 190.6
click at [1475, 102] on span "Cambiar Empresa" at bounding box center [1468, 104] width 109 height 16
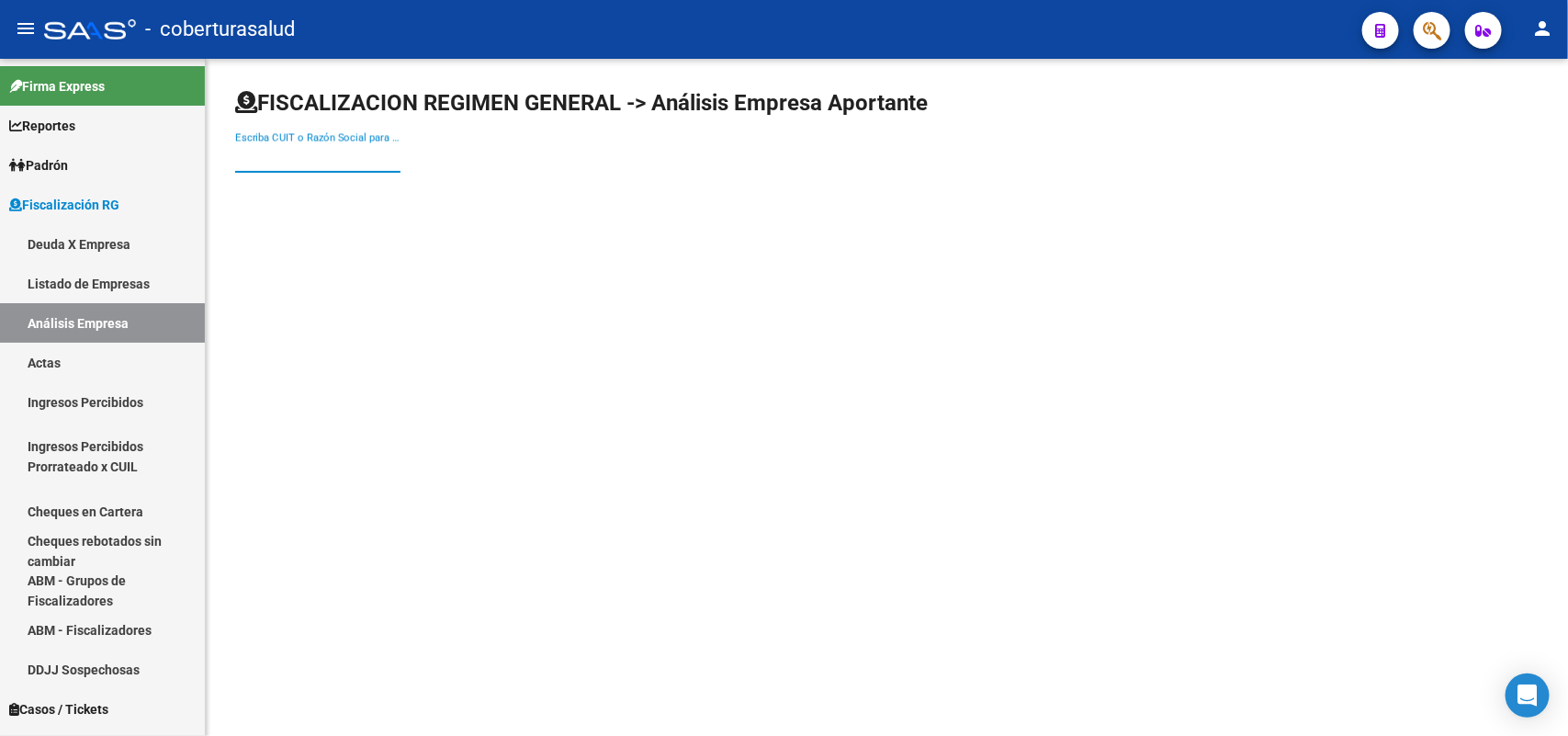
click at [387, 155] on input "Escriba CUIT o Razón Social para buscar" at bounding box center [318, 158] width 165 height 16
paste input "33709145059"
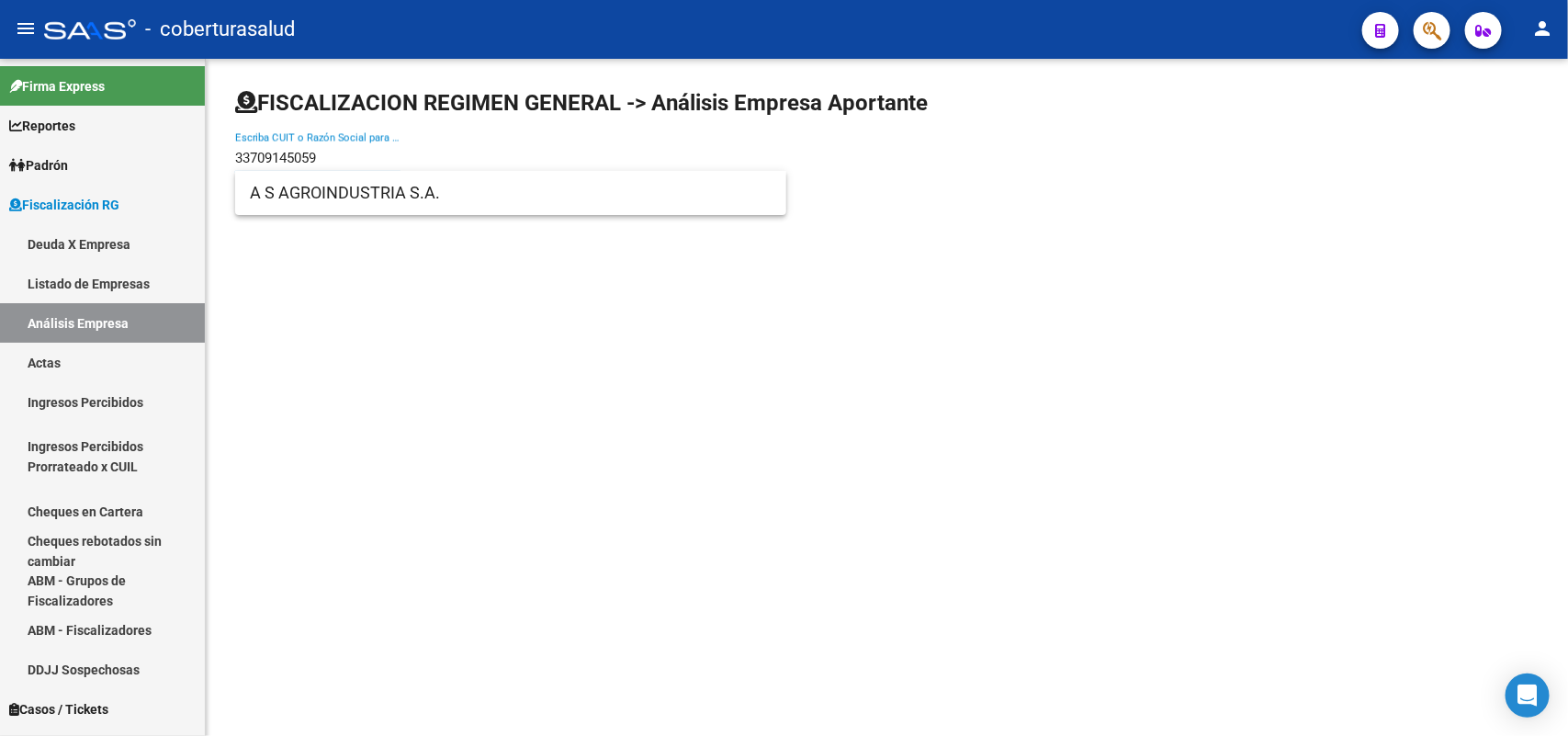
type input "33709145059"
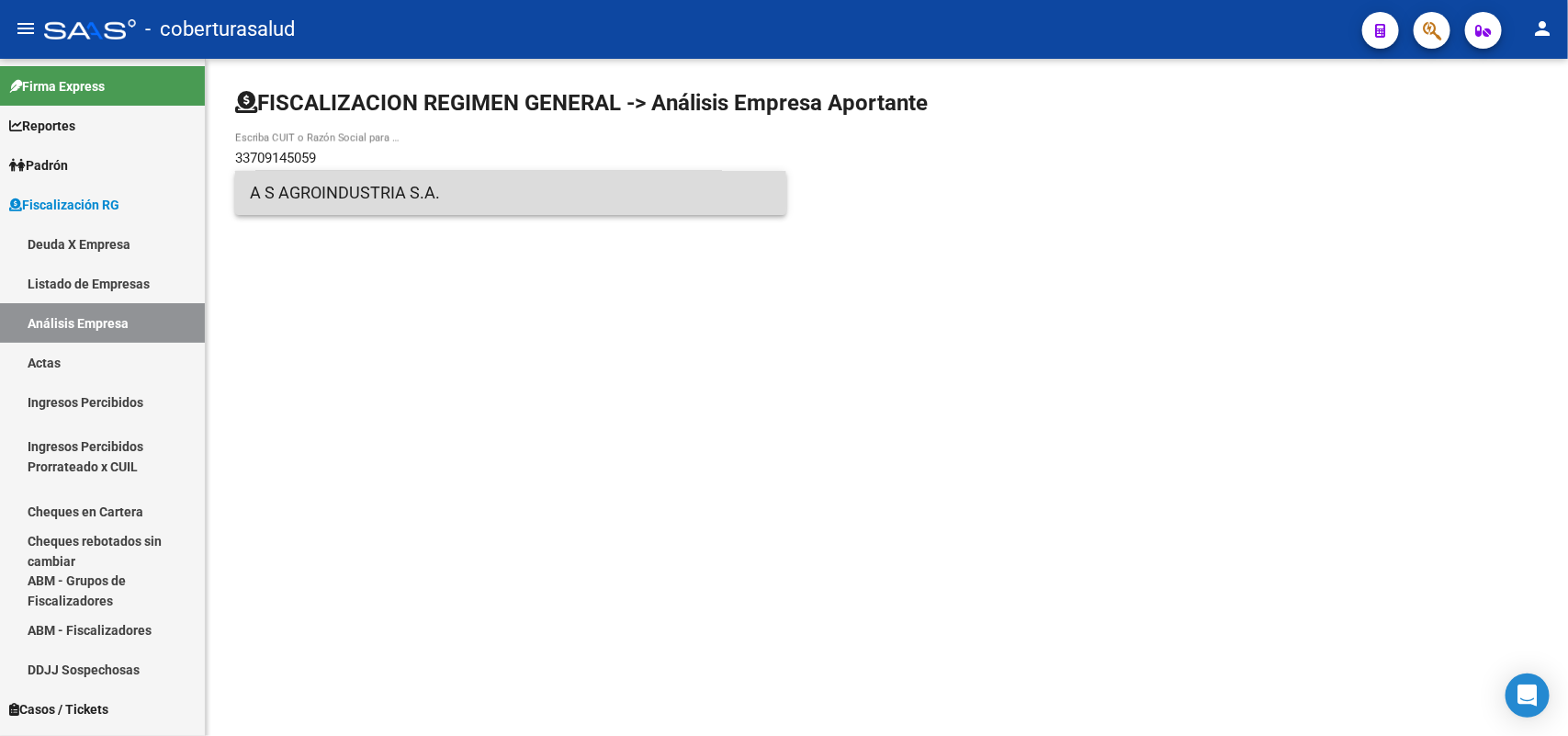
click at [404, 198] on span "A S AGROINDUSTRIA S.A." at bounding box center [511, 193] width 522 height 44
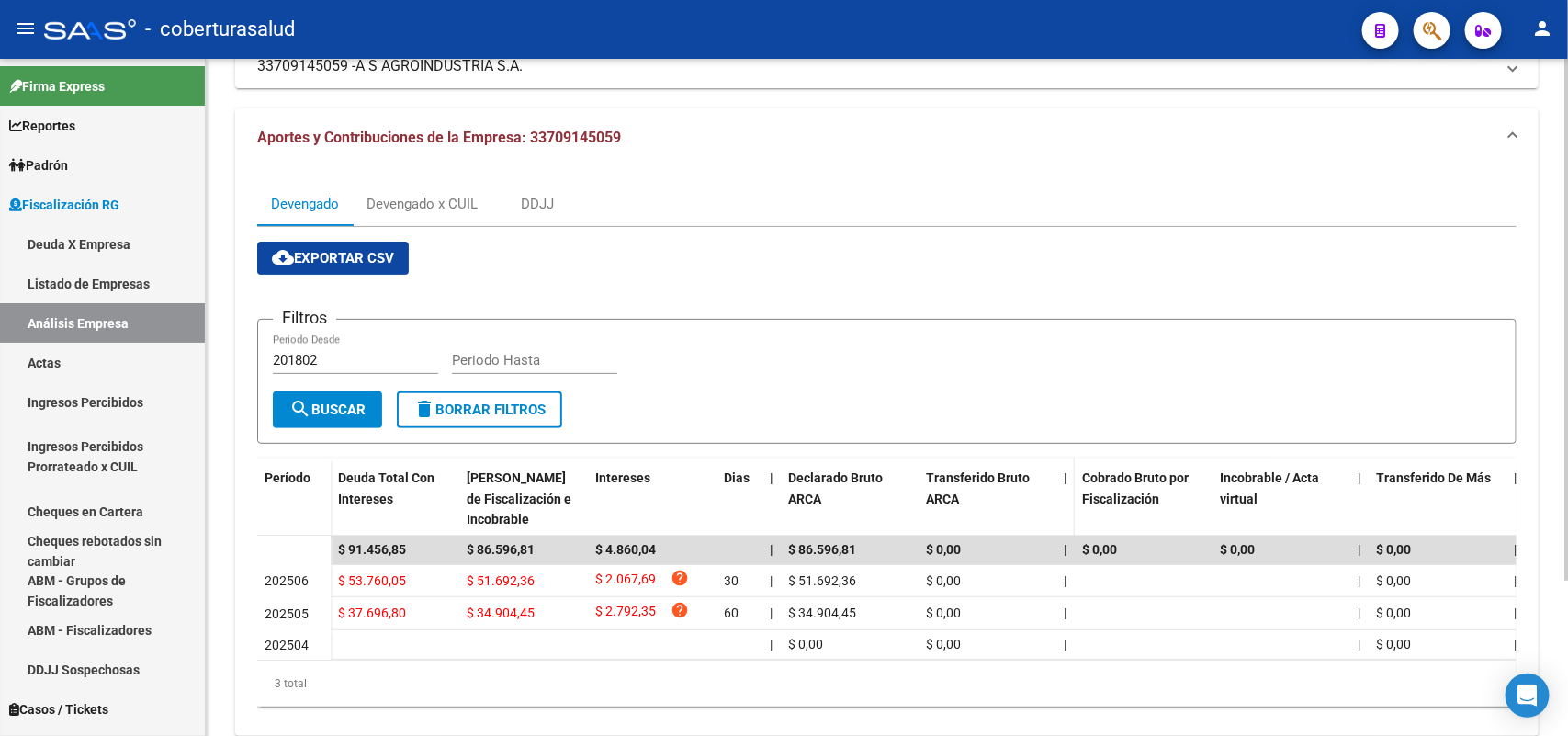
scroll to position [202, 0]
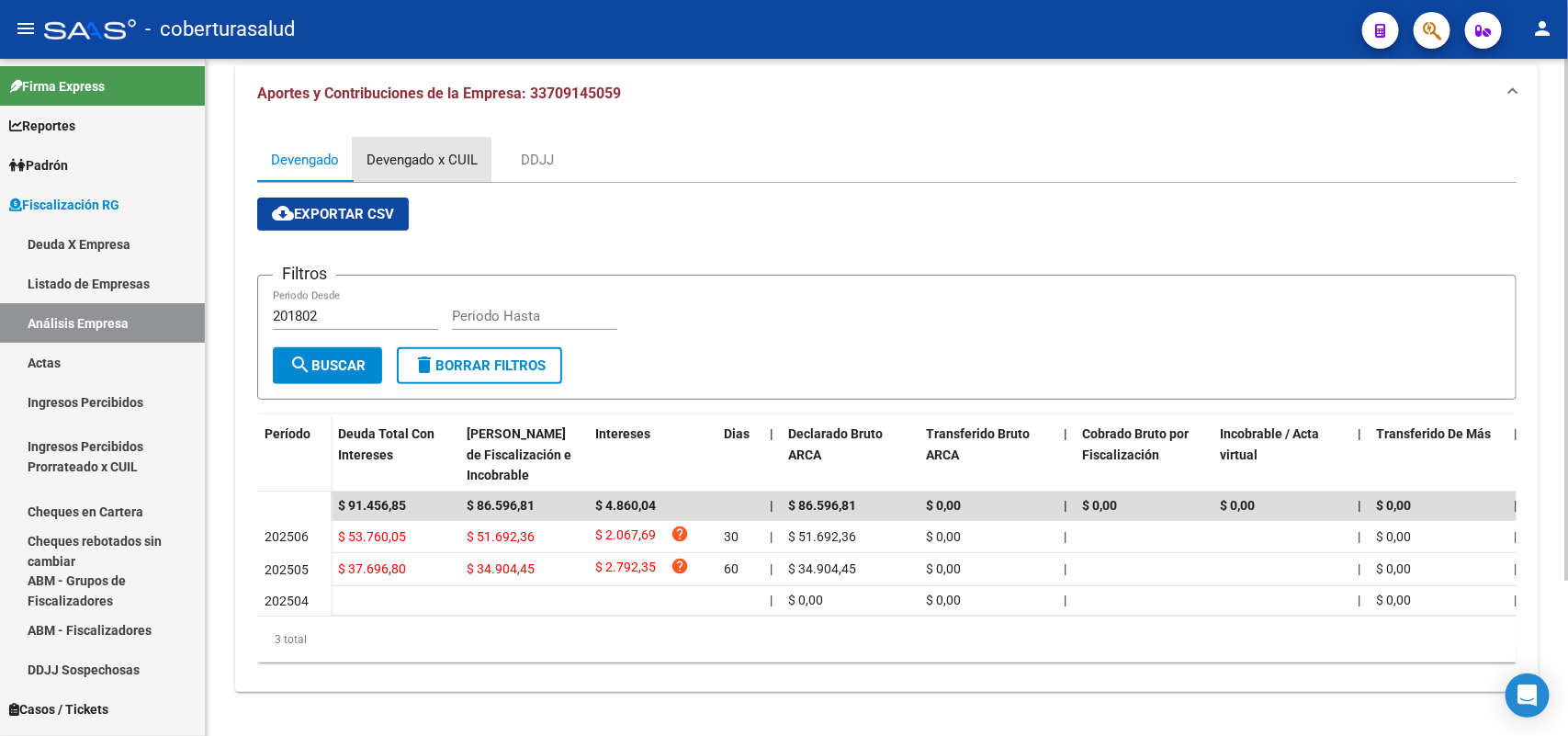
click at [409, 153] on div "Devengado x CUIL" at bounding box center [421, 160] width 111 height 20
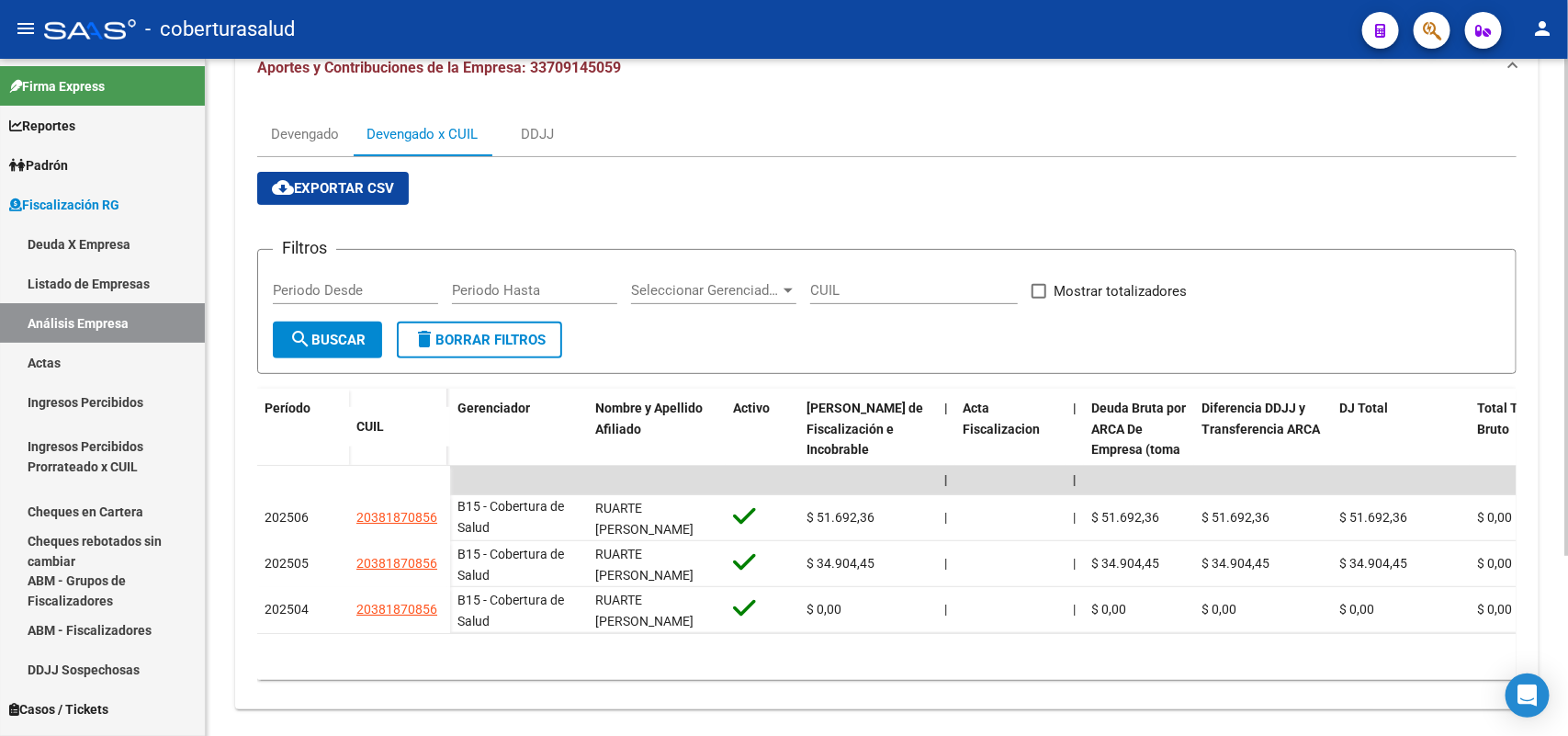
scroll to position [230, 0]
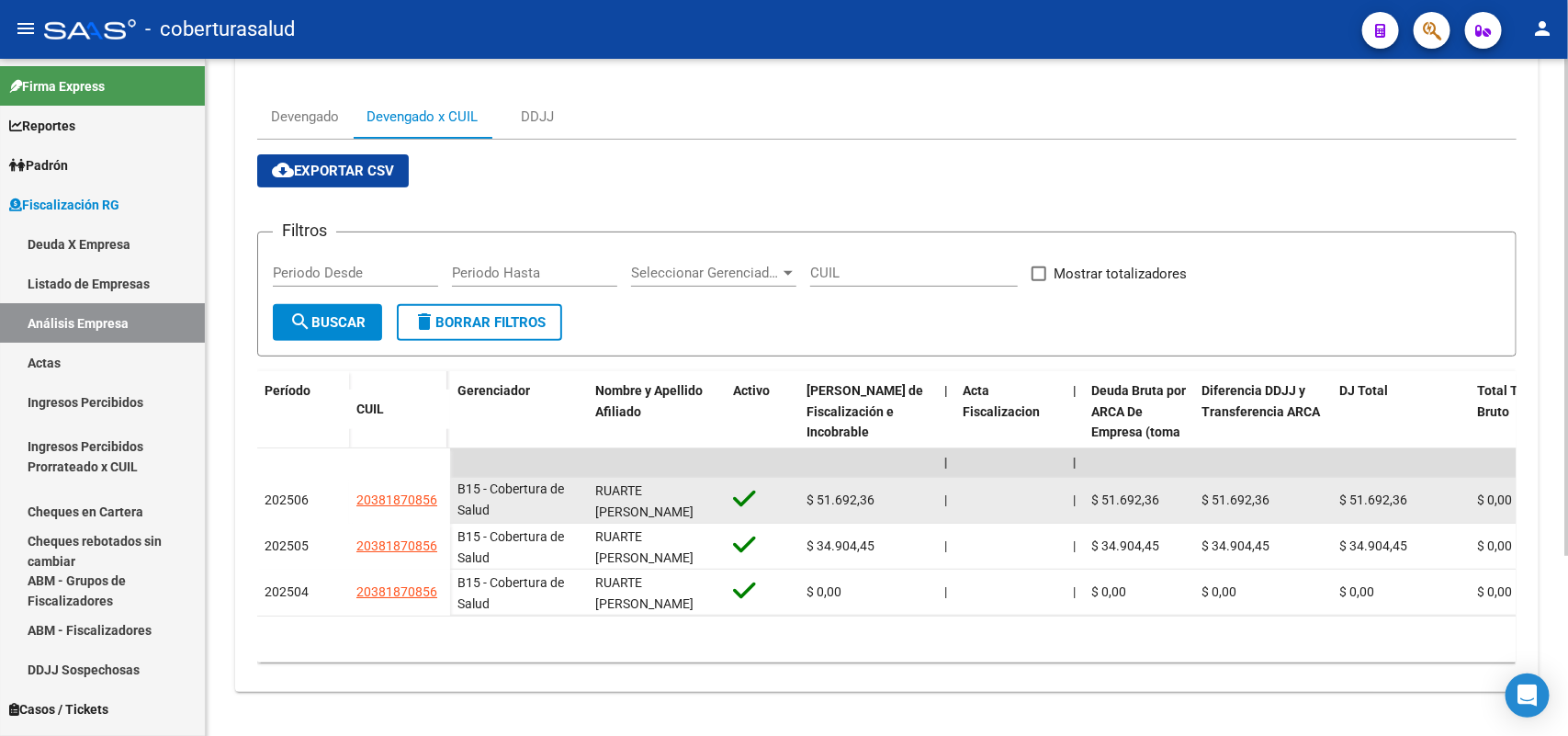
drag, startPoint x: 356, startPoint y: 503, endPoint x: 435, endPoint y: 510, distance: 79.3
click at [435, 510] on datatable-body-cell "20381870856" at bounding box center [400, 500] width 101 height 46
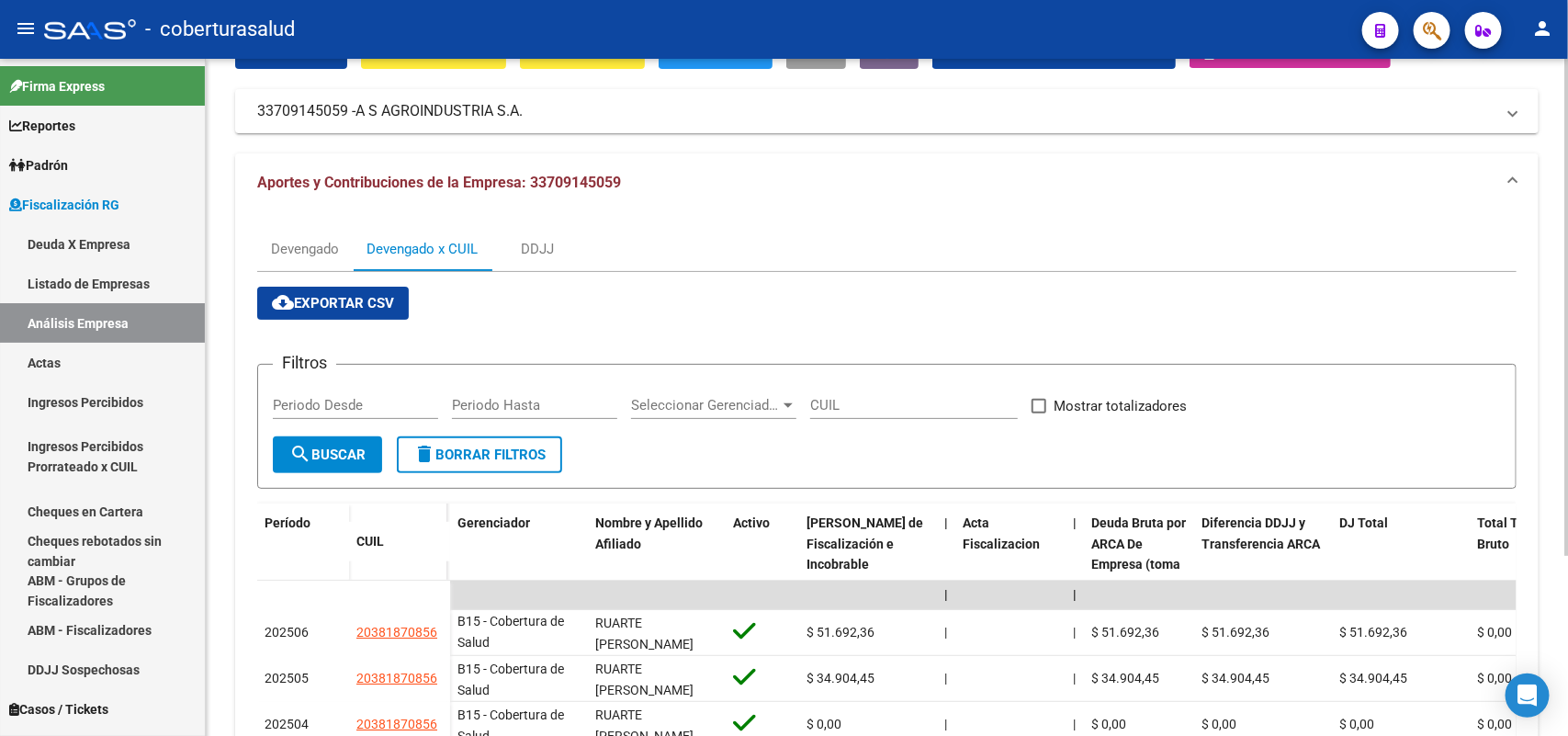
scroll to position [0, 0]
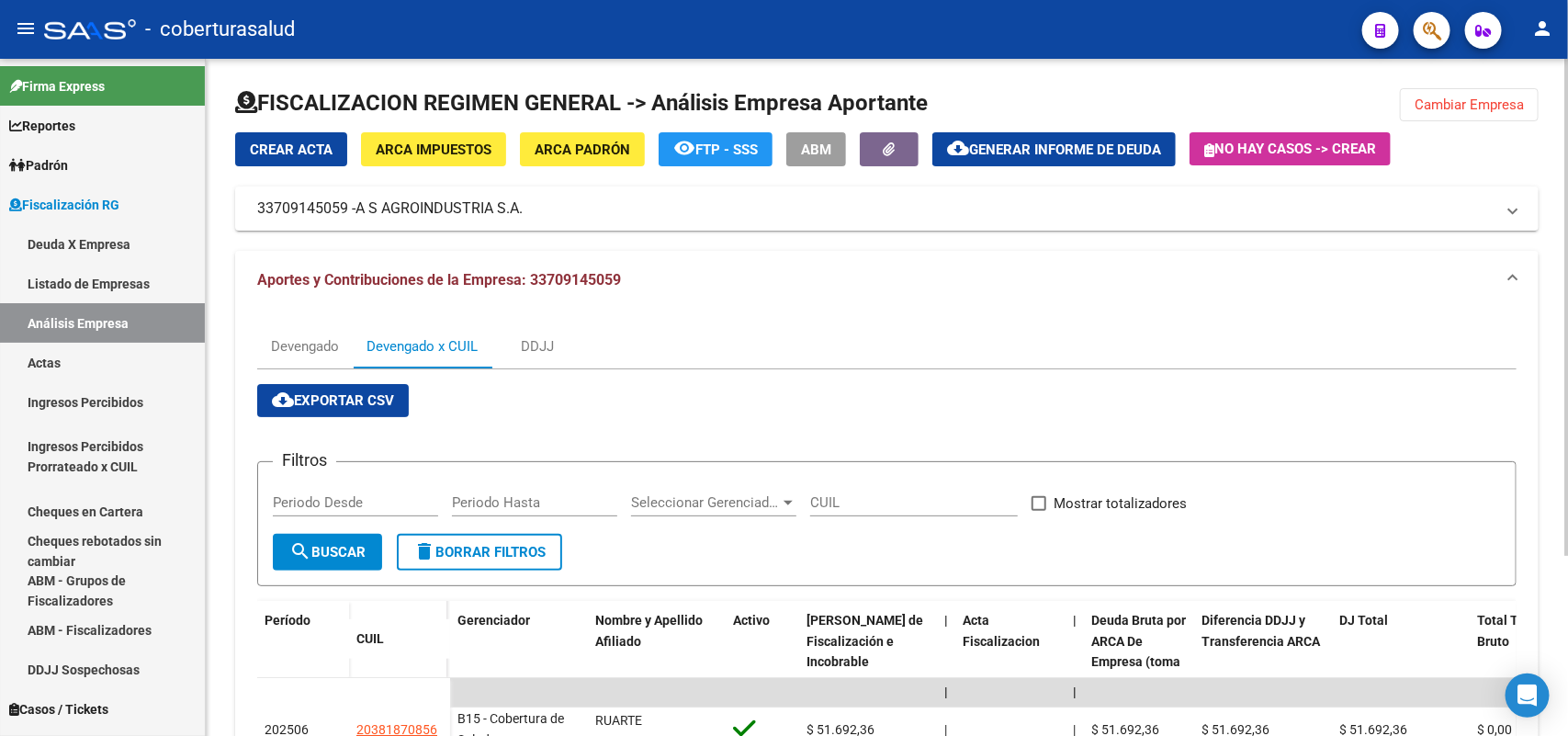
drag, startPoint x: 1449, startPoint y: 103, endPoint x: 1403, endPoint y: 148, distance: 64.4
click at [1448, 106] on span "Cambiar Empresa" at bounding box center [1468, 104] width 109 height 16
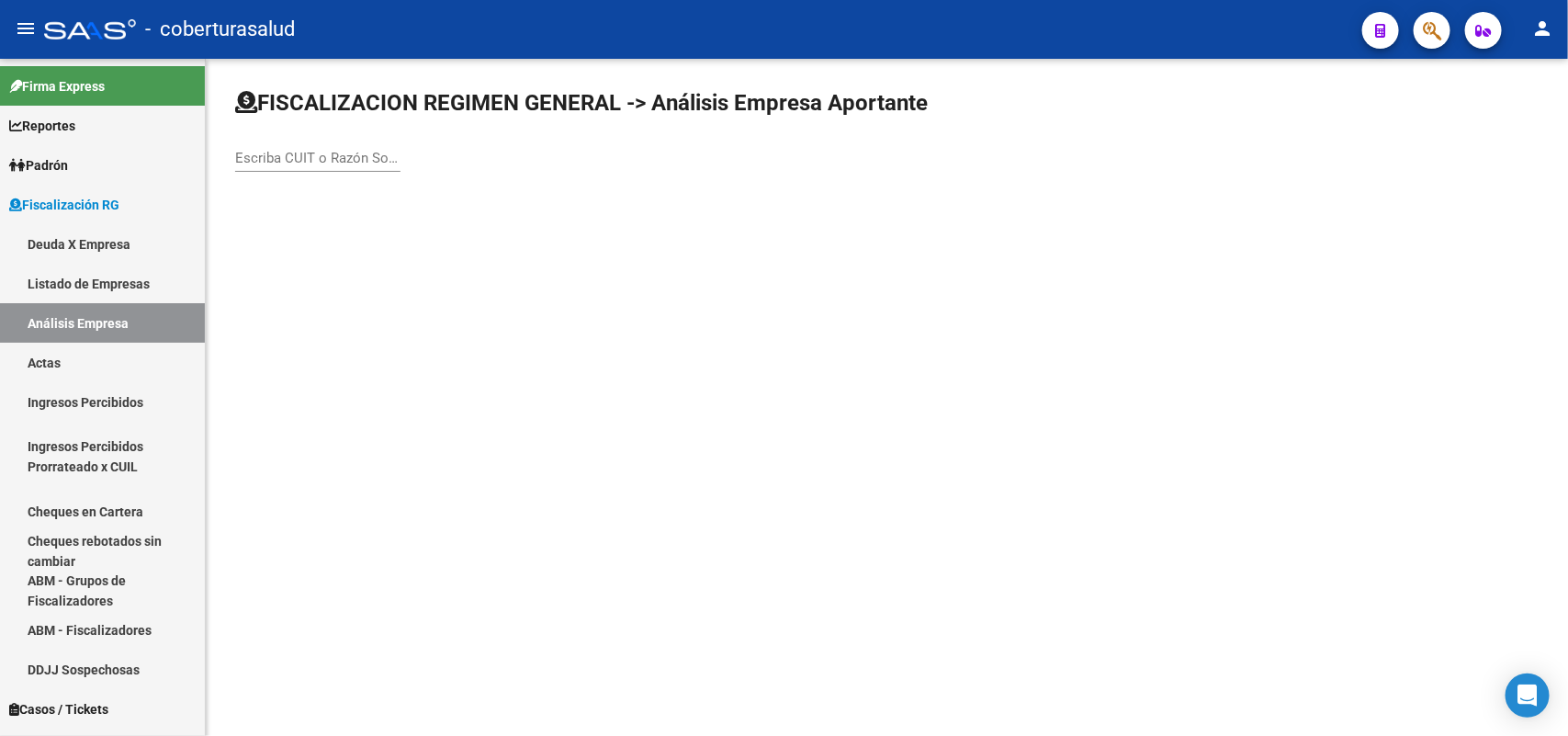
drag, startPoint x: 308, startPoint y: 176, endPoint x: 300, endPoint y: 158, distance: 19.7
click at [308, 172] on div "Escriba CUIT o Razón Social para buscar" at bounding box center [318, 160] width 165 height 57
paste input "33715699619"
click at [300, 158] on input "33715699619" at bounding box center [318, 158] width 165 height 16
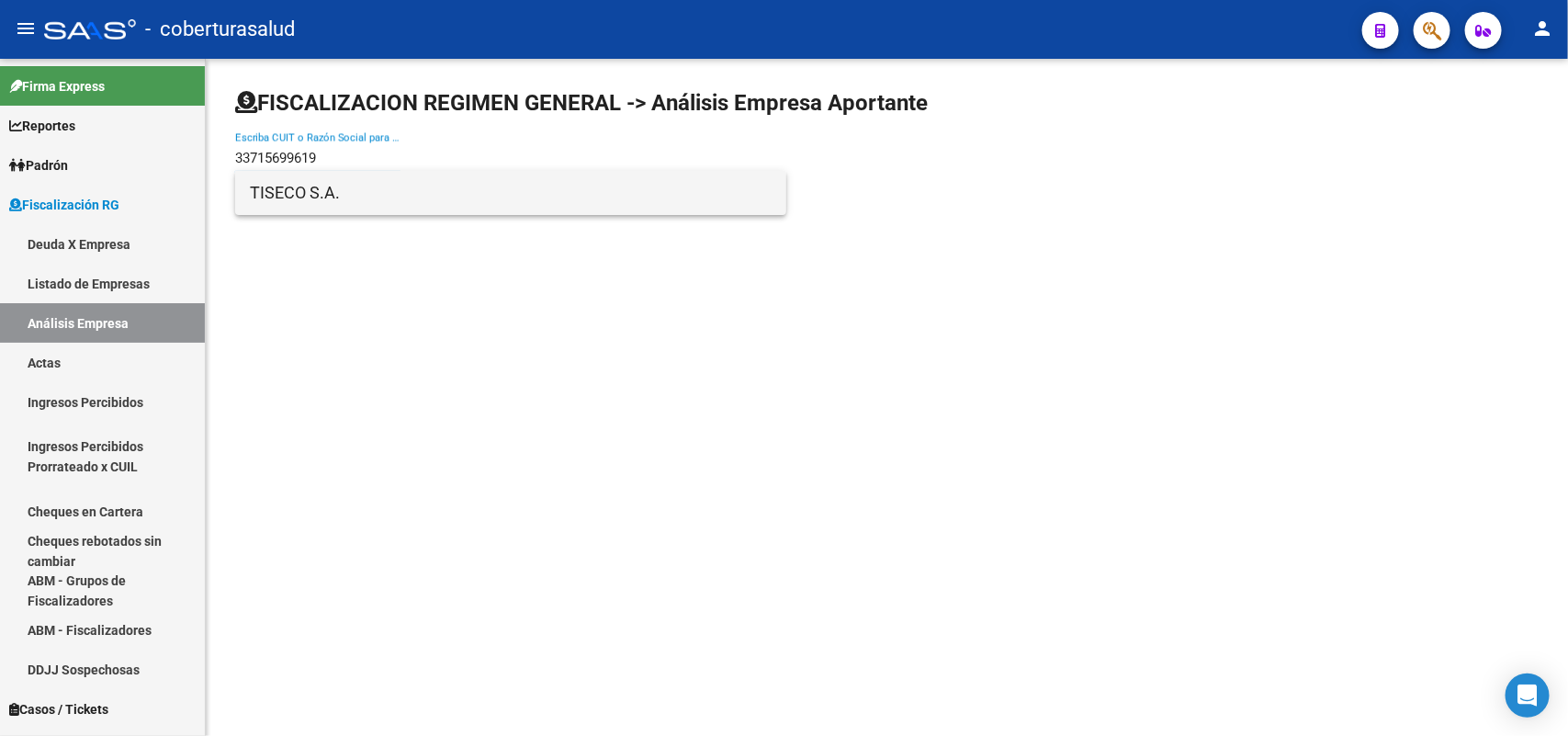
type input "33715699619"
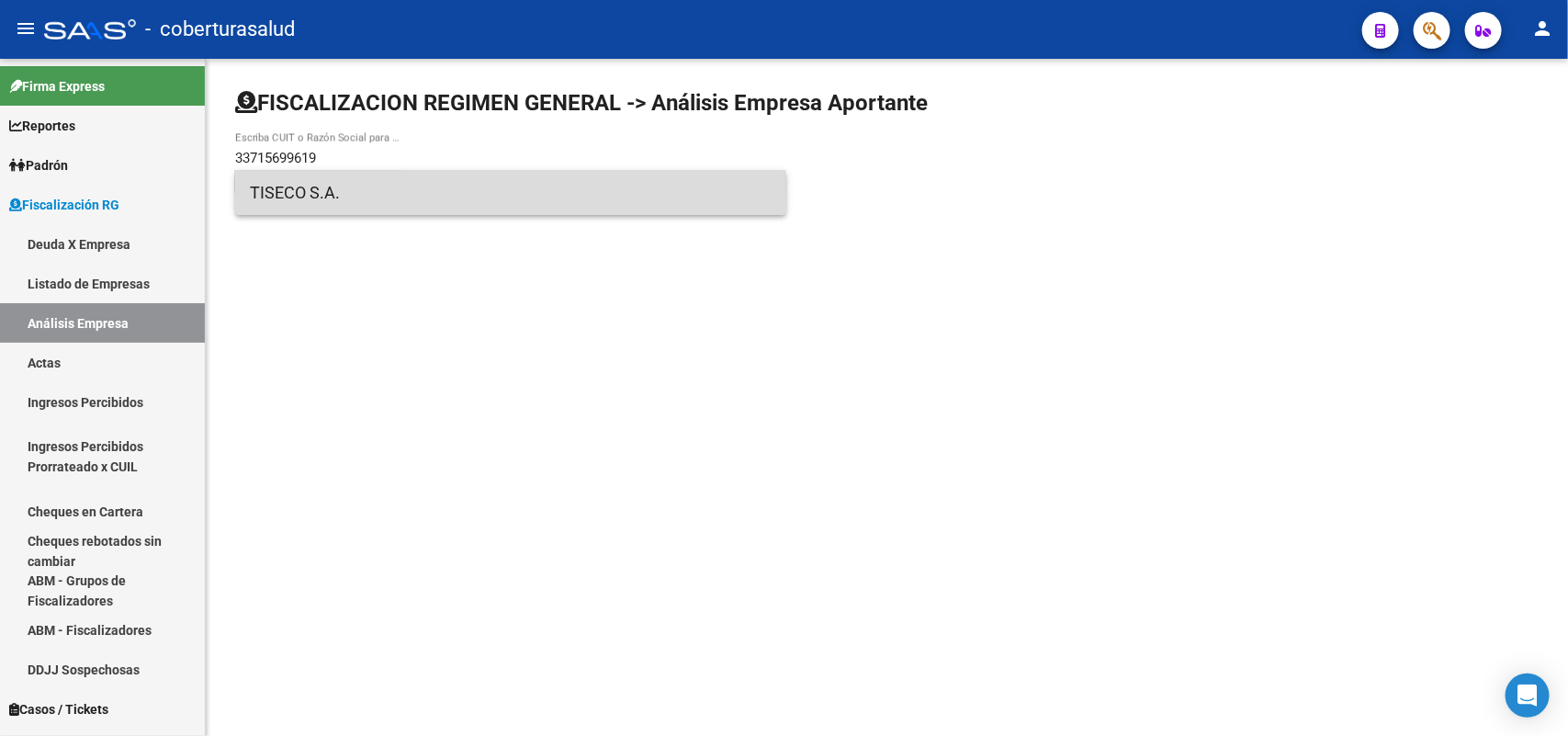
click at [313, 199] on span "TISECO S.A." at bounding box center [511, 193] width 522 height 44
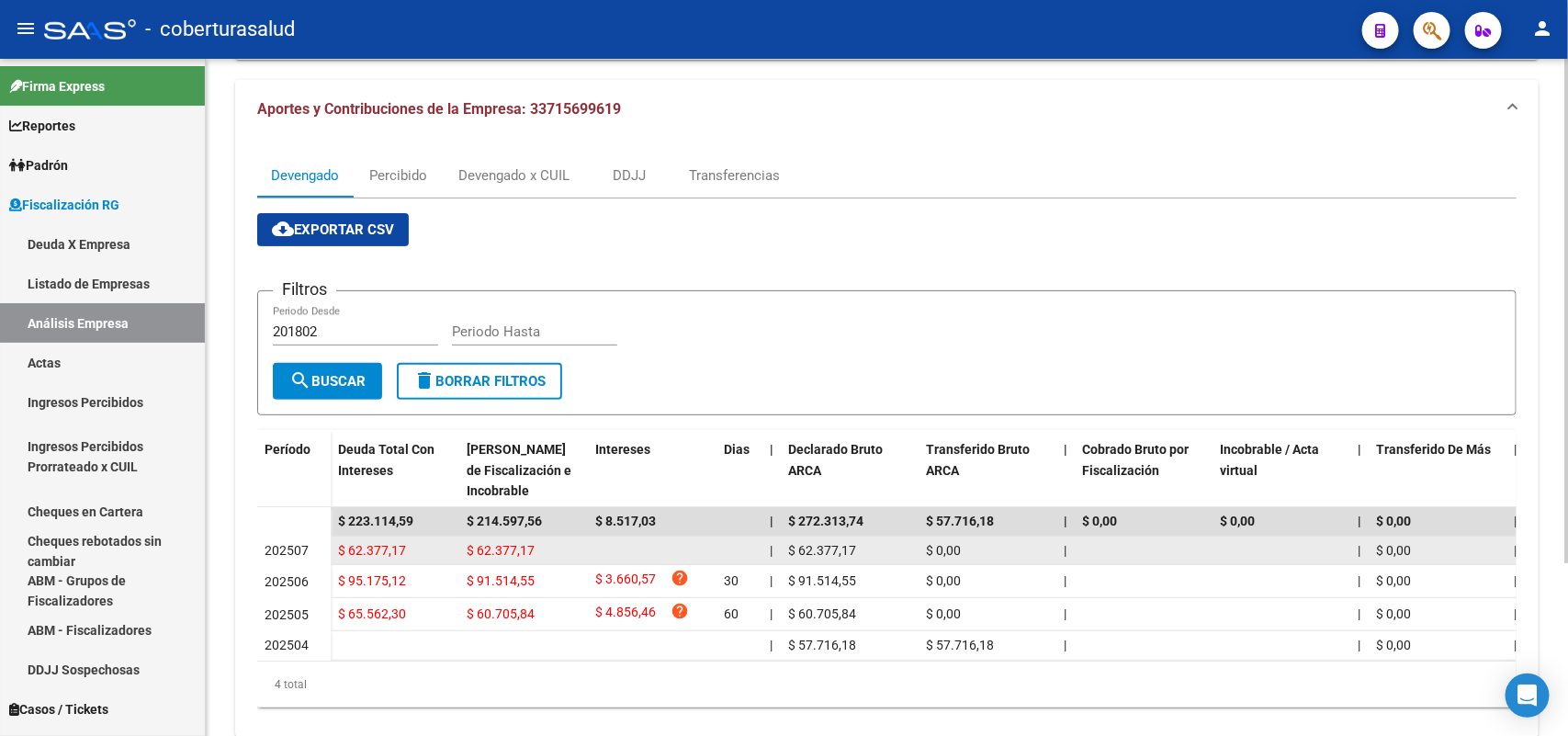
scroll to position [230, 0]
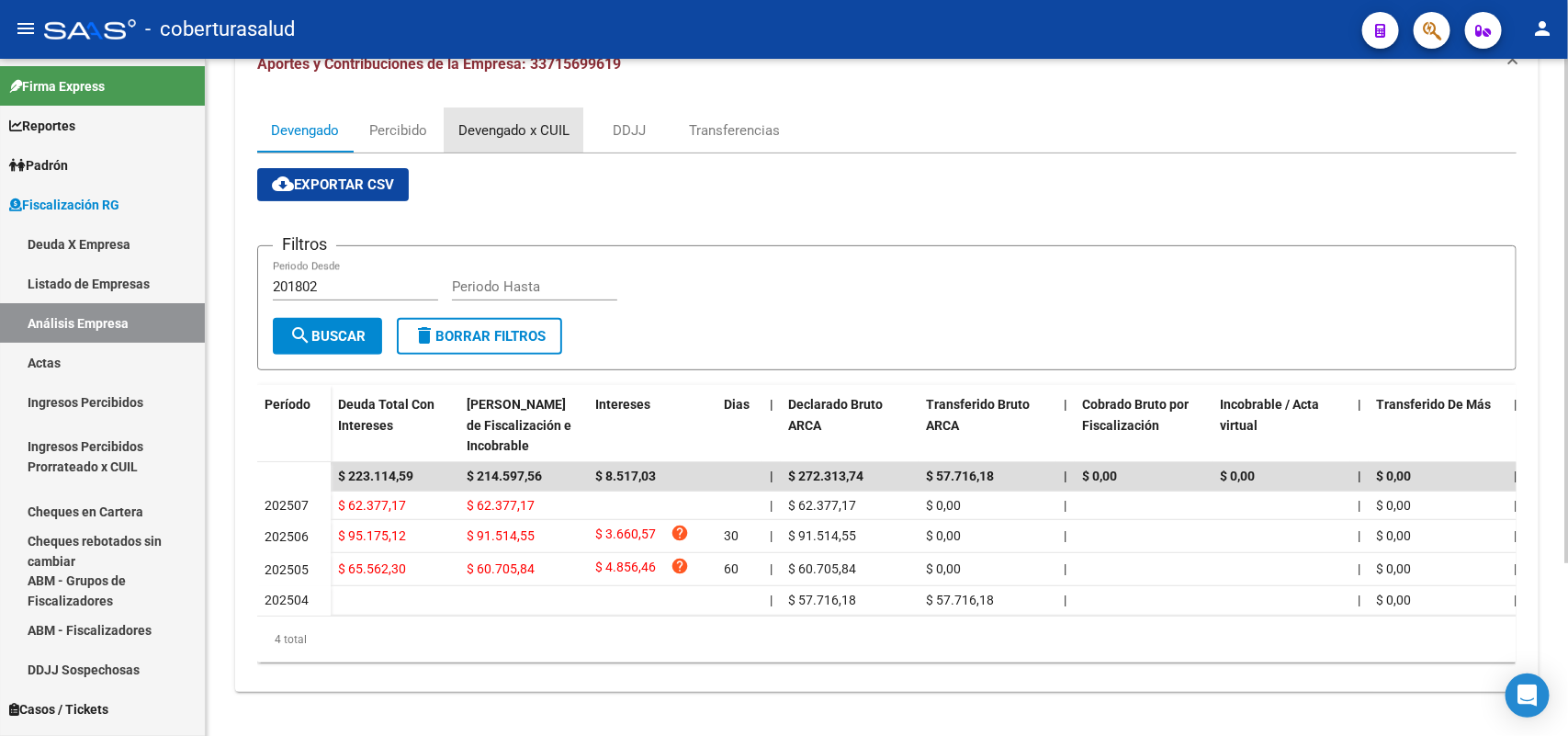
click at [494, 121] on div "Devengado x CUIL" at bounding box center [513, 130] width 111 height 20
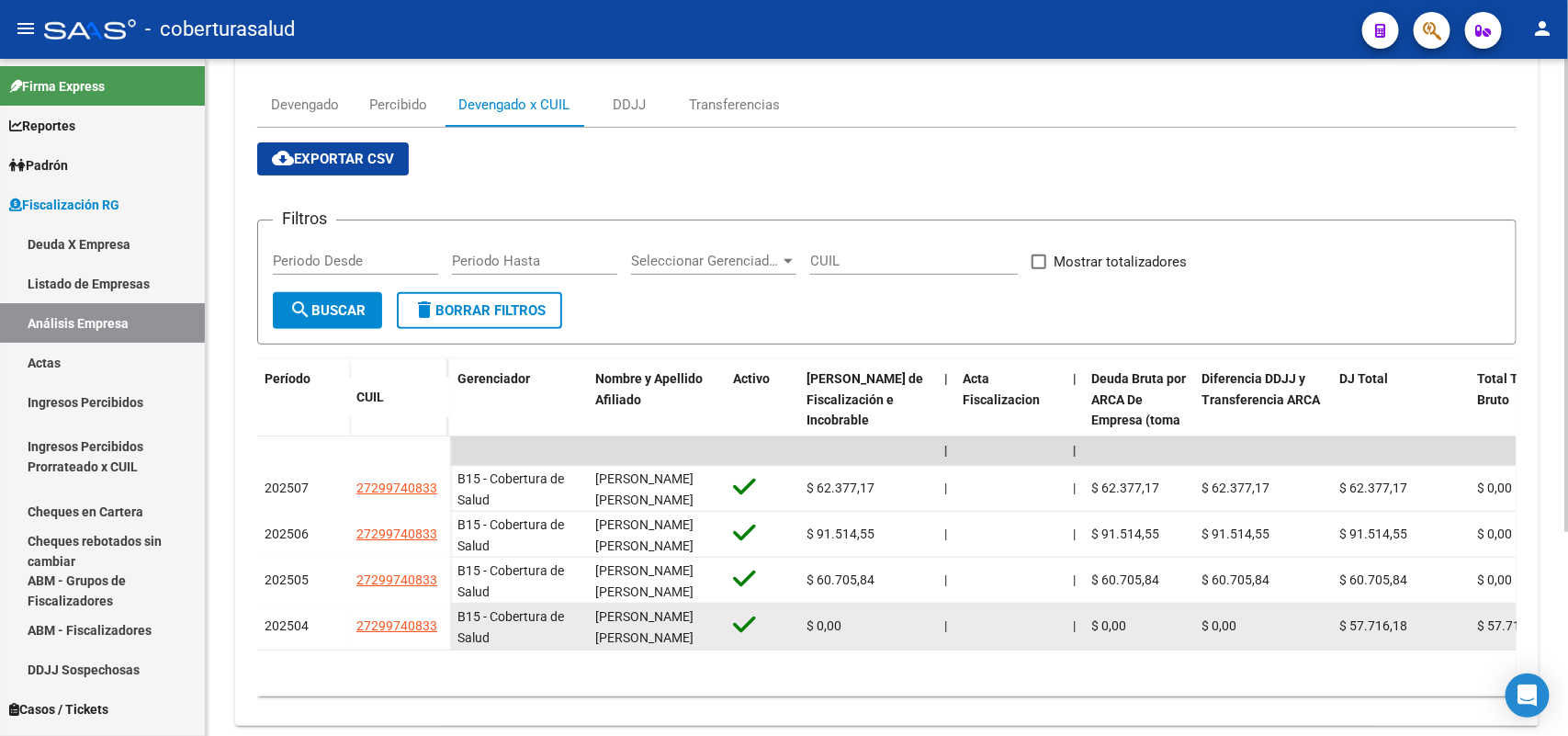
scroll to position [291, 0]
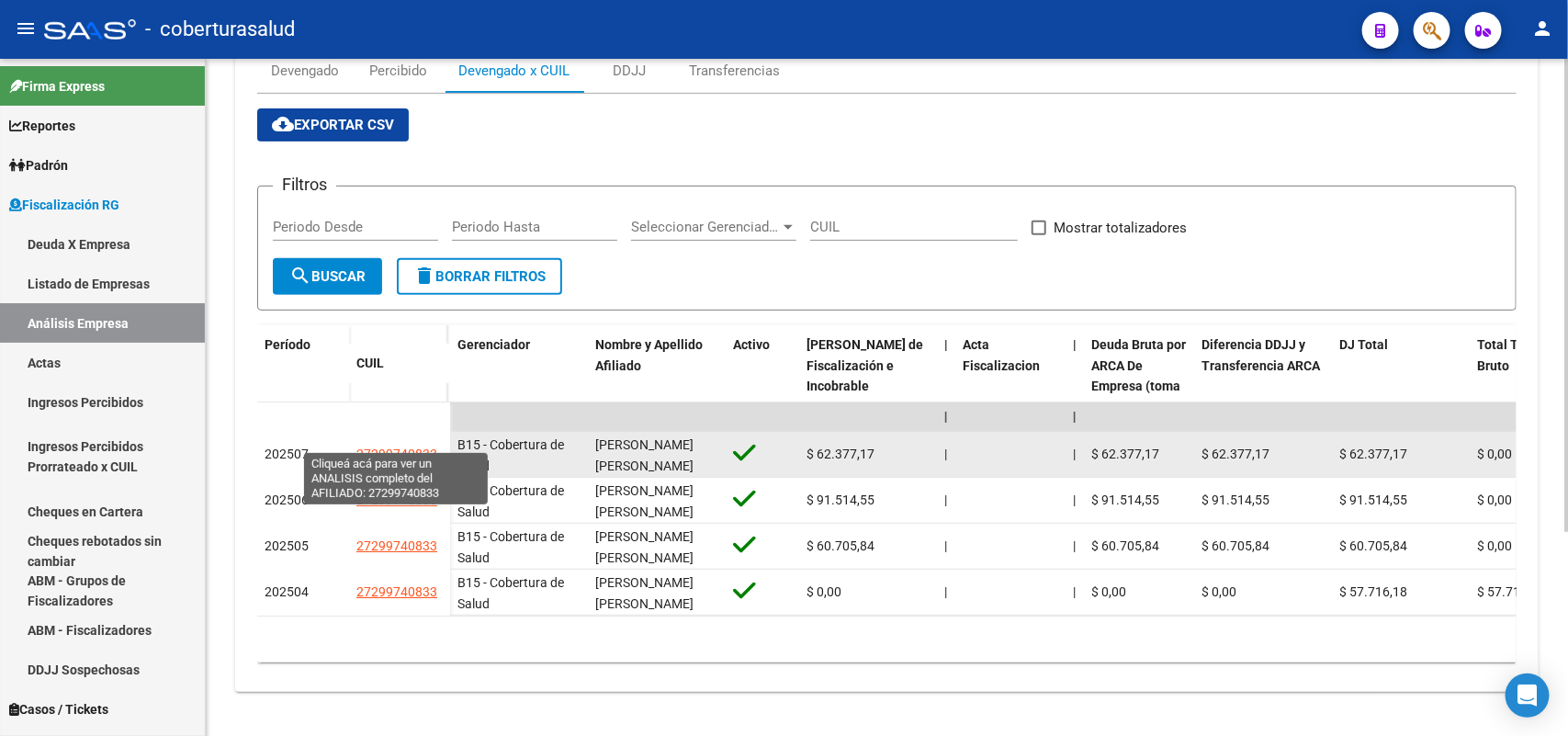
drag, startPoint x: 349, startPoint y: 437, endPoint x: 435, endPoint y: 439, distance: 86.0
click at [435, 439] on datatable-body-cell "27299740833" at bounding box center [400, 455] width 101 height 46
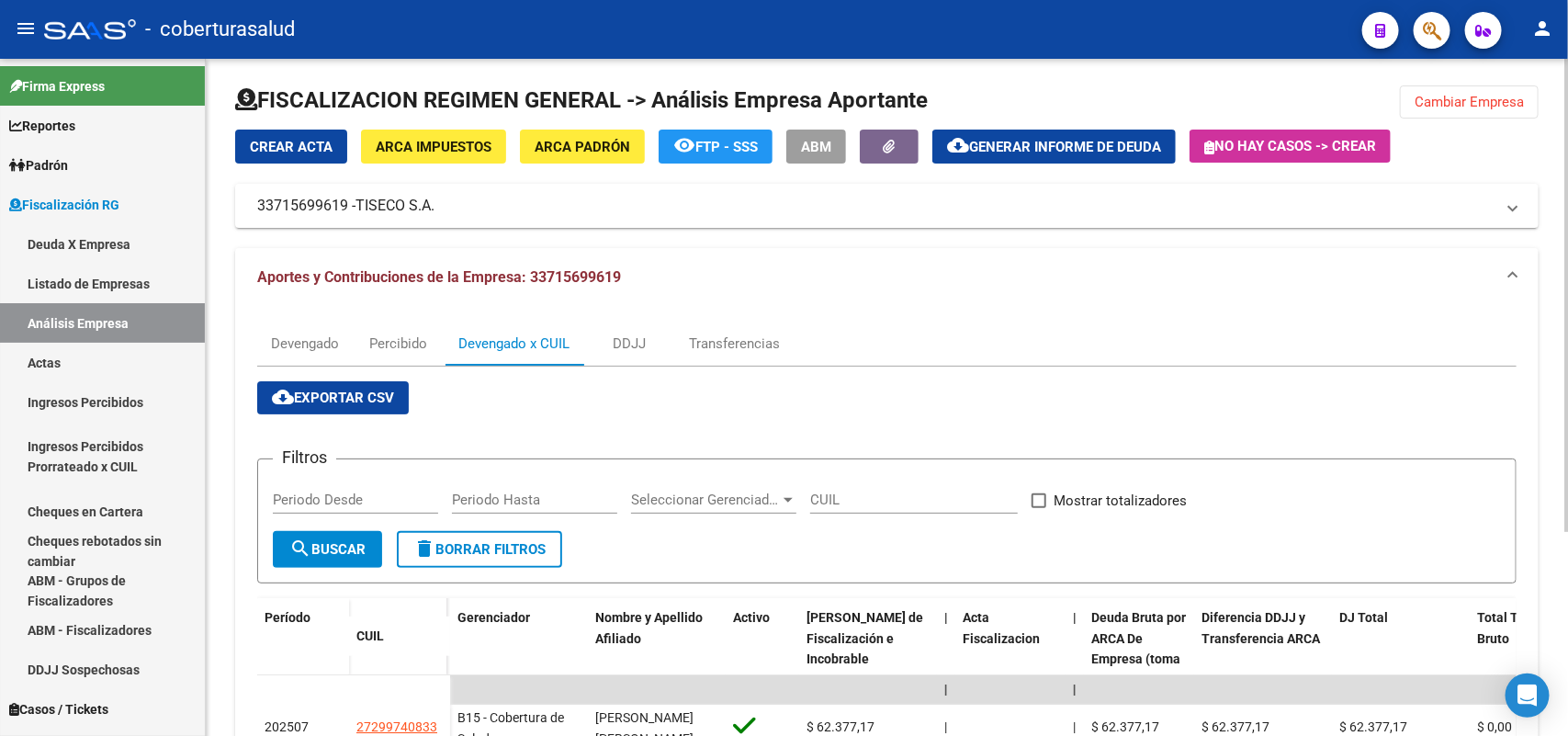
scroll to position [0, 0]
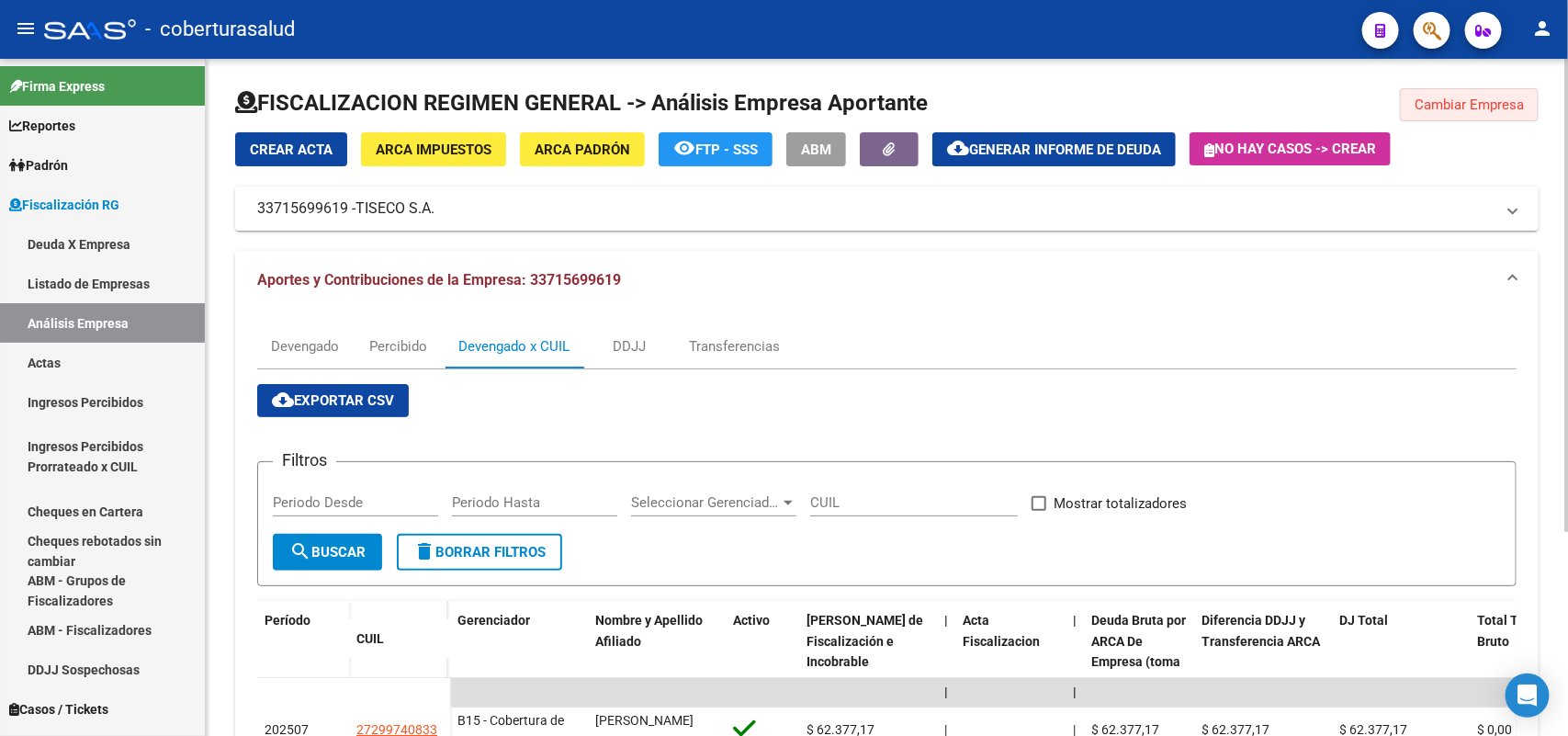
click at [1466, 99] on span "Cambiar Empresa" at bounding box center [1468, 104] width 109 height 16
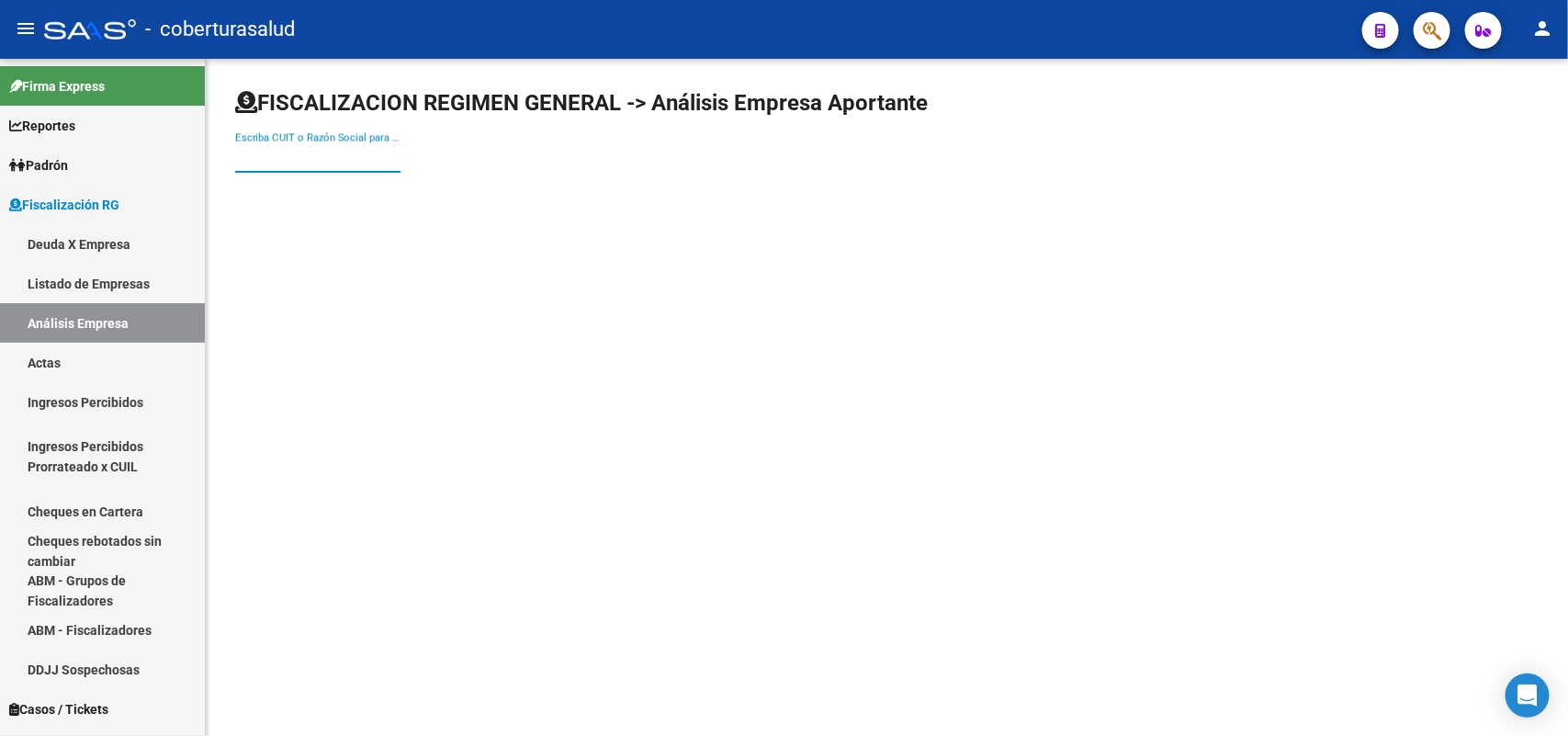
click at [336, 157] on input "Escriba CUIT o Razón Social para buscar" at bounding box center [318, 158] width 165 height 16
paste input "33717370339"
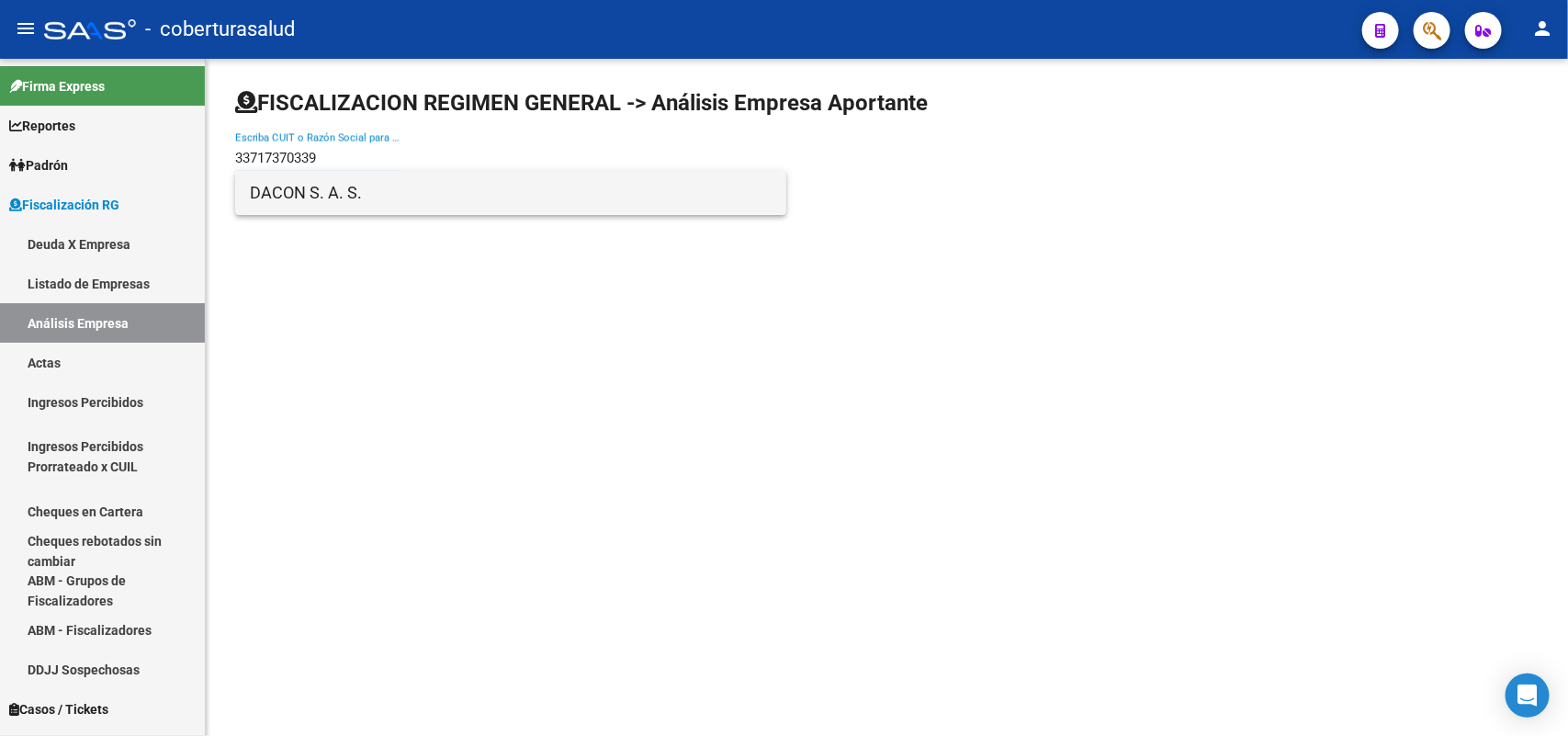
type input "33717370339"
click at [343, 194] on span "DACON S. A. S." at bounding box center [511, 193] width 522 height 44
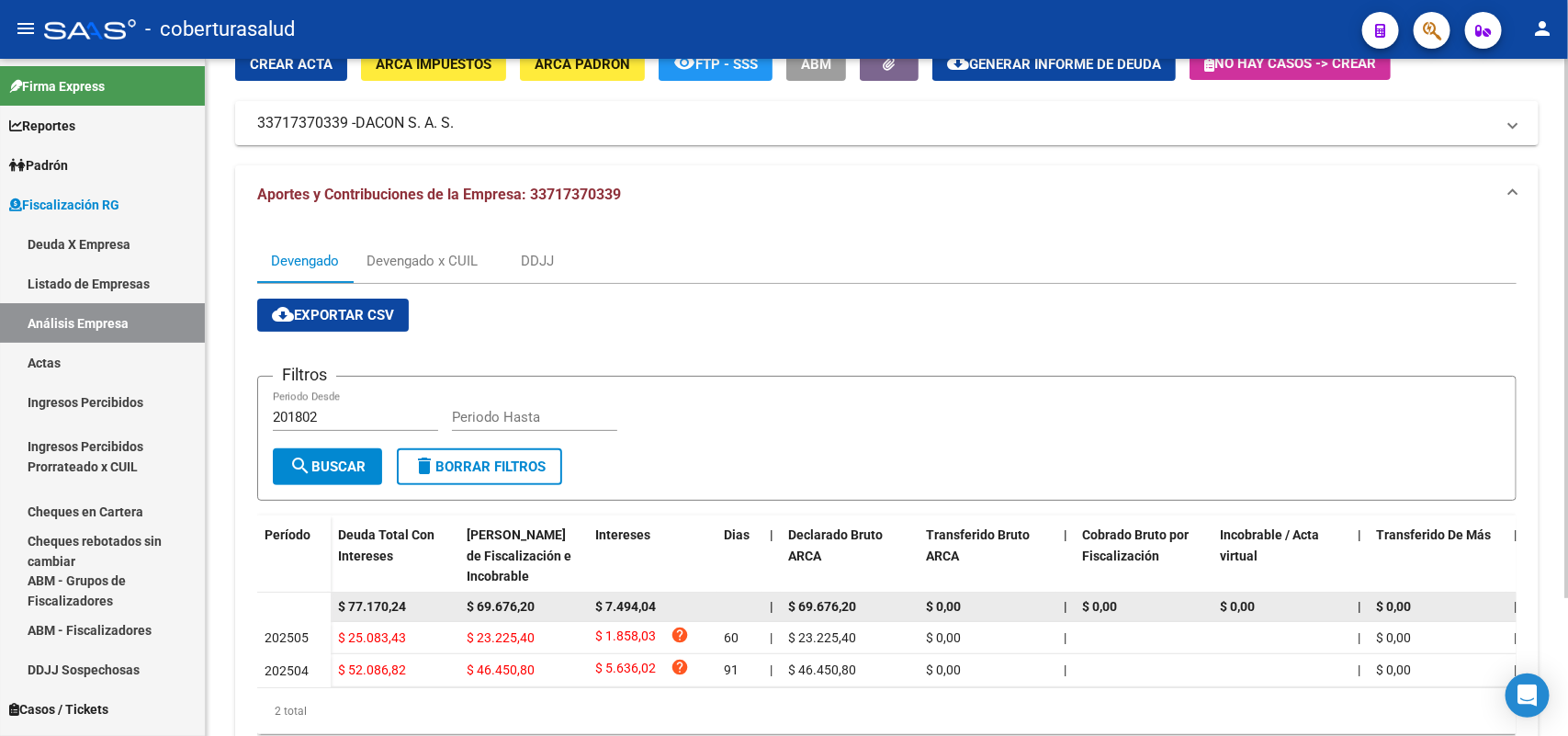
scroll to position [172, 0]
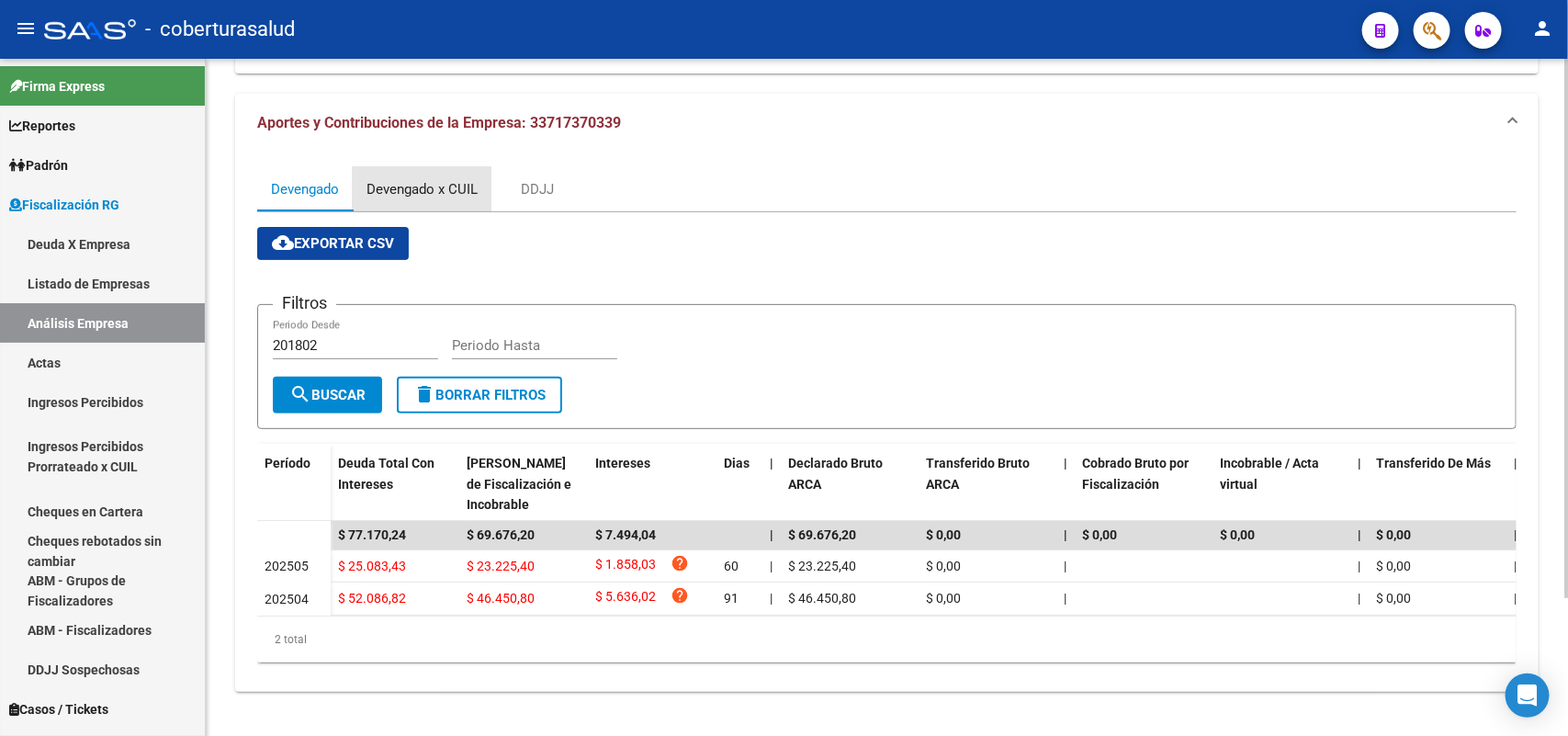
click at [409, 167] on div "Devengado x CUIL" at bounding box center [422, 189] width 139 height 44
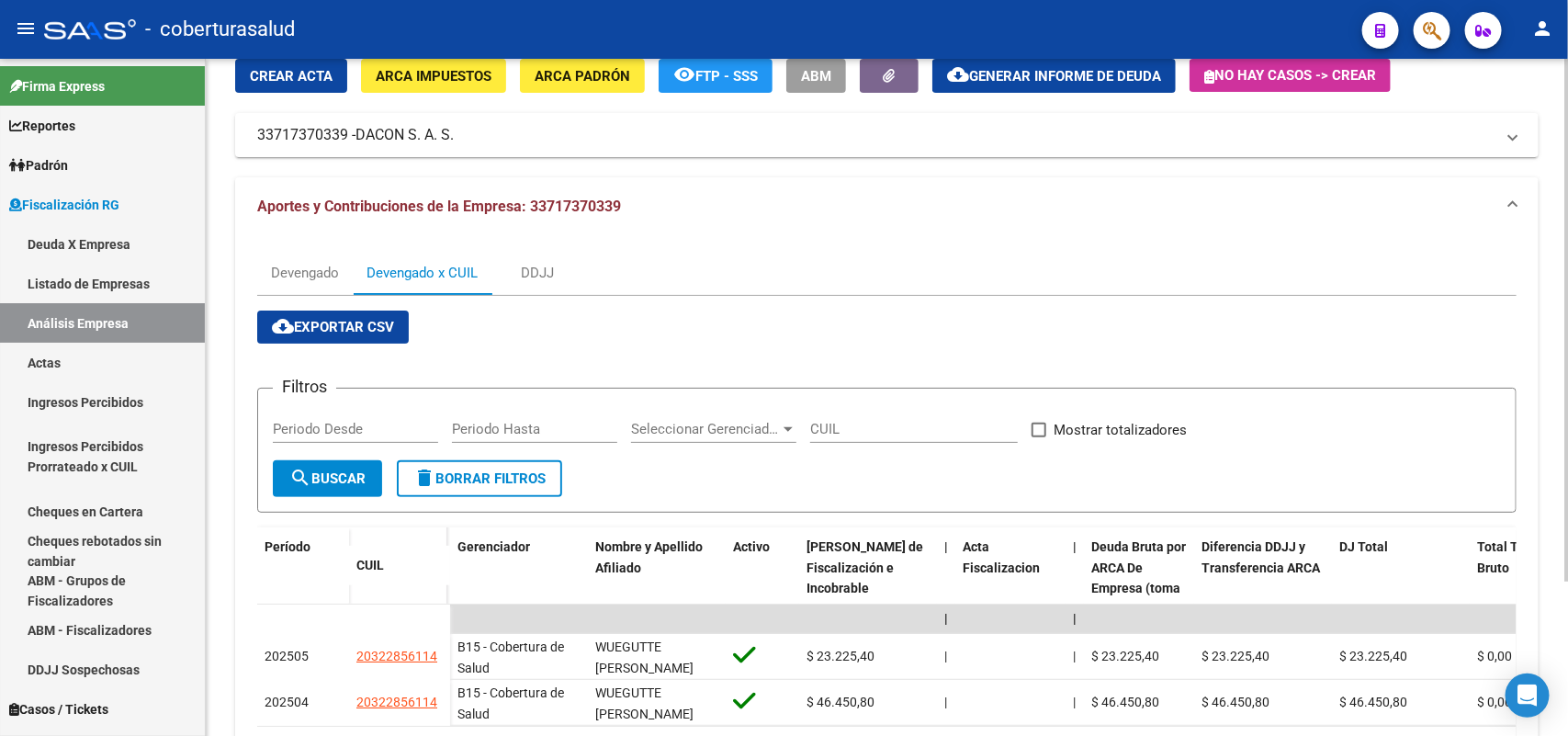
scroll to position [198, 0]
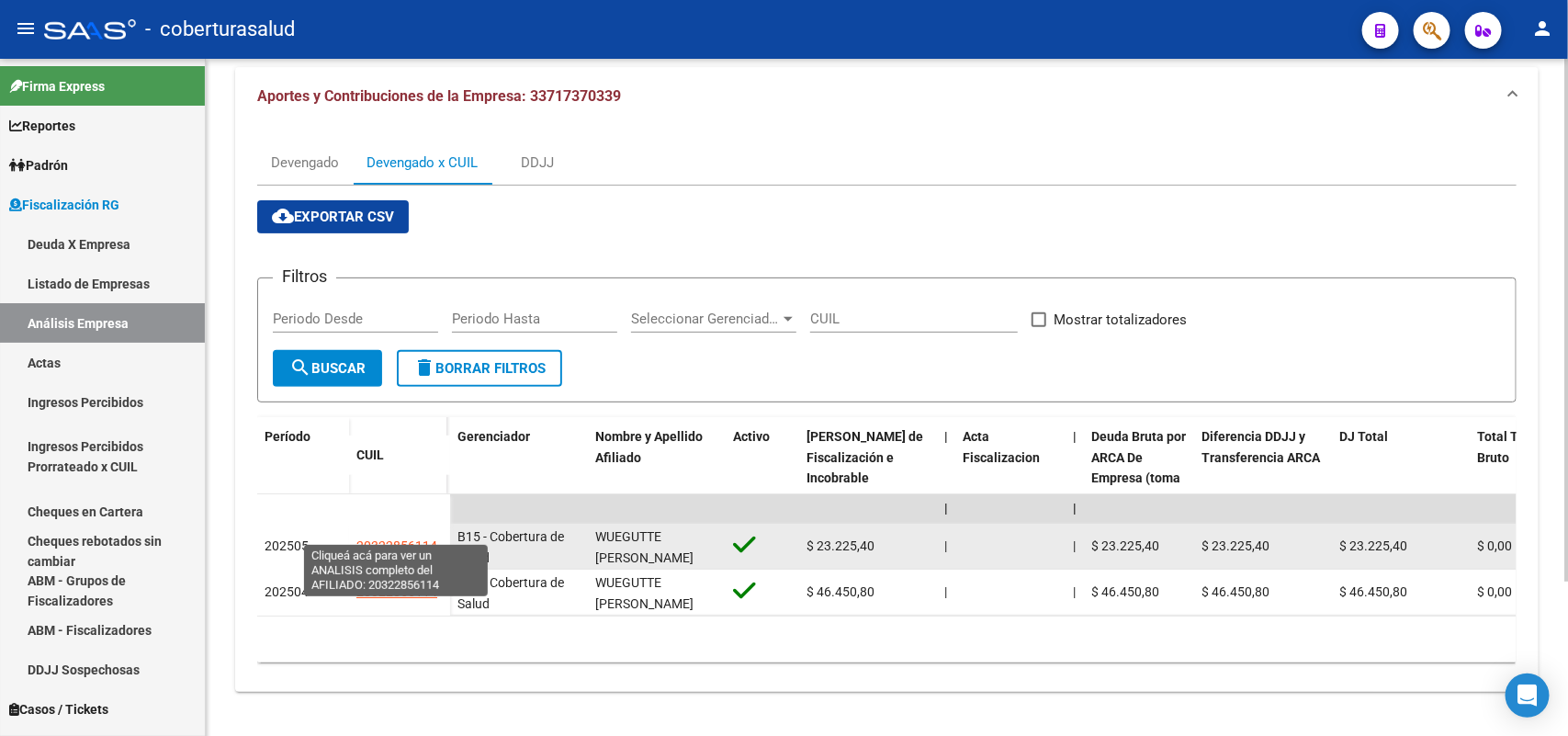
drag, startPoint x: 358, startPoint y: 531, endPoint x: 433, endPoint y: 529, distance: 75.0
click at [433, 538] on span "20322856114" at bounding box center [396, 545] width 81 height 14
type textarea "20322856114"
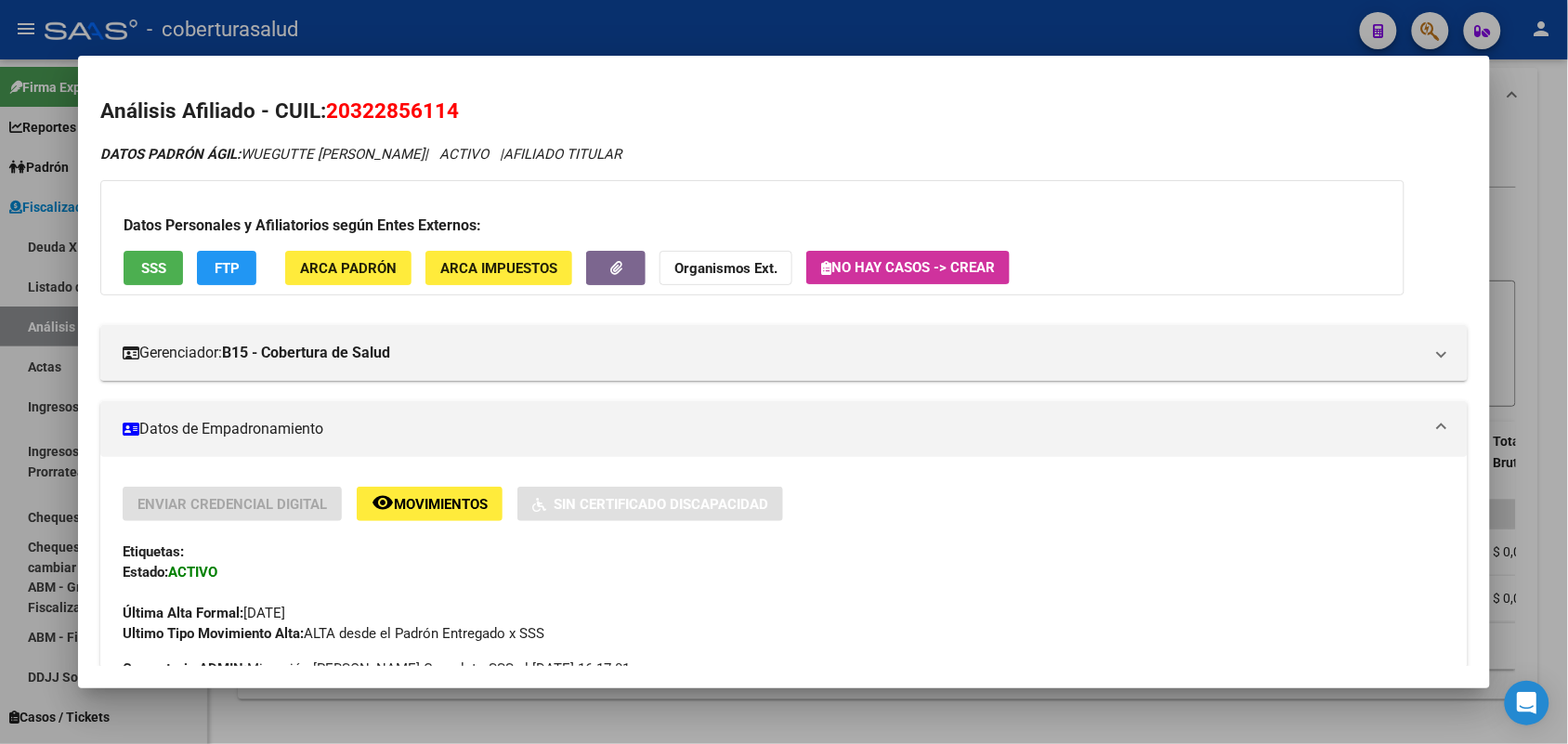
drag, startPoint x: 438, startPoint y: 535, endPoint x: 428, endPoint y: 112, distance: 423.1
click at [455, 116] on h2 "Análisis Afiliado - CUIL: 20322856114" at bounding box center [783, 111] width 1366 height 32
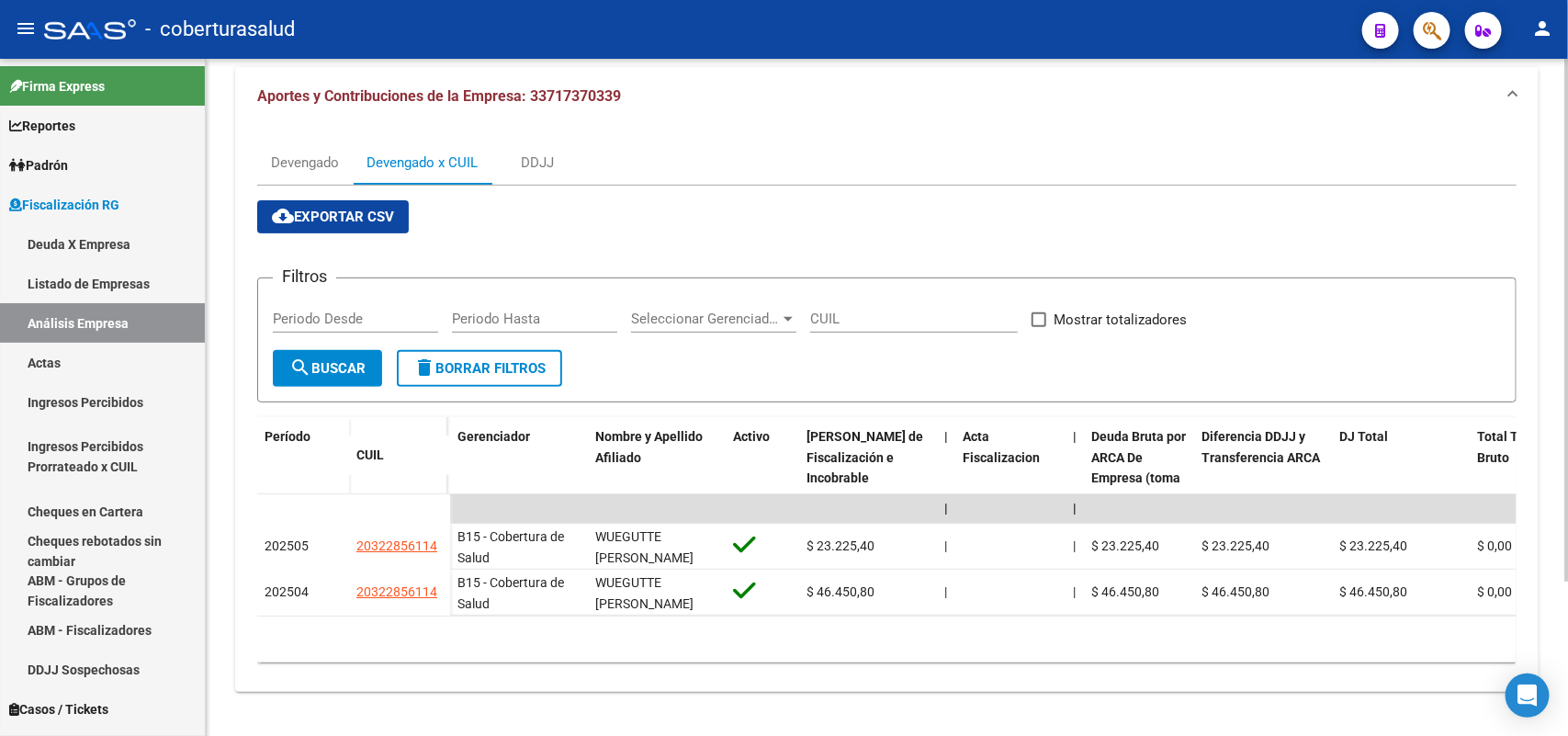
scroll to position [0, 0]
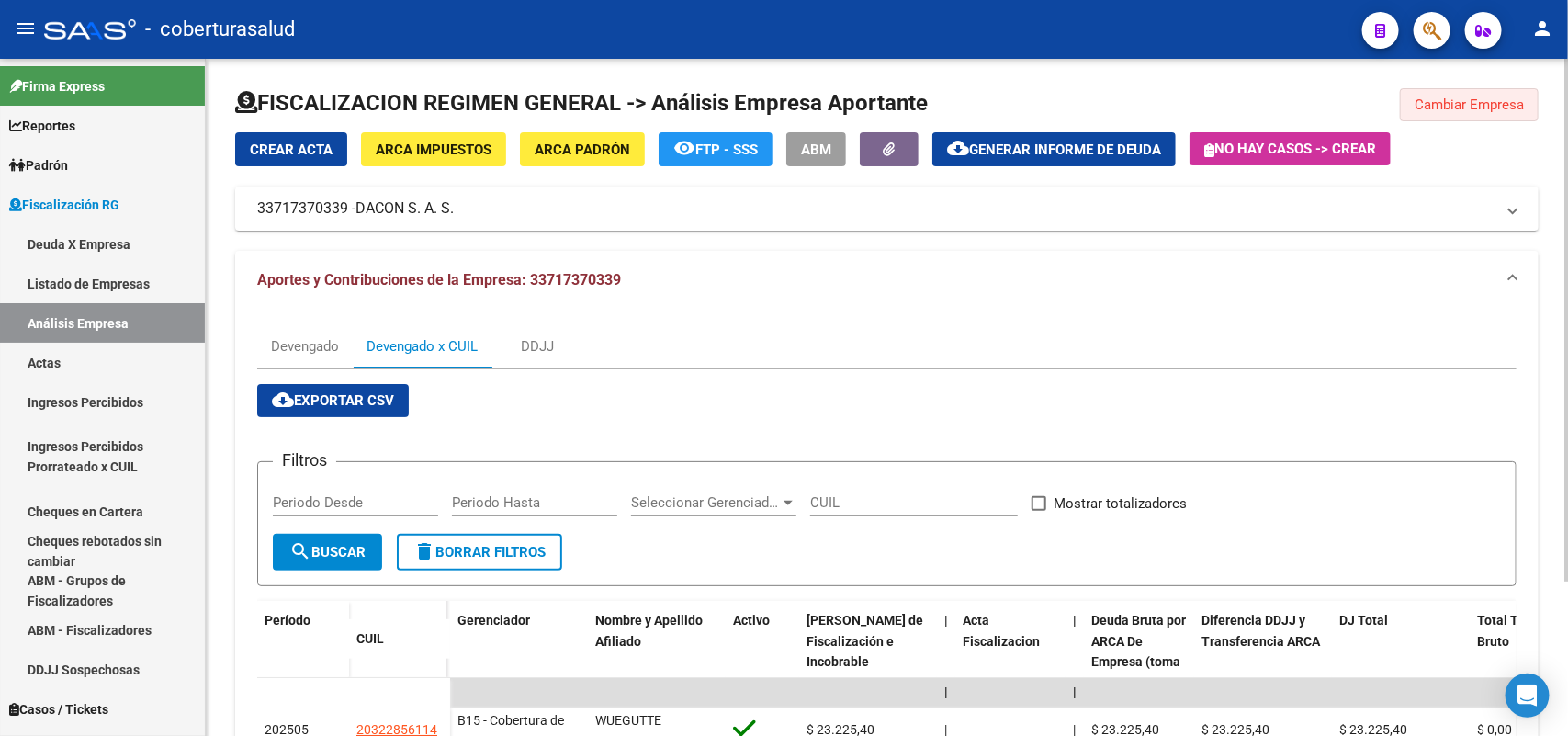
click at [1477, 104] on span "Cambiar Empresa" at bounding box center [1468, 104] width 109 height 16
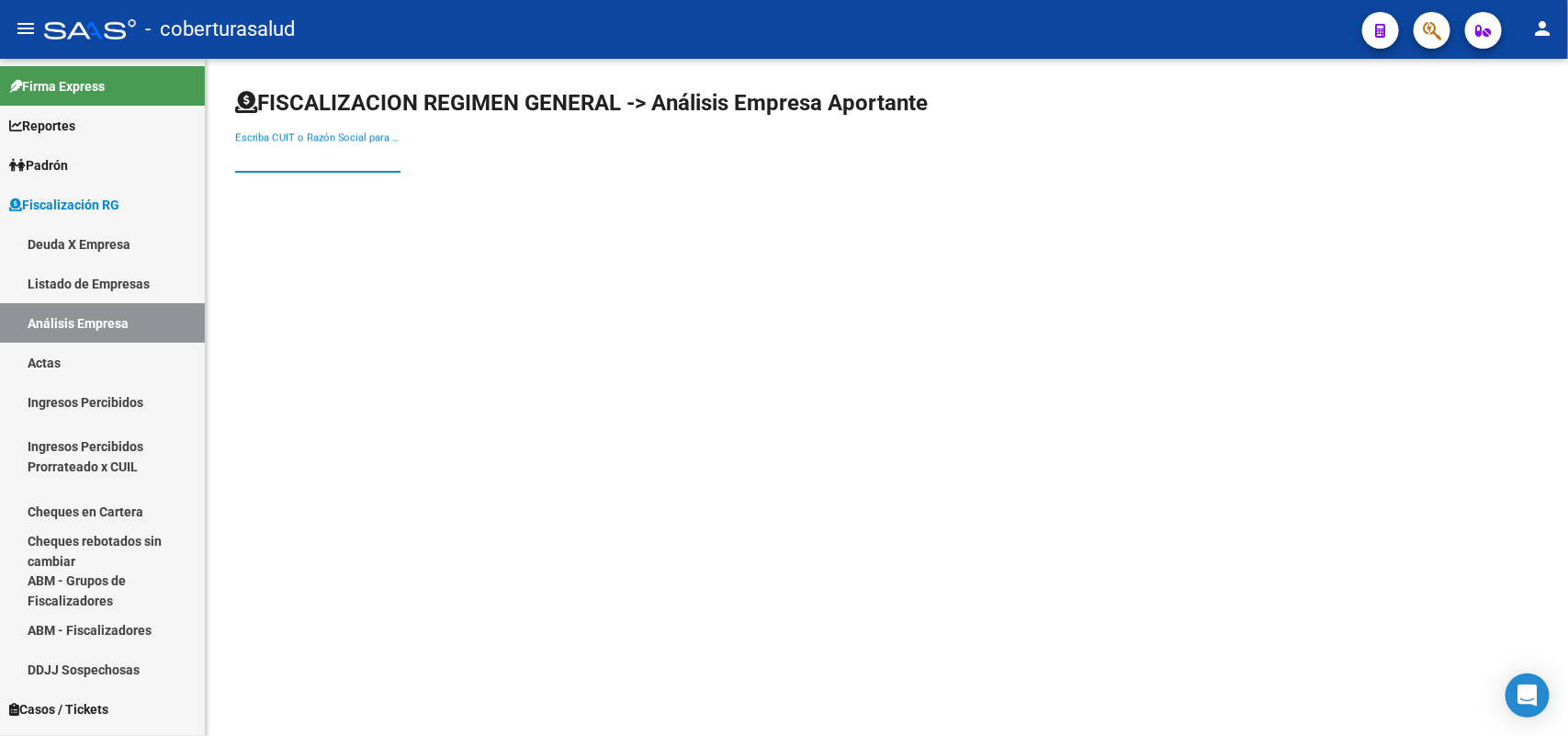
paste input "33718266039"
click at [309, 150] on input "33718266039" at bounding box center [318, 158] width 165 height 16
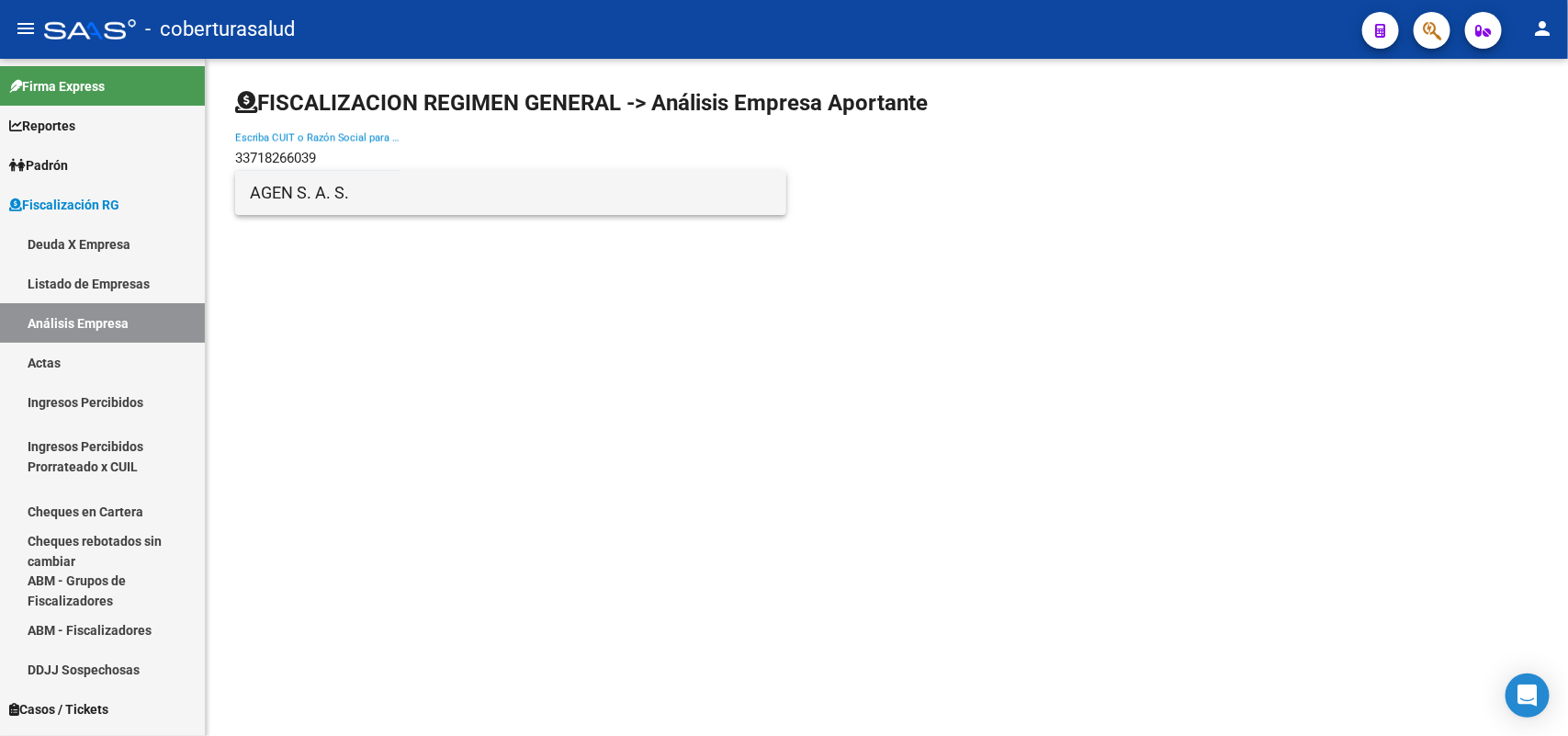
type input "33718266039"
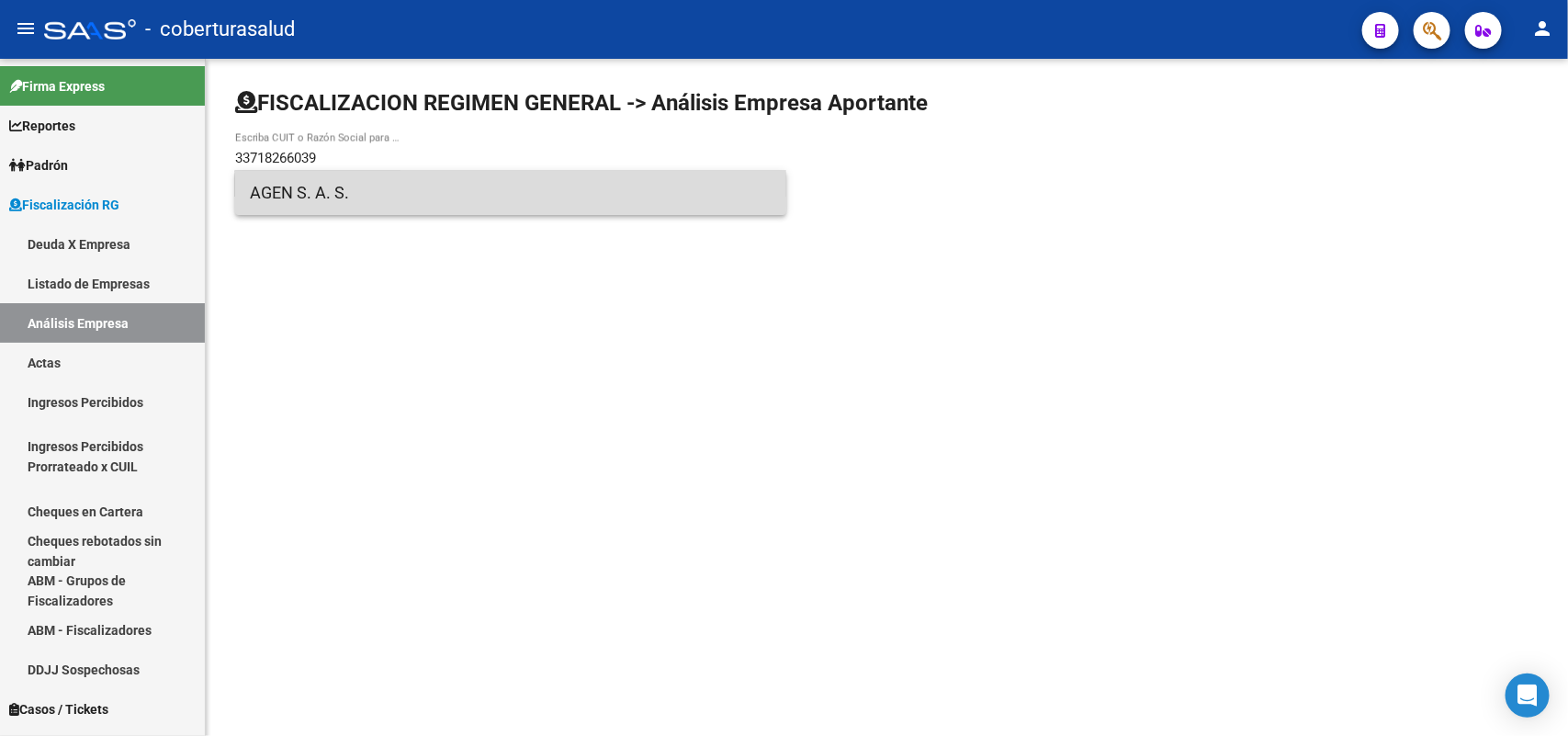
click at [318, 198] on span "AGEN S. A. S." at bounding box center [511, 193] width 522 height 44
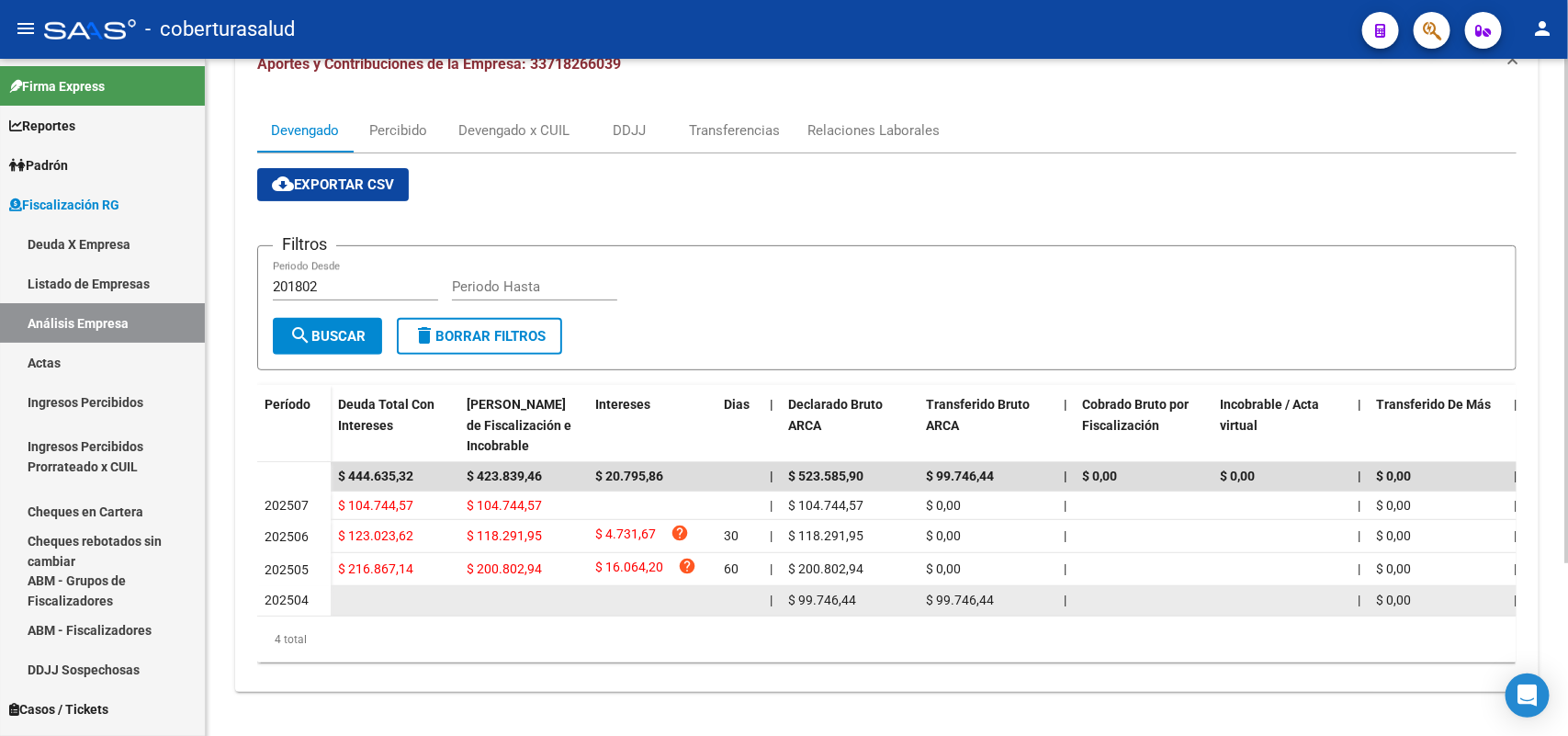
scroll to position [230, 0]
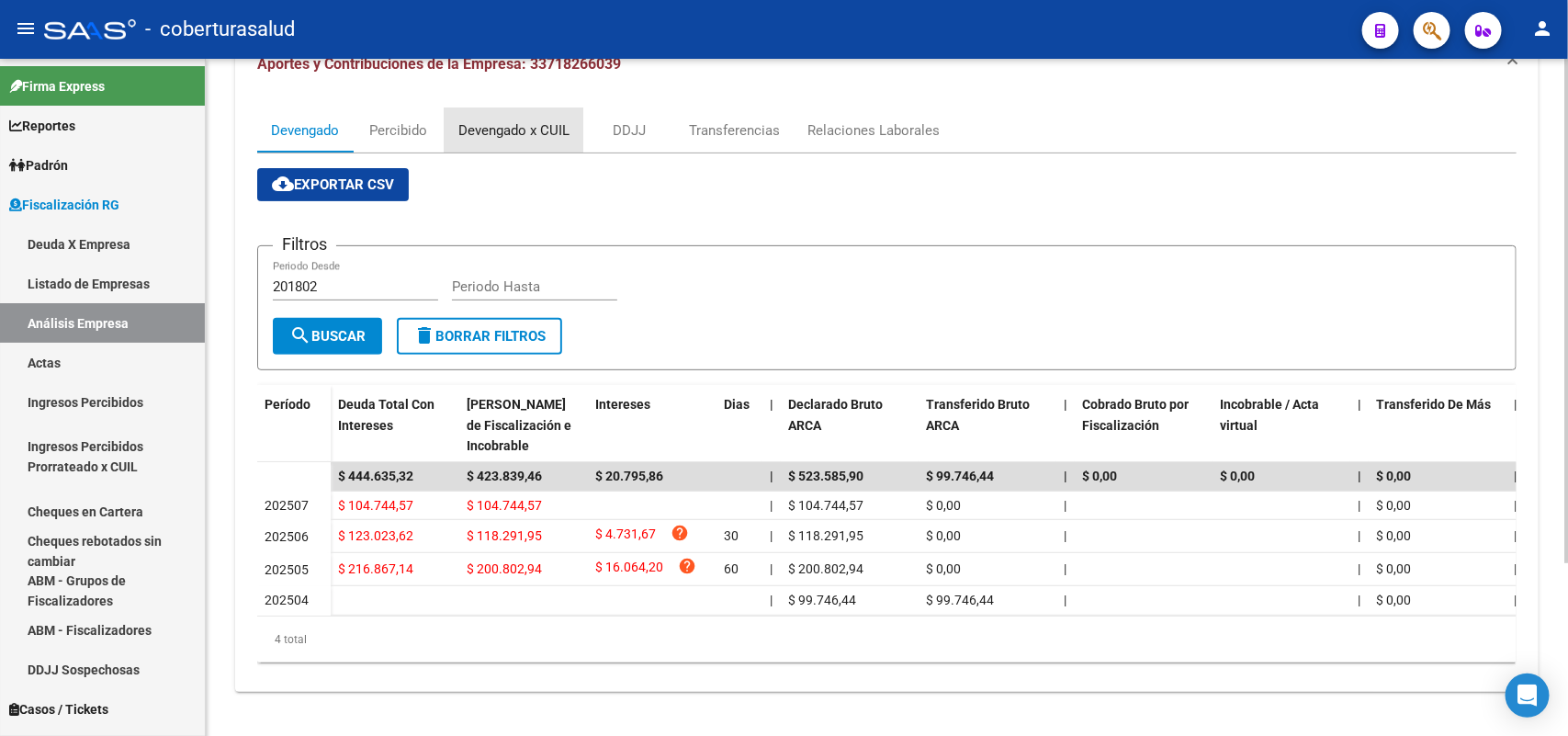
drag, startPoint x: 502, startPoint y: 113, endPoint x: 521, endPoint y: 168, distance: 58.2
click at [503, 121] on div "Devengado x CUIL" at bounding box center [513, 130] width 111 height 20
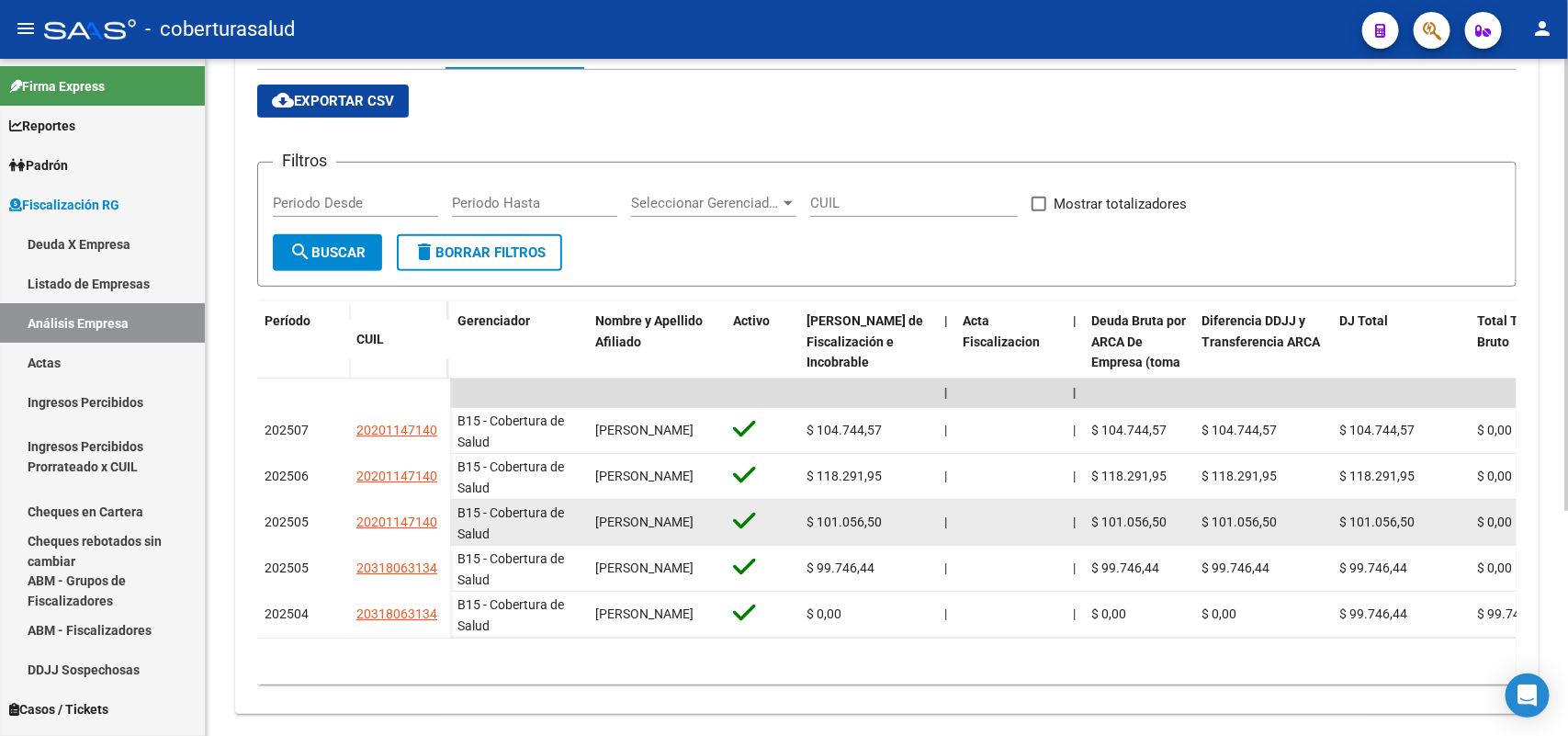
scroll to position [336, 0]
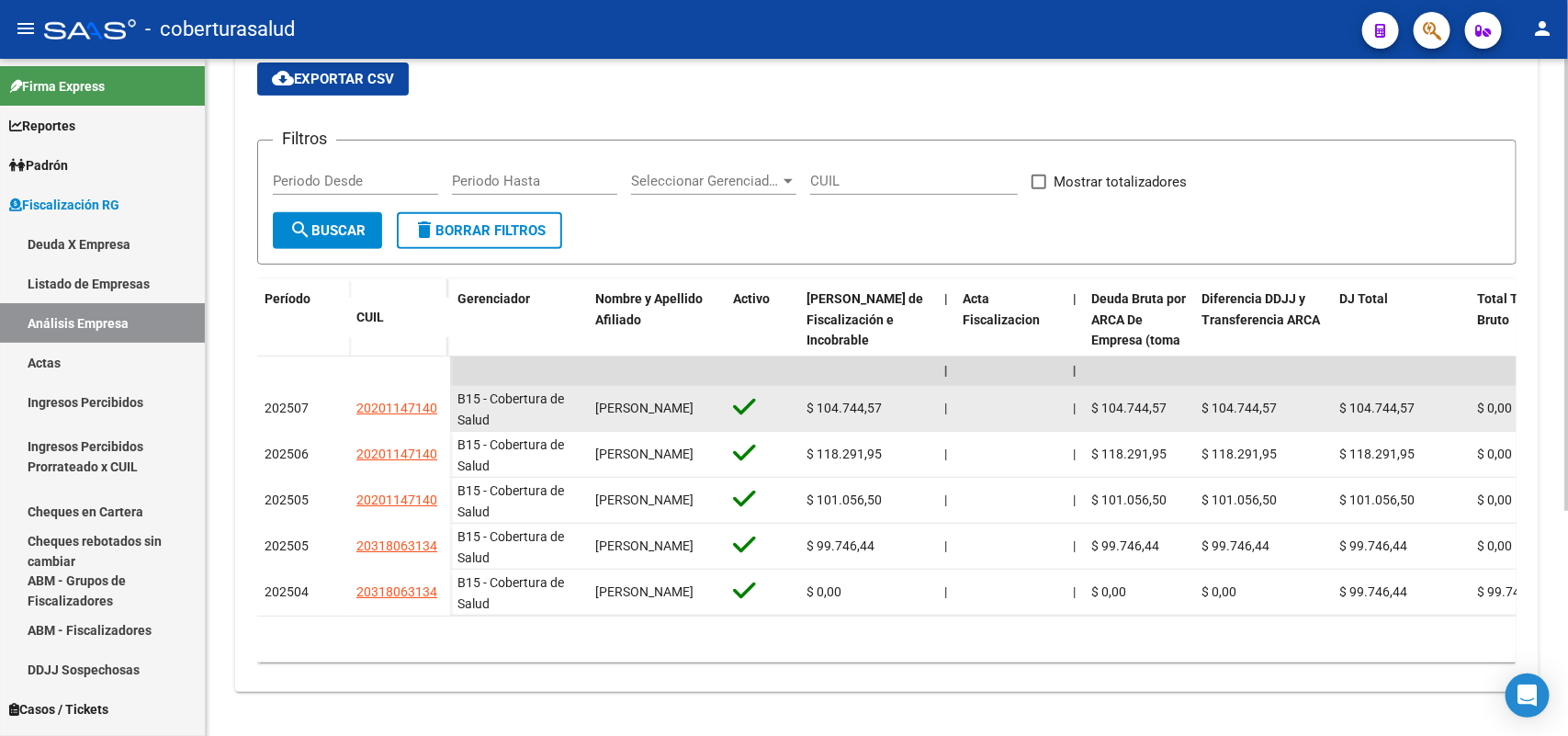
drag, startPoint x: 356, startPoint y: 392, endPoint x: 427, endPoint y: 405, distance: 72.2
click at [427, 405] on datatable-body-cell "20201147140" at bounding box center [400, 408] width 101 height 46
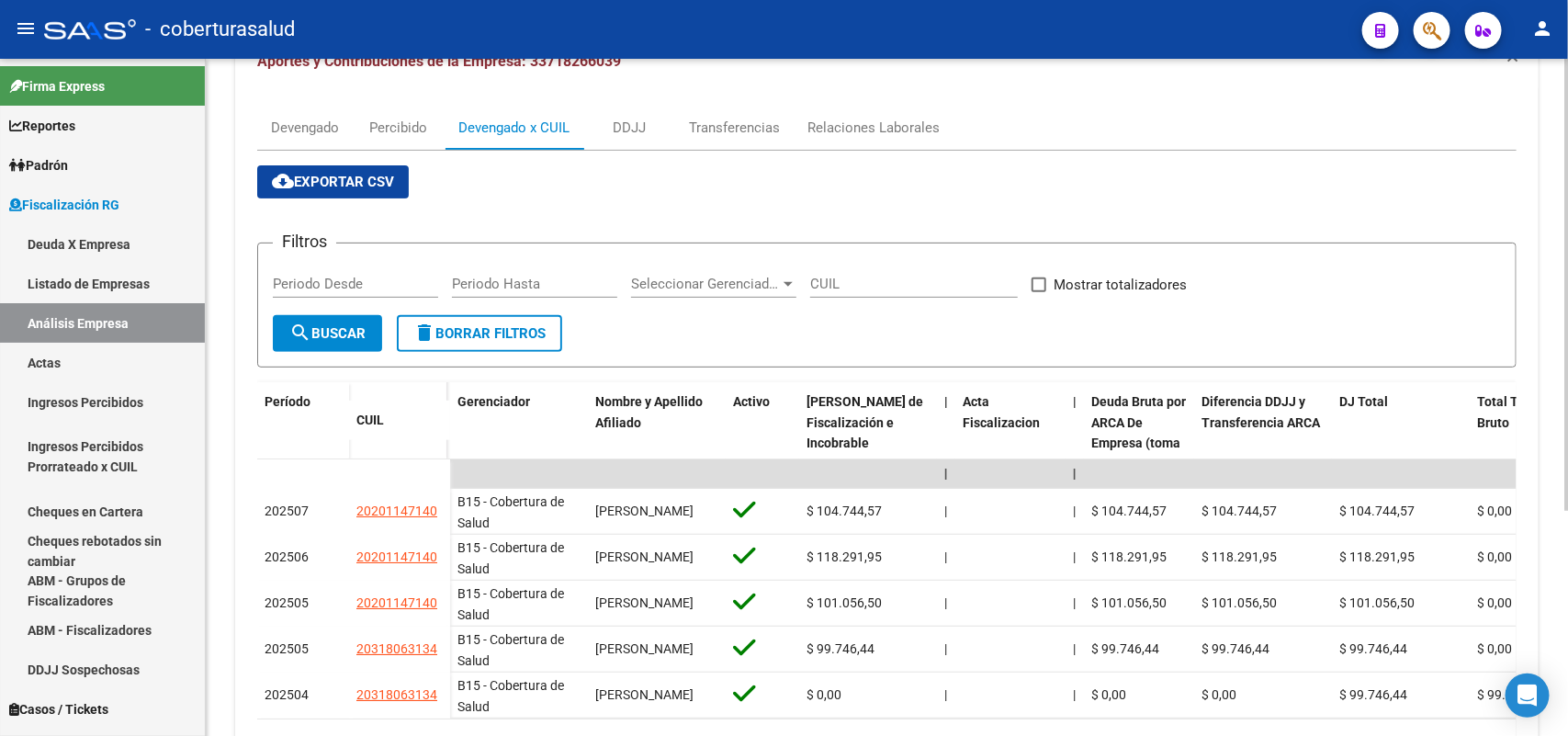
scroll to position [0, 0]
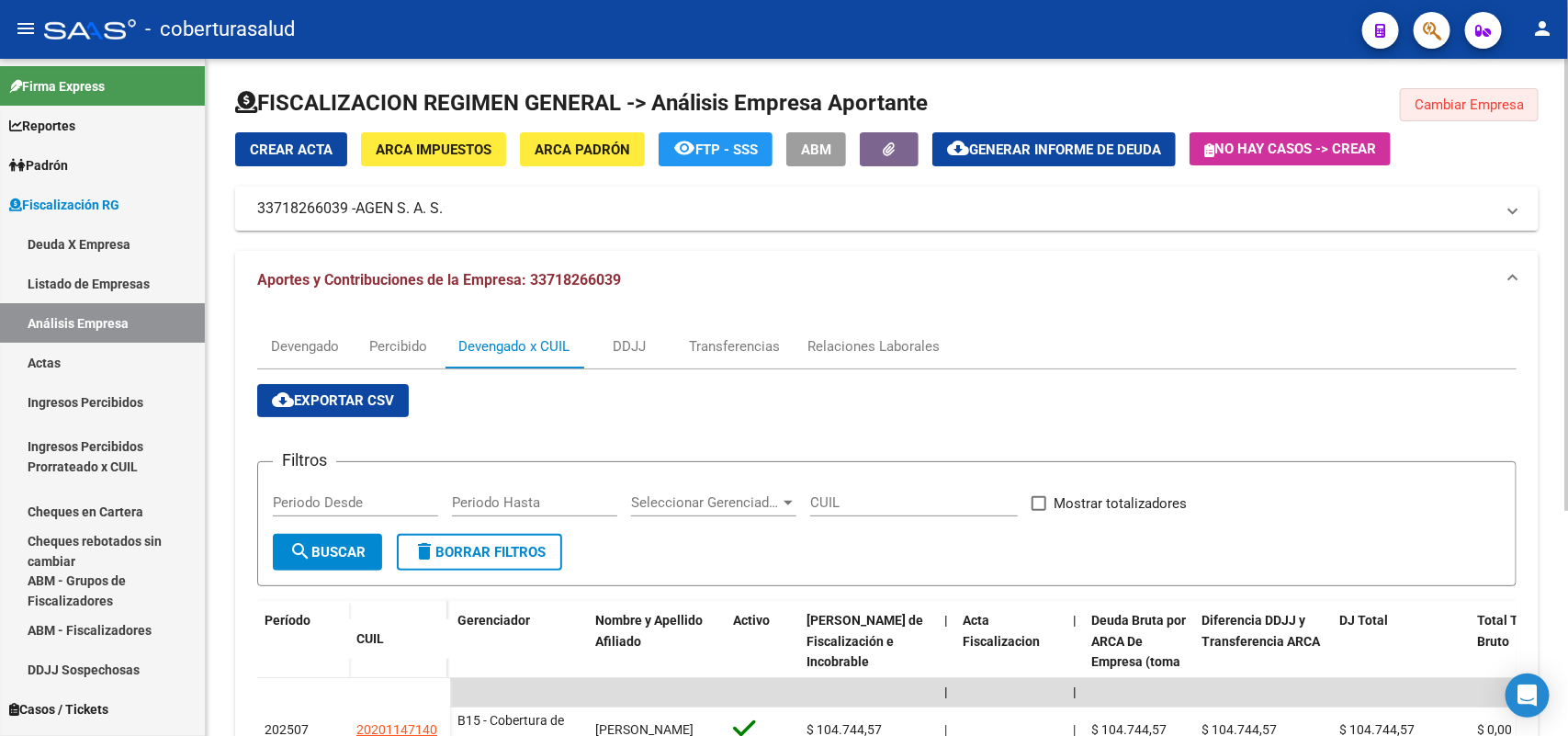
click at [1479, 101] on span "Cambiar Empresa" at bounding box center [1468, 104] width 109 height 16
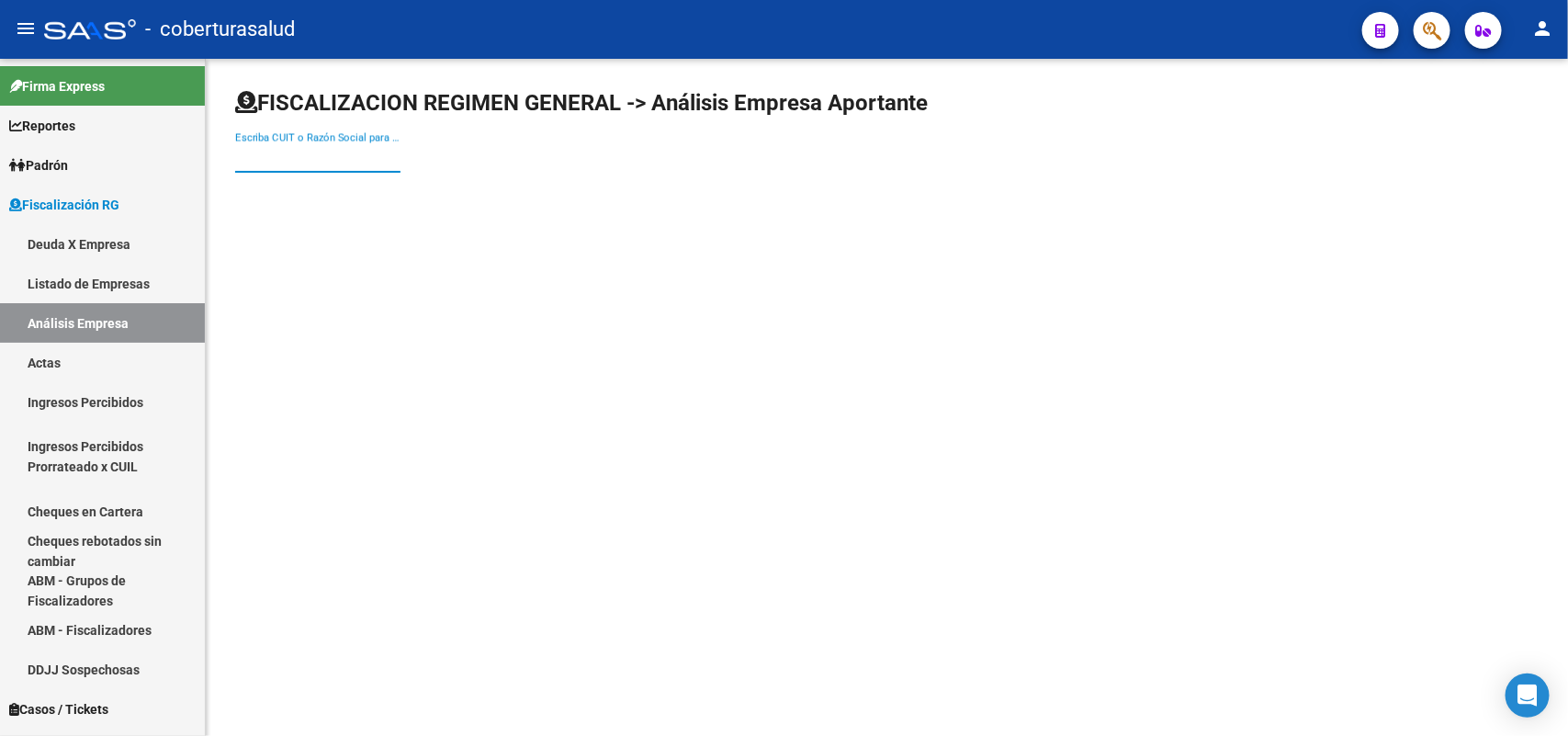
click at [272, 161] on input "Escriba CUIT o Razón Social para buscar" at bounding box center [318, 158] width 165 height 16
paste input "30718738357"
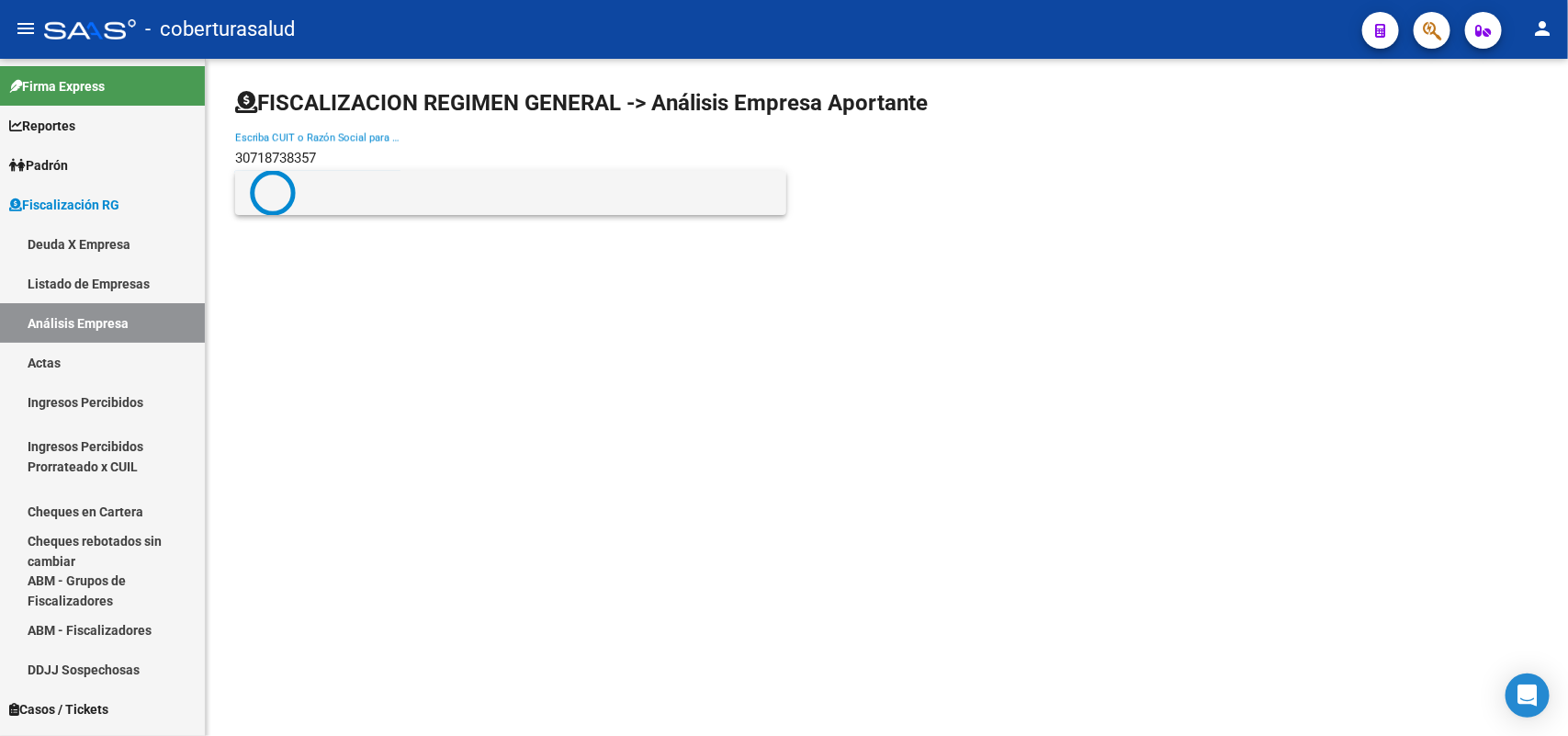
type input "30718738357"
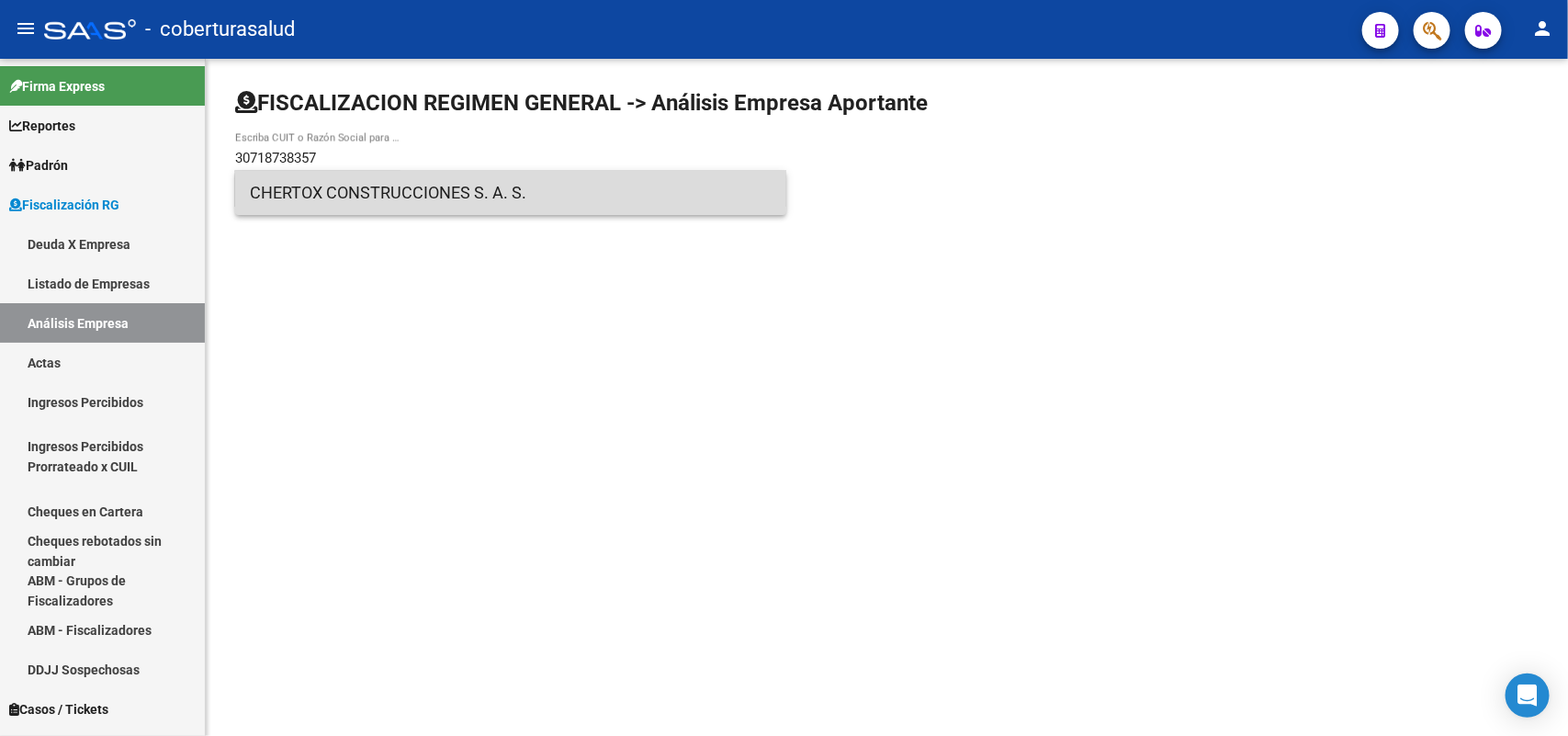
click at [332, 194] on span "CHERTOX CONSTRUCCIONES S. A. S." at bounding box center [511, 193] width 522 height 44
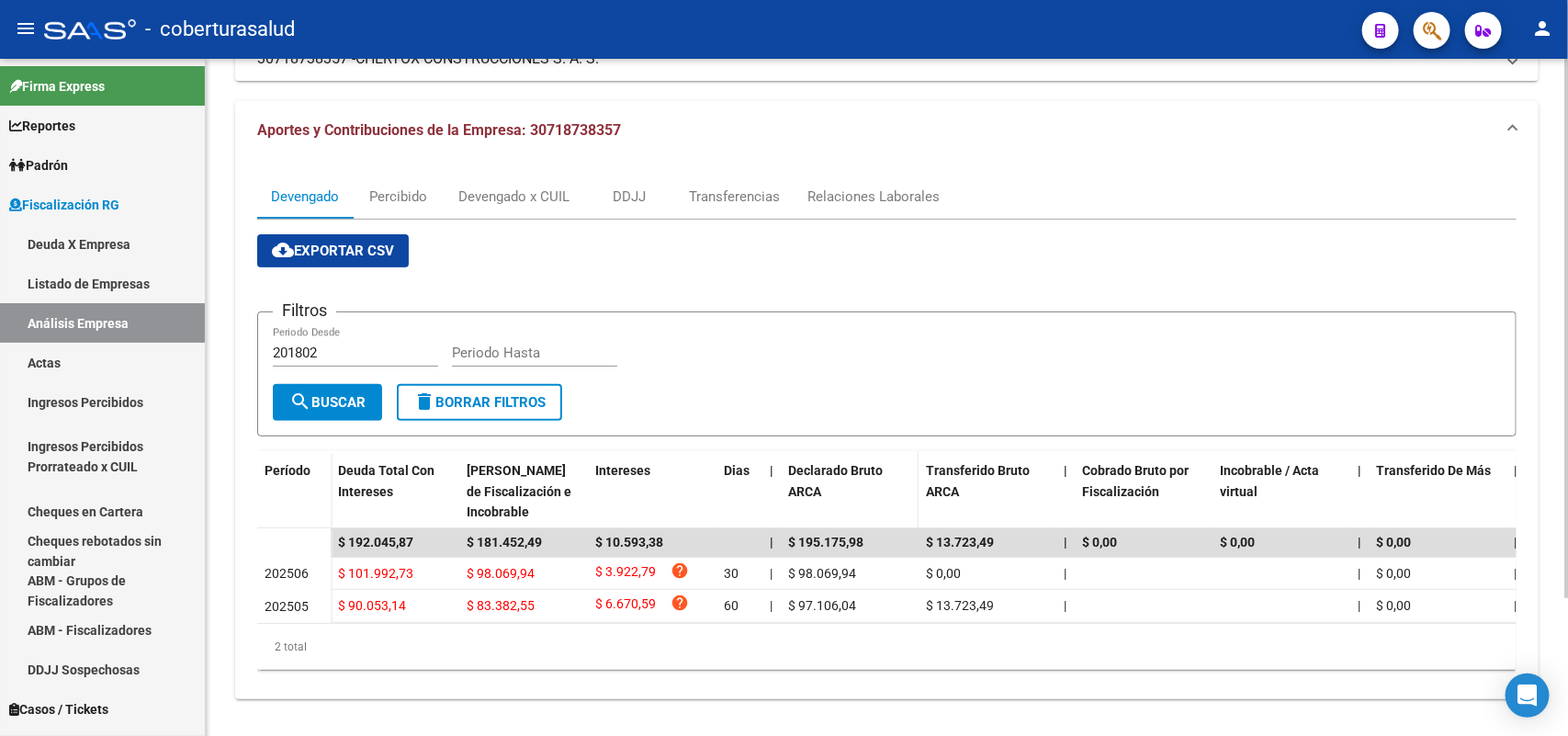
scroll to position [172, 0]
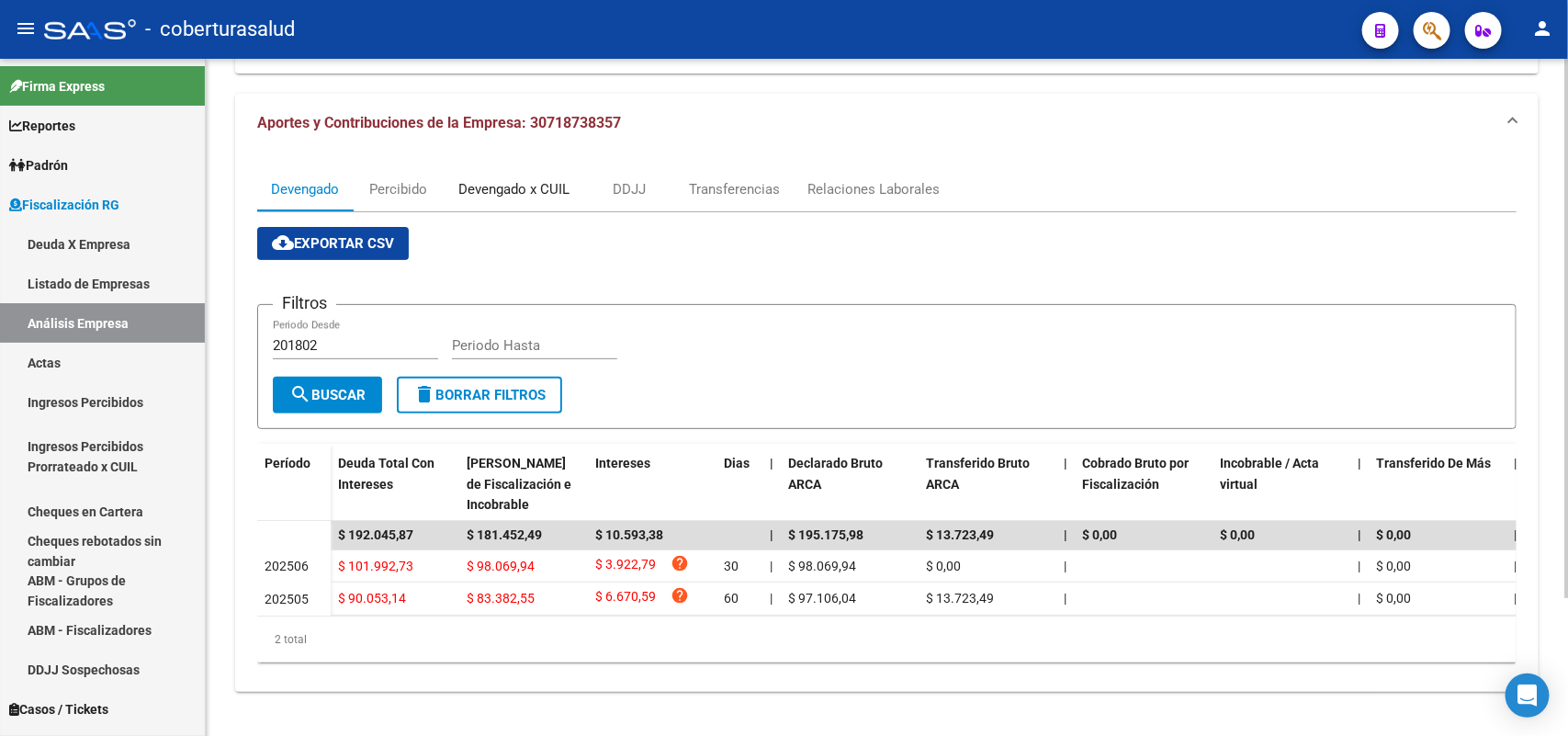
drag, startPoint x: 482, startPoint y: 161, endPoint x: 514, endPoint y: 162, distance: 32.0
click at [483, 167] on div "Devengado x CUIL" at bounding box center [513, 189] width 139 height 44
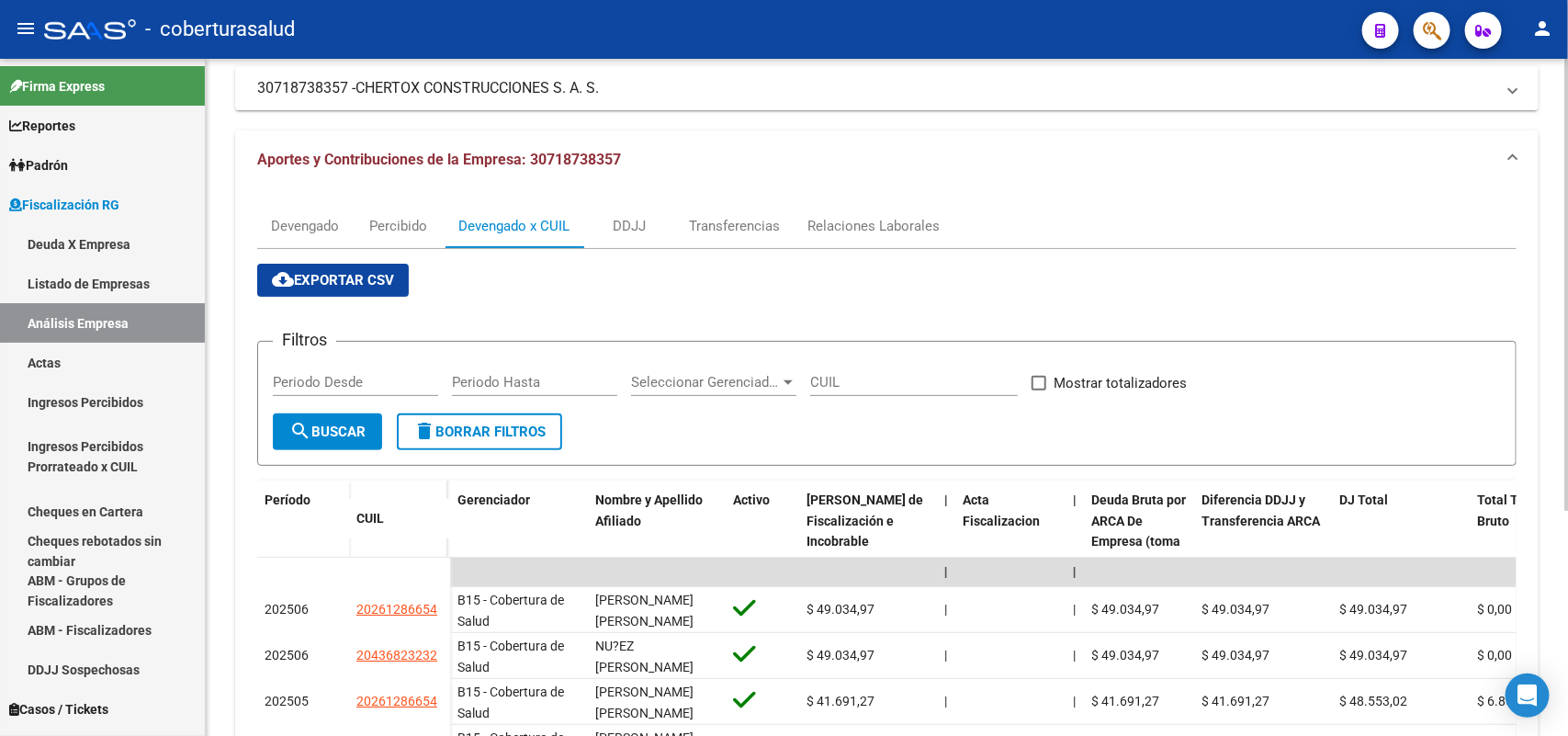
scroll to position [336, 0]
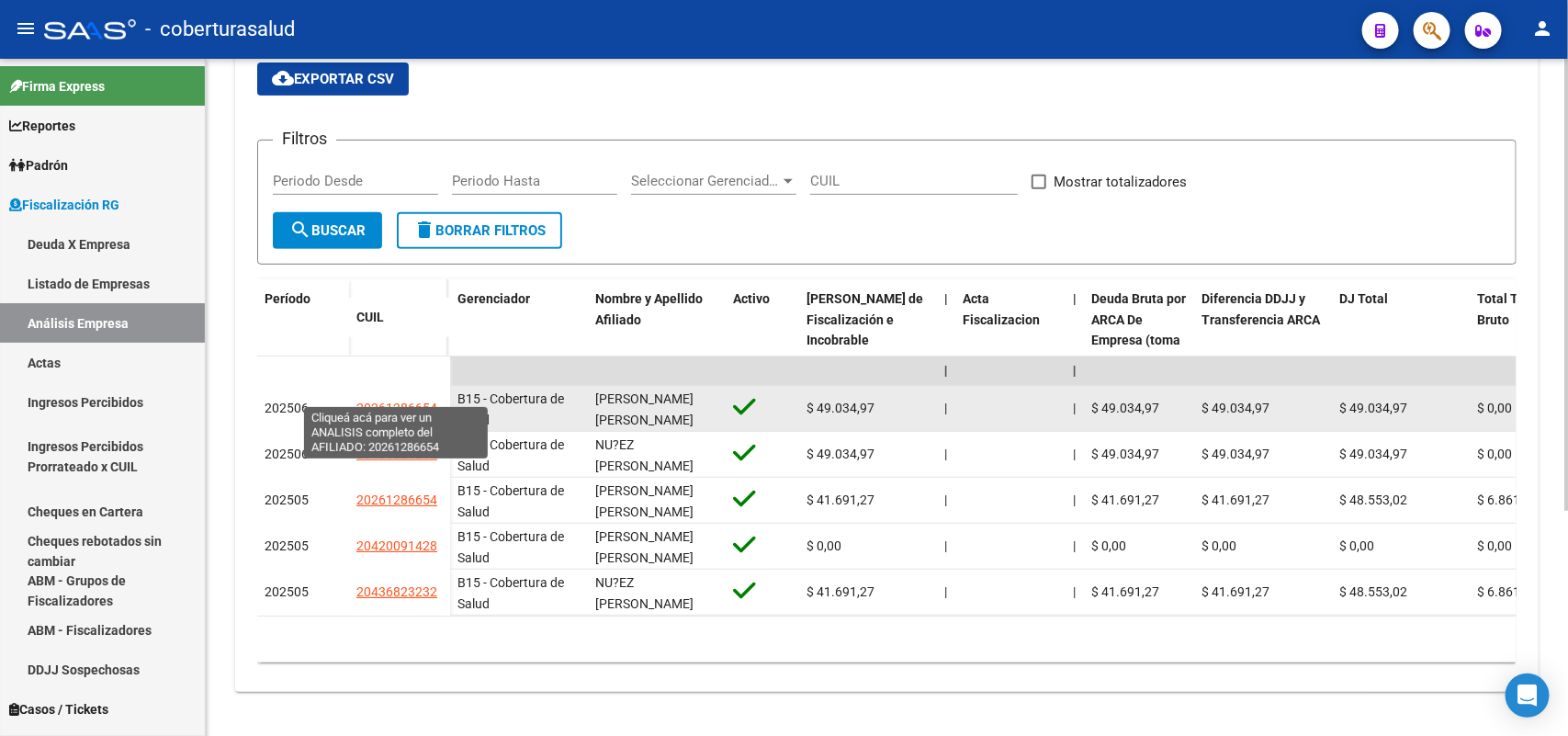
drag, startPoint x: 354, startPoint y: 393, endPoint x: 435, endPoint y: 393, distance: 81.0
click at [435, 393] on datatable-body-cell "20261286654" at bounding box center [400, 408] width 101 height 46
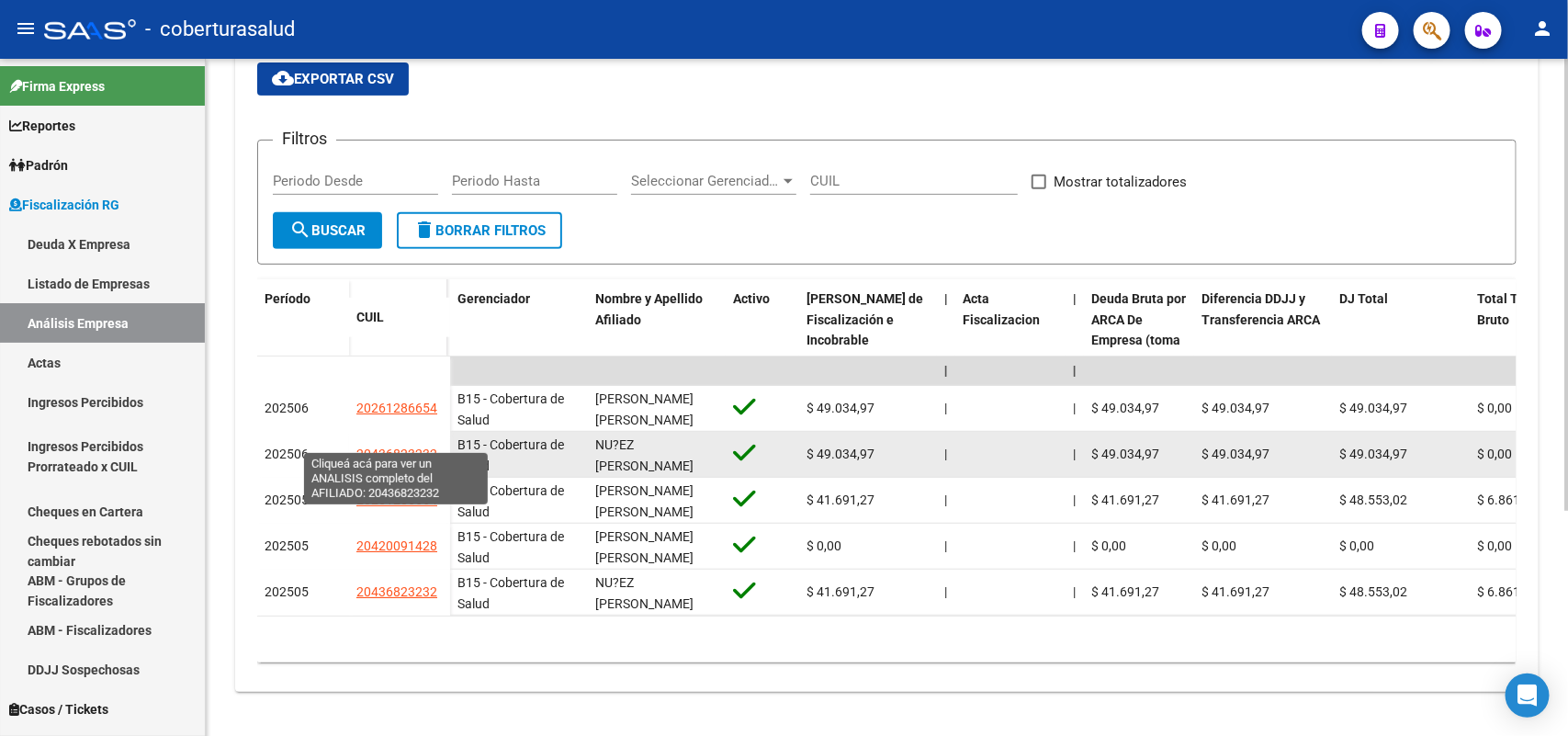
drag, startPoint x: 355, startPoint y: 437, endPoint x: 437, endPoint y: 439, distance: 82.0
click at [437, 443] on div "20436823232" at bounding box center [399, 454] width 86 height 21
click at [433, 447] on app-link-go-to "20436823232" at bounding box center [396, 454] width 81 height 21
drag, startPoint x: 347, startPoint y: 432, endPoint x: 429, endPoint y: 437, distance: 82.2
click at [440, 441] on datatable-body-cell "20436823232" at bounding box center [400, 455] width 101 height 46
